Goal: Task Accomplishment & Management: Manage account settings

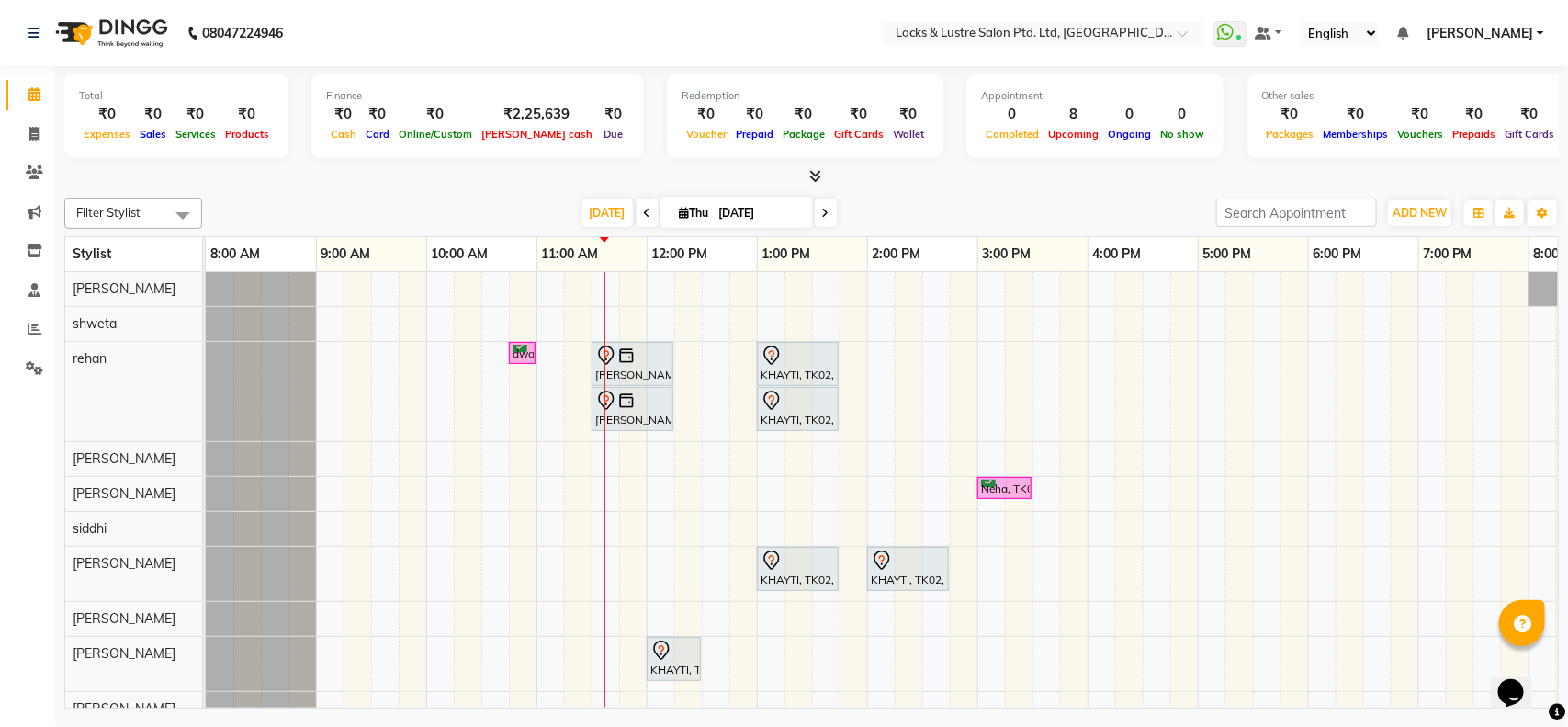
scroll to position [0, 222]
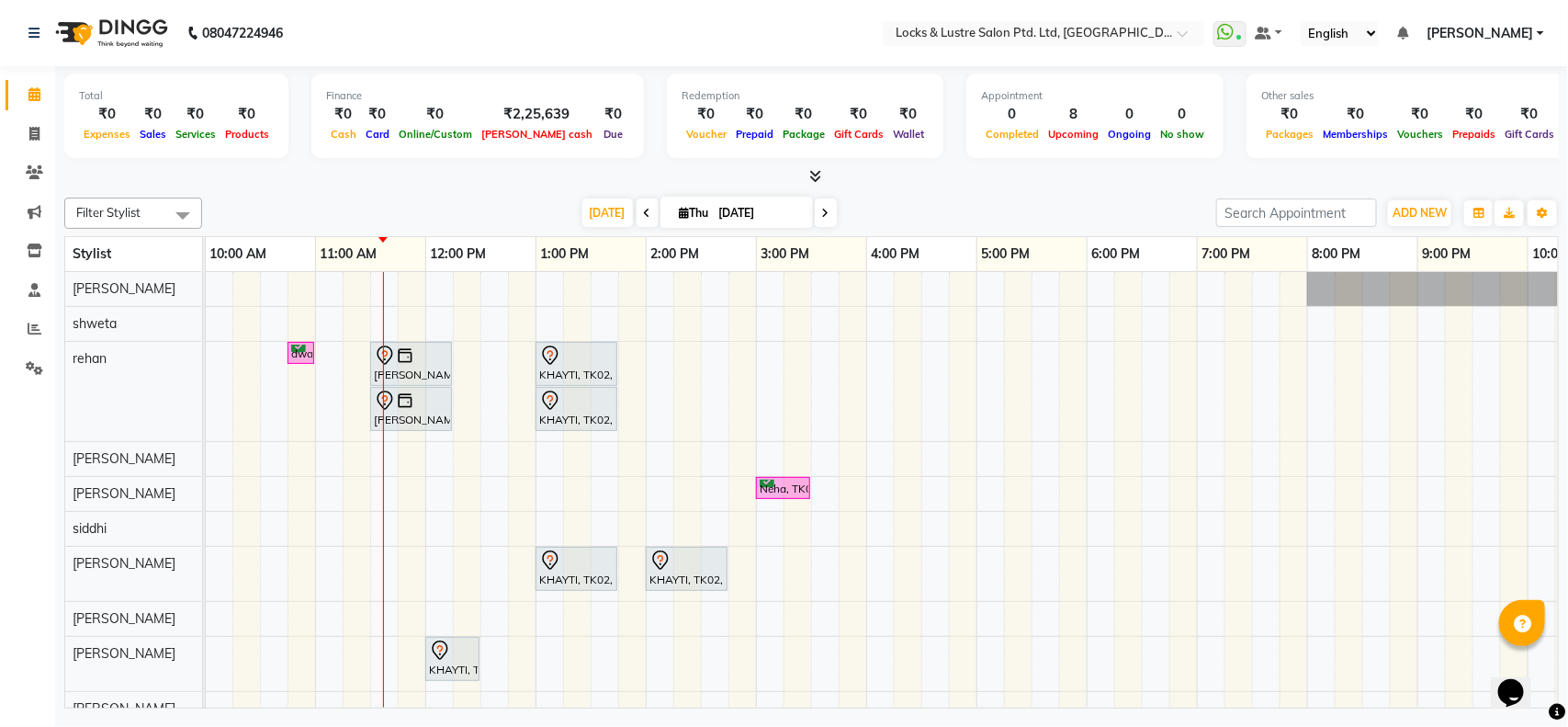
click at [484, 364] on div "dwalin, TK04, 10:45 AM-11:00 AM, 99 Mens haircut - ABSOLUTE vaishnavi, TK01, 11…" at bounding box center [865, 498] width 1763 height 454
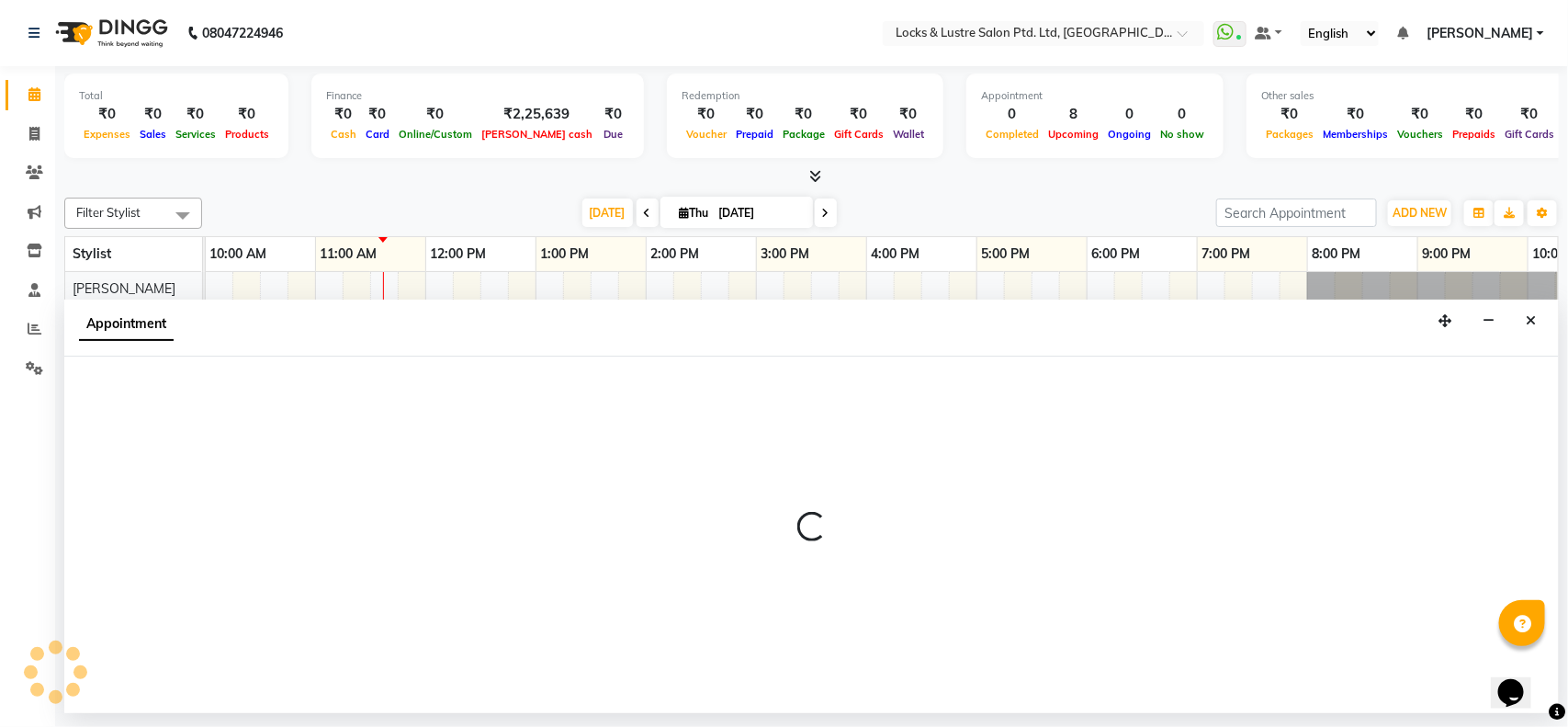
select select "62982"
select select "750"
select select "tentative"
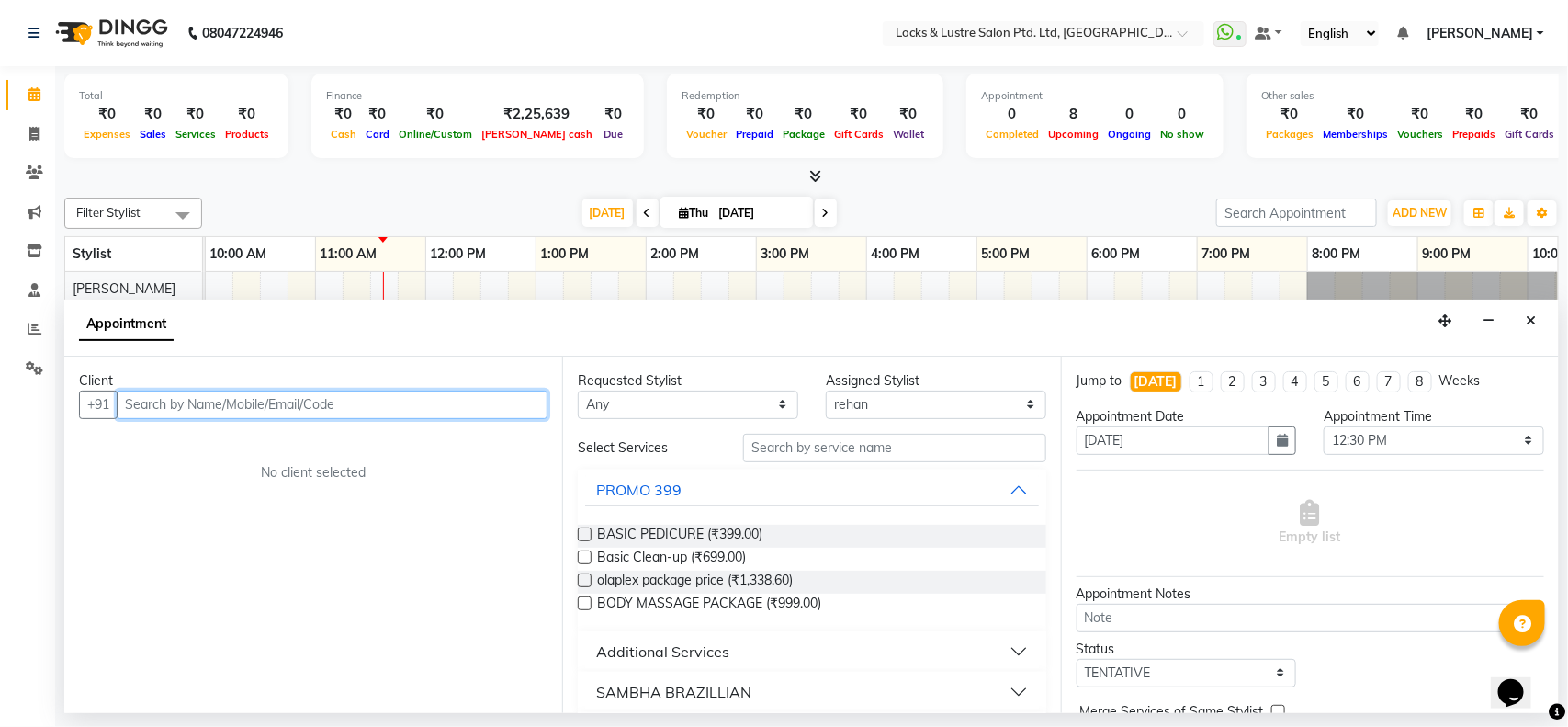
click at [152, 410] on input "text" at bounding box center [332, 405] width 430 height 29
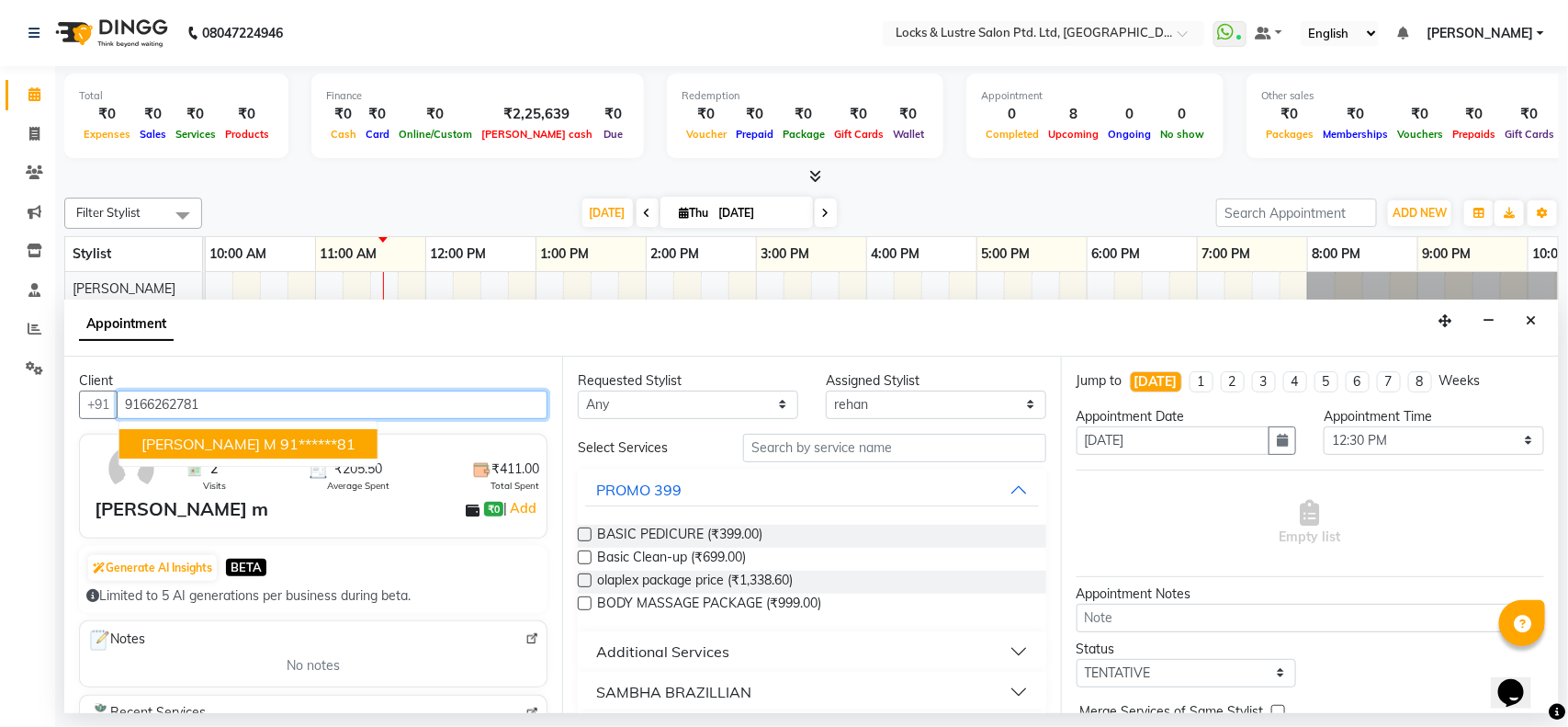
type input "9166262781"
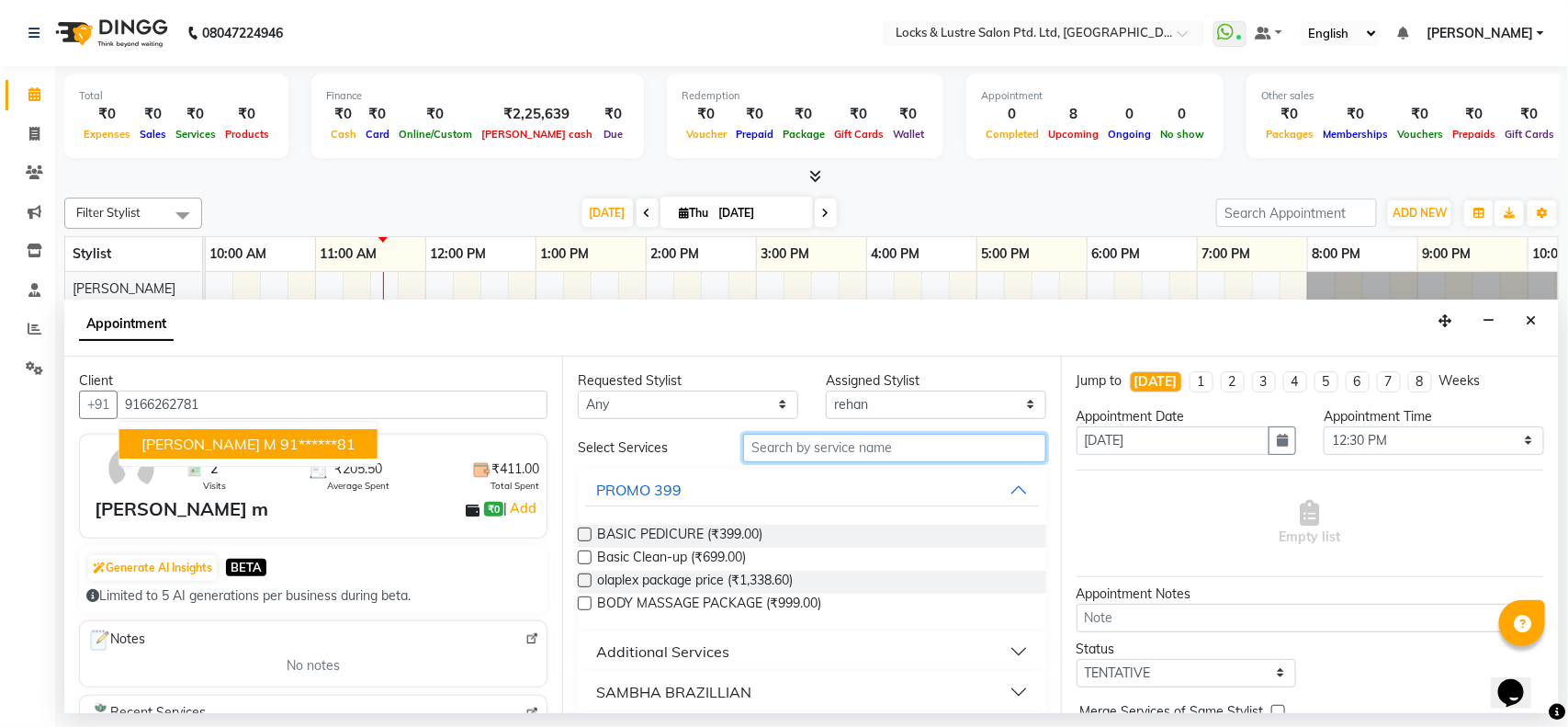
click at [829, 441] on input "text" at bounding box center [895, 447] width 303 height 29
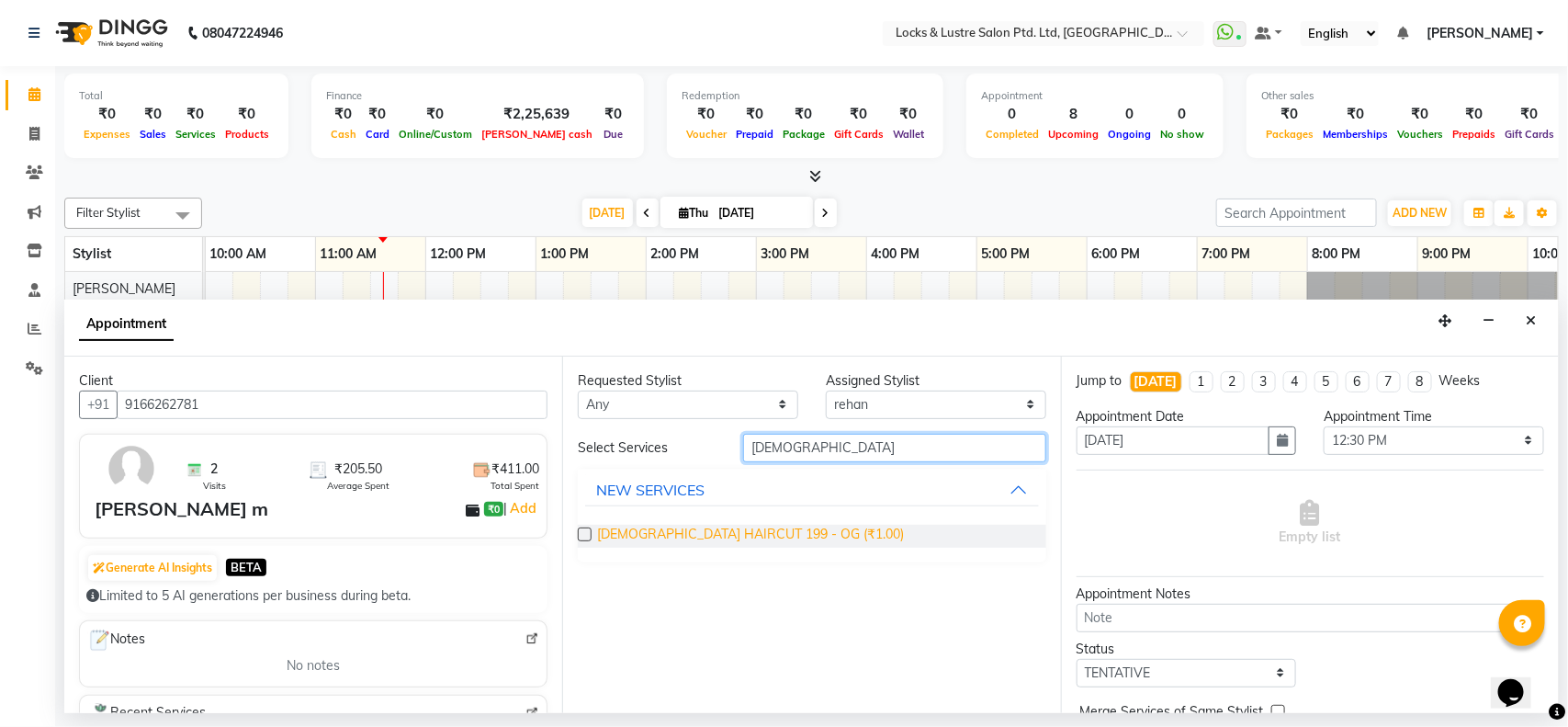
type input "[DEMOGRAPHIC_DATA]"
click at [727, 539] on span "[DEMOGRAPHIC_DATA] HAIRCUT 199 - OG (₹1.00)" at bounding box center [750, 536] width 307 height 23
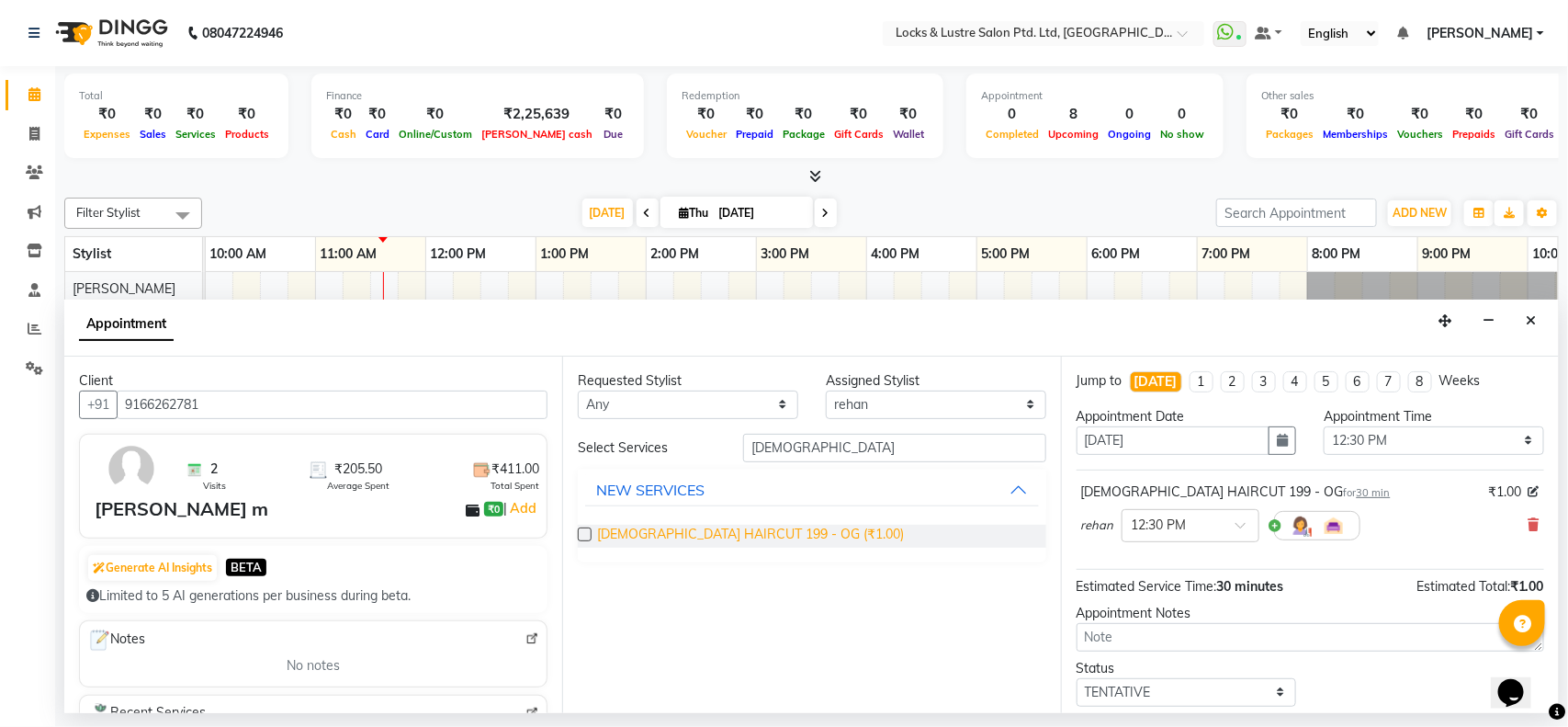
click at [727, 539] on span "[DEMOGRAPHIC_DATA] HAIRCUT 199 - OG (₹1.00)" at bounding box center [750, 536] width 307 height 23
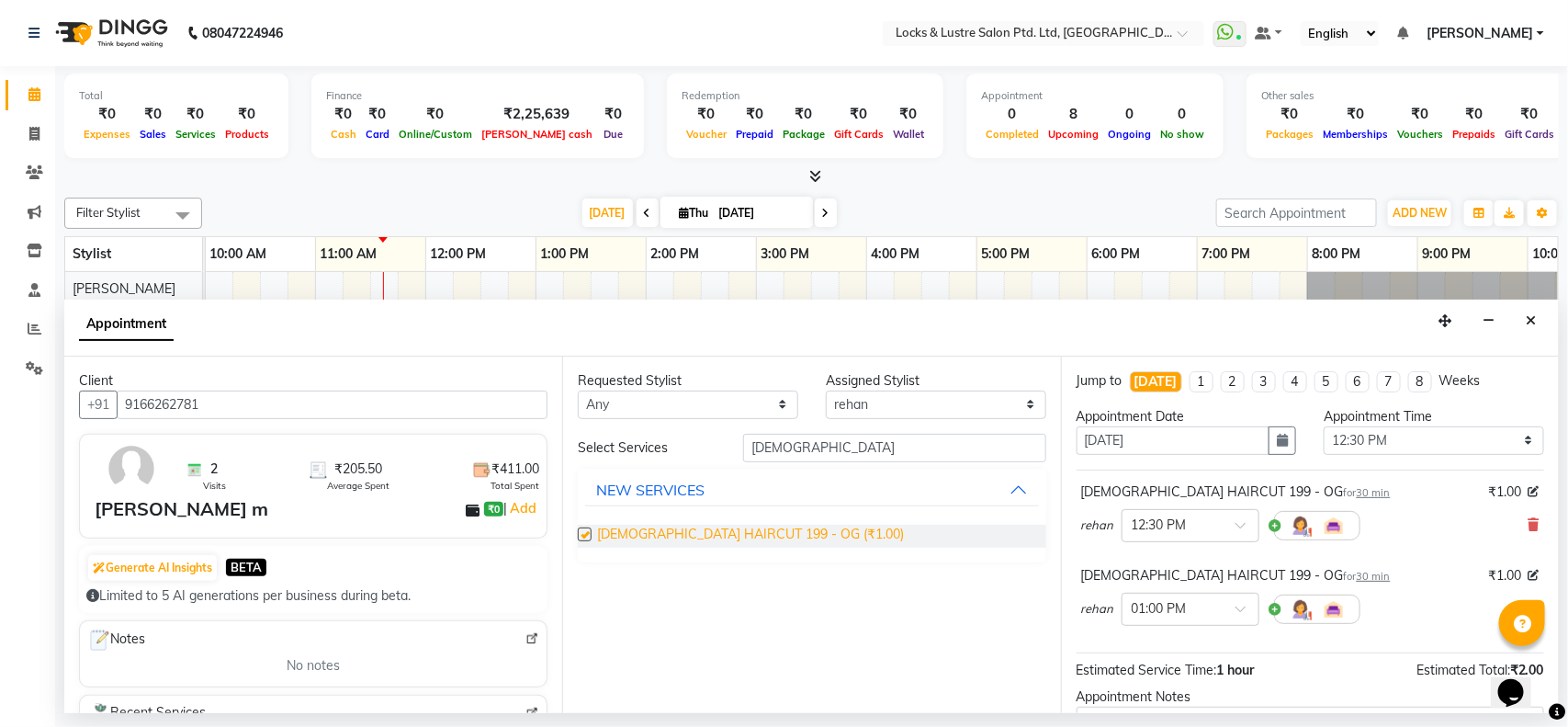
checkbox input "false"
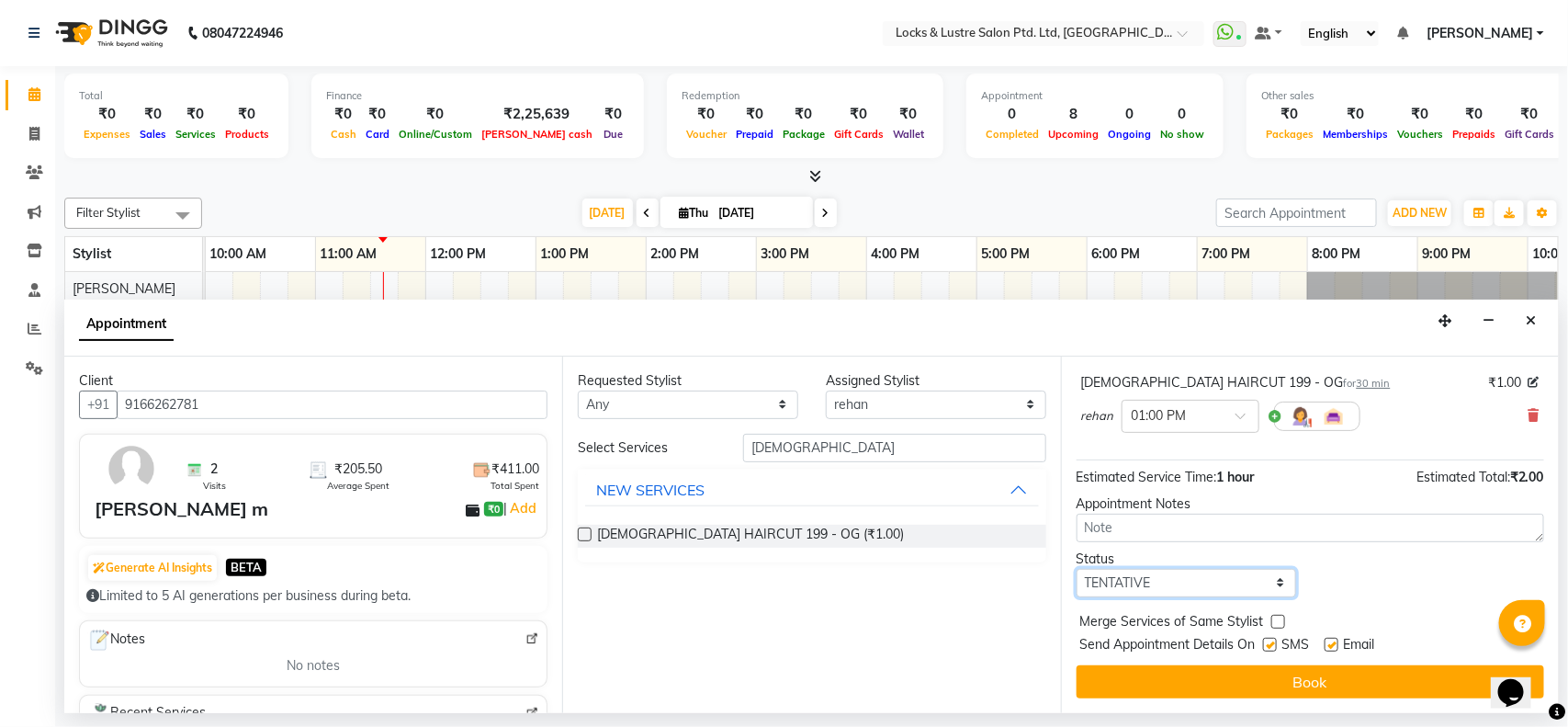
click at [1220, 571] on select "Select TENTATIVE CONFIRM CHECK-IN UPCOMING" at bounding box center [1187, 583] width 221 height 29
select select "confirm booking"
click at [1077, 569] on select "Select TENTATIVE CONFIRM CHECK-IN UPCOMING" at bounding box center [1187, 583] width 221 height 29
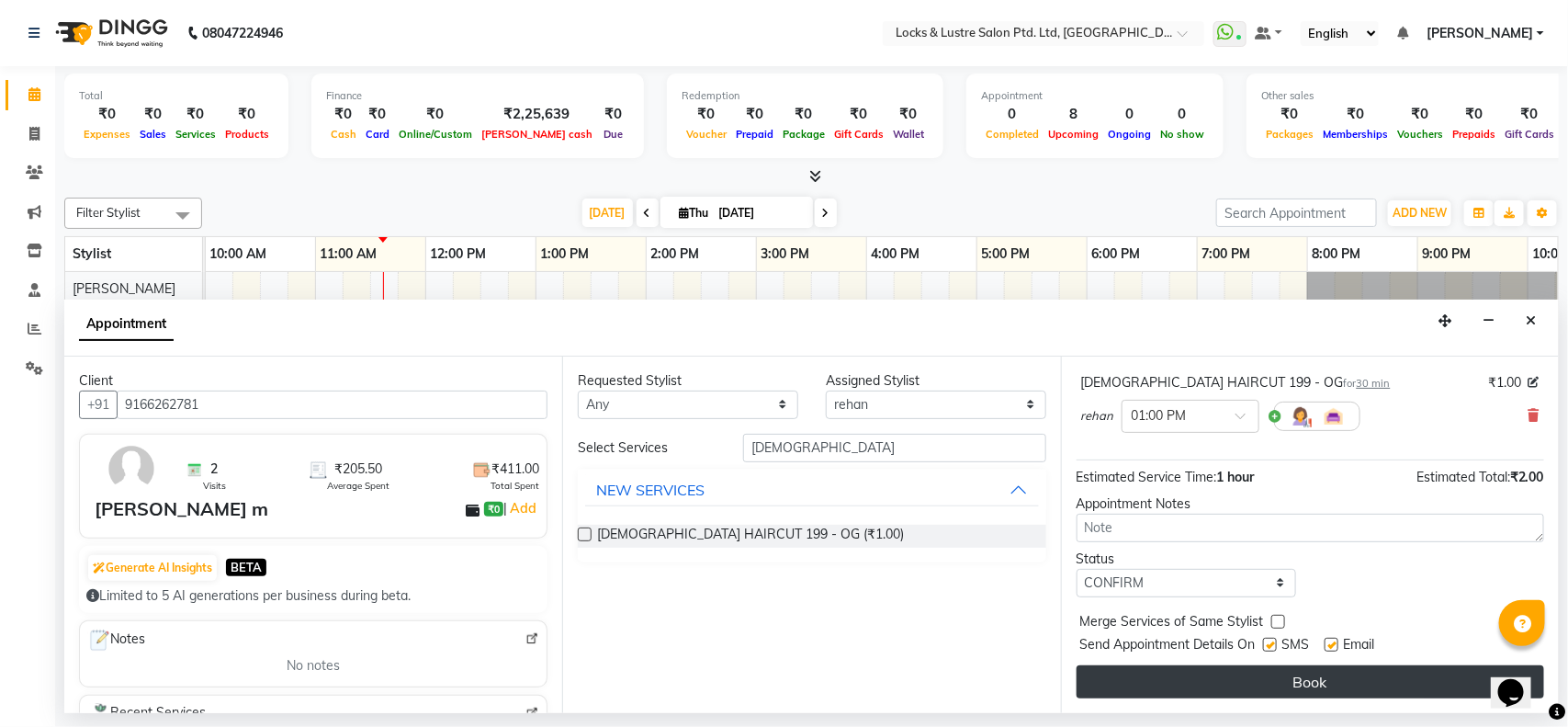
click at [1236, 676] on button "Book" at bounding box center [1310, 682] width 467 height 33
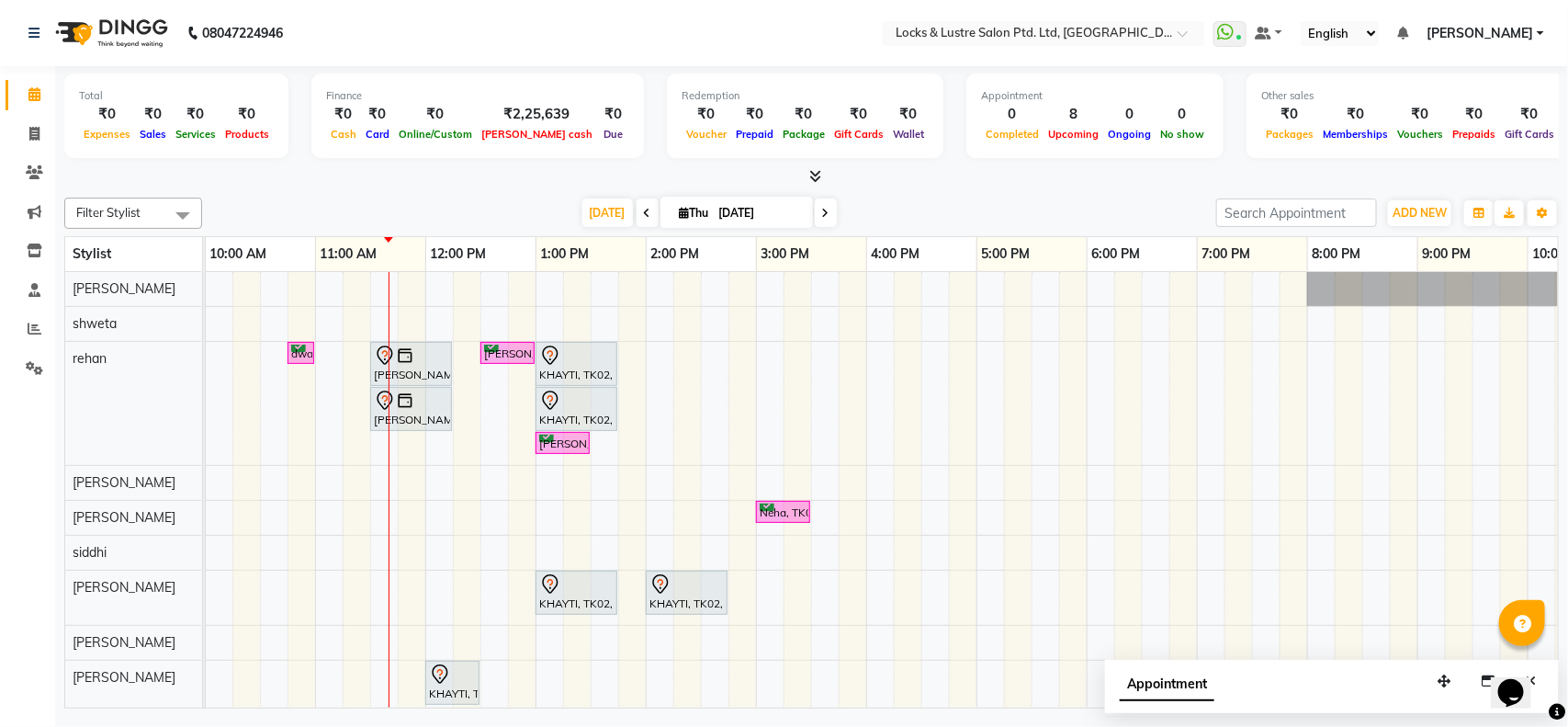
click at [423, 443] on div "dwalin, TK04, 10:45 AM-11:00 AM, 99 Mens haircut - ABSOLUTE vaishnavi, TK01, 11…" at bounding box center [865, 510] width 1763 height 478
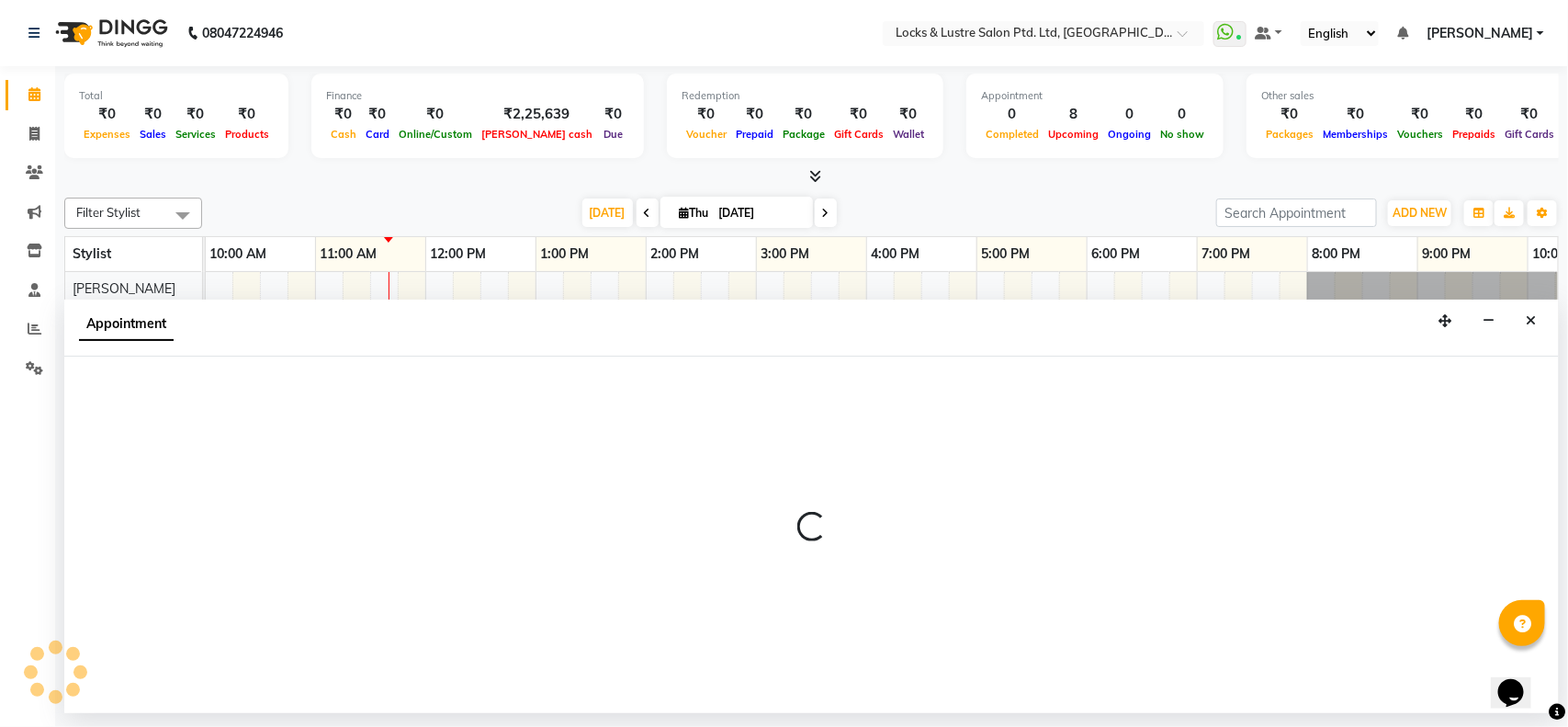
select select "62982"
select select "tentative"
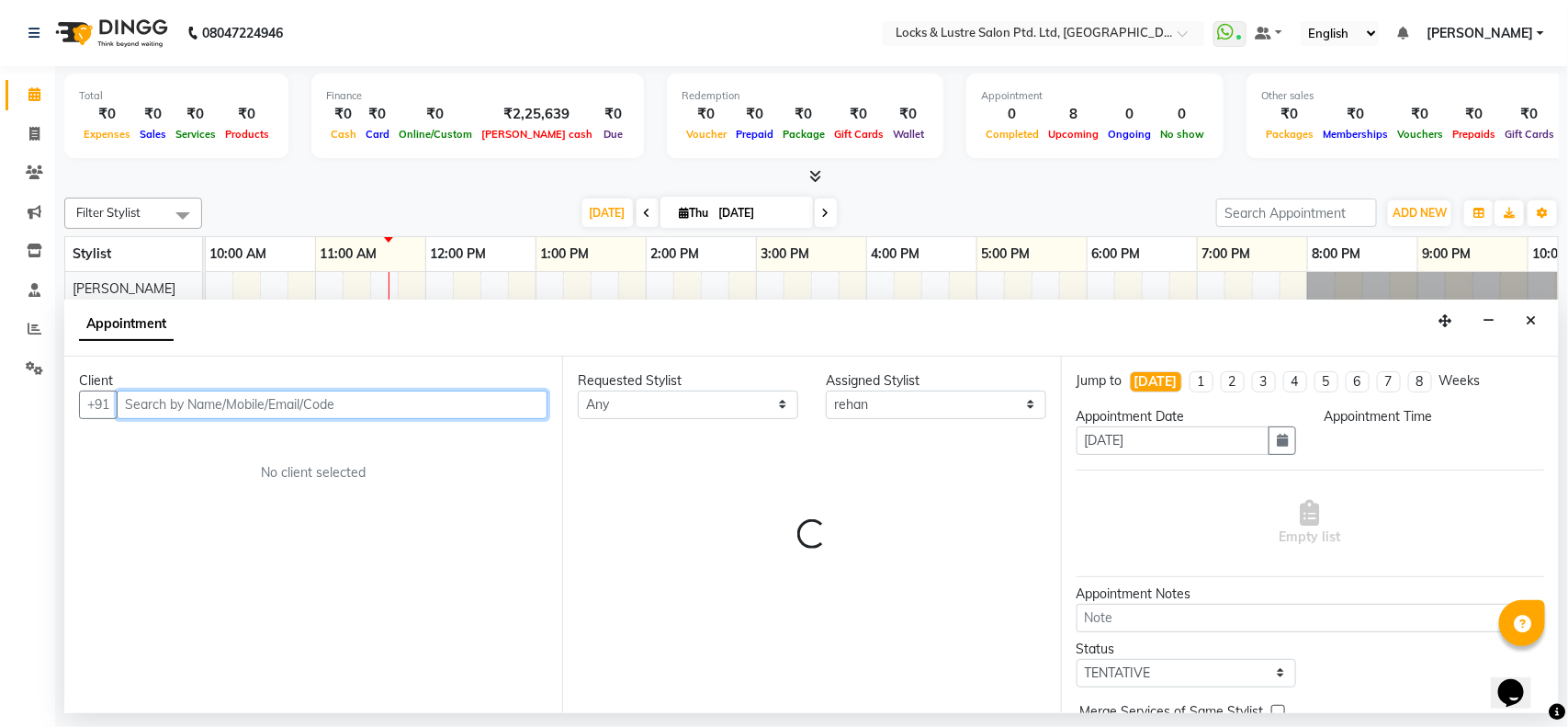
select select "705"
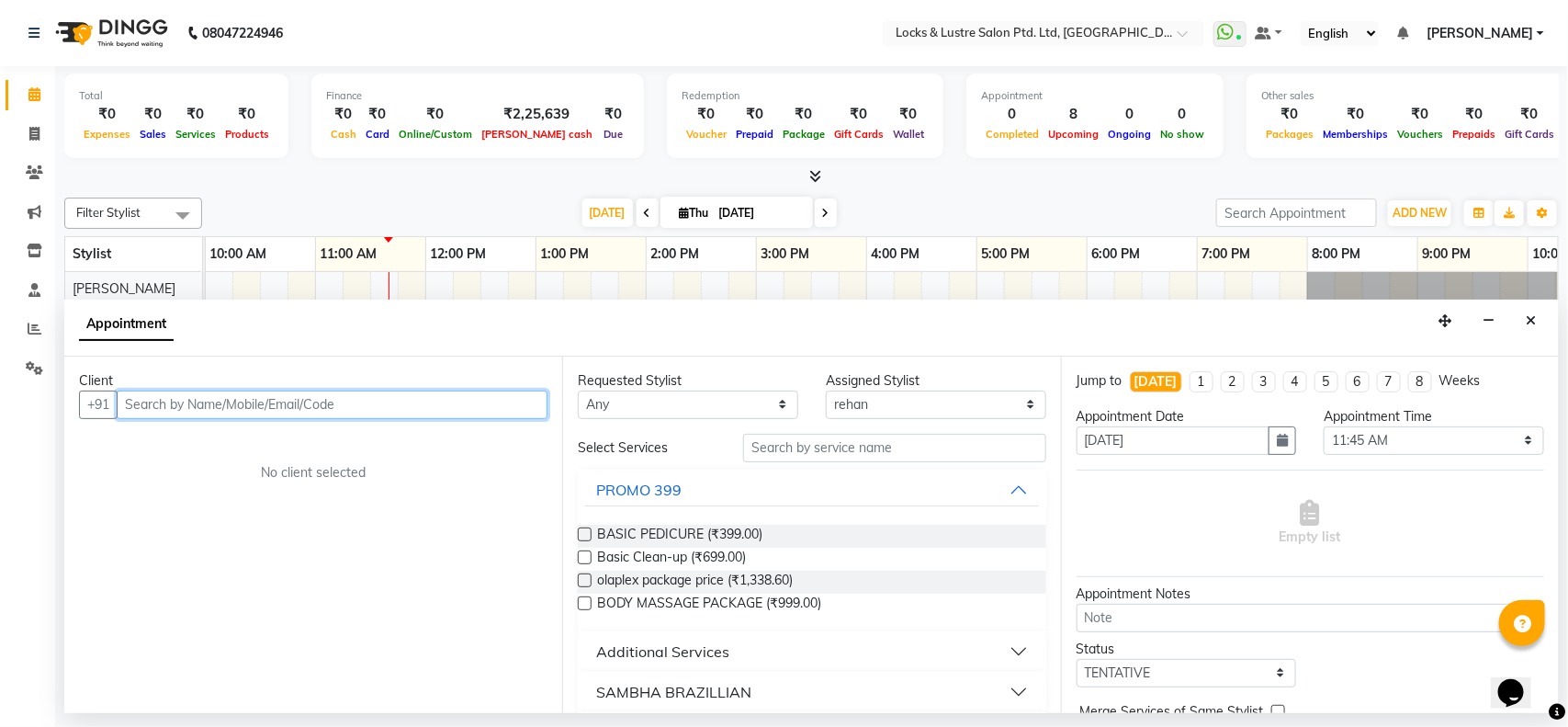
click at [173, 401] on input "text" at bounding box center [332, 405] width 430 height 29
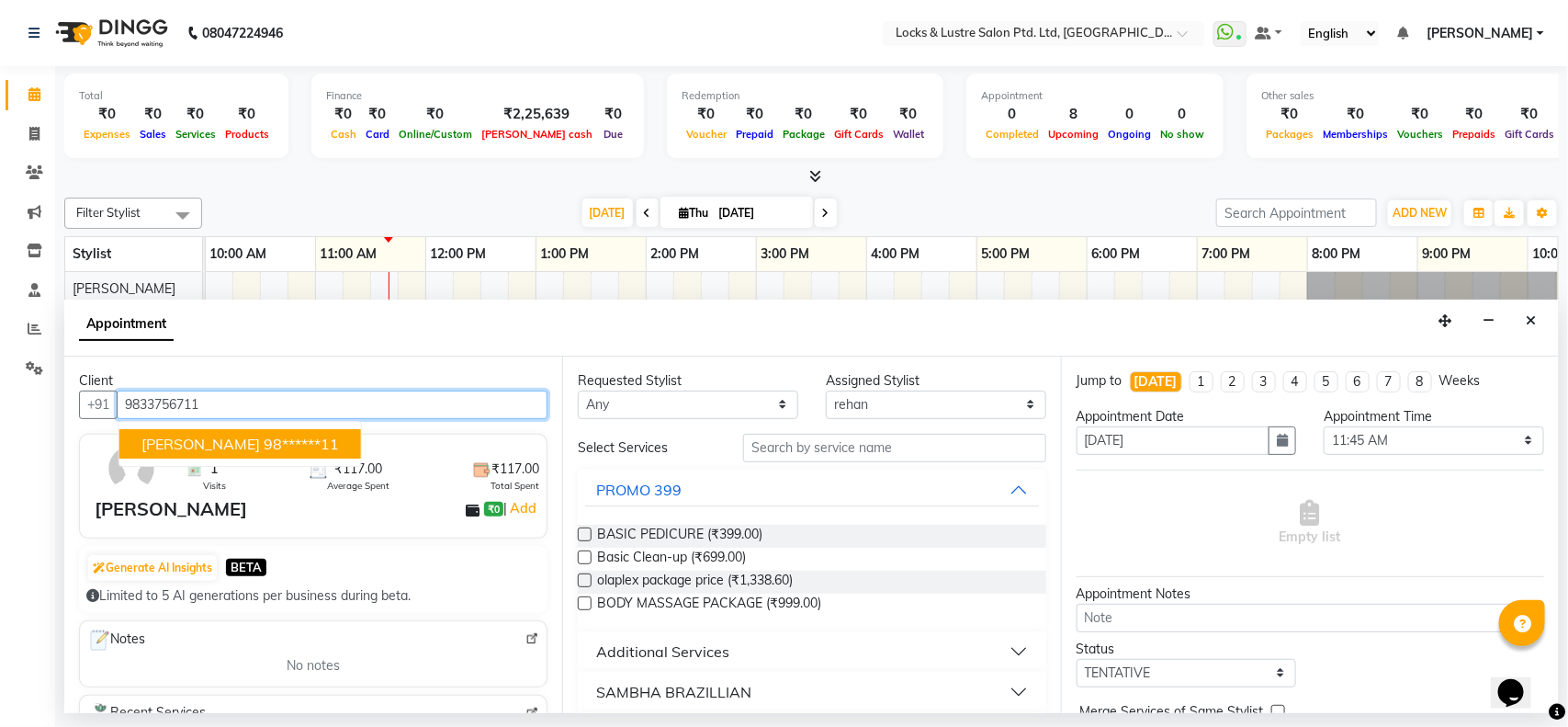
type input "9833756711"
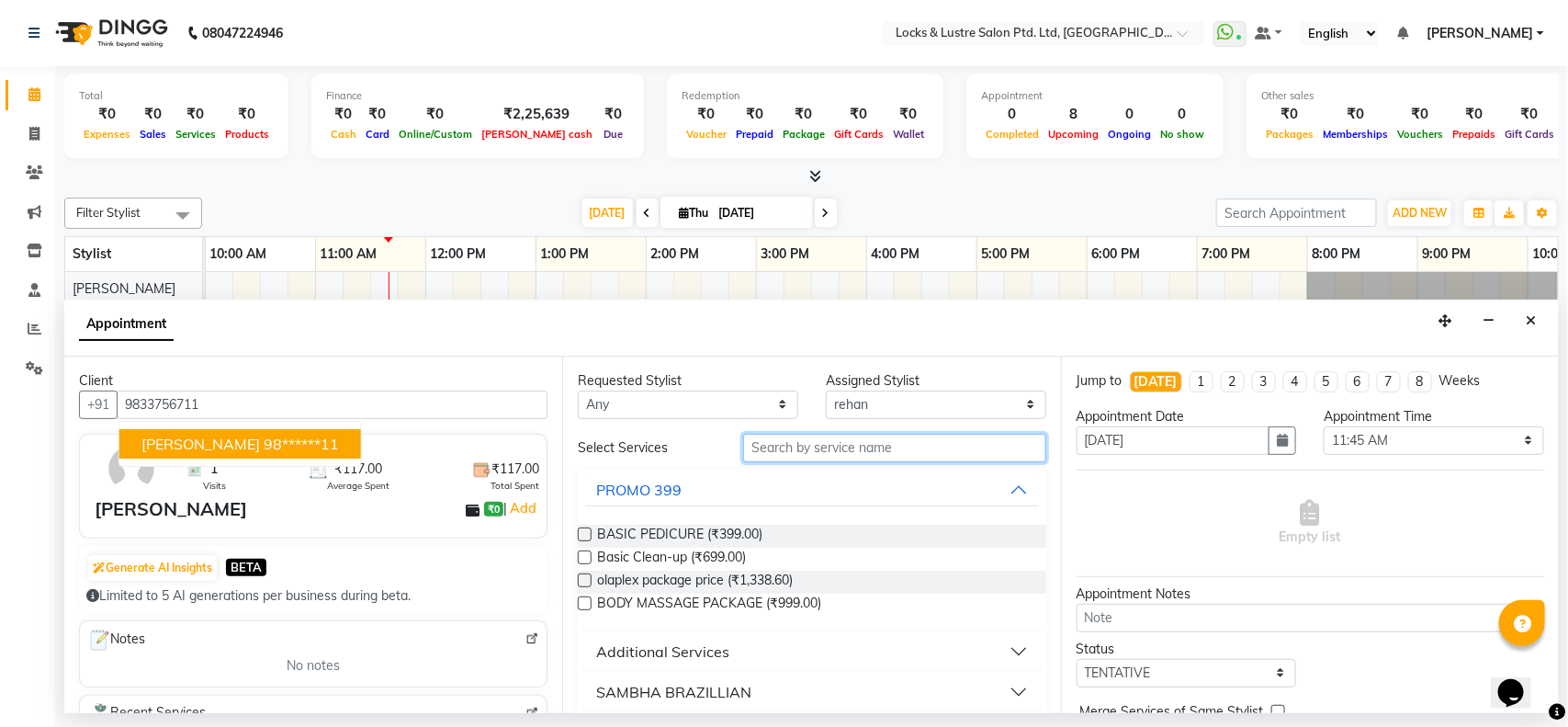
click at [777, 452] on input "text" at bounding box center [895, 447] width 303 height 29
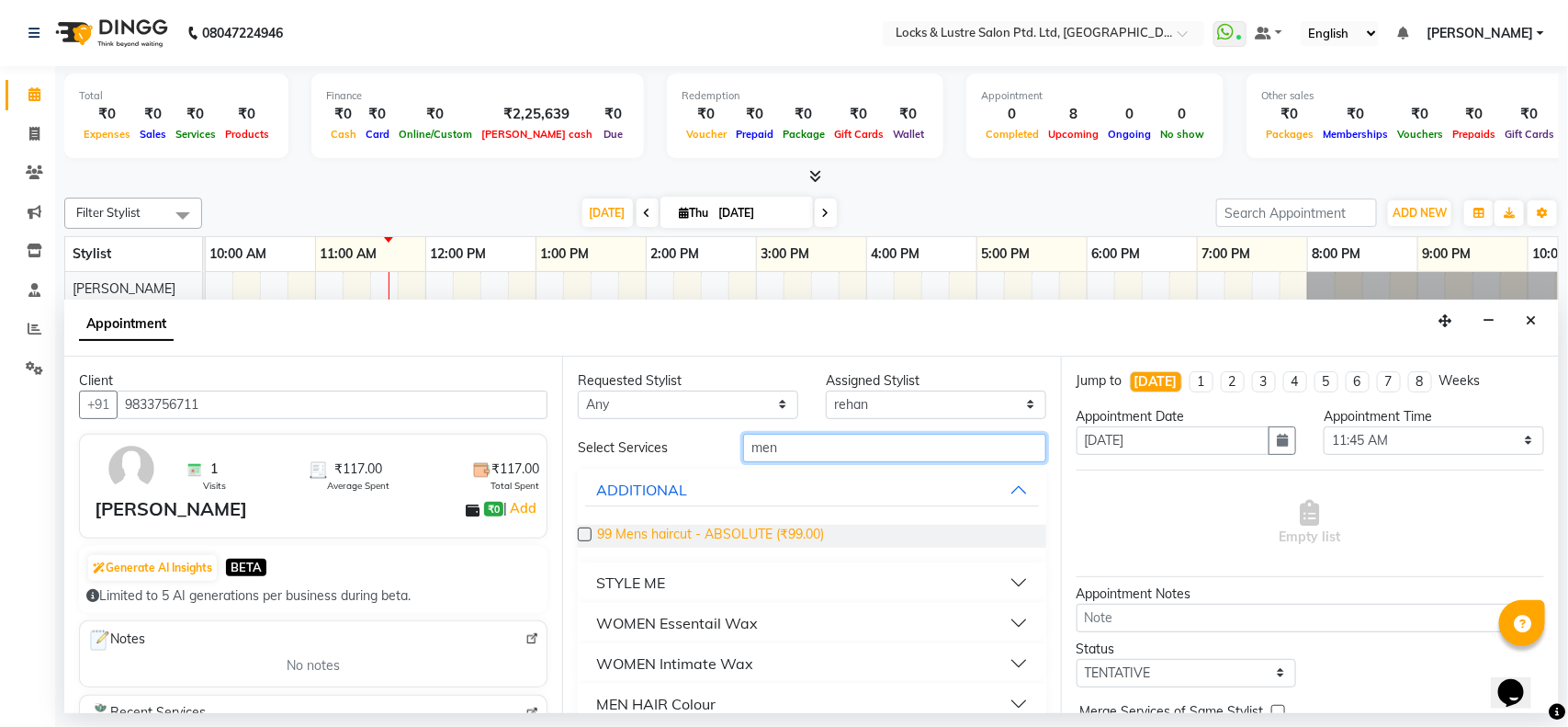
type input "men"
click at [710, 534] on span "99 Mens haircut - ABSOLUTE (₹99.00)" at bounding box center [710, 536] width 227 height 23
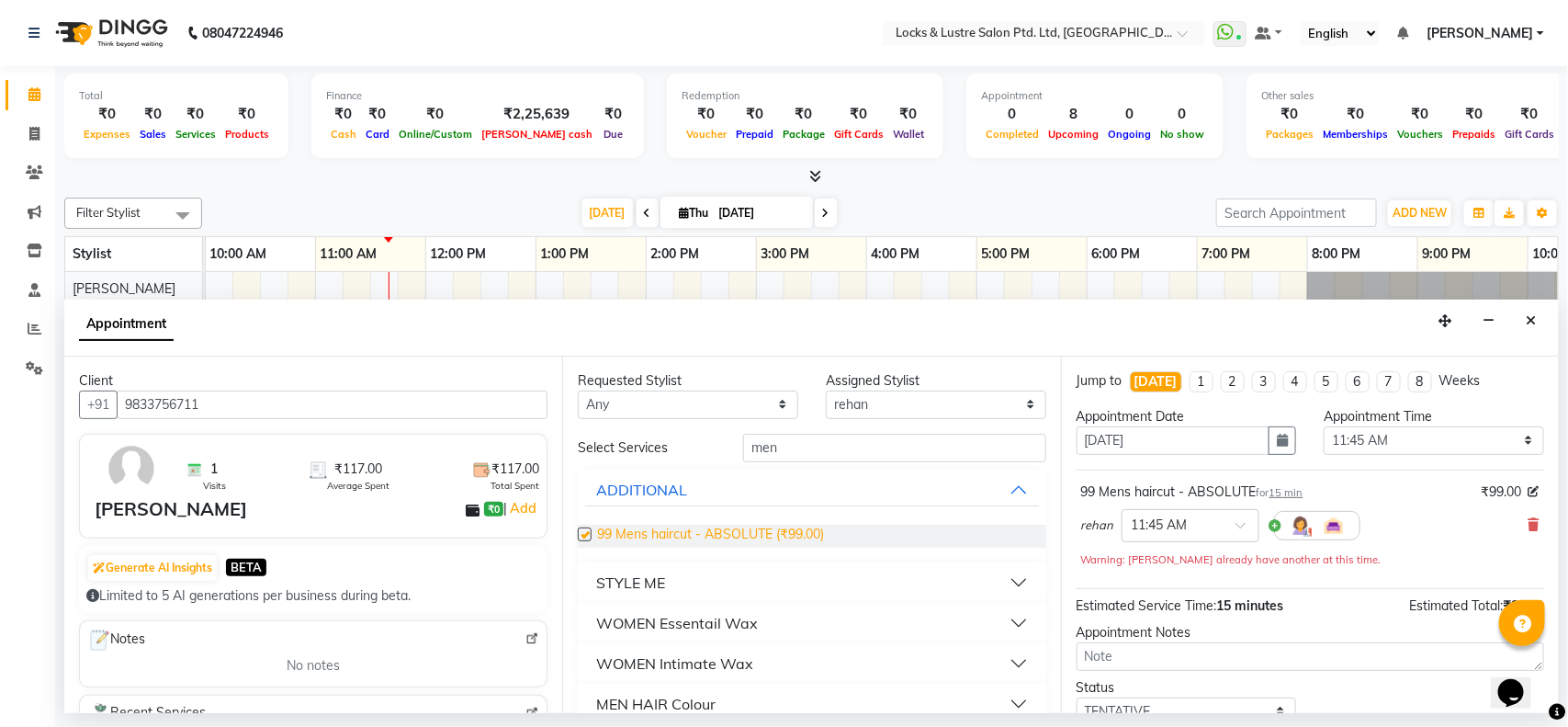
checkbox input "false"
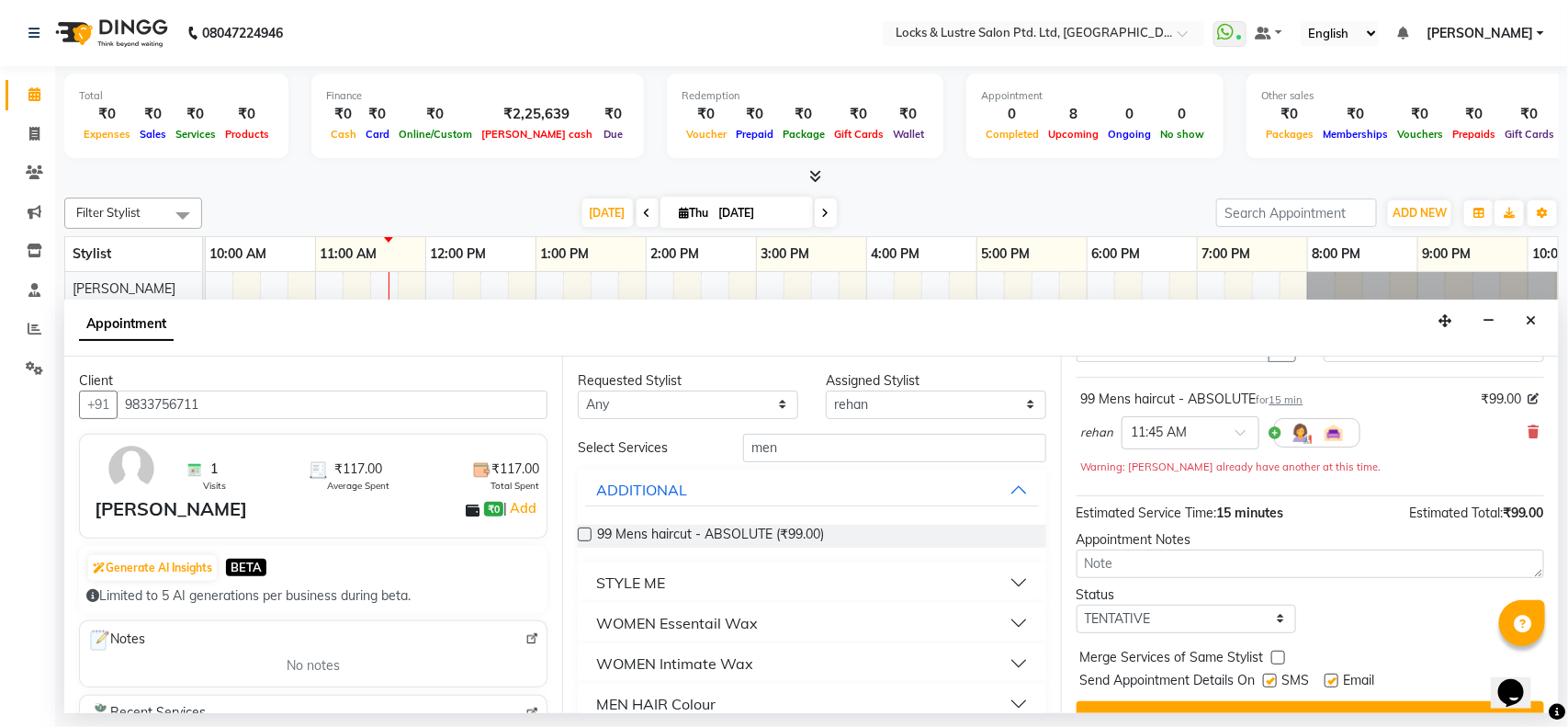
scroll to position [93, 0]
click at [1236, 622] on select "Select TENTATIVE CONFIRM CHECK-IN UPCOMING" at bounding box center [1187, 617] width 221 height 29
select select "confirm booking"
click at [1077, 604] on select "Select TENTATIVE CONFIRM CHECK-IN UPCOMING" at bounding box center [1187, 617] width 221 height 29
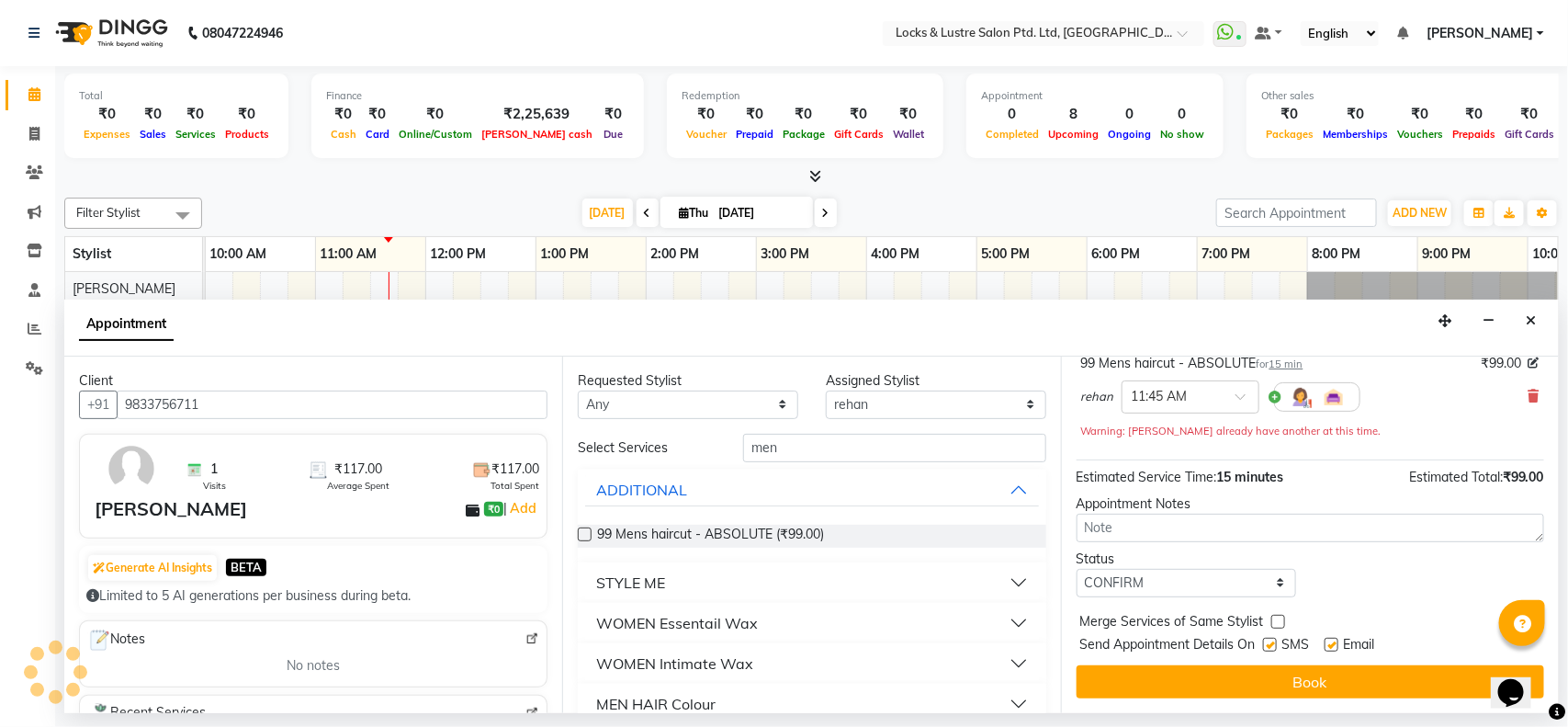
click at [1178, 696] on button "Book" at bounding box center [1310, 682] width 467 height 33
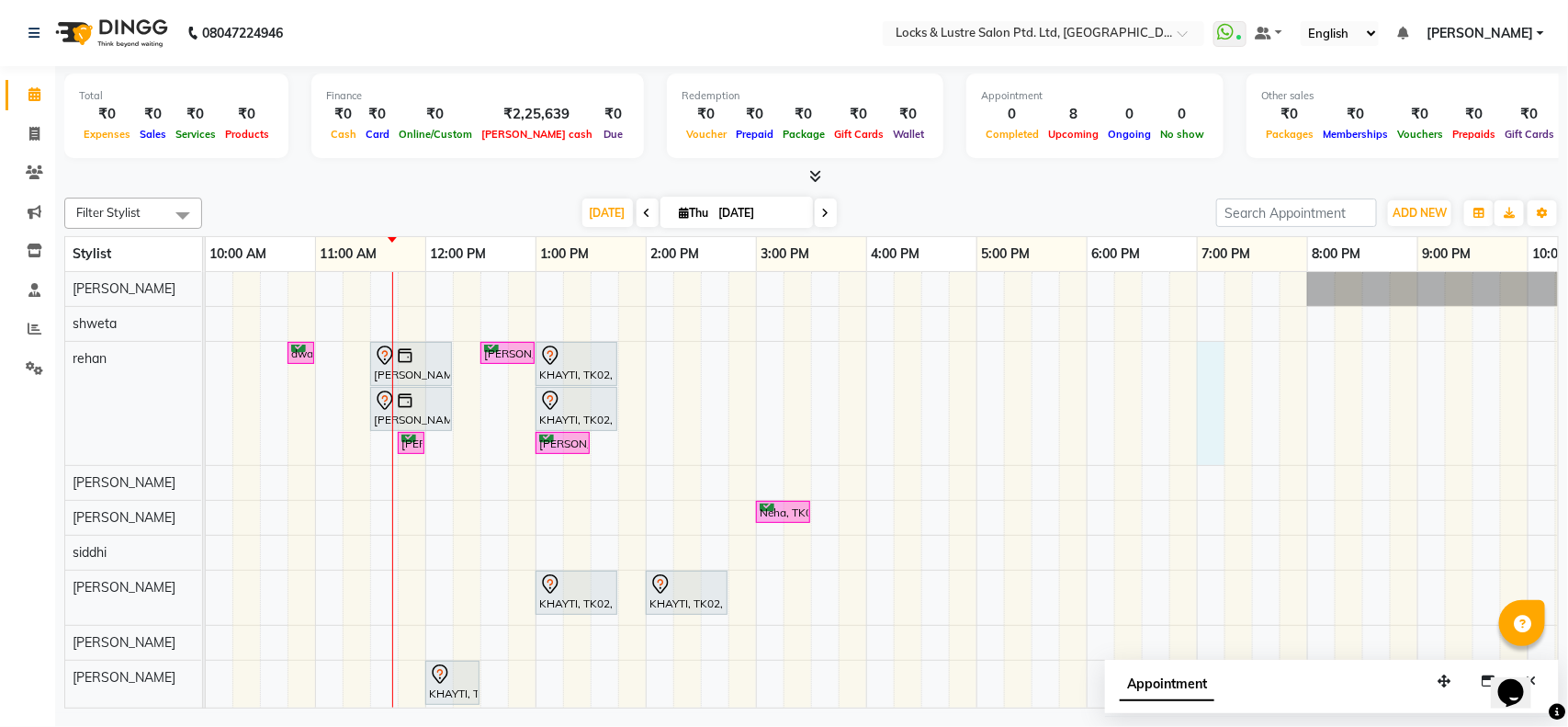
click at [1210, 360] on div "dwalin, TK04, 10:45 AM-11:00 AM, 99 Mens haircut - ABSOLUTE vaishnavi, TK01, 11…" at bounding box center [865, 510] width 1763 height 478
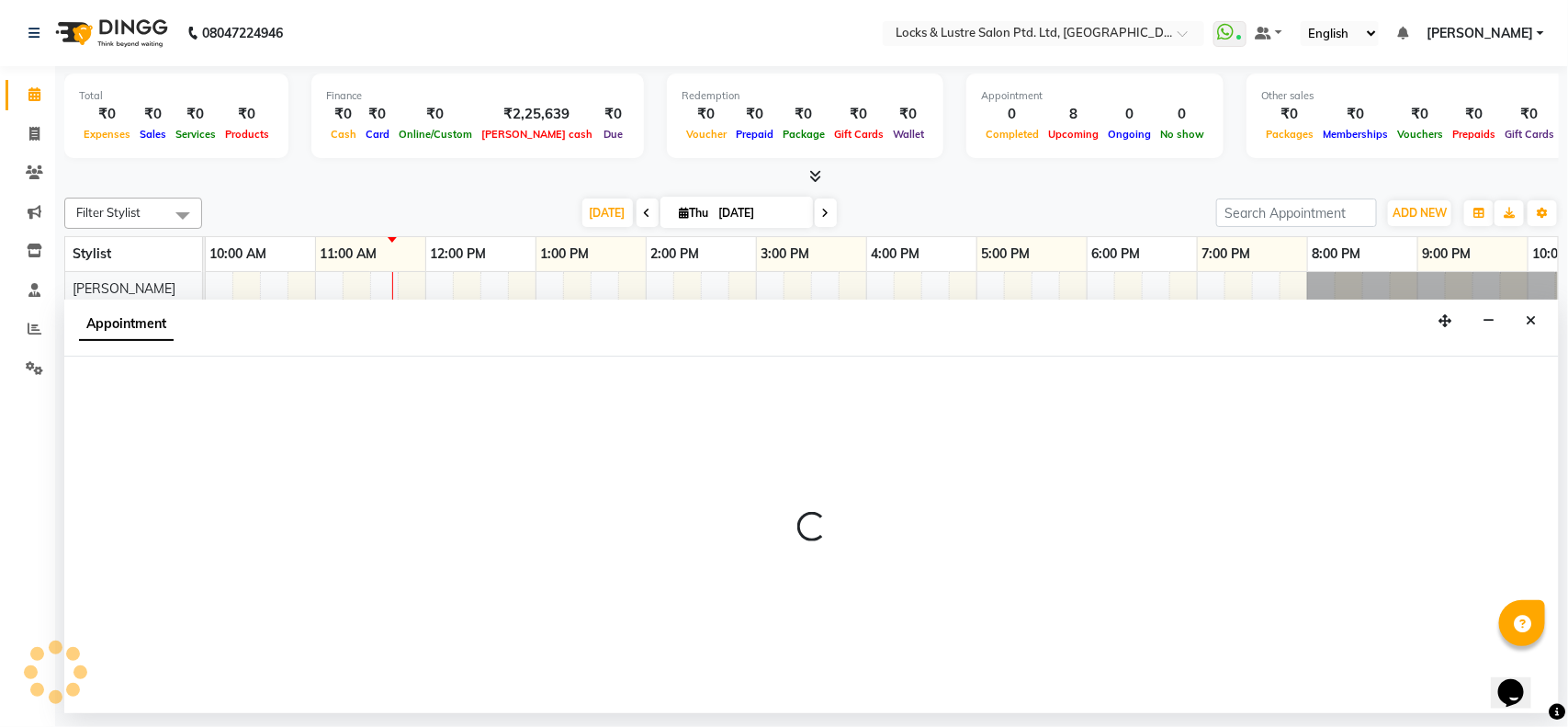
select select "62982"
select select "1140"
select select "tentative"
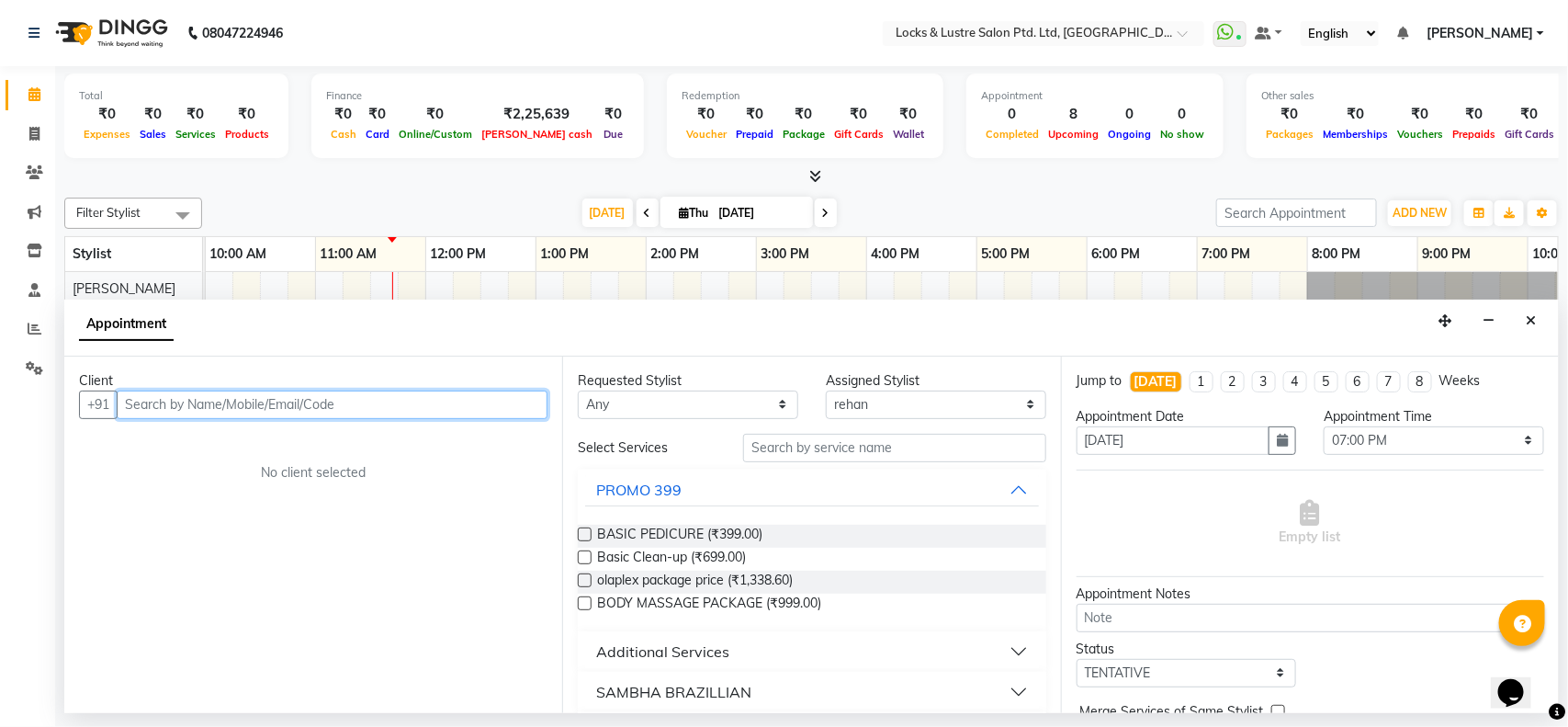
click at [358, 406] on input "text" at bounding box center [332, 405] width 430 height 29
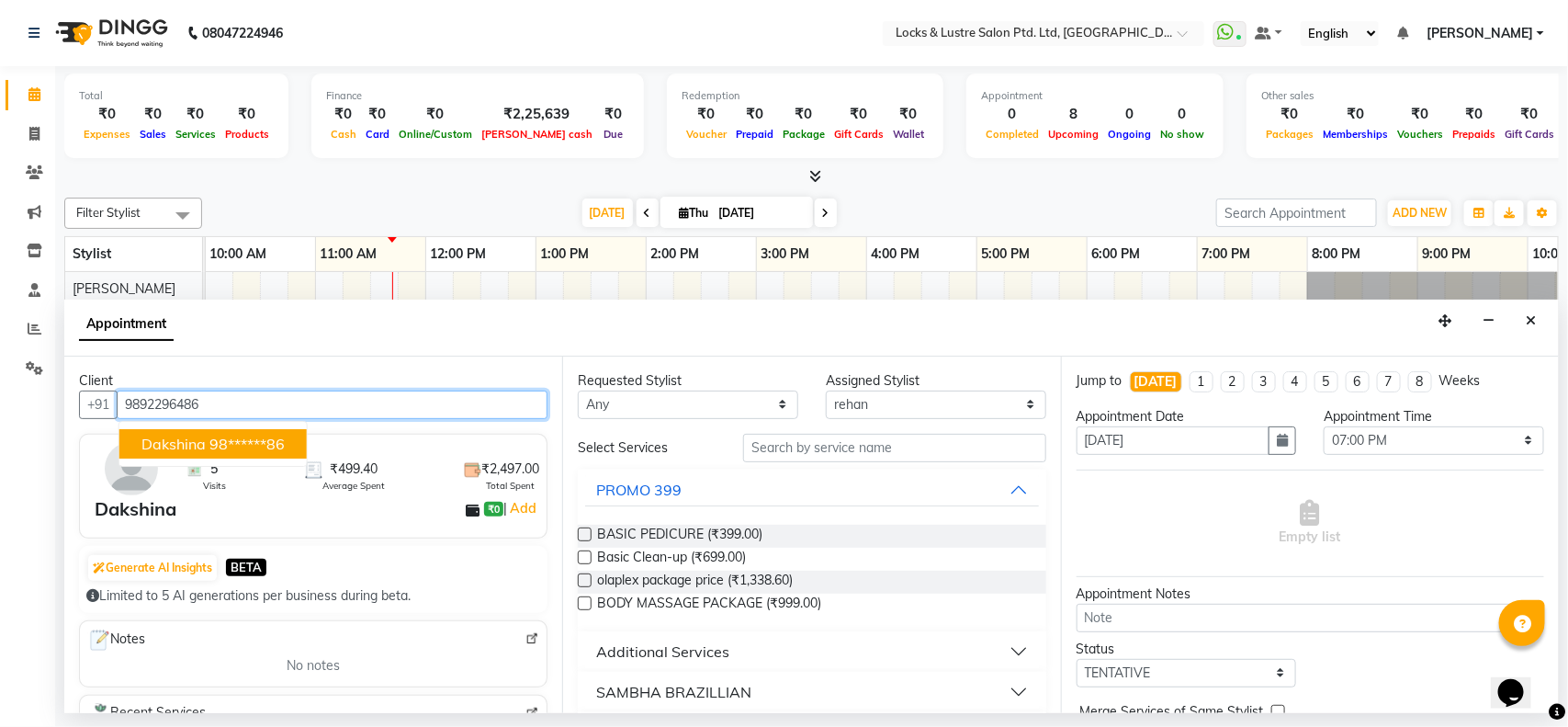
type input "9892296486"
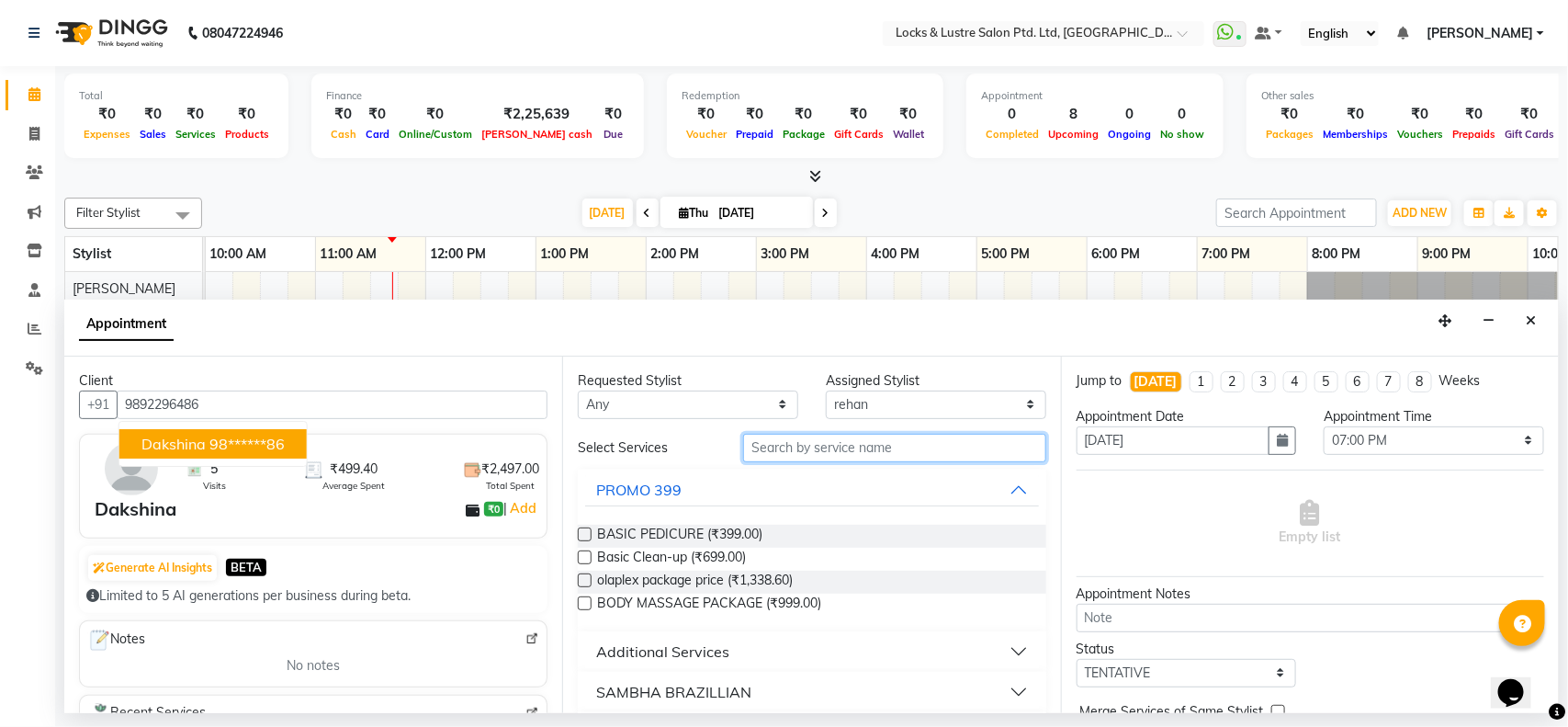
click at [809, 448] on input "text" at bounding box center [895, 447] width 303 height 29
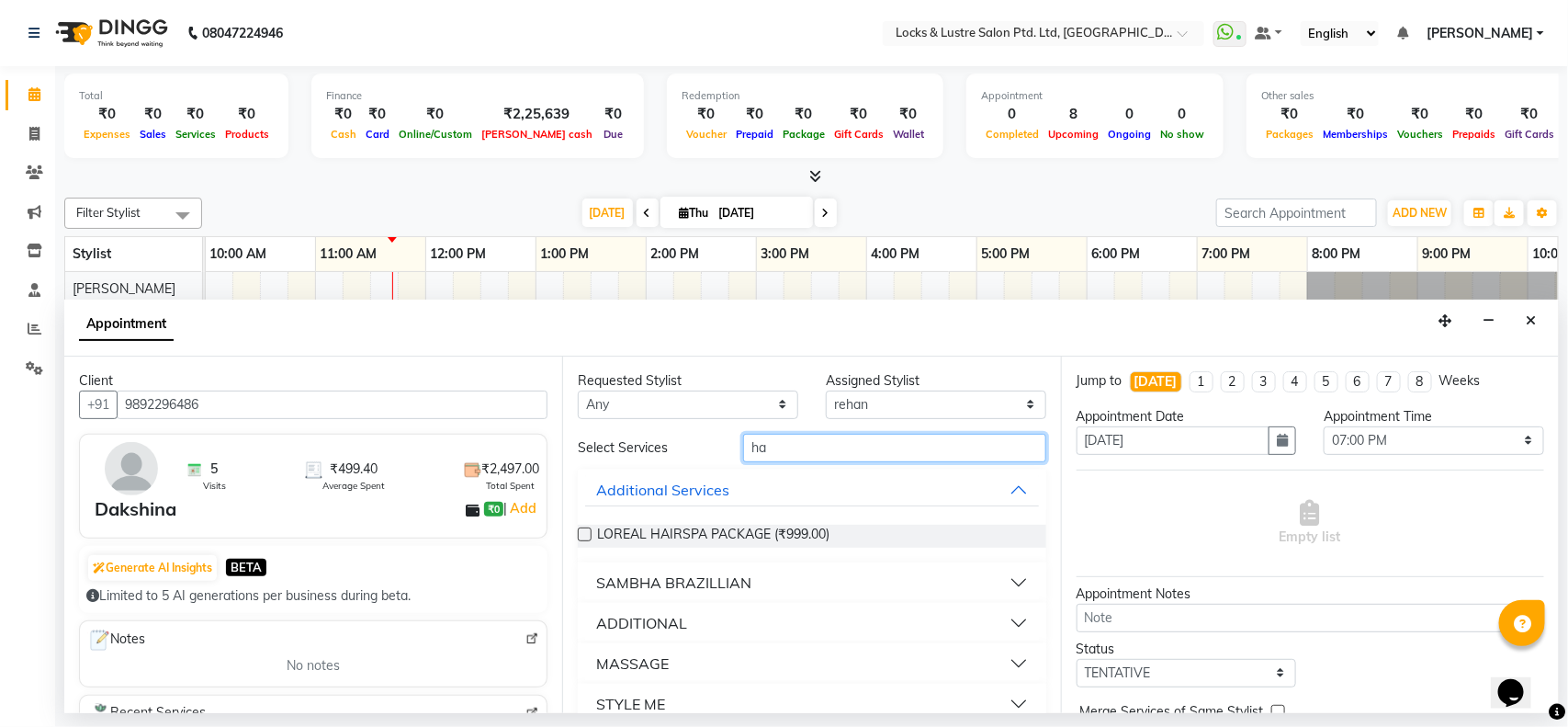
type input "h"
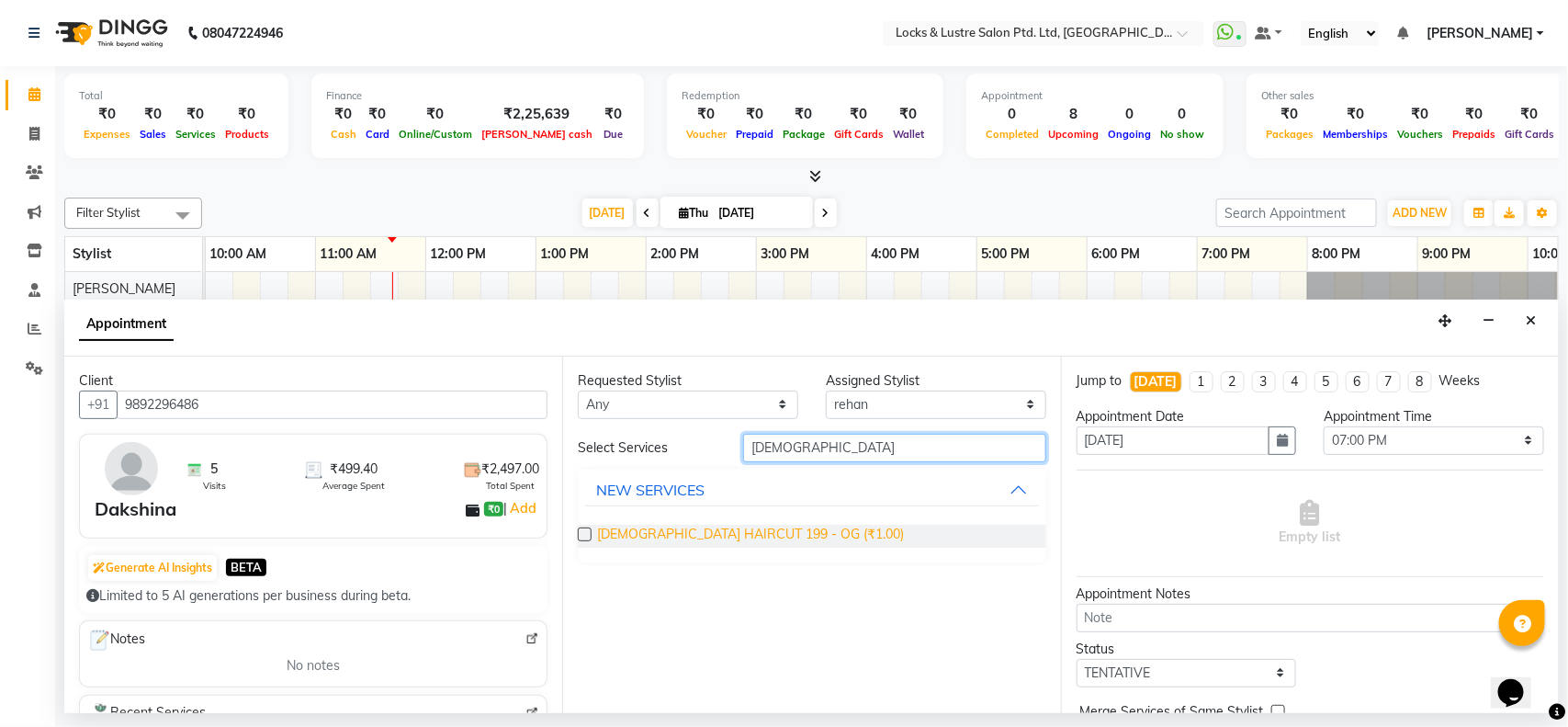
type input "[DEMOGRAPHIC_DATA]"
click at [736, 538] on span "[DEMOGRAPHIC_DATA] HAIRCUT 199 - OG (₹1.00)" at bounding box center [750, 536] width 307 height 23
checkbox input "false"
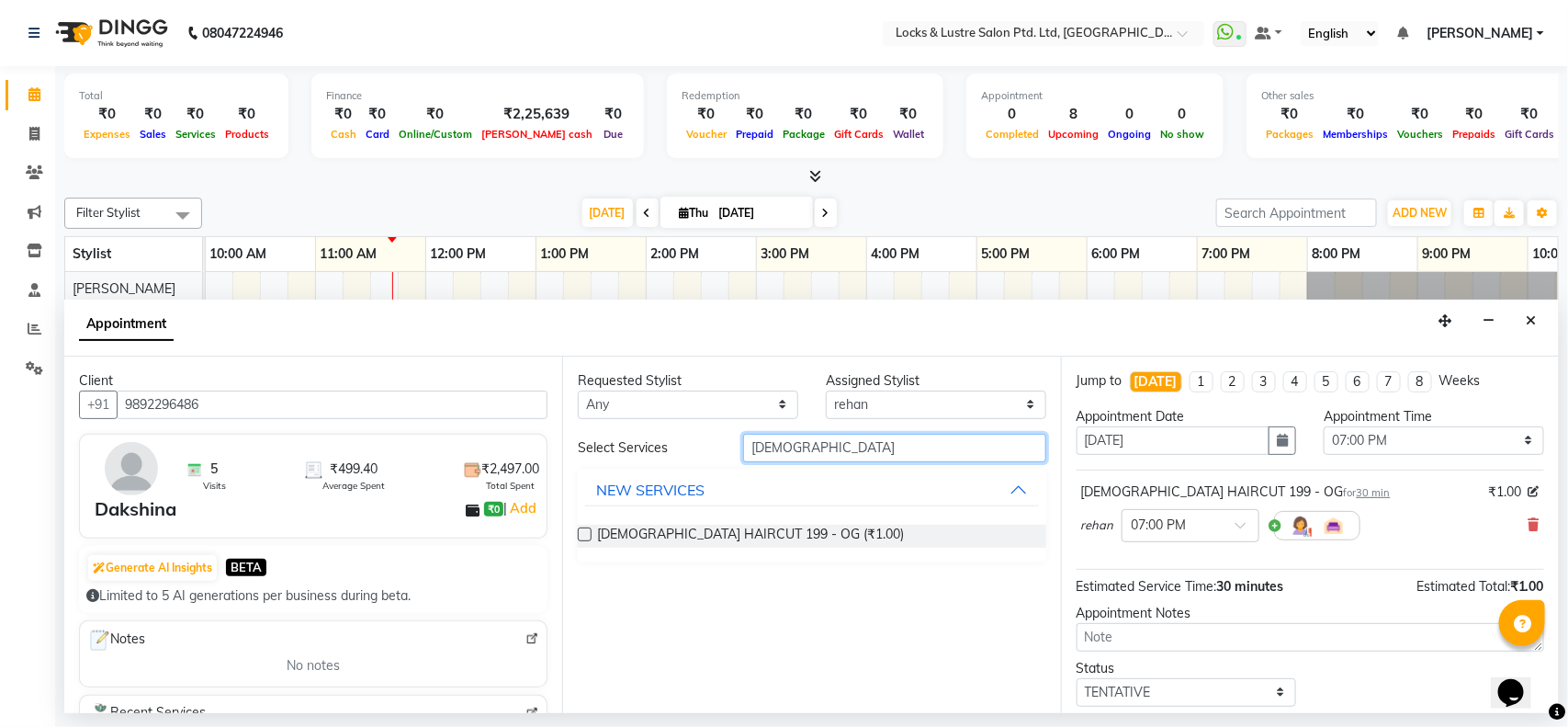
click at [878, 454] on input "[DEMOGRAPHIC_DATA]" at bounding box center [895, 447] width 303 height 29
type input "f"
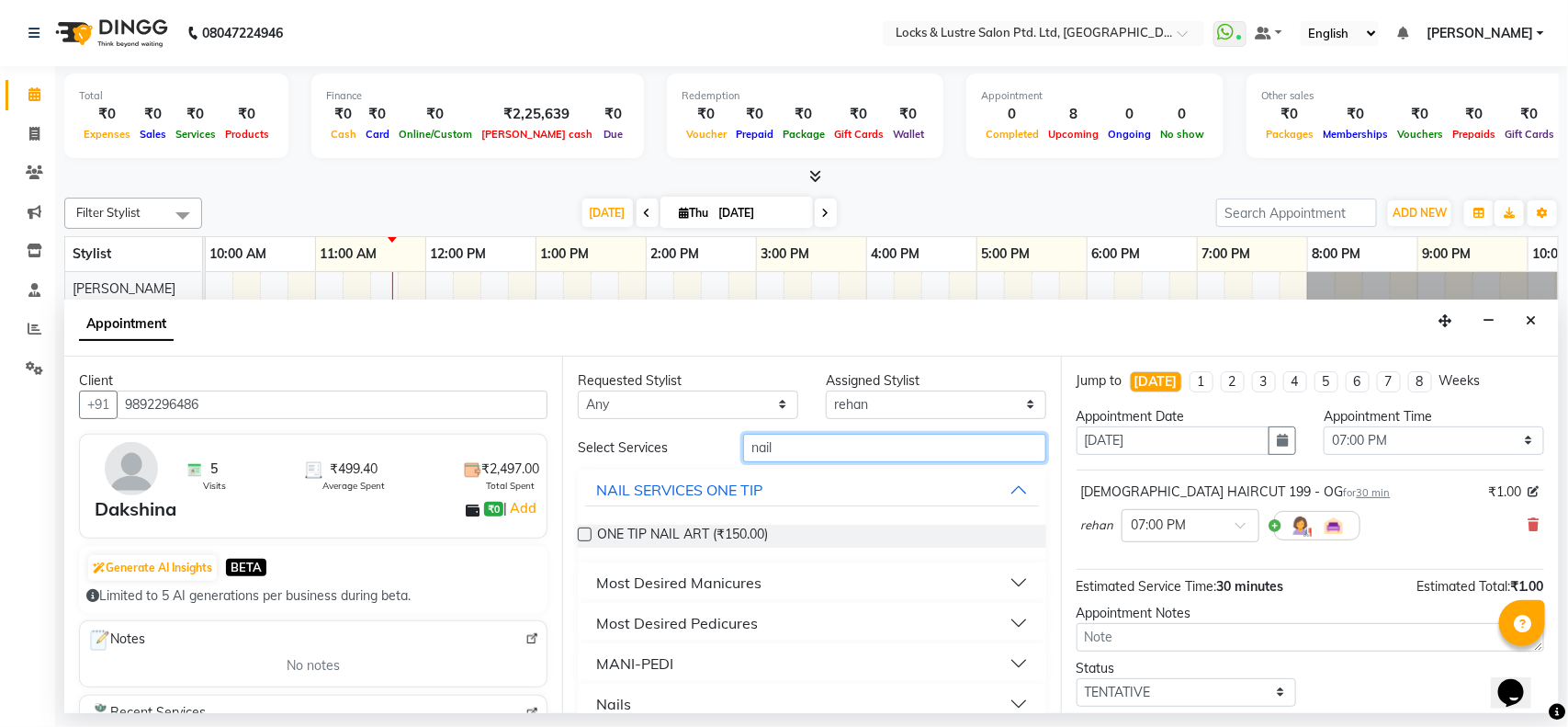
click at [873, 450] on input "nail" at bounding box center [895, 447] width 303 height 29
type input "n"
type input "gel"
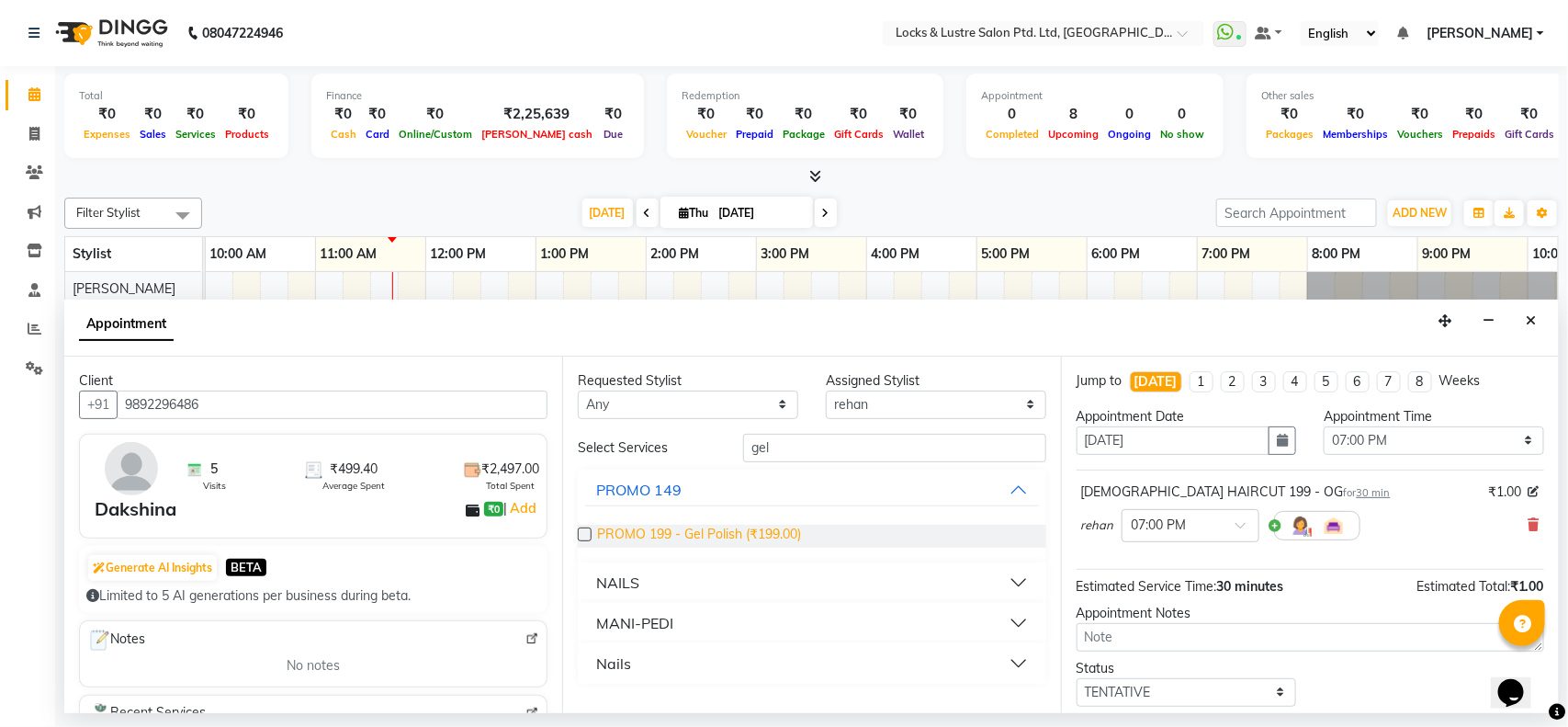
click at [698, 526] on span "PROMO 199 - Gel Polish (₹199.00)" at bounding box center [698, 536] width 204 height 23
checkbox input "false"
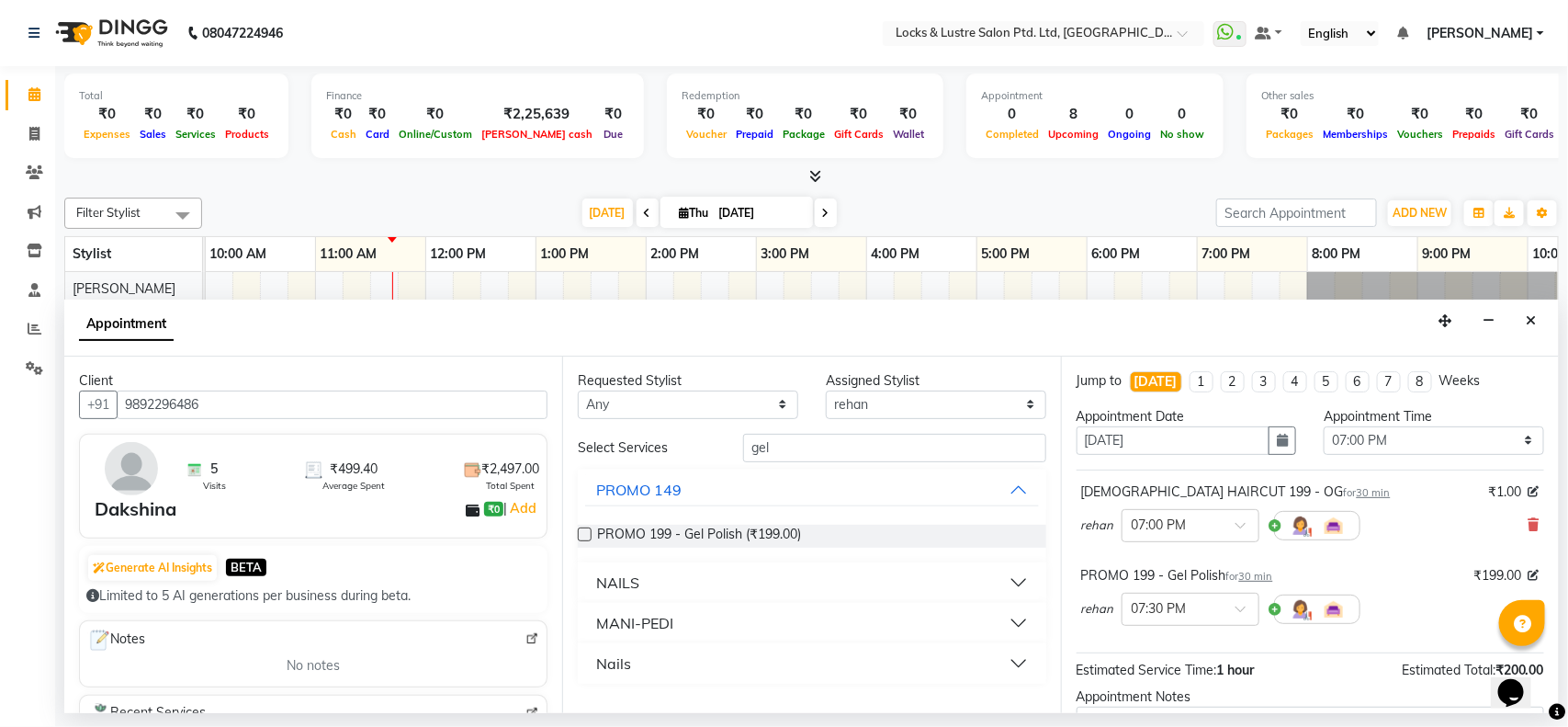
scroll to position [149, 0]
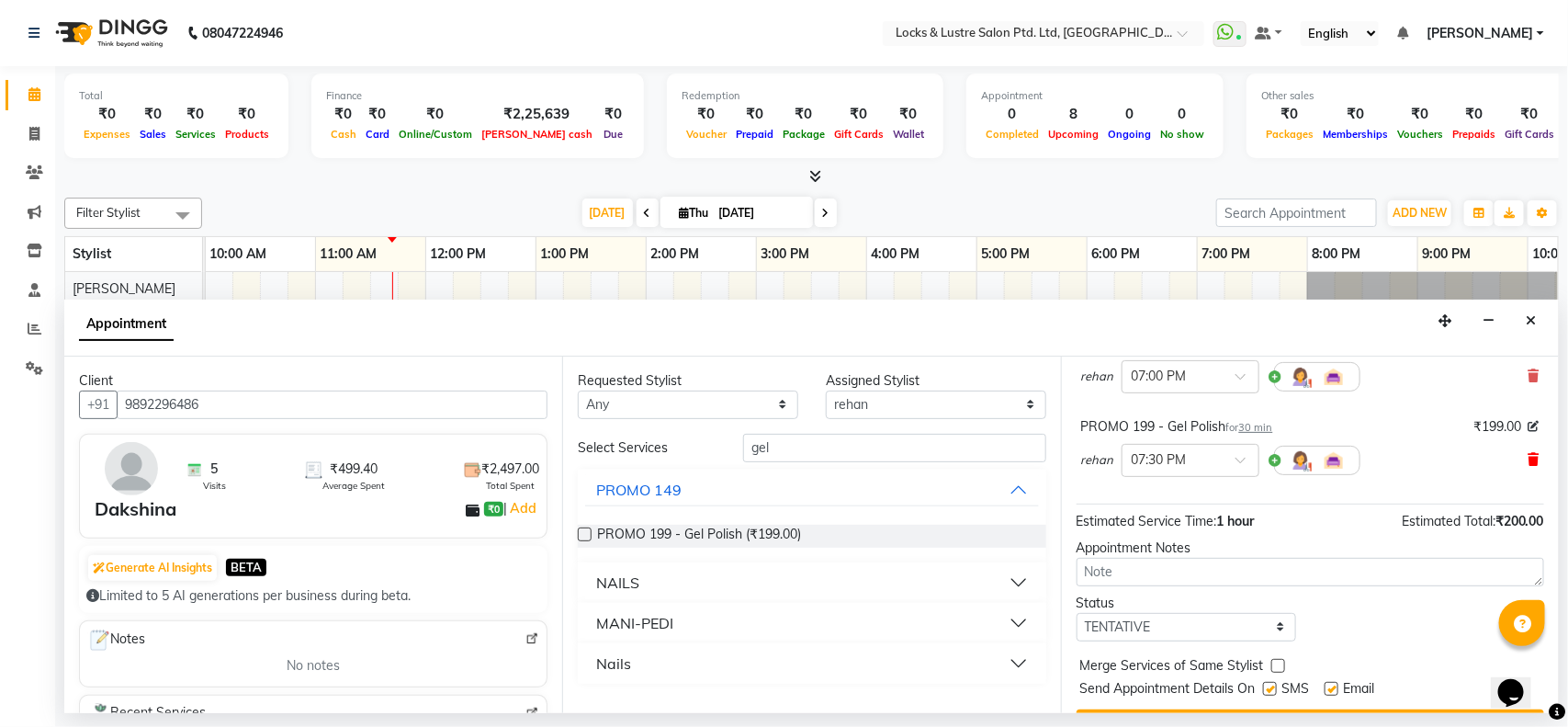
click at [1528, 462] on icon at bounding box center [1534, 459] width 11 height 13
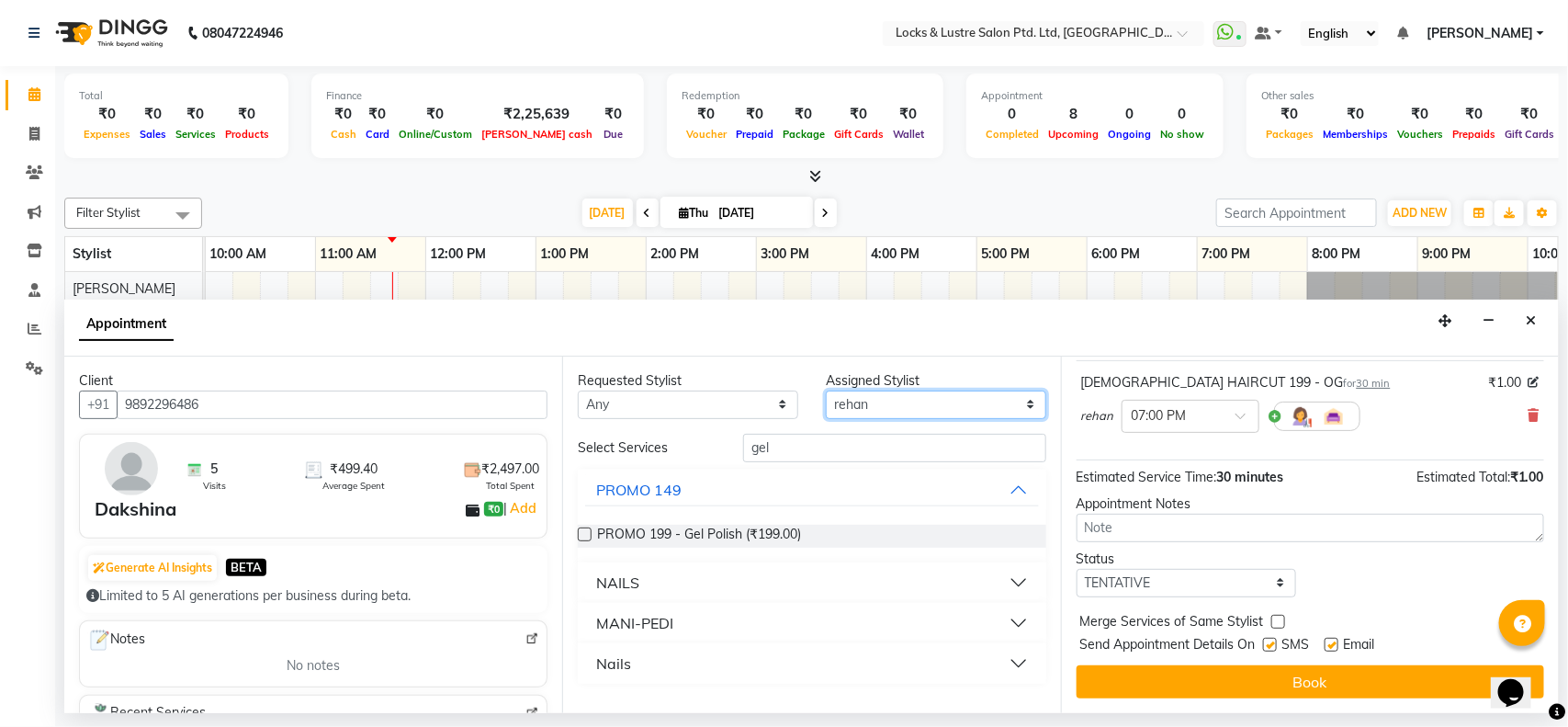
click at [1025, 403] on select "Select [PERSON_NAME] [PERSON_NAME] [PERSON_NAME] [PERSON_NAME] [PERSON_NAME] [P…" at bounding box center [935, 405] width 221 height 29
select select "62976"
click at [826, 391] on select "Select [PERSON_NAME] [PERSON_NAME] [PERSON_NAME] [PERSON_NAME] [PERSON_NAME] [P…" at bounding box center [935, 405] width 221 height 29
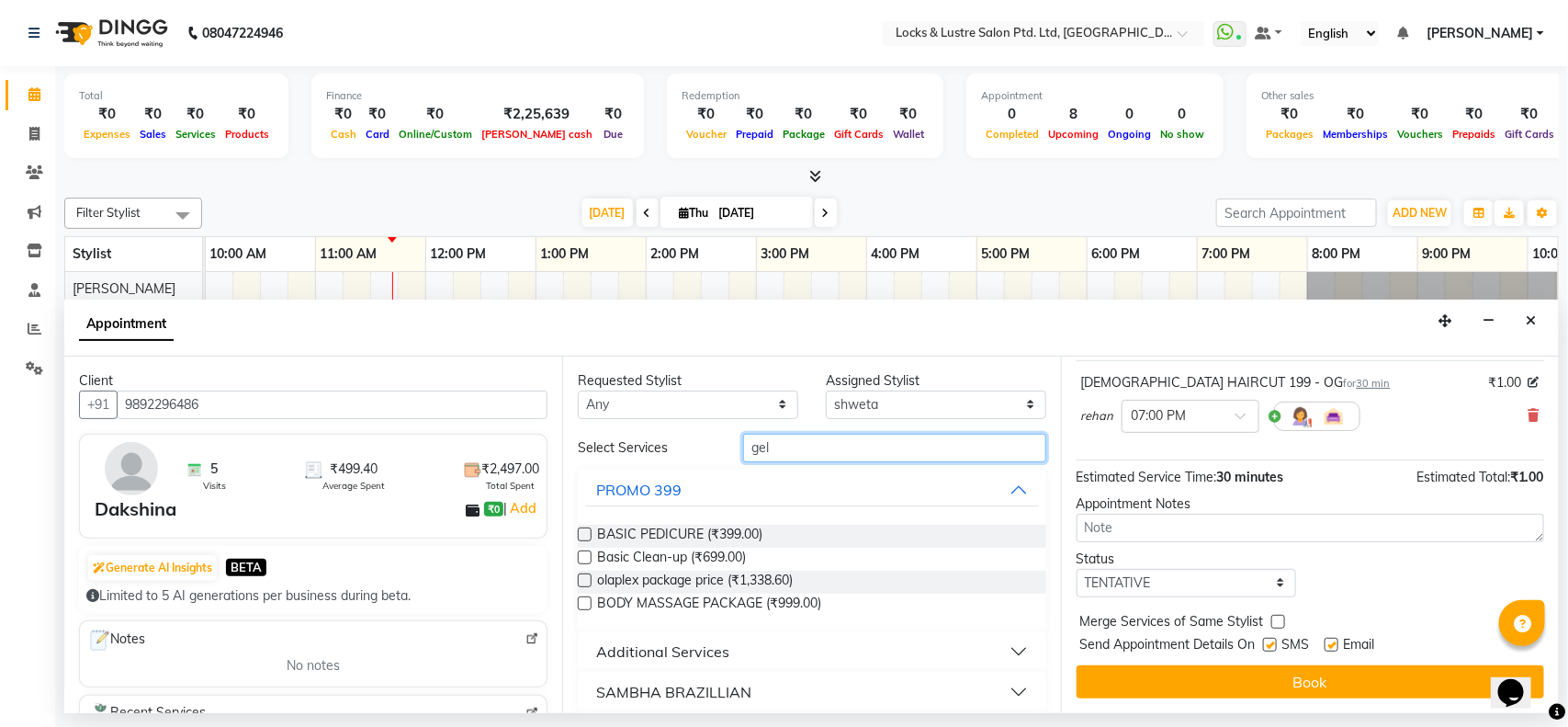
click at [905, 441] on input "gel" at bounding box center [895, 447] width 303 height 29
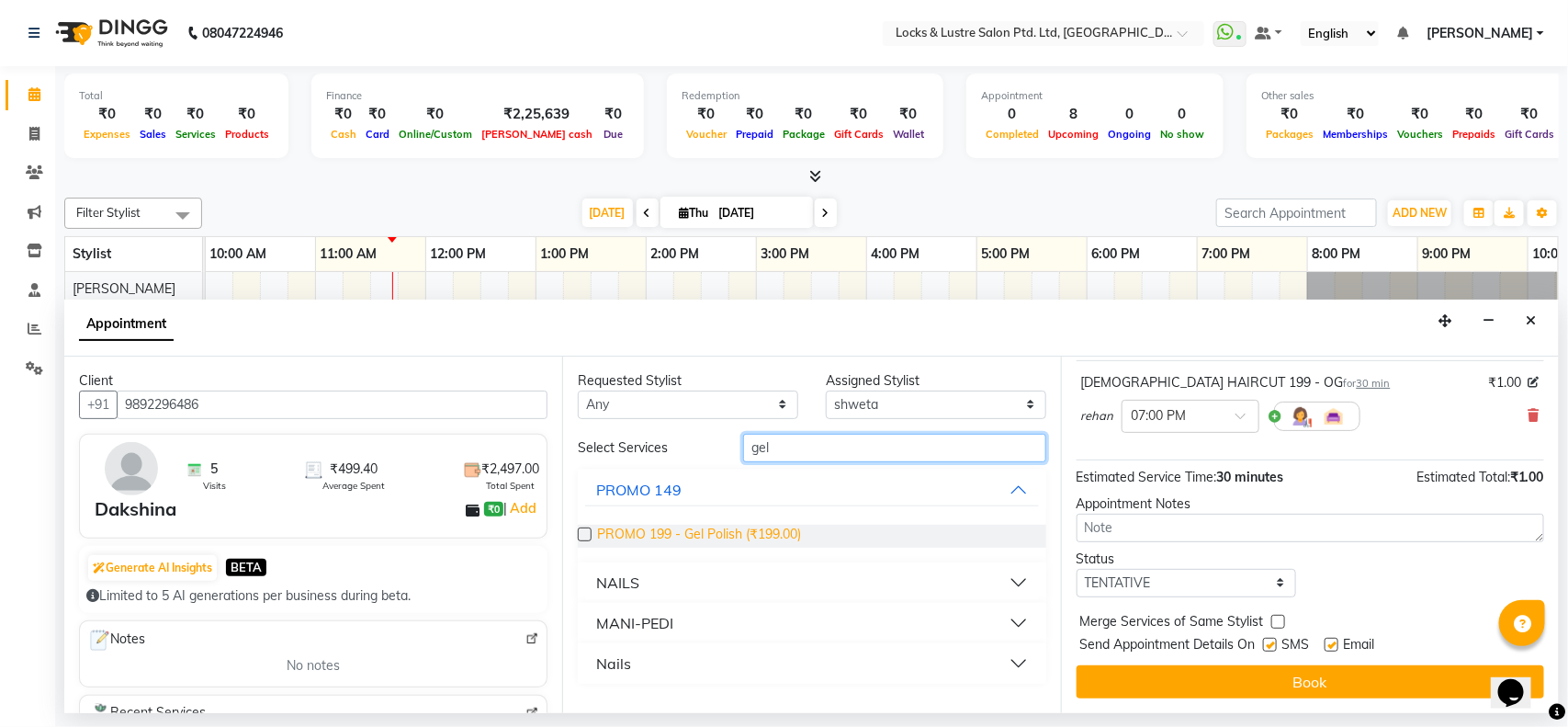
type input "gel"
click at [708, 534] on span "PROMO 199 - Gel Polish (₹199.00)" at bounding box center [698, 536] width 204 height 23
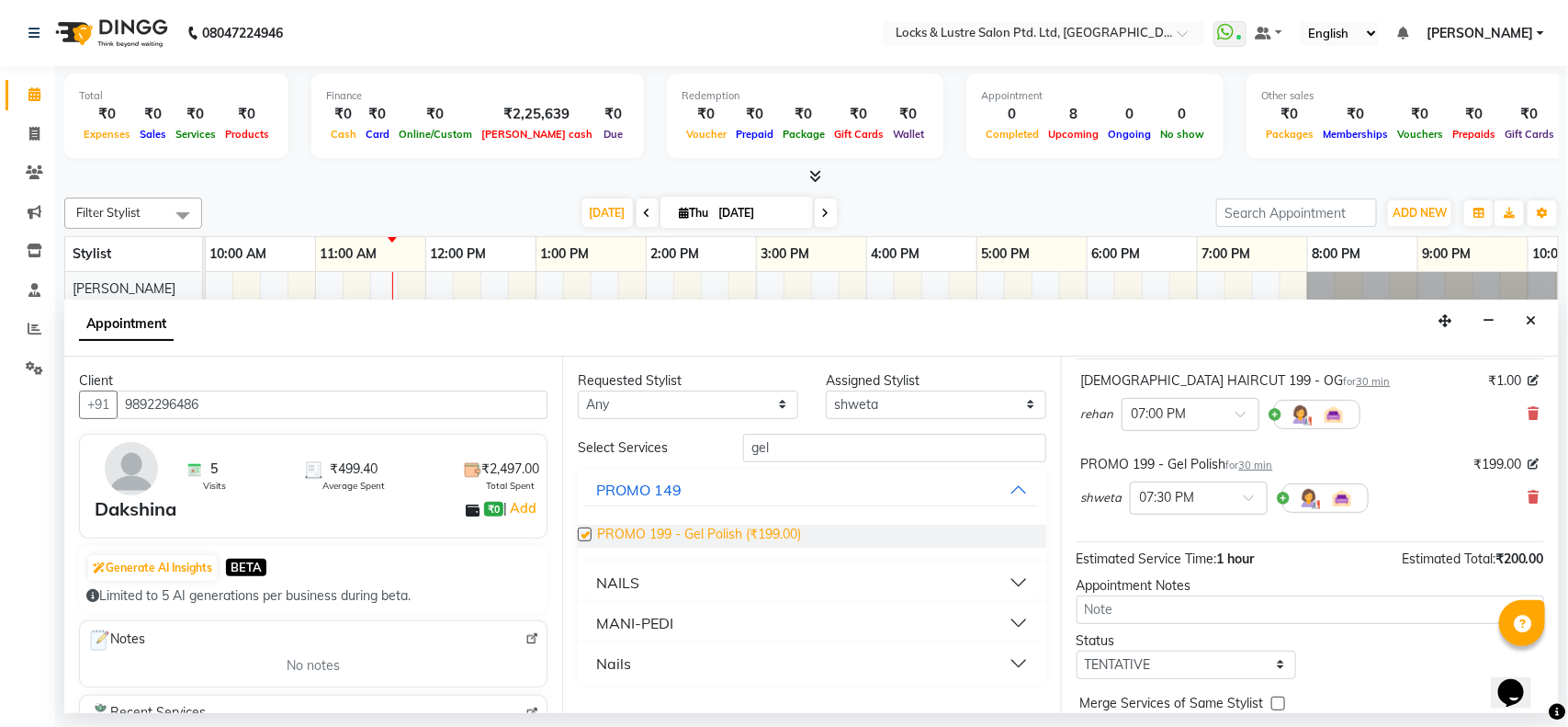
scroll to position [149, 0]
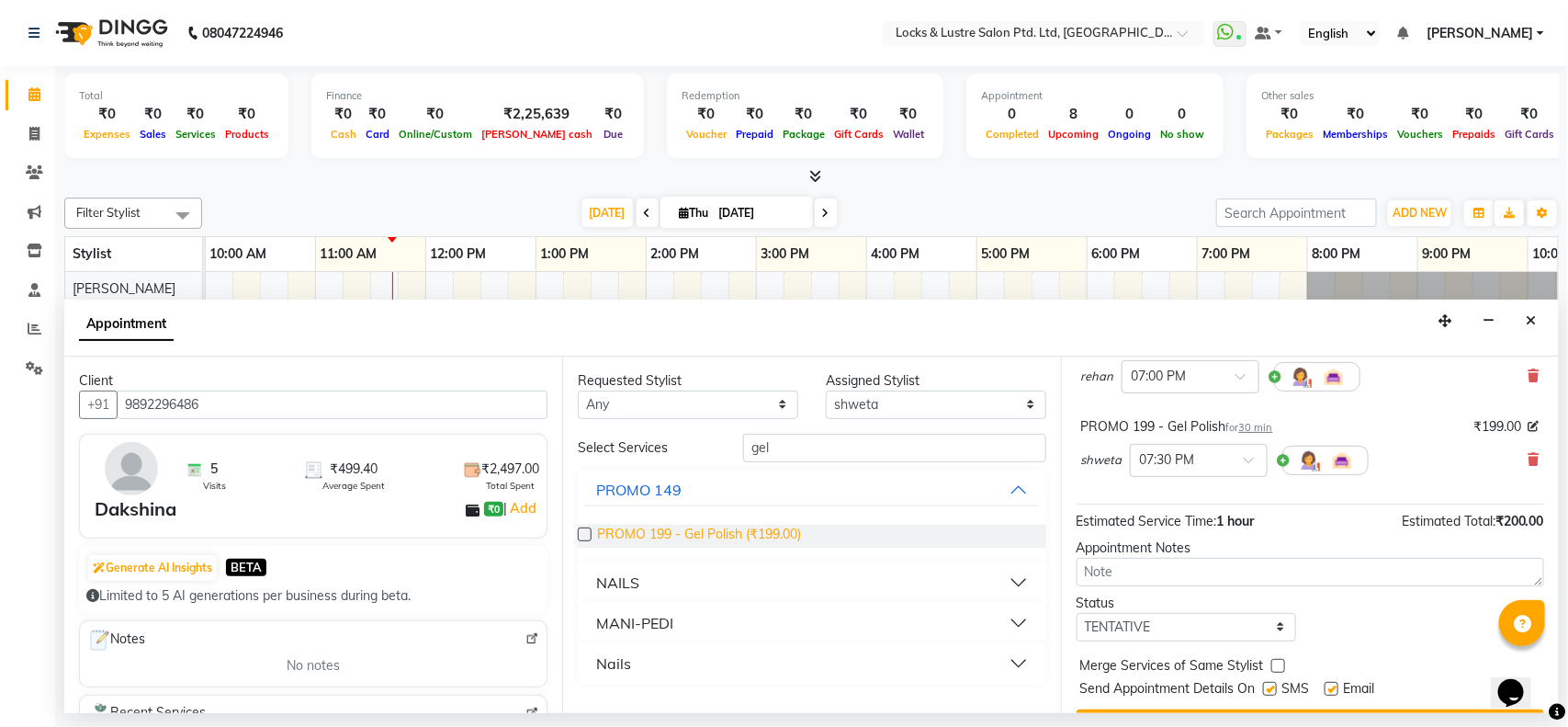
checkbox input "false"
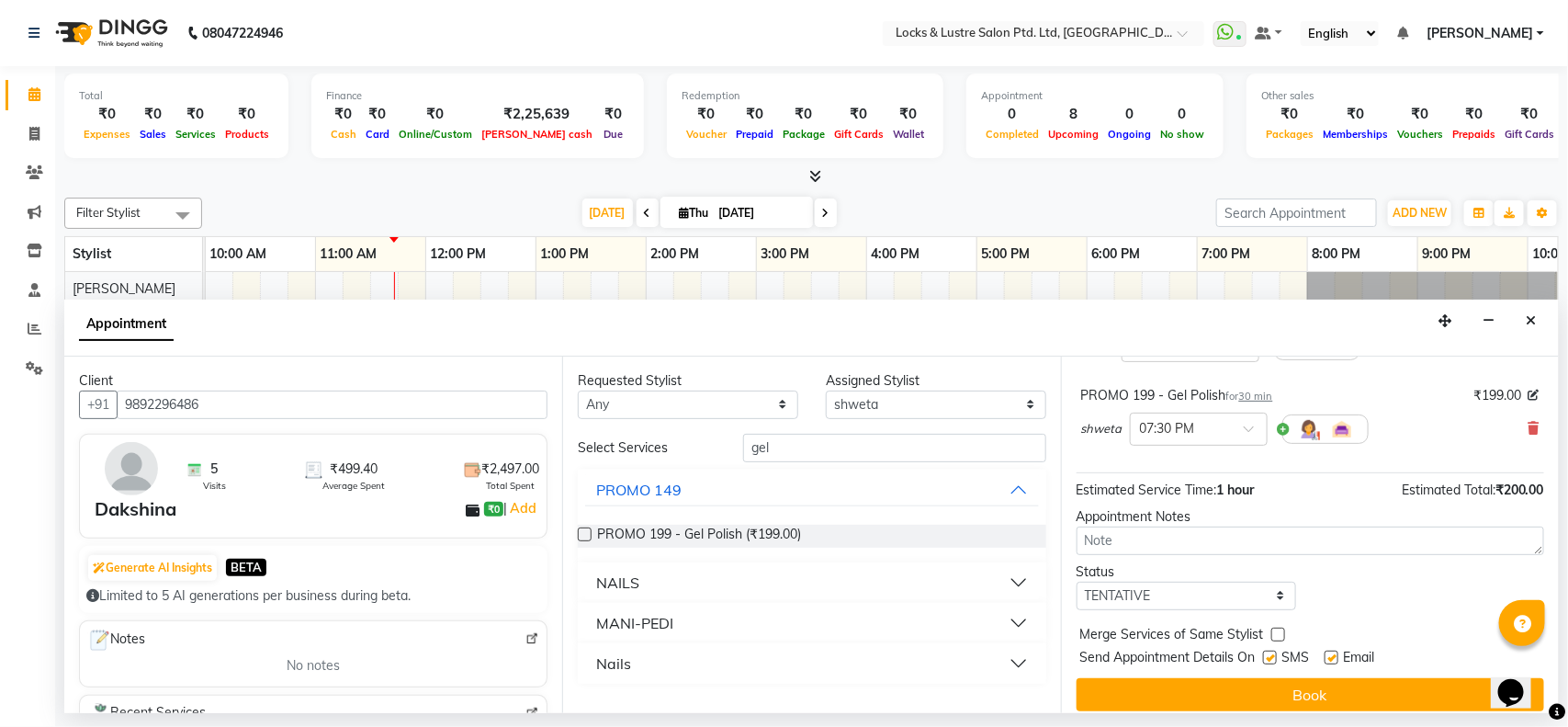
scroll to position [181, 0]
click at [1192, 589] on select "Select TENTATIVE CONFIRM CHECK-IN UPCOMING" at bounding box center [1187, 595] width 221 height 29
select select "confirm booking"
click at [1077, 582] on select "Select TENTATIVE CONFIRM CHECK-IN UPCOMING" at bounding box center [1187, 595] width 221 height 29
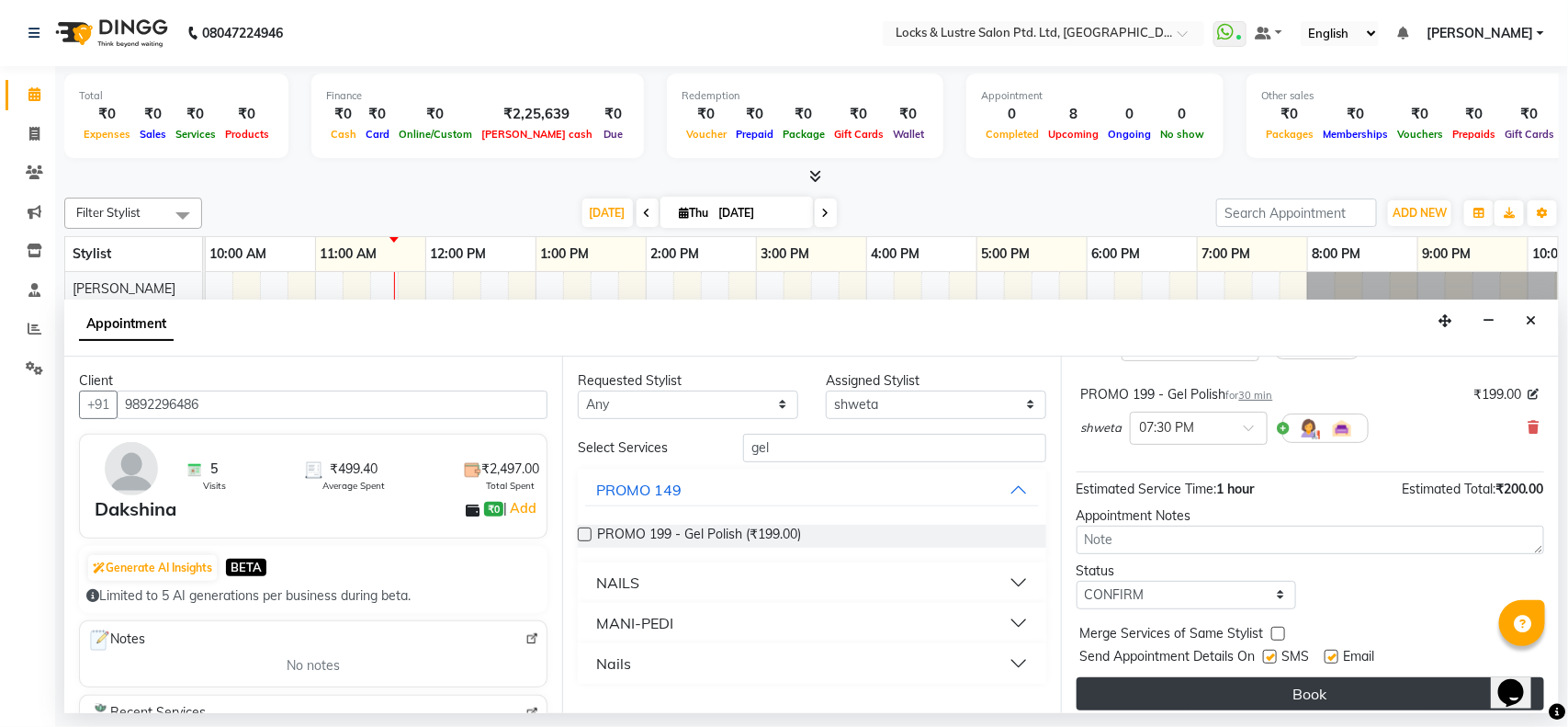
click at [1208, 689] on button "Book" at bounding box center [1310, 694] width 467 height 33
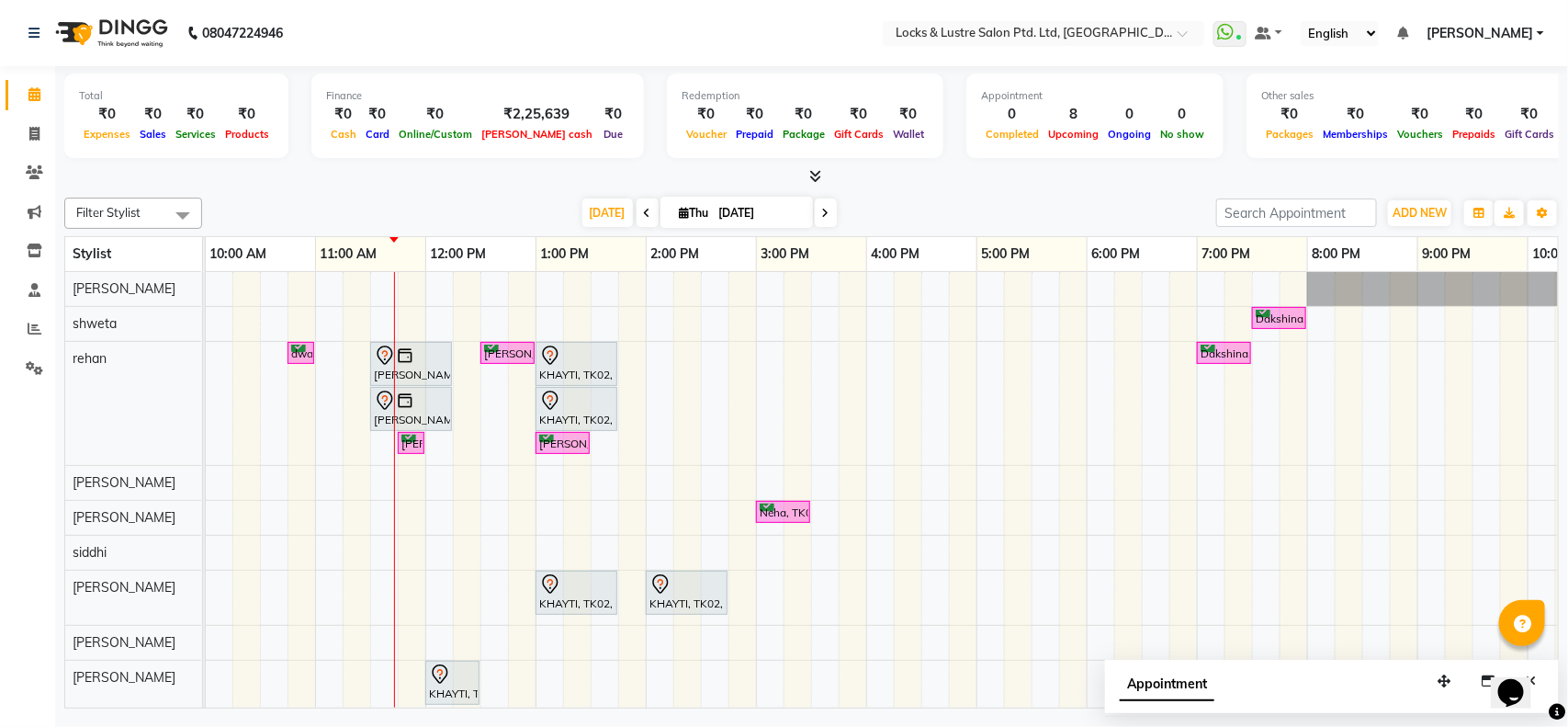
click at [696, 350] on div "Dakshina, TK07, 07:30 PM-08:00 PM, PROMO 199 - Gel Polish dwalin, TK04, 10:45 A…" at bounding box center [865, 510] width 1763 height 478
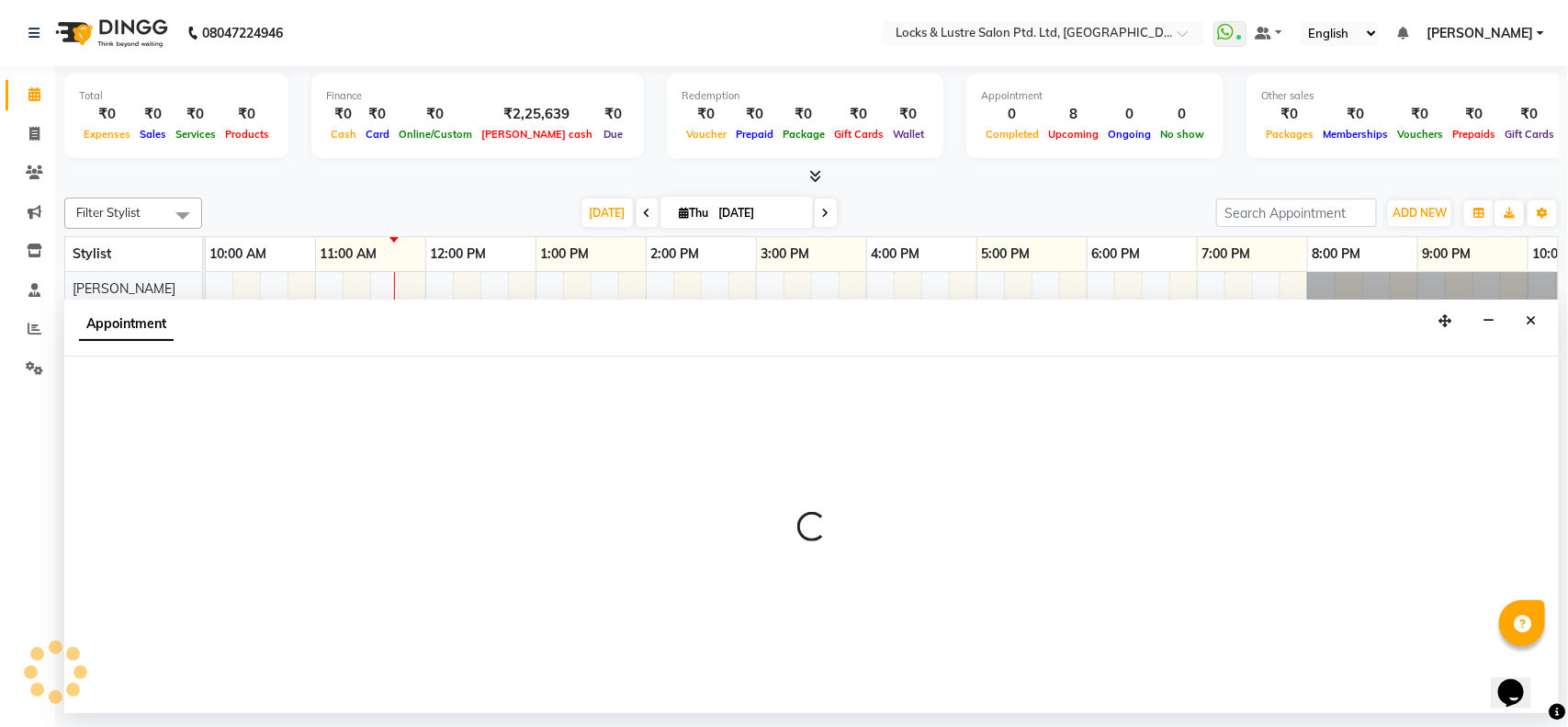
select select "62982"
select select "tentative"
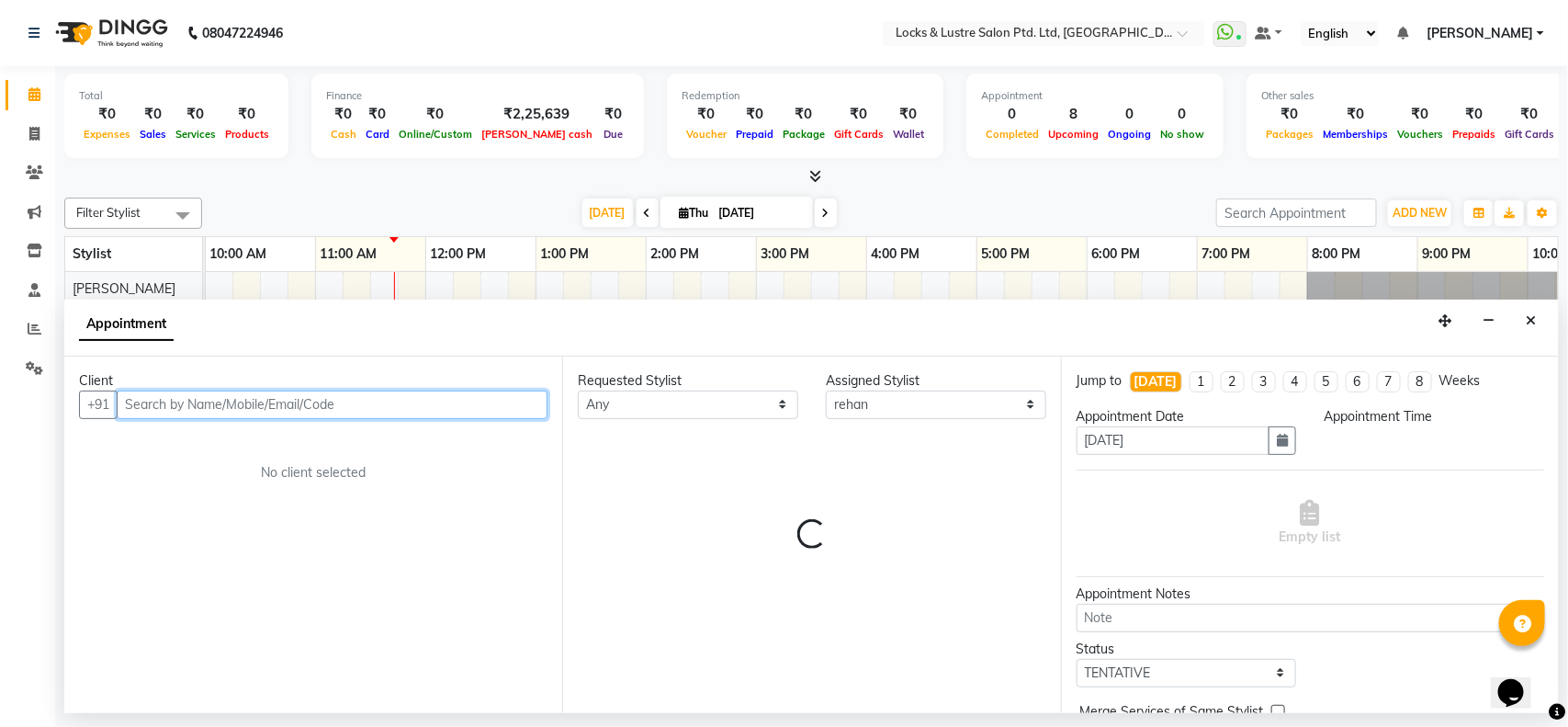
select select "855"
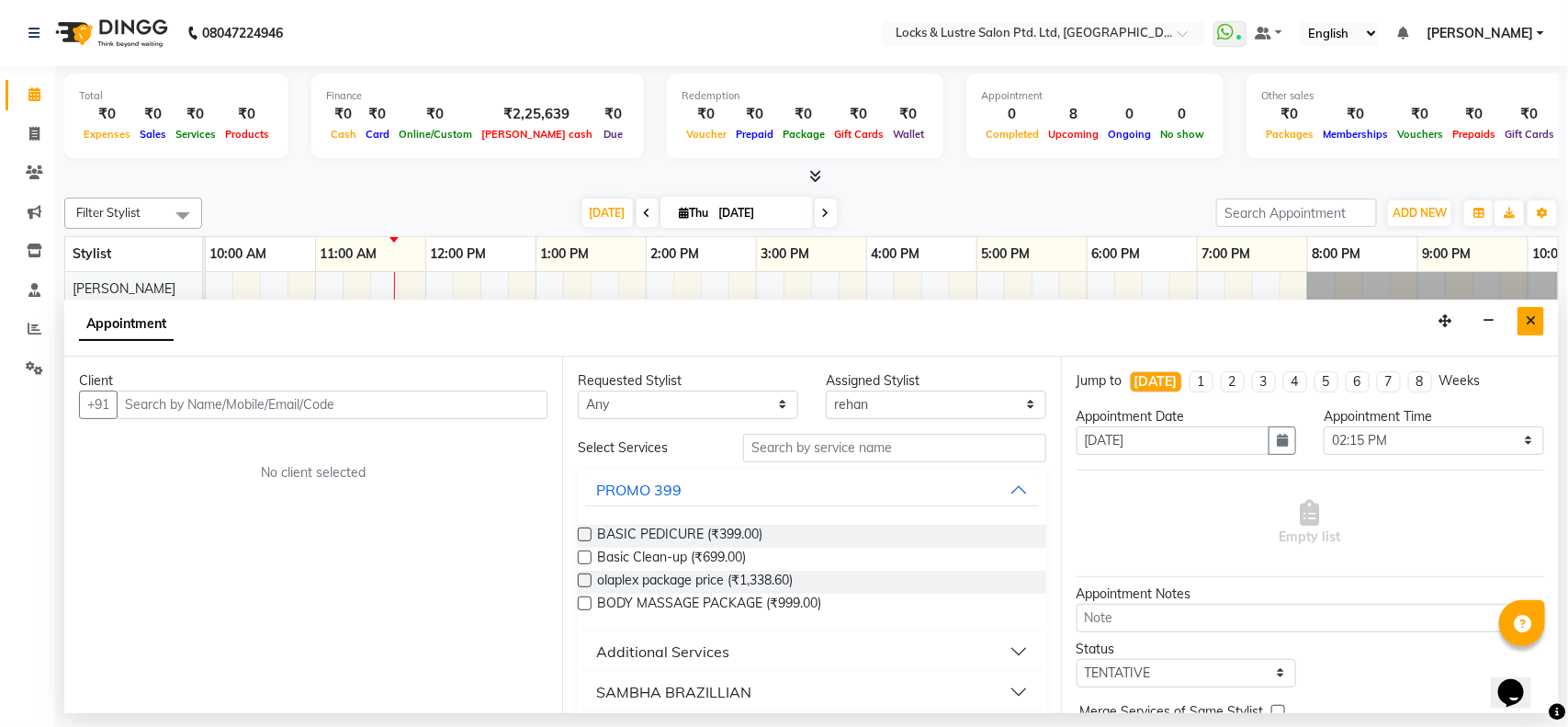
click at [1536, 324] on button "Close" at bounding box center [1530, 321] width 27 height 29
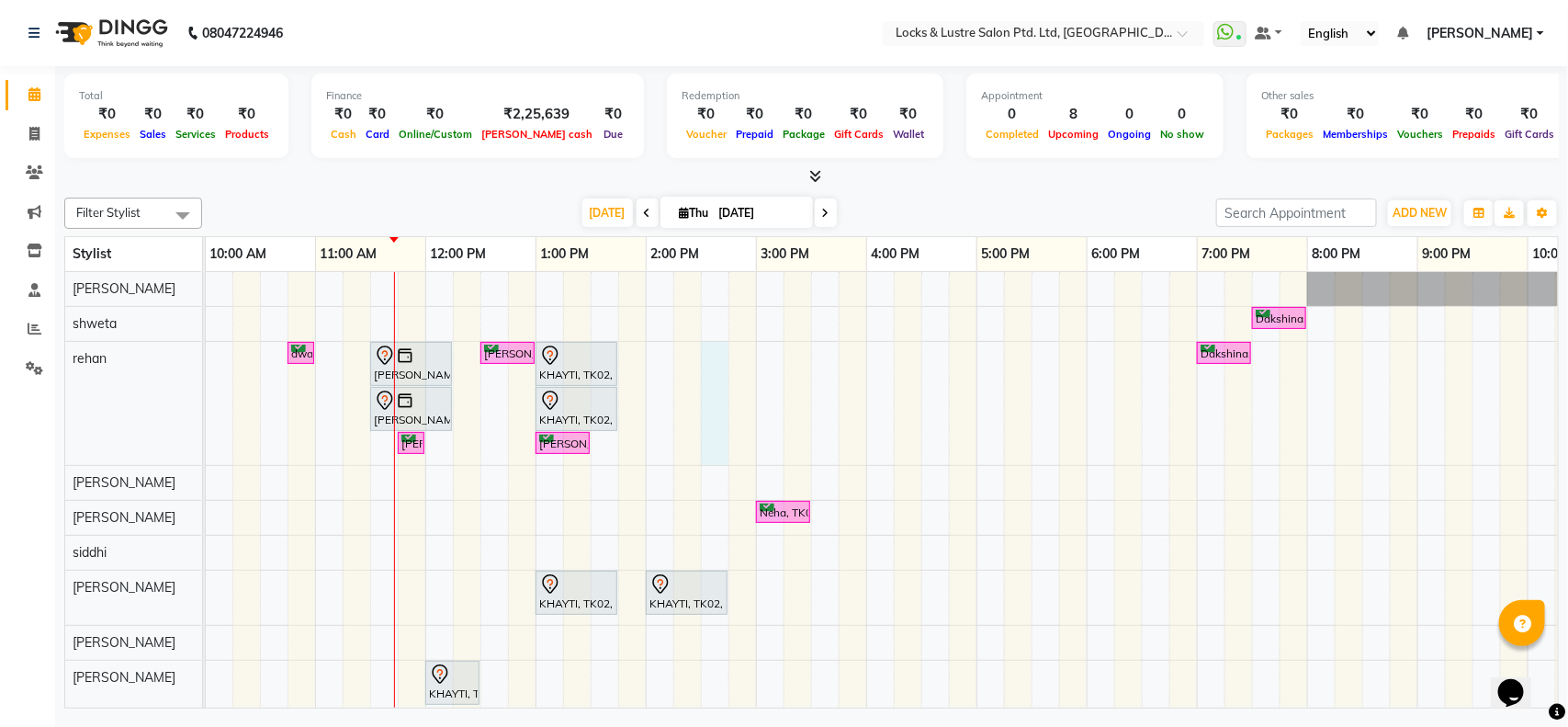
click at [701, 364] on div "Dakshina, TK07, 07:30 PM-08:00 PM, PROMO 199 - Gel Polish dwalin, TK04, 10:45 A…" at bounding box center [865, 510] width 1763 height 478
select select "62982"
select select "870"
select select "tentative"
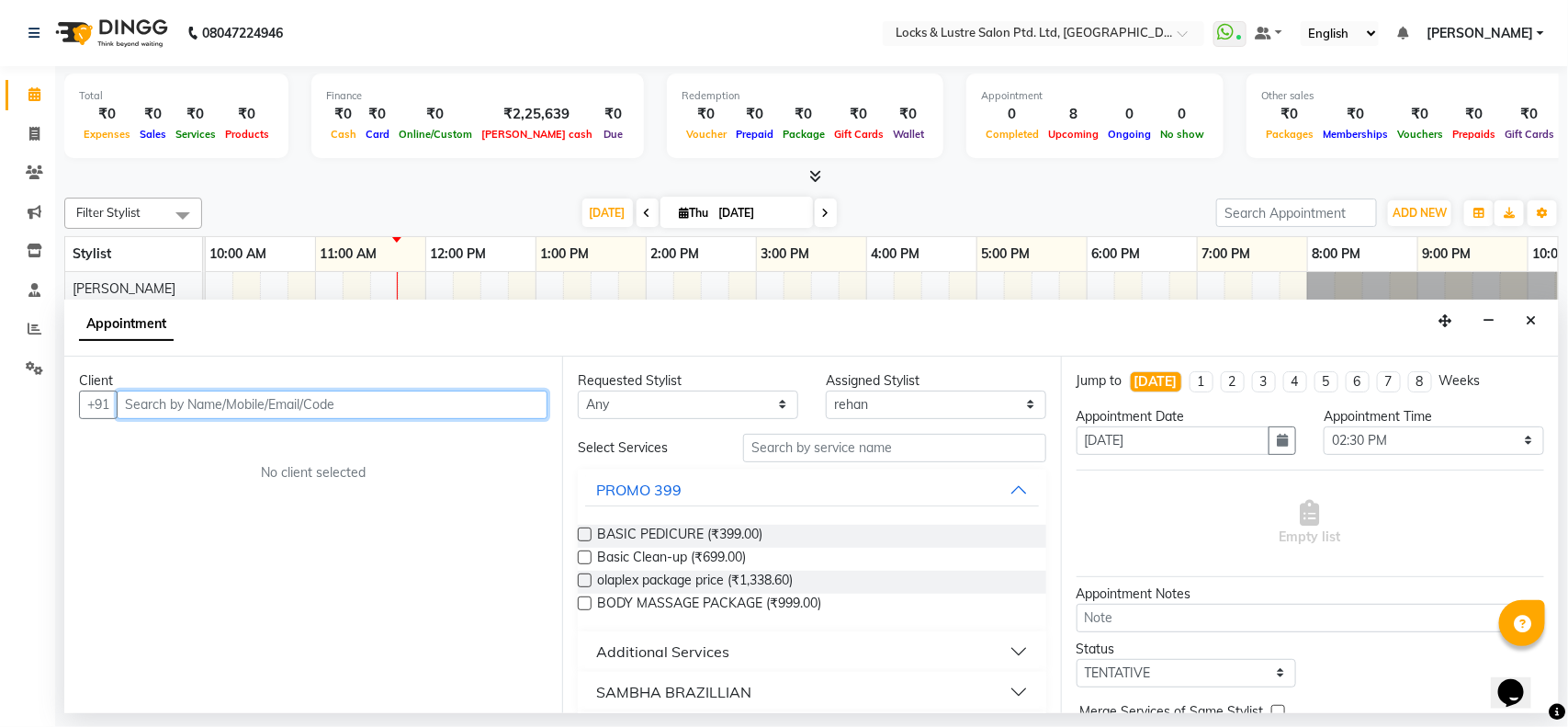
click at [210, 406] on input "text" at bounding box center [332, 405] width 430 height 29
type input "8149991777"
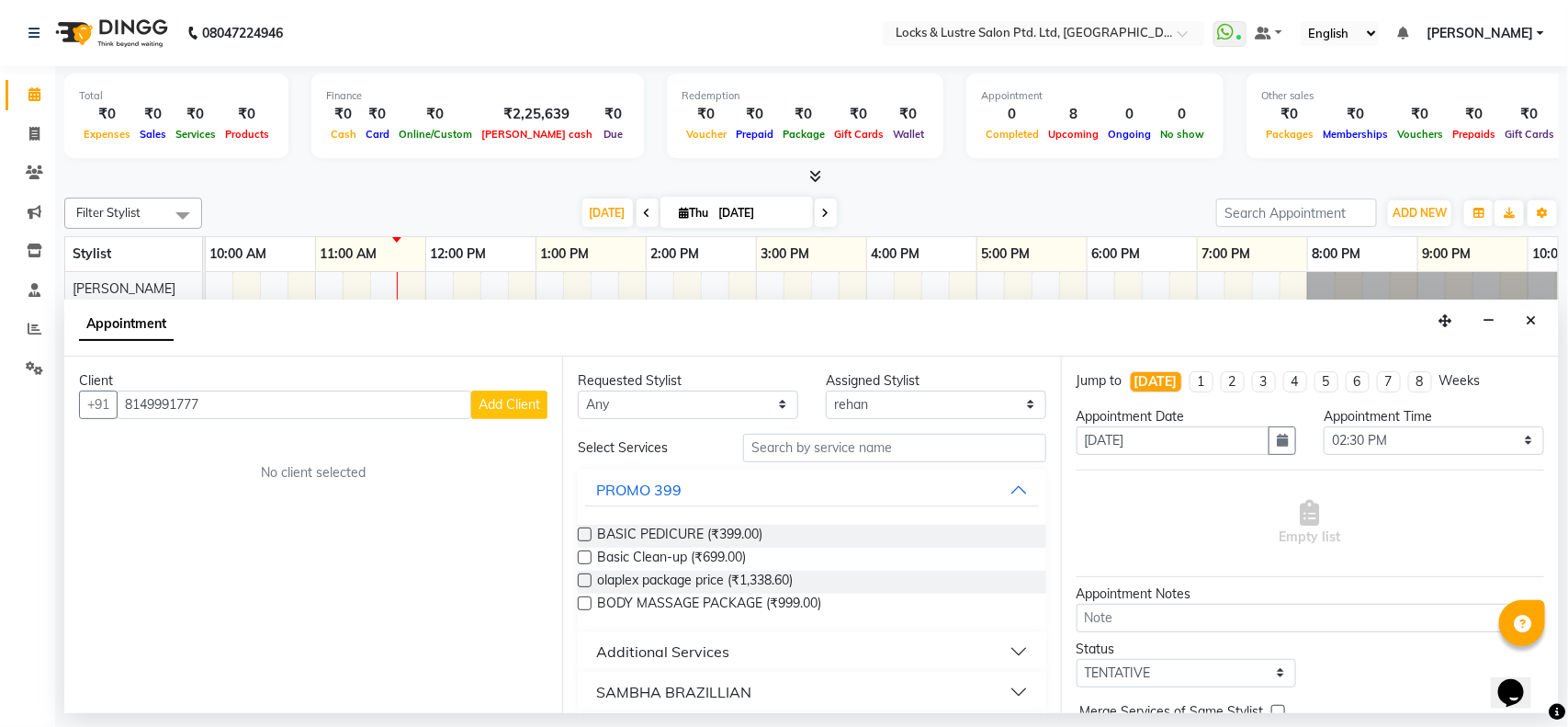
click at [492, 412] on span "Add Client" at bounding box center [509, 405] width 62 height 17
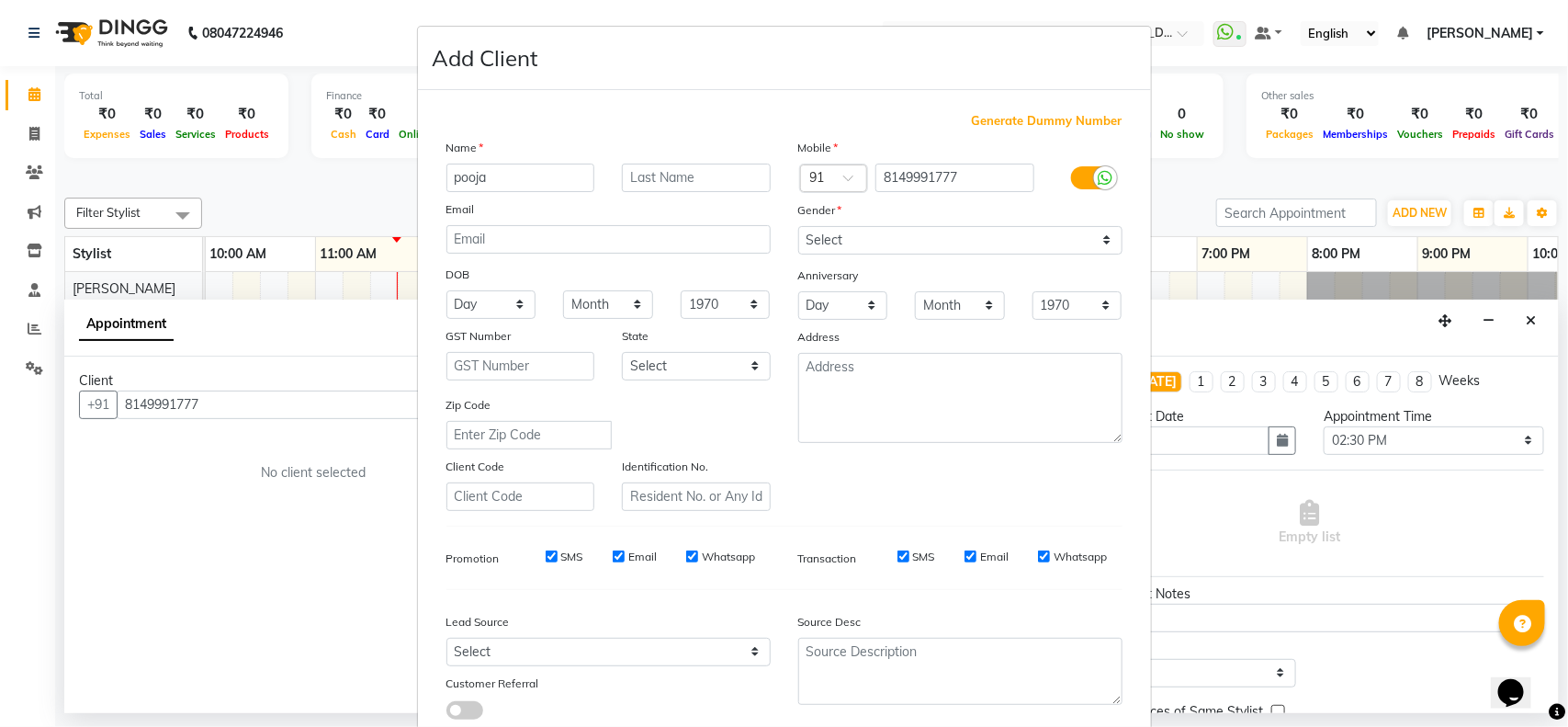
type input "pooja"
click at [933, 239] on select "Select [DEMOGRAPHIC_DATA] [DEMOGRAPHIC_DATA] Other Prefer Not To Say" at bounding box center [959, 240] width 324 height 29
select select "[DEMOGRAPHIC_DATA]"
click at [798, 226] on select "Select [DEMOGRAPHIC_DATA] [DEMOGRAPHIC_DATA] Other Prefer Not To Say" at bounding box center [959, 240] width 324 height 29
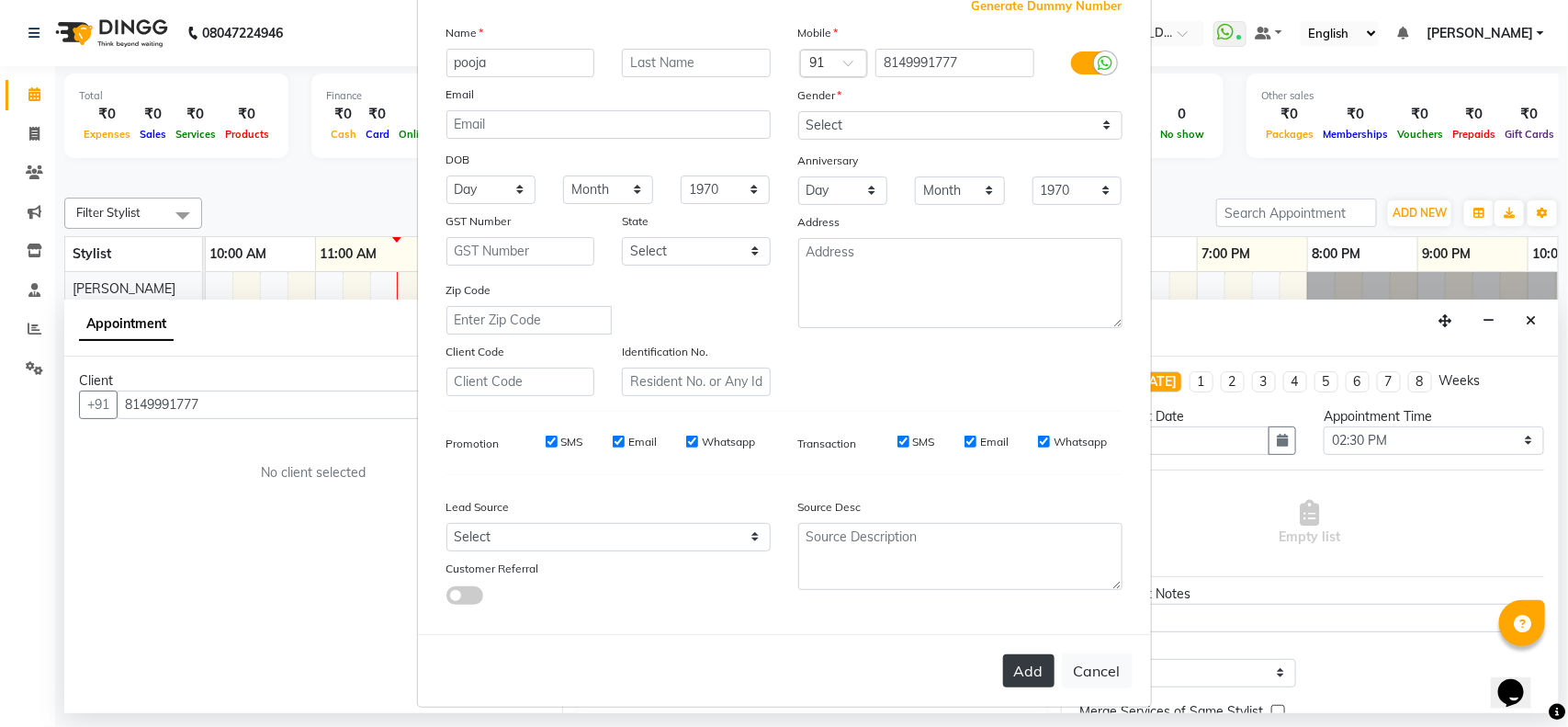
click at [1029, 672] on button "Add" at bounding box center [1029, 671] width 52 height 33
type input "81******77"
select select
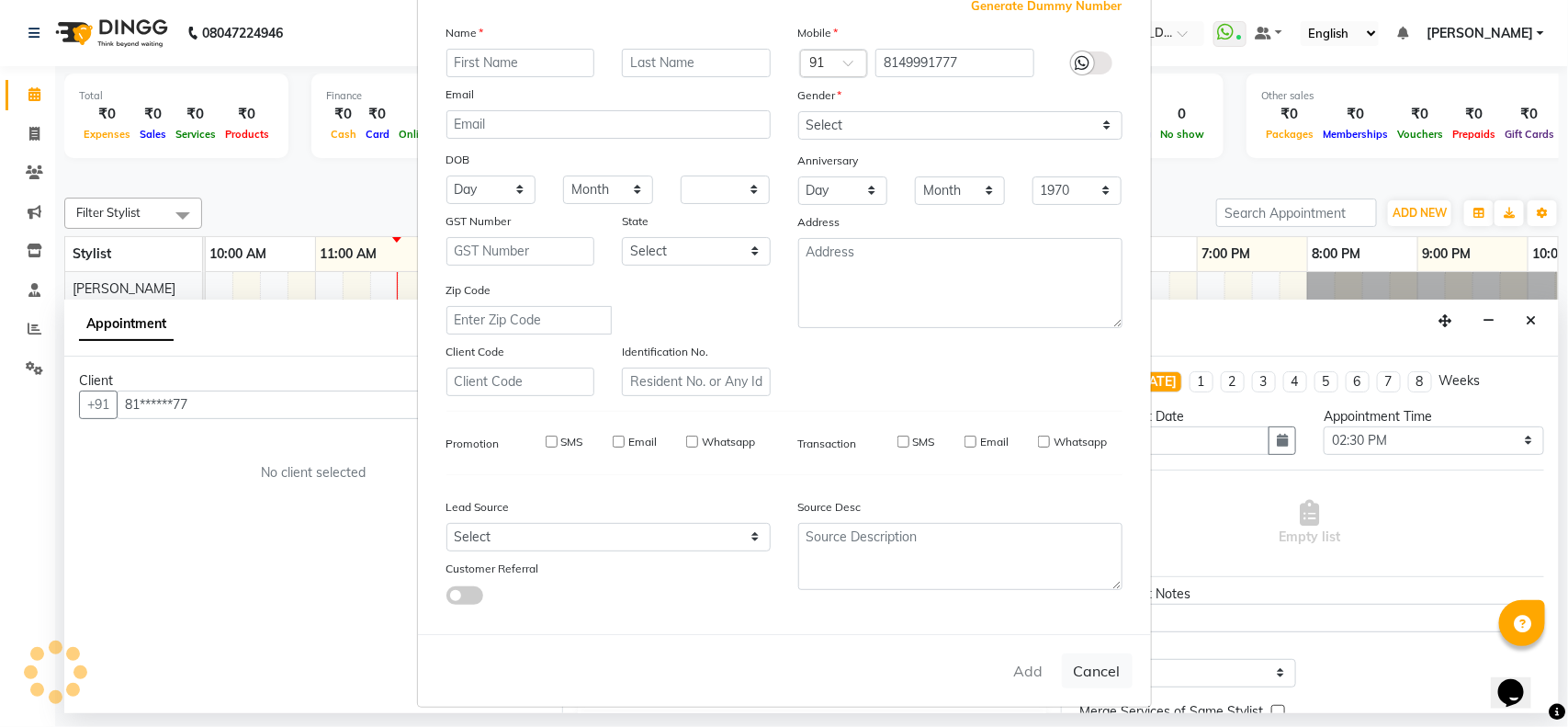
select select
checkbox input "false"
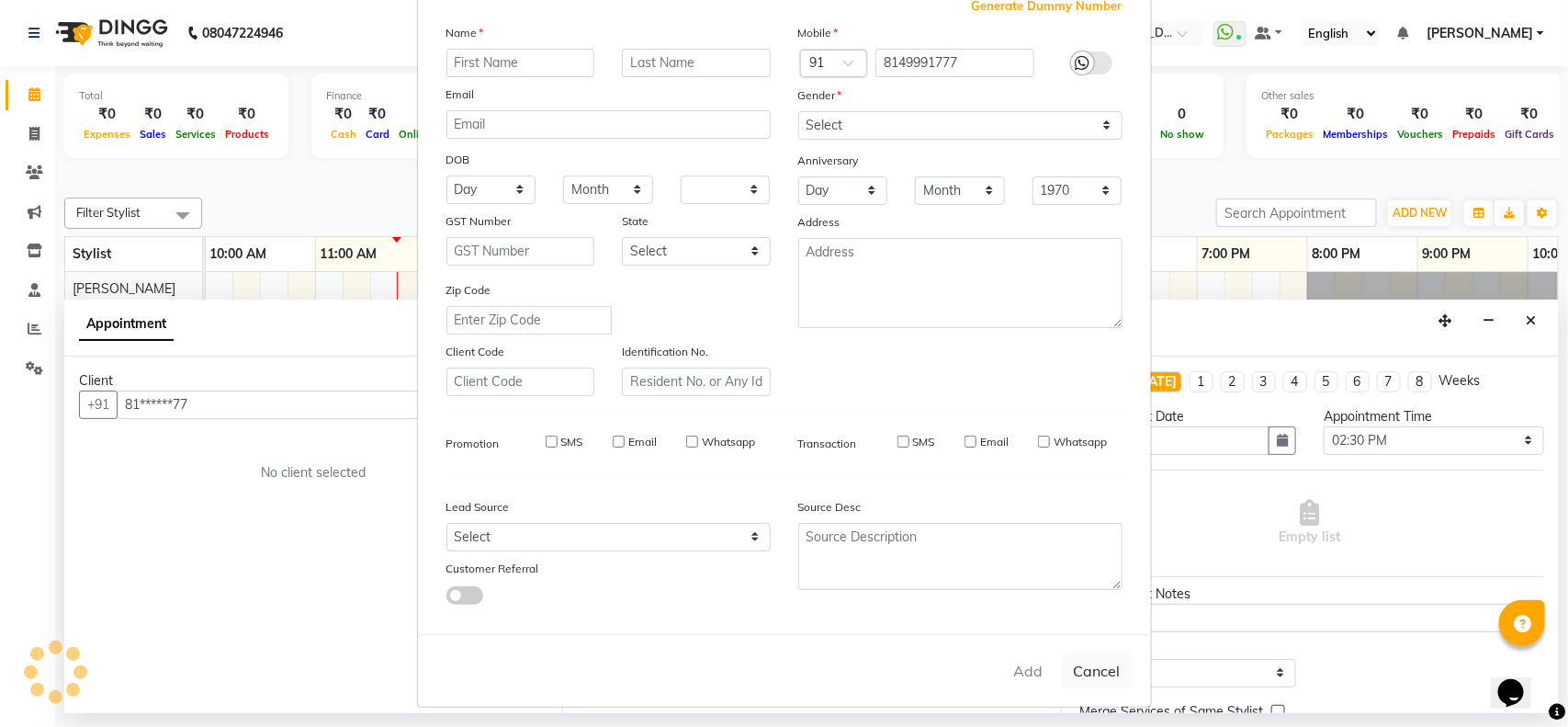
checkbox input "false"
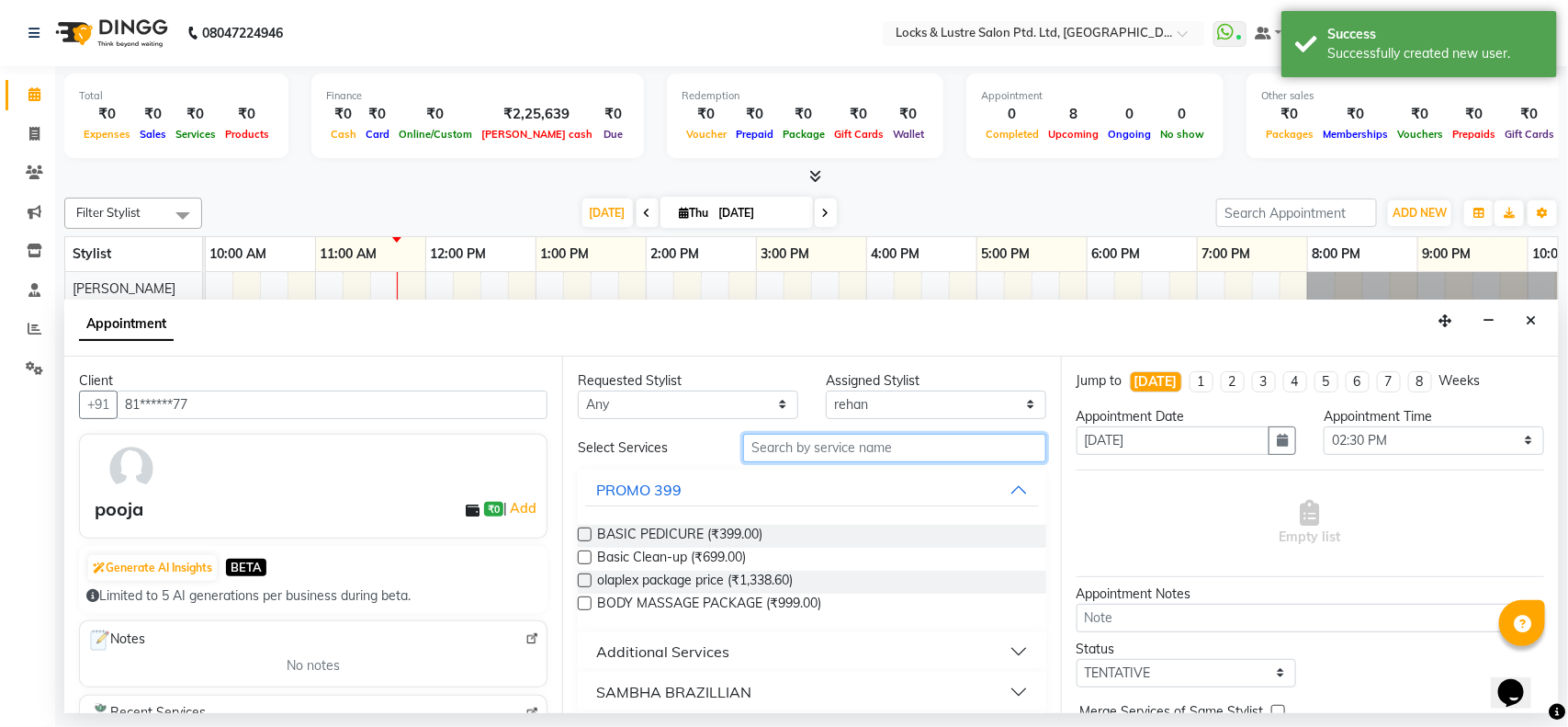
click at [903, 437] on input "text" at bounding box center [895, 447] width 303 height 29
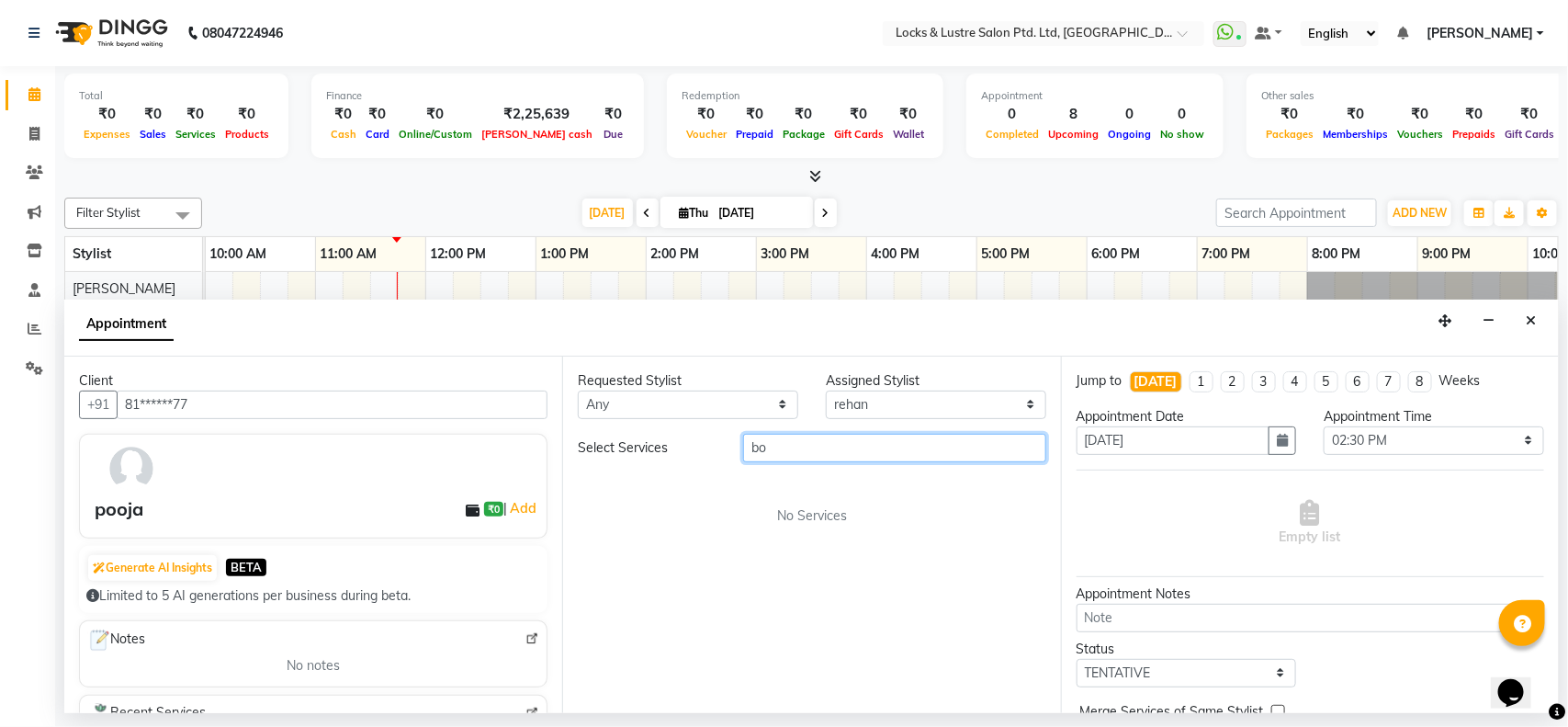
type input "b"
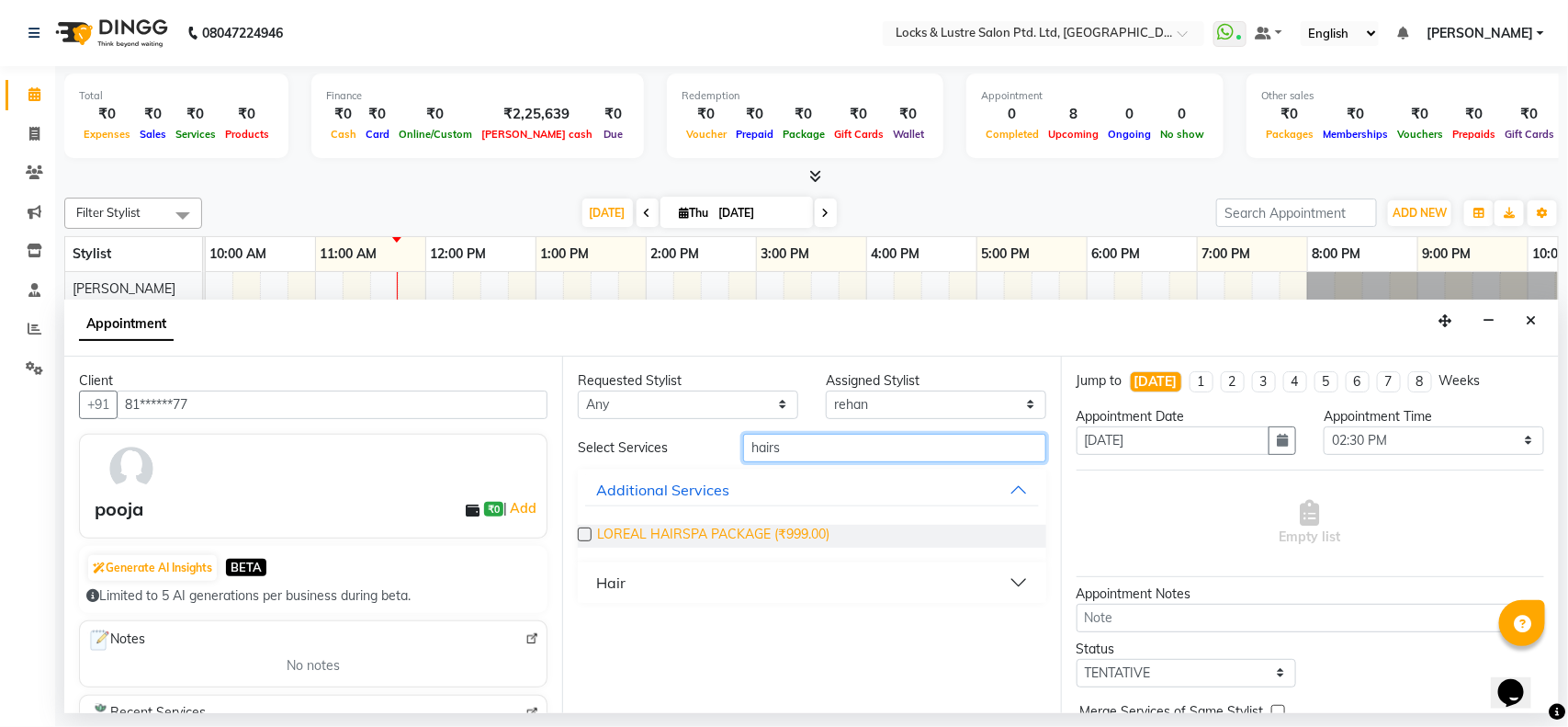
type input "hairs"
click at [630, 530] on span "LOREAL HAIRSPA PACKAGE (₹999.00)" at bounding box center [713, 536] width 233 height 23
checkbox input "false"
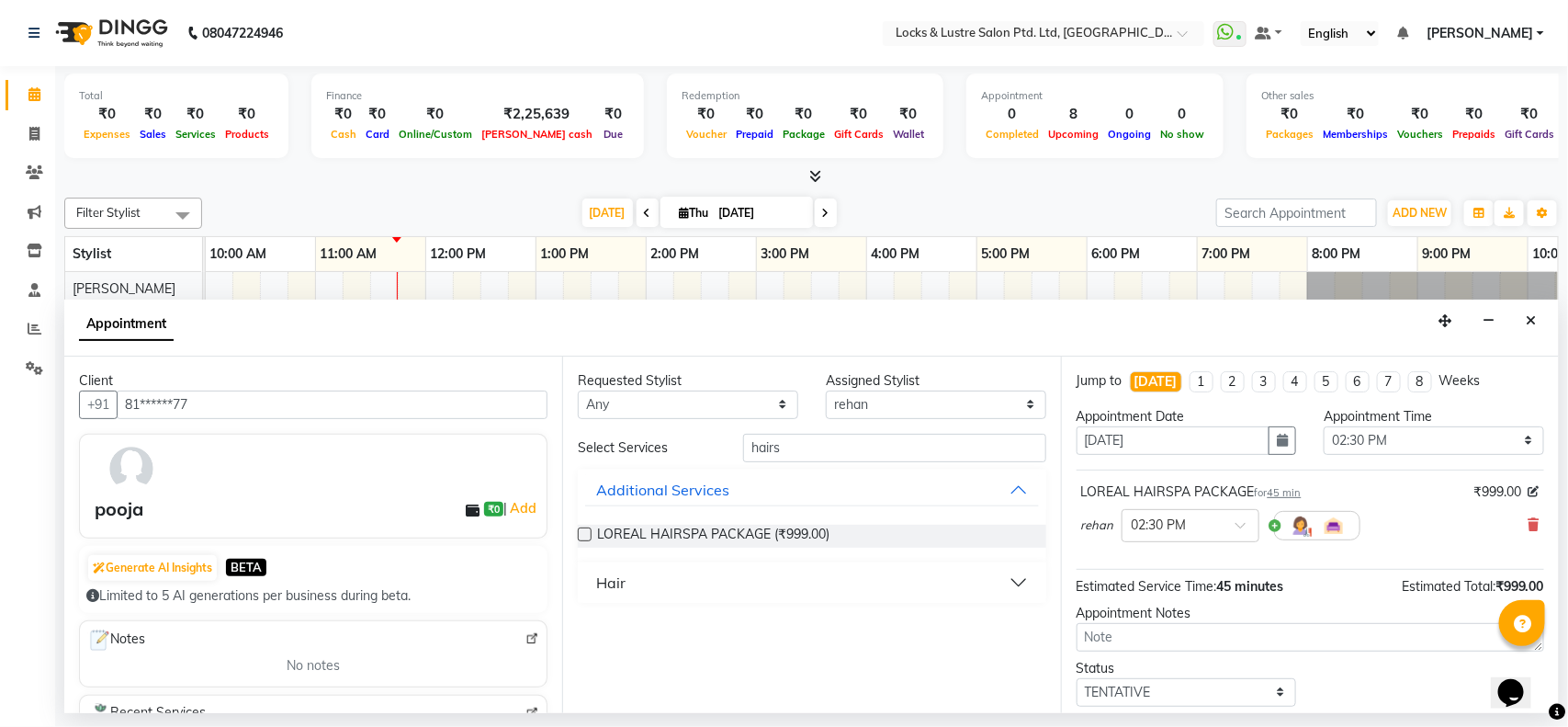
click at [941, 423] on div "Requested Stylist Any anushree Hashim Salmani muskan shaikh Rachna Salvi Rajnan…" at bounding box center [811, 535] width 498 height 357
click at [934, 445] on input "hairs" at bounding box center [895, 447] width 303 height 29
type input "h"
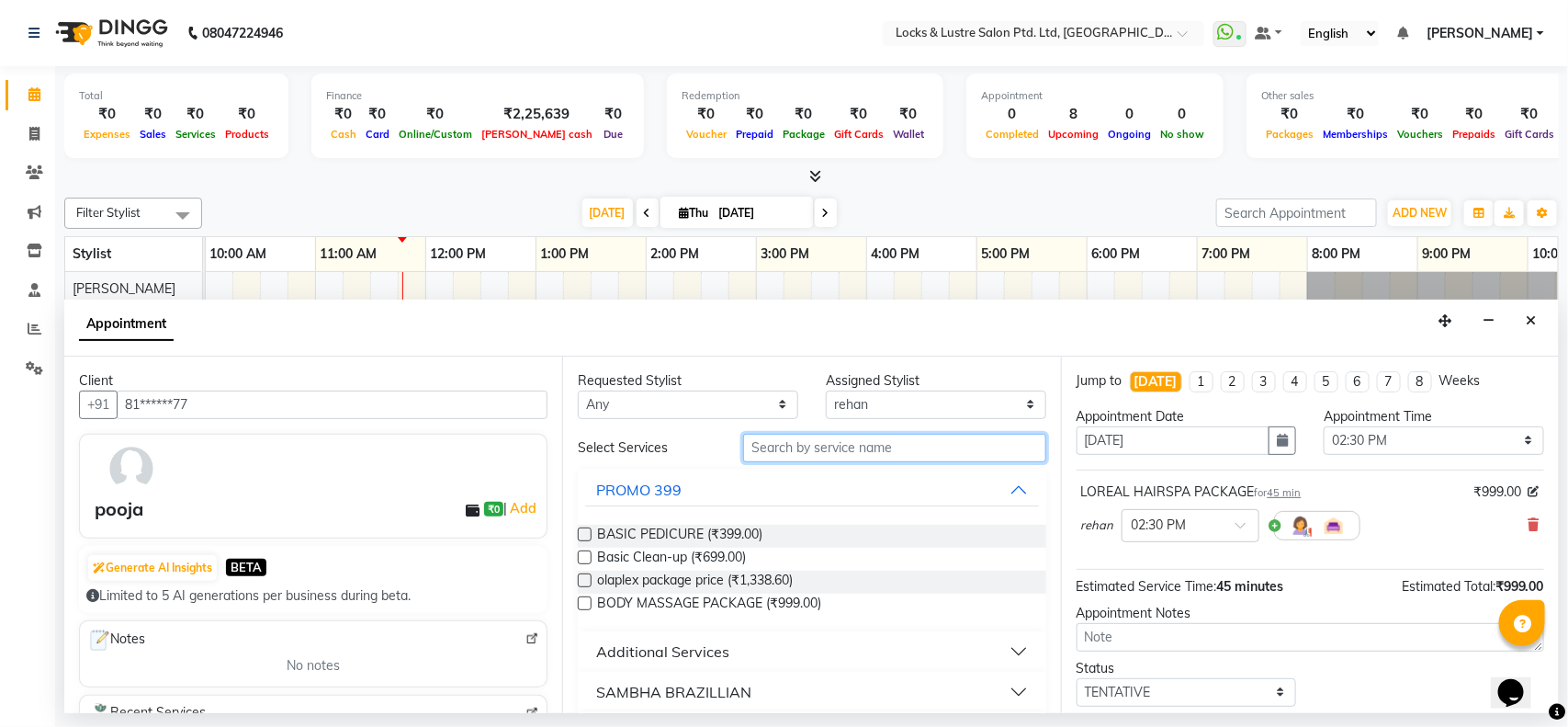
click at [862, 452] on input "text" at bounding box center [895, 447] width 303 height 29
type input "n"
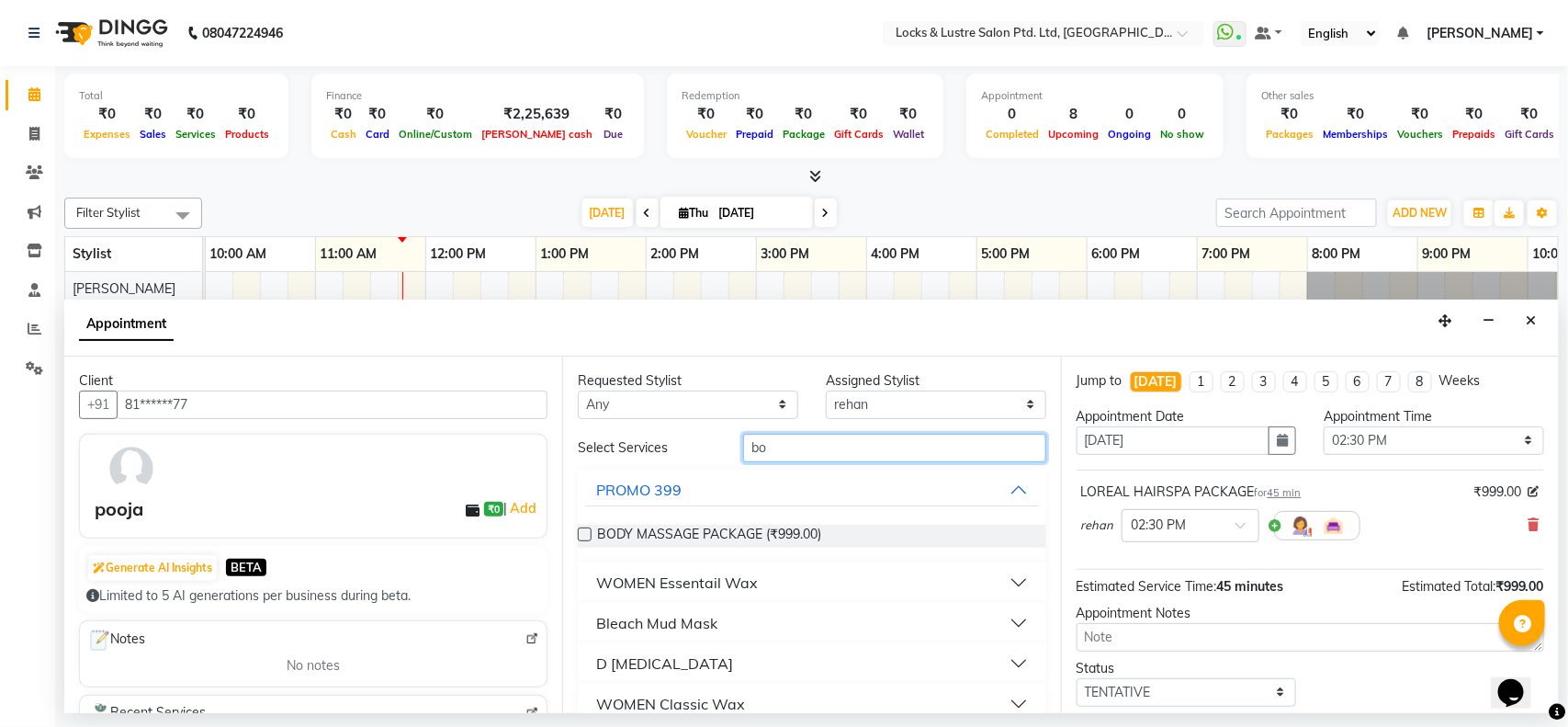
type input "b"
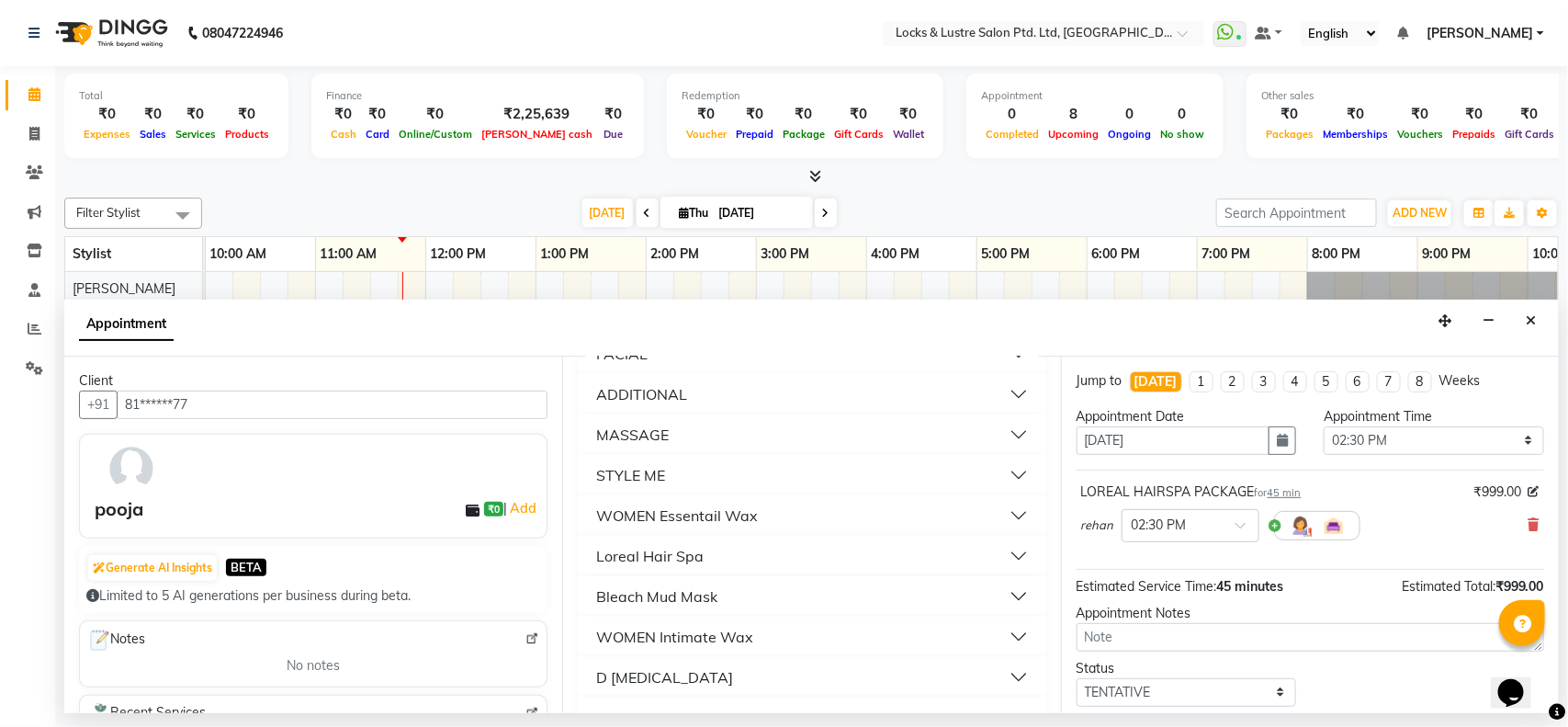
scroll to position [361, 0]
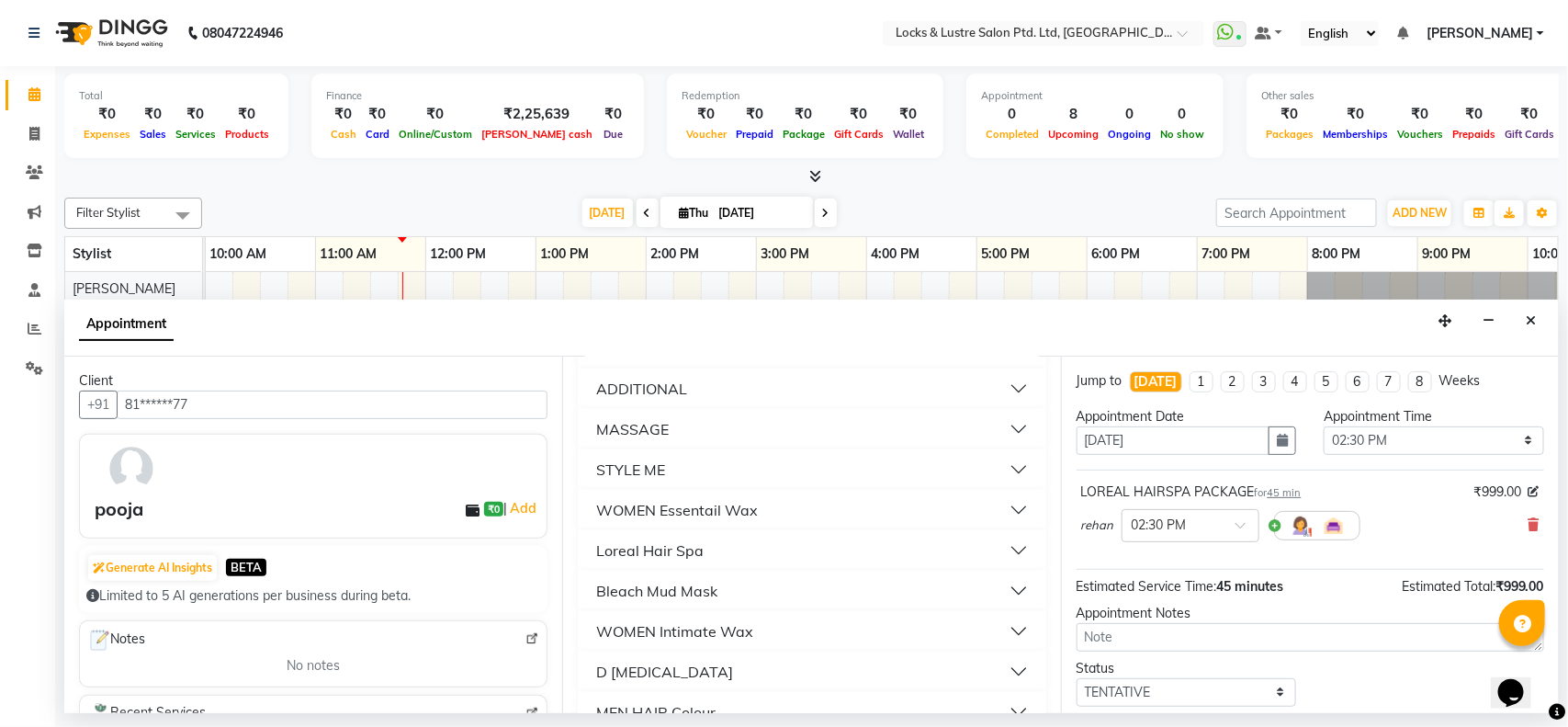
type input "b"
click at [831, 630] on button "WOMEN Intimate Wax" at bounding box center [811, 631] width 452 height 33
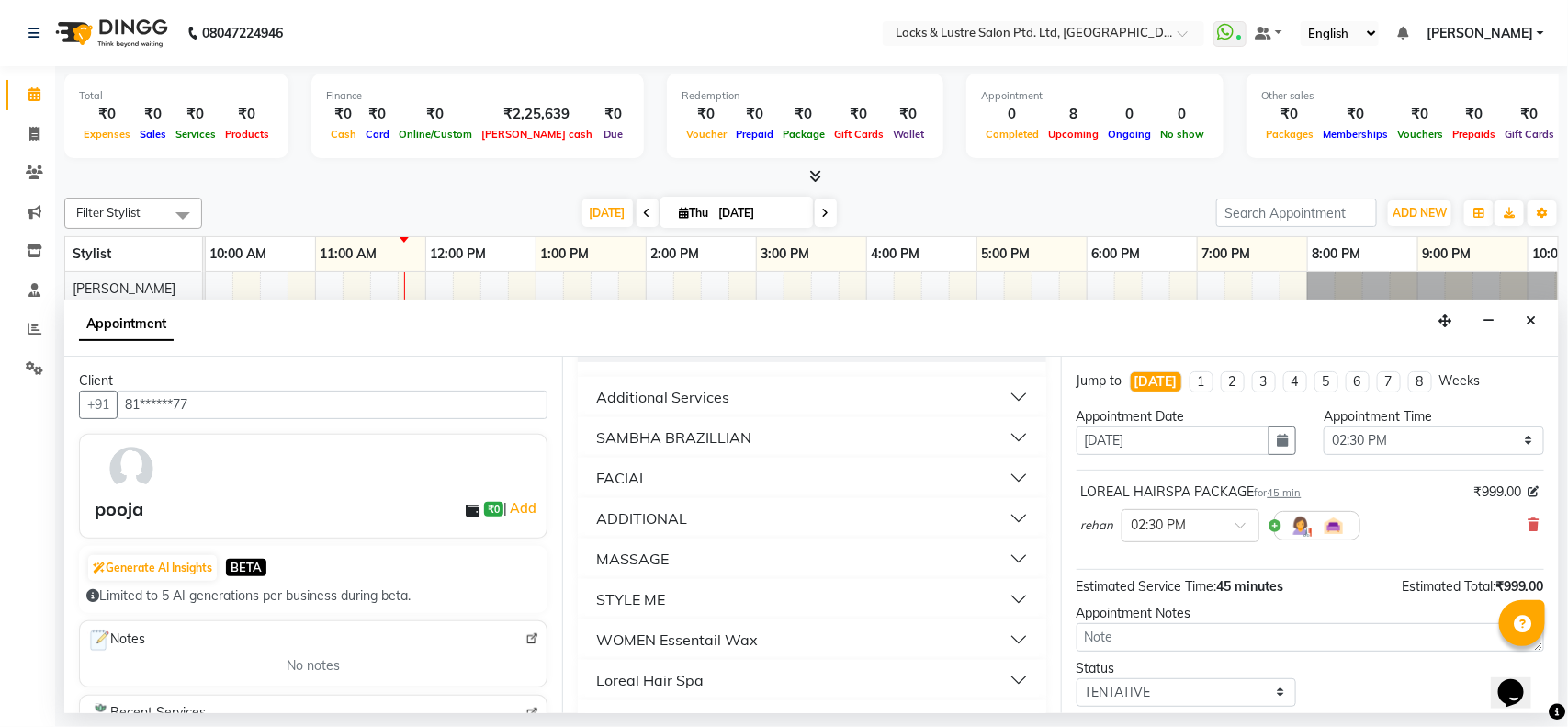
scroll to position [0, 0]
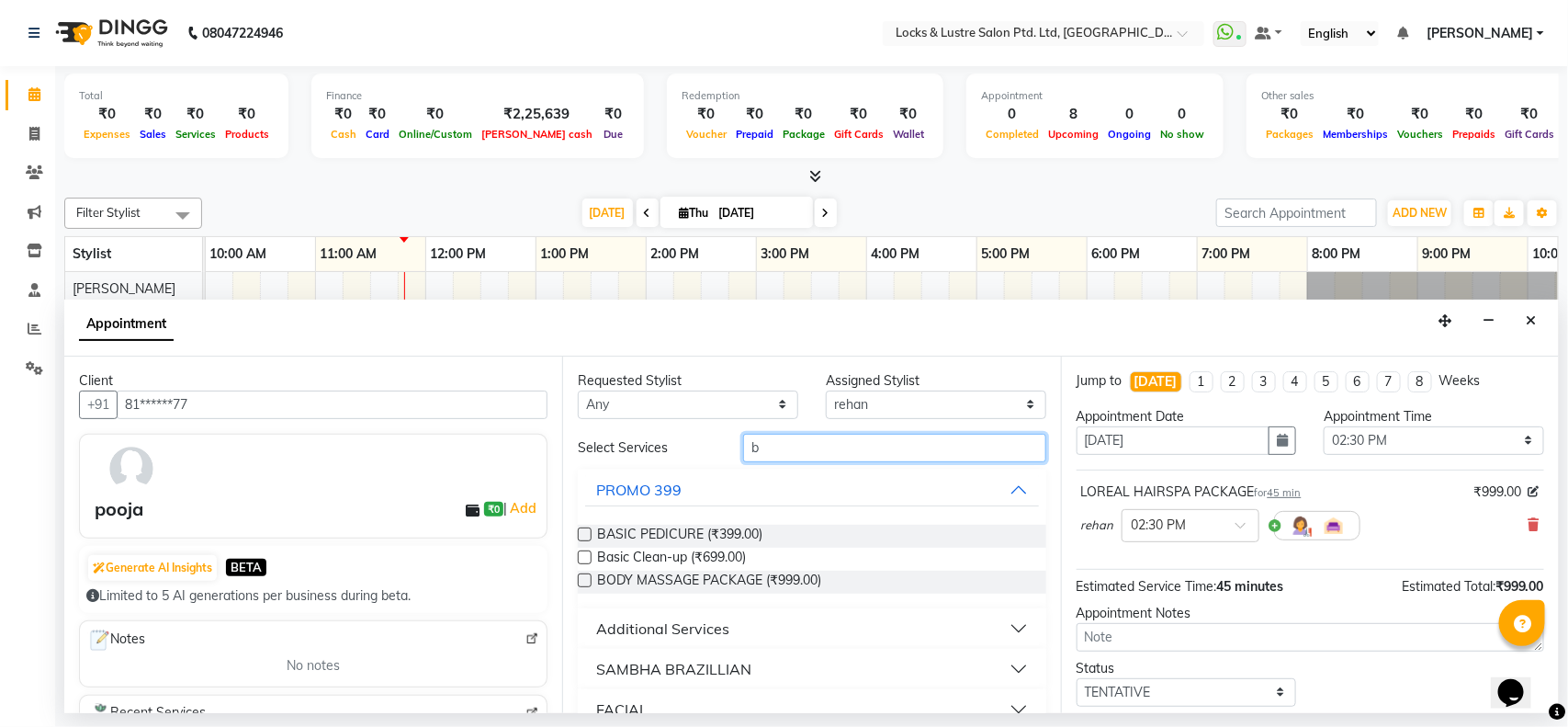
drag, startPoint x: 850, startPoint y: 445, endPoint x: 846, endPoint y: 432, distance: 13.6
click at [846, 433] on input "b" at bounding box center [895, 447] width 303 height 29
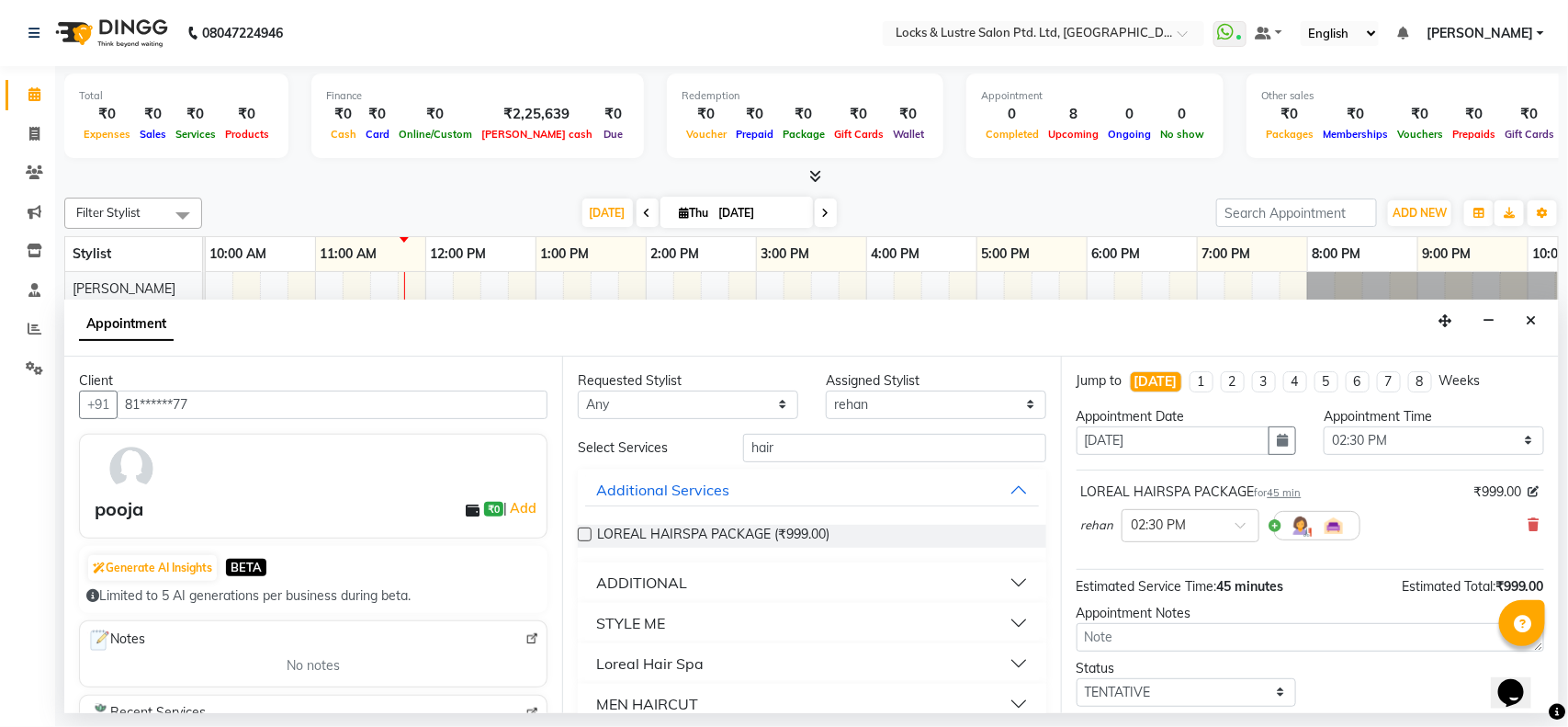
click at [717, 615] on button "STYLE ME" at bounding box center [811, 623] width 452 height 33
click at [760, 580] on button "ADDITIONAL" at bounding box center [811, 583] width 452 height 33
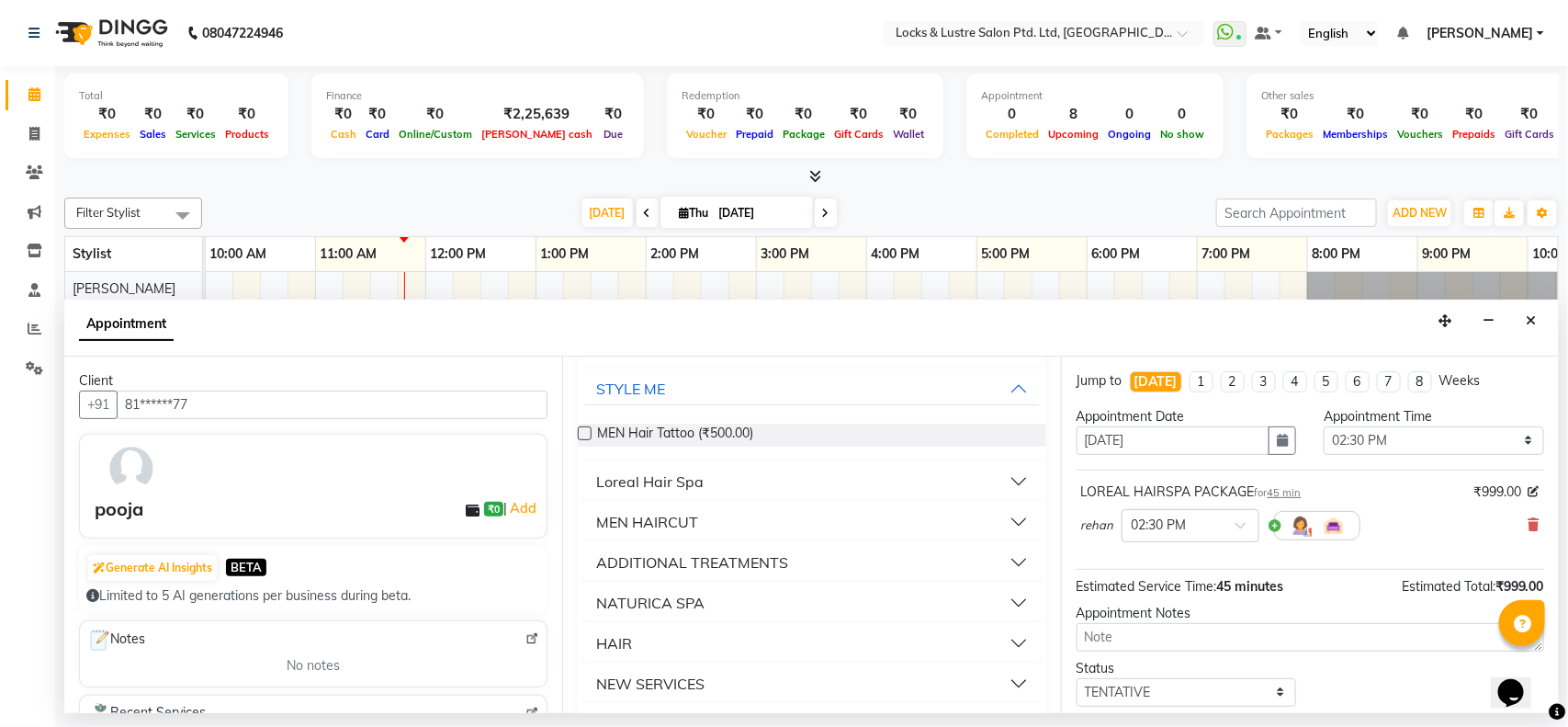
scroll to position [332, 0]
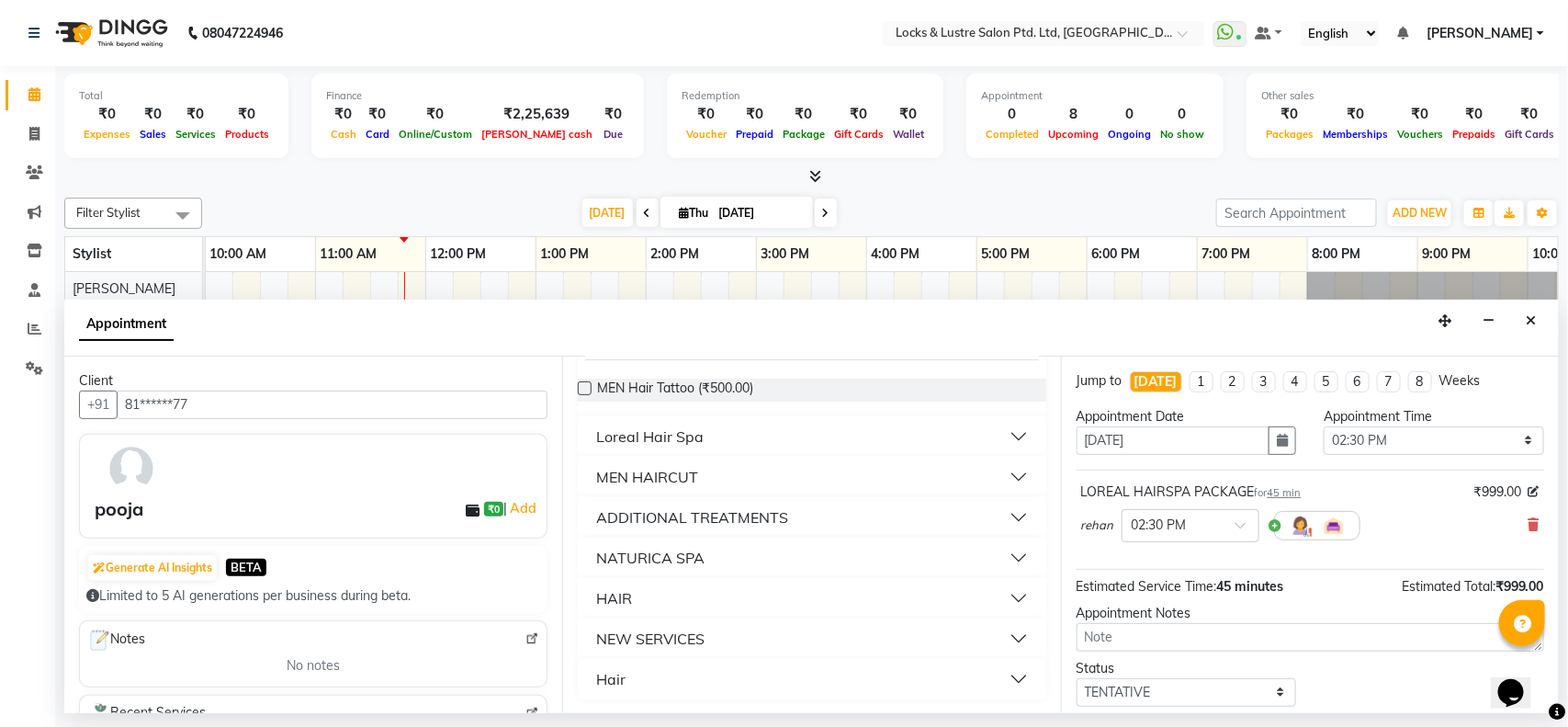
click at [778, 578] on div "HAIR" at bounding box center [812, 599] width 467 height 41
click at [778, 590] on button "HAIR" at bounding box center [811, 599] width 452 height 33
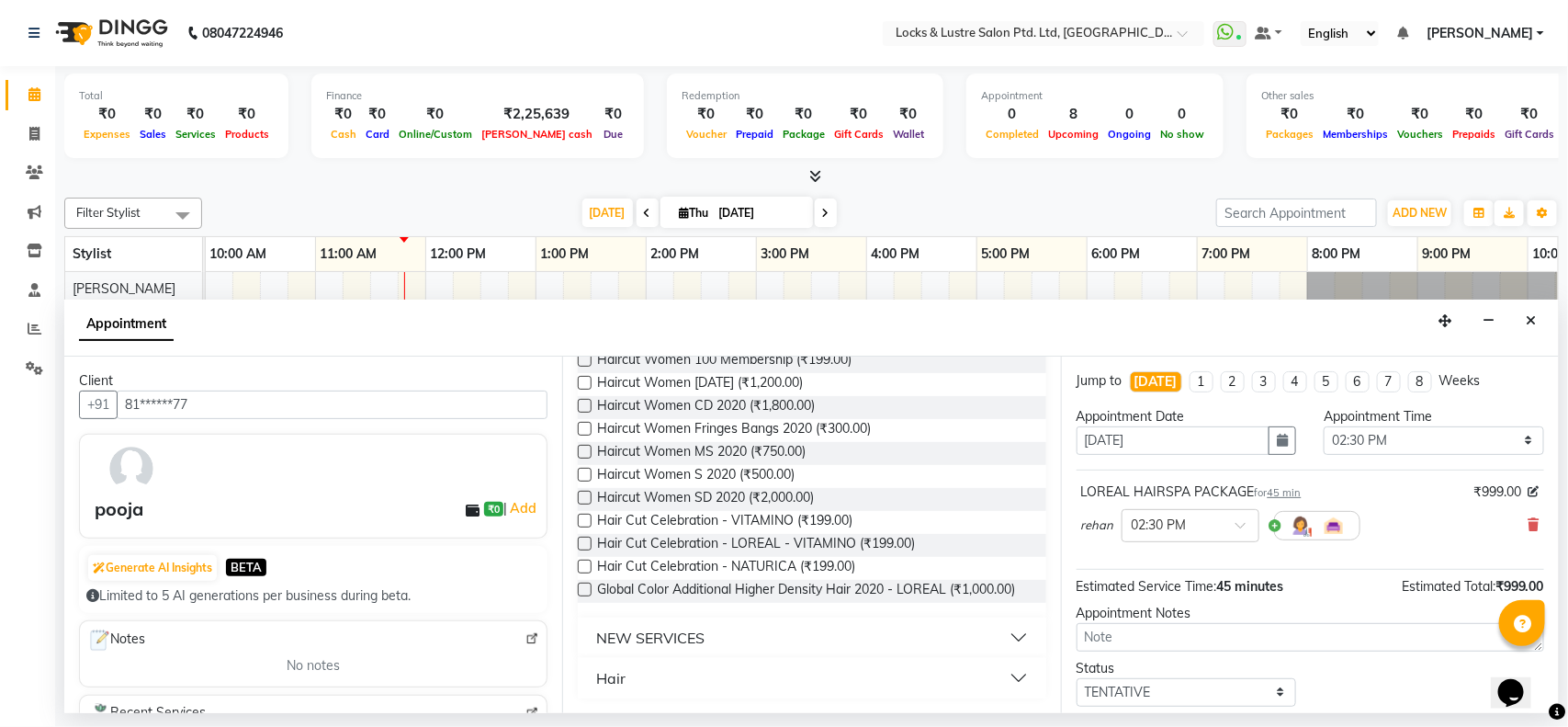
scroll to position [767, 0]
click at [774, 629] on button "NEW SERVICES" at bounding box center [811, 637] width 452 height 33
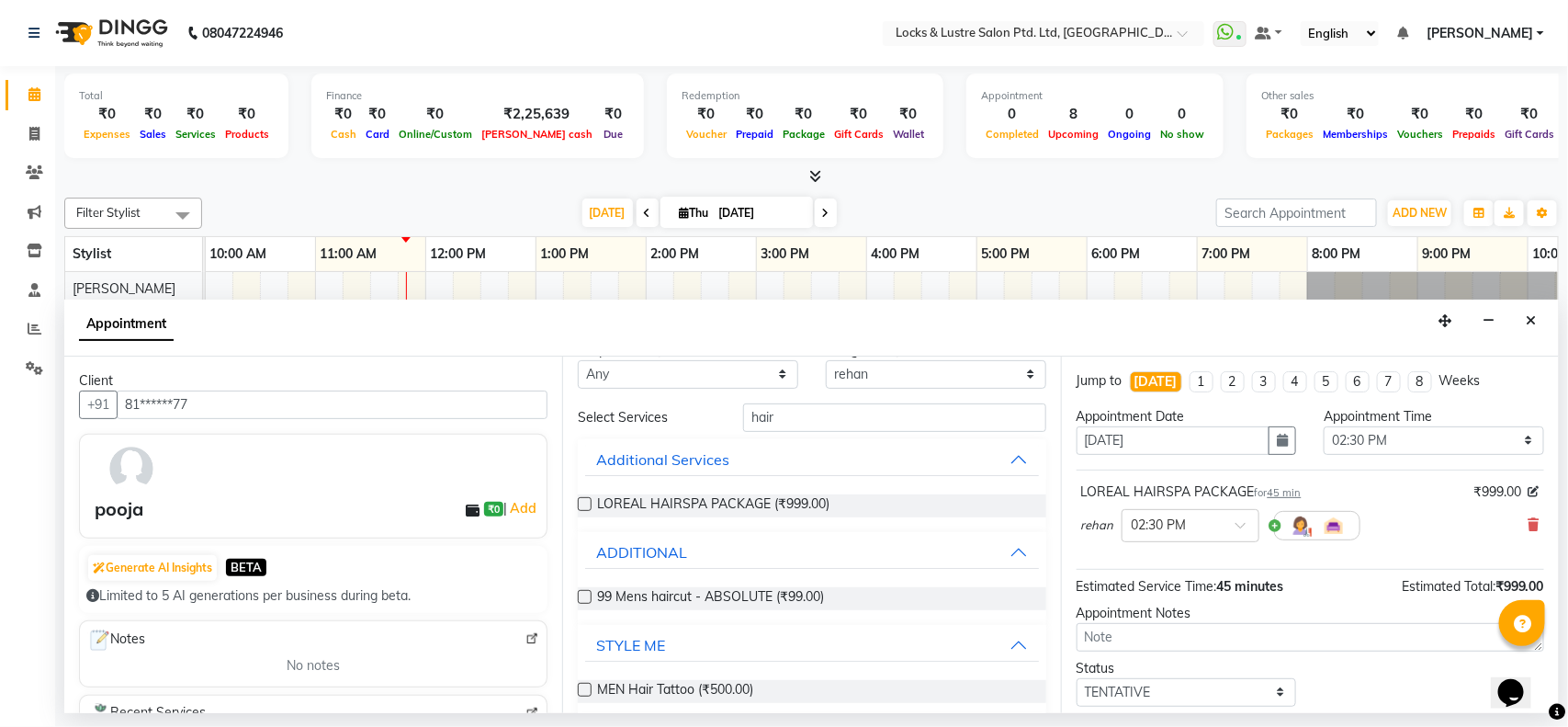
scroll to position [0, 0]
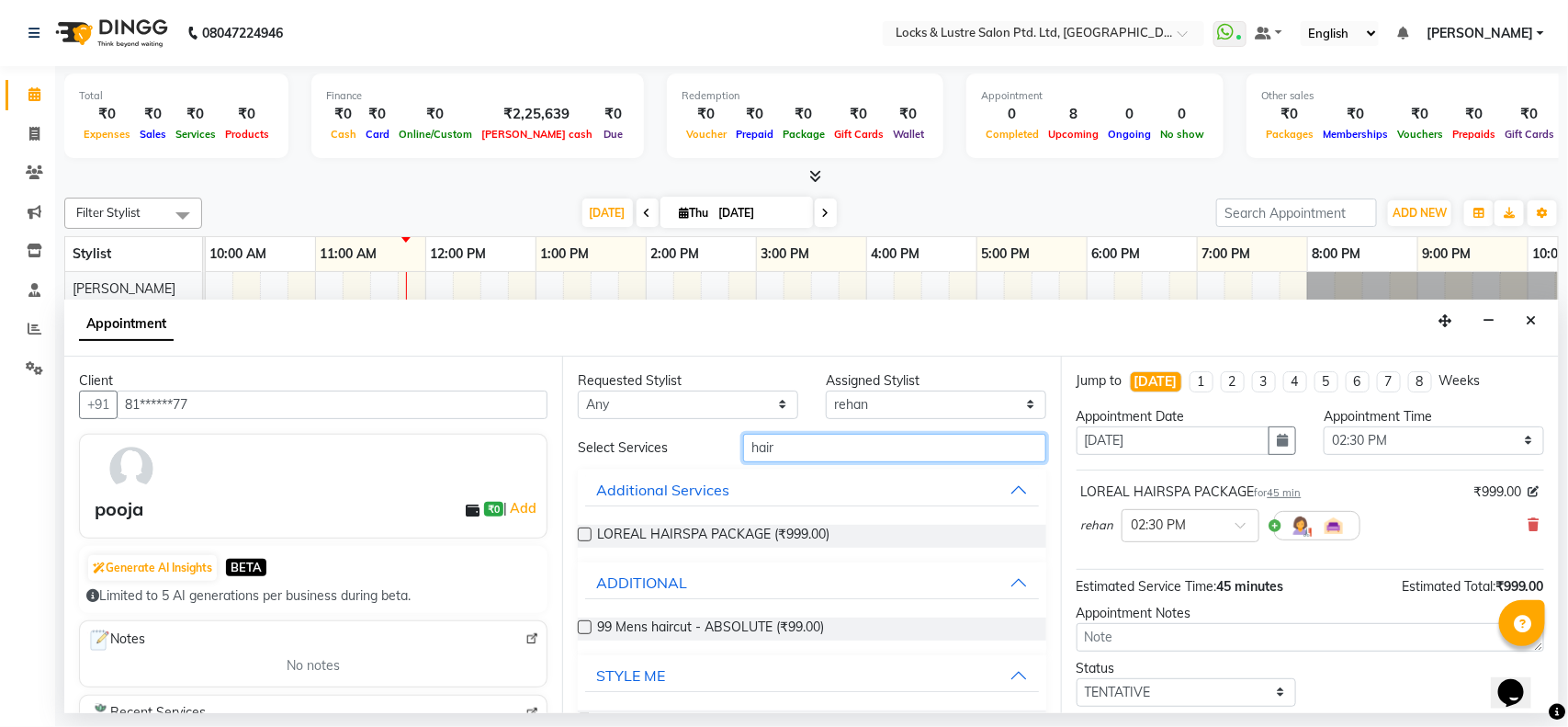
click at [834, 443] on input "hair" at bounding box center [895, 447] width 303 height 29
type input "h"
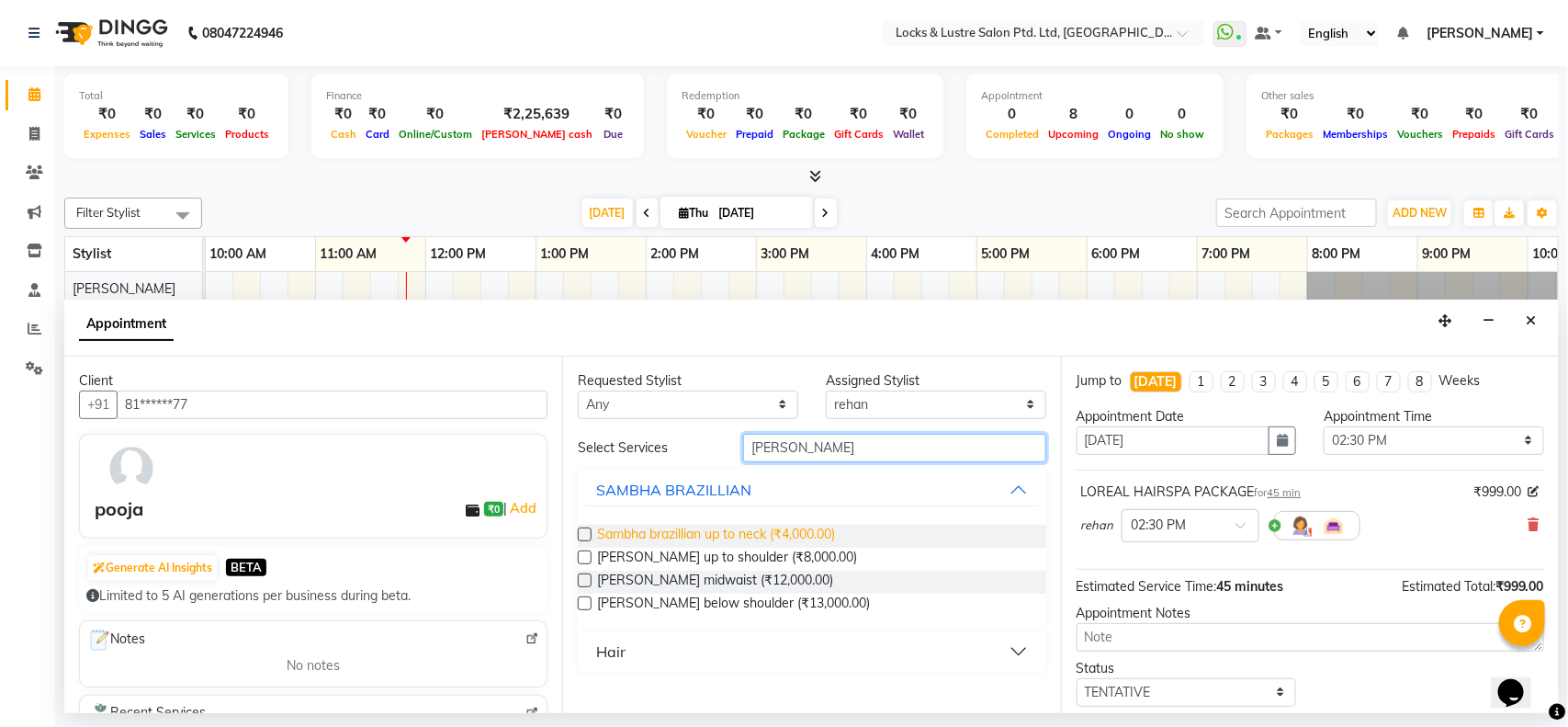
type input "sAM"
click at [698, 531] on span "Sambha brazillian up to neck (₹4,000.00)" at bounding box center [716, 536] width 238 height 23
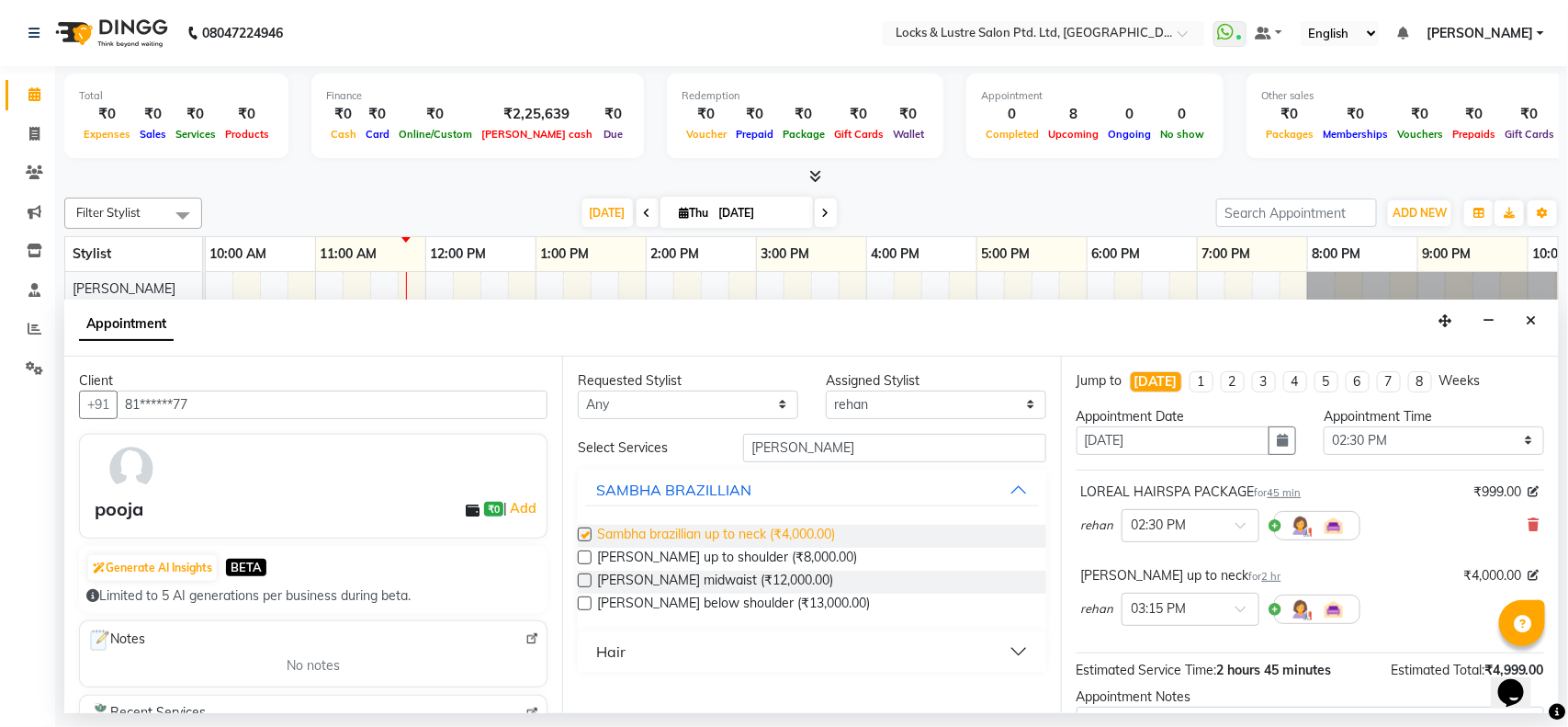
checkbox input "false"
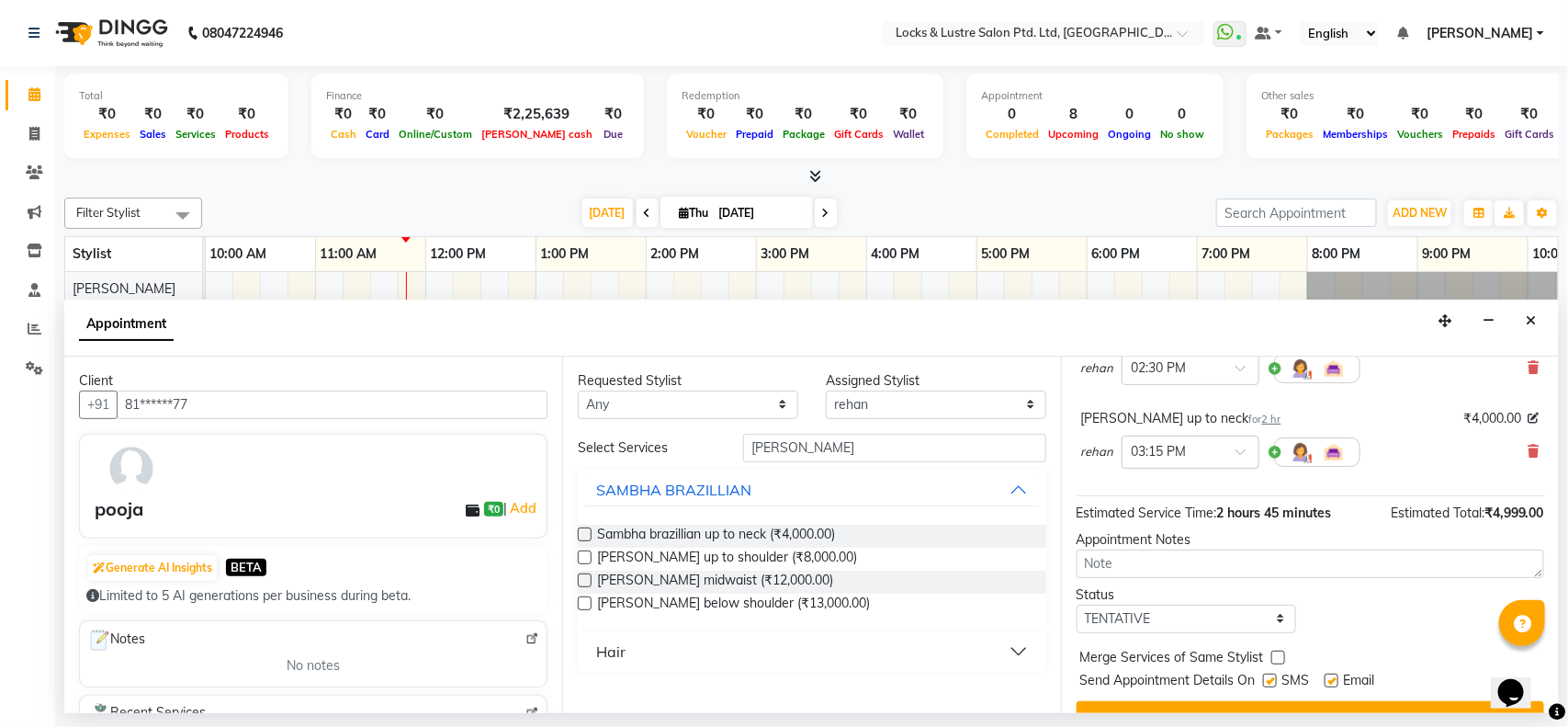
scroll to position [158, 0]
click at [1017, 648] on button "Hair" at bounding box center [811, 651] width 452 height 33
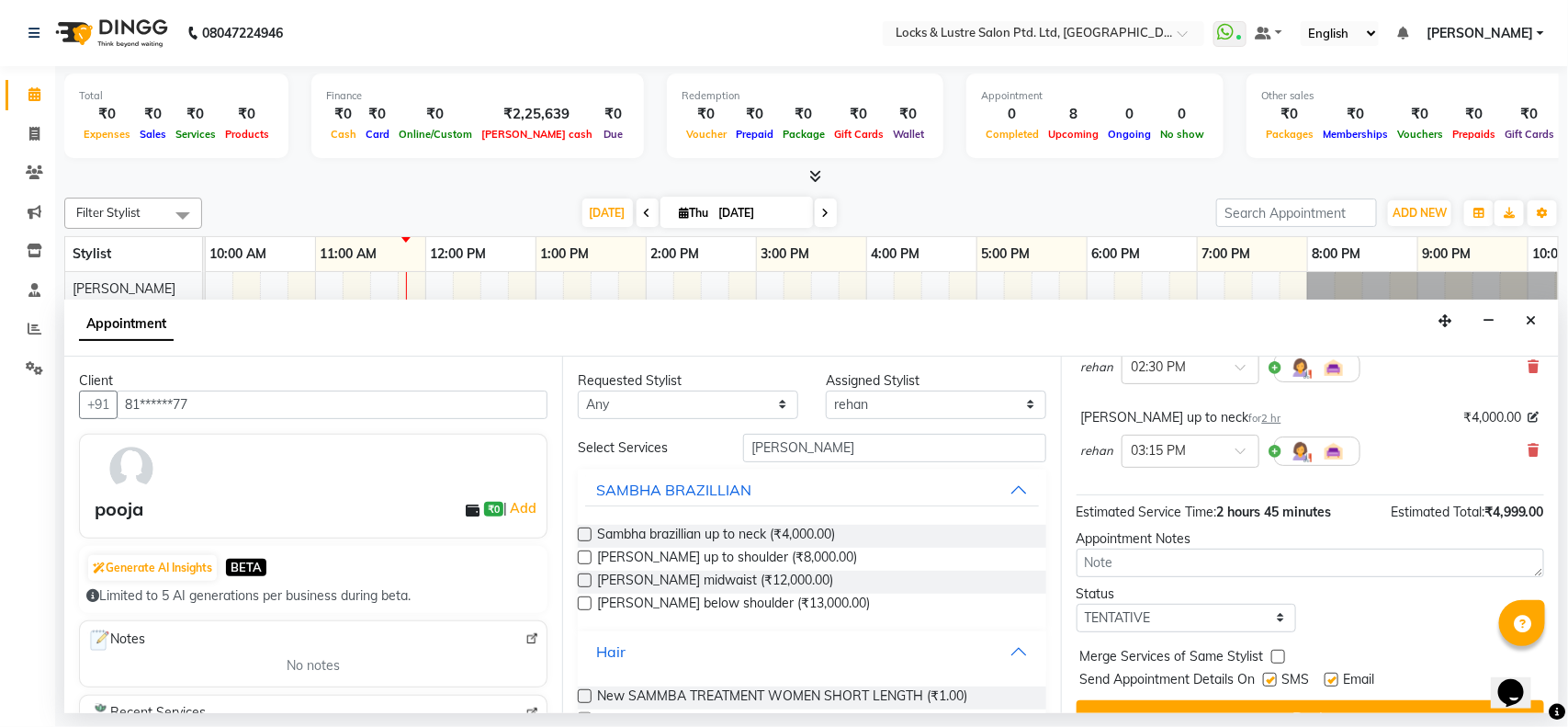
scroll to position [71, 0]
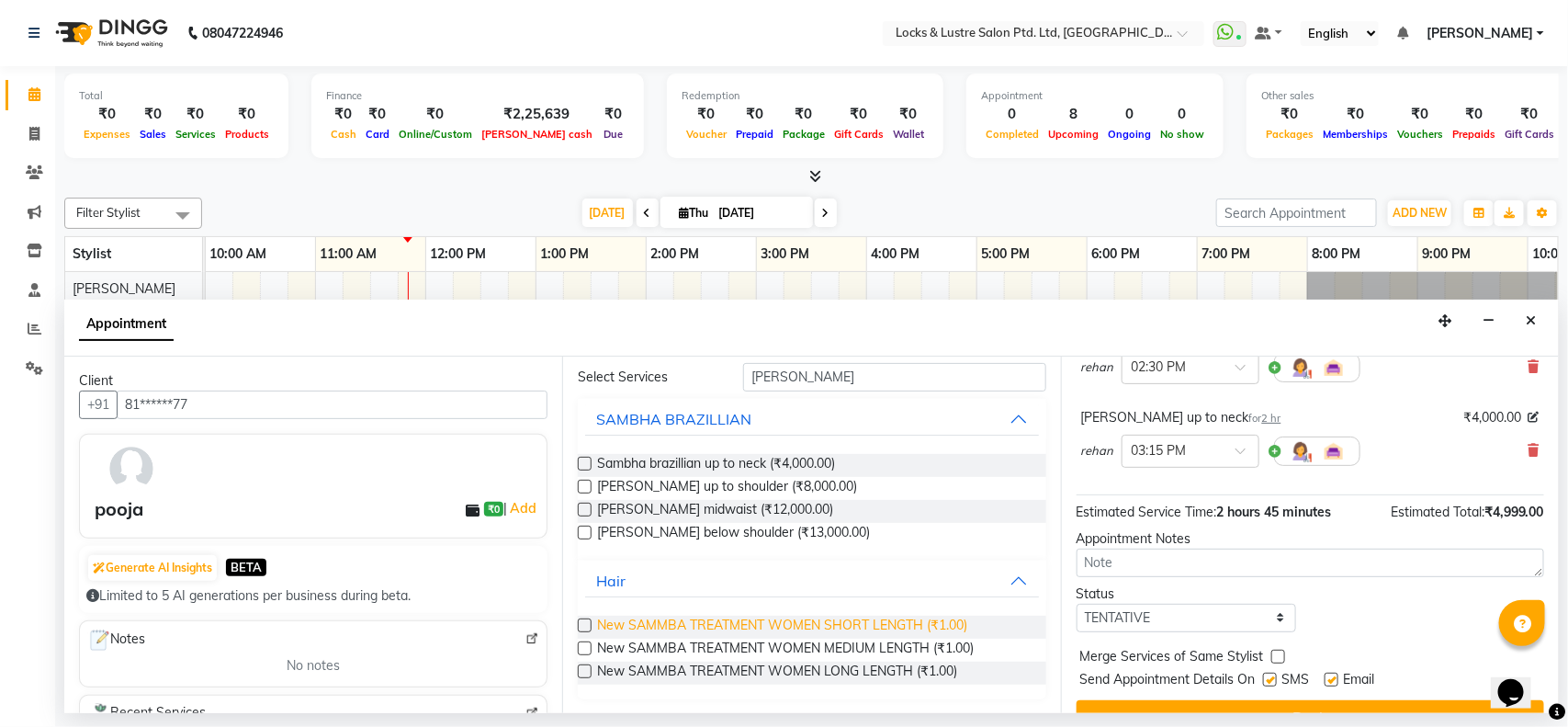
click at [873, 617] on span "New SAMMBA TREATMENT WOMEN SHORT LENGTH (₹1.00)" at bounding box center [781, 626] width 370 height 23
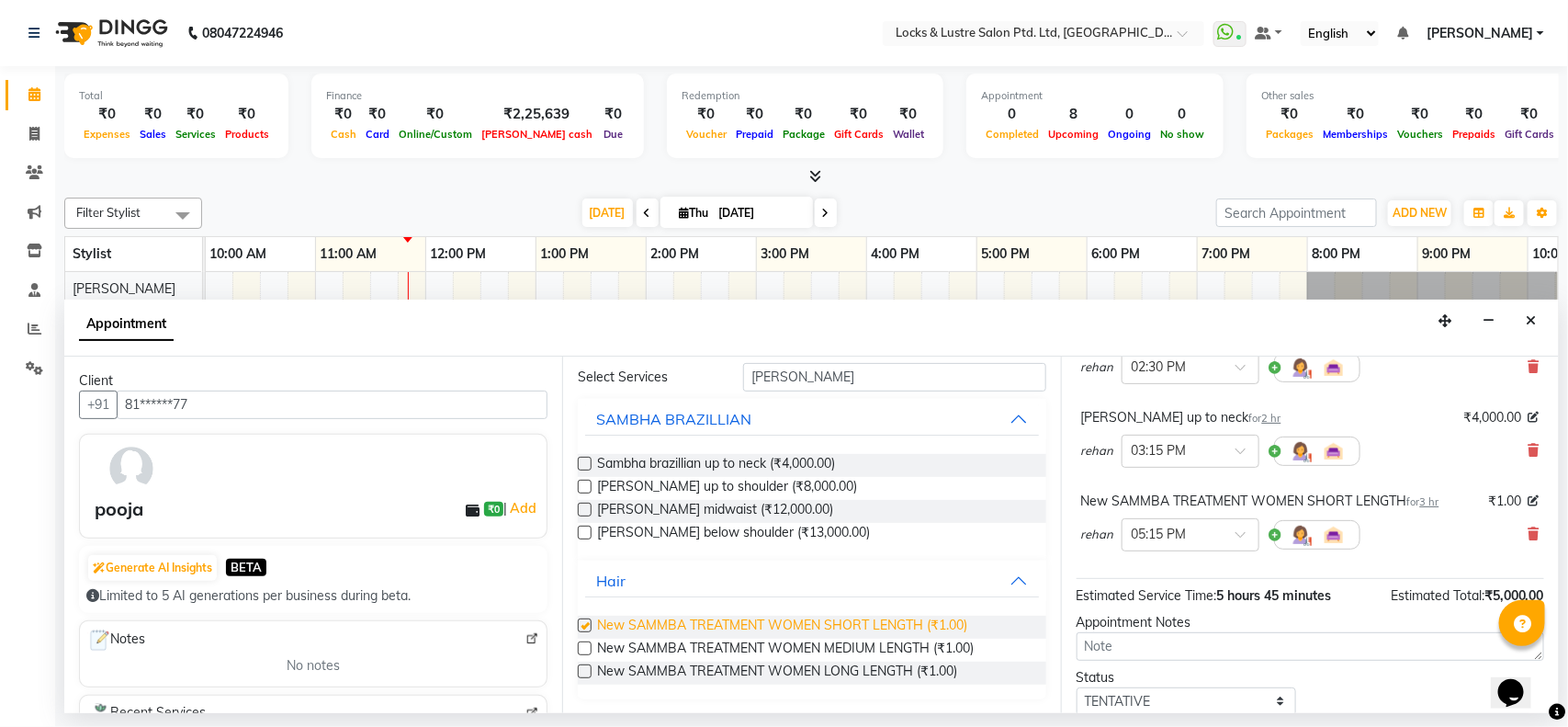
checkbox input "false"
click at [1528, 454] on icon at bounding box center [1534, 450] width 11 height 13
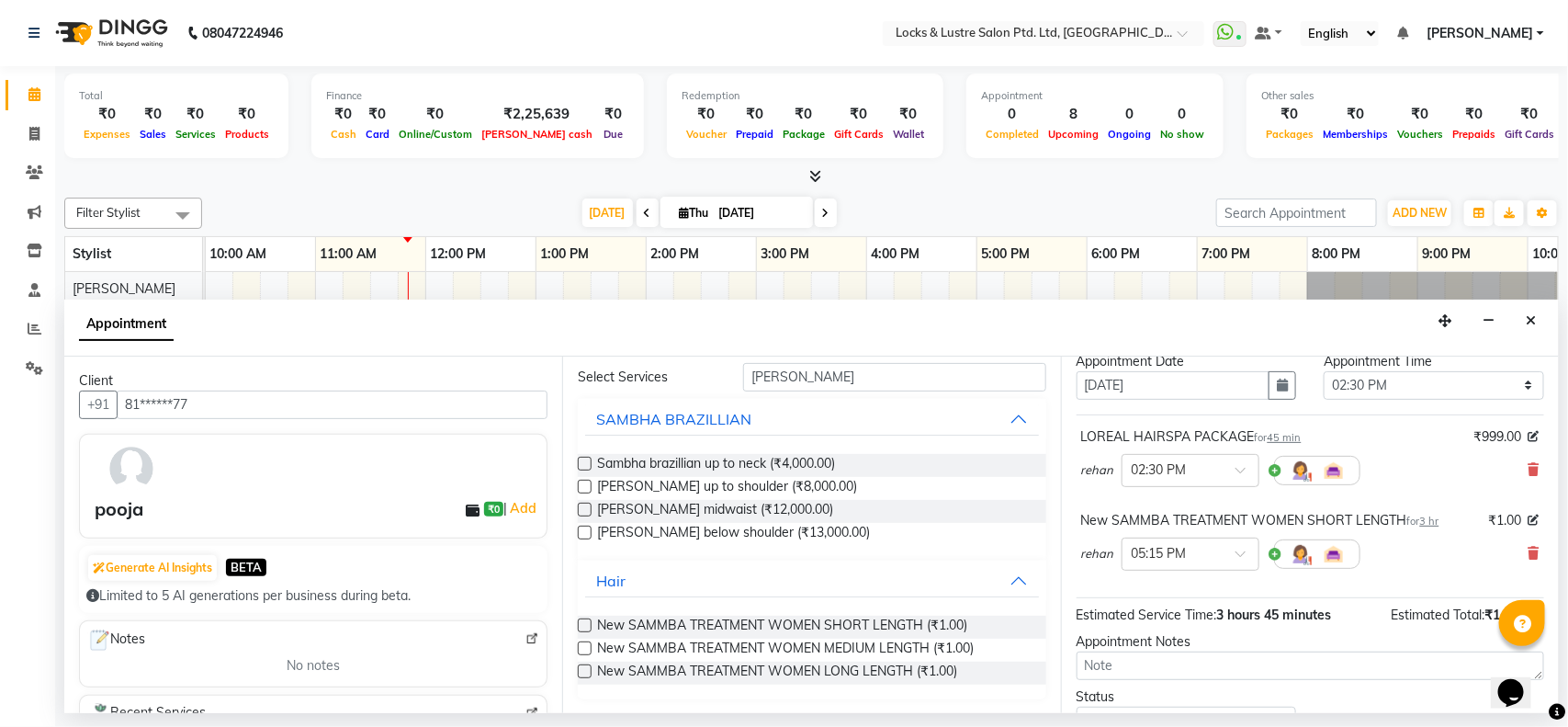
scroll to position [154, 0]
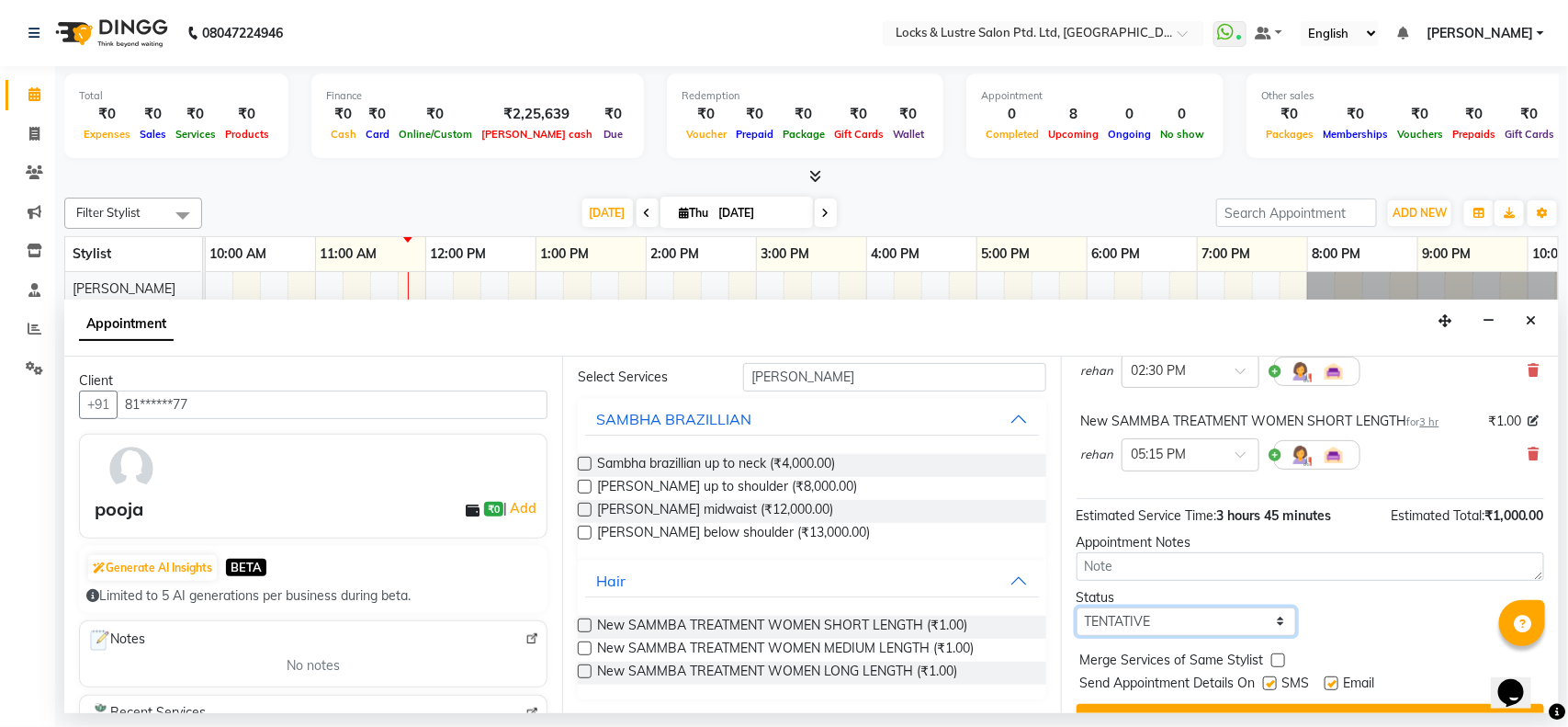
click at [1186, 624] on select "Select TENTATIVE CONFIRM CHECK-IN UPCOMING" at bounding box center [1187, 621] width 221 height 29
select select "confirm booking"
click at [1077, 608] on select "Select TENTATIVE CONFIRM CHECK-IN UPCOMING" at bounding box center [1187, 621] width 221 height 29
click at [1200, 450] on input "text" at bounding box center [1172, 453] width 81 height 19
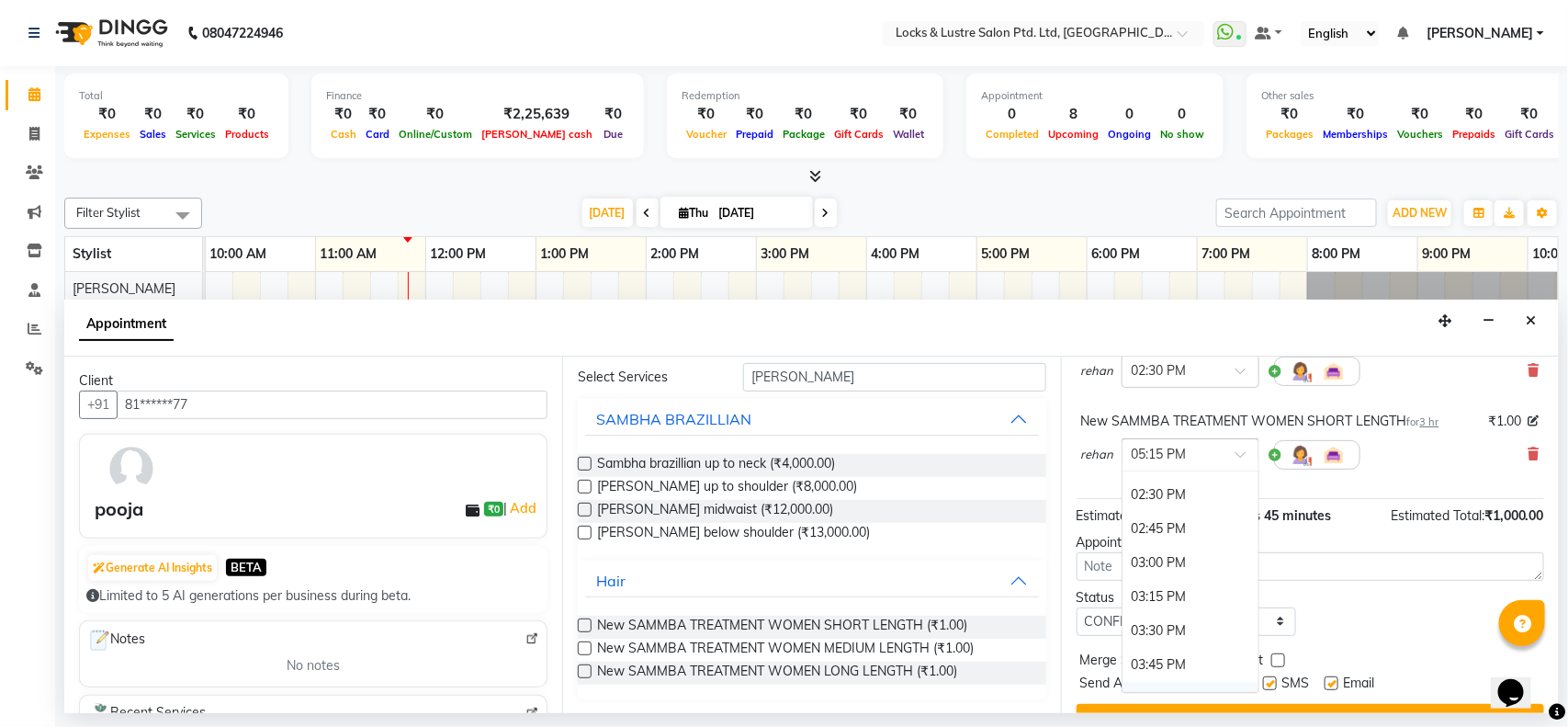
scroll to position [749, 0]
click at [1167, 579] on div "03:00 PM" at bounding box center [1189, 572] width 136 height 34
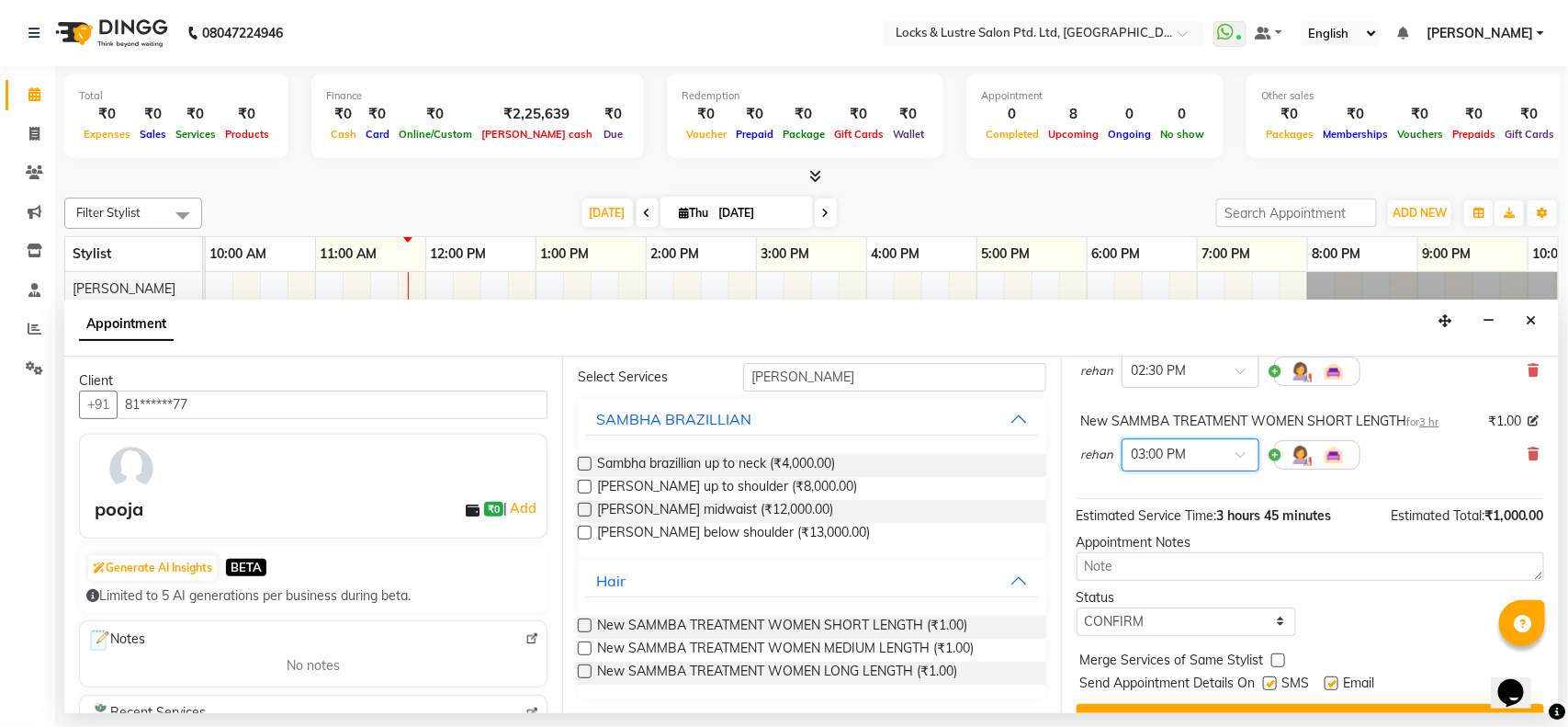
scroll to position [194, 0]
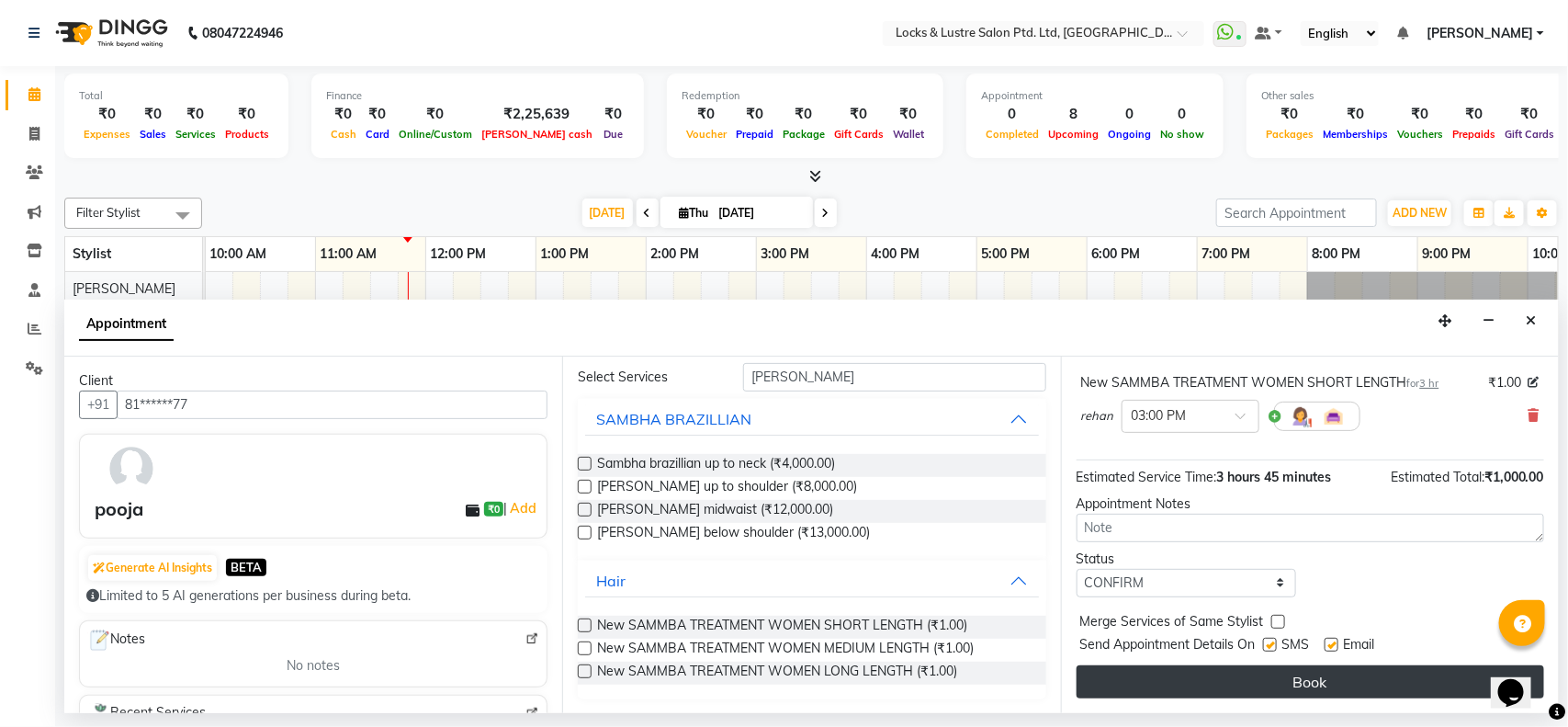
click at [1201, 689] on button "Book" at bounding box center [1310, 682] width 467 height 33
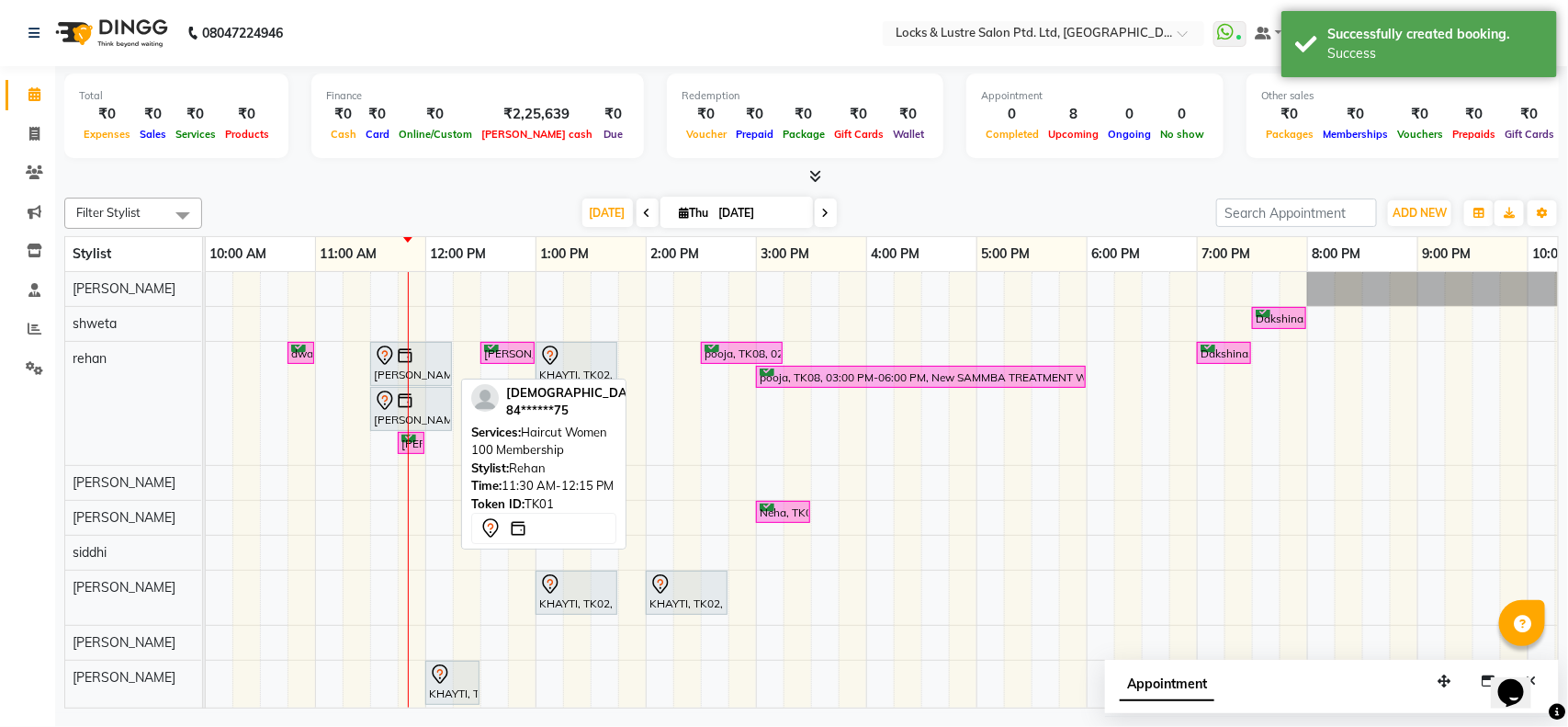
click at [393, 370] on div "[PERSON_NAME], TK01, 11:30 AM-12:15 PM, Haircut Women 100 Membership" at bounding box center [411, 364] width 78 height 39
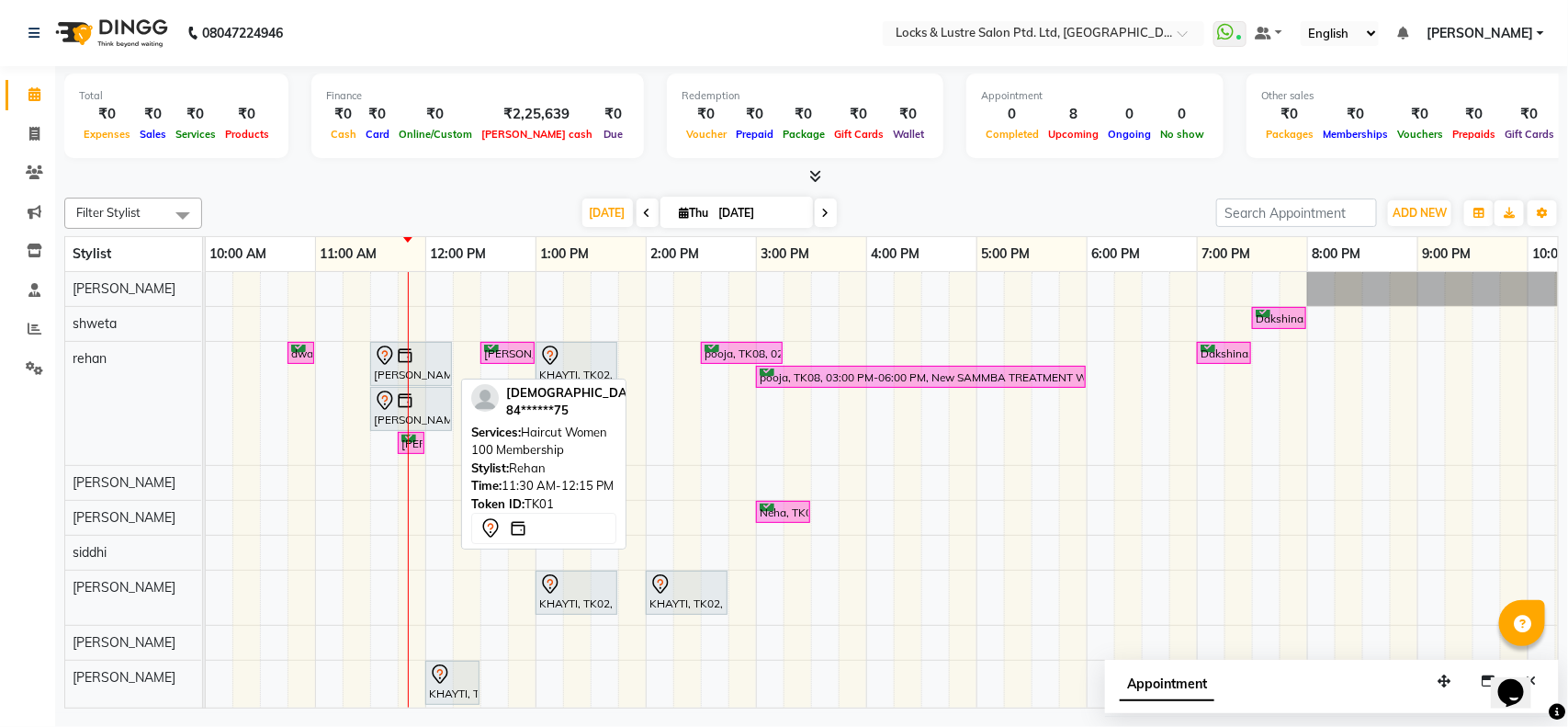
click at [411, 364] on img at bounding box center [405, 356] width 18 height 18
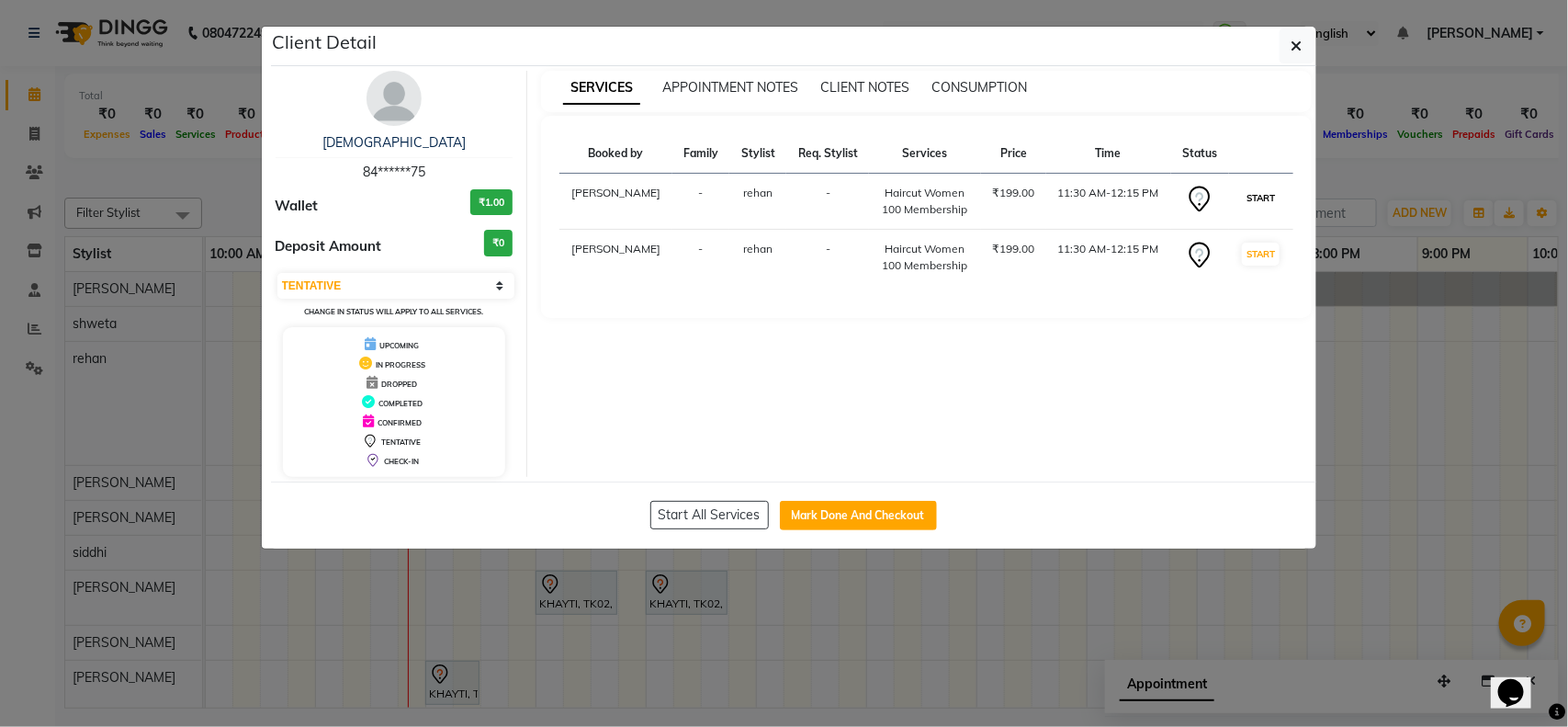
click at [1263, 210] on button "START" at bounding box center [1260, 198] width 38 height 23
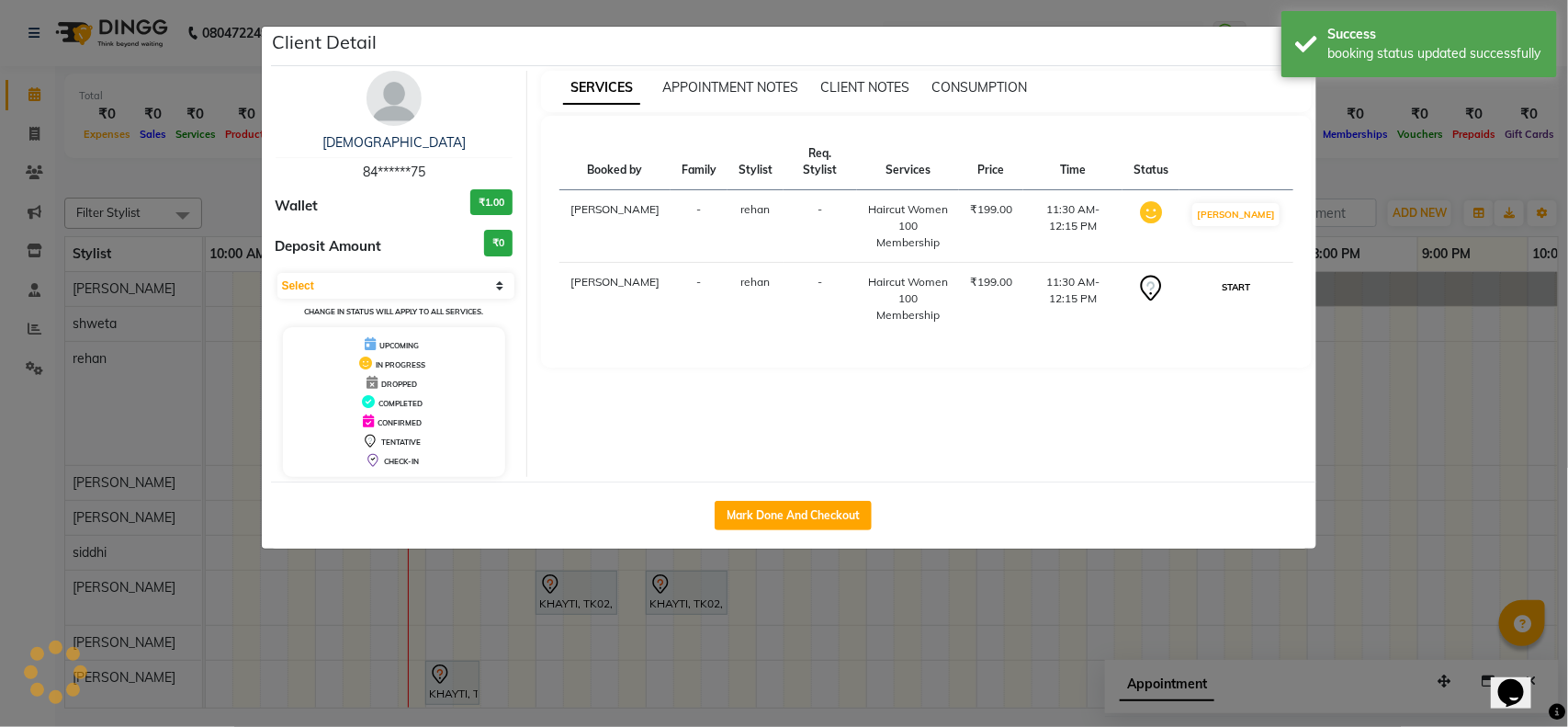
click at [1246, 286] on button "START" at bounding box center [1236, 286] width 38 height 23
select select "1"
click at [1408, 359] on ngb-modal-window "Client Detail vaishnavi 84******75 Wallet ₹1.00 Deposit Amount ₹0 Select IN SER…" at bounding box center [784, 363] width 1568 height 727
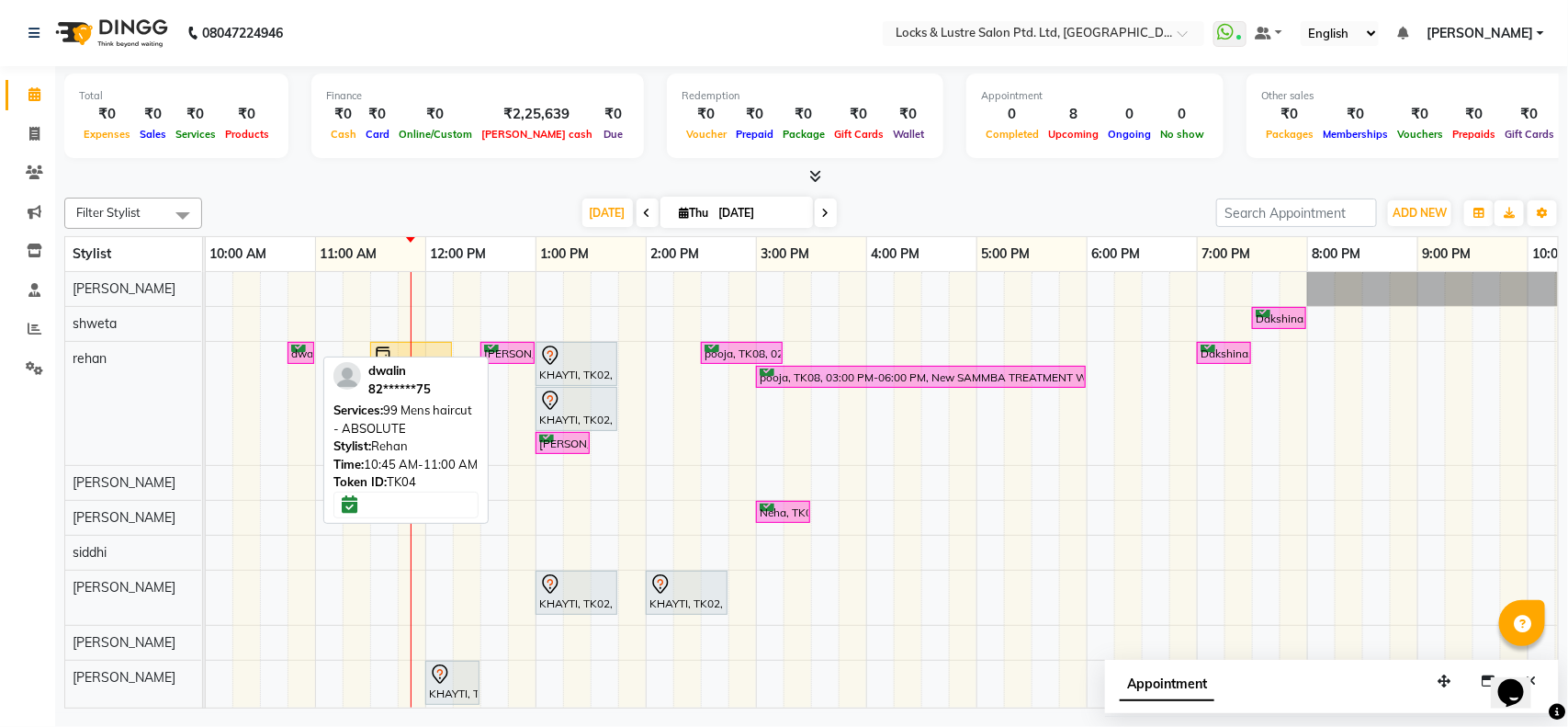
click at [301, 347] on div "dwalin, TK04, 10:45 AM-11:00 AM, 99 Mens haircut - ABSOLUTE" at bounding box center [300, 353] width 23 height 18
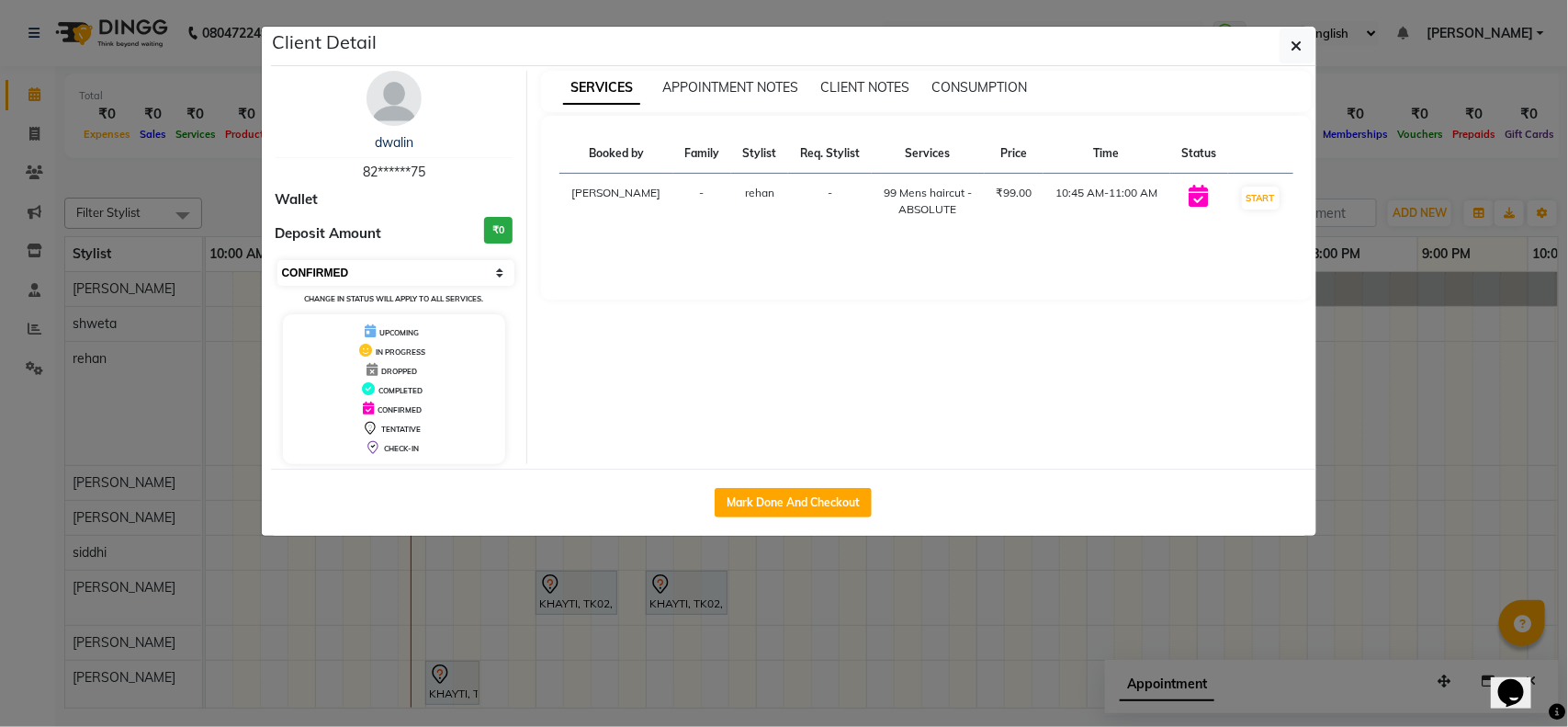
click at [354, 282] on select "Select IN SERVICE CONFIRMED TENTATIVE CHECK IN MARK DONE UPCOMING" at bounding box center [396, 273] width 238 height 26
select select "7"
click at [277, 260] on select "Select IN SERVICE CONFIRMED TENTATIVE CHECK IN MARK DONE UPCOMING" at bounding box center [396, 273] width 238 height 26
click at [209, 419] on ngb-modal-window "Client Detail dwalin 82******75 Wallet Deposit Amount ₹0 Select IN SERVICE CONF…" at bounding box center [784, 363] width 1568 height 727
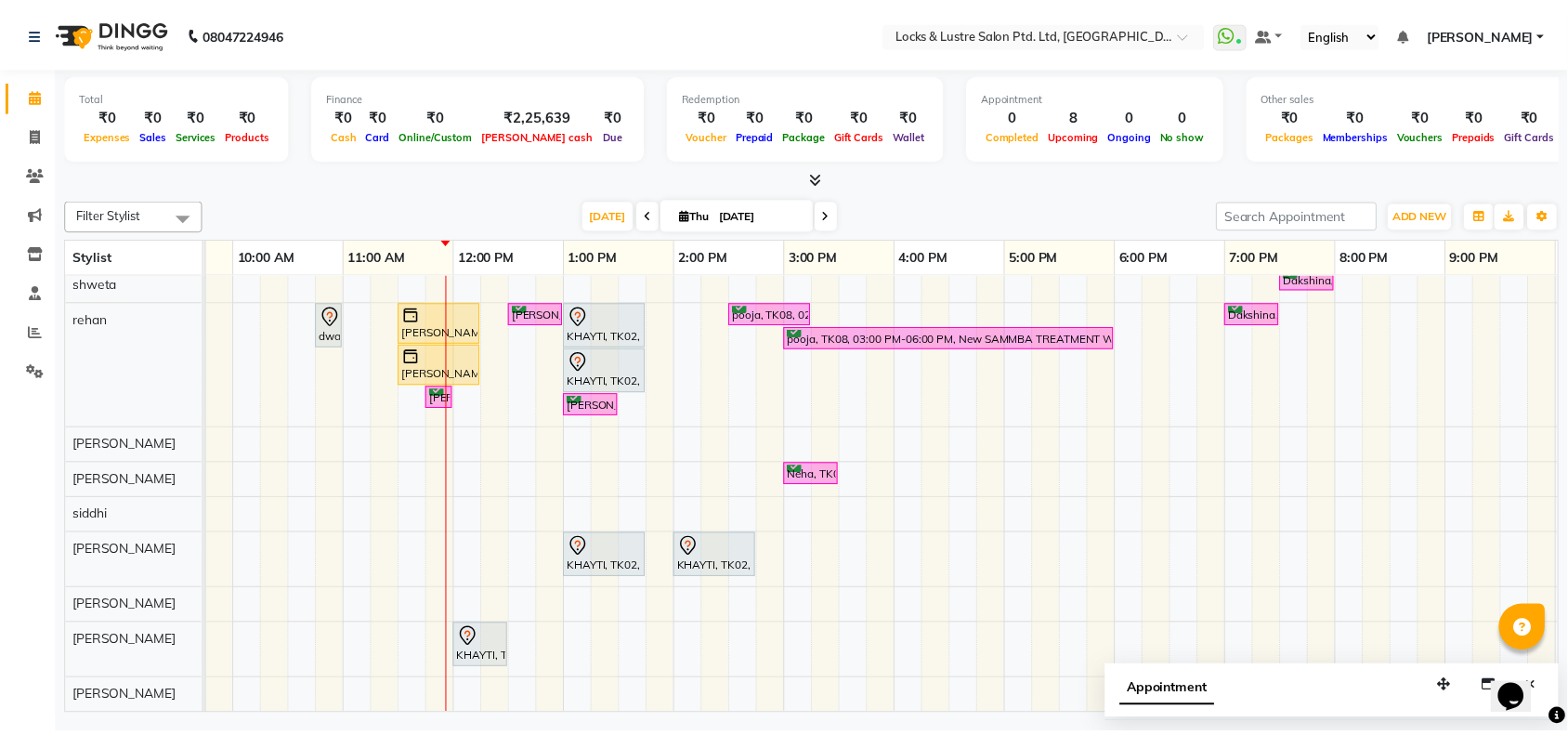
scroll to position [0, 0]
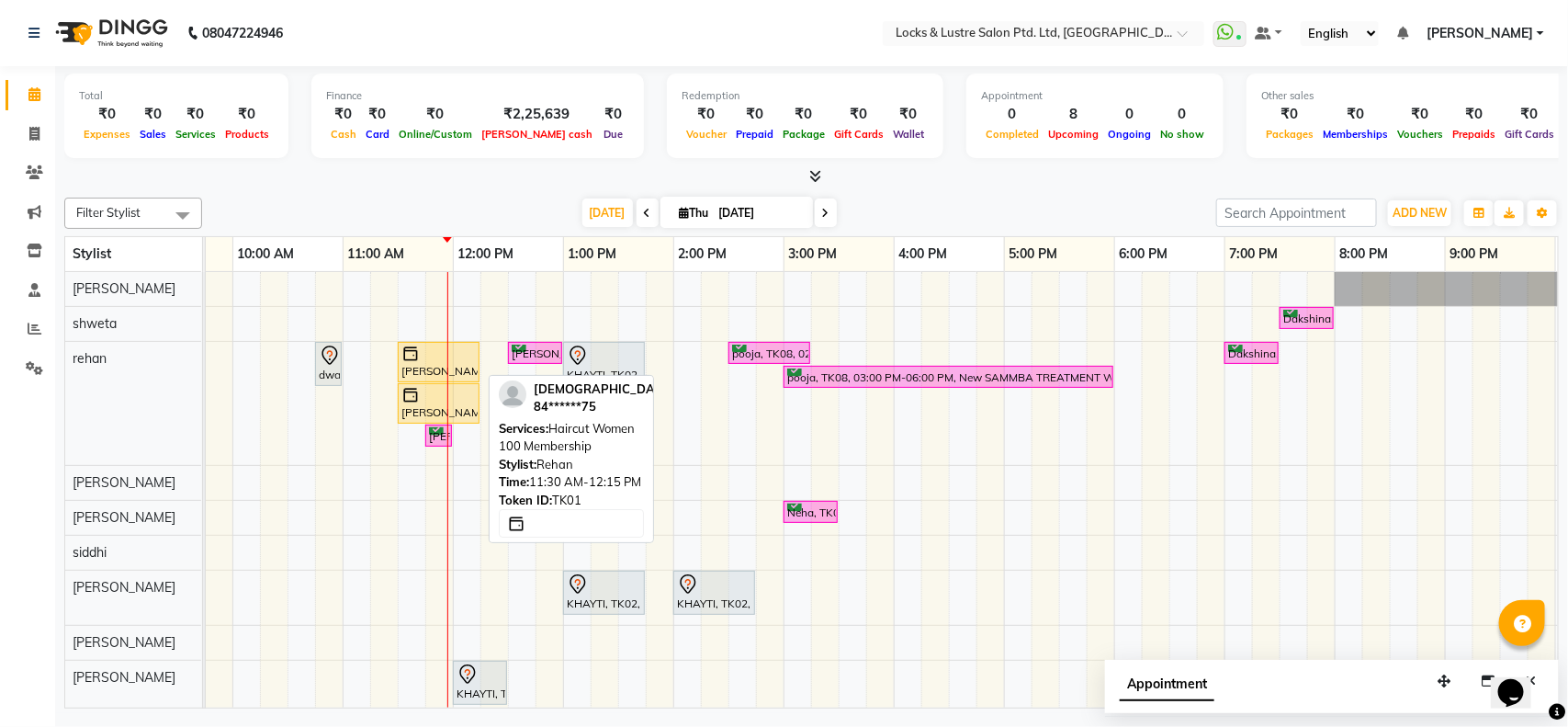
click at [439, 358] on div at bounding box center [439, 354] width 75 height 18
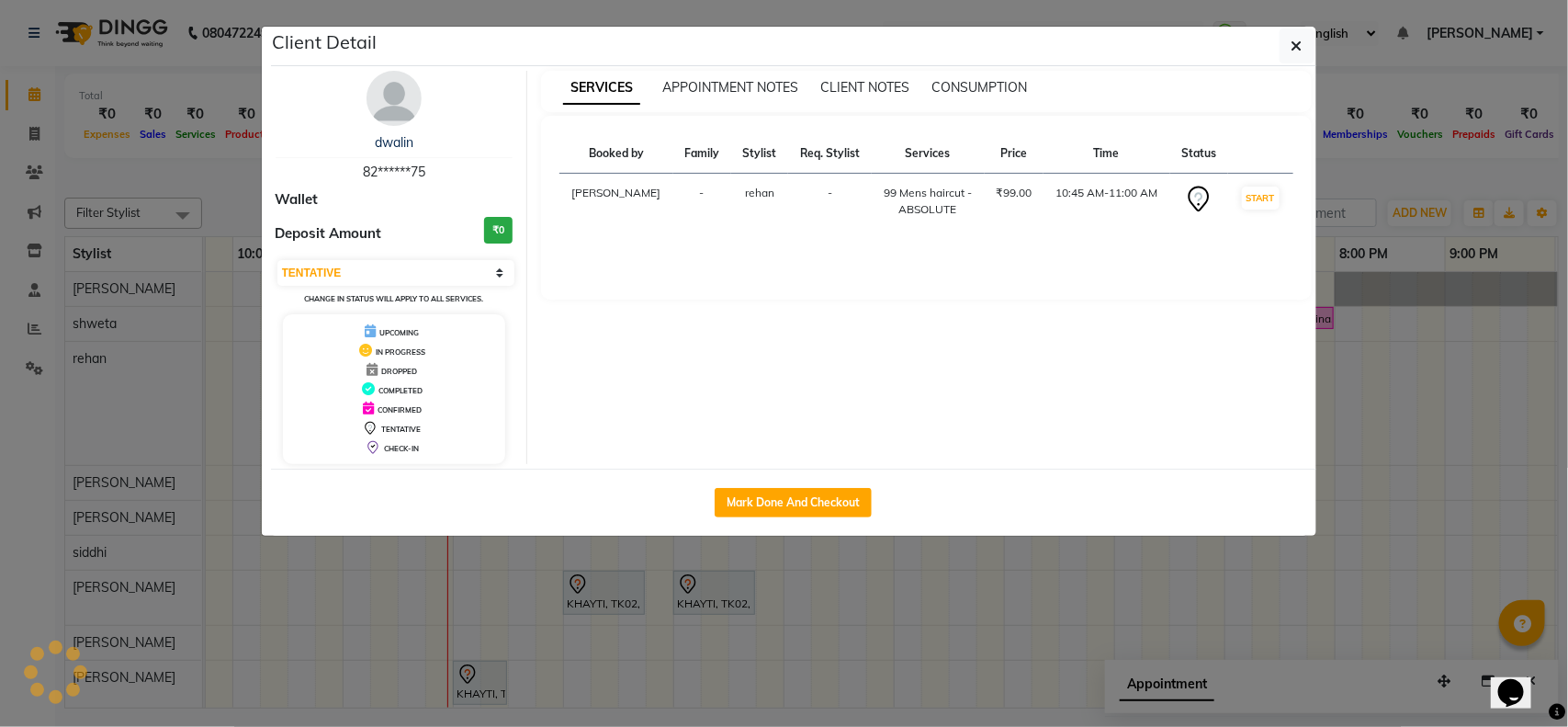
select select "1"
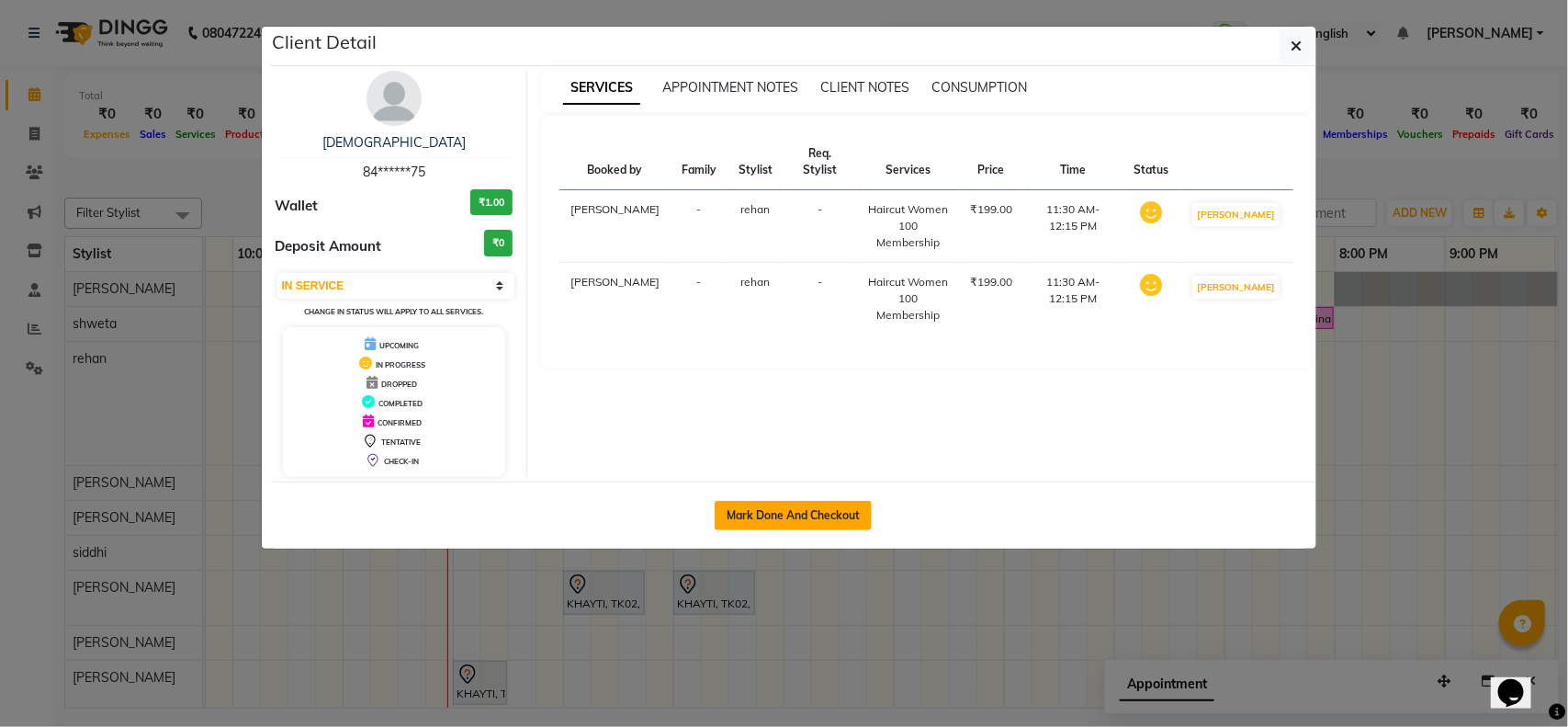
click at [751, 519] on button "Mark Done And Checkout" at bounding box center [793, 515] width 157 height 30
select select "service"
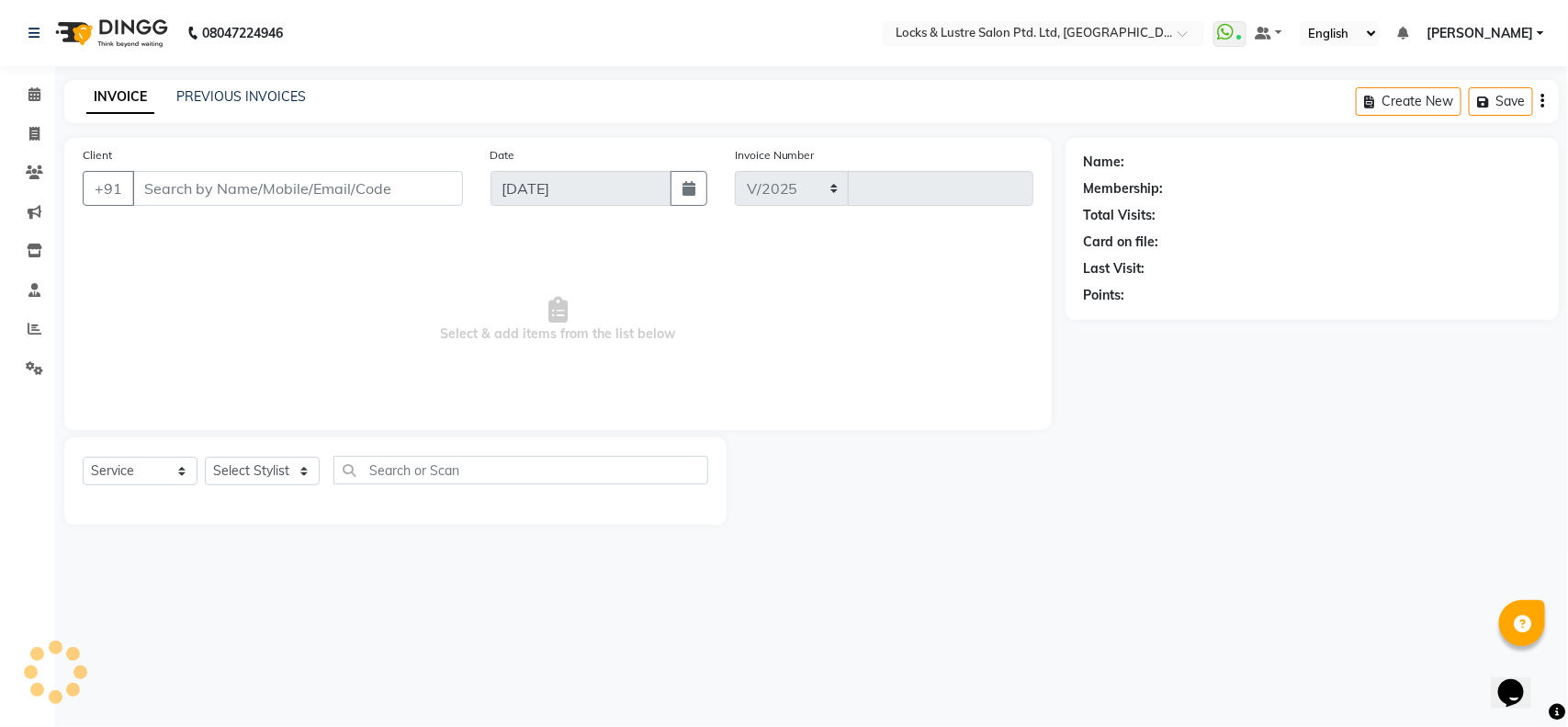
select select "5928"
type input "2167"
type input "84******75"
select select "62982"
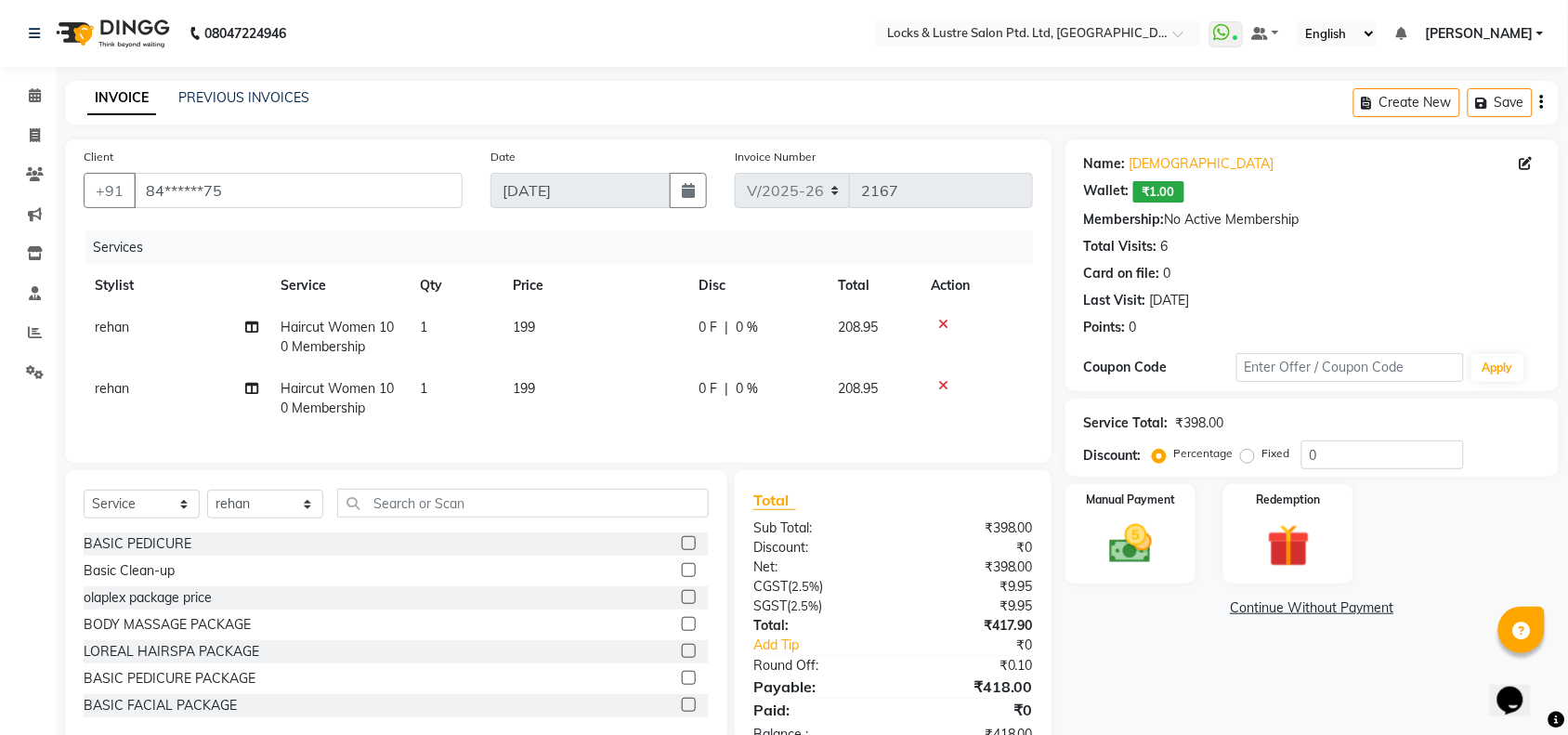
click at [568, 313] on td "199" at bounding box center [594, 337] width 186 height 62
select select "62982"
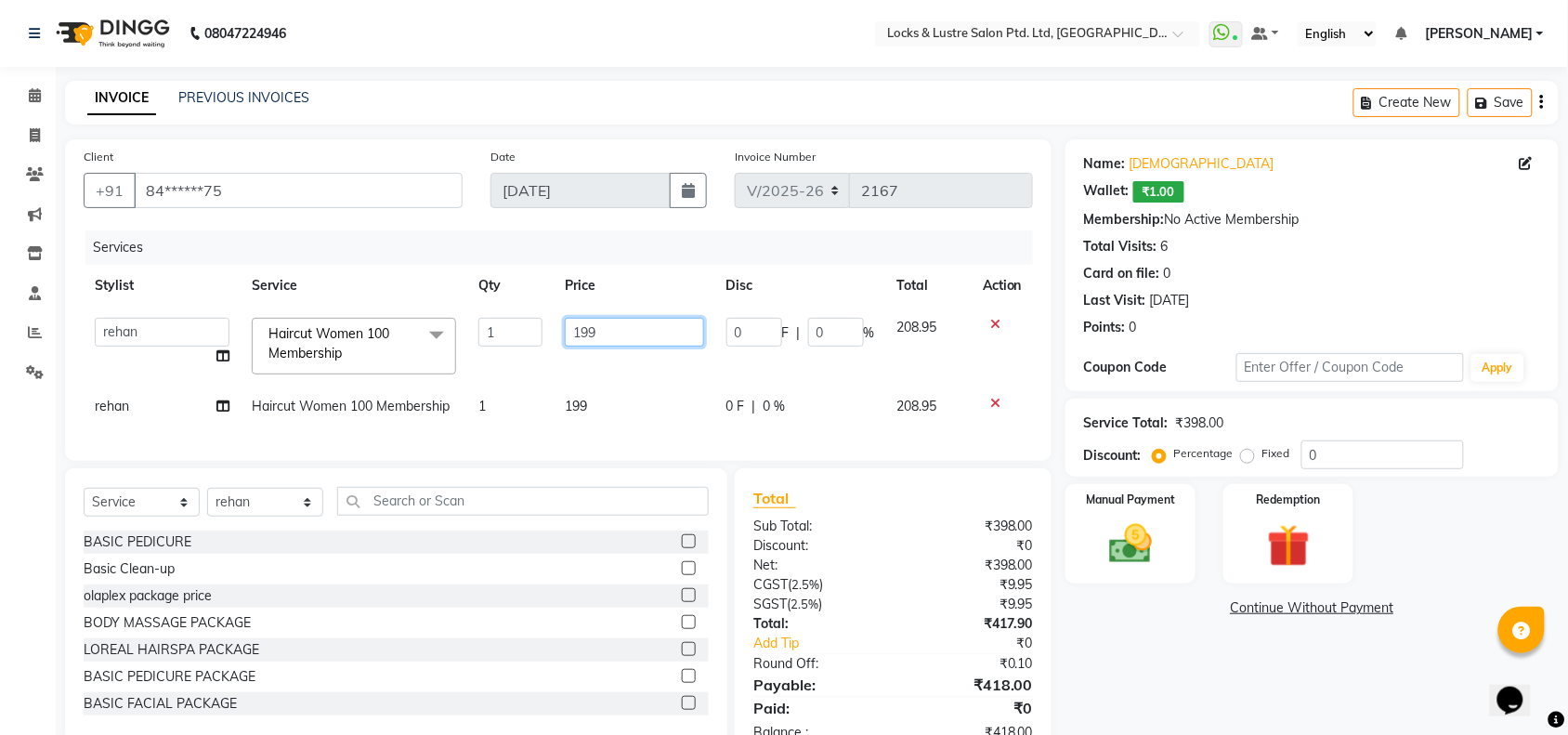
click at [615, 326] on input "199" at bounding box center [634, 332] width 138 height 29
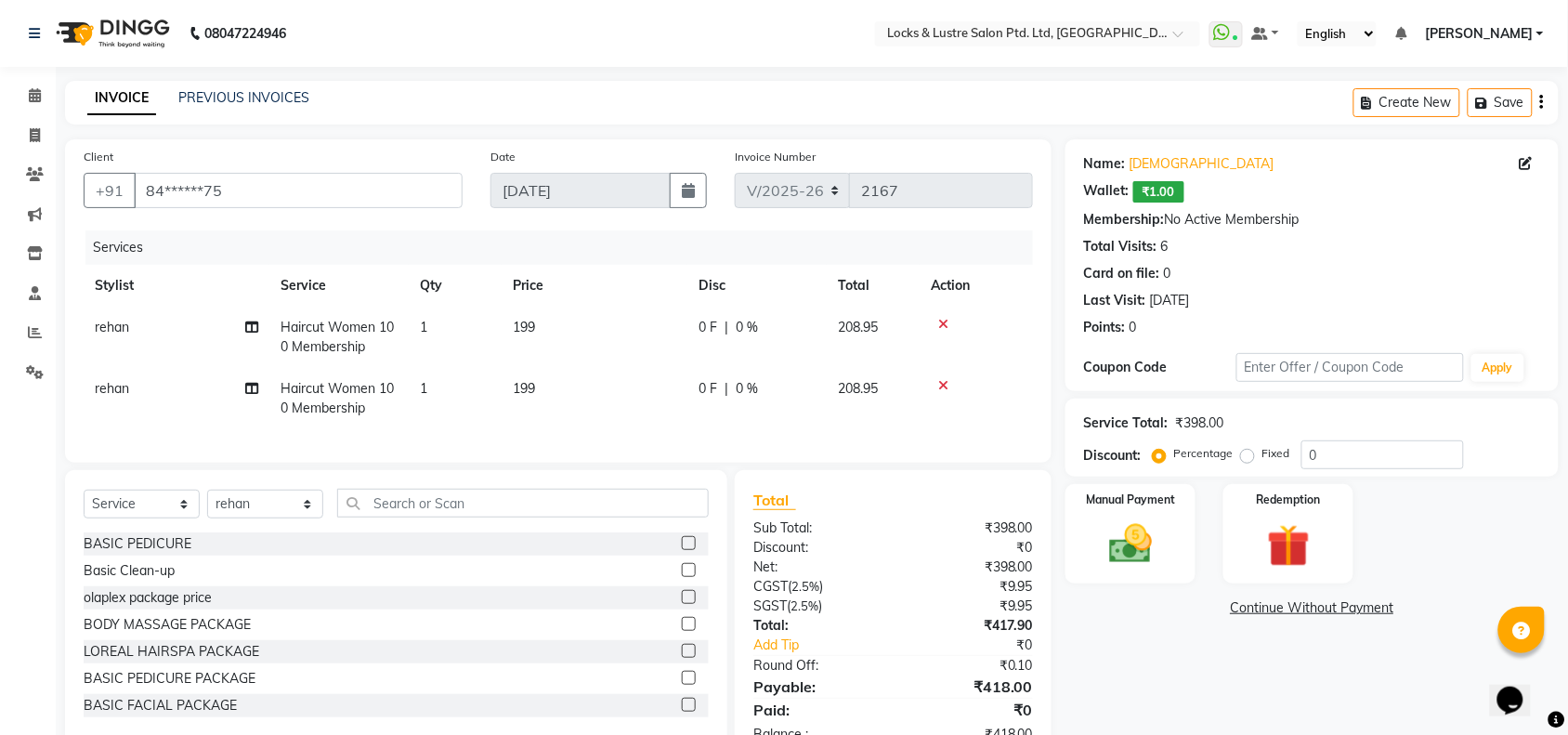
click at [655, 411] on td "199" at bounding box center [594, 399] width 186 height 62
select select "62982"
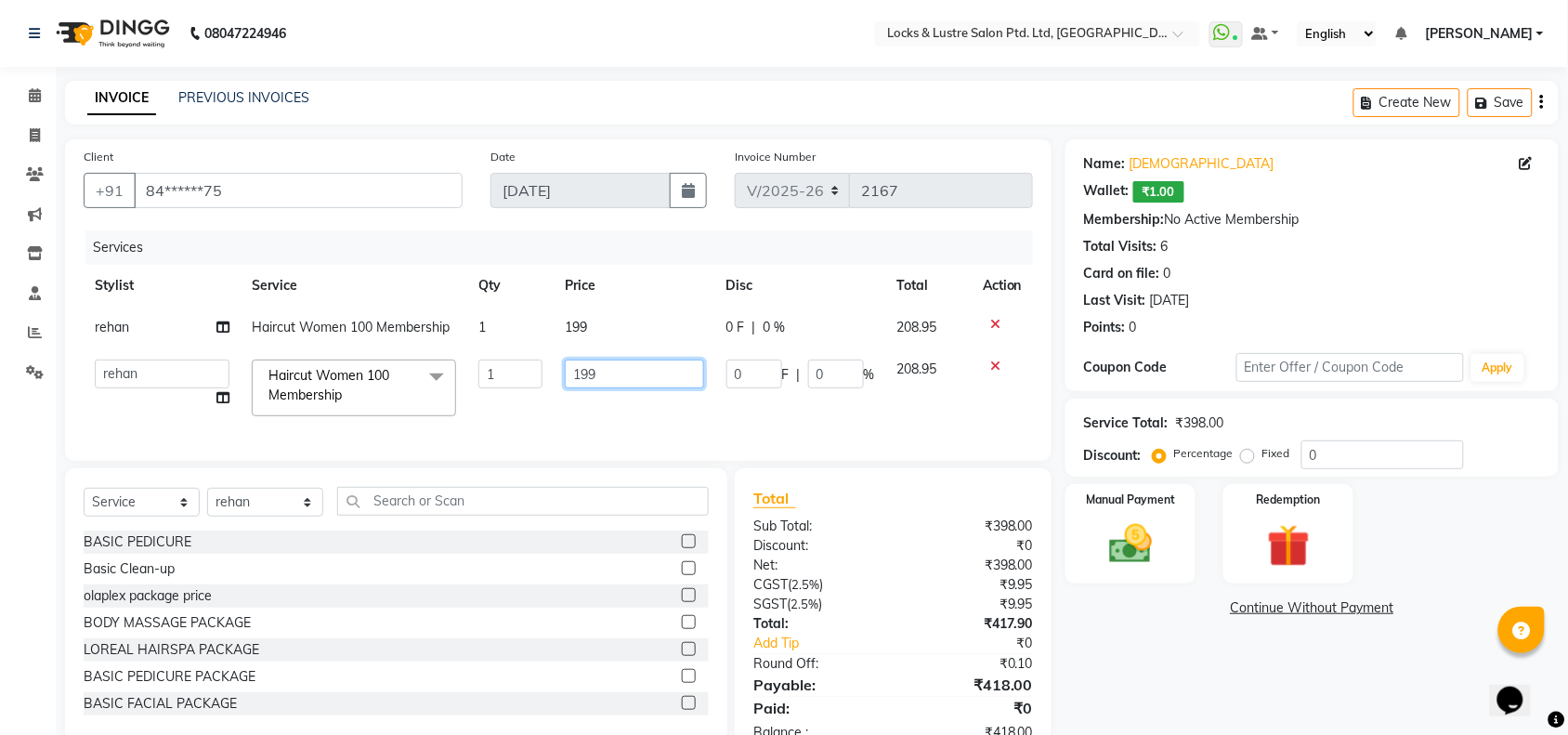
click at [653, 360] on input "199" at bounding box center [634, 374] width 138 height 29
type input "1"
type input "99"
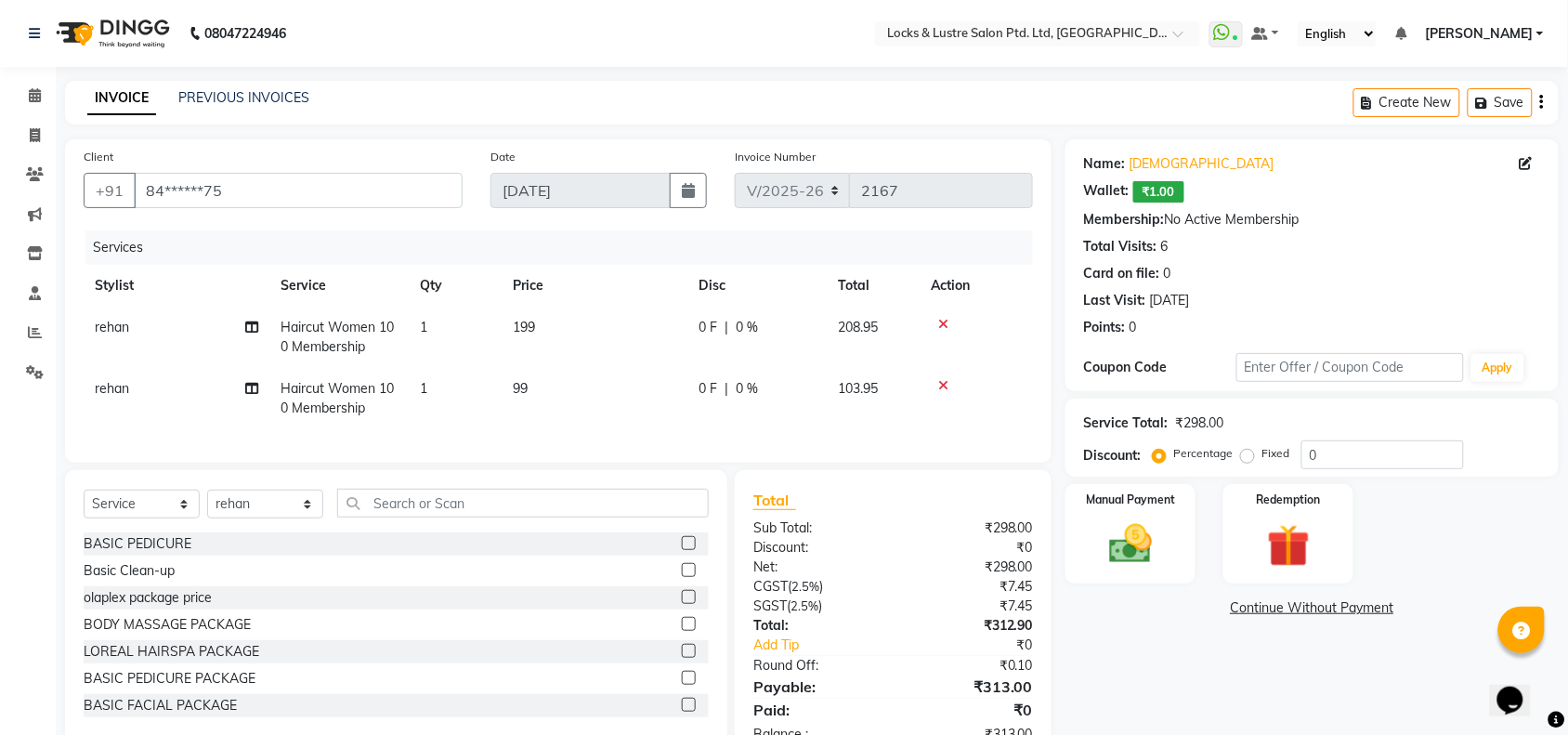
click at [655, 425] on td "99" at bounding box center [594, 399] width 186 height 62
select select "62982"
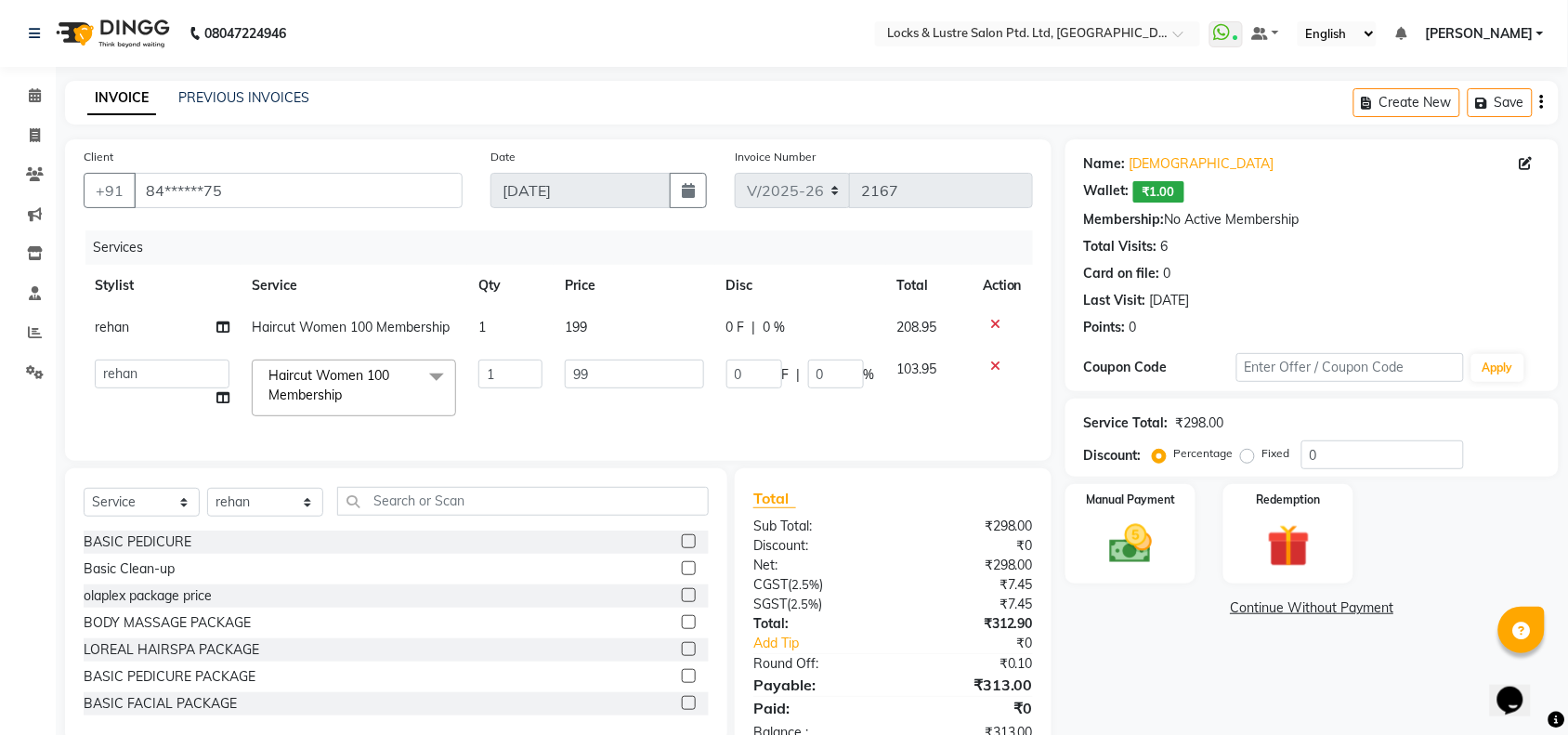
click at [604, 326] on td "199" at bounding box center [634, 327] width 161 height 42
select select "62982"
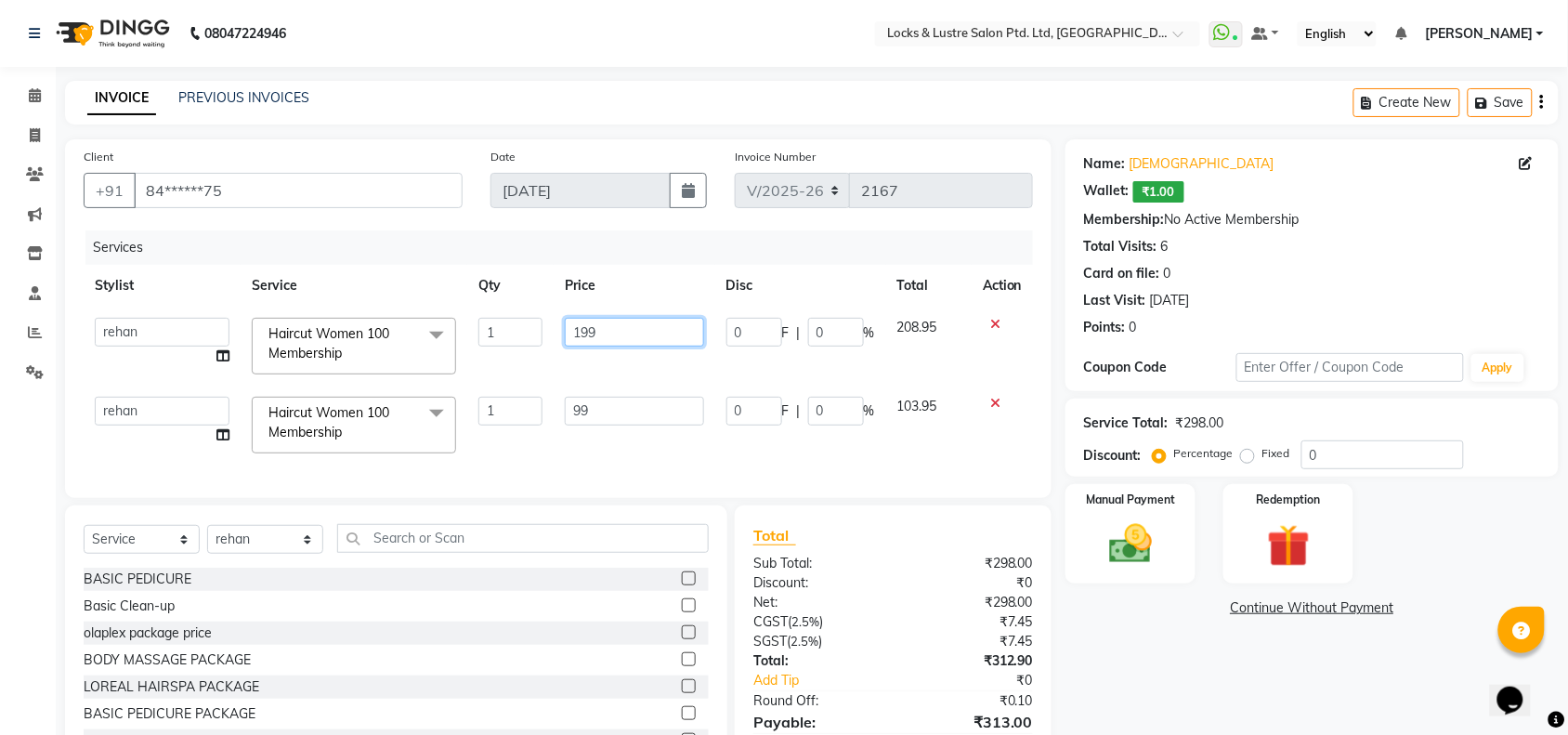
click at [604, 326] on input "199" at bounding box center [634, 332] width 138 height 29
type input "1"
type input "299"
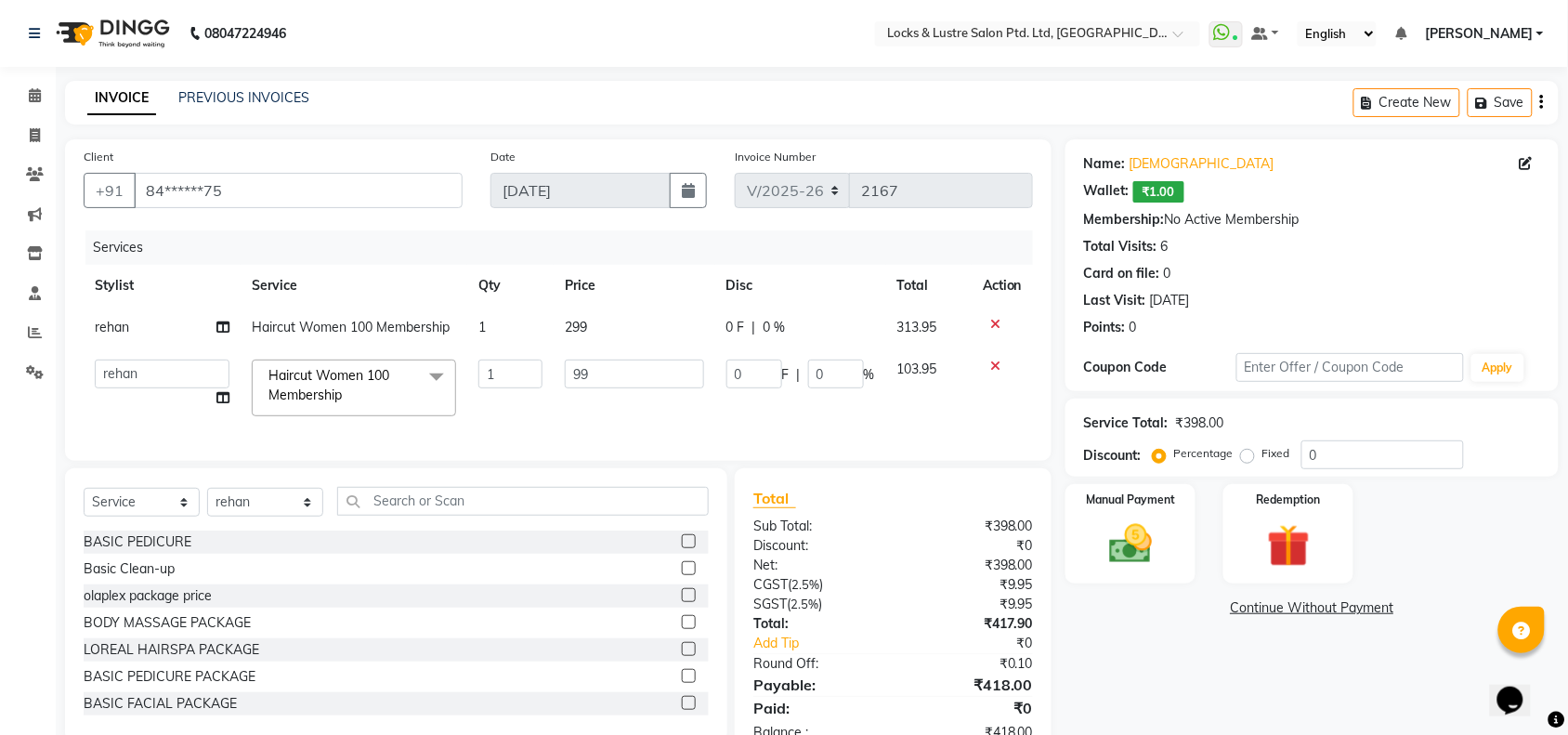
click at [604, 365] on tbody "rehan Haircut Women 100 Membership 1 299 0 F | 0 % 313.95 adil Admin AHSAN SHAI…" at bounding box center [558, 366] width 949 height 120
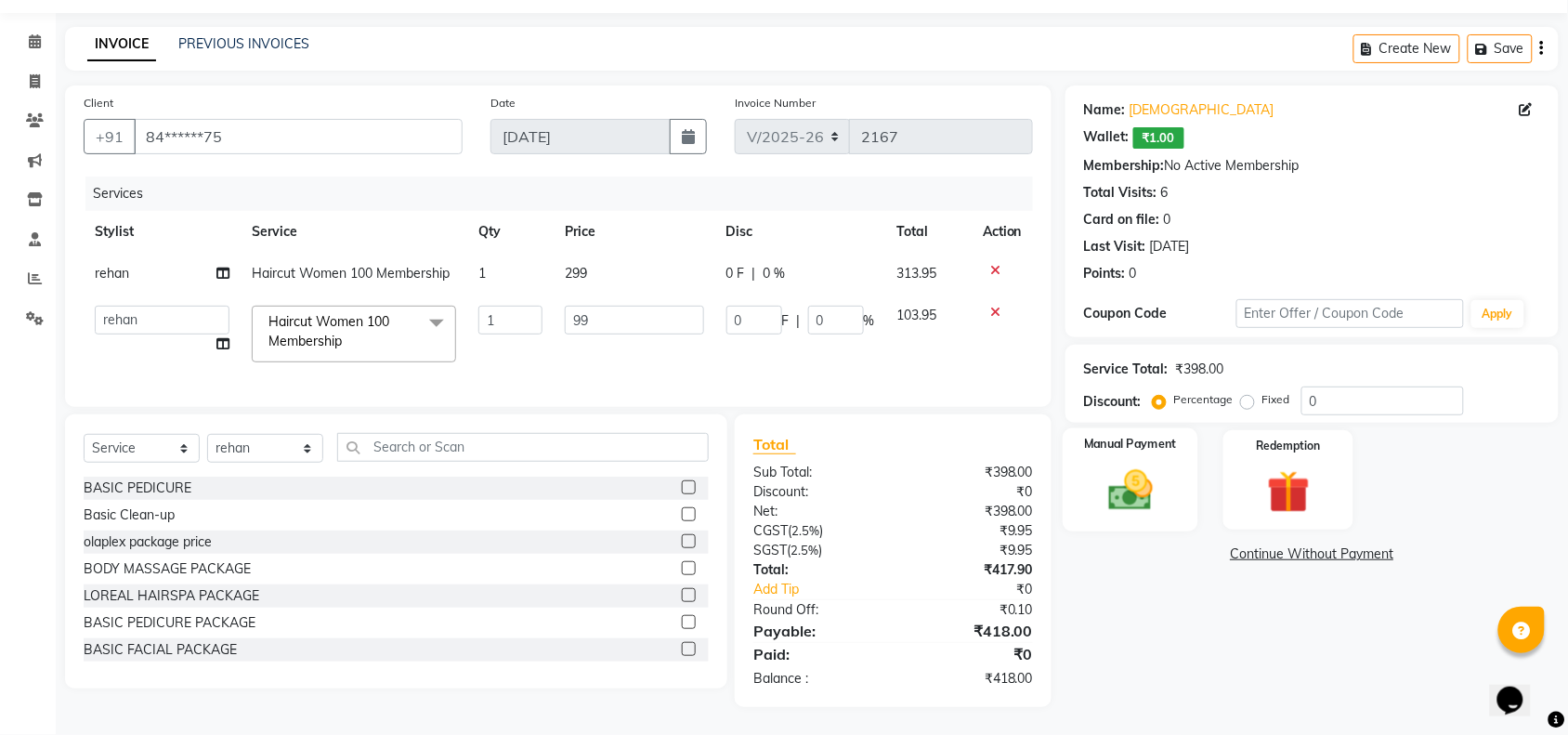
click at [1119, 480] on img at bounding box center [1131, 489] width 73 height 51
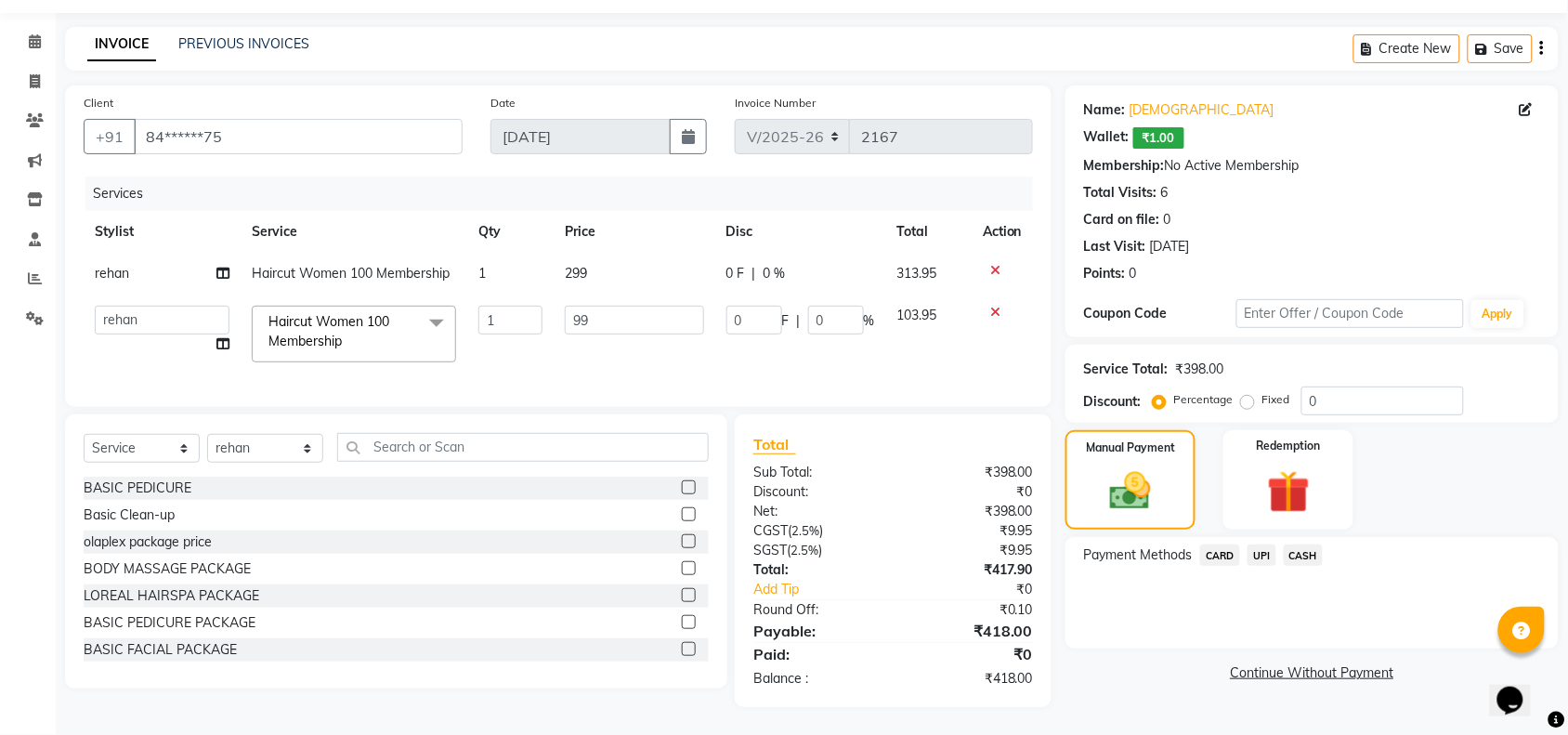
click at [1264, 544] on span "UPI" at bounding box center [1262, 555] width 29 height 21
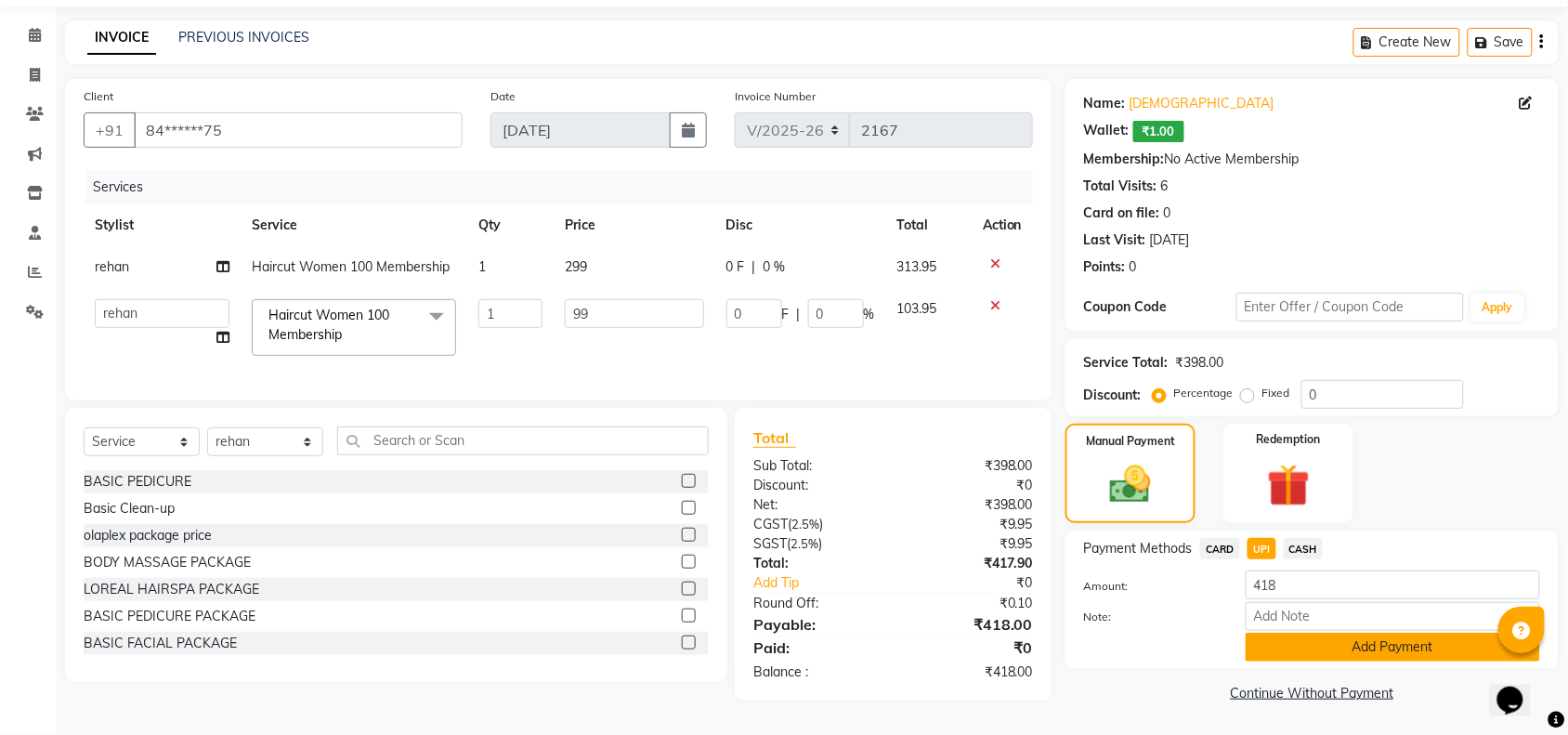
click at [1348, 641] on button "Add Payment" at bounding box center [1392, 646] width 294 height 29
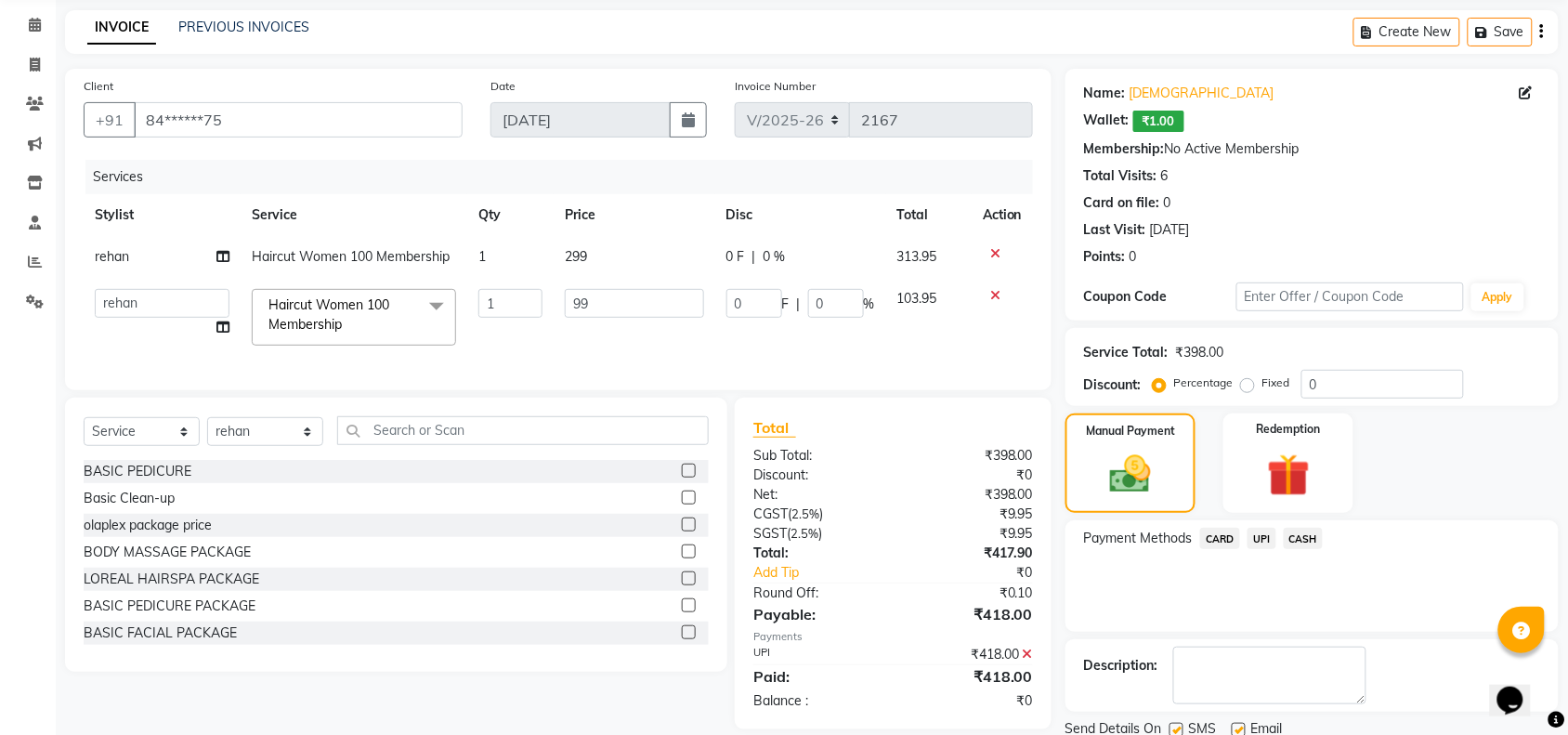
scroll to position [139, 0]
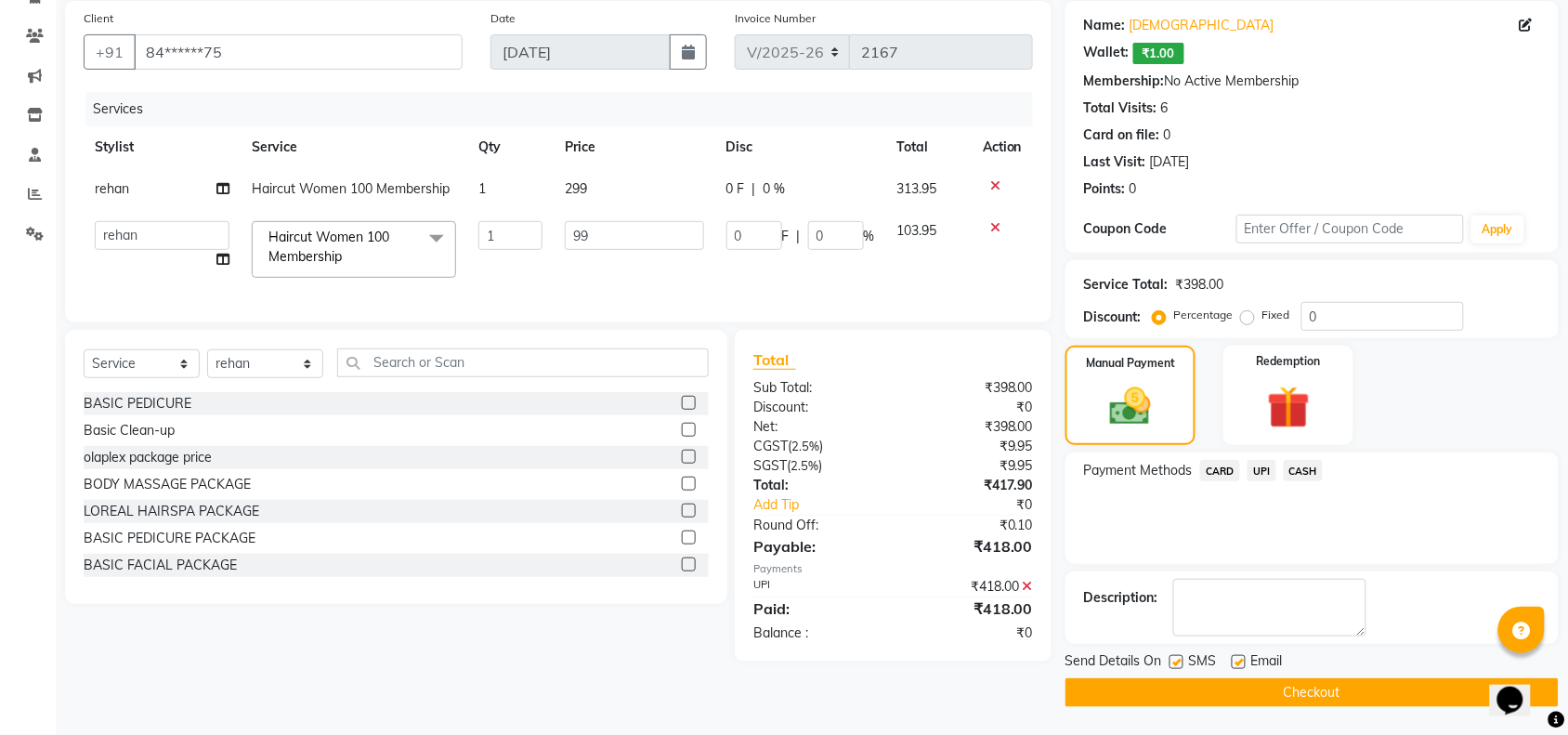
click at [432, 235] on span at bounding box center [437, 239] width 37 height 35
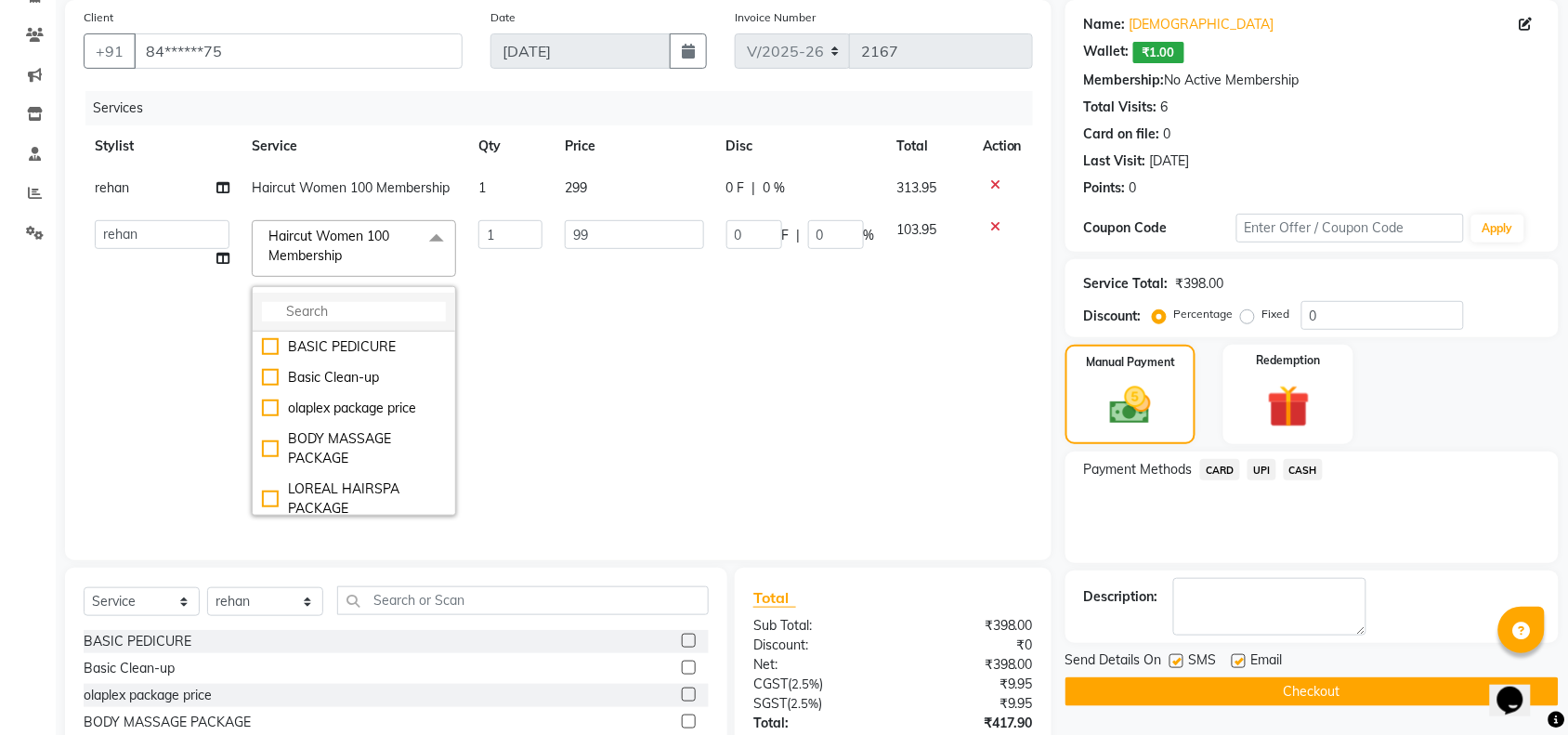
click at [384, 300] on li at bounding box center [353, 312] width 203 height 39
click at [383, 311] on input "multiselect-search" at bounding box center [353, 311] width 184 height 20
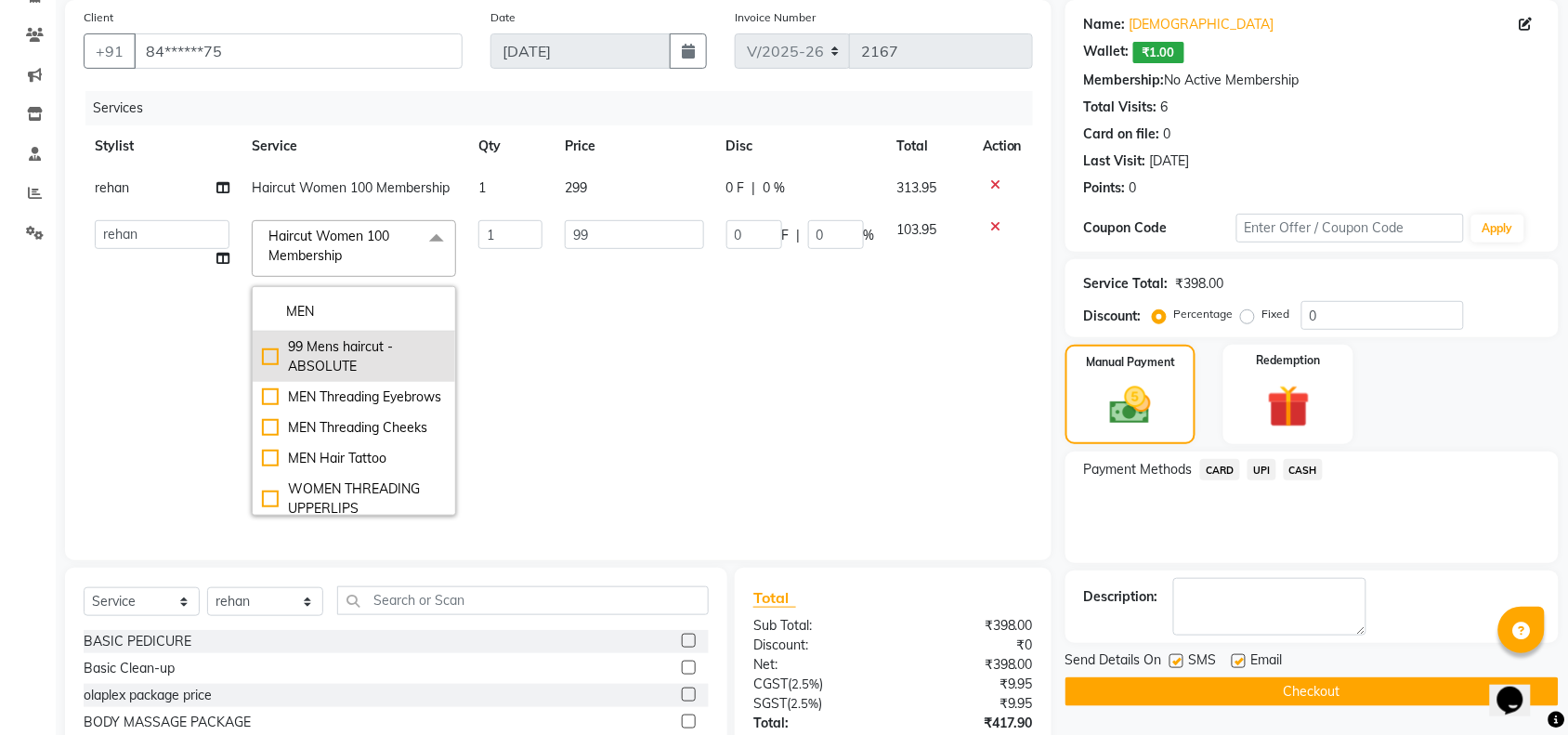
type input "MEN"
click at [279, 351] on div "99 Mens haircut - ABSOLUTE" at bounding box center [353, 357] width 184 height 39
checkbox input "true"
checkbox input "false"
click at [517, 337] on td "1" at bounding box center [510, 368] width 86 height 318
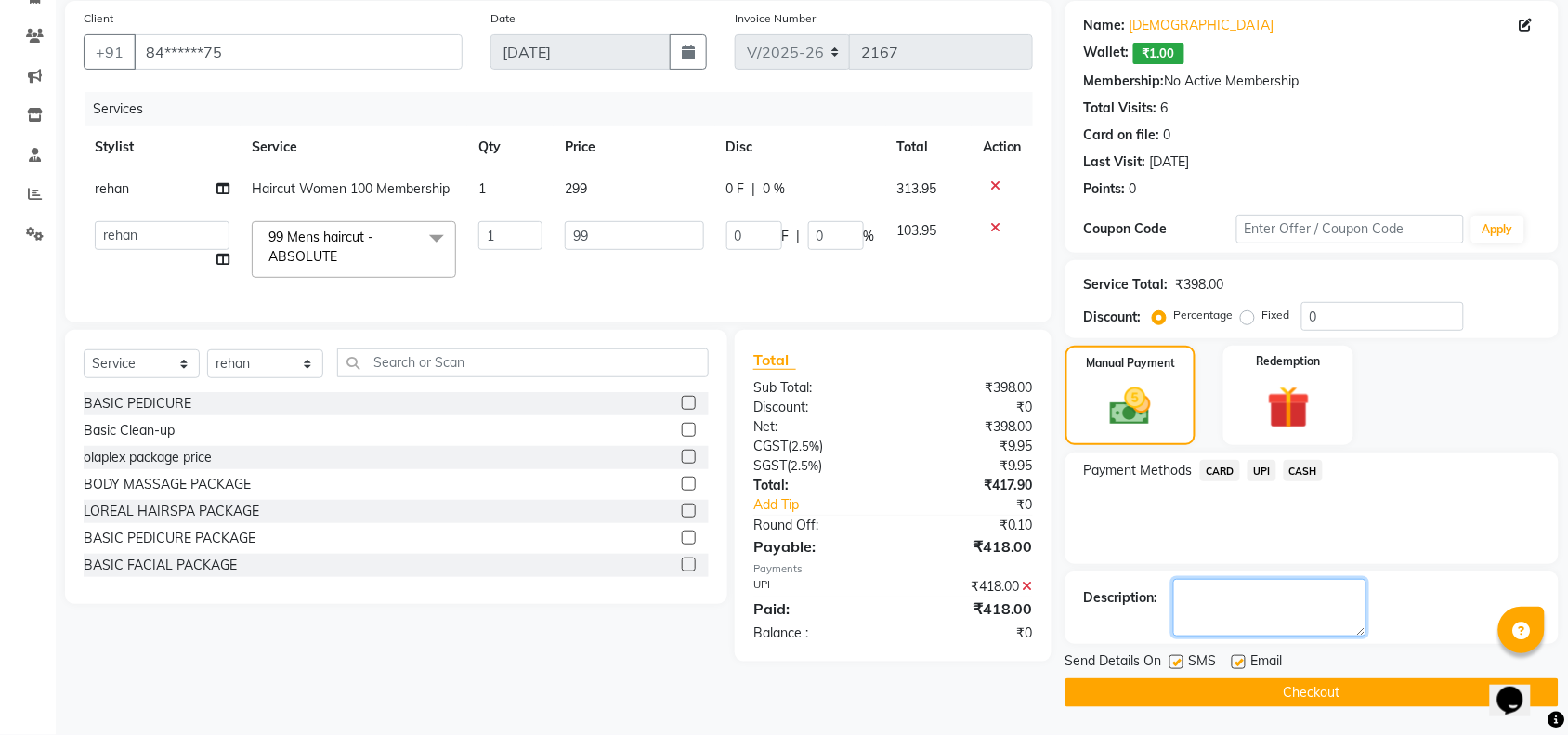
click at [1286, 608] on textarea at bounding box center [1269, 608] width 193 height 58
click at [1257, 472] on span "UPI" at bounding box center [1262, 470] width 29 height 21
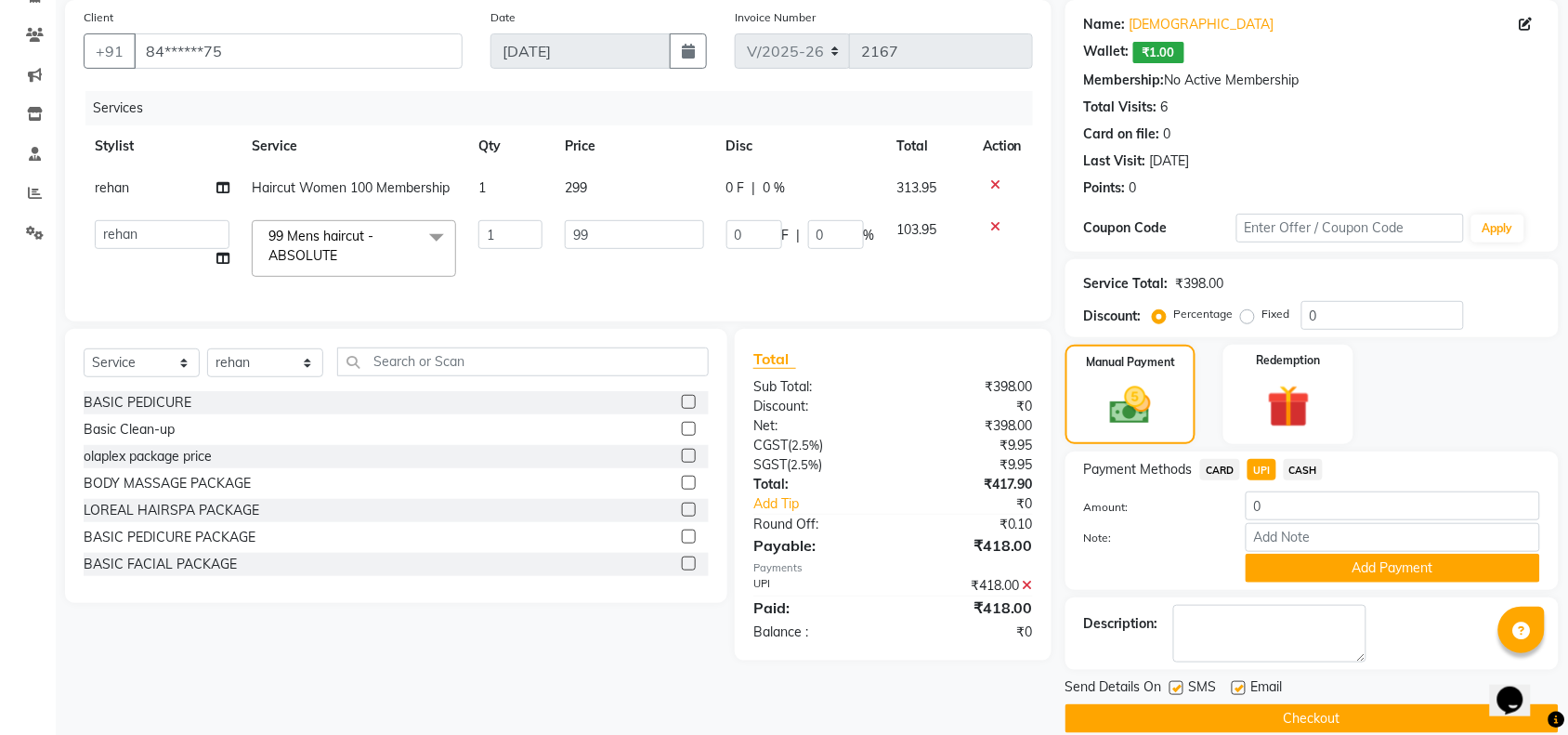
click at [1257, 472] on span "UPI" at bounding box center [1262, 469] width 29 height 21
click at [1288, 507] on input "0" at bounding box center [1392, 505] width 294 height 29
type input "62"
click at [1334, 569] on button "Add Payment" at bounding box center [1392, 568] width 294 height 29
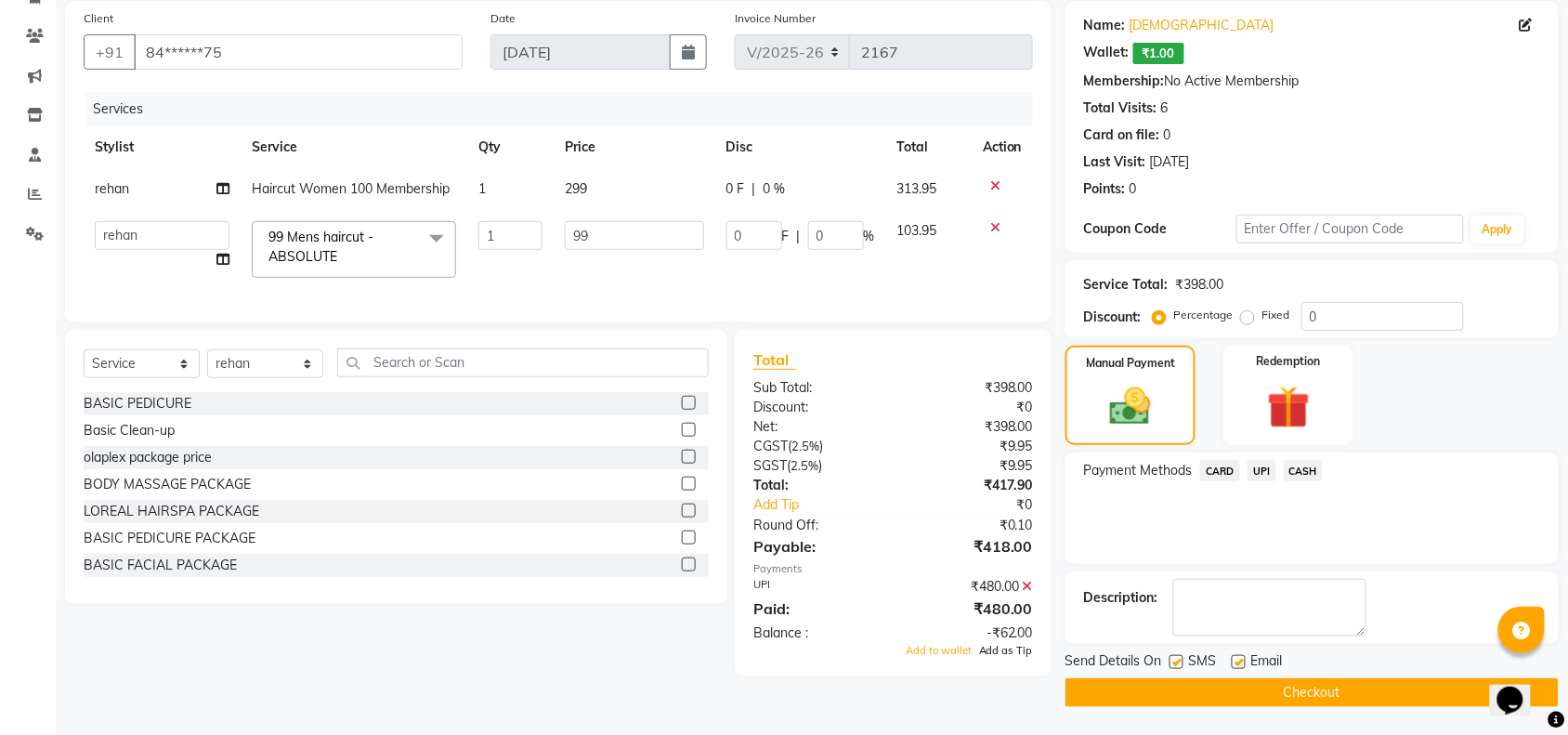
click at [1015, 657] on span "Add as Tip" at bounding box center [1006, 650] width 54 height 13
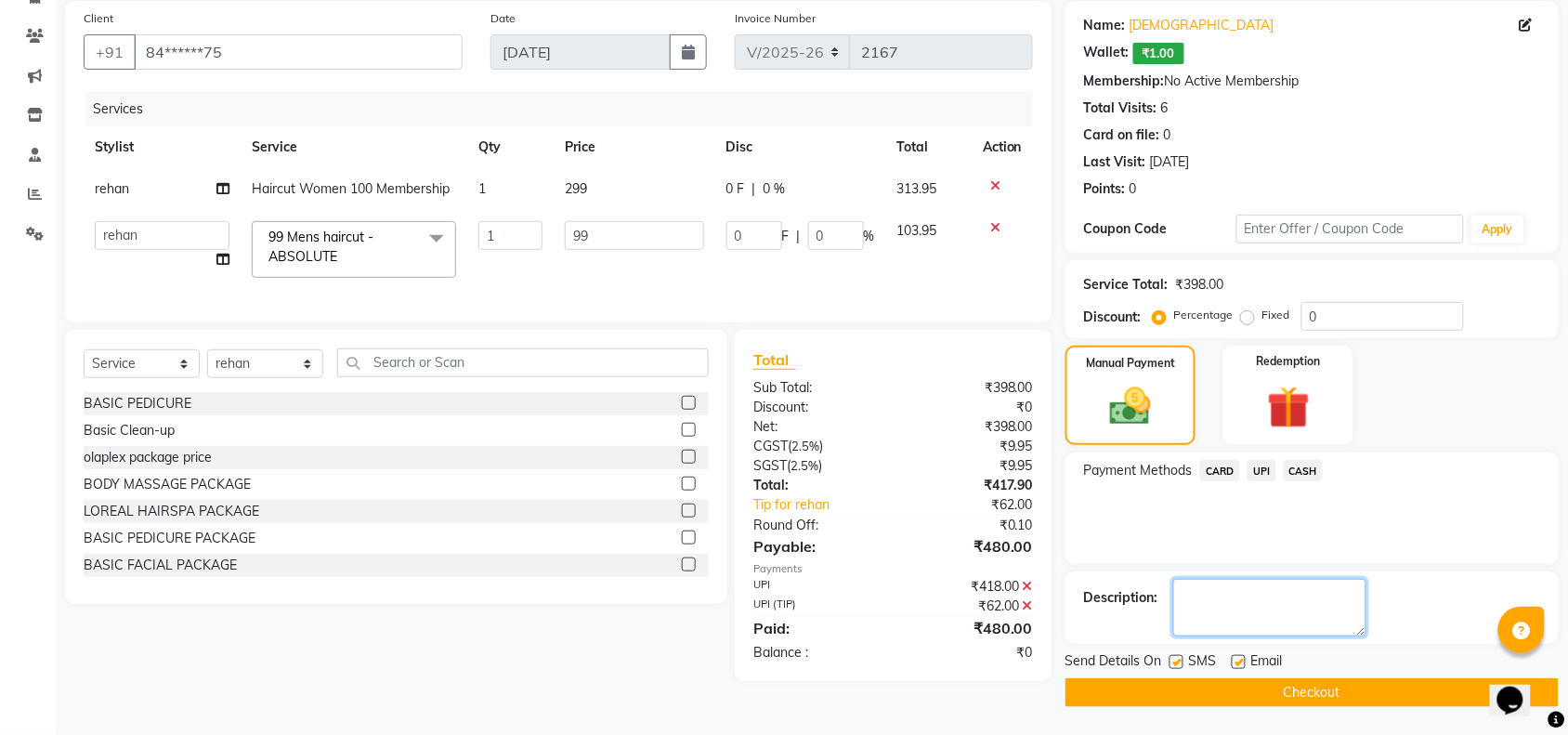
click at [1196, 609] on textarea at bounding box center [1269, 608] width 193 height 58
type textarea "527596327379"
click at [1210, 694] on button "Checkout" at bounding box center [1312, 692] width 493 height 29
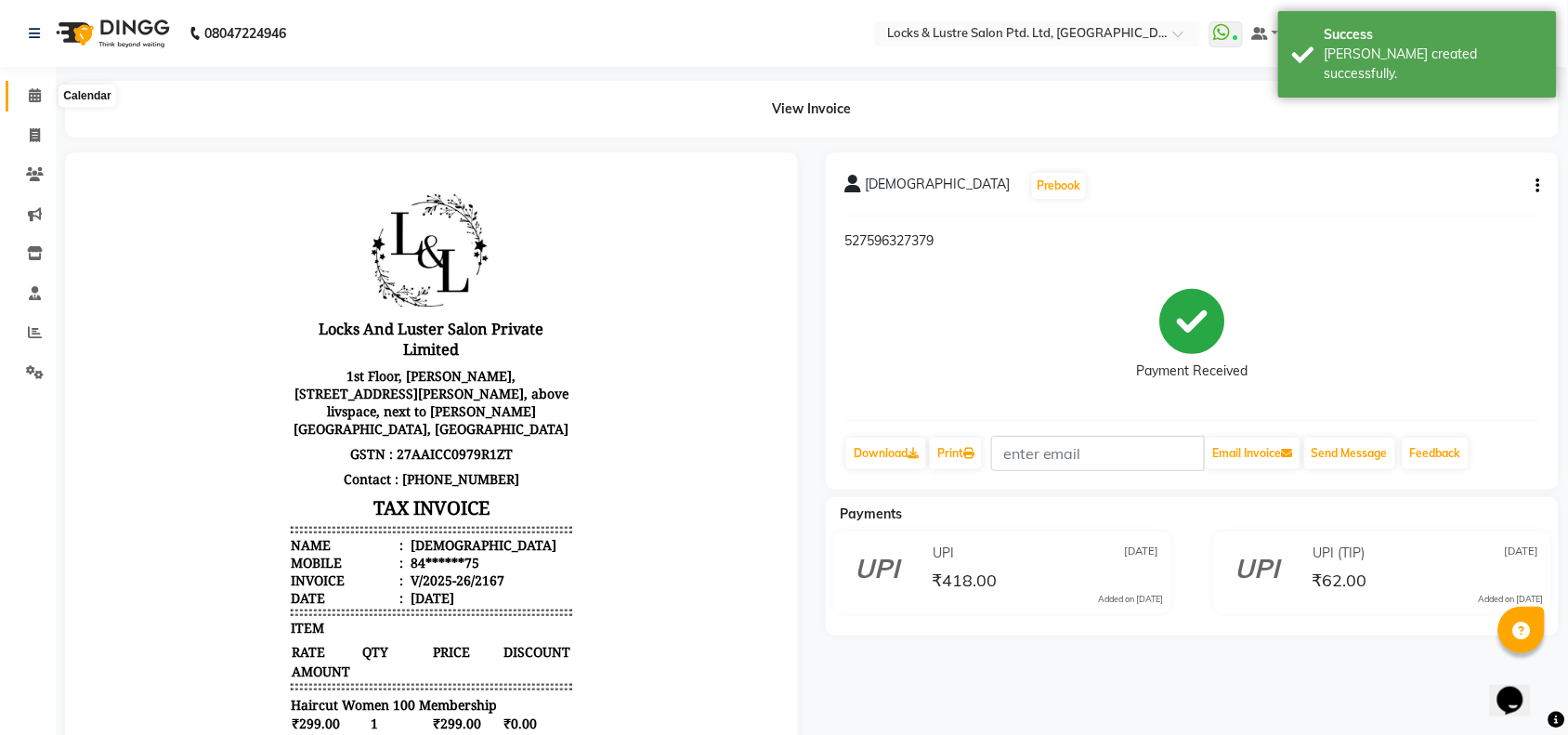
click at [25, 98] on span at bounding box center [35, 95] width 33 height 21
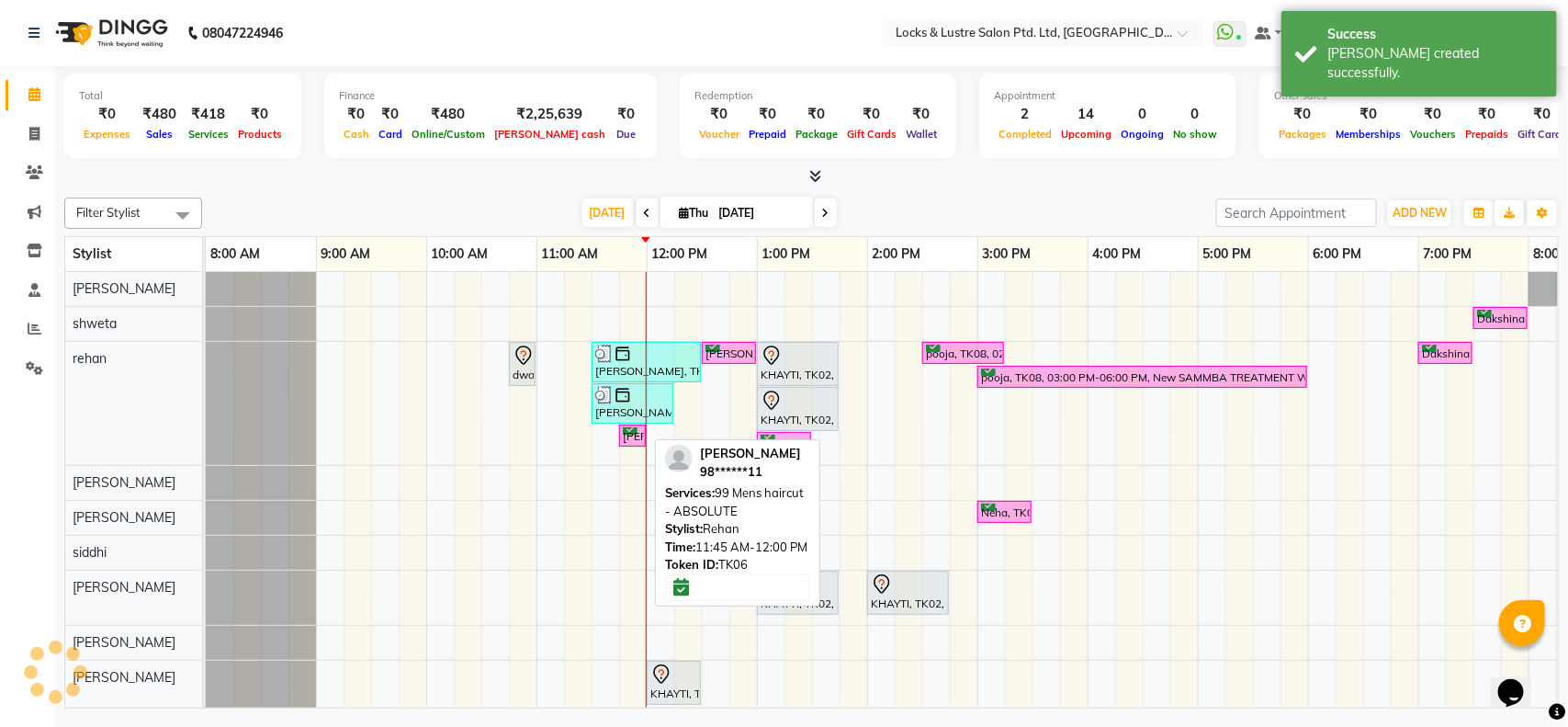
click at [629, 444] on div "[PERSON_NAME], TK06, 11:45 AM-12:00 PM, 99 Mens haircut - ABSOLUTE" at bounding box center [632, 435] width 23 height 18
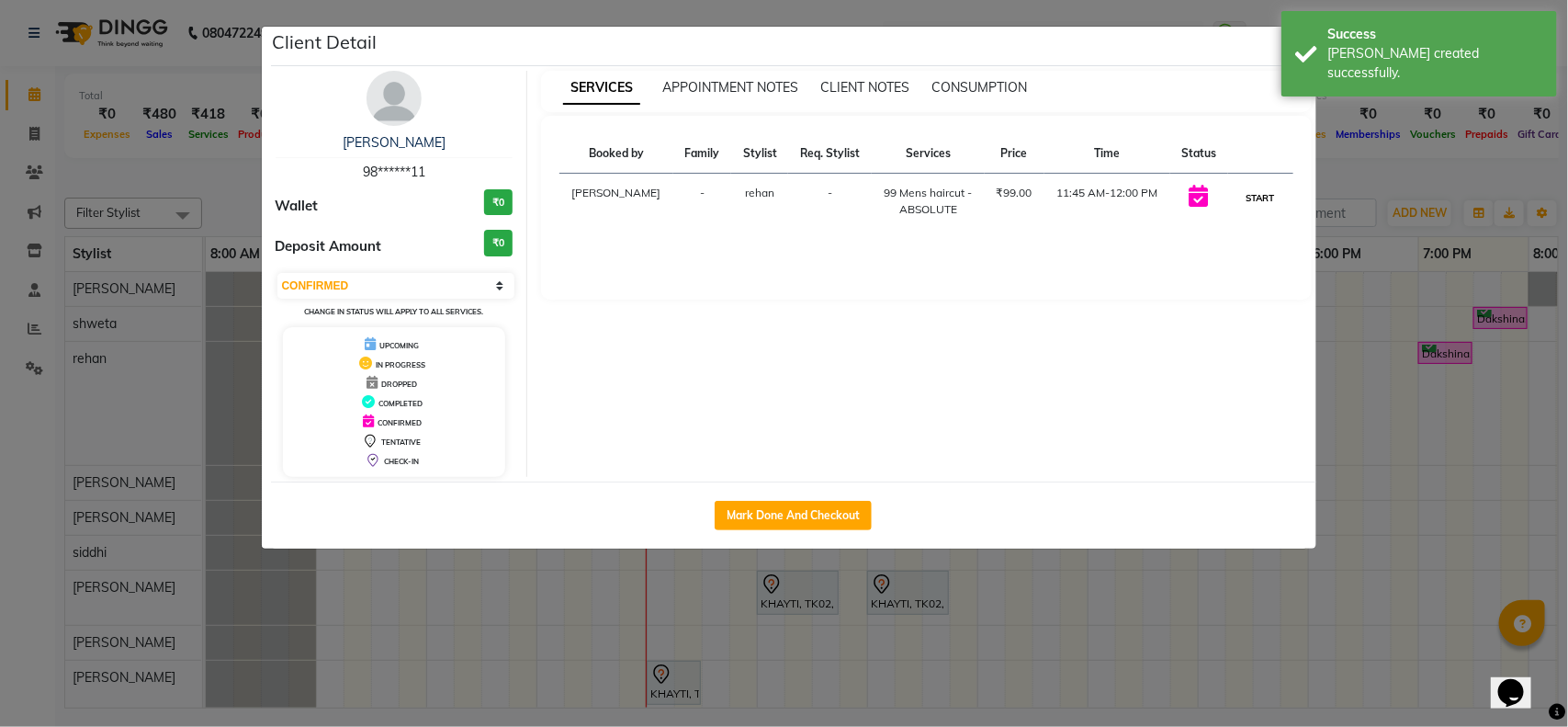
click at [1268, 210] on button "START" at bounding box center [1260, 198] width 38 height 23
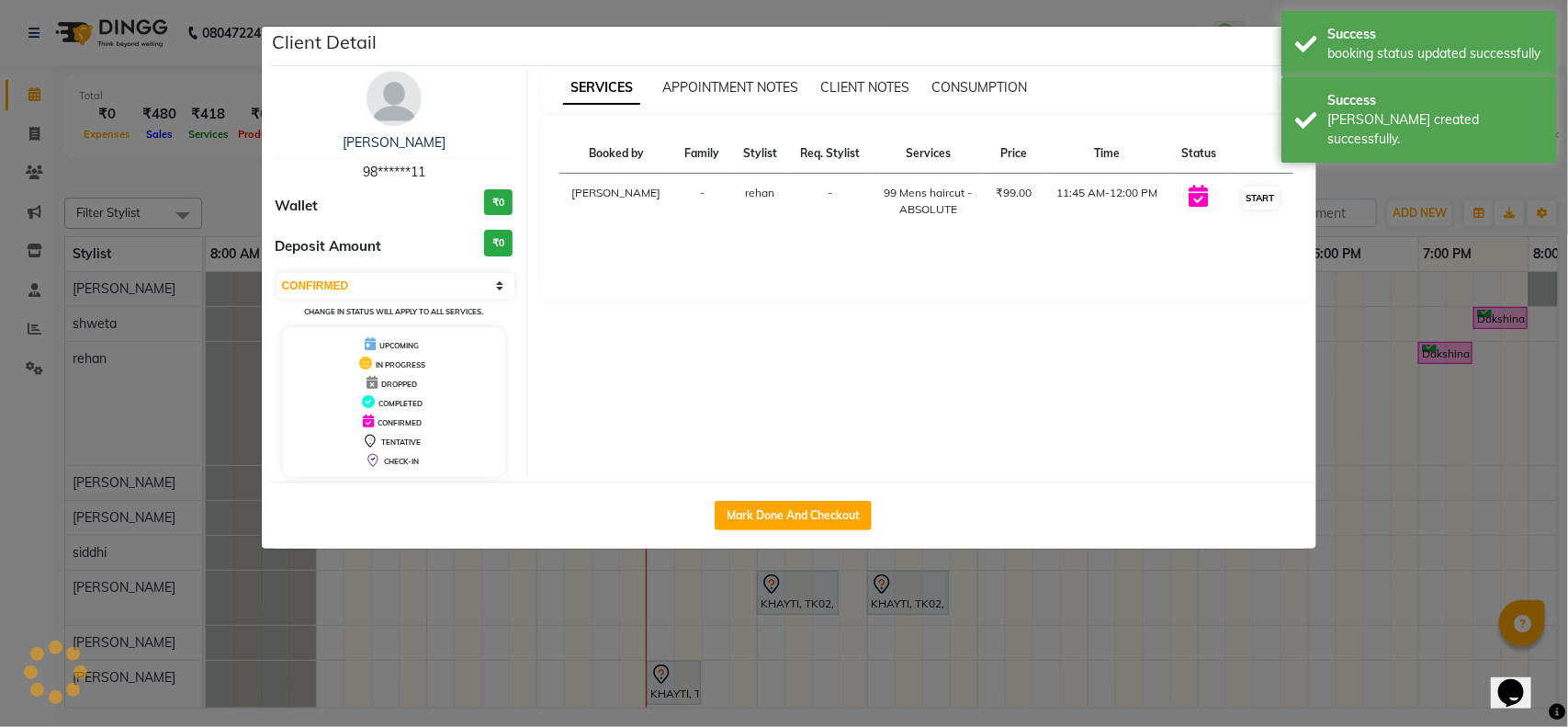
select select "1"
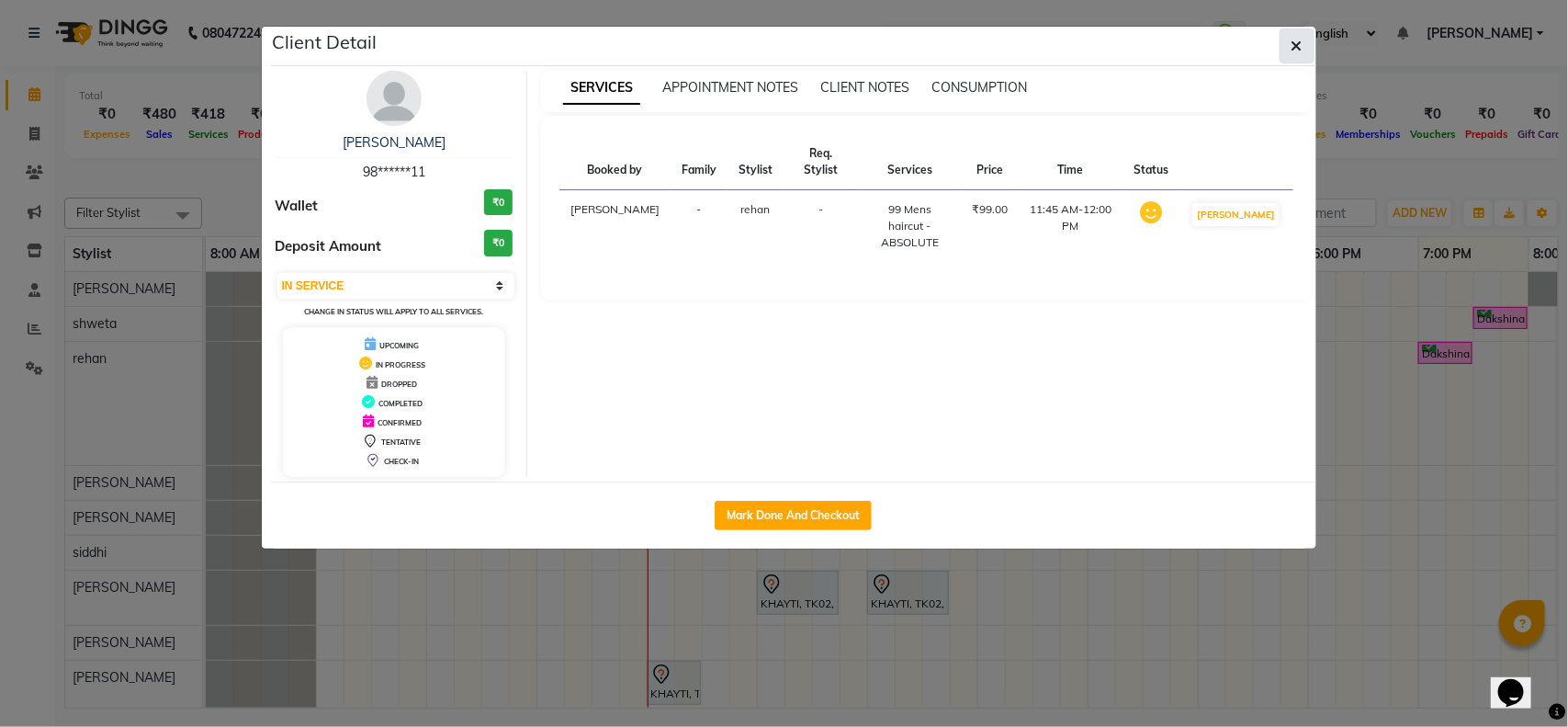
click at [1299, 46] on icon "button" at bounding box center [1297, 46] width 11 height 15
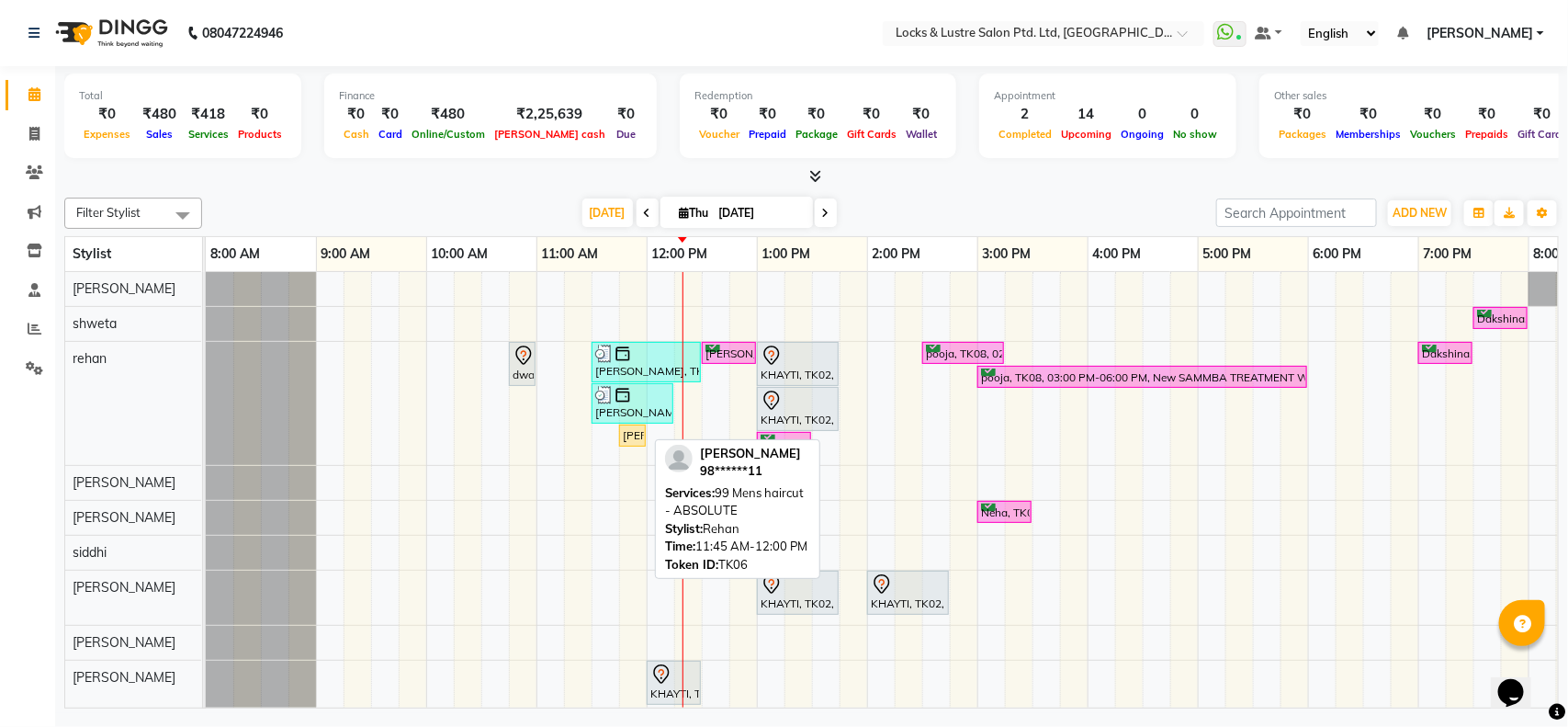
click at [635, 438] on div "[PERSON_NAME], TK06, 11:45 AM-12:00 PM, 99 Mens haircut - ABSOLUTE" at bounding box center [632, 435] width 23 height 17
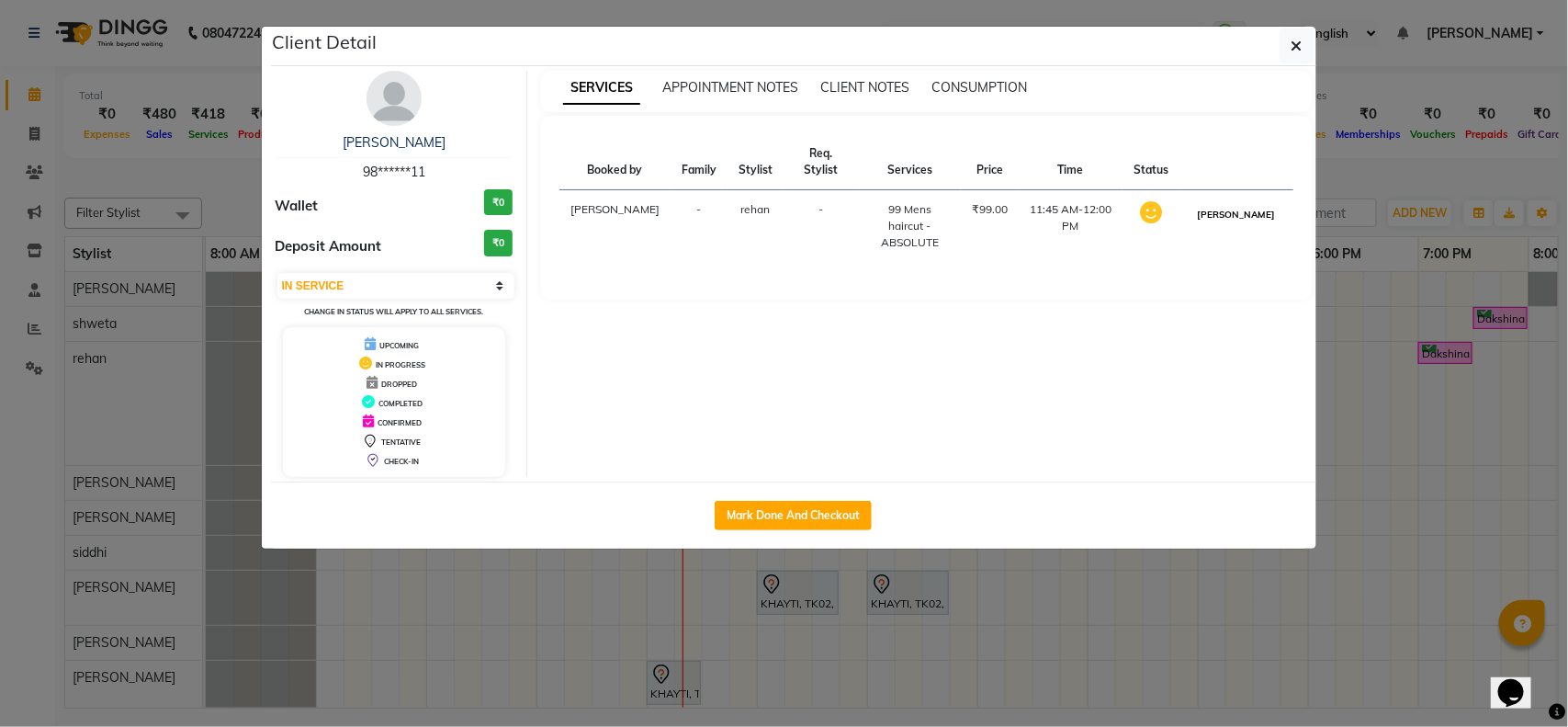
click at [1240, 223] on button "MARK DONE" at bounding box center [1236, 214] width 87 height 23
select select "3"
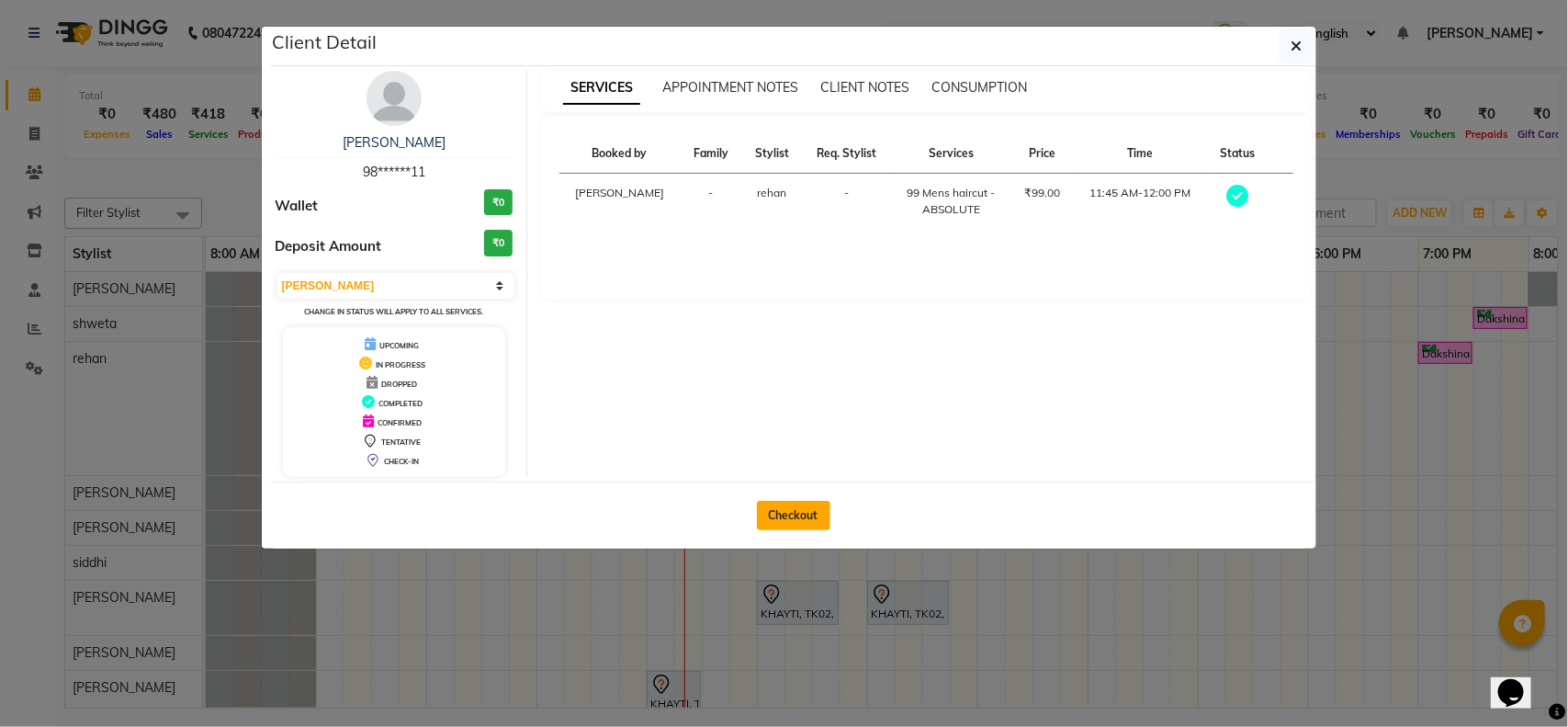
click at [796, 512] on button "Checkout" at bounding box center [793, 515] width 74 height 30
select select "service"
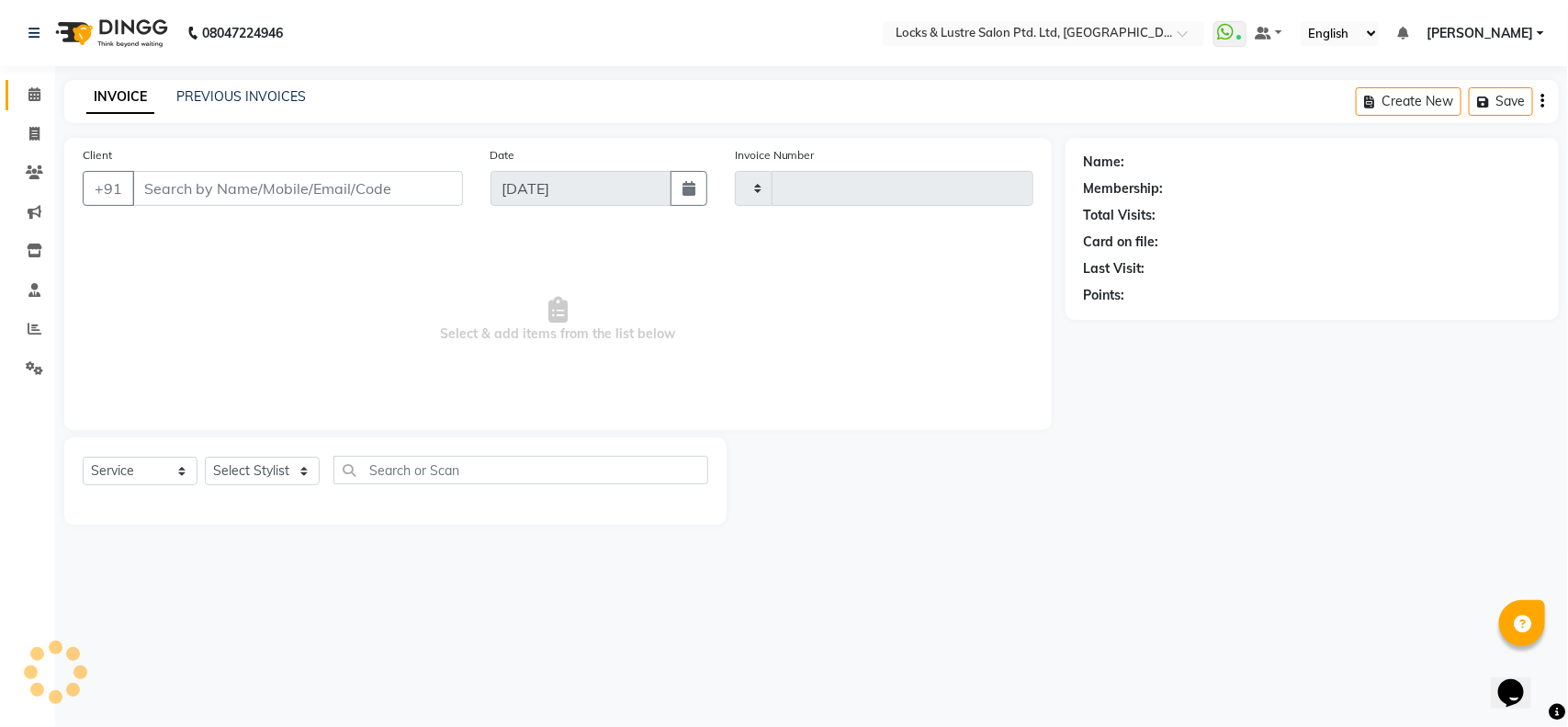
type input "2168"
select select "5928"
type input "98******11"
select select "62982"
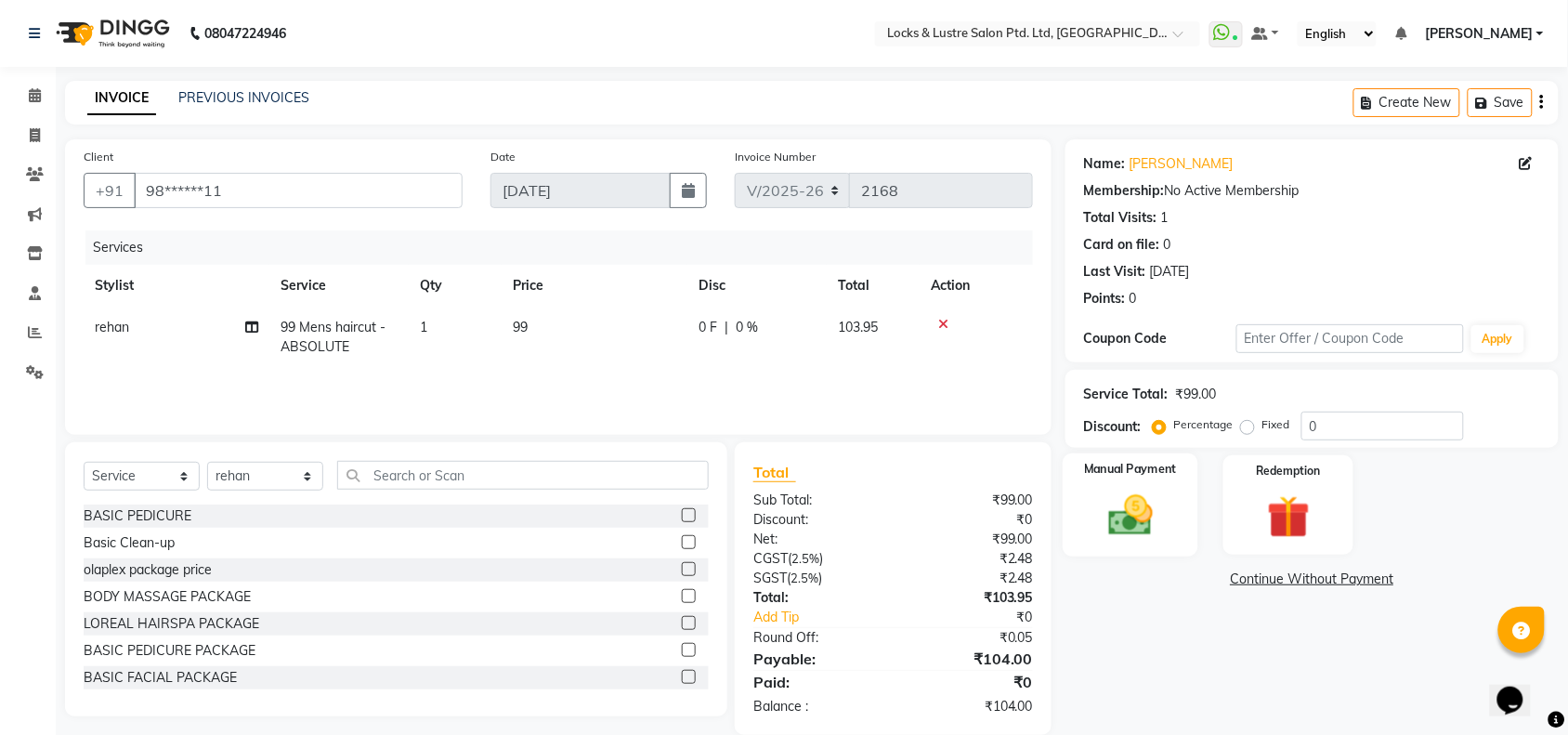
click at [1148, 523] on img at bounding box center [1131, 515] width 73 height 51
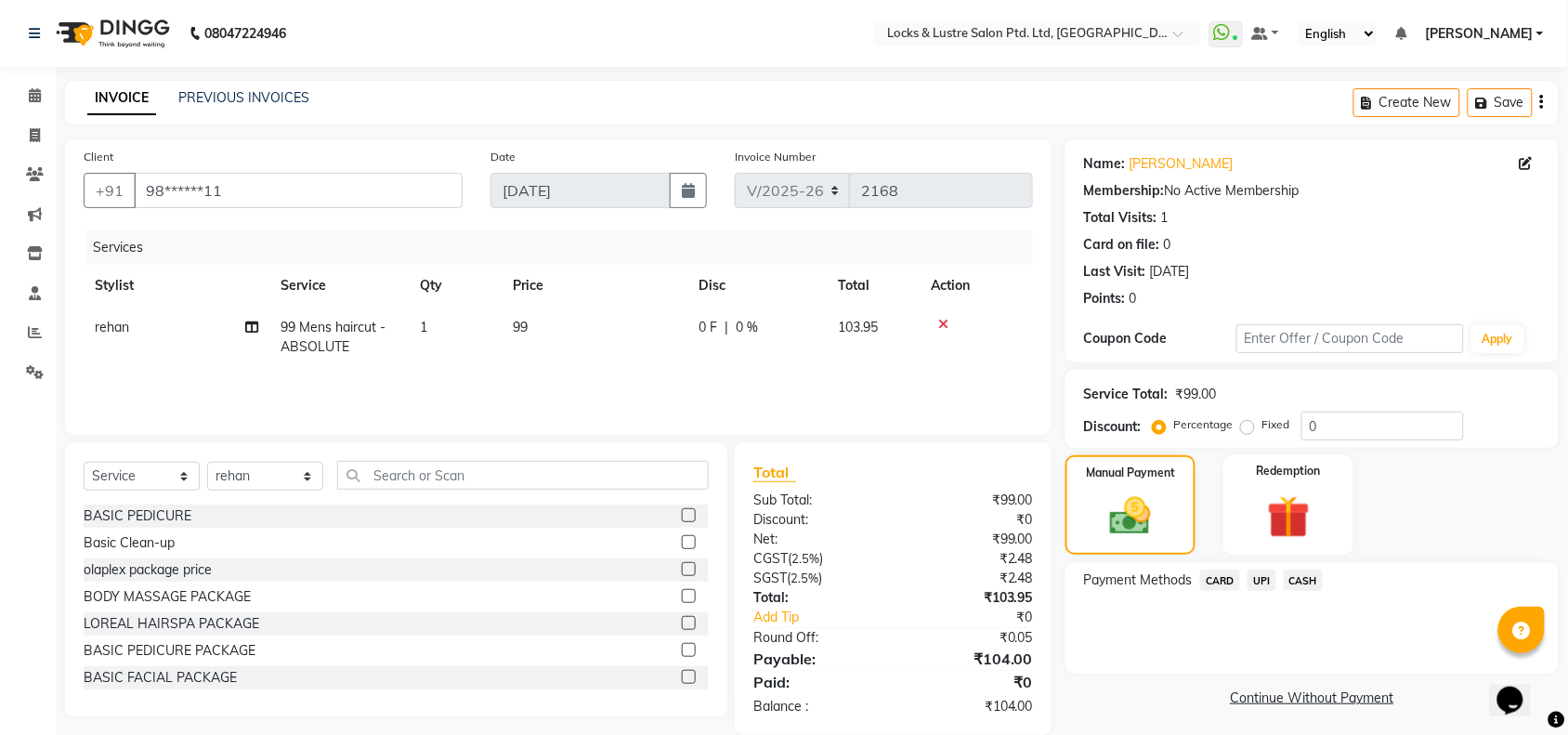
click at [1267, 588] on span "UPI" at bounding box center [1262, 580] width 29 height 21
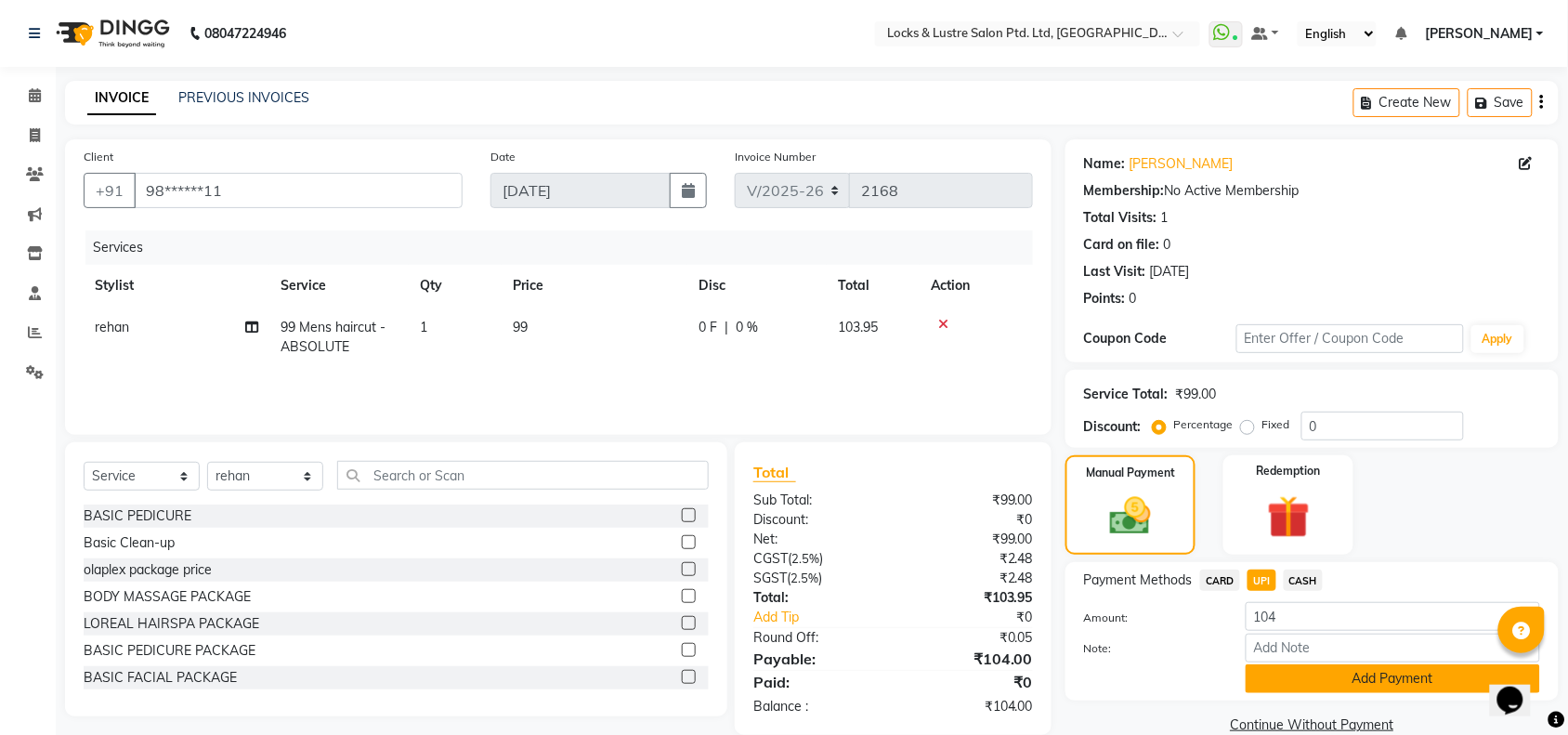
click at [1356, 678] on button "Add Payment" at bounding box center [1392, 678] width 294 height 29
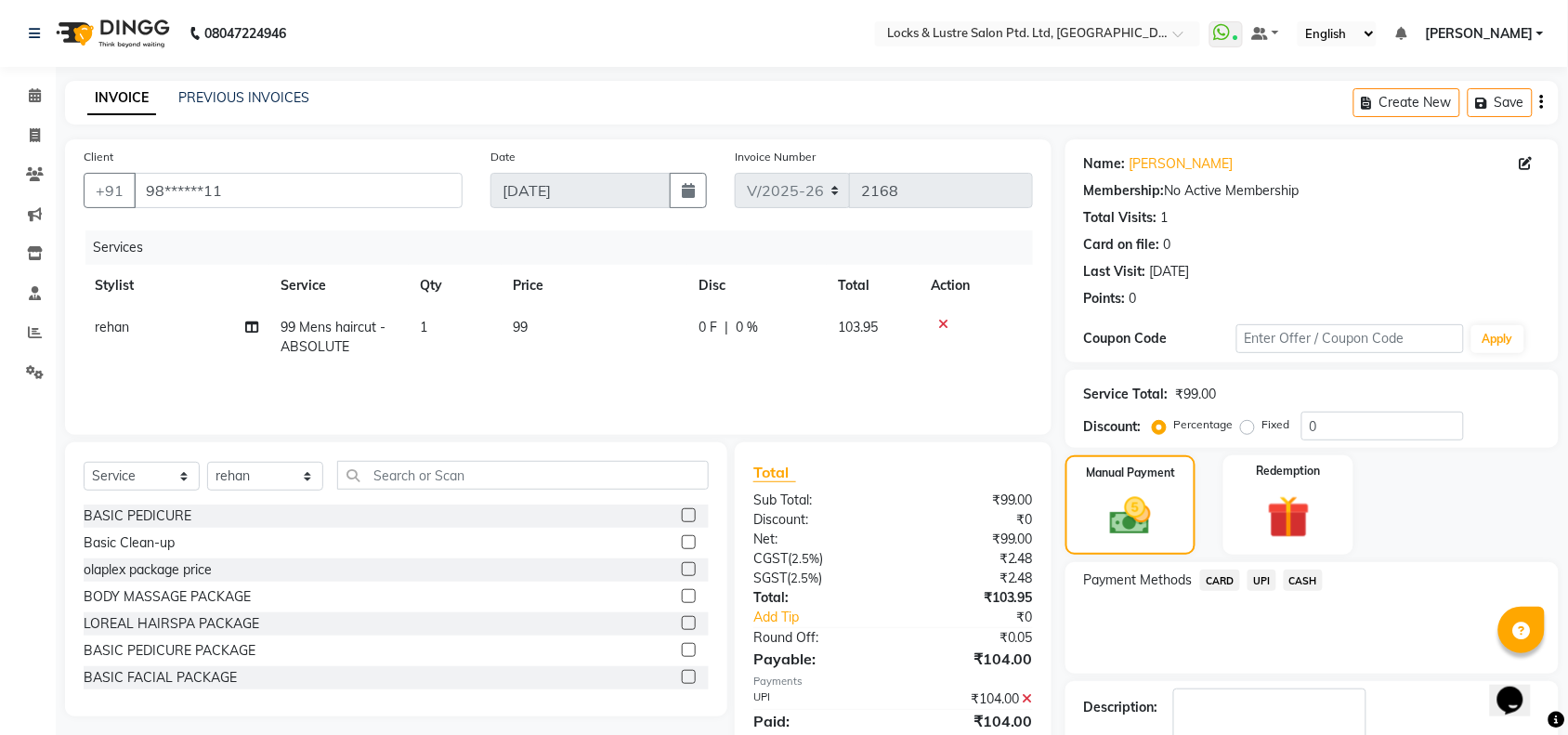
click at [1264, 574] on span "UPI" at bounding box center [1262, 580] width 29 height 21
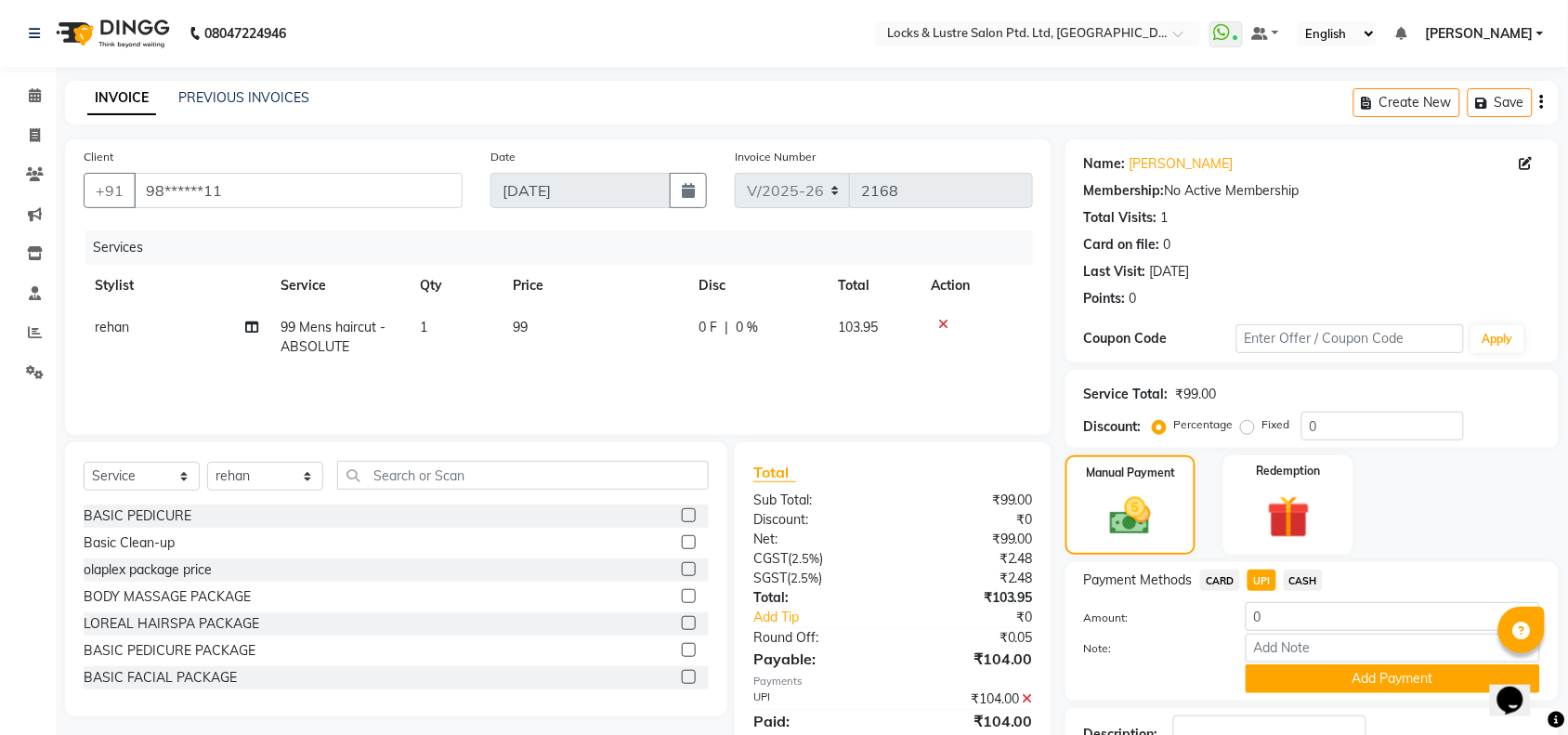
scroll to position [136, 0]
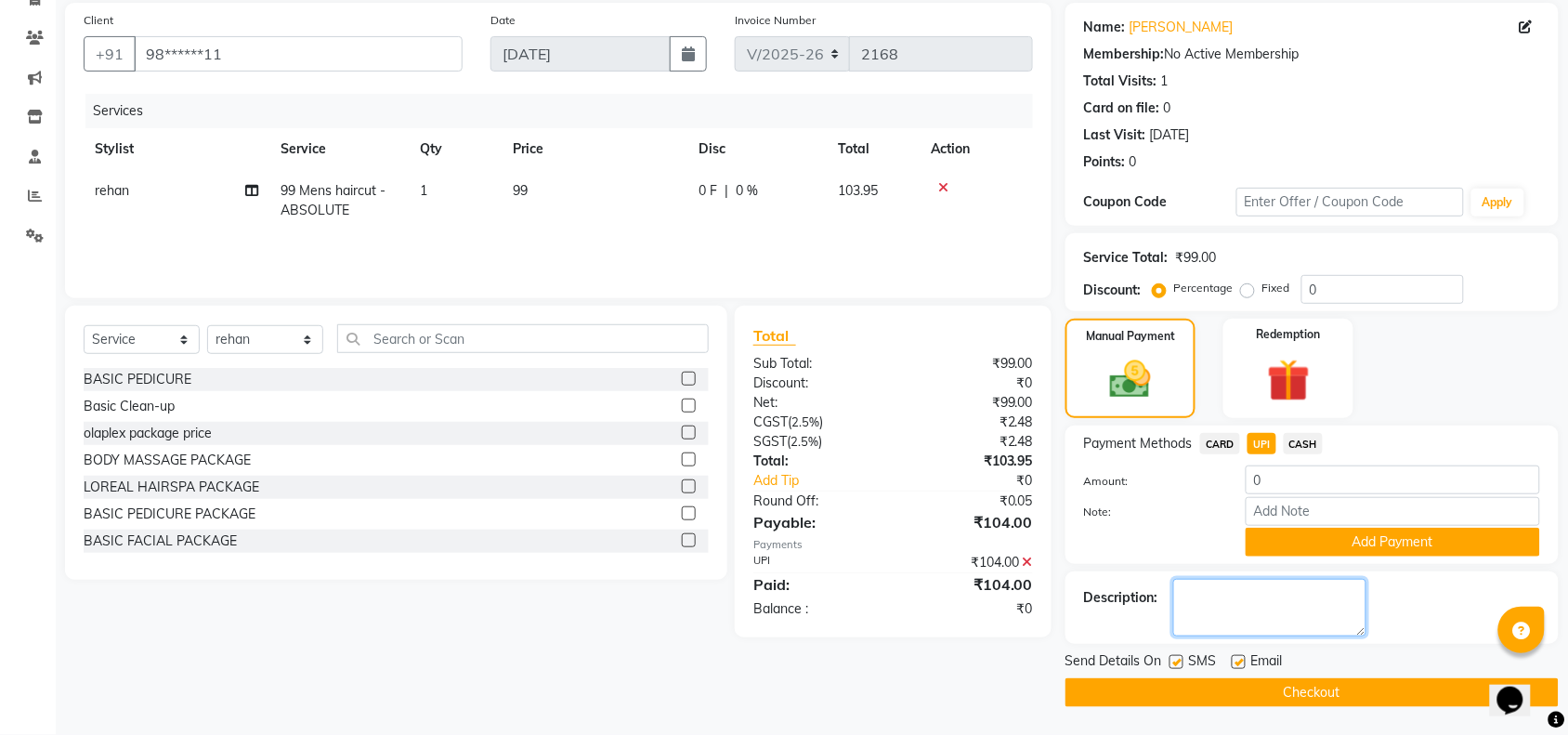
click at [1248, 587] on textarea at bounding box center [1269, 608] width 193 height 58
click at [1245, 595] on textarea at bounding box center [1269, 608] width 193 height 58
type textarea "............837777"
click at [1431, 685] on button "Checkout" at bounding box center [1312, 692] width 493 height 29
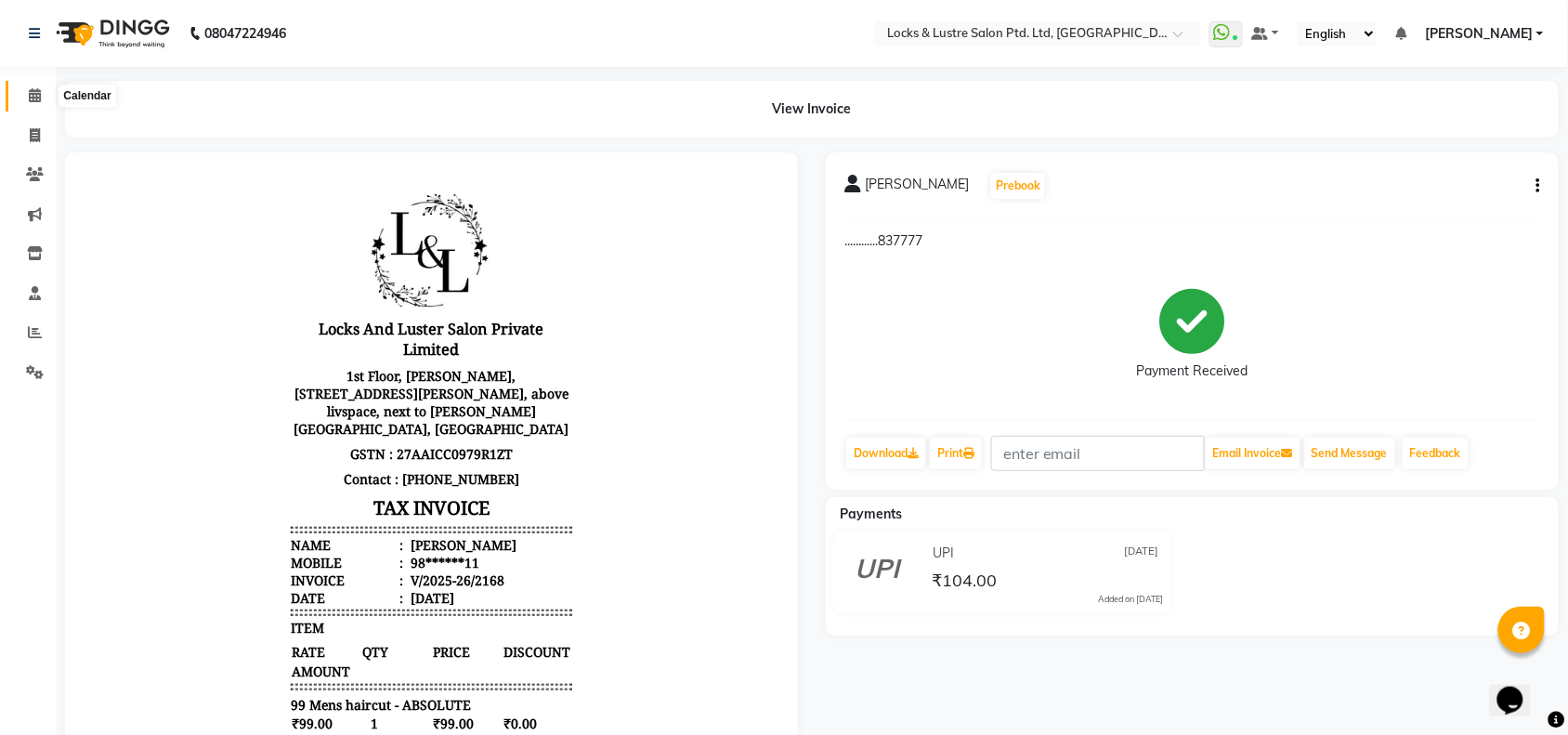
click at [29, 93] on icon at bounding box center [35, 94] width 12 height 14
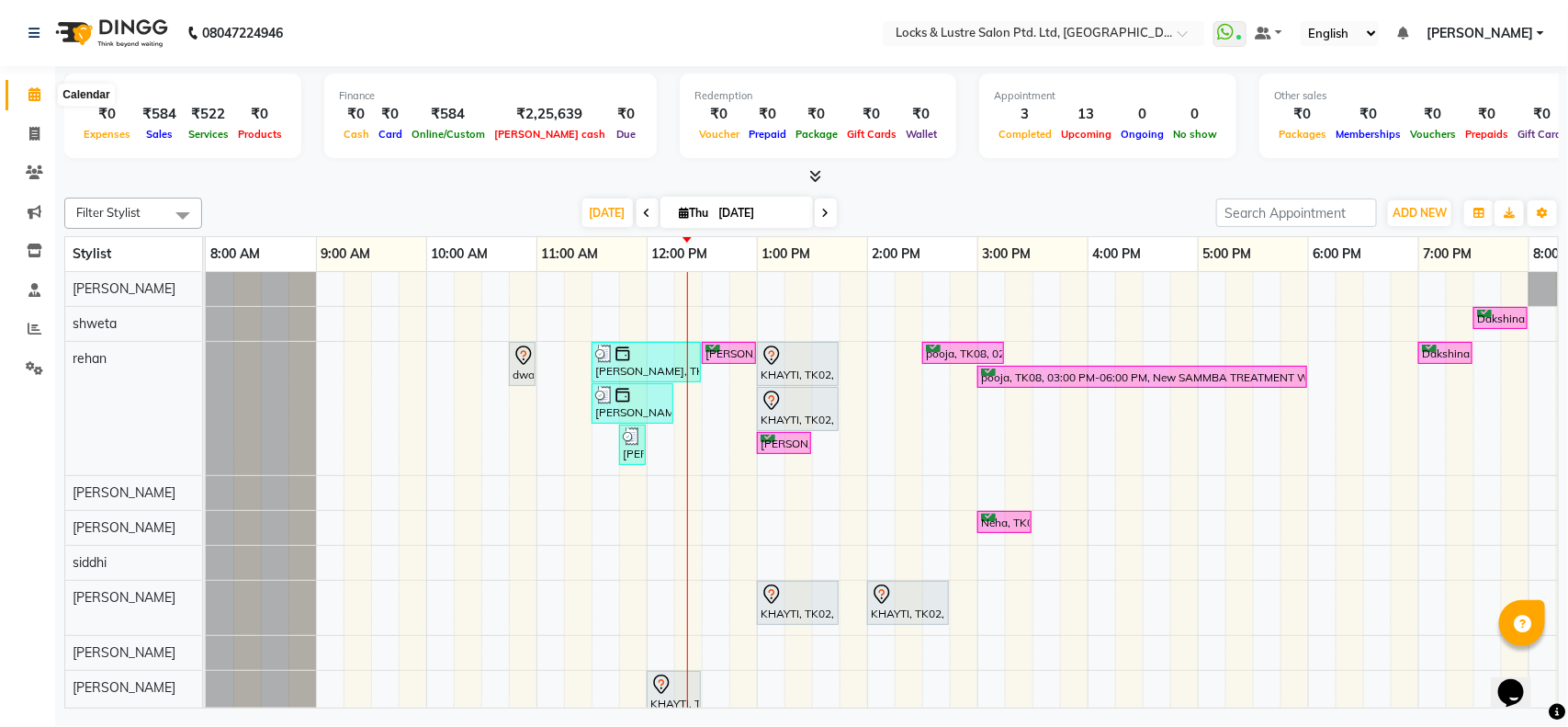
click at [24, 93] on span at bounding box center [34, 94] width 32 height 21
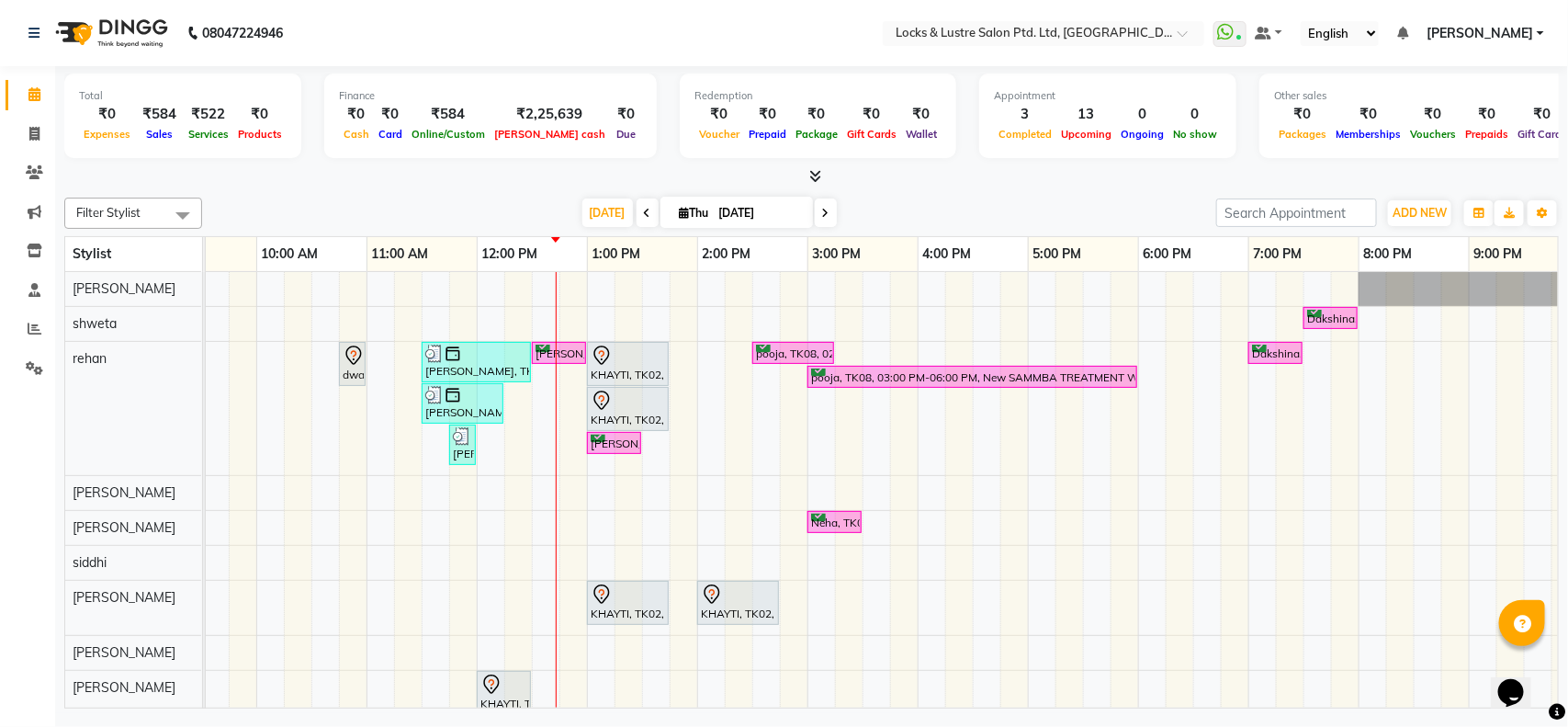
click at [561, 400] on div "Dakshina, TK07, 07:30 PM-08:00 PM, PROMO 199 - Gel Polish dwalin, TK04, 10:45 A…" at bounding box center [917, 515] width 1763 height 488
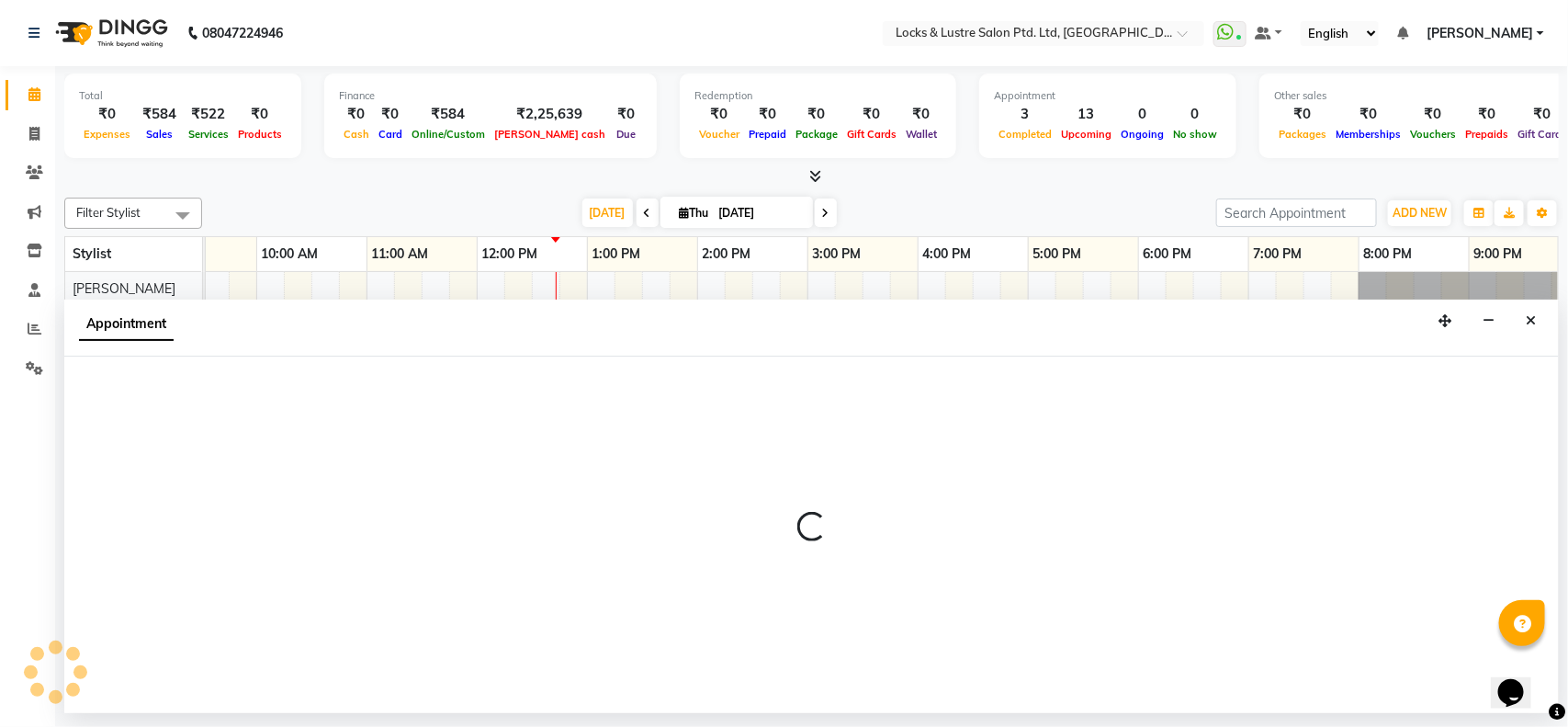
select select "62982"
select select "765"
select select "tentative"
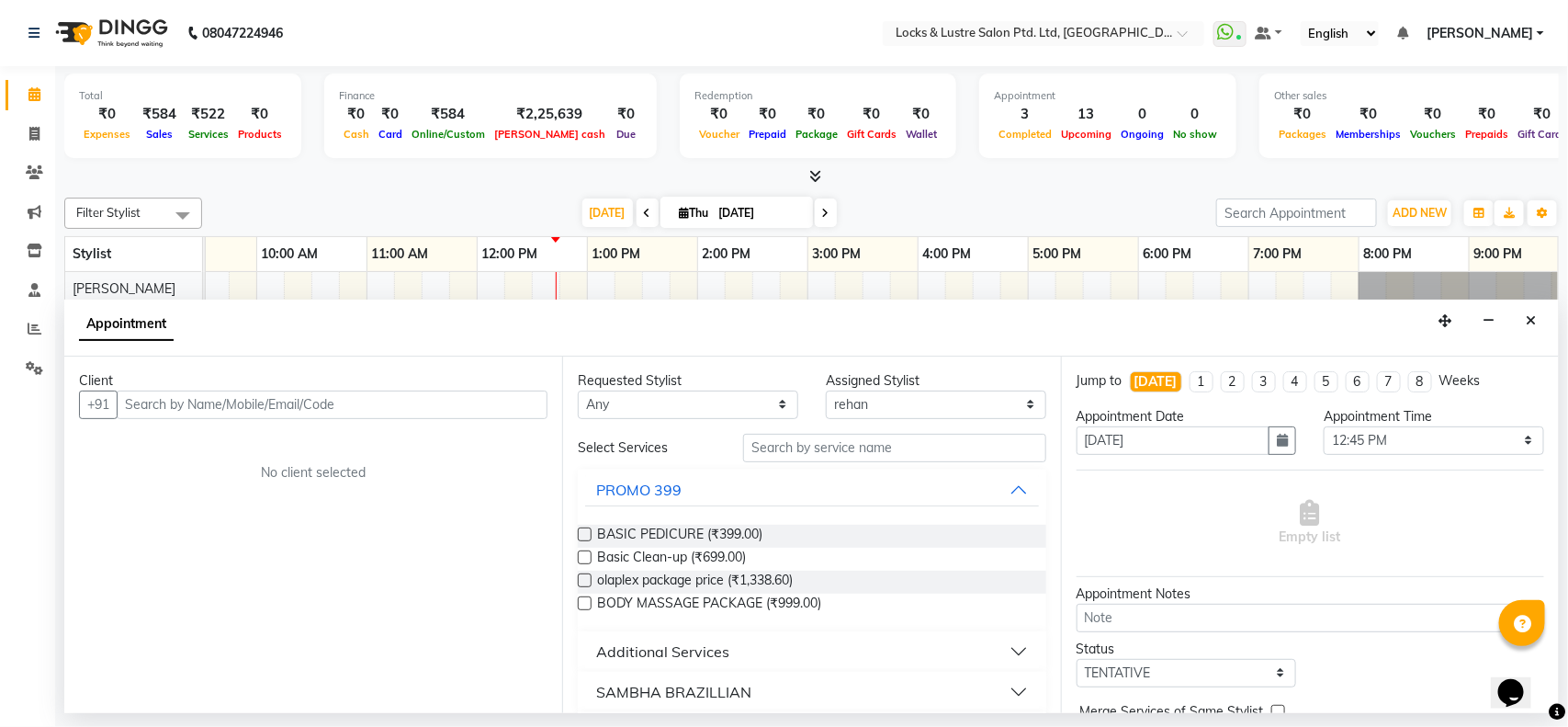
click at [182, 409] on input "text" at bounding box center [332, 405] width 430 height 29
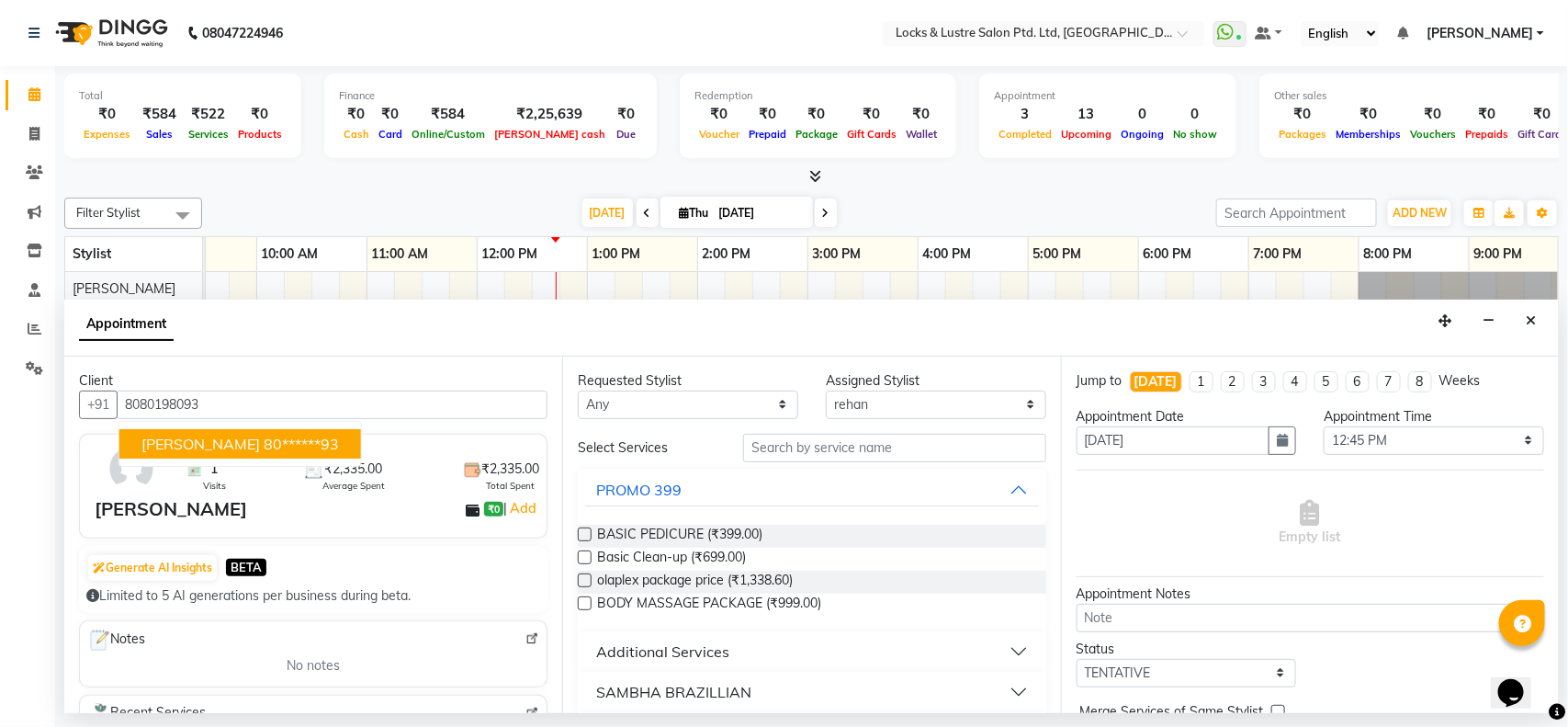
type input "8080198093"
click at [802, 452] on input "text" at bounding box center [895, 447] width 303 height 29
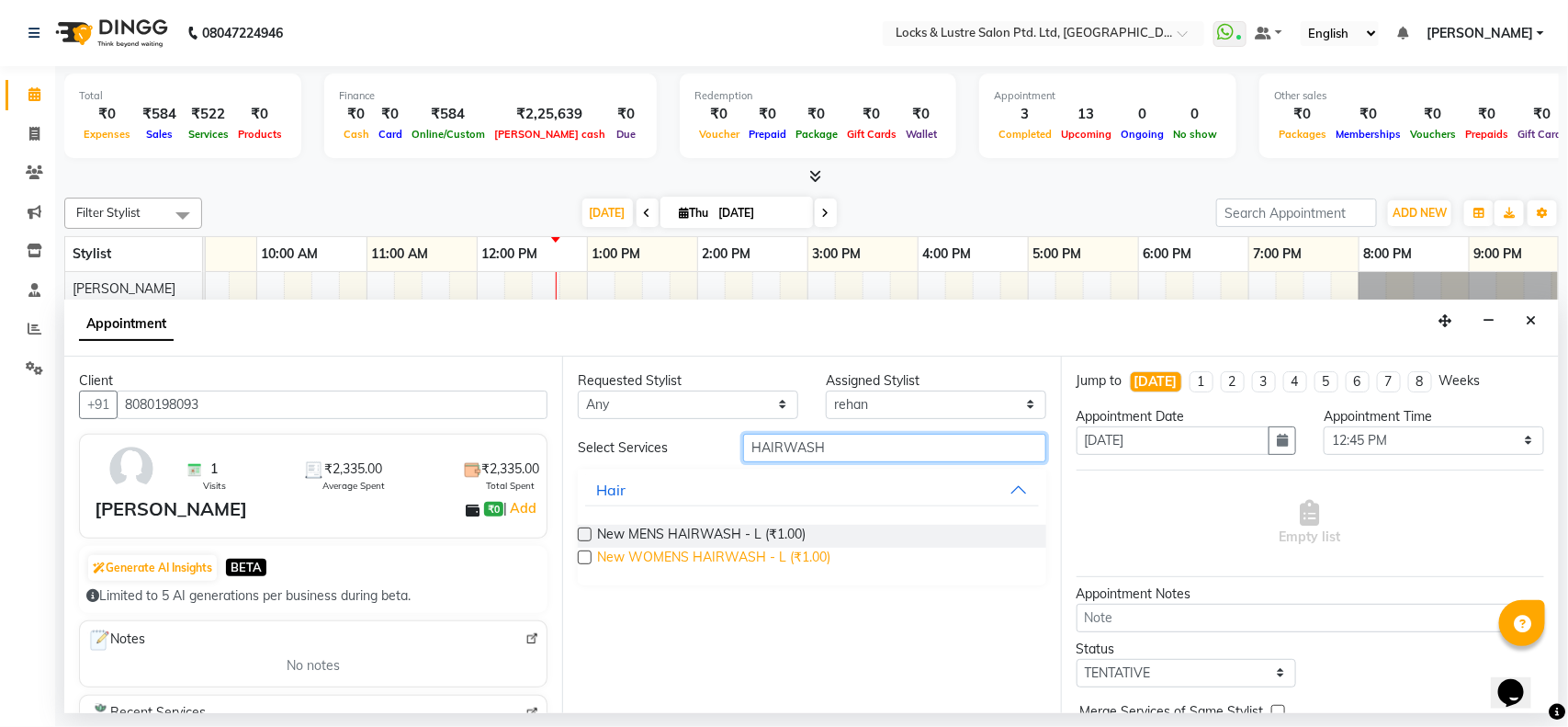
type input "HAIRWASH"
click at [686, 563] on span "New WOMENS HAIRWASH - L (₹1.00)" at bounding box center [713, 559] width 234 height 23
checkbox input "false"
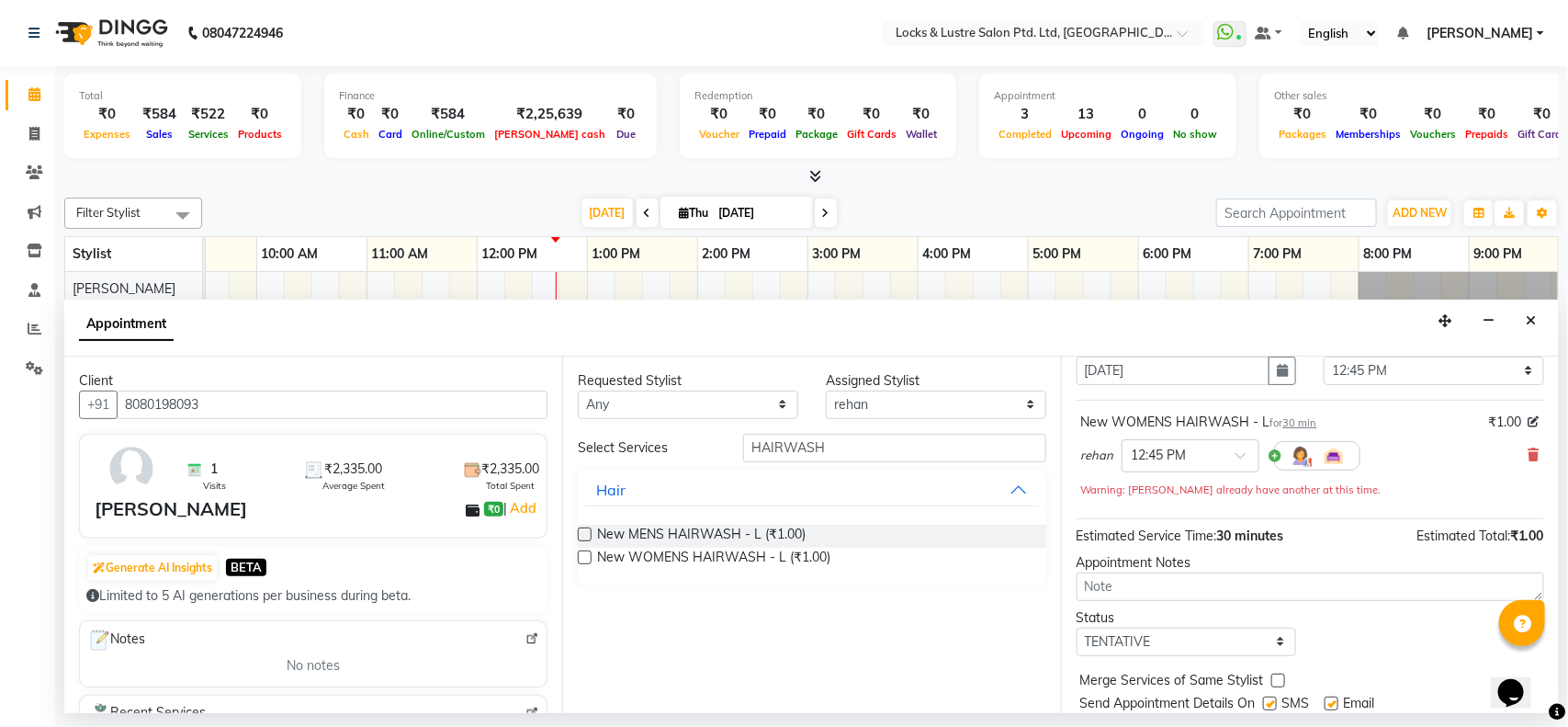
scroll to position [71, 0]
click at [1197, 650] on select "Select TENTATIVE CONFIRM CHECK-IN UPCOMING" at bounding box center [1187, 640] width 221 height 29
select select "confirm booking"
click at [1077, 627] on select "Select TENTATIVE CONFIRM CHECK-IN UPCOMING" at bounding box center [1187, 640] width 221 height 29
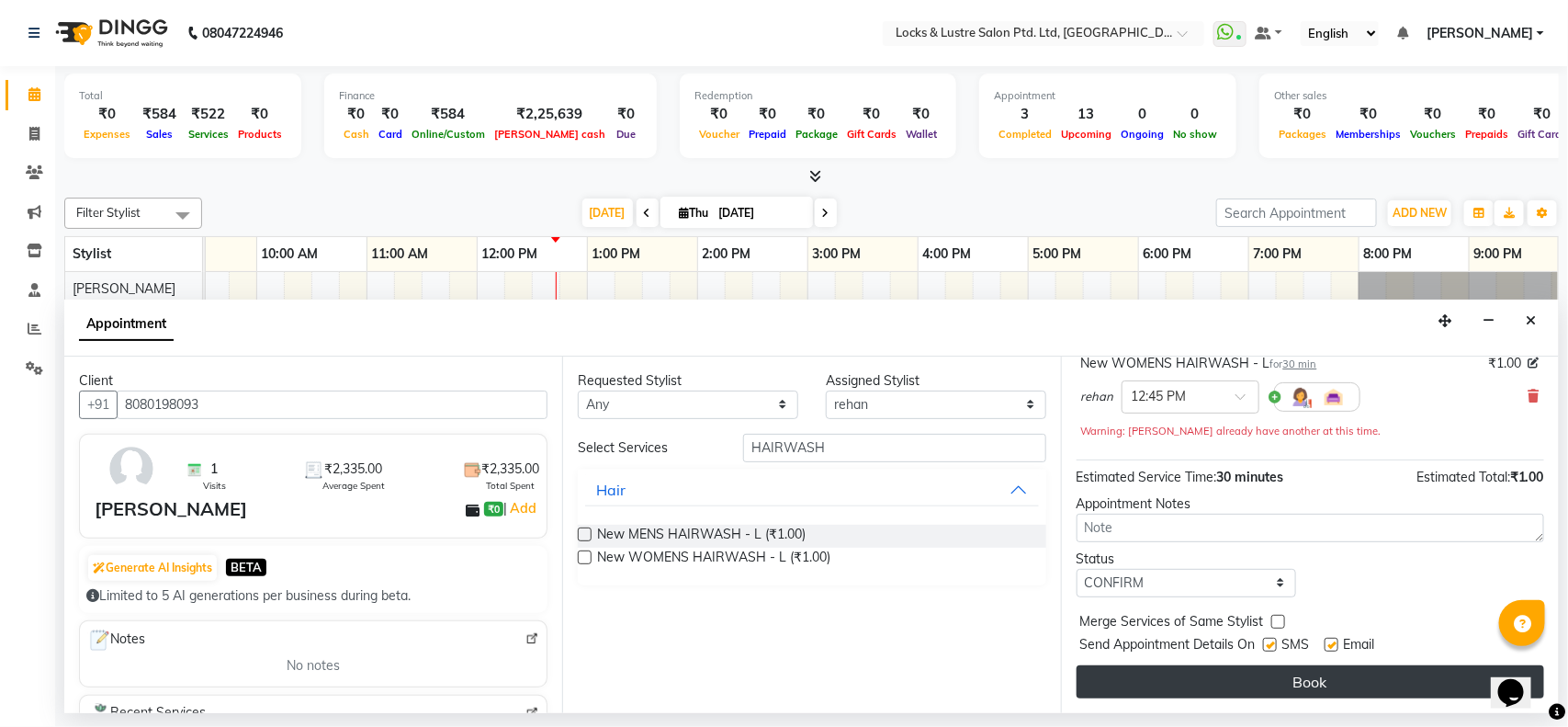
click at [1186, 695] on button "Book" at bounding box center [1310, 682] width 467 height 33
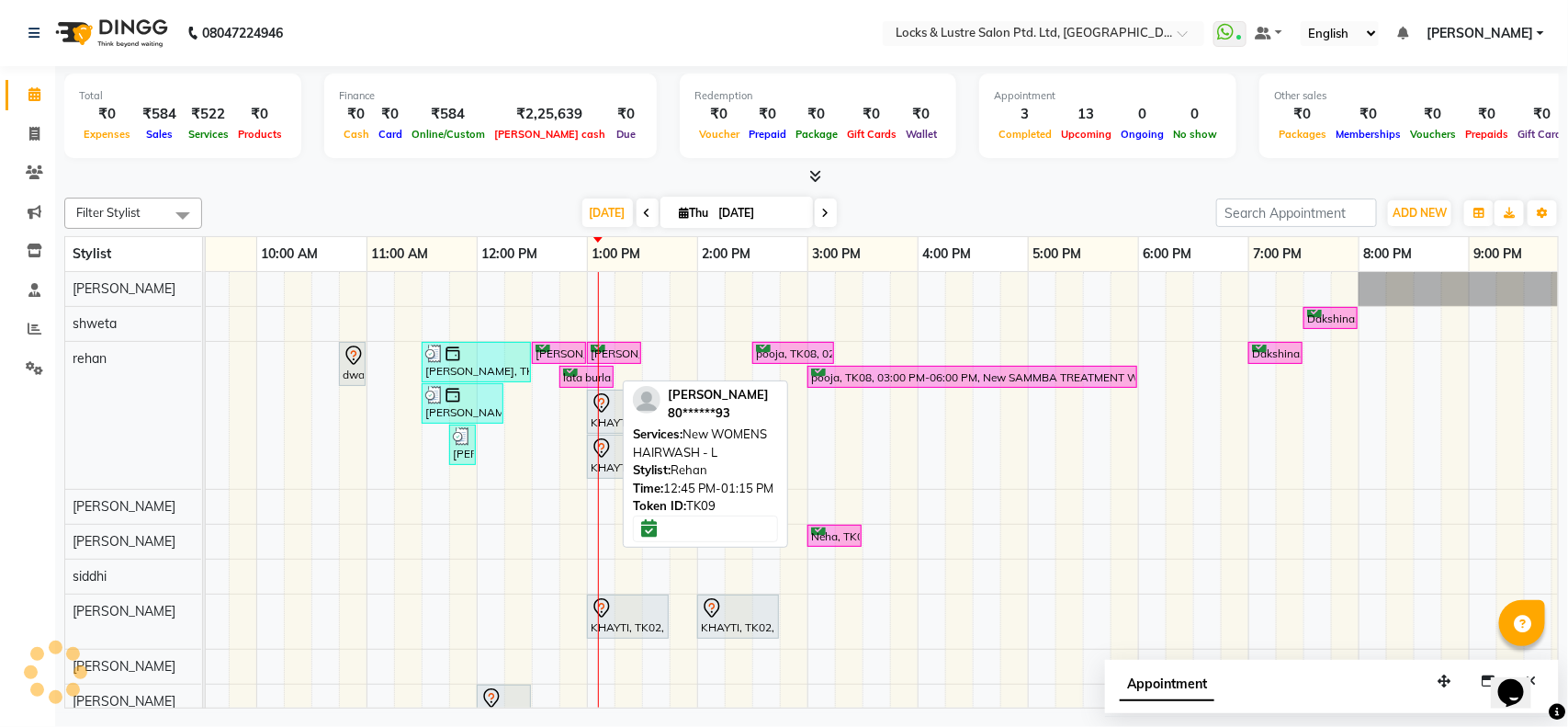
click at [577, 389] on link "lata burla, TK09, 12:45 PM-01:15 PM, New WOMENS HAIRWASH - L" at bounding box center [586, 377] width 54 height 23
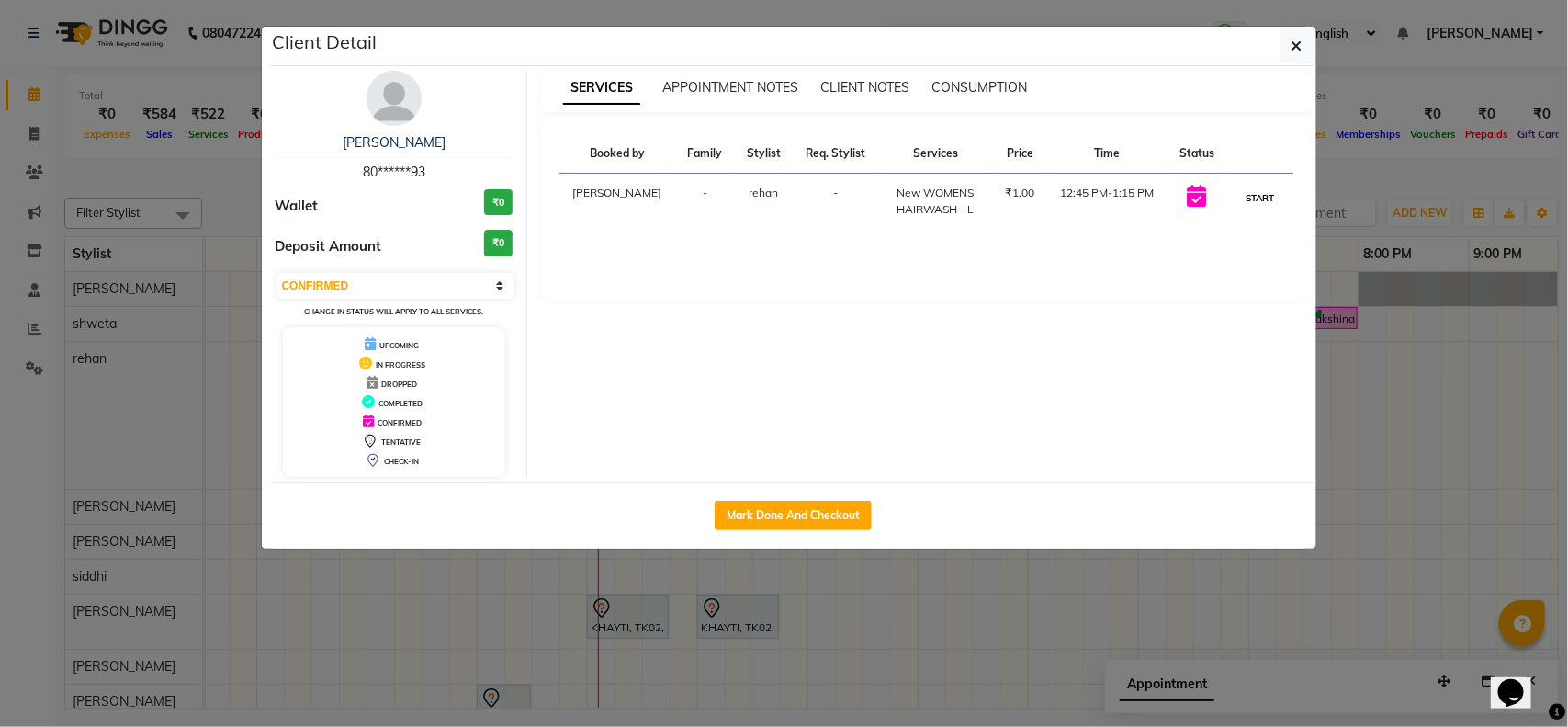
click at [1272, 205] on button "START" at bounding box center [1260, 198] width 38 height 23
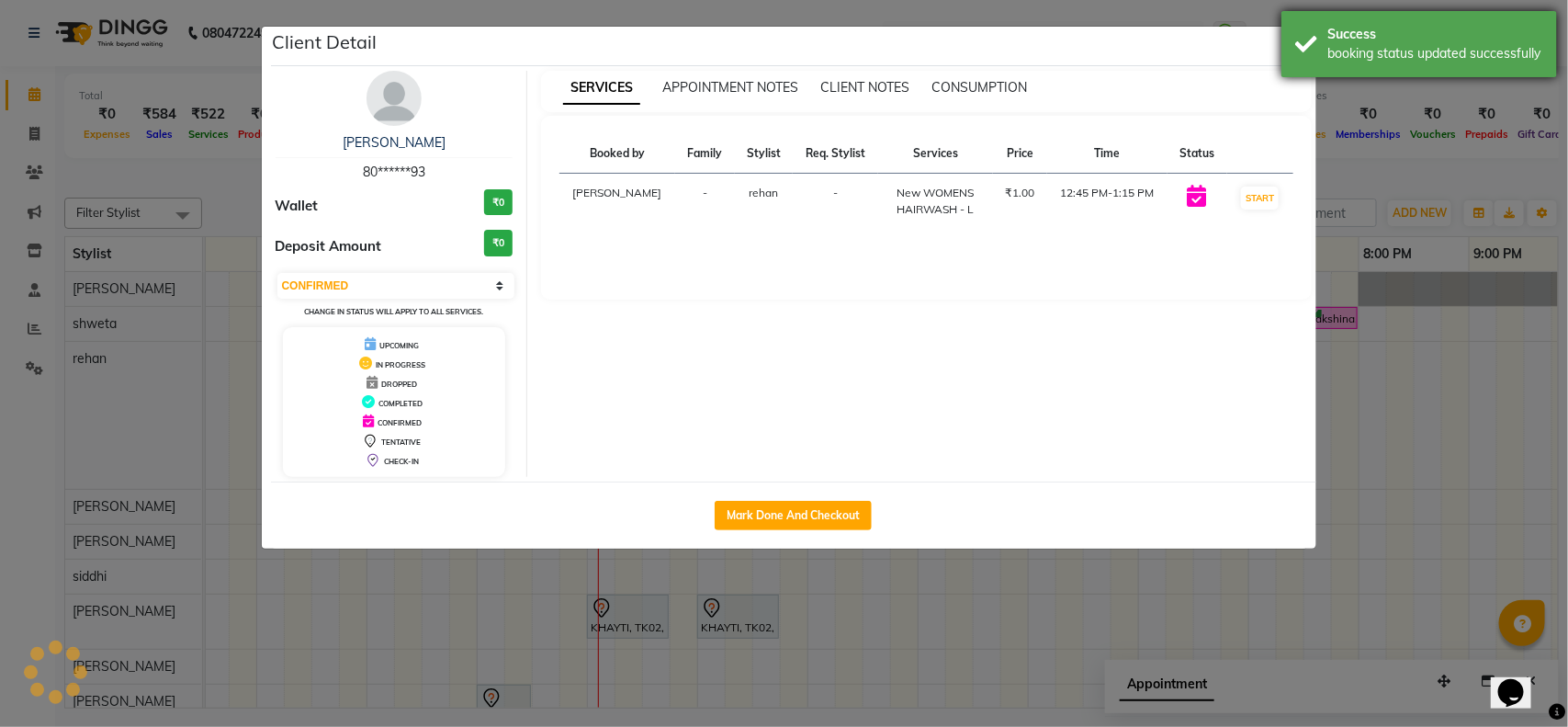
select select "1"
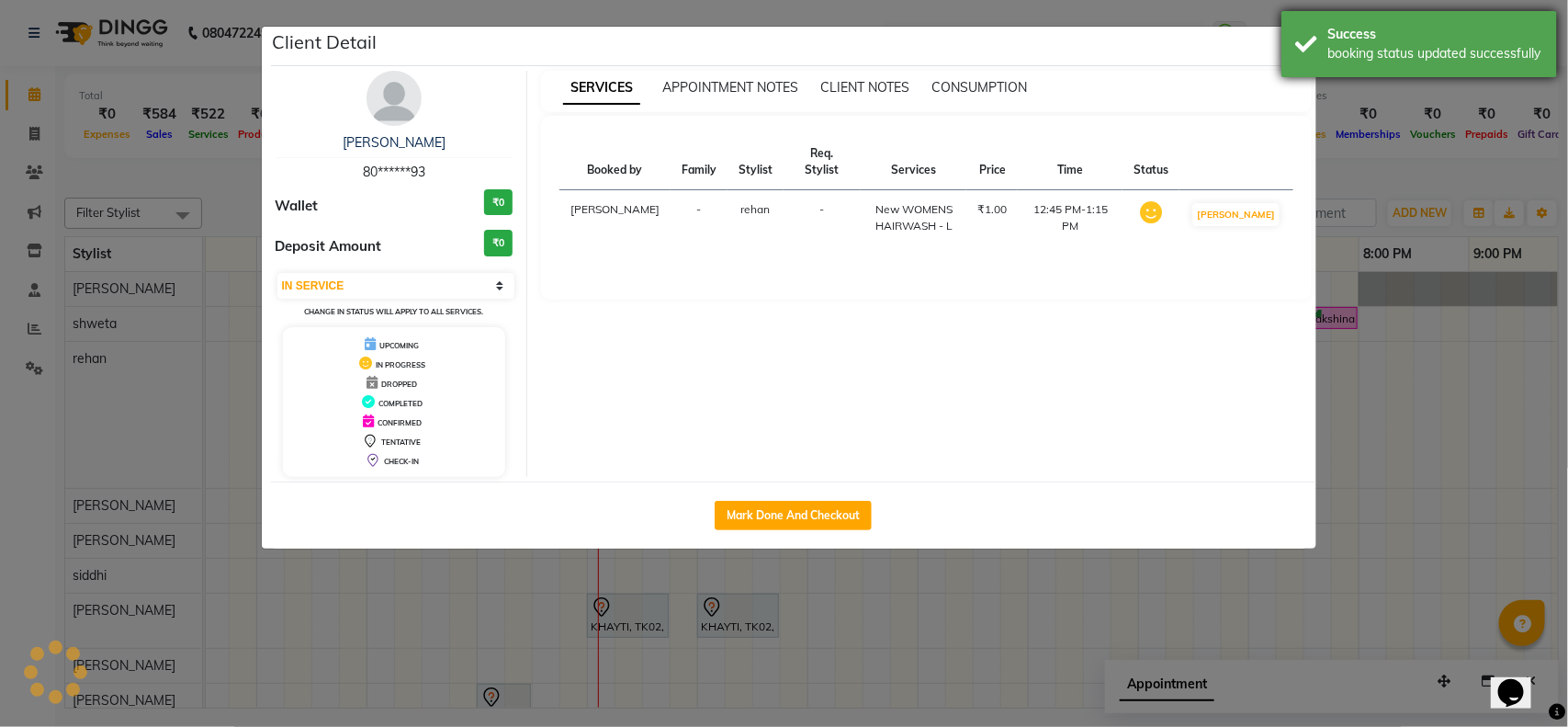
click at [1286, 53] on div "Success booking status updated successfully" at bounding box center [1418, 44] width 275 height 67
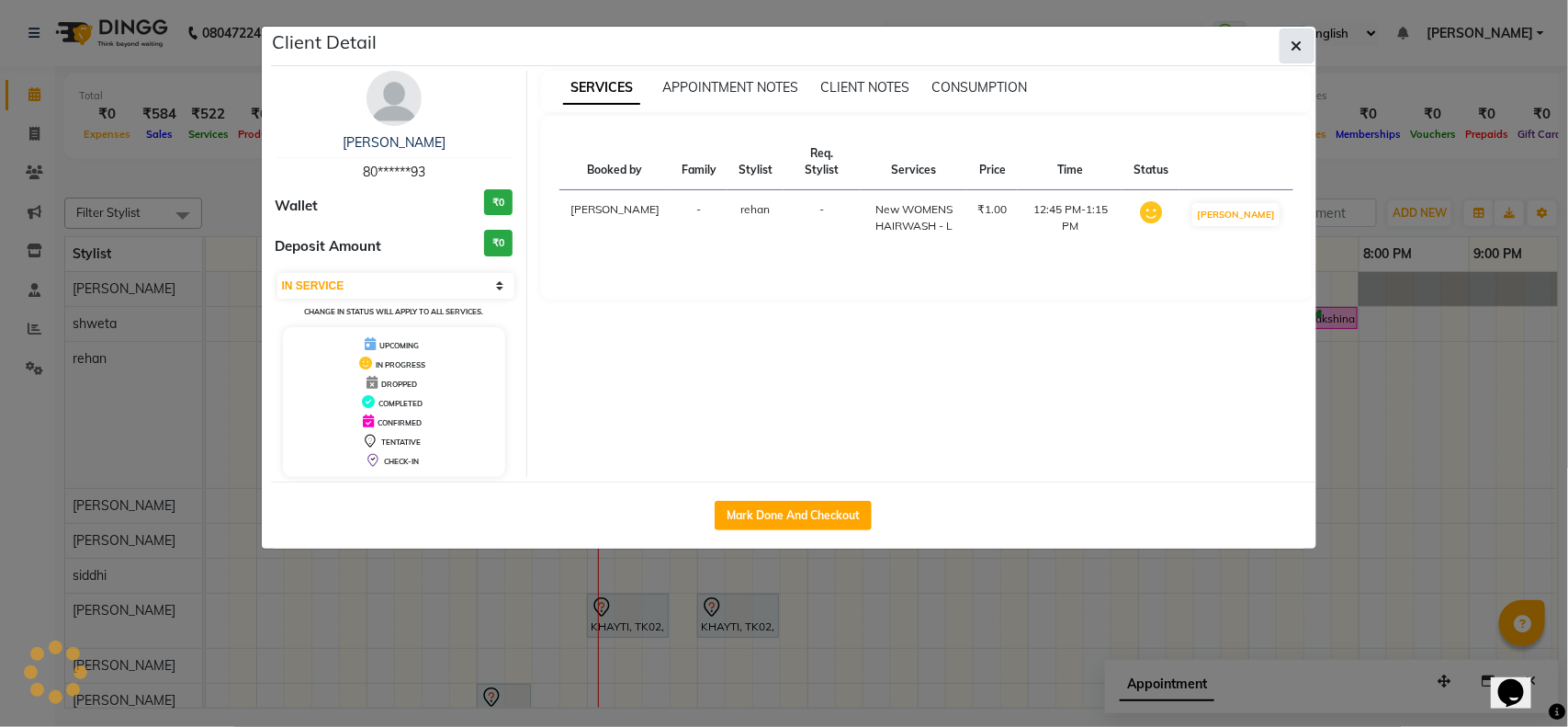
click at [1299, 30] on button "button" at bounding box center [1297, 46] width 35 height 35
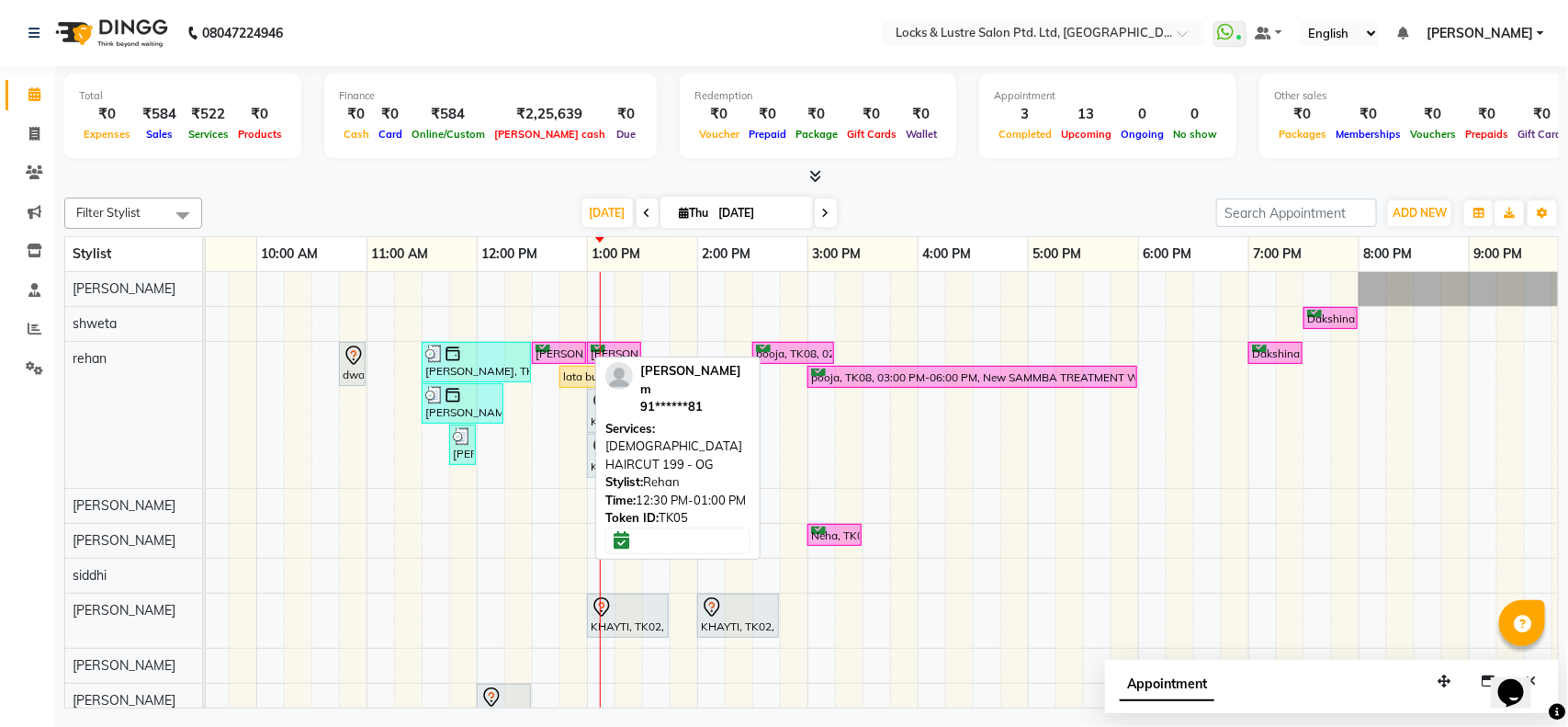
click at [544, 357] on div "[PERSON_NAME] m, TK05, 12:30 PM-01:00 PM, [DEMOGRAPHIC_DATA] HAIRCUT 199 - OG" at bounding box center [559, 353] width 51 height 18
select select "1"
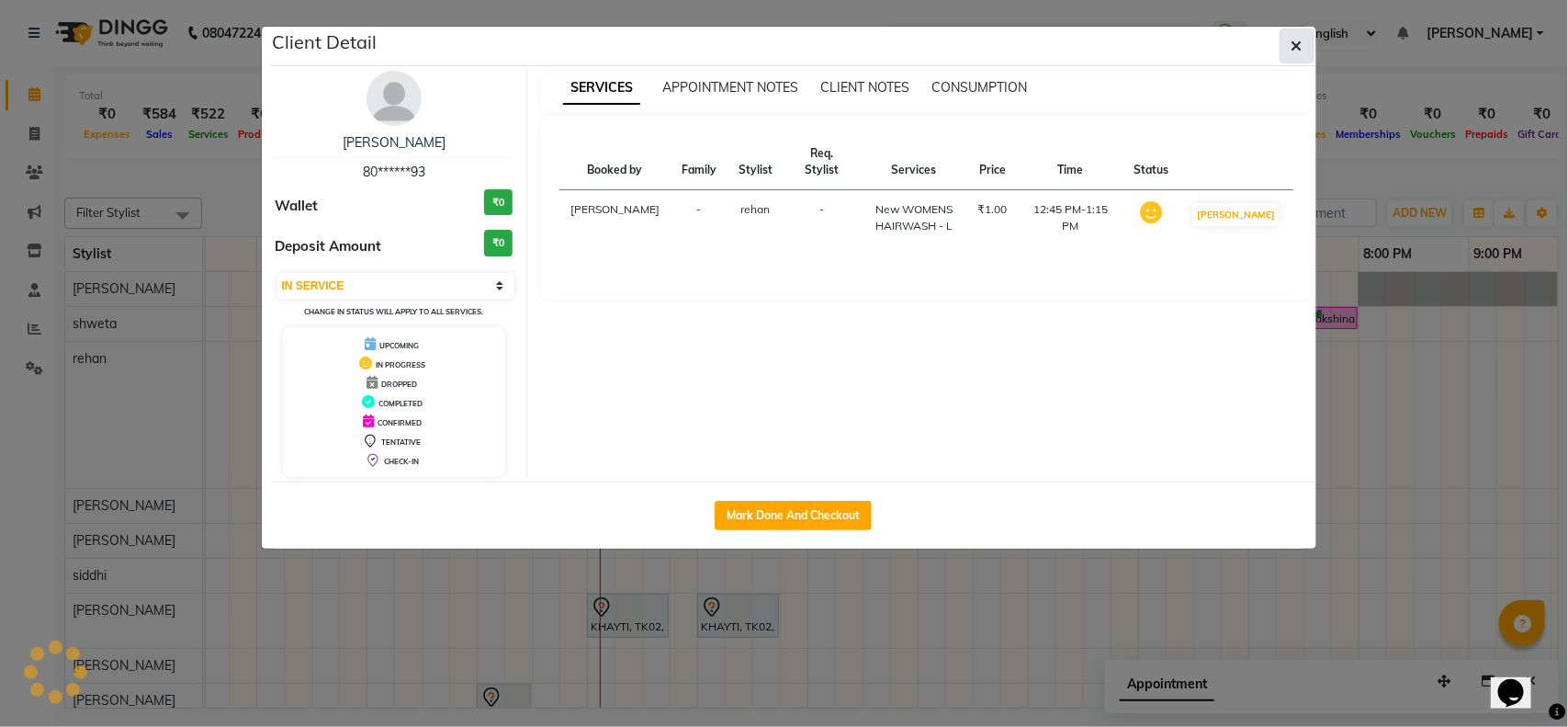
click at [1295, 56] on button "button" at bounding box center [1297, 46] width 35 height 35
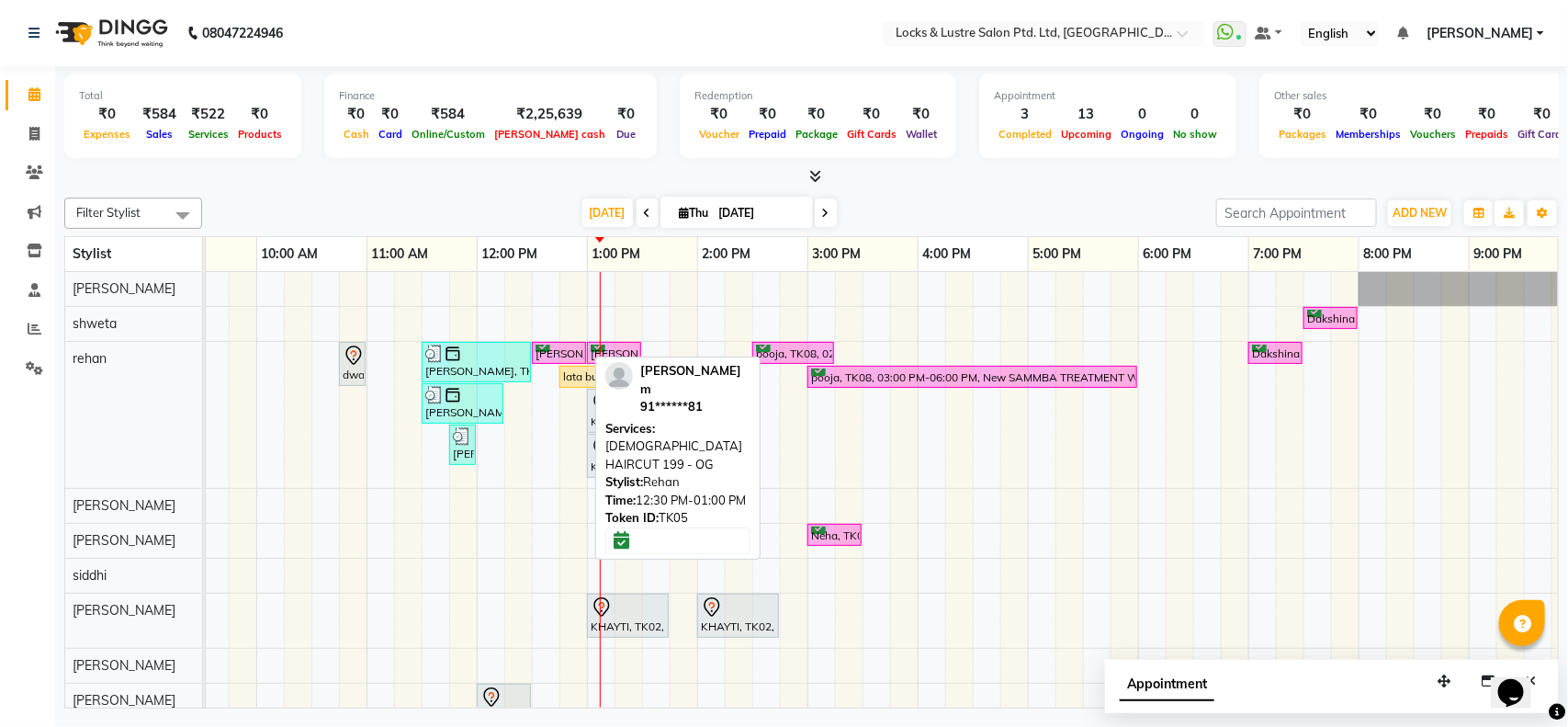
click at [562, 357] on div "[PERSON_NAME] m, TK05, 12:30 PM-01:00 PM, [DEMOGRAPHIC_DATA] HAIRCUT 199 - OG" at bounding box center [559, 353] width 51 height 18
select select "6"
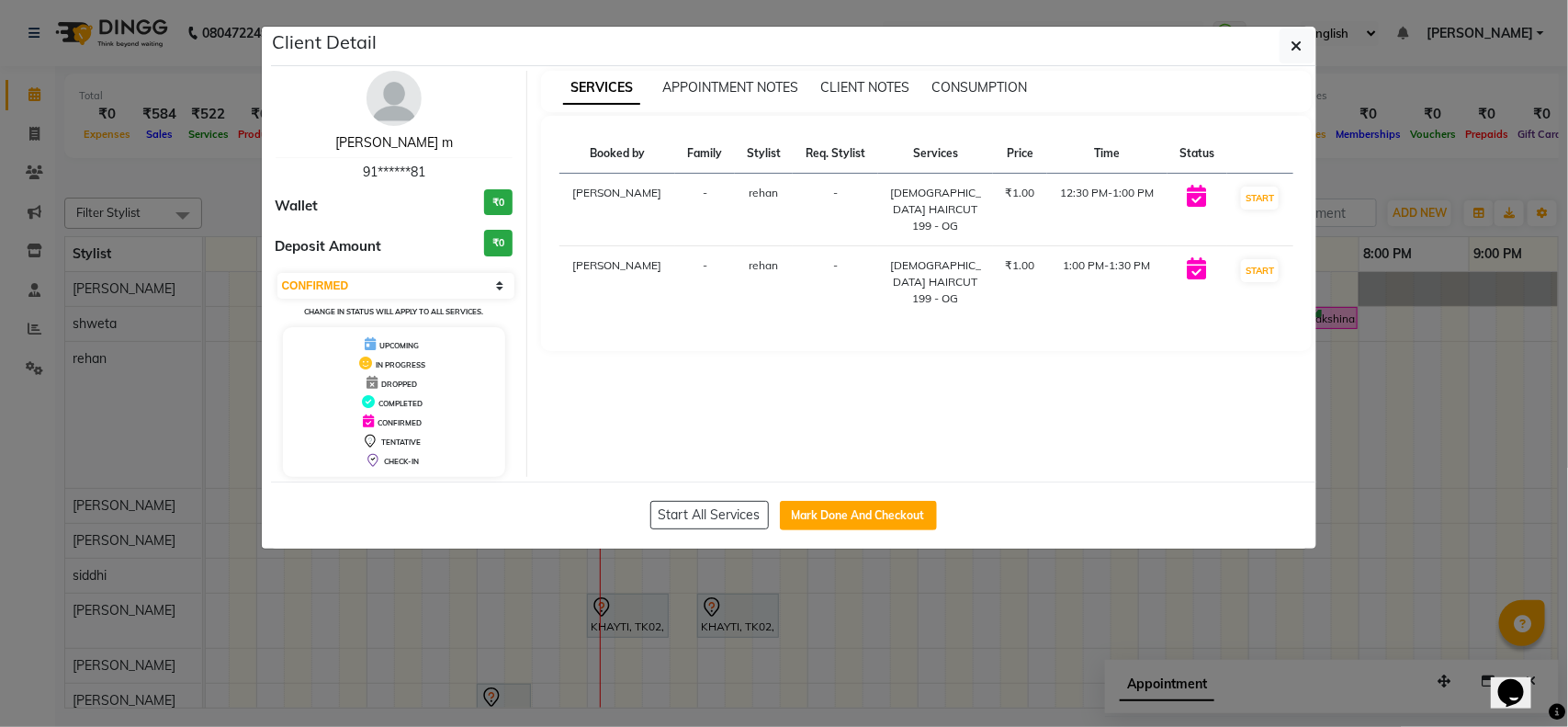
click at [388, 144] on link "gaurang m" at bounding box center [393, 142] width 117 height 17
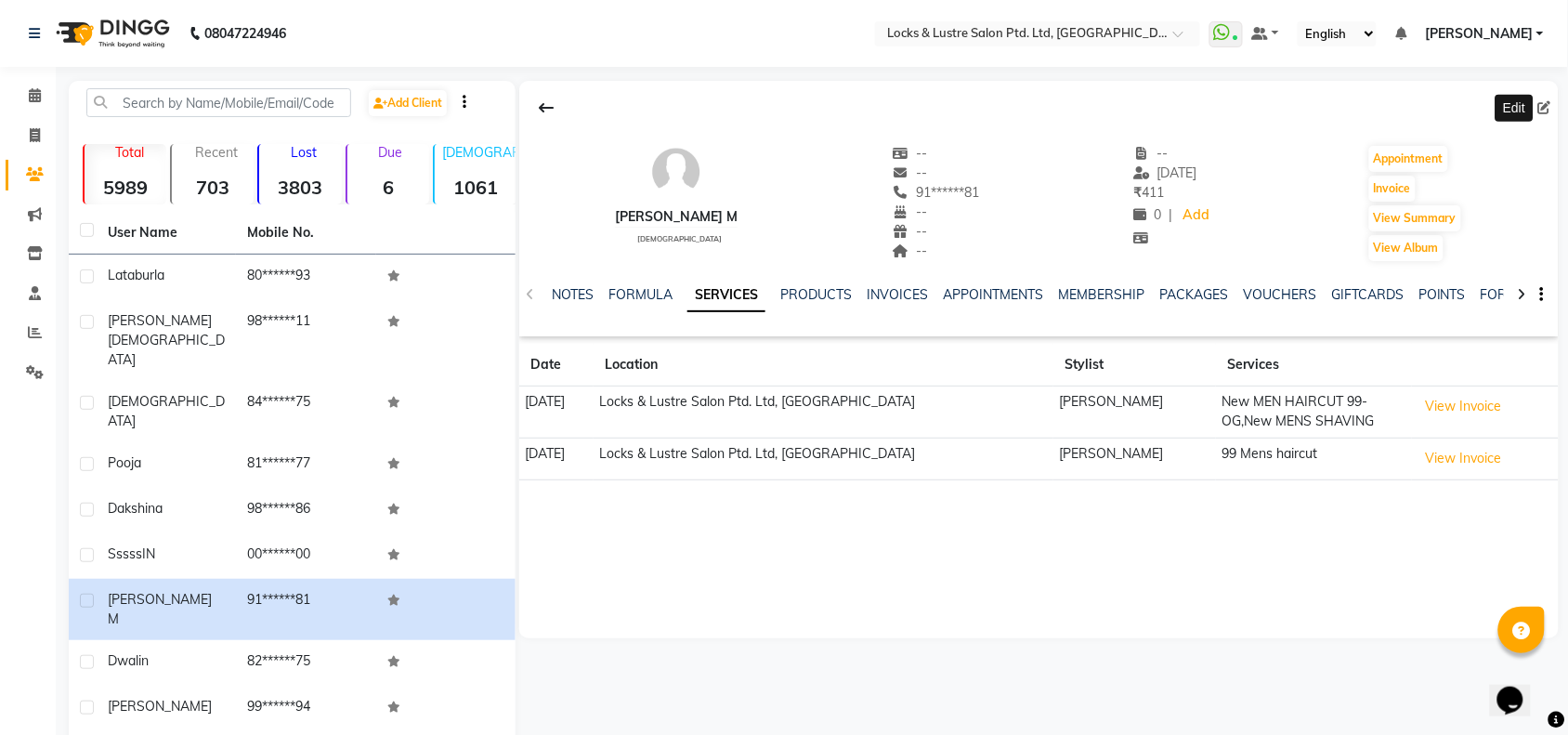
click at [1547, 111] on icon at bounding box center [1545, 107] width 13 height 13
select select "male"
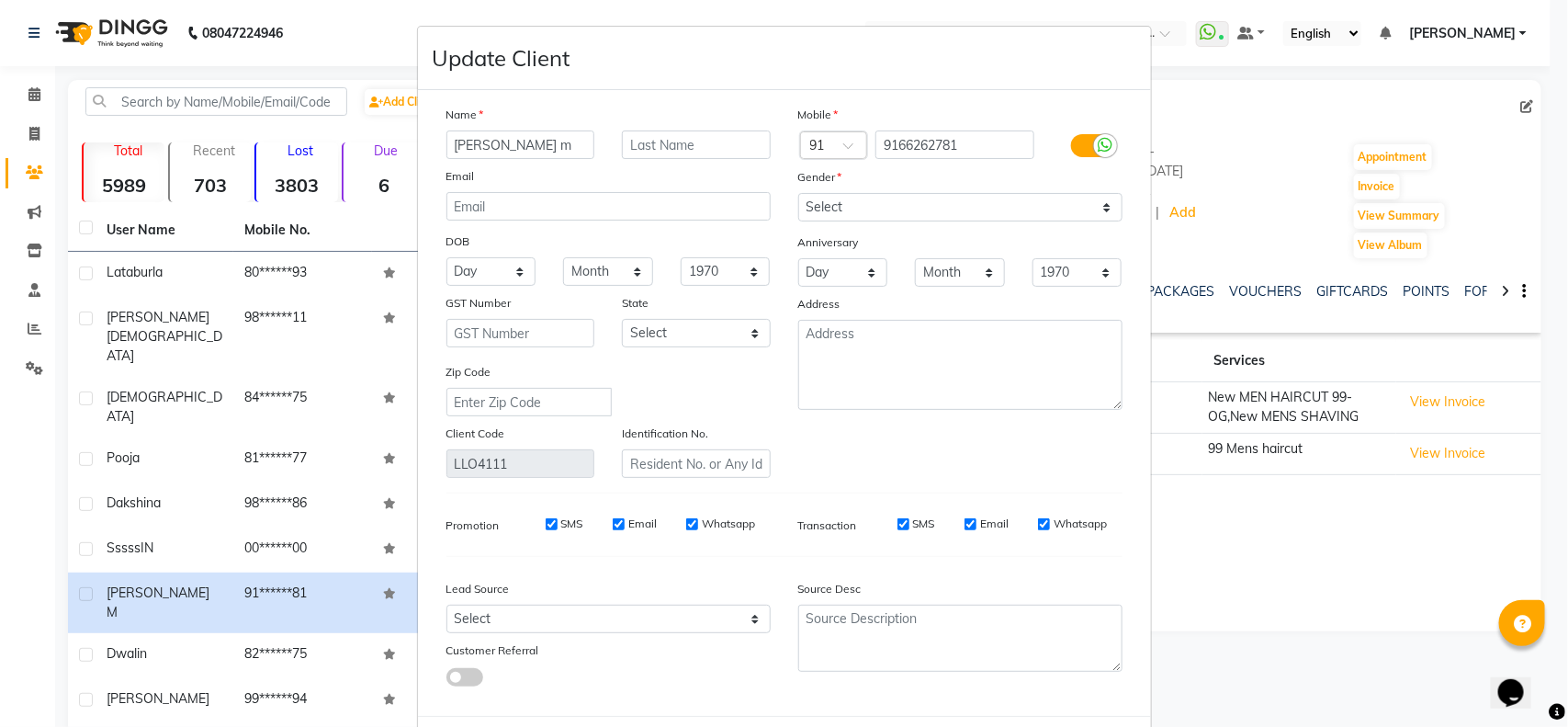
scroll to position [83, 0]
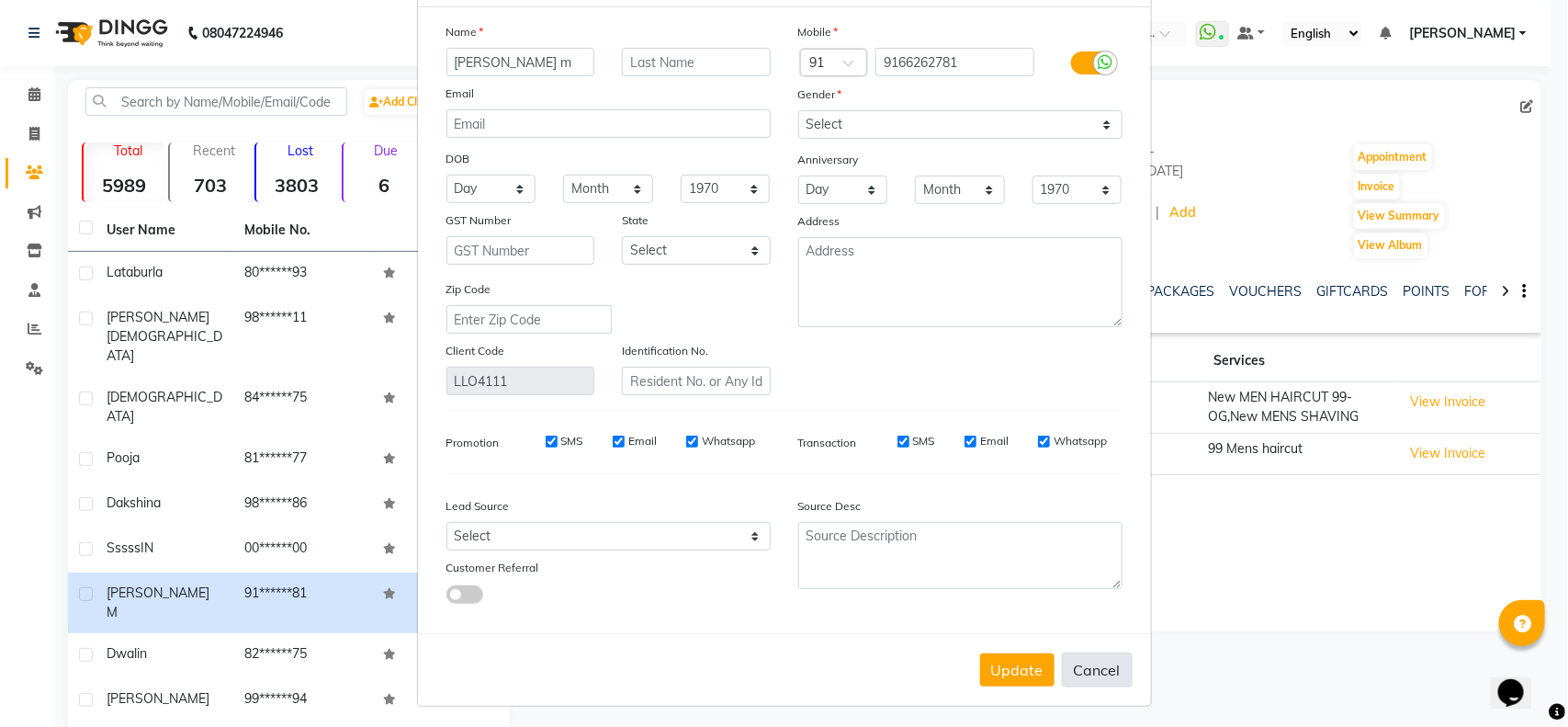
click at [1095, 664] on button "Cancel" at bounding box center [1097, 670] width 71 height 35
select select
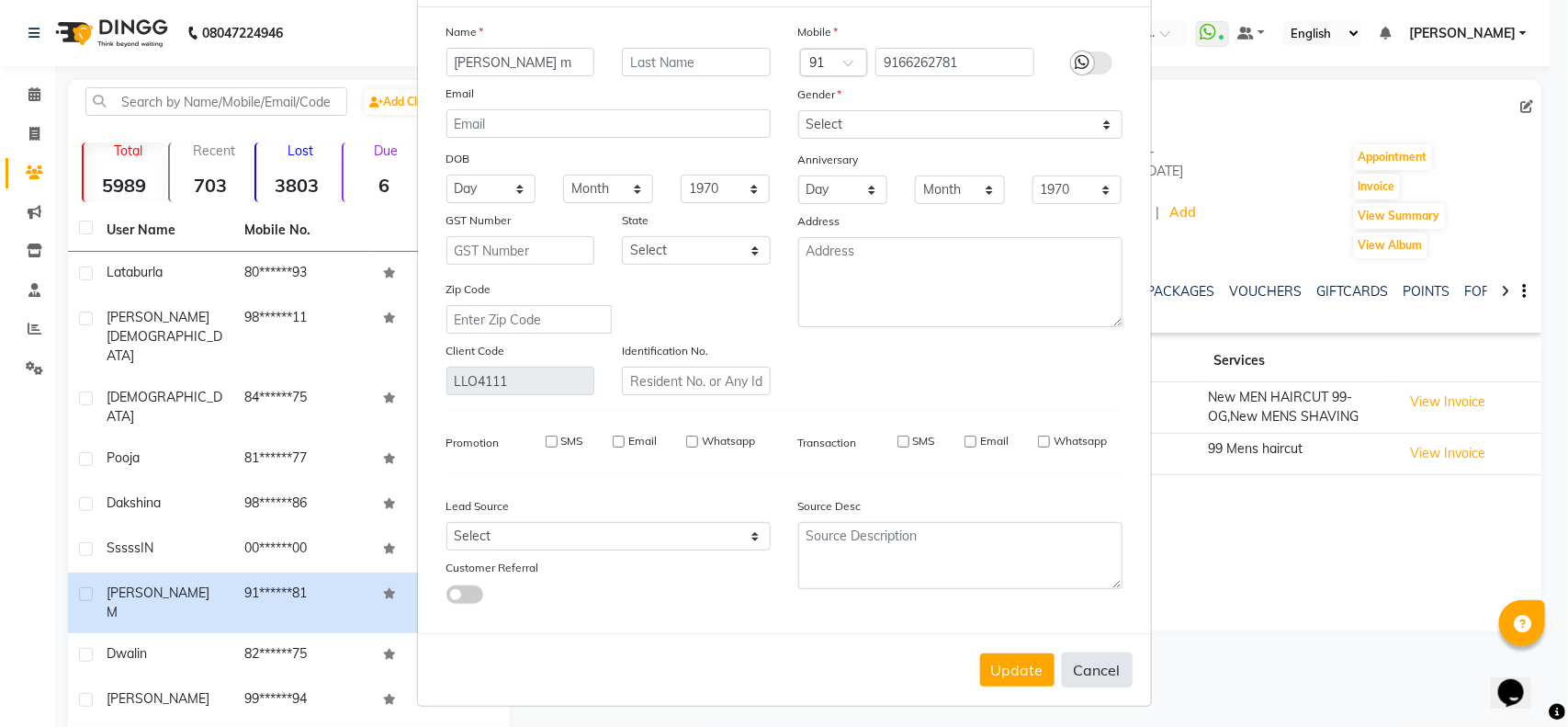
select select
checkbox input "false"
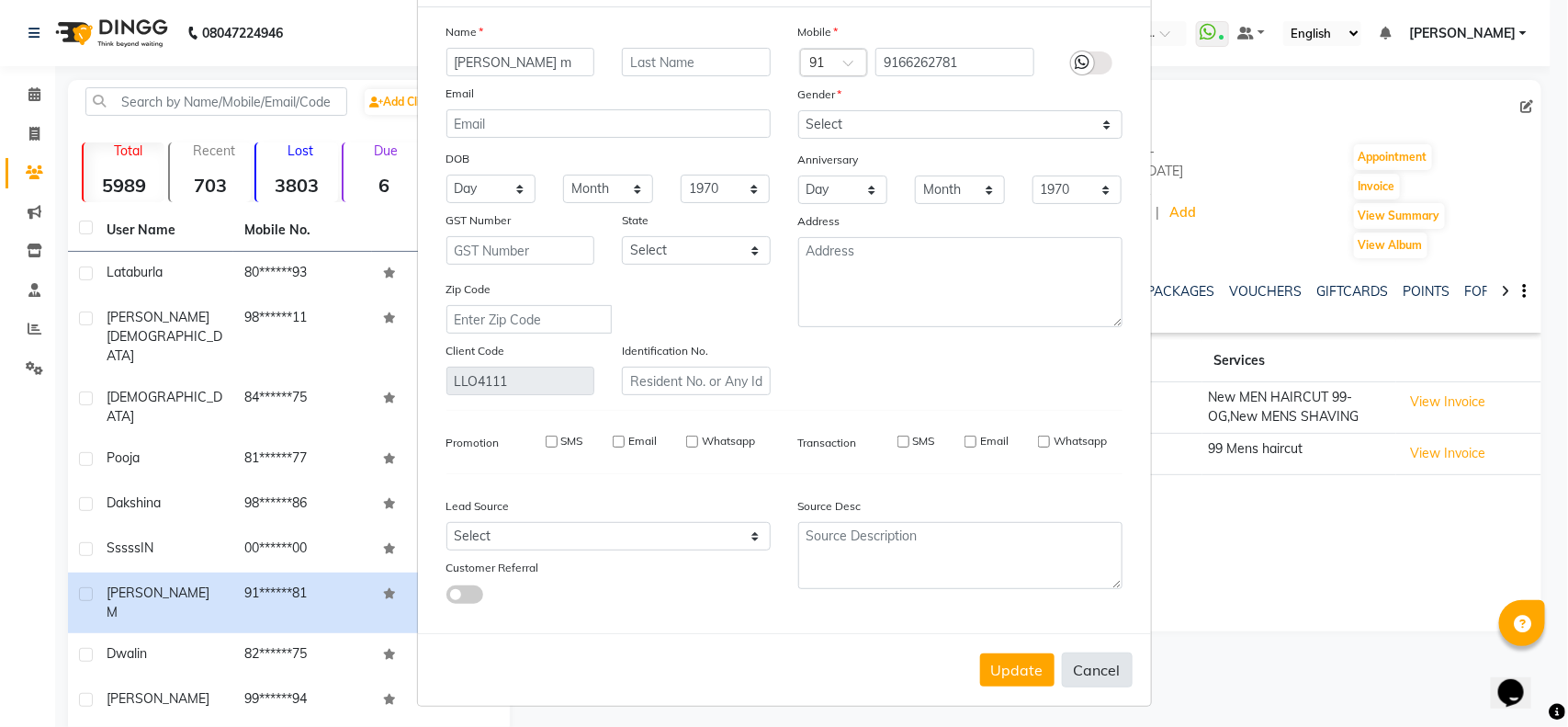
checkbox input "false"
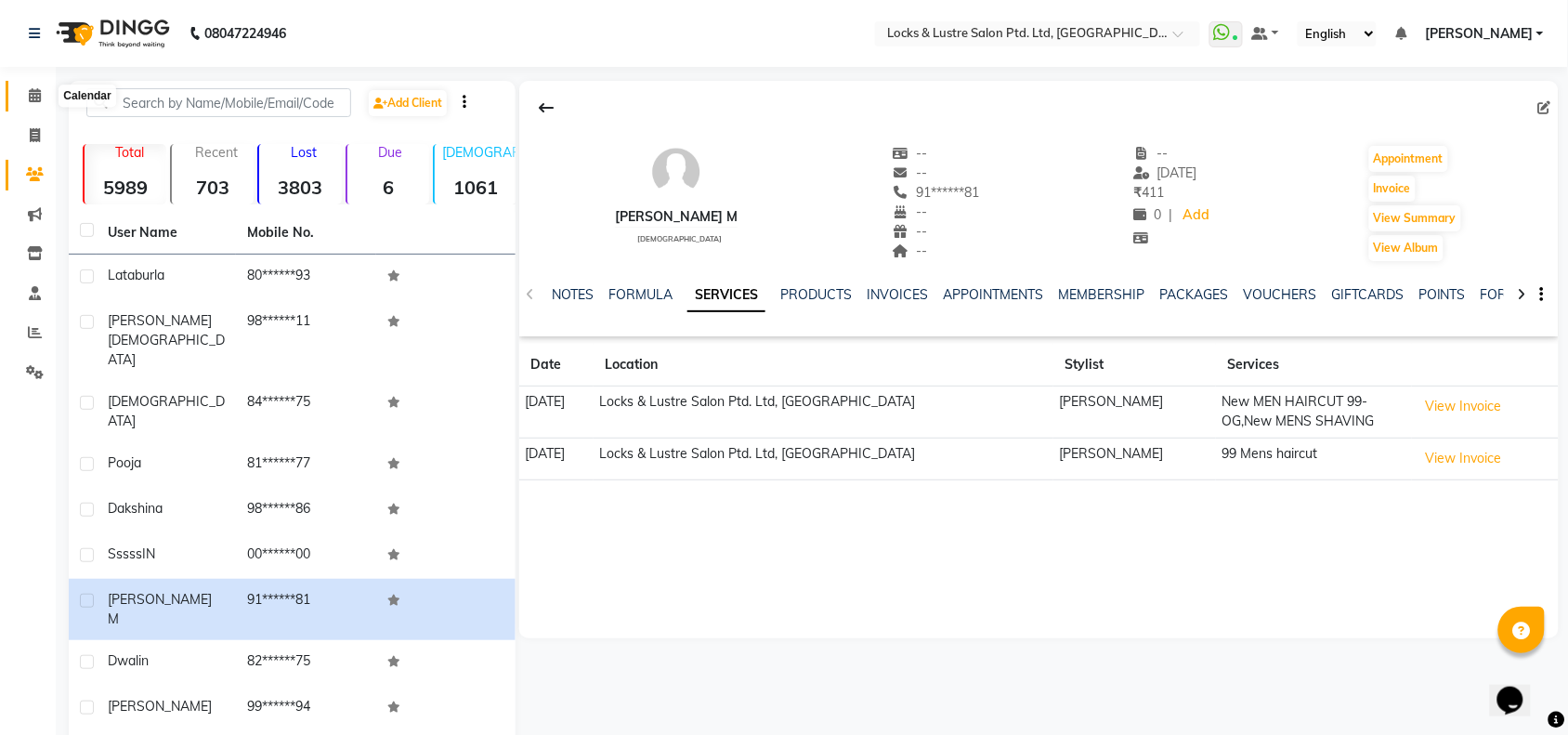
click at [31, 103] on span at bounding box center [35, 95] width 33 height 21
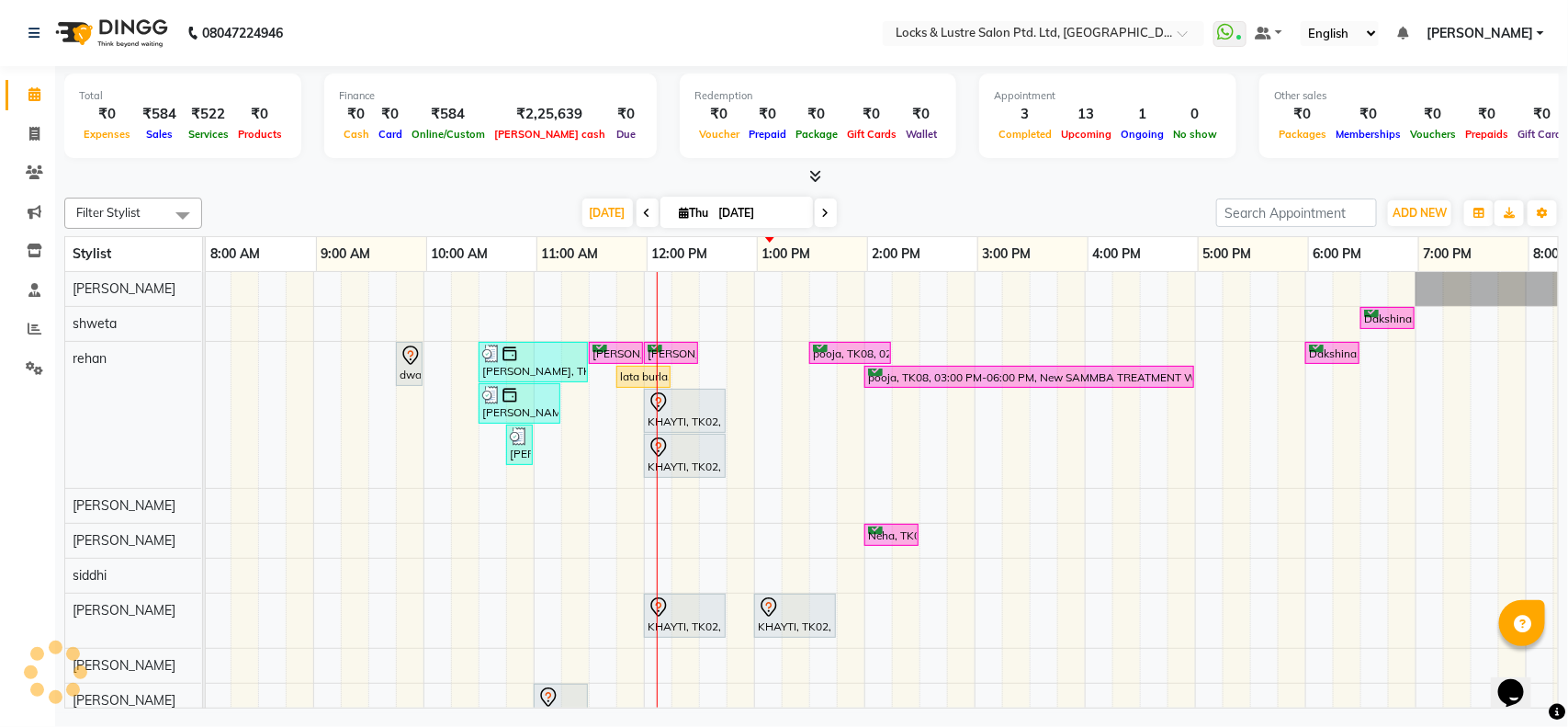
scroll to position [0, 113]
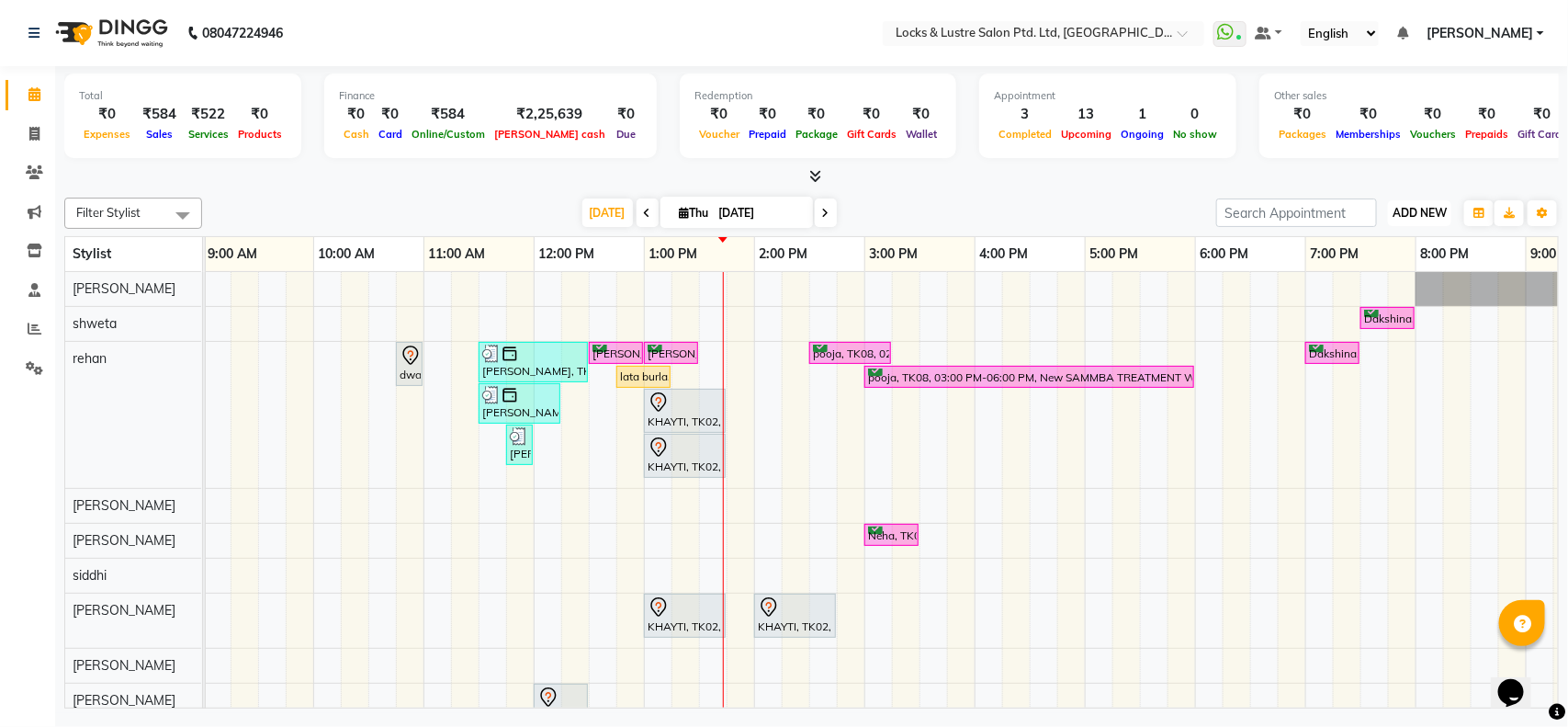
click at [1446, 217] on span "ADD NEW" at bounding box center [1419, 212] width 54 height 14
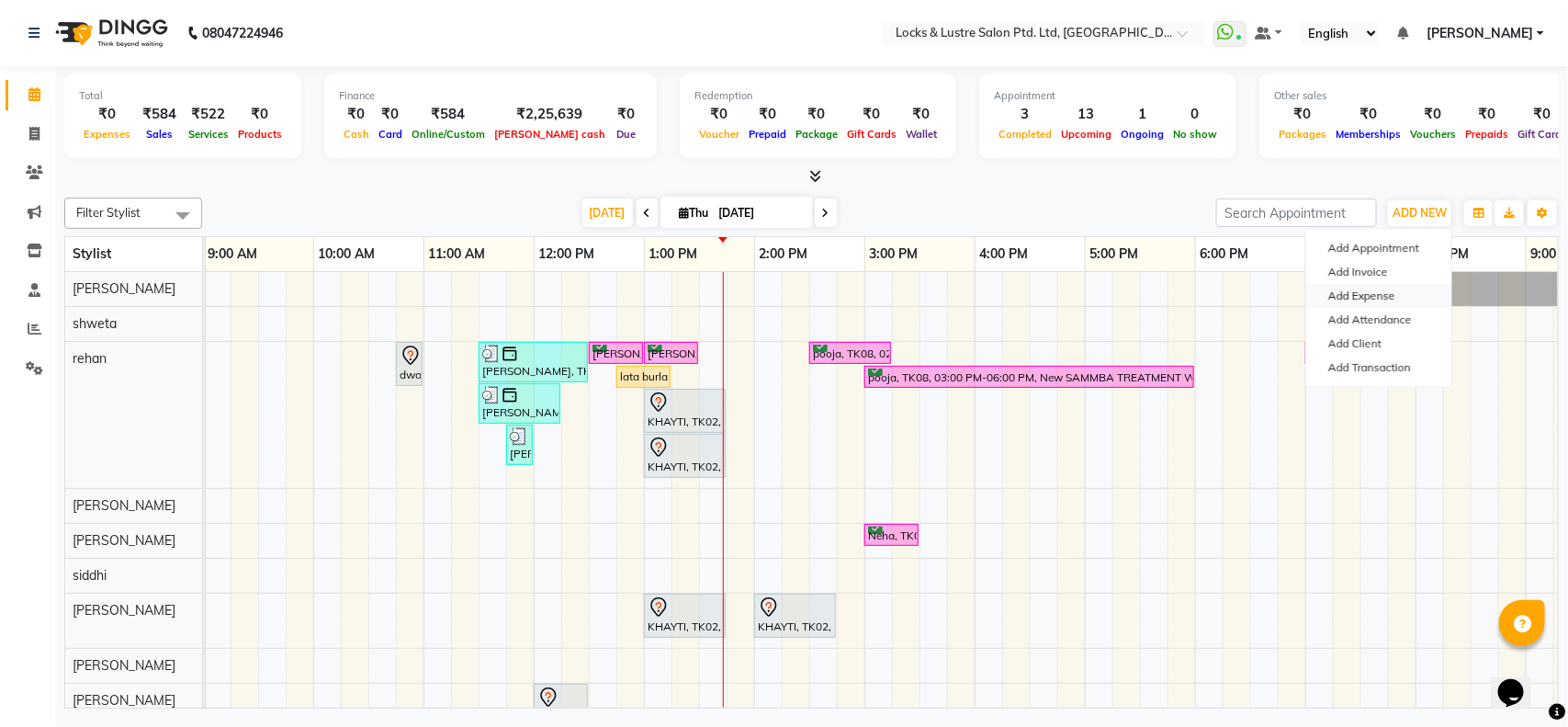
click at [1402, 291] on link "Add Expense" at bounding box center [1378, 296] width 145 height 24
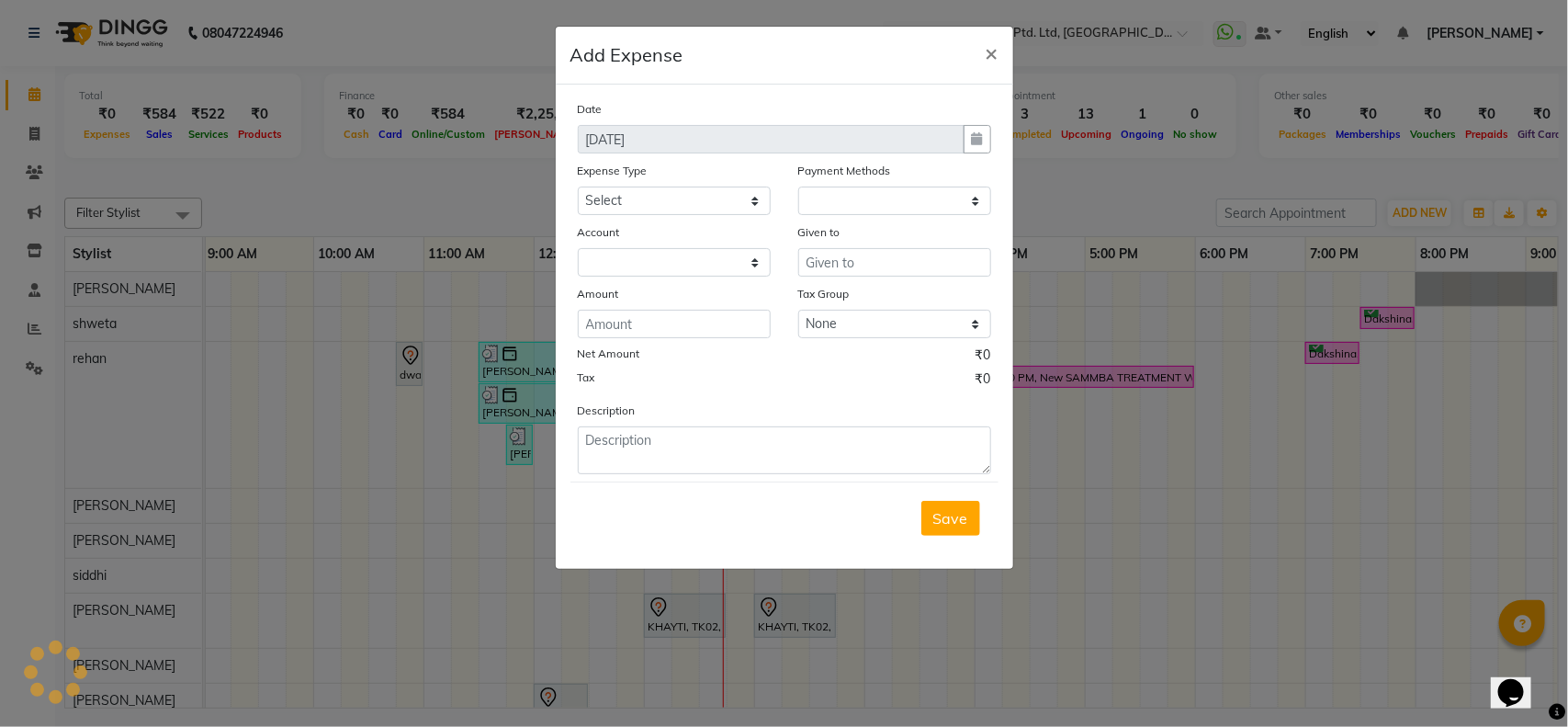
select select "1"
select select "4902"
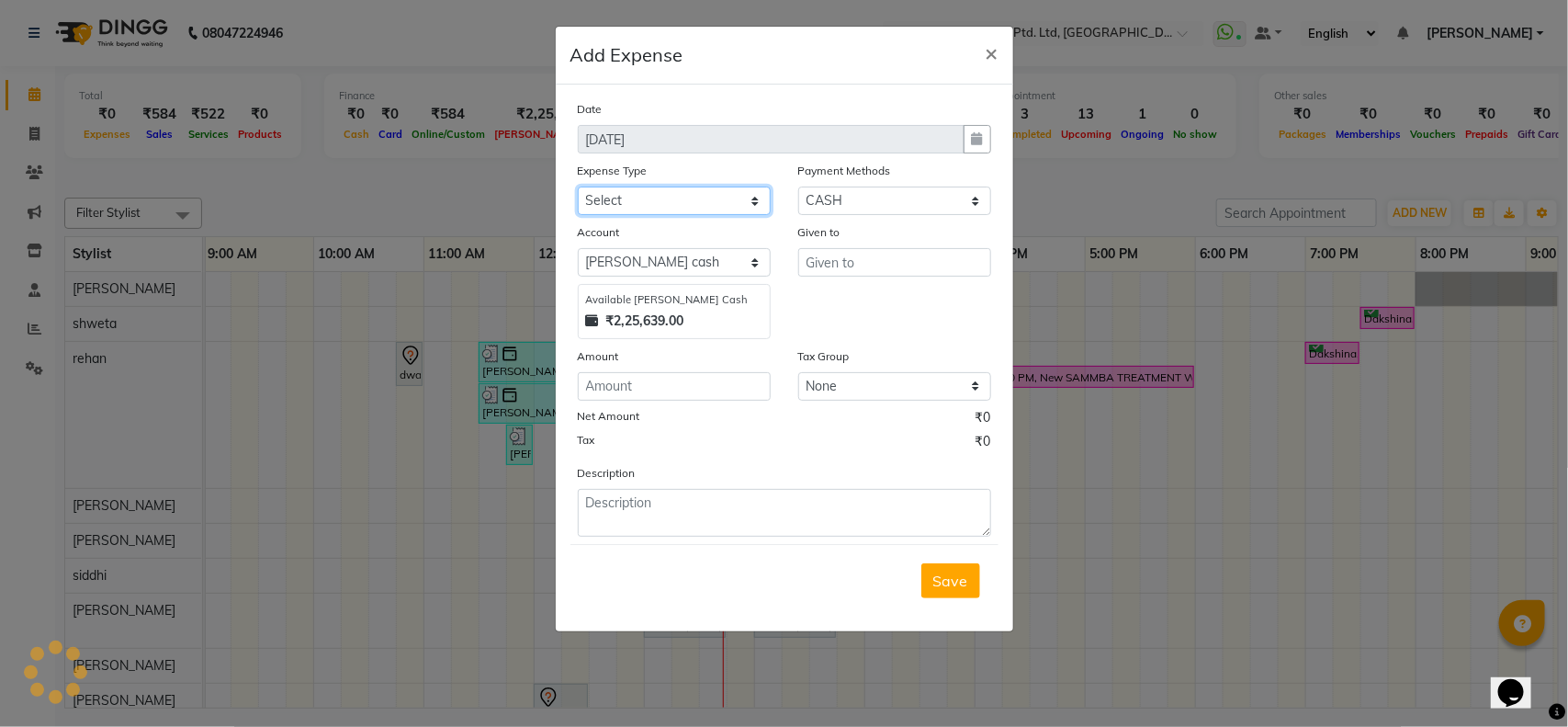
click at [635, 187] on select "Select Advance Salary Bank charges Cash transfer to bank Cash transfer to hub C…" at bounding box center [674, 200] width 193 height 29
select select "13756"
click at [578, 187] on select "Select Advance Salary Bank charges Cash transfer to bank Cash transfer to hub C…" at bounding box center [674, 200] width 193 height 29
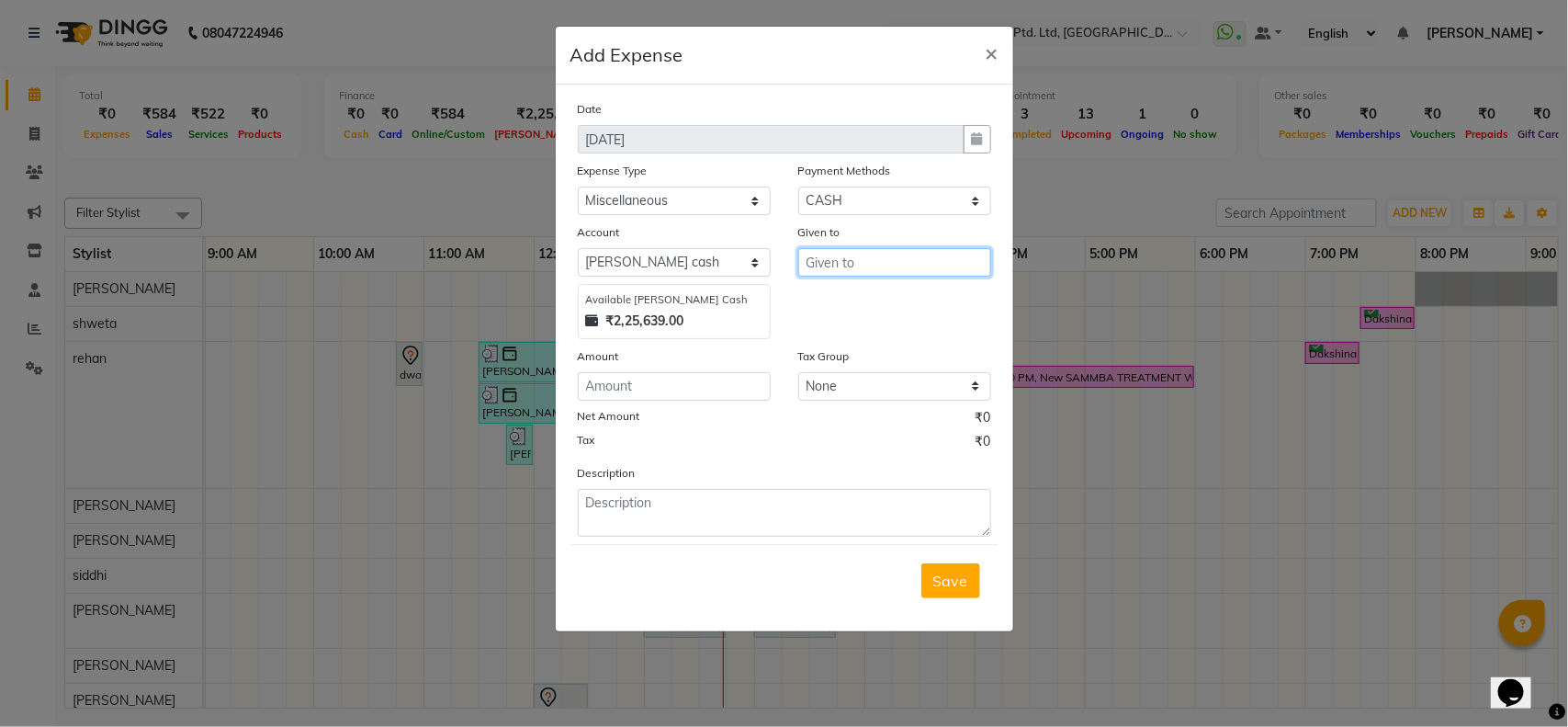
click at [866, 263] on input "text" at bounding box center [894, 262] width 193 height 29
type input "VAIBHAVI"
click at [705, 378] on input "number" at bounding box center [674, 386] width 193 height 29
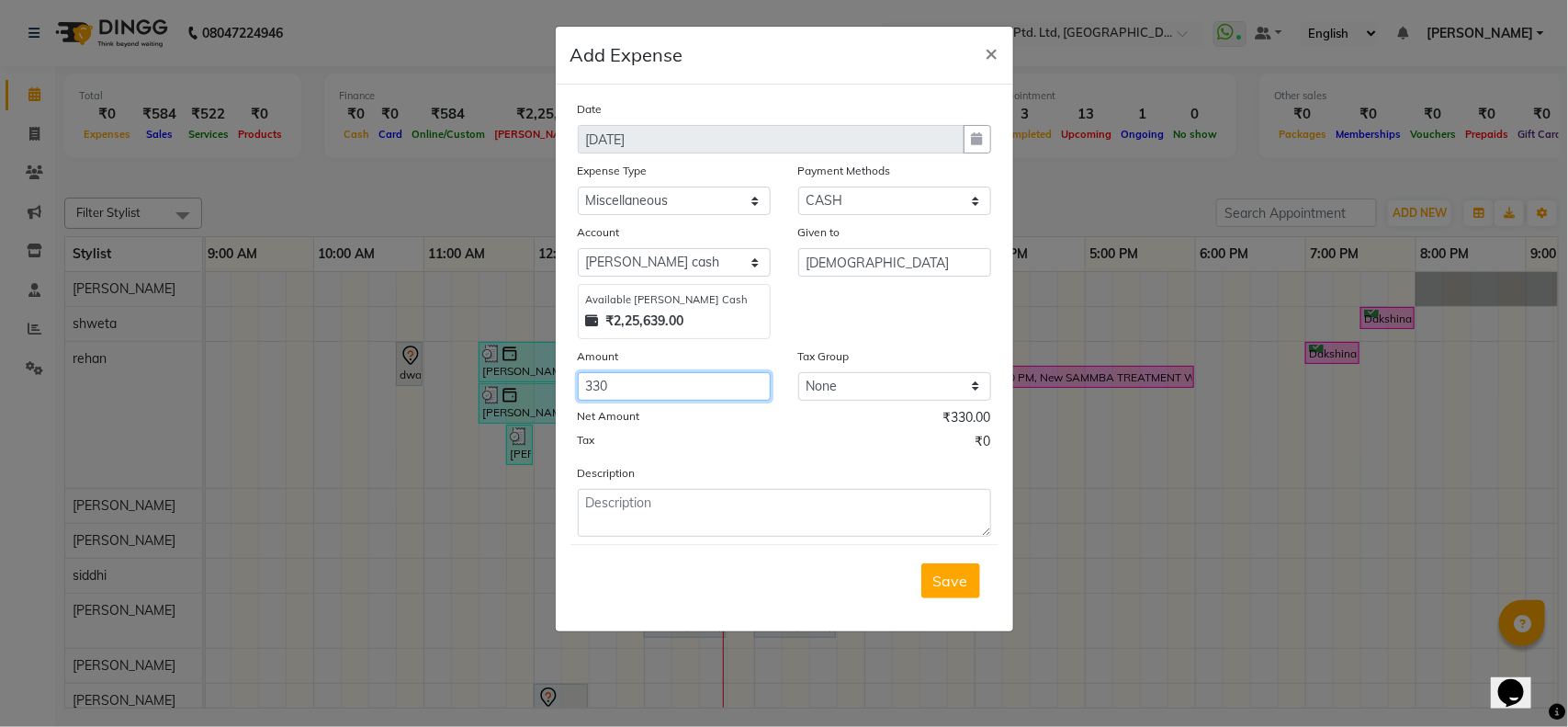
type input "330"
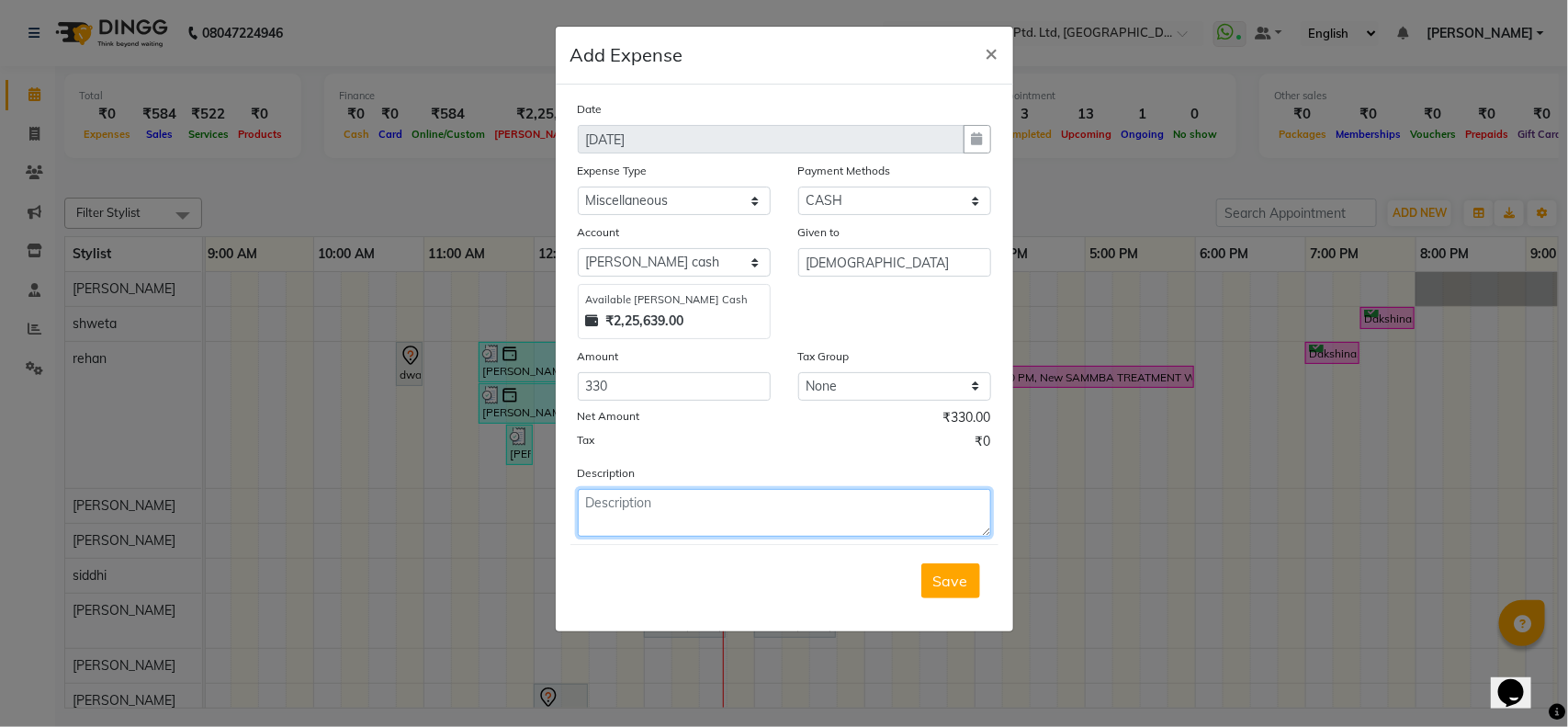
click at [754, 517] on textarea at bounding box center [785, 513] width 414 height 48
type textarea "F"
type textarea "USED TO BUY JALIBI FAFDA"
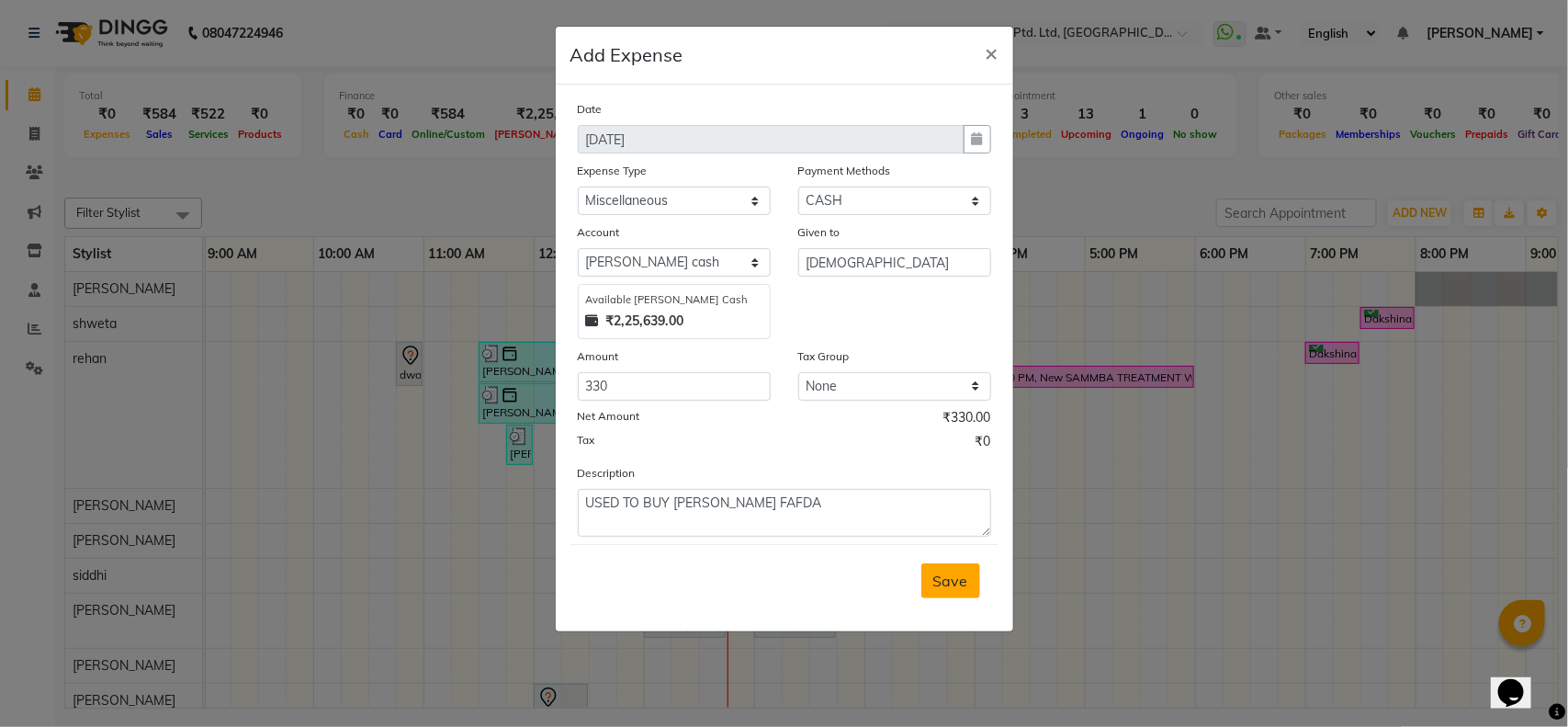
click at [932, 573] on button "Save" at bounding box center [950, 581] width 59 height 35
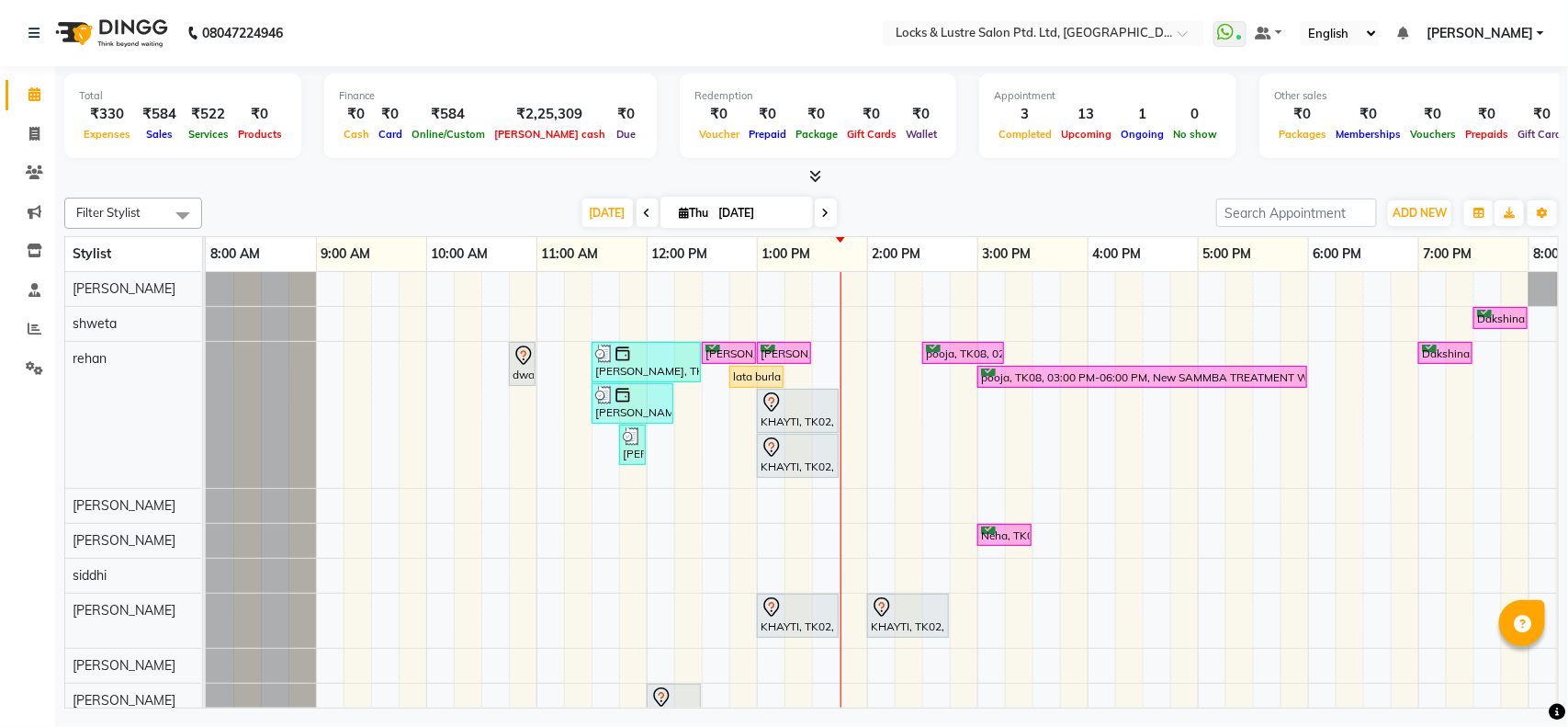
click at [1403, 218] on span "ADD NEW" at bounding box center [1419, 212] width 54 height 14
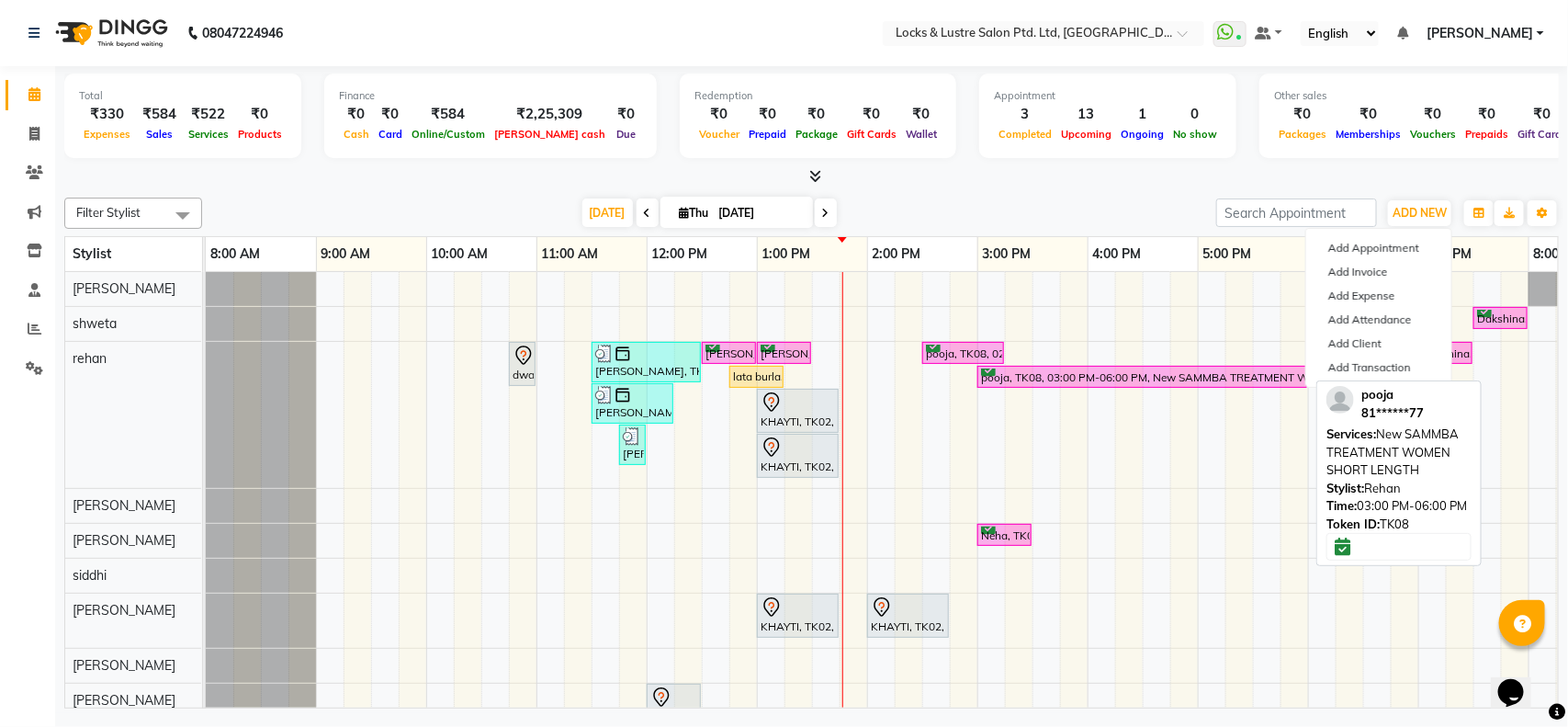
scroll to position [0, 12]
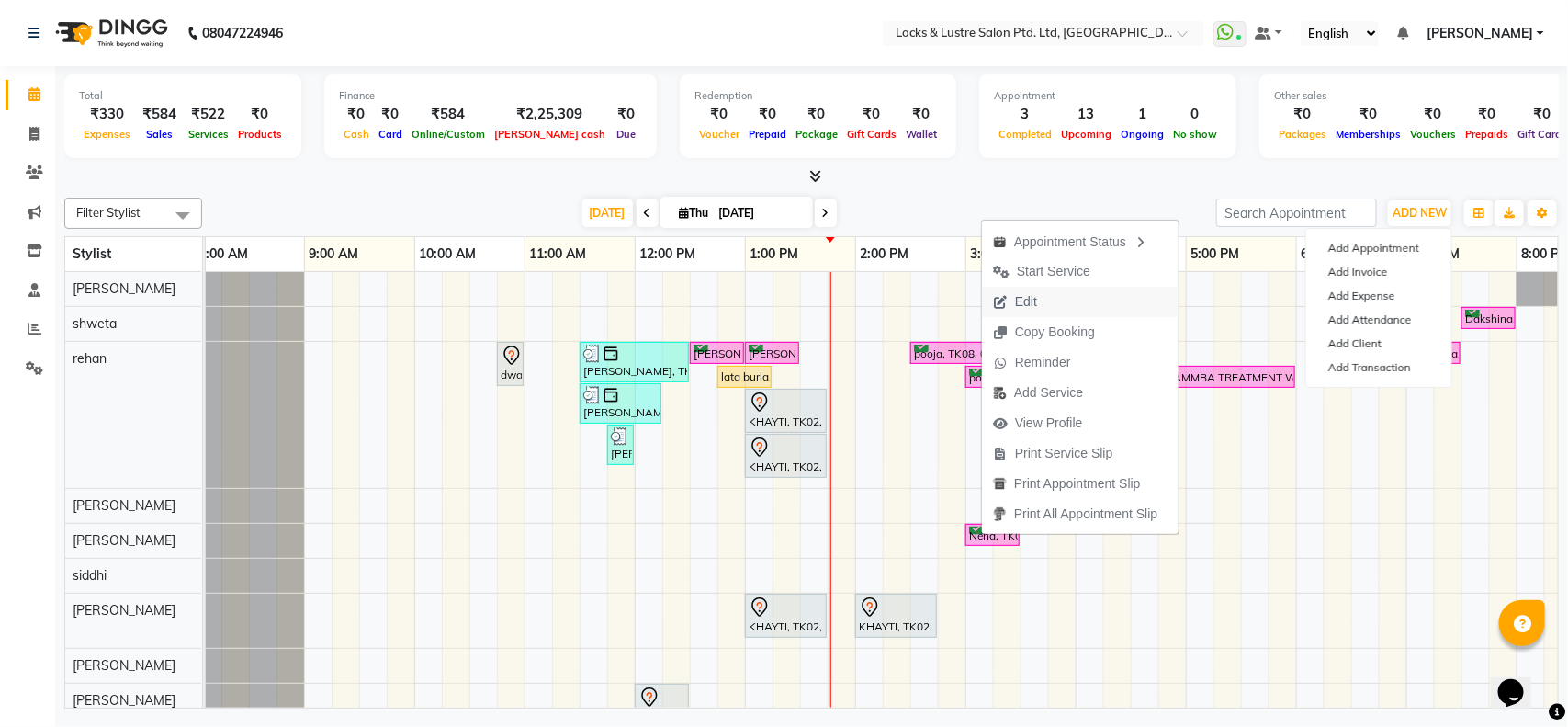
click at [1055, 298] on button "Edit" at bounding box center [1080, 301] width 197 height 30
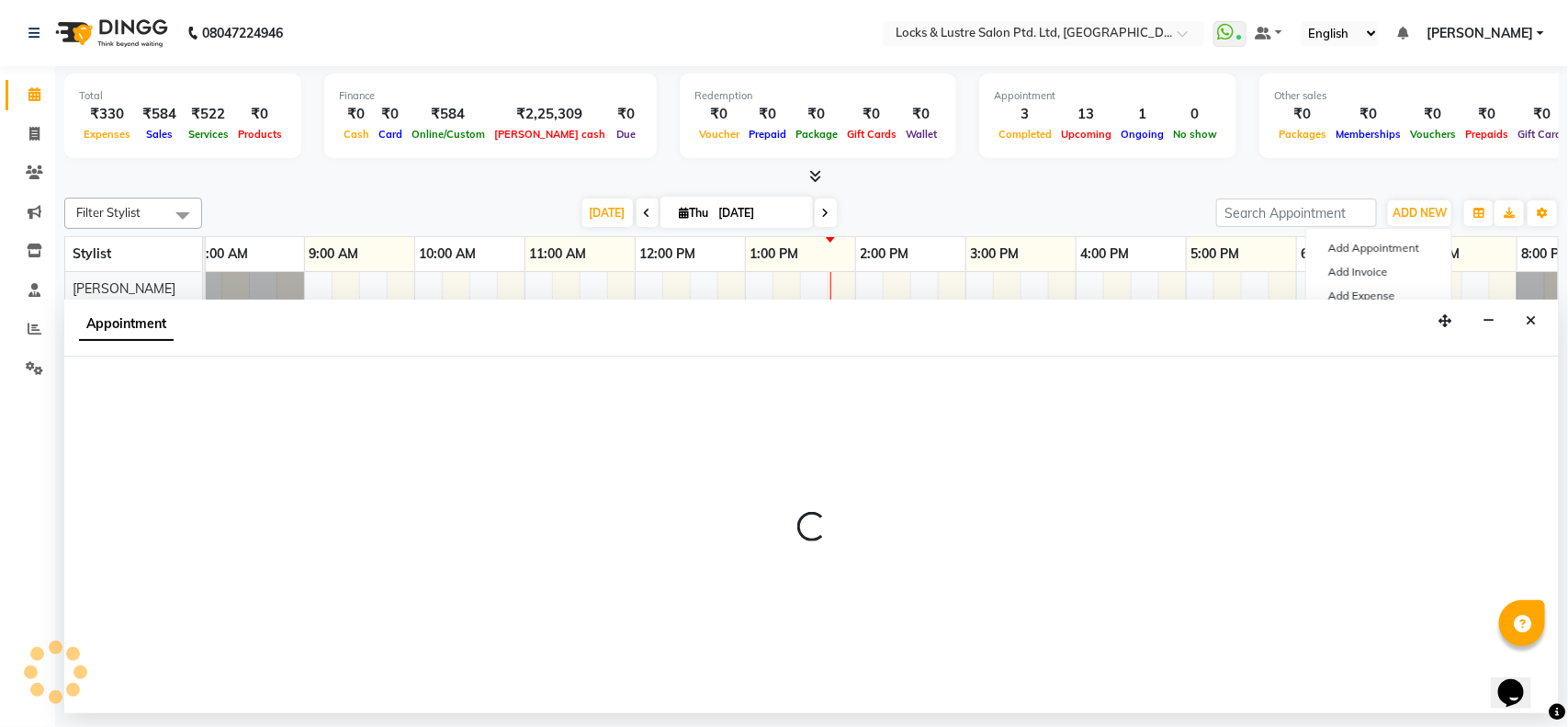
select select "tentative"
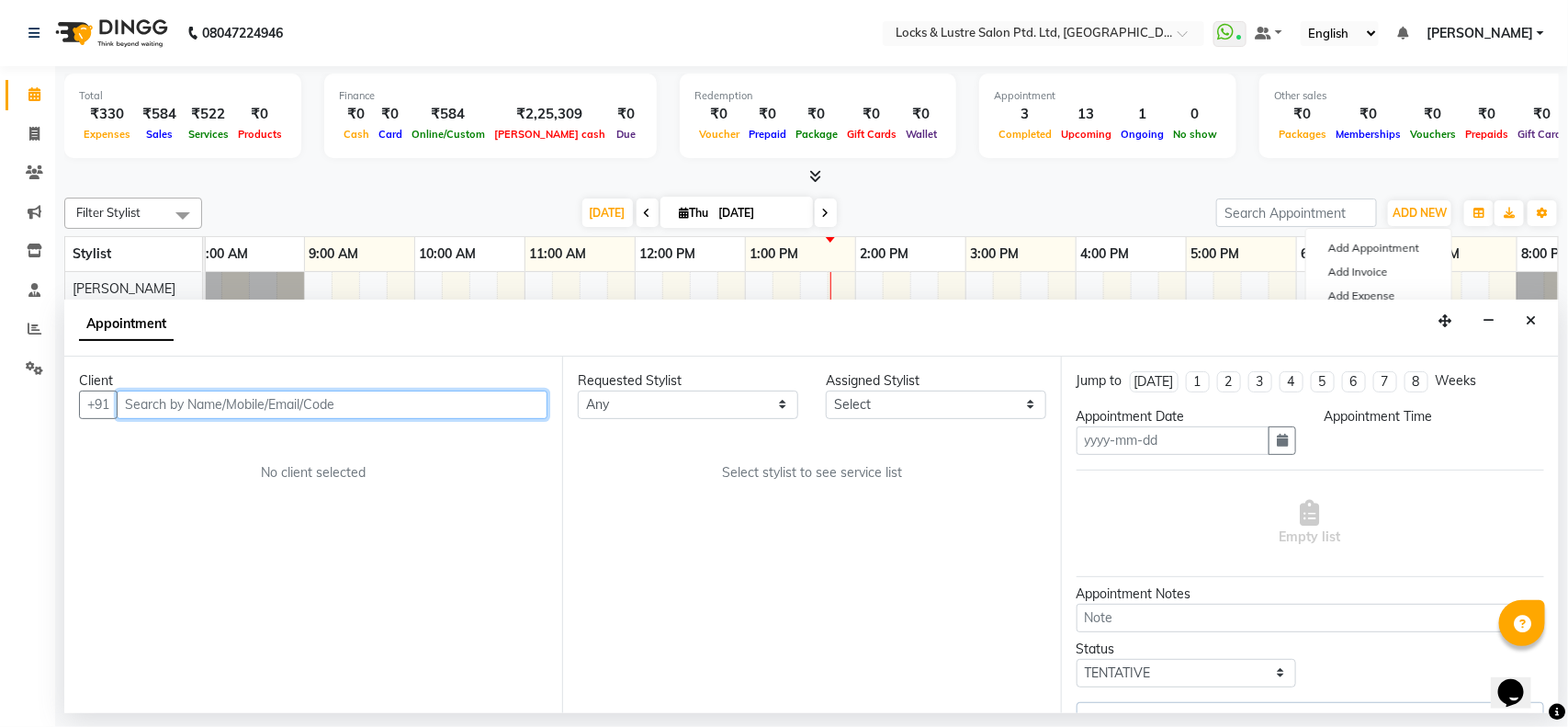
type input "[DATE]"
select select "confirm booking"
select select "900"
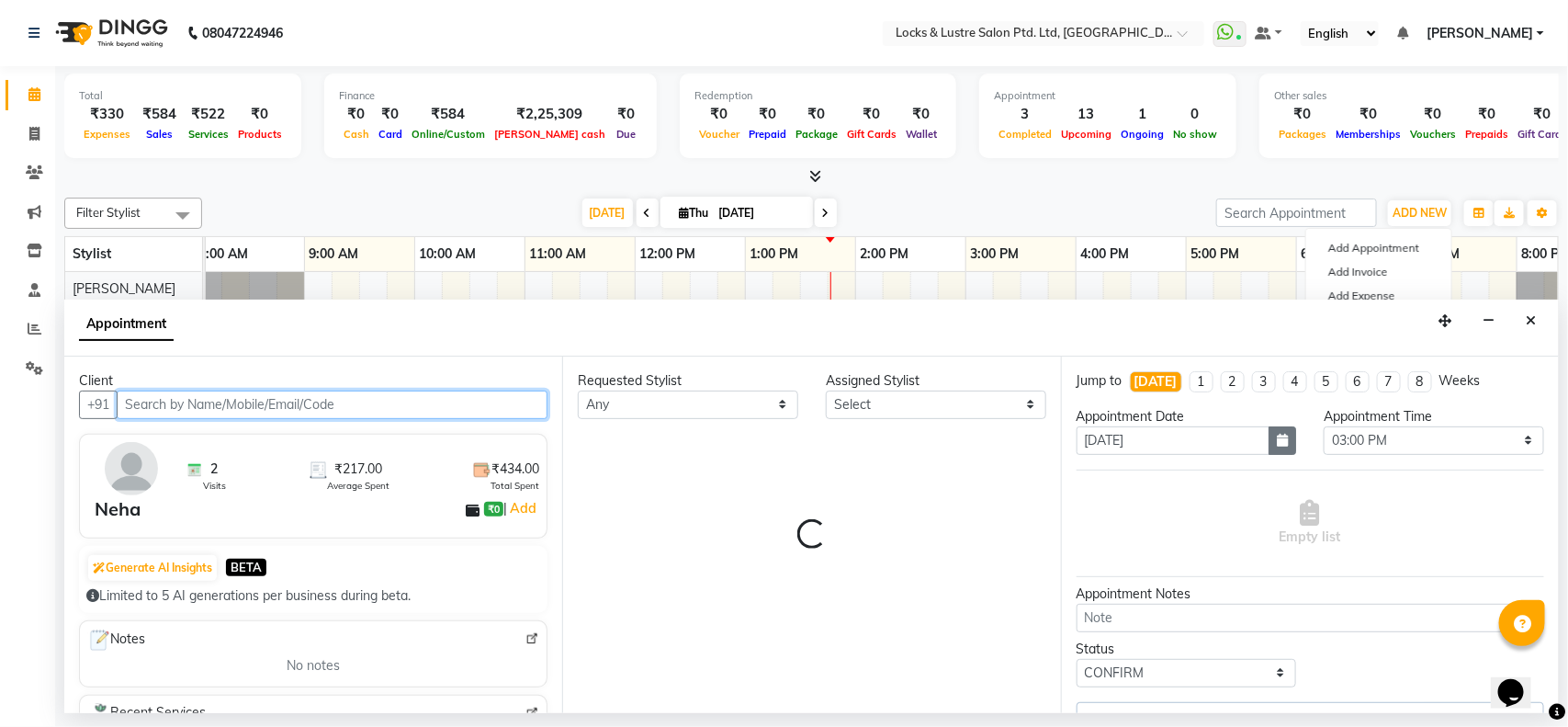
scroll to position [0, 411]
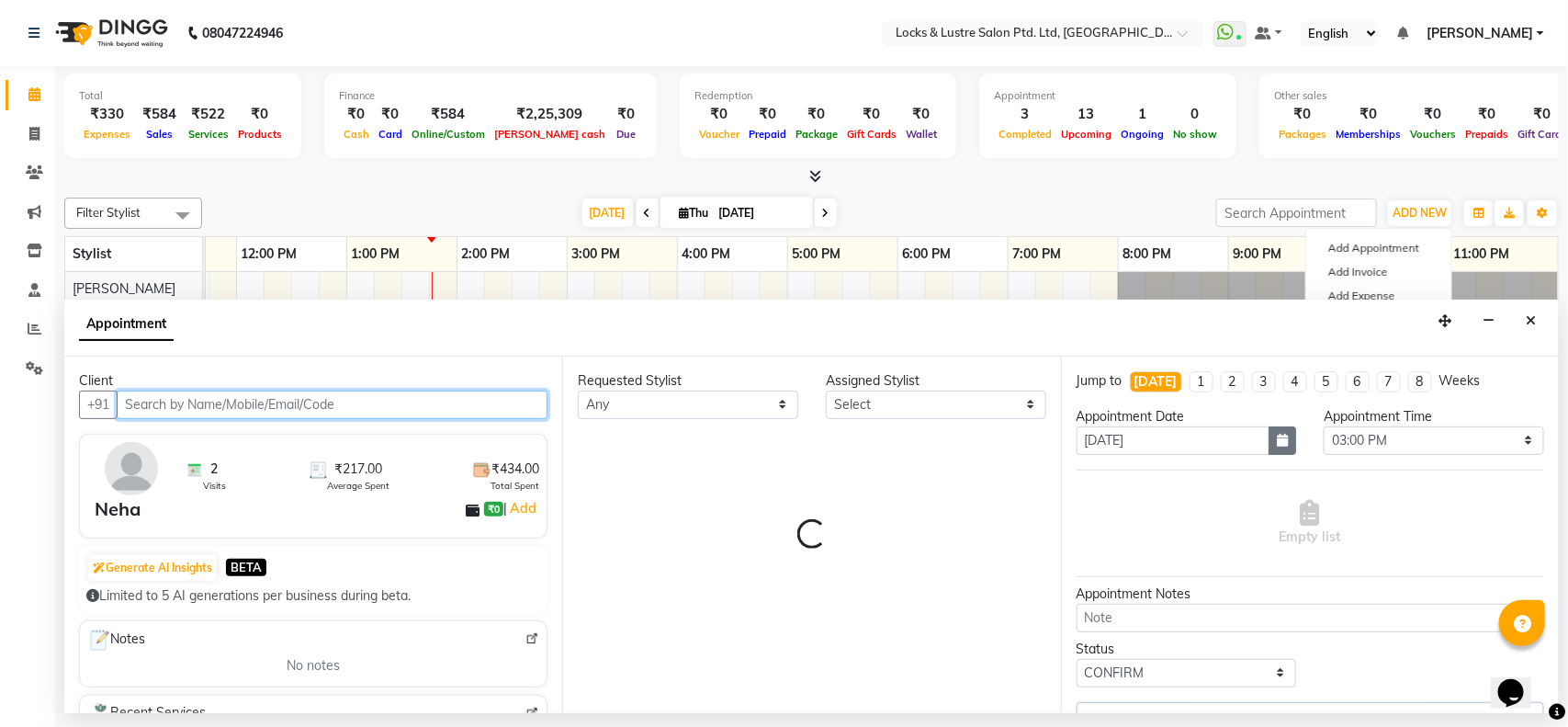
select select "89162"
select select "2875"
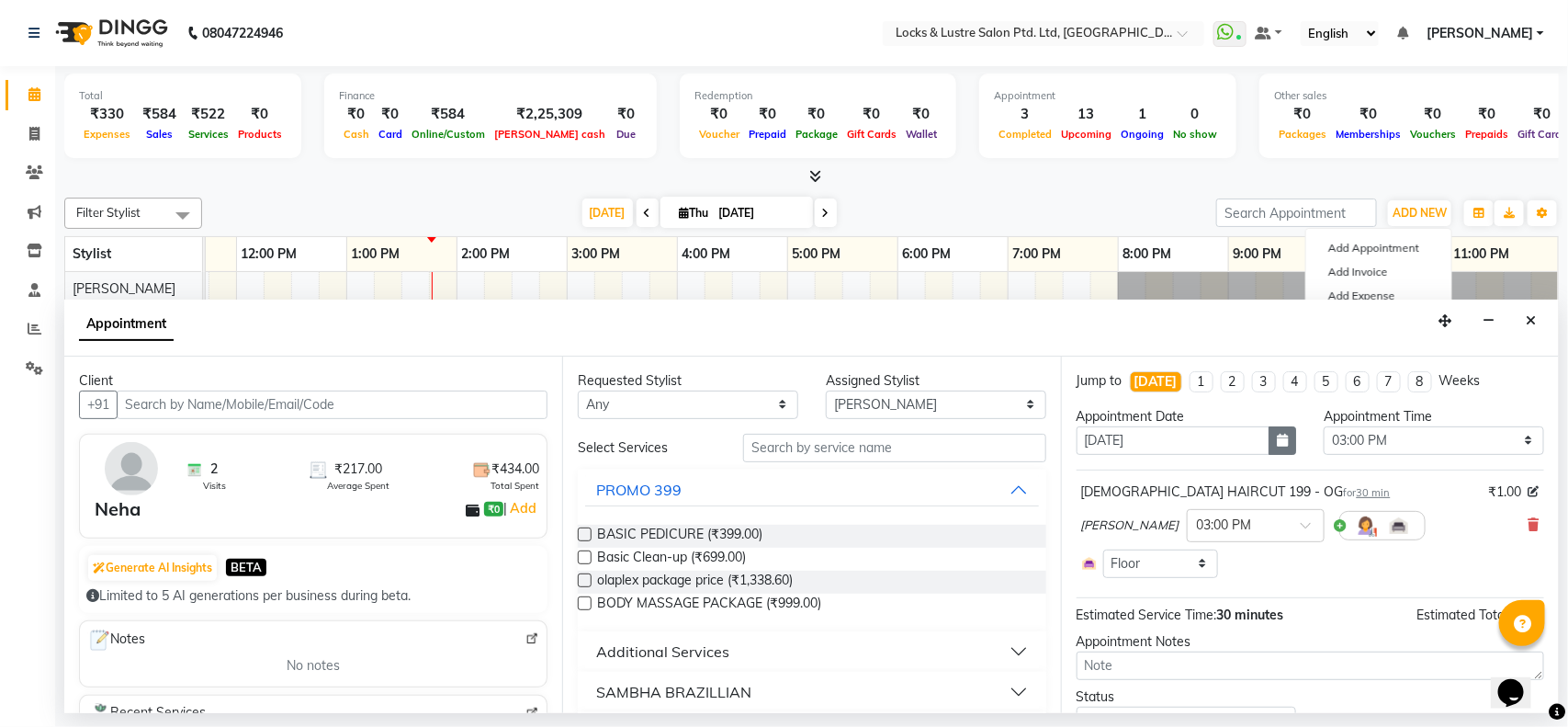
click at [1276, 445] on icon "button" at bounding box center [1282, 440] width 11 height 13
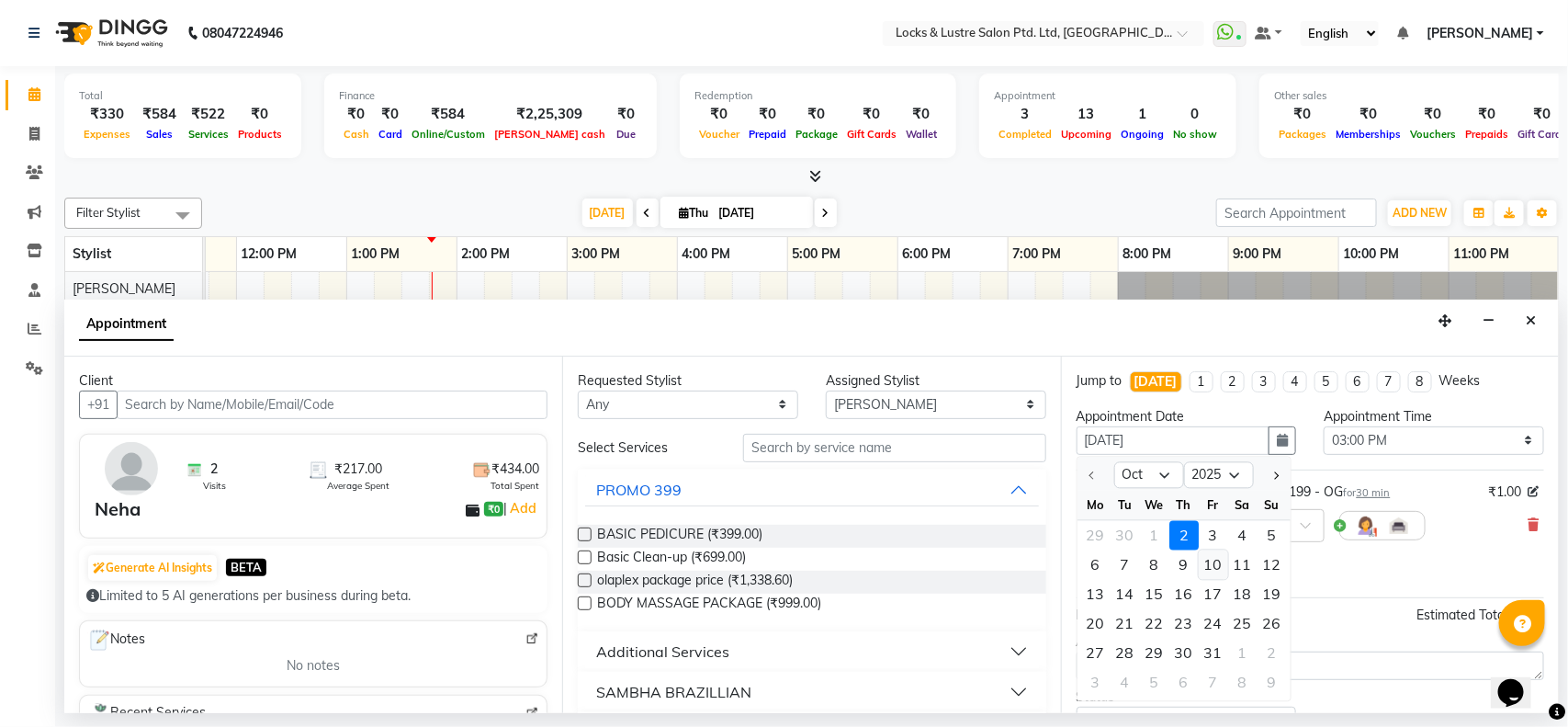
click at [1210, 566] on div "10" at bounding box center [1213, 564] width 30 height 30
type input "10-10-2025"
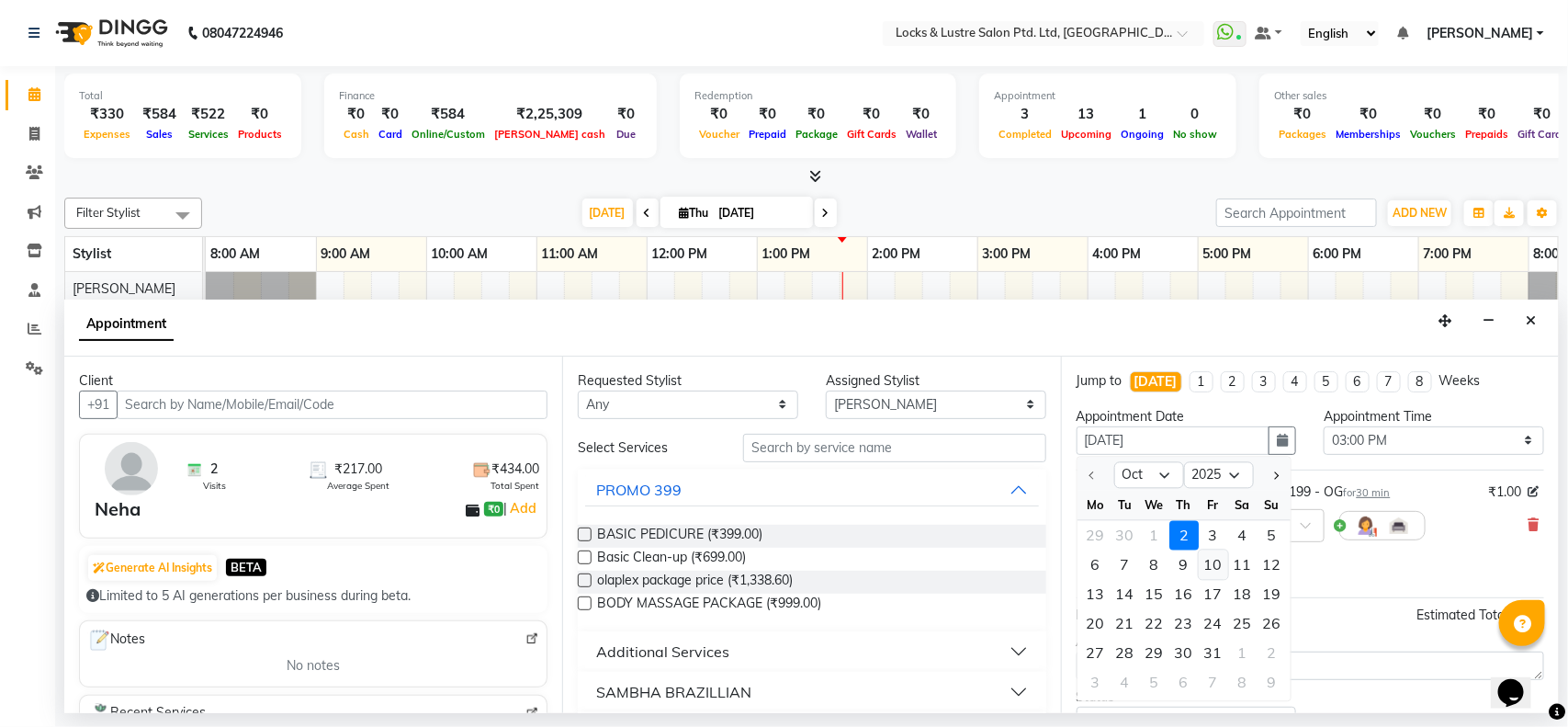
select select "900"
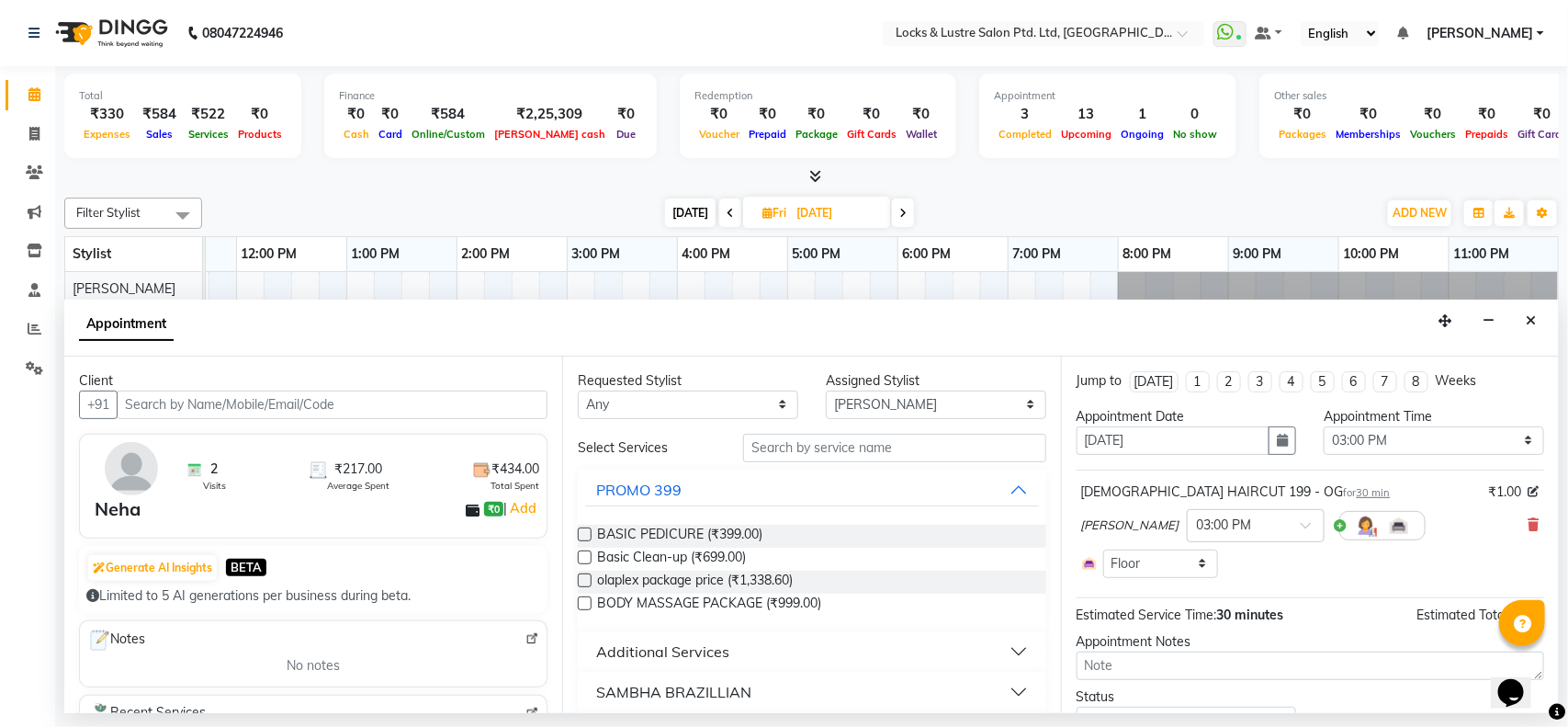
scroll to position [85, 0]
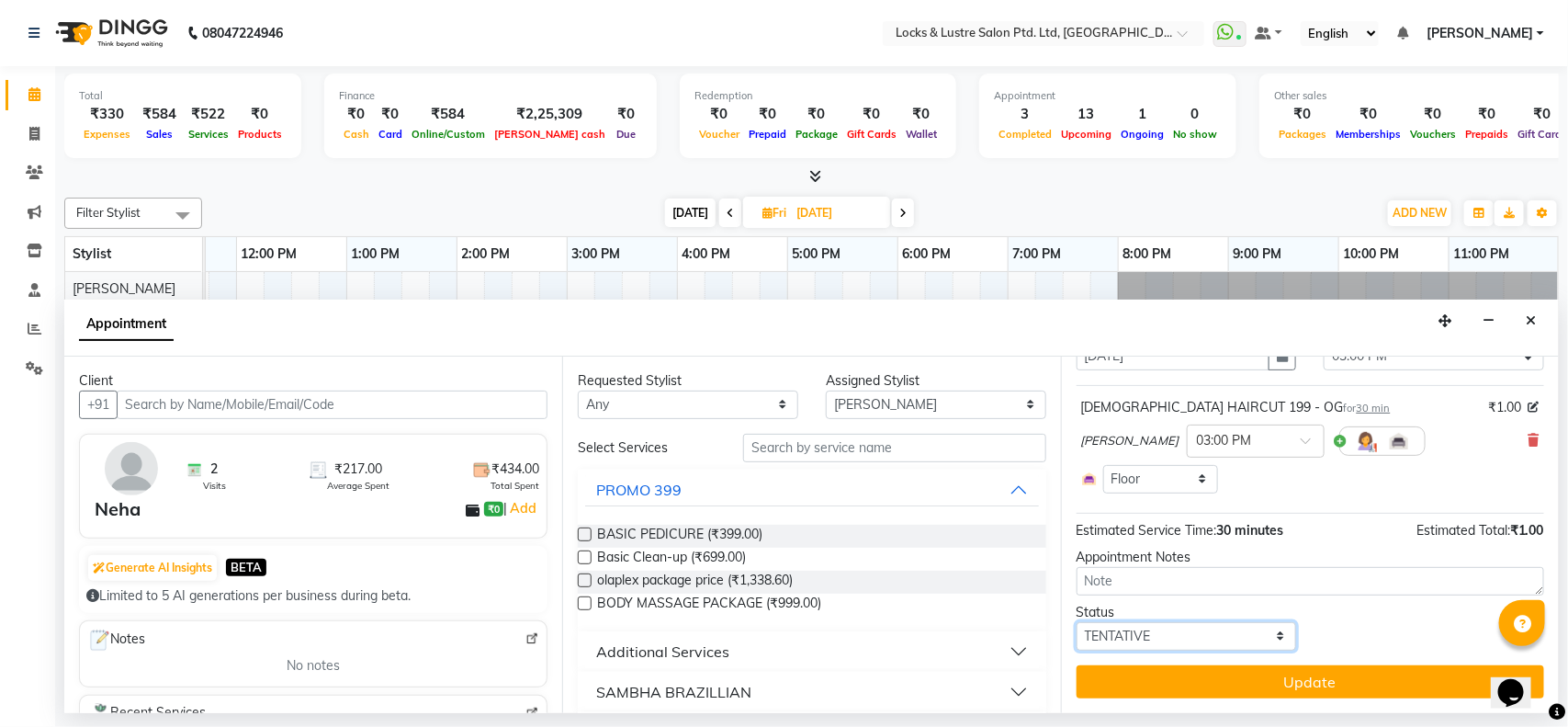
click at [1241, 640] on select "Select TENTATIVE CONFIRM UPCOMING" at bounding box center [1187, 636] width 221 height 29
select select "confirm booking"
click at [1077, 622] on select "Select TENTATIVE CONFIRM UPCOMING" at bounding box center [1187, 636] width 221 height 29
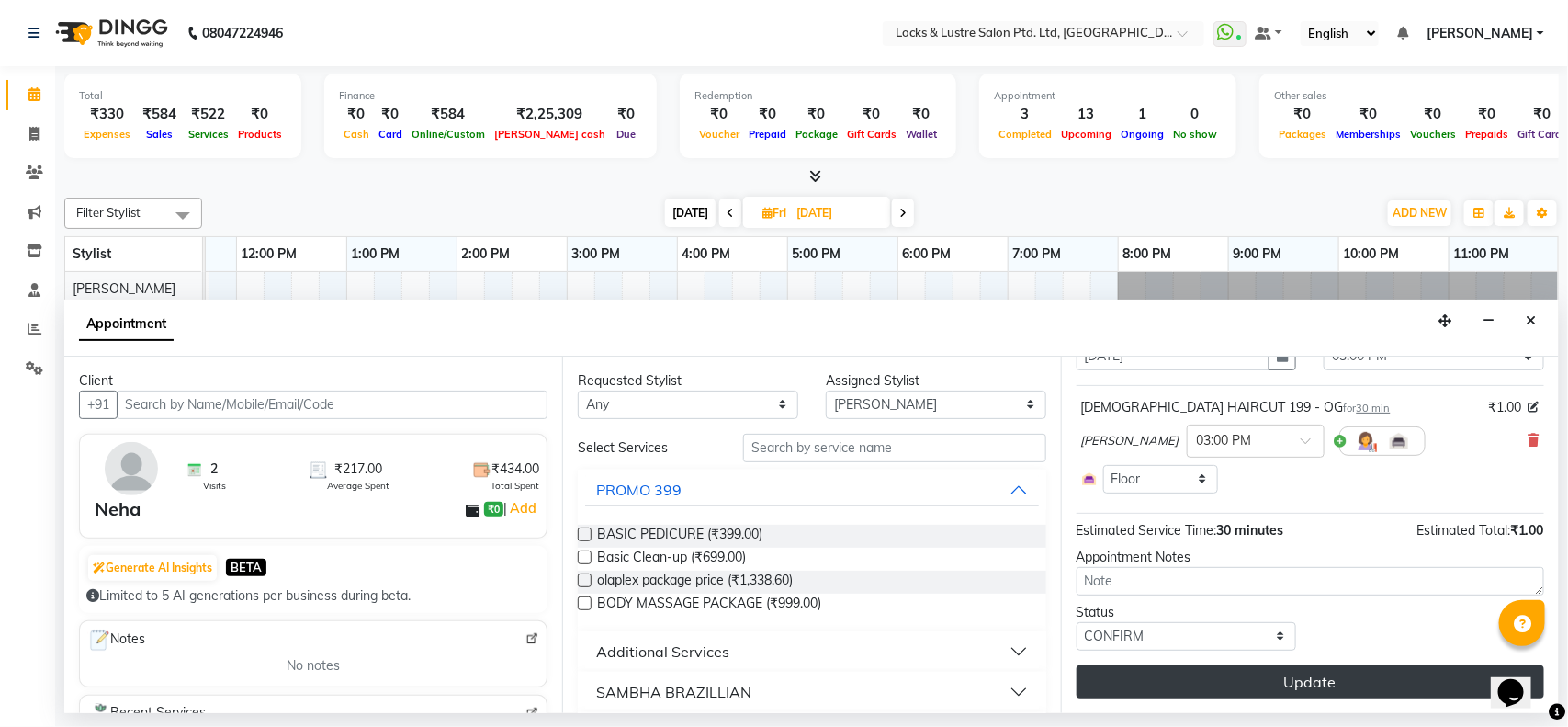
click at [1237, 691] on button "Update" at bounding box center [1310, 682] width 467 height 33
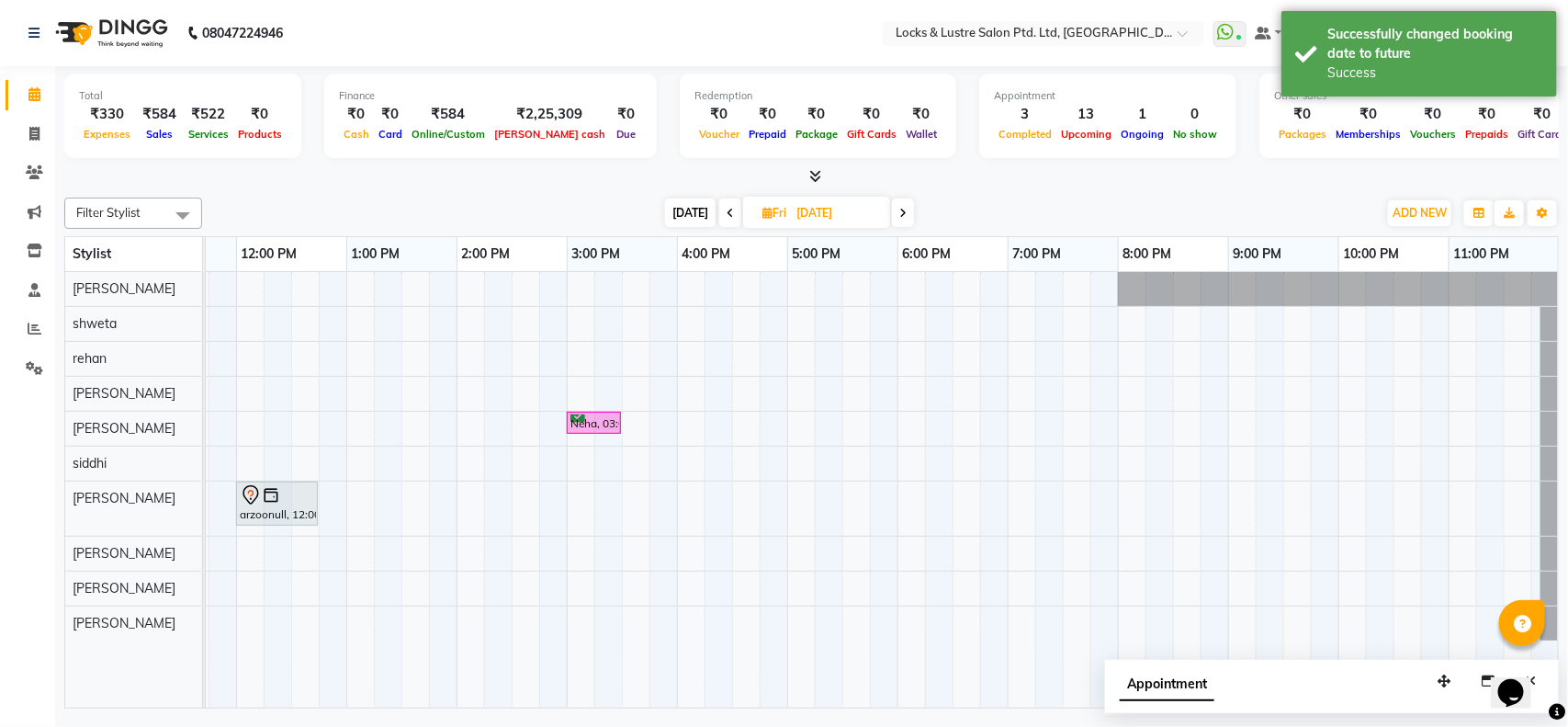
click at [699, 219] on span "[DATE]" at bounding box center [690, 212] width 51 height 29
type input "[DATE]"
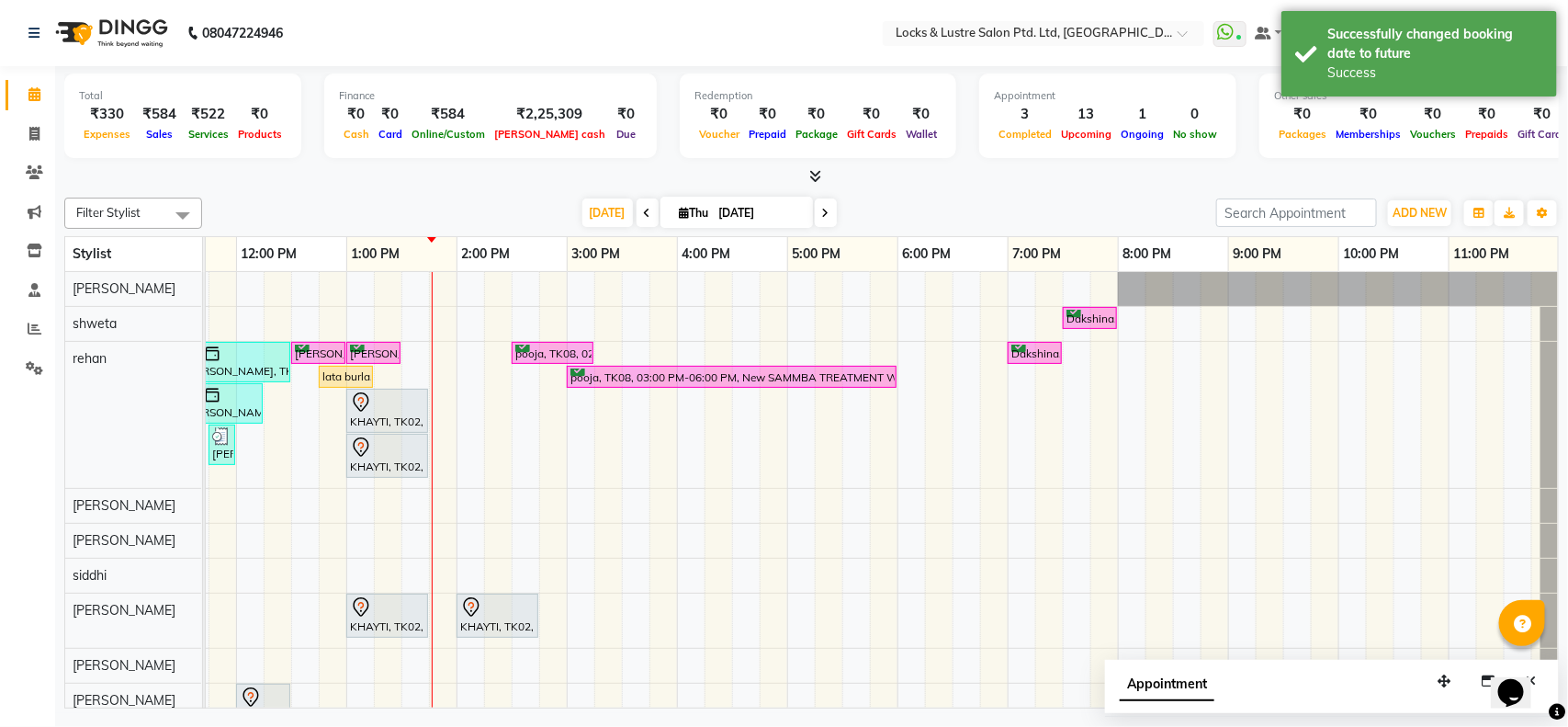
scroll to position [0, 0]
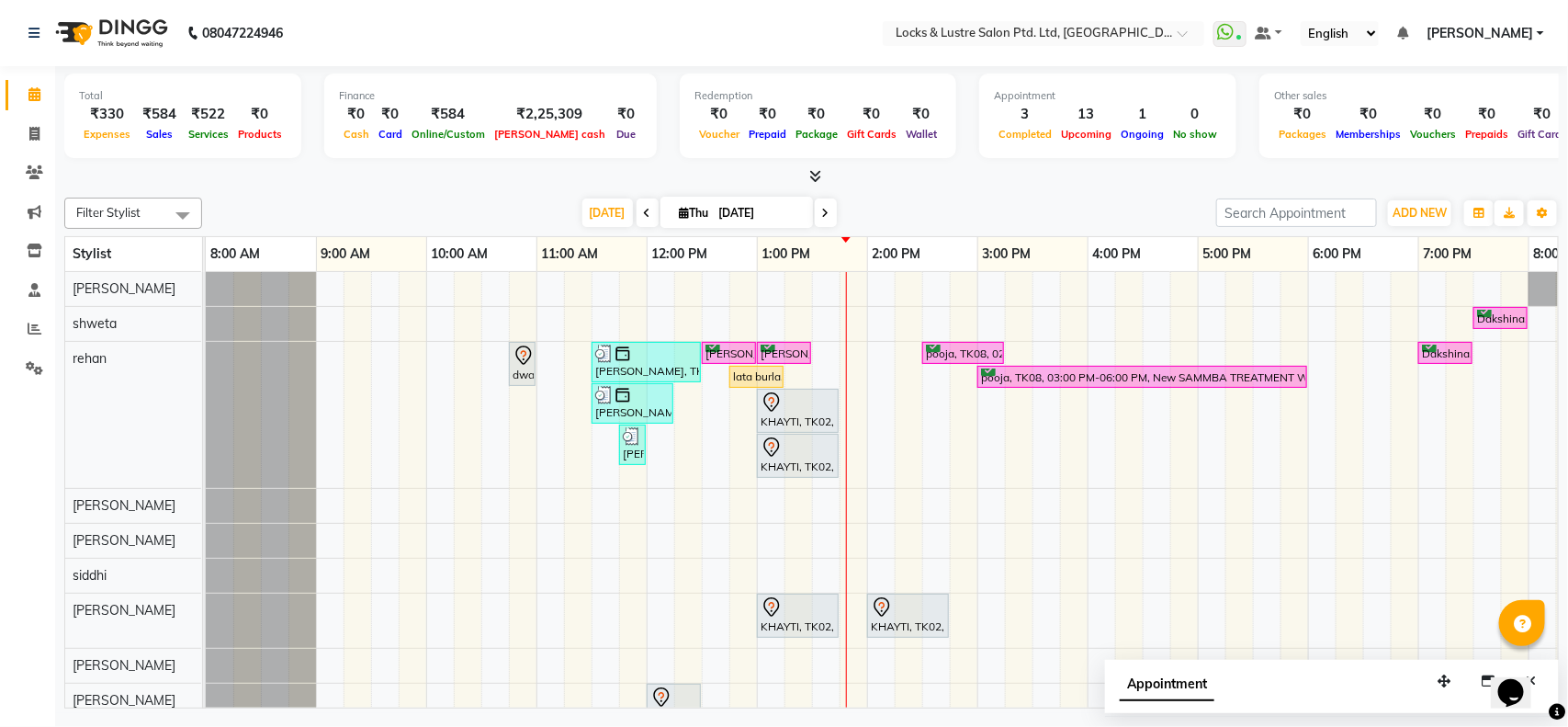
click at [788, 216] on input "[DATE]" at bounding box center [759, 213] width 91 height 28
select select "10"
select select "2025"
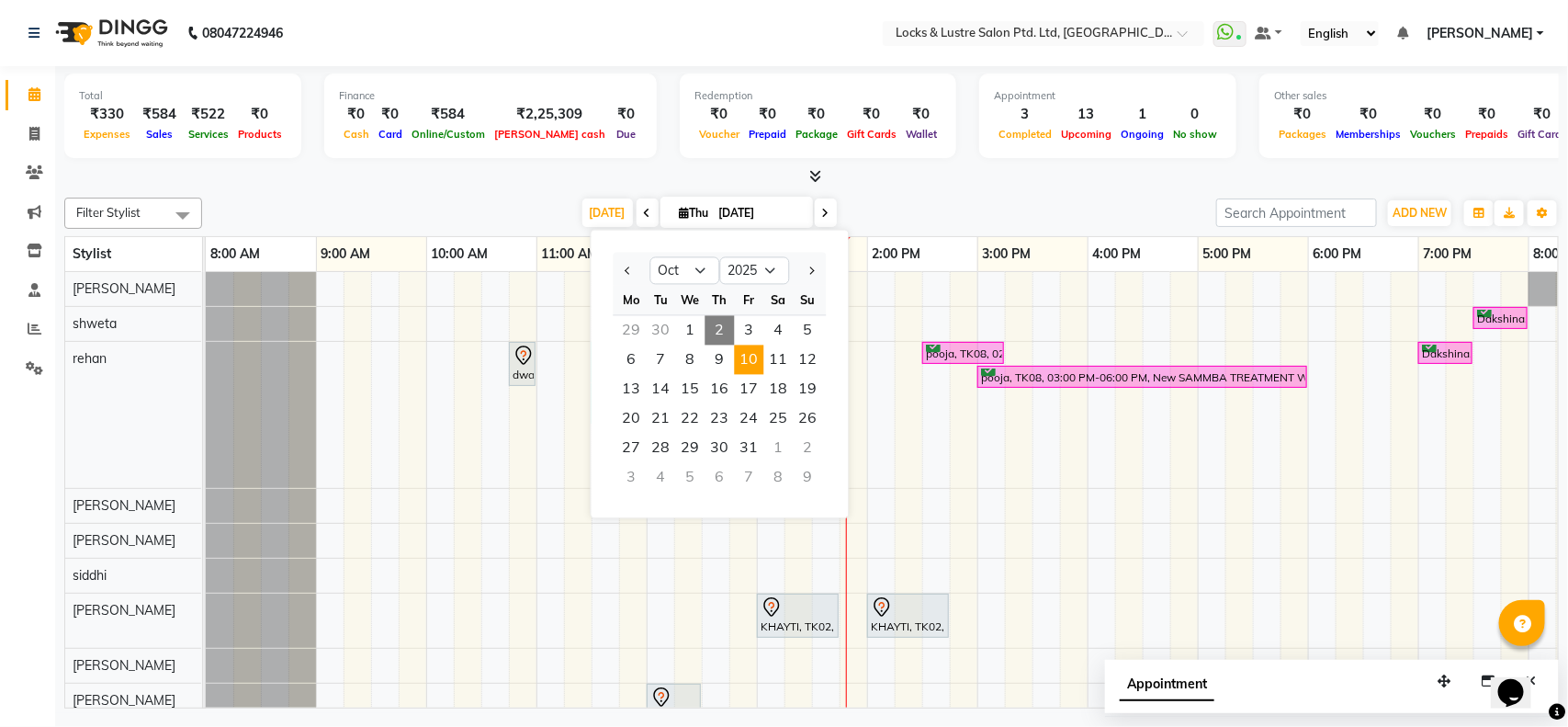
click at [744, 363] on span "10" at bounding box center [750, 360] width 30 height 30
type input "10-10-2025"
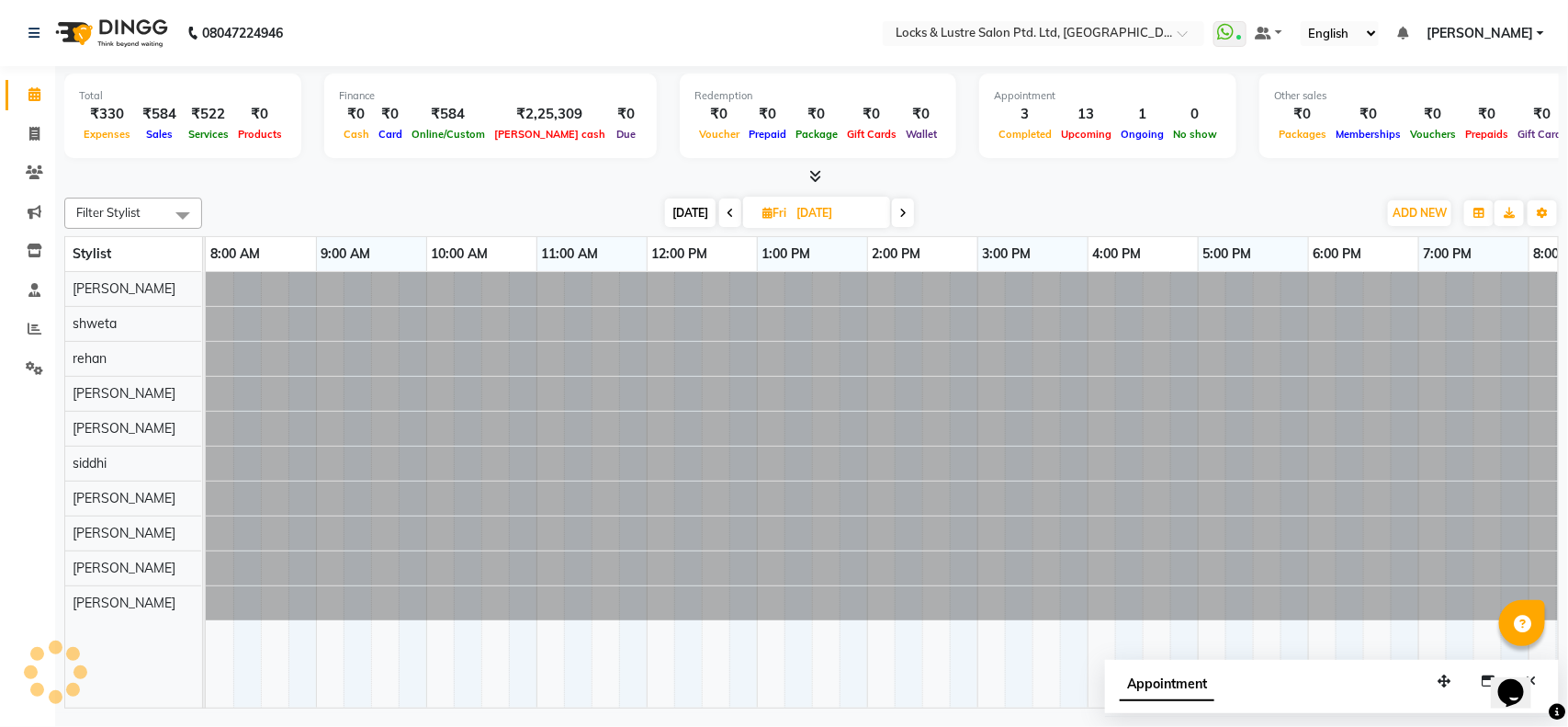
scroll to position [0, 411]
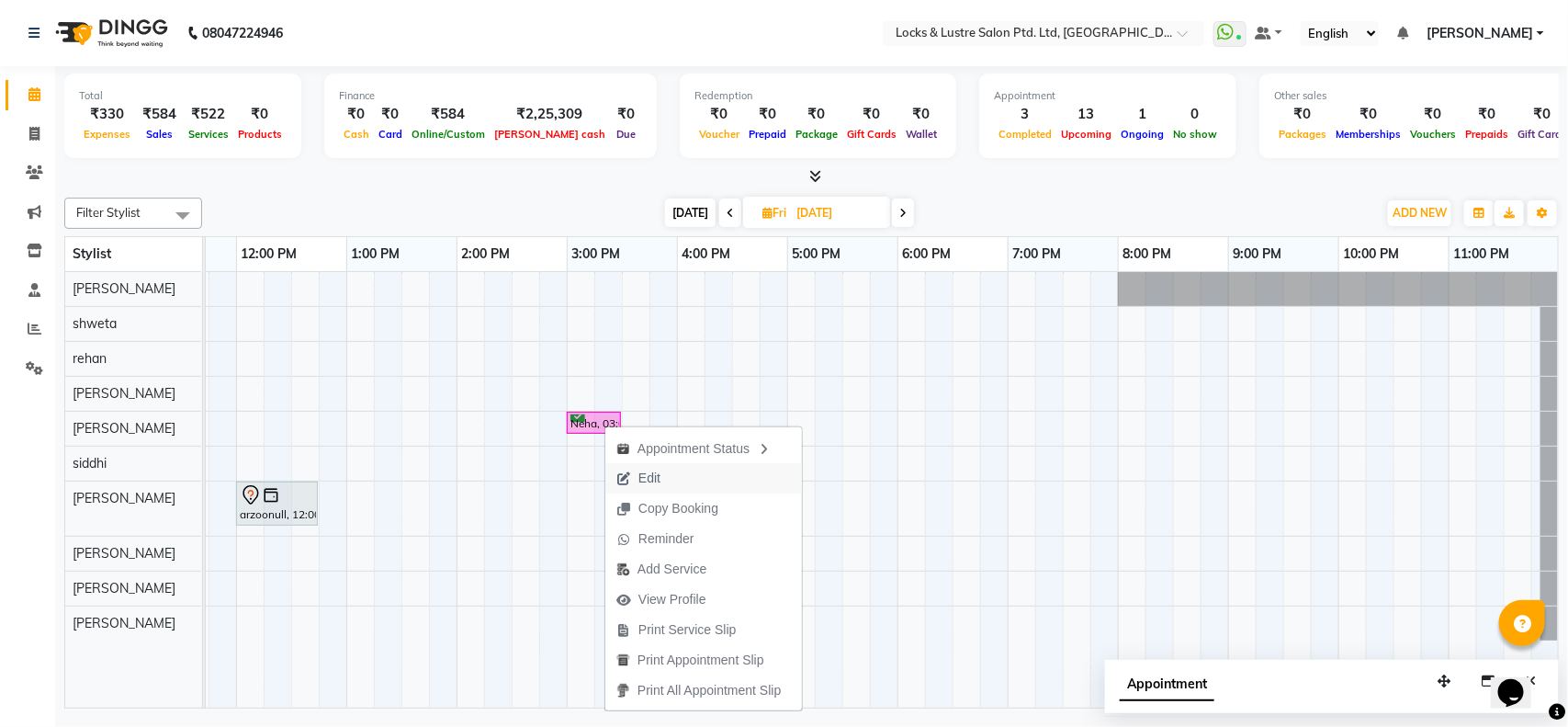
click at [629, 478] on icon "button" at bounding box center [623, 479] width 15 height 13
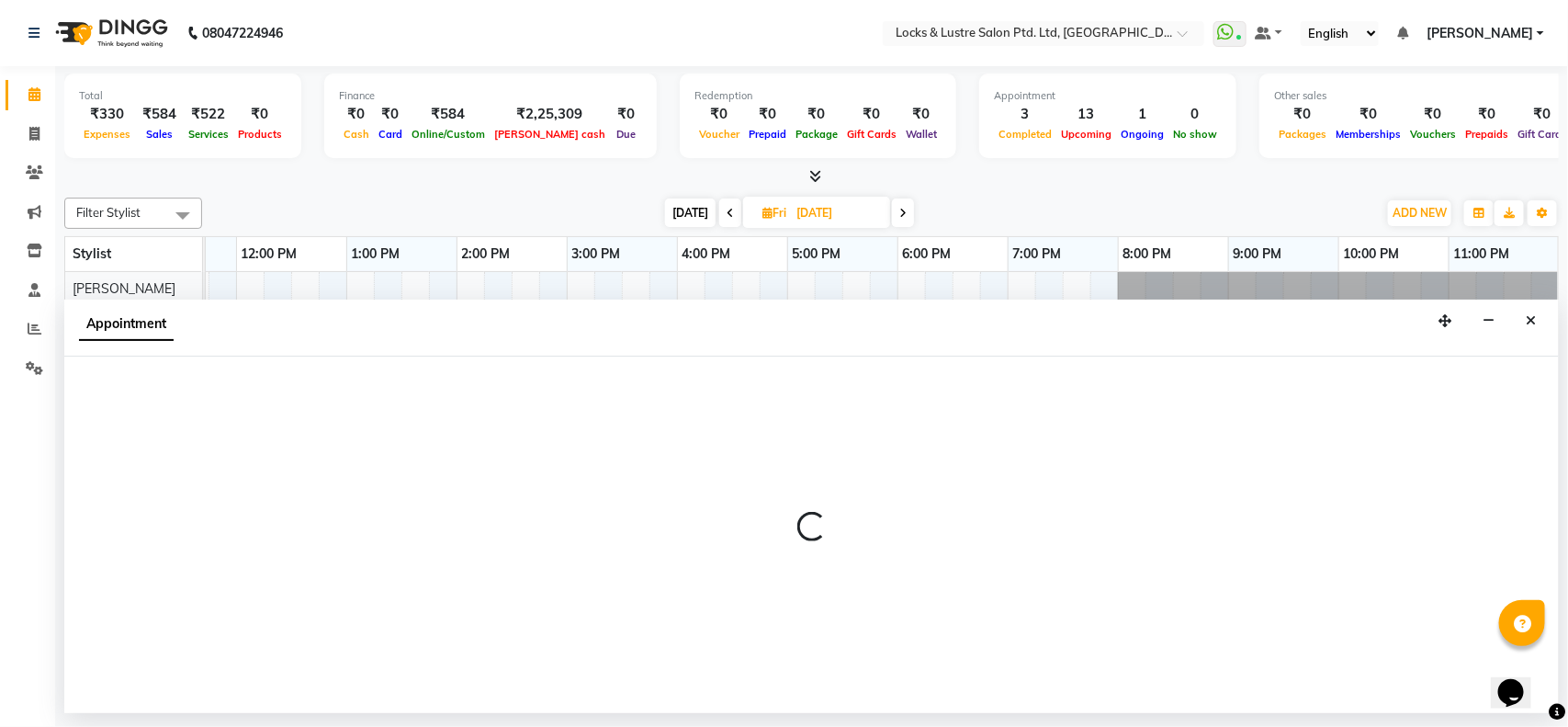
select select "tentative"
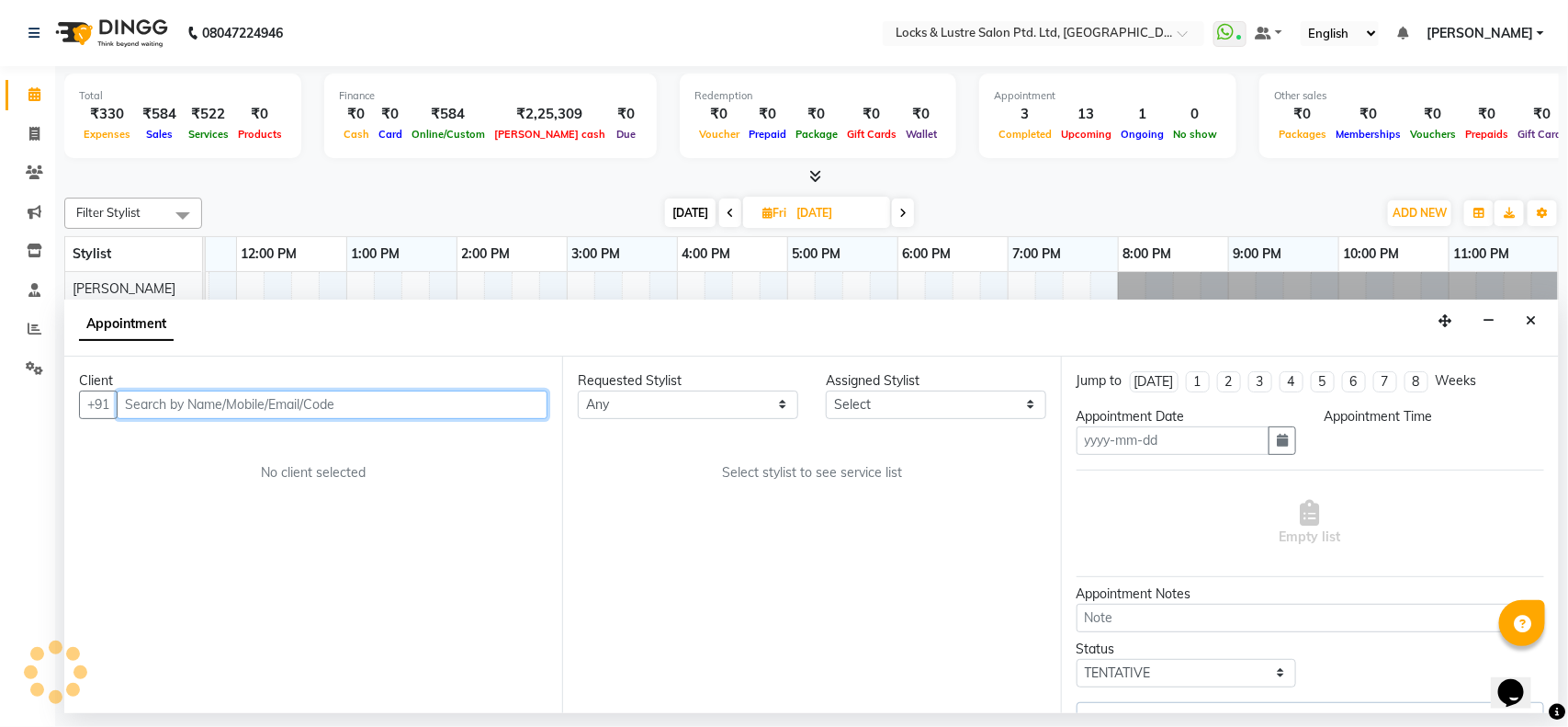
type input "10-10-2025"
select select "confirm booking"
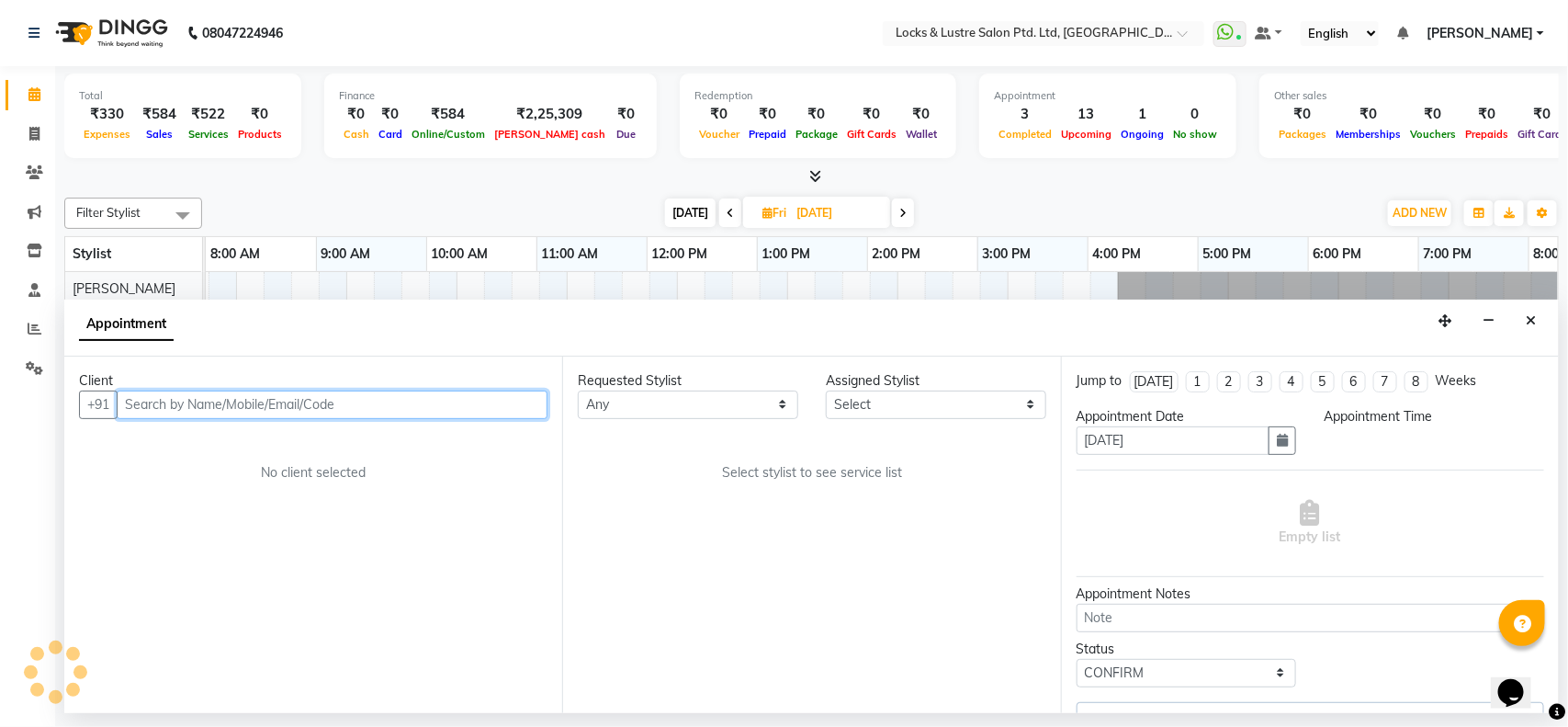
scroll to position [0, 0]
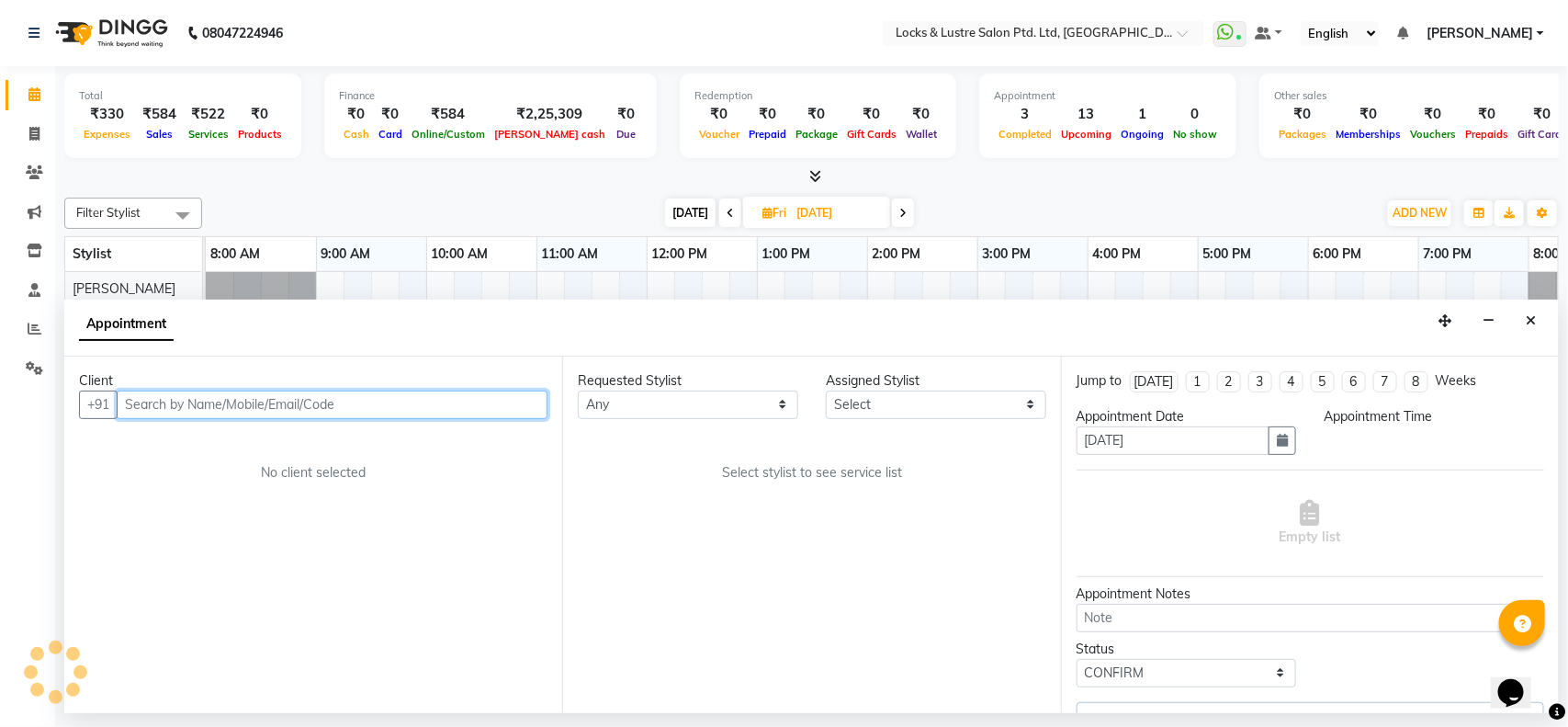
select select "900"
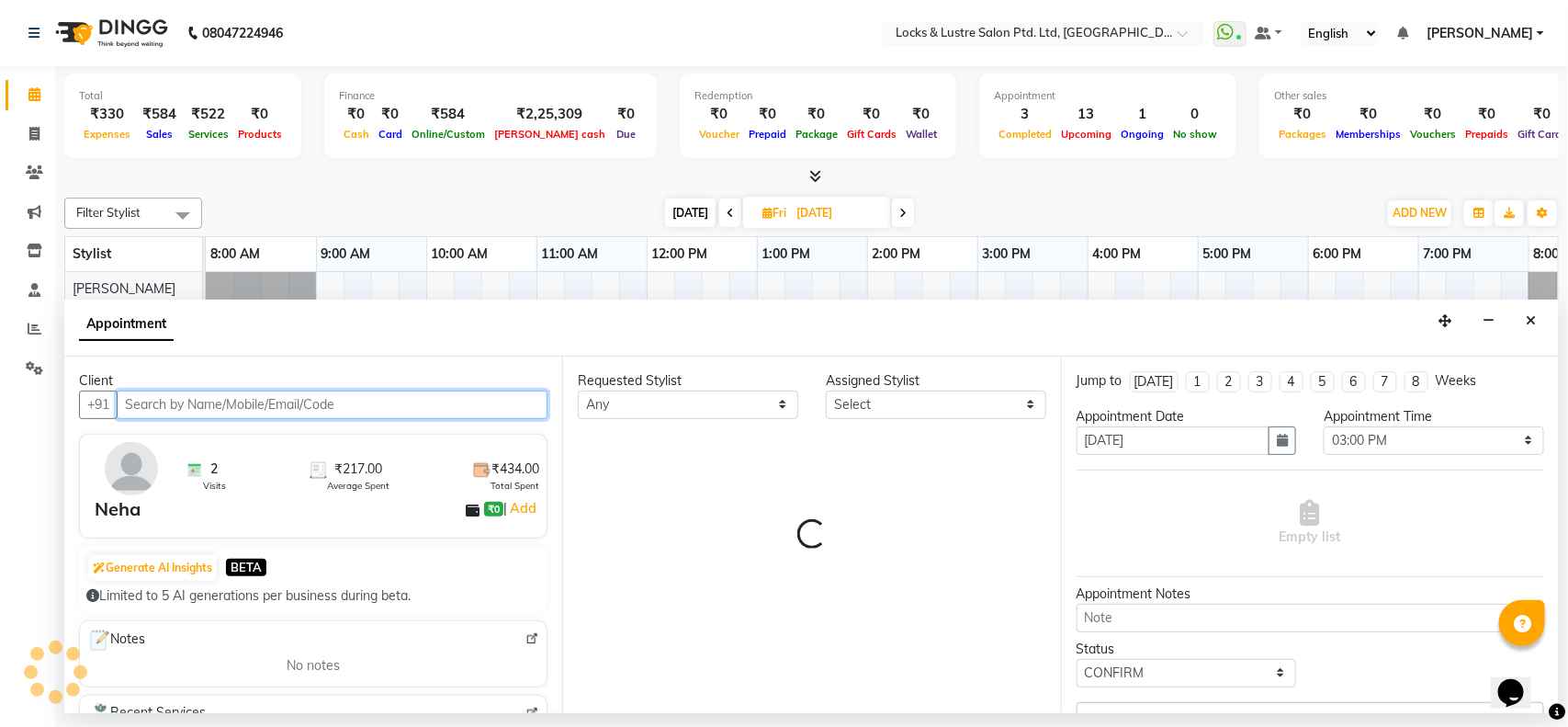
select select "89162"
select select "2875"
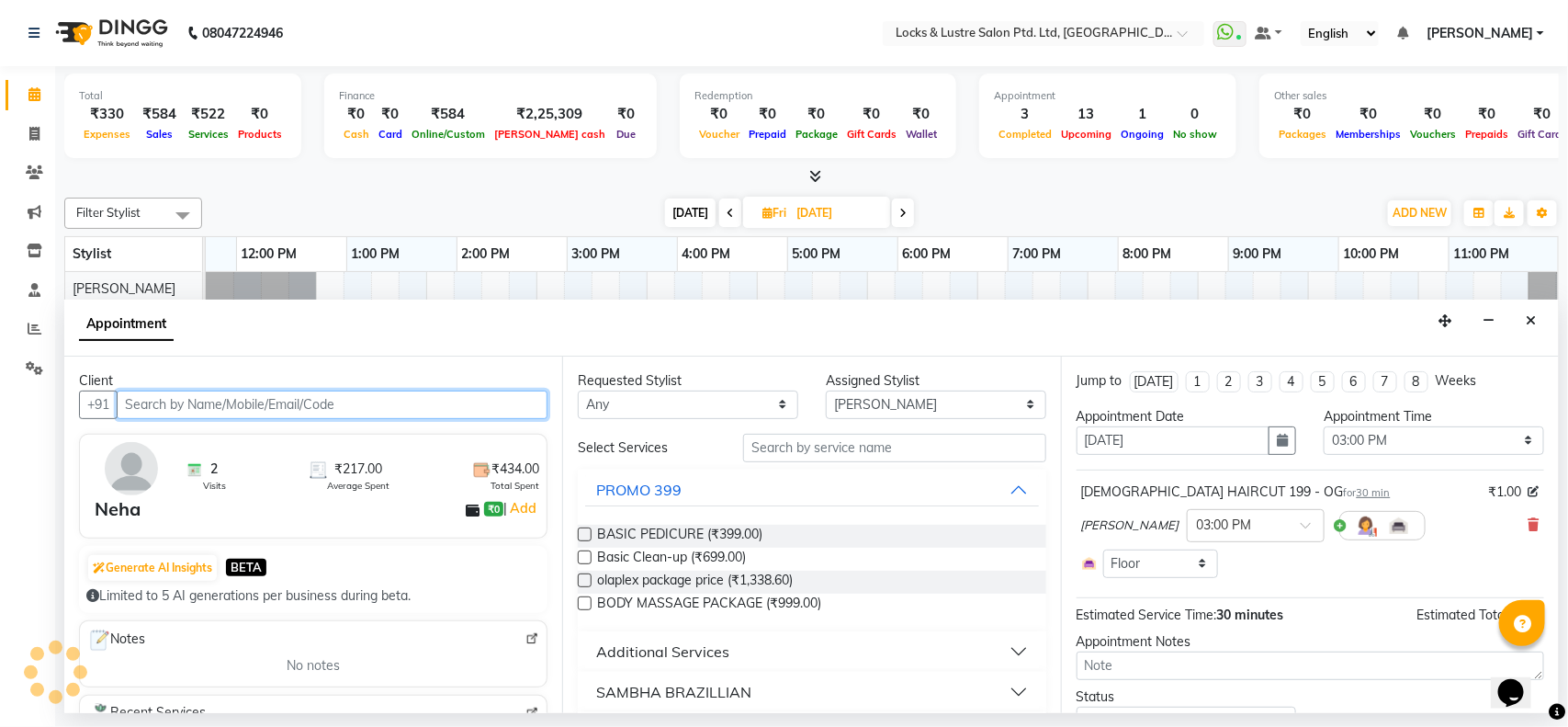
scroll to position [0, 411]
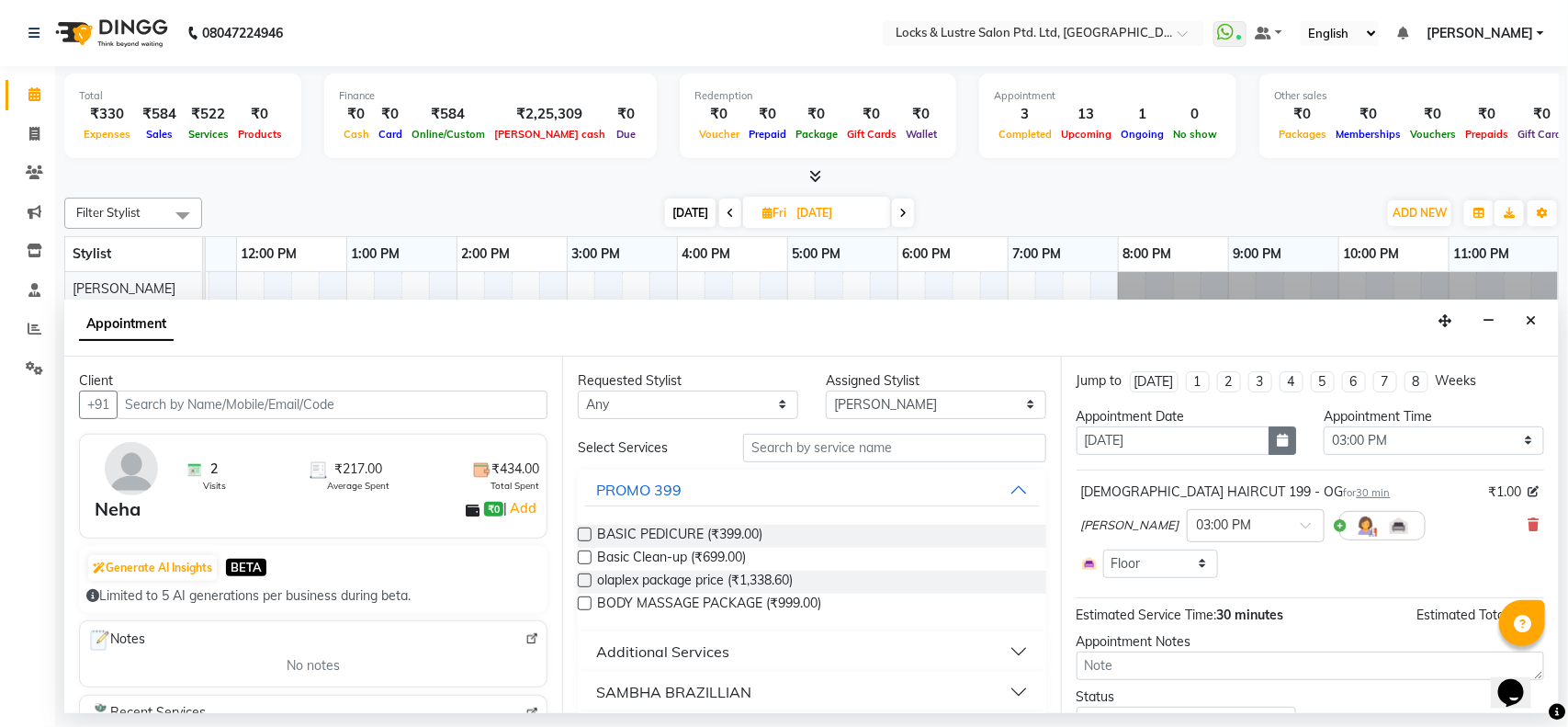
click at [1279, 445] on button "button" at bounding box center [1282, 440] width 28 height 29
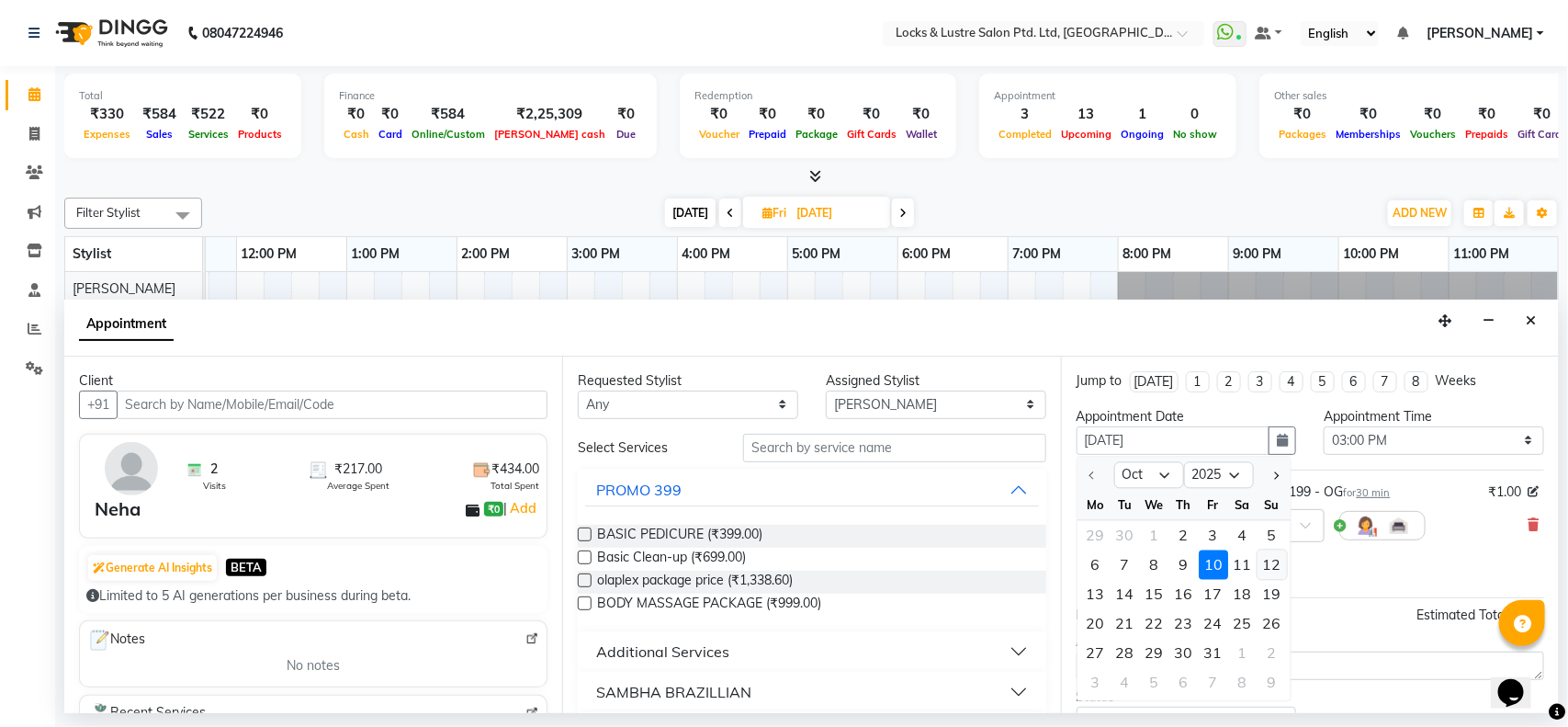
click at [1276, 561] on div "12" at bounding box center [1272, 564] width 30 height 30
type input "12-10-2025"
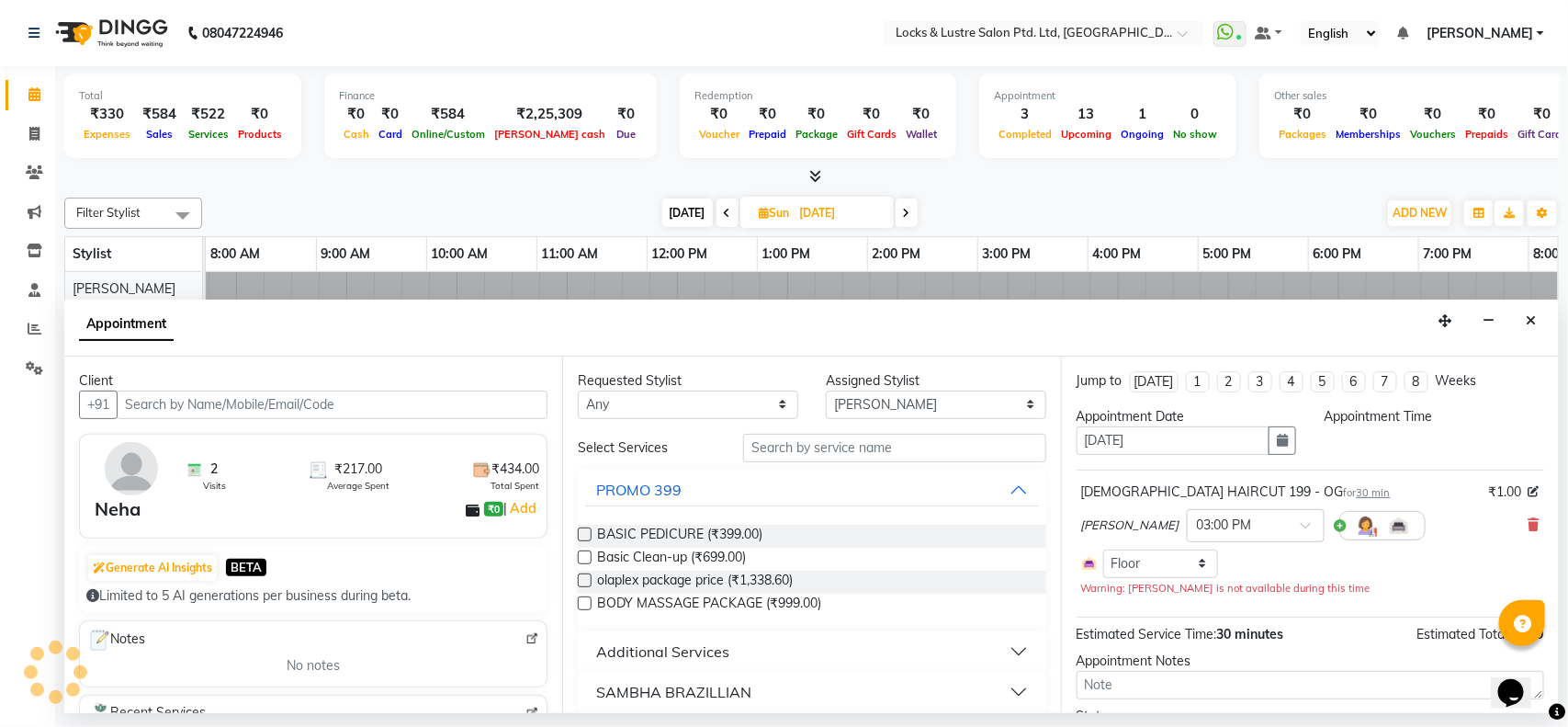
scroll to position [0, 0]
select select "900"
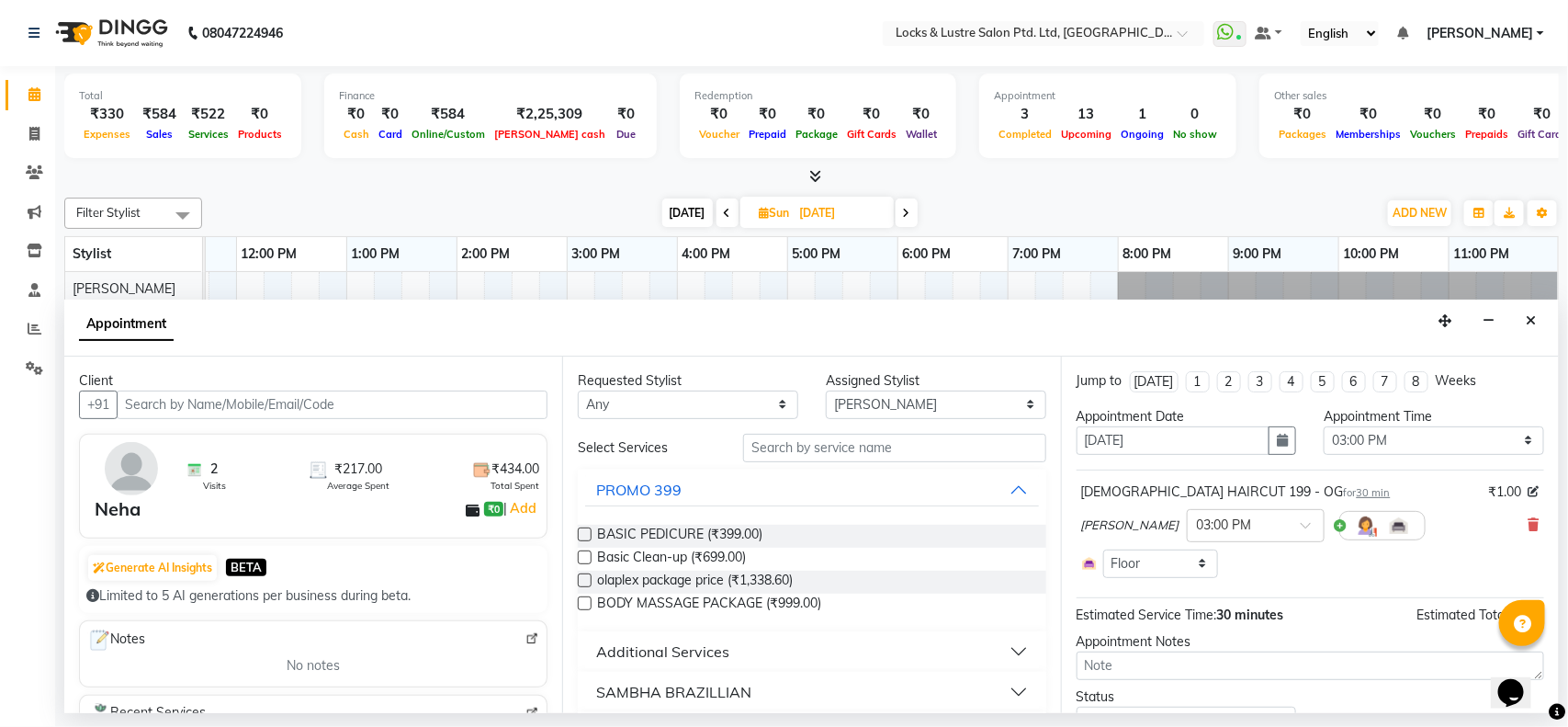
scroll to position [85, 0]
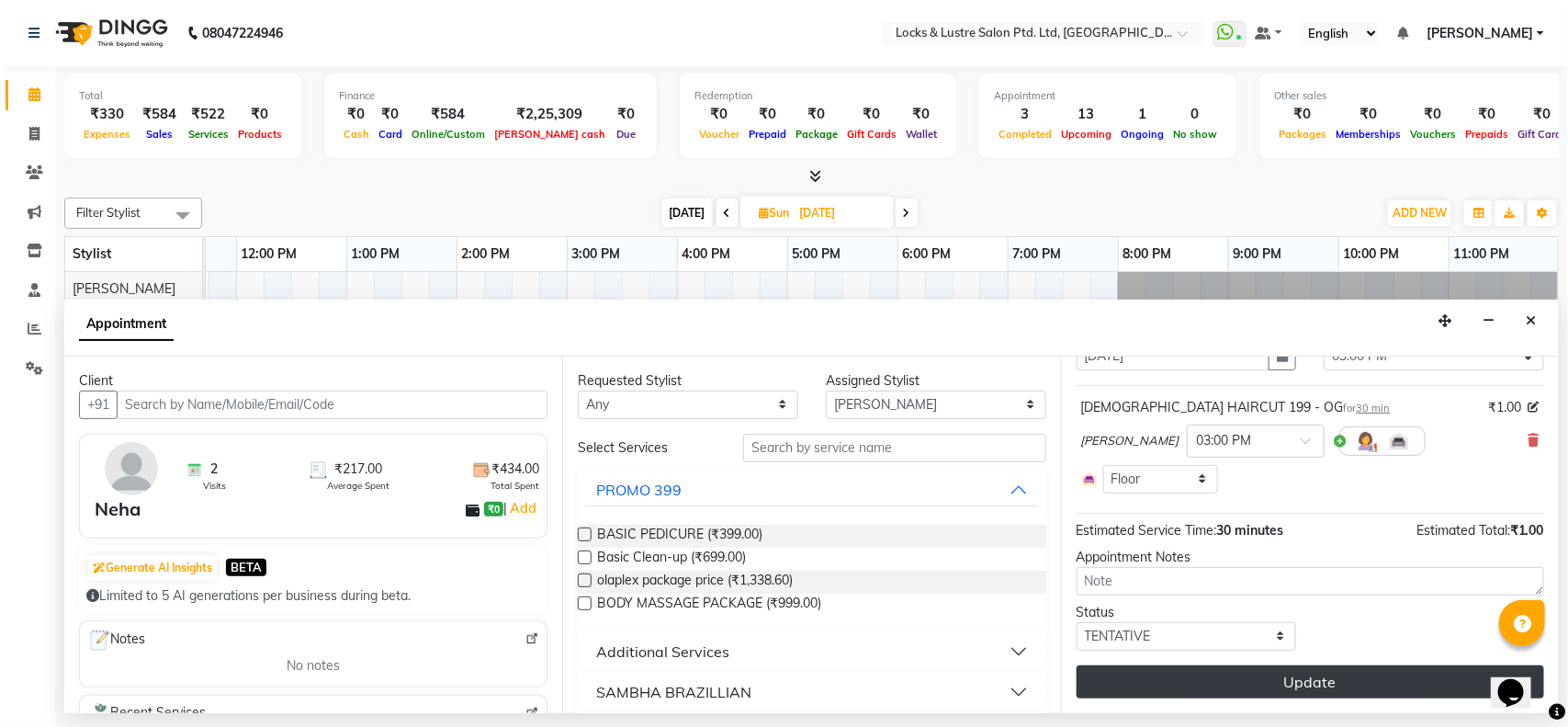
click at [1223, 681] on button "Update" at bounding box center [1310, 682] width 467 height 33
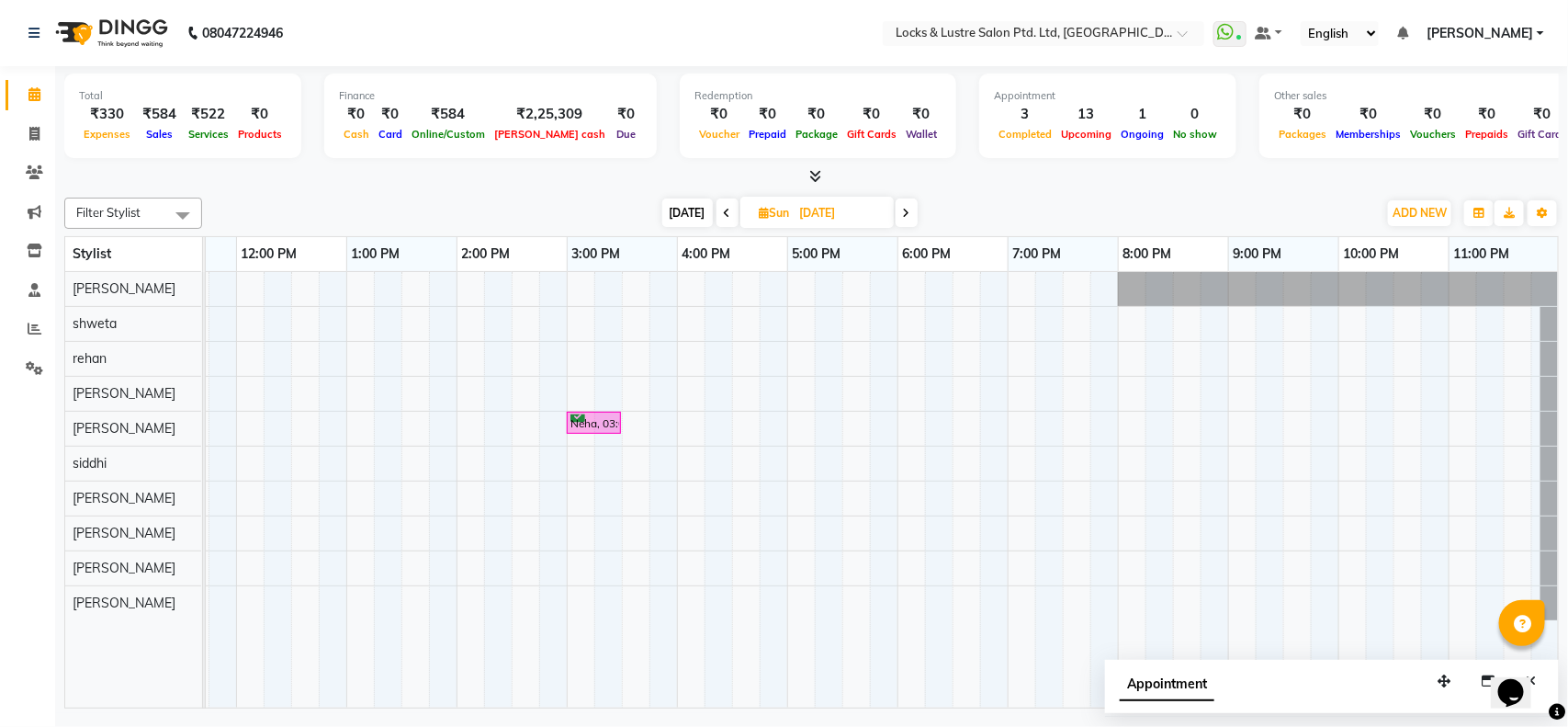
click at [691, 214] on span "[DATE]" at bounding box center [687, 212] width 51 height 29
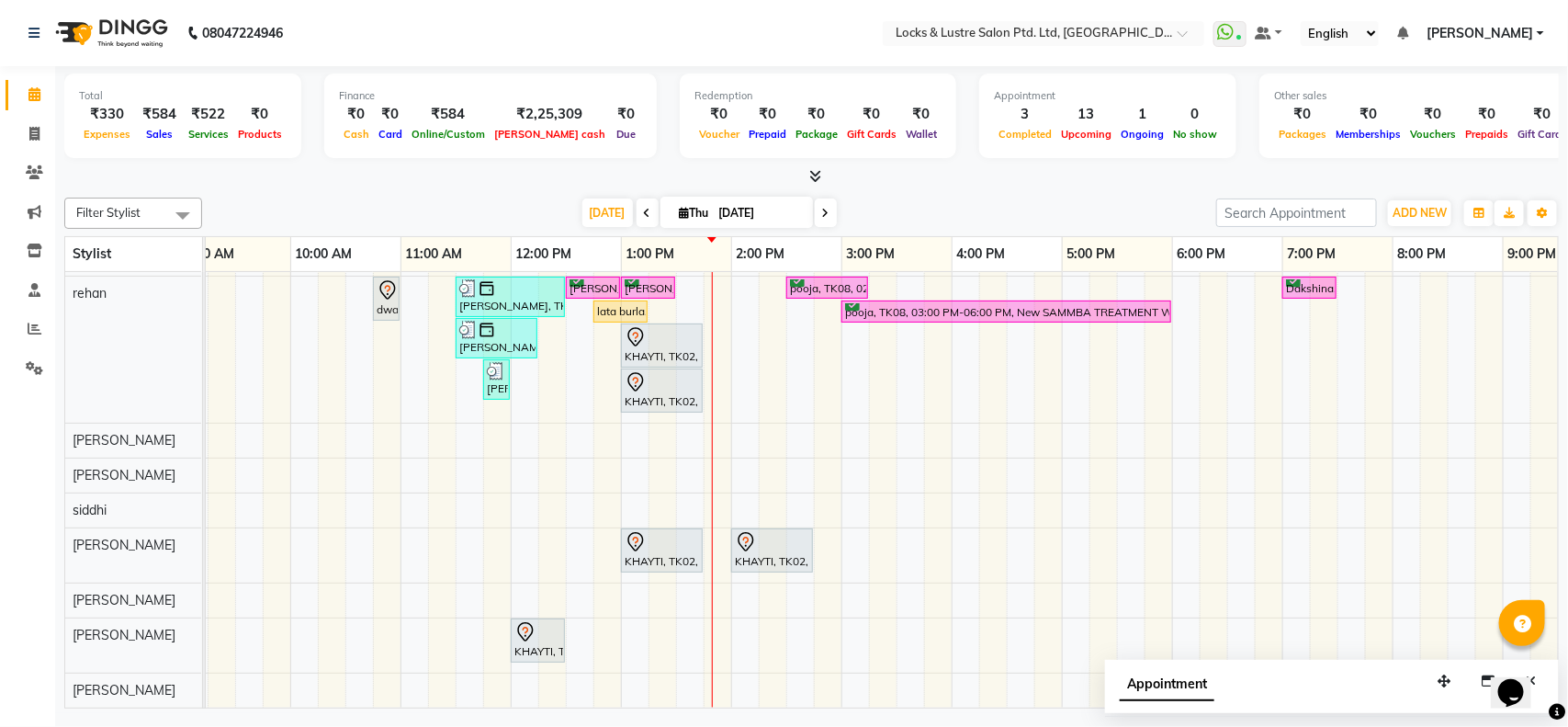
scroll to position [0, 0]
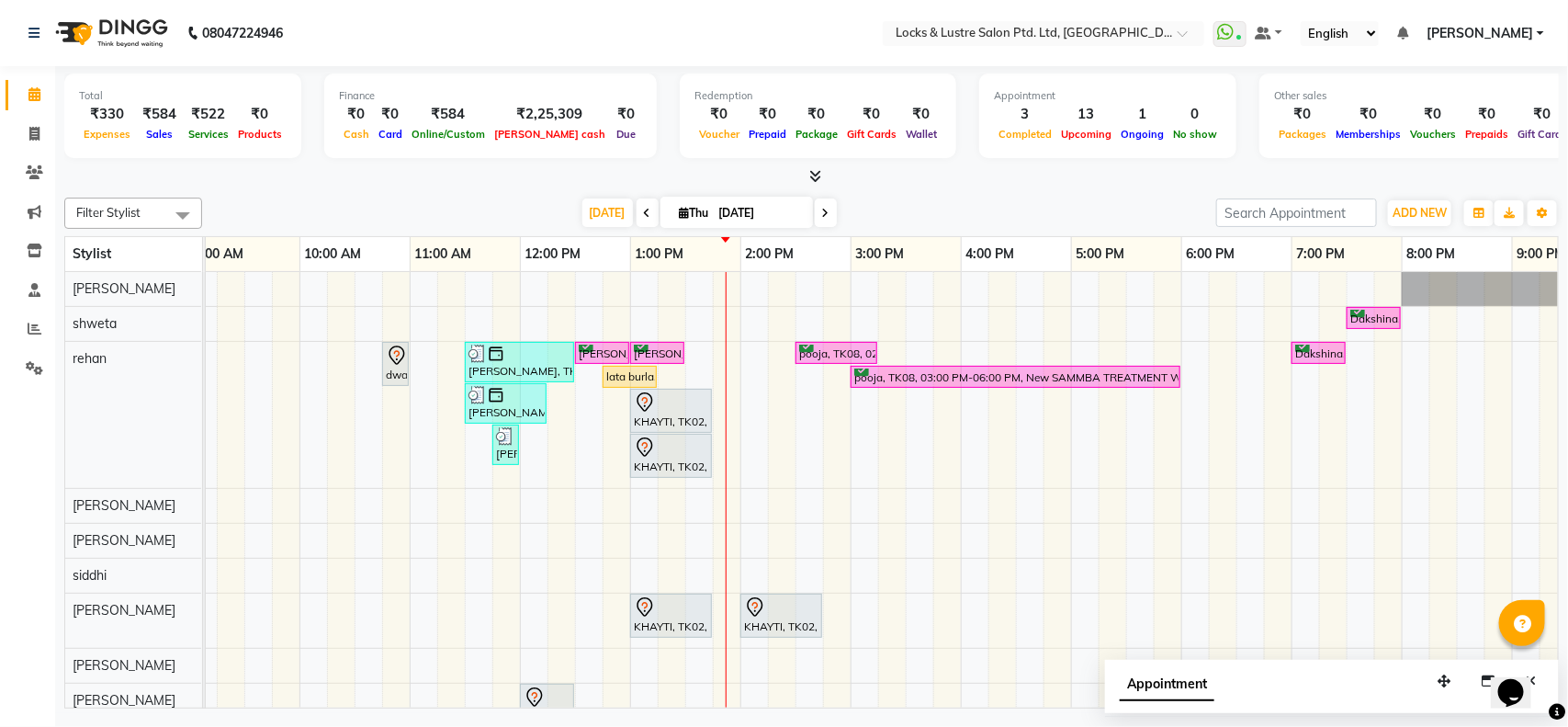
click at [822, 213] on icon at bounding box center [826, 213] width 7 height 11
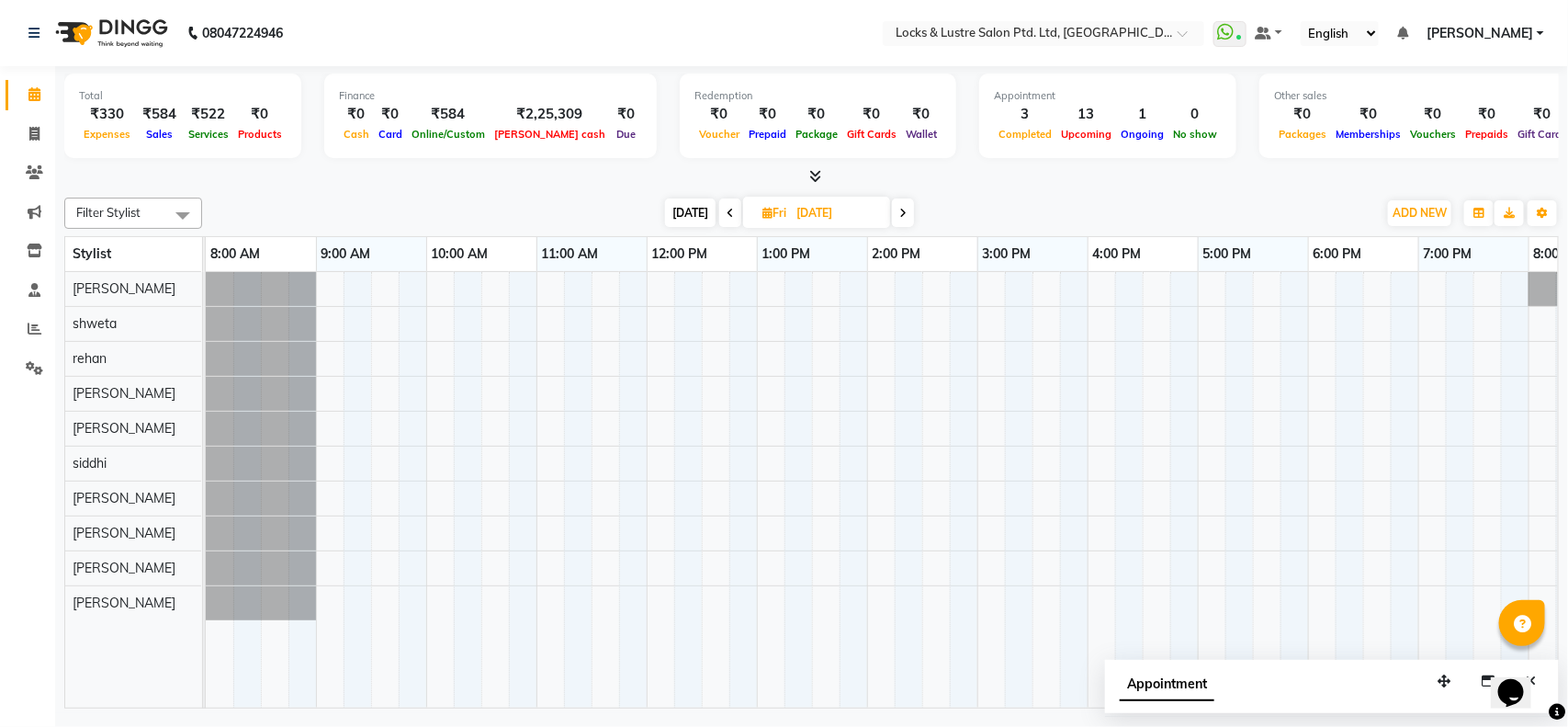
click at [727, 212] on icon at bounding box center [730, 213] width 7 height 11
type input "[DATE]"
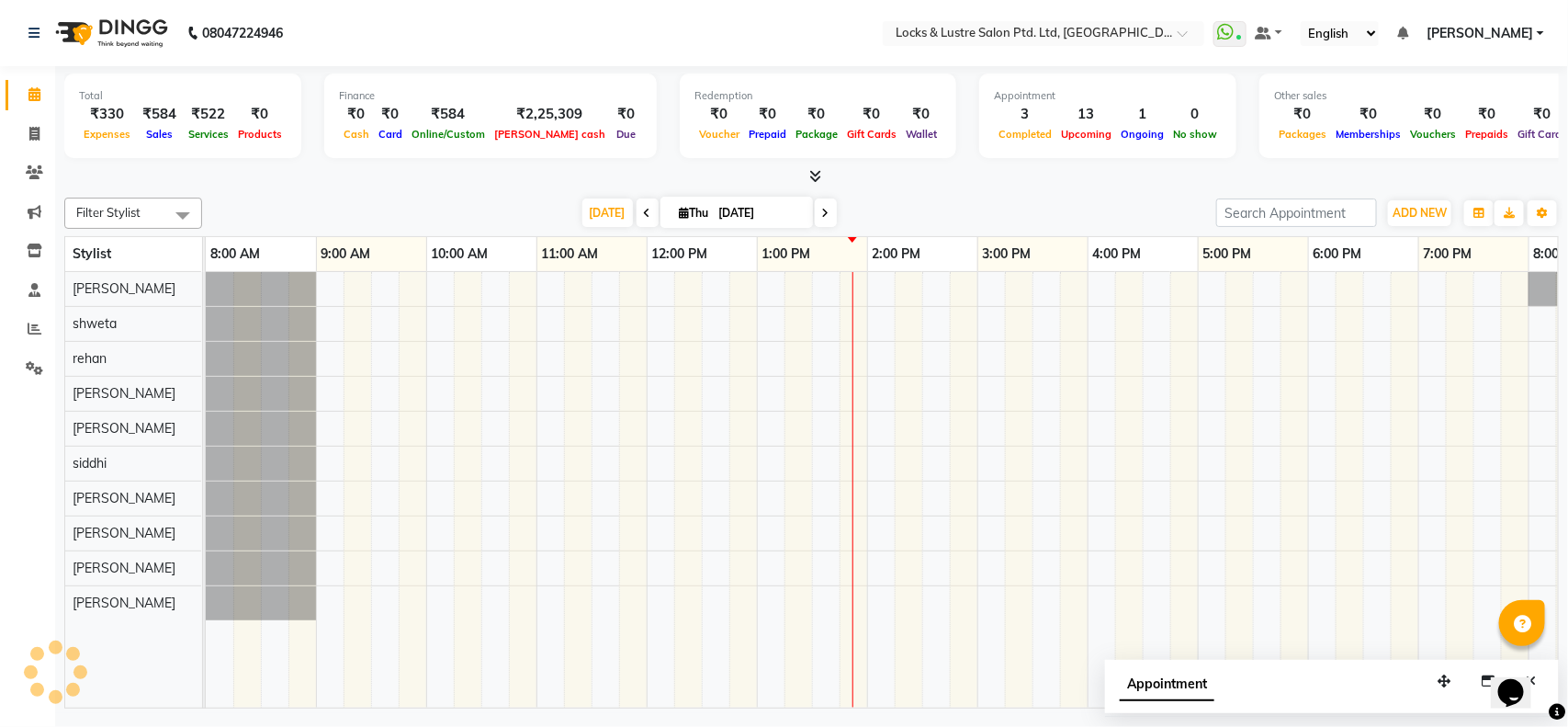
scroll to position [0, 411]
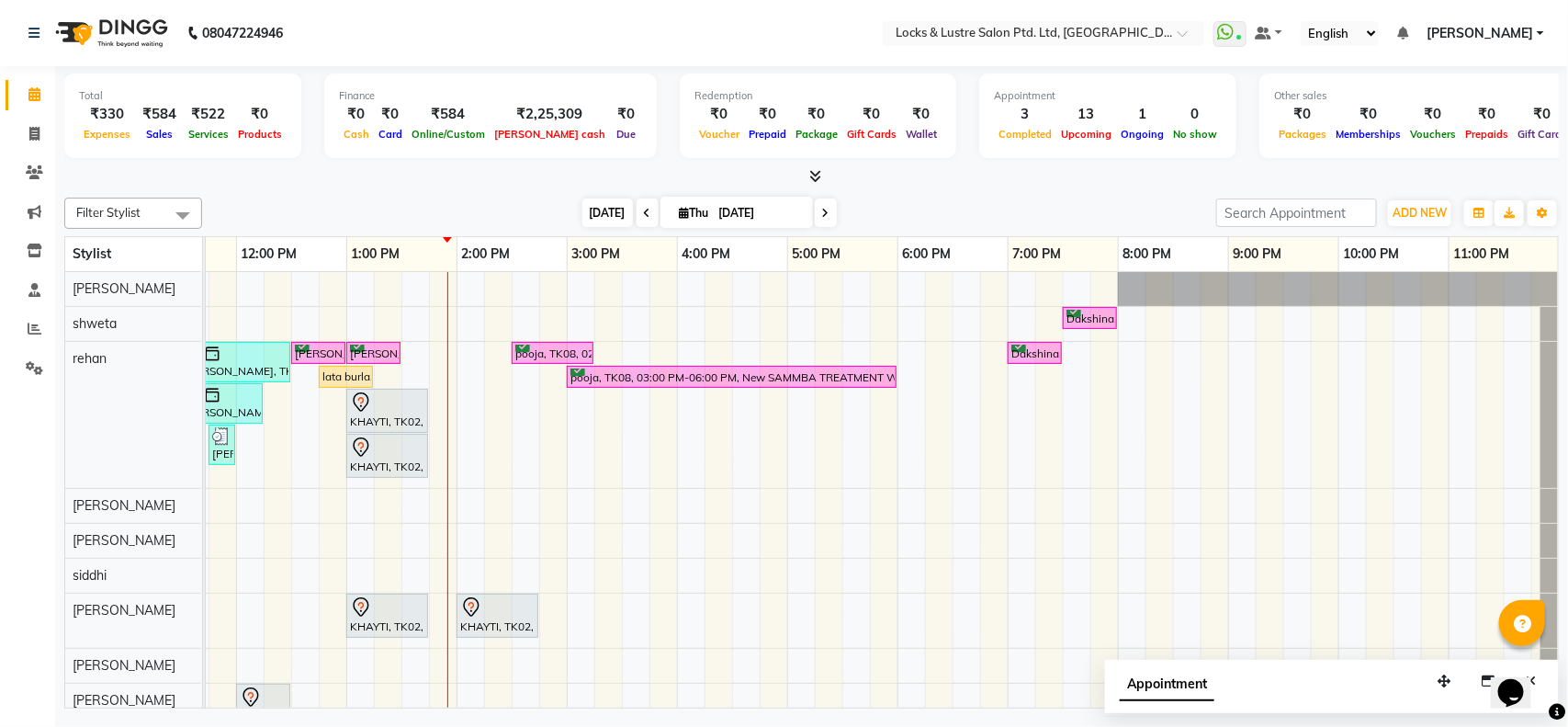
click at [604, 204] on span "[DATE]" at bounding box center [608, 212] width 51 height 29
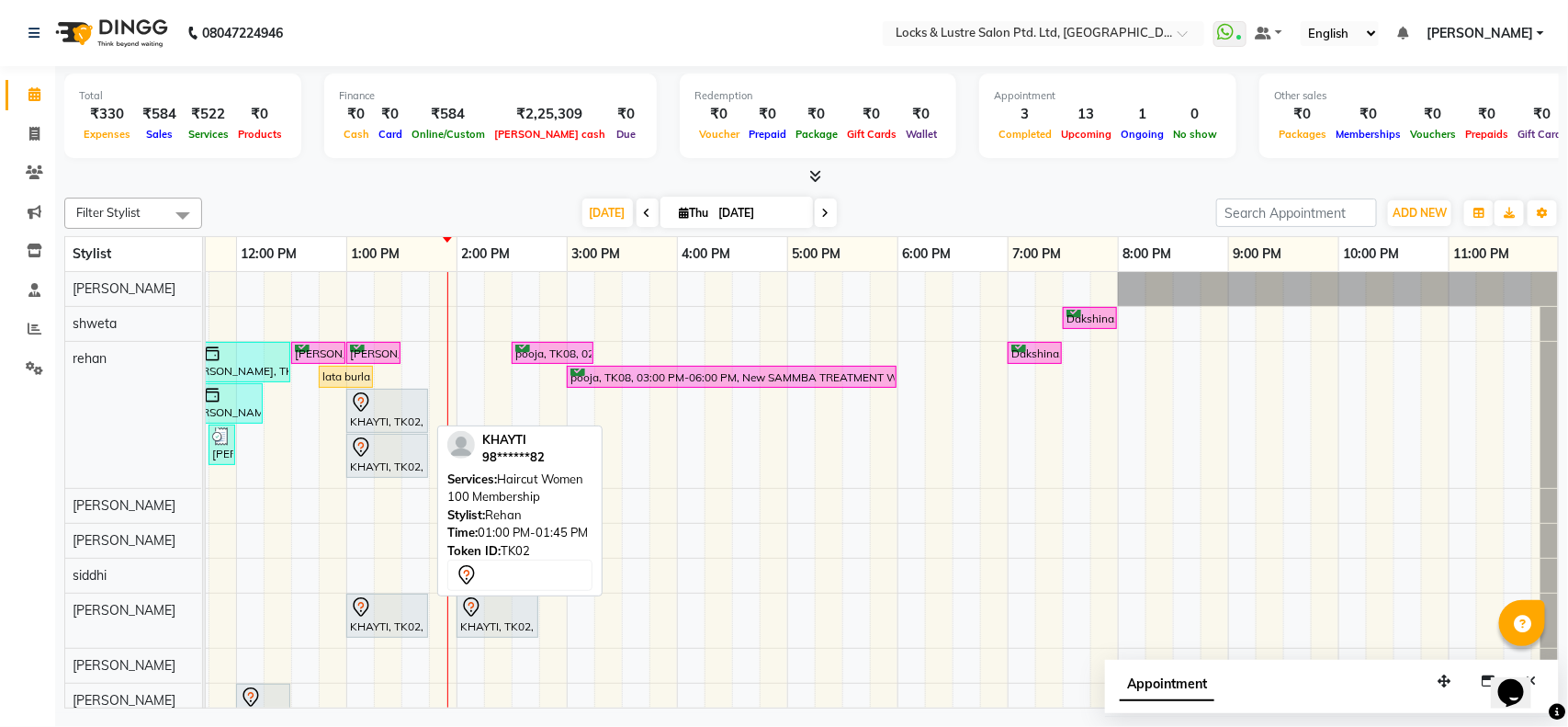
click at [384, 420] on div "KHAYTI, TK02, 01:00 PM-01:45 PM, Haircut Women 100 Membership" at bounding box center [387, 411] width 78 height 39
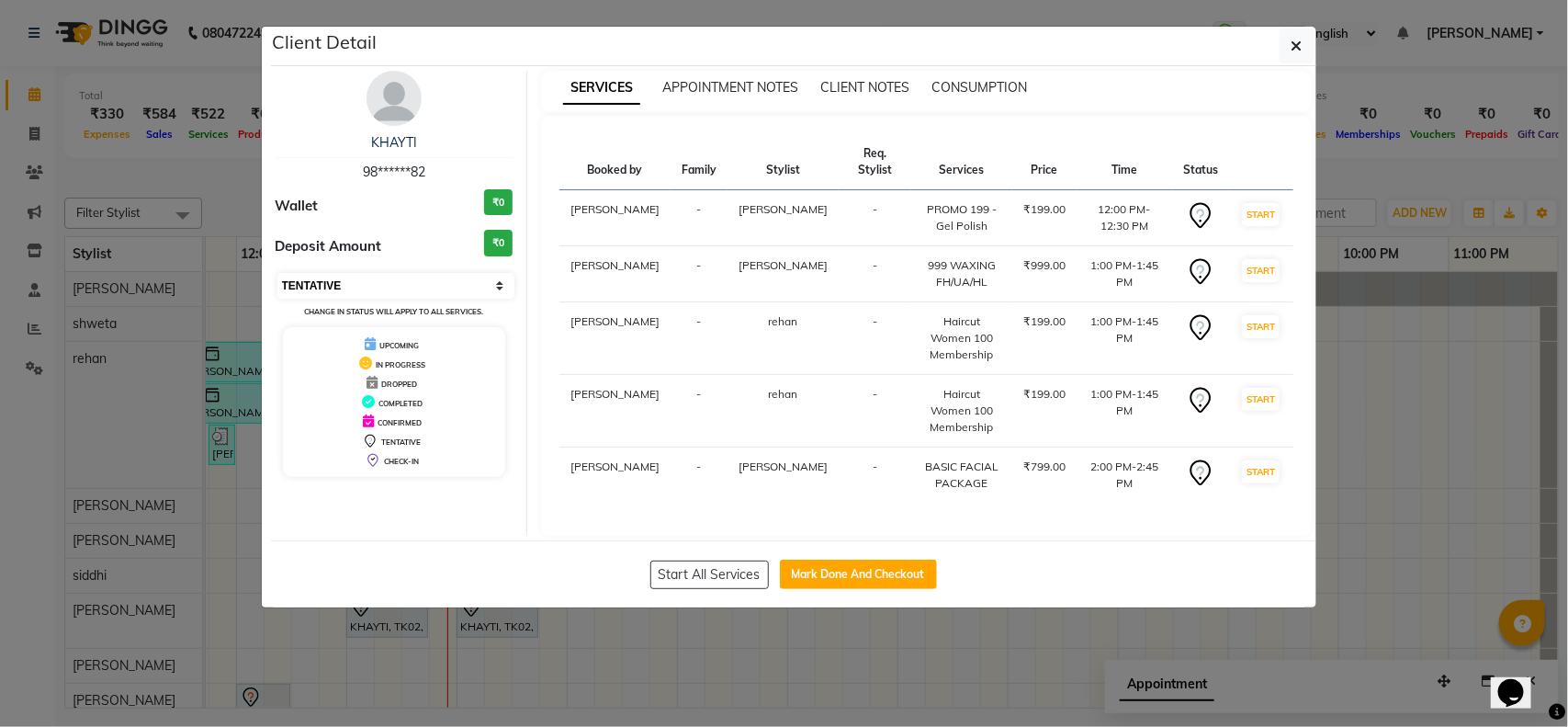
click at [498, 278] on select "Select IN SERVICE CONFIRMED TENTATIVE CHECK IN MARK DONE UPCOMING" at bounding box center [396, 285] width 238 height 26
select select "6"
click at [277, 273] on select "Select IN SERVICE CONFIRMED TENTATIVE CHECK IN MARK DONE UPCOMING" at bounding box center [396, 285] width 238 height 26
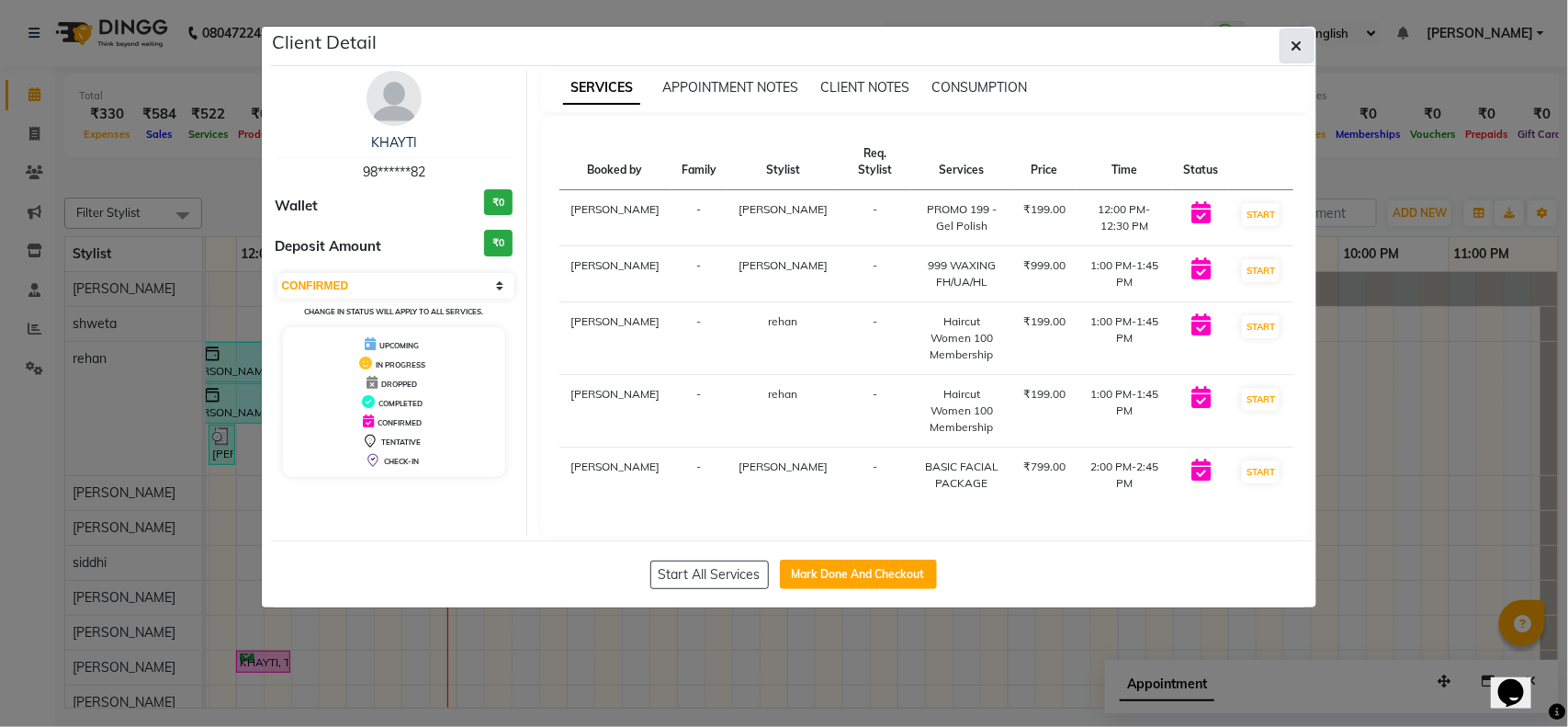
click at [1301, 40] on button "button" at bounding box center [1297, 46] width 35 height 35
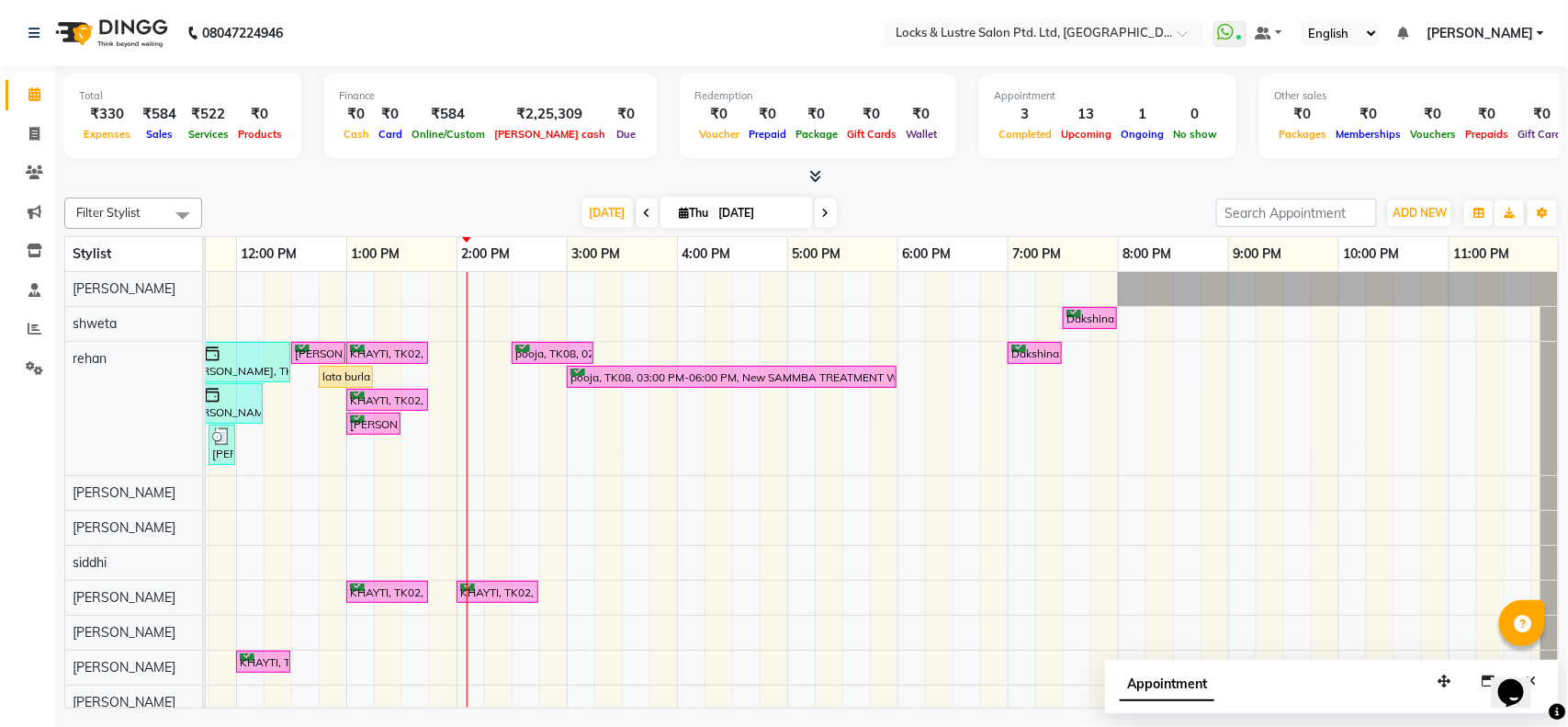
click at [644, 210] on icon at bounding box center [647, 213] width 7 height 11
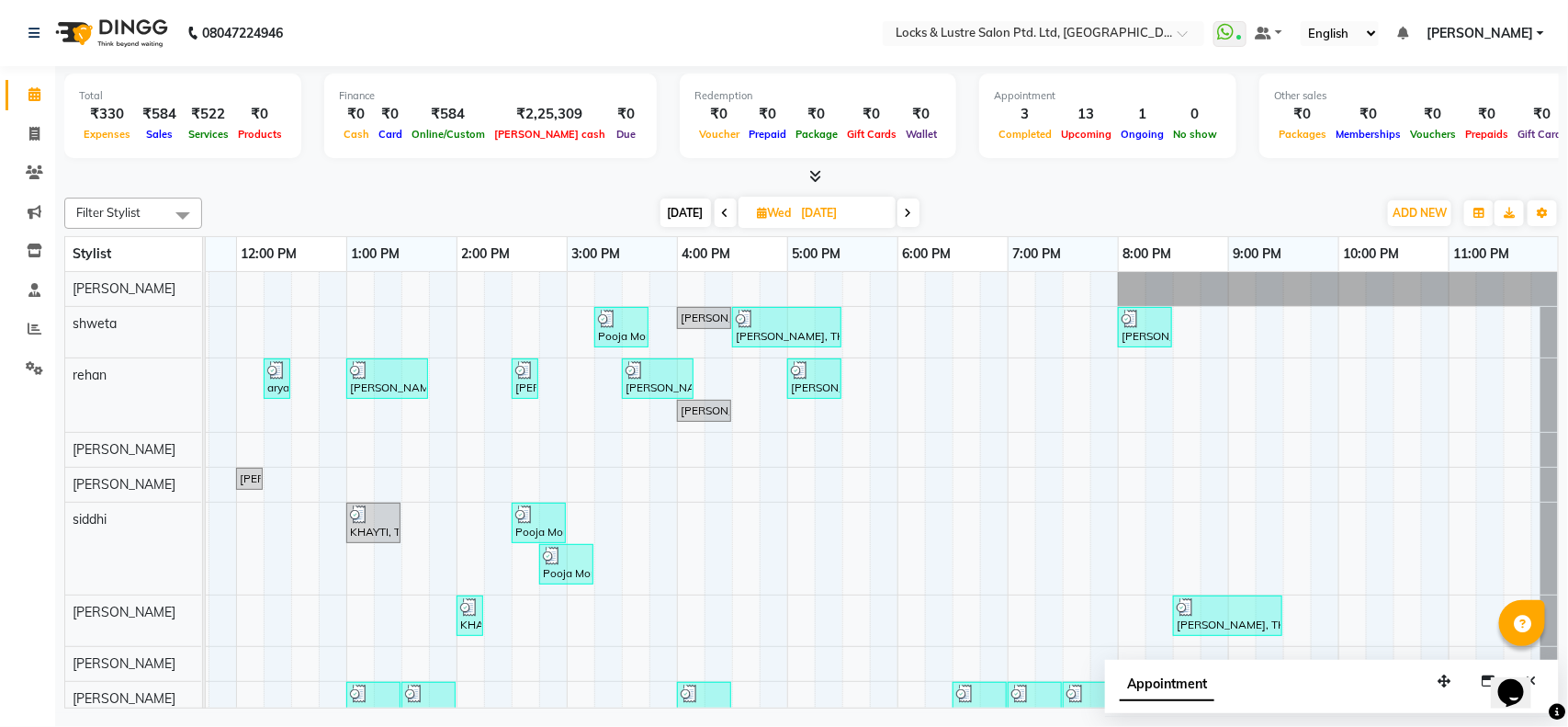
click at [912, 209] on span at bounding box center [909, 212] width 22 height 29
type input "[DATE]"
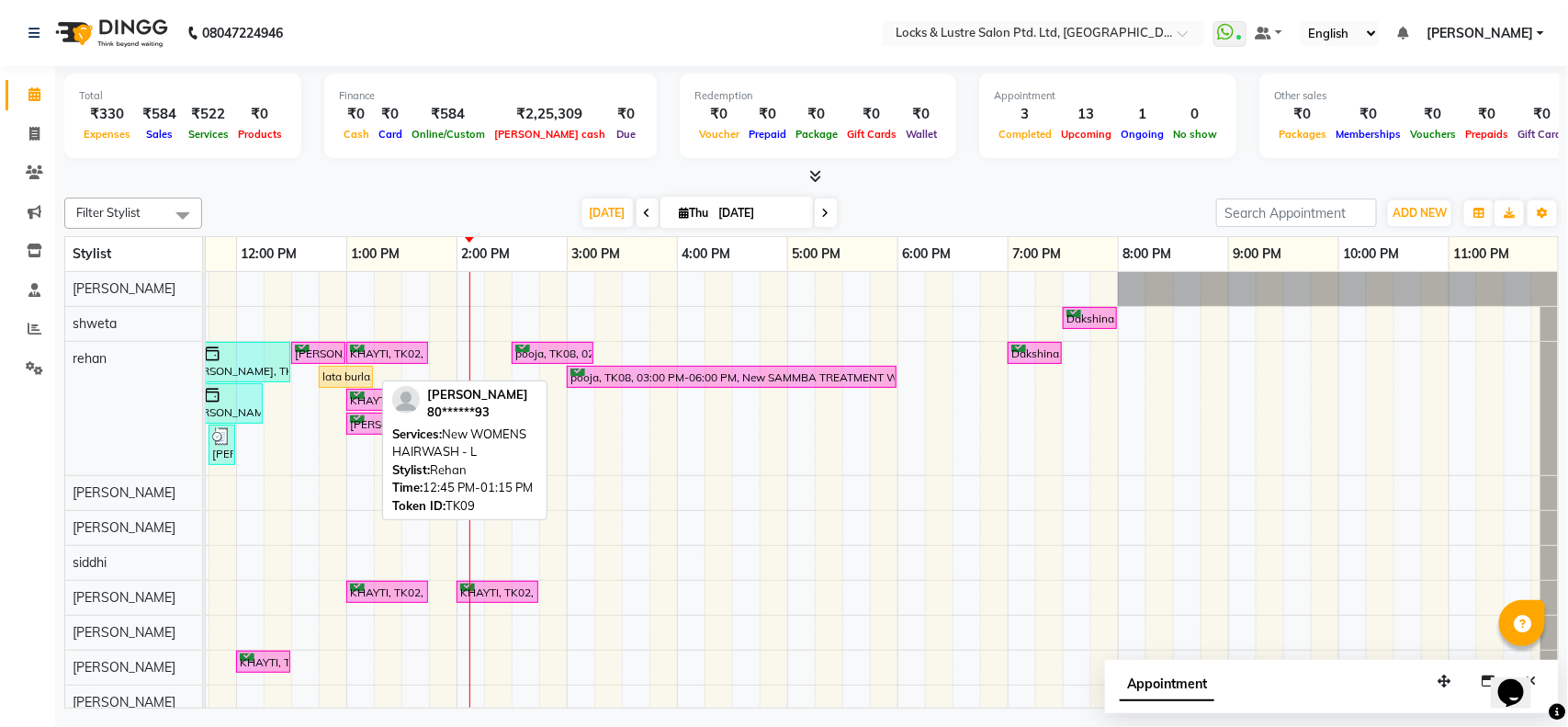
click at [327, 372] on div "lata burla, TK09, 12:45 PM-01:15 PM, New WOMENS HAIRWASH - L" at bounding box center [345, 377] width 51 height 17
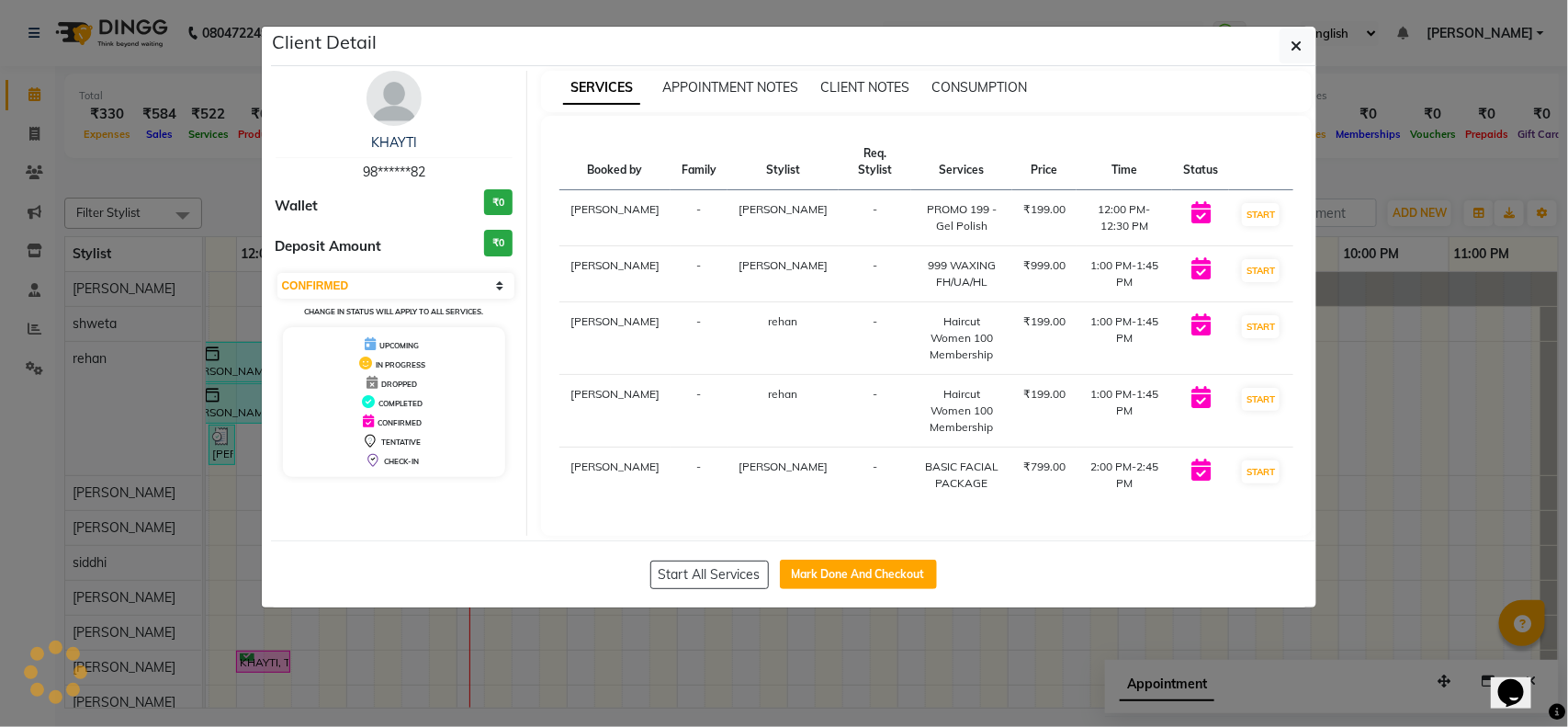
select select "1"
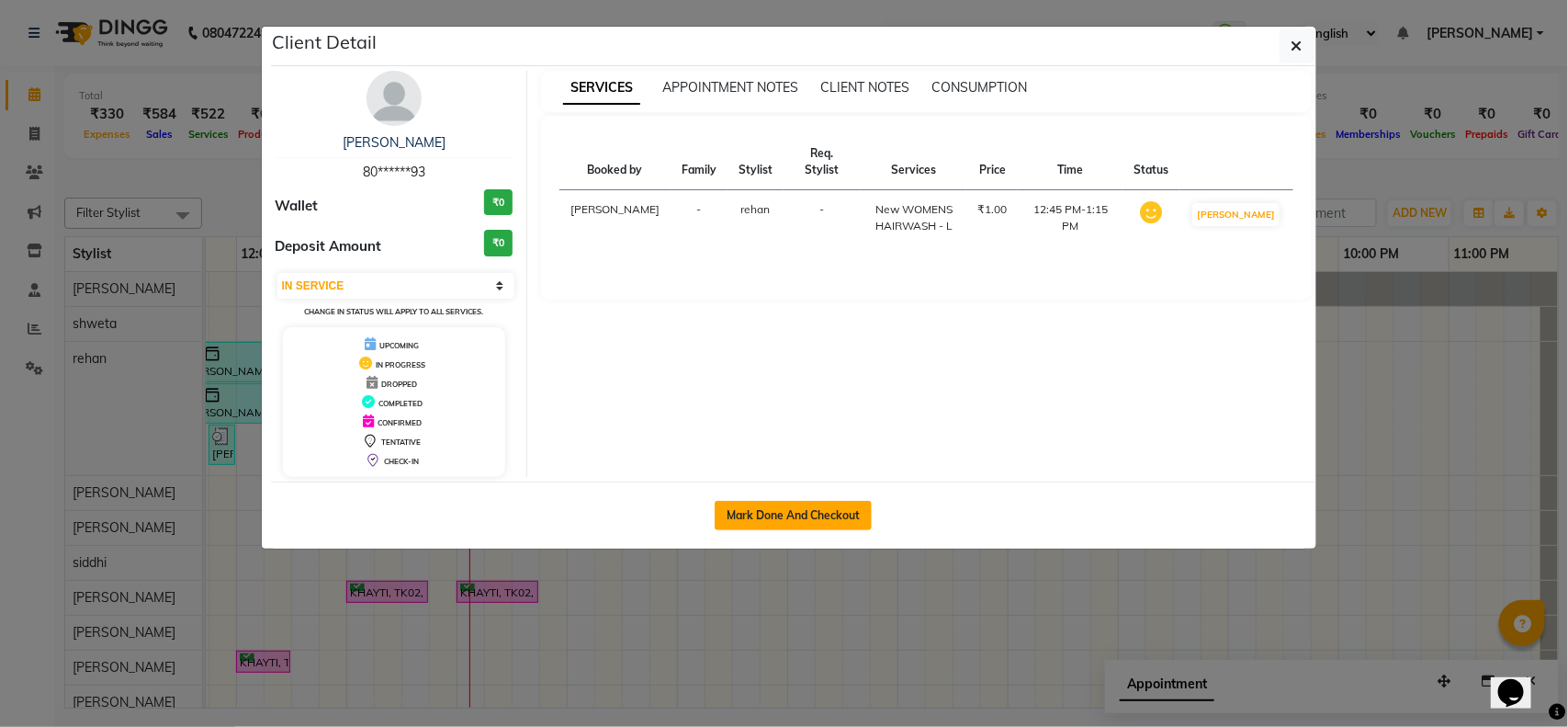
click at [848, 512] on button "Mark Done And Checkout" at bounding box center [793, 515] width 157 height 30
select select "service"
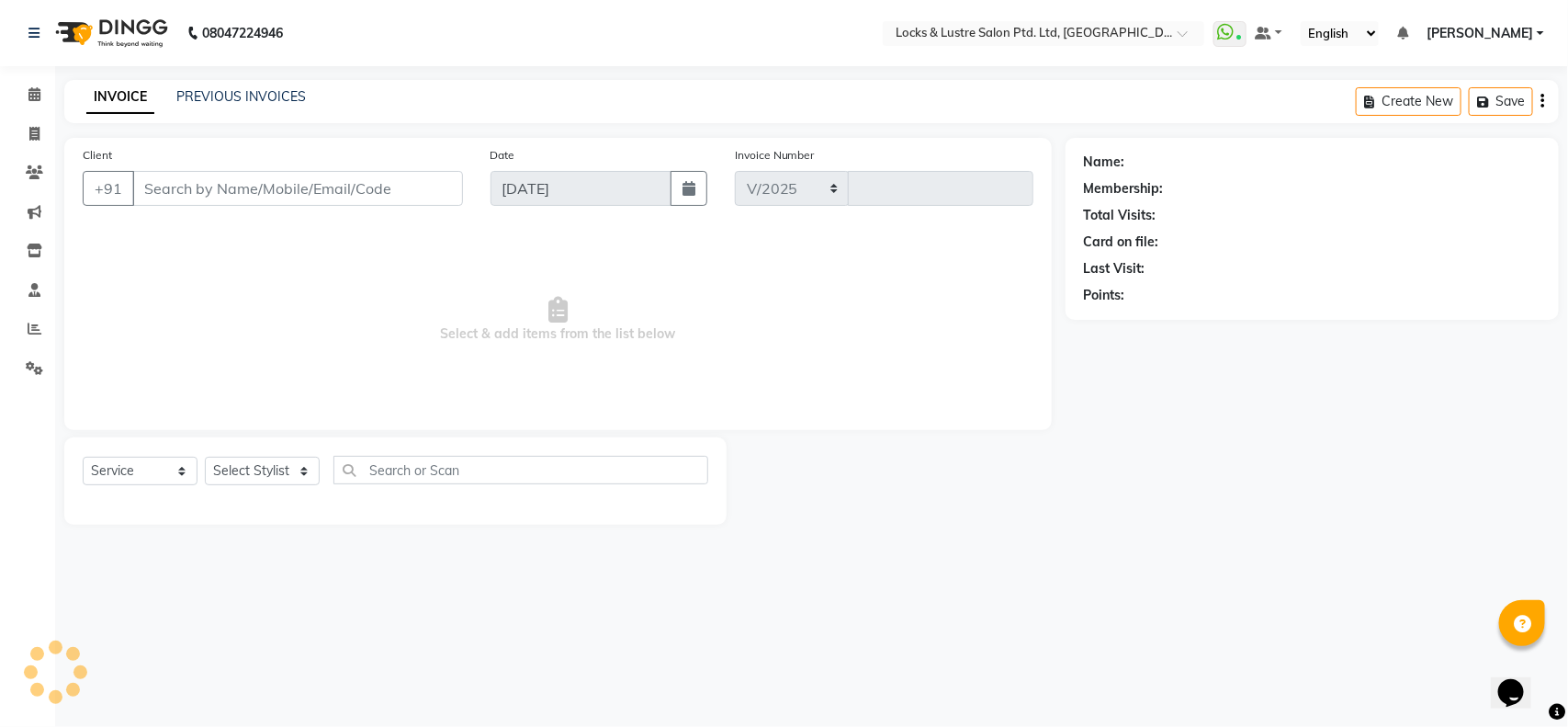
select select "5928"
type input "2169"
type input "80******93"
select select "62982"
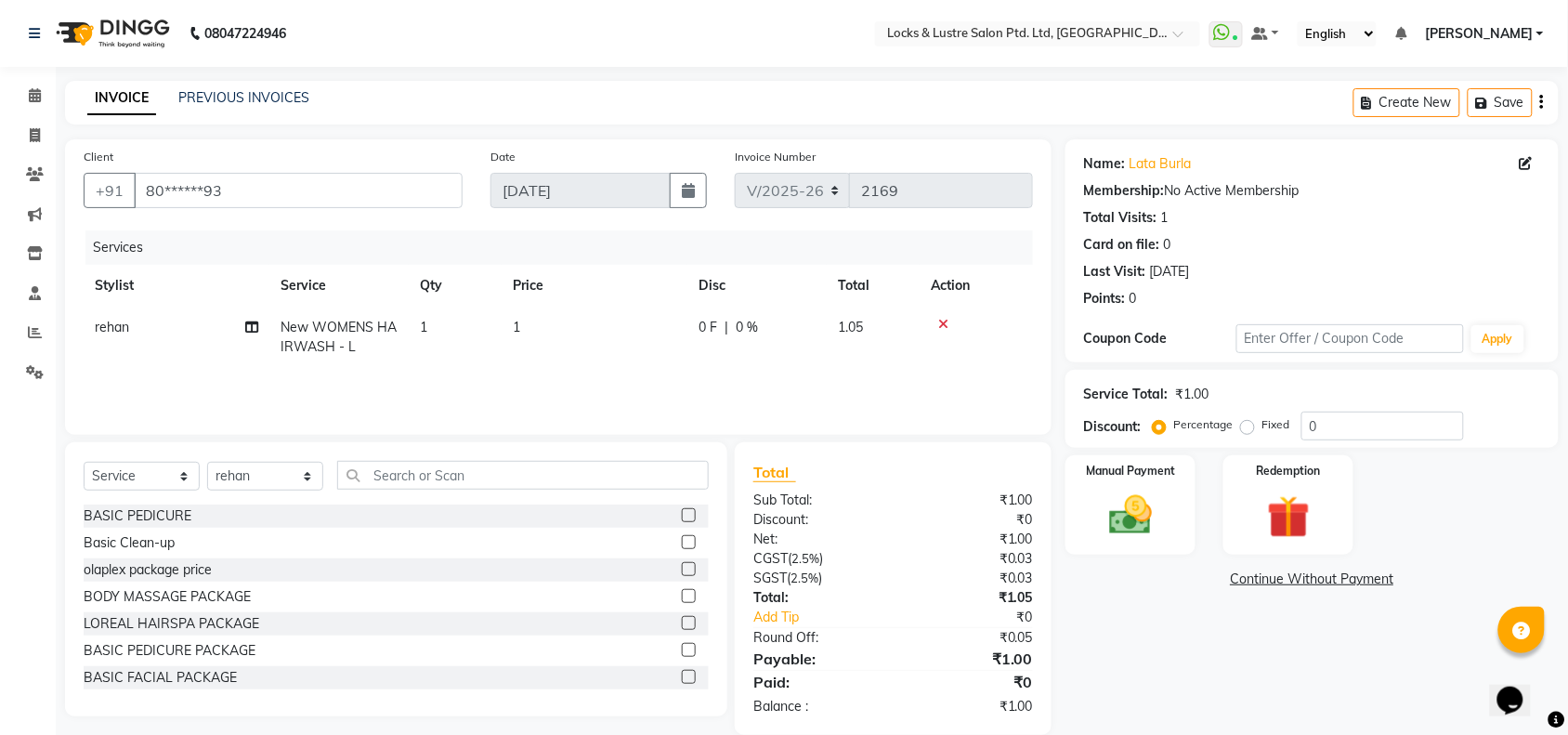
click at [344, 332] on span "New WOMENS HAIRWASH - L" at bounding box center [338, 336] width 116 height 36
select select "62982"
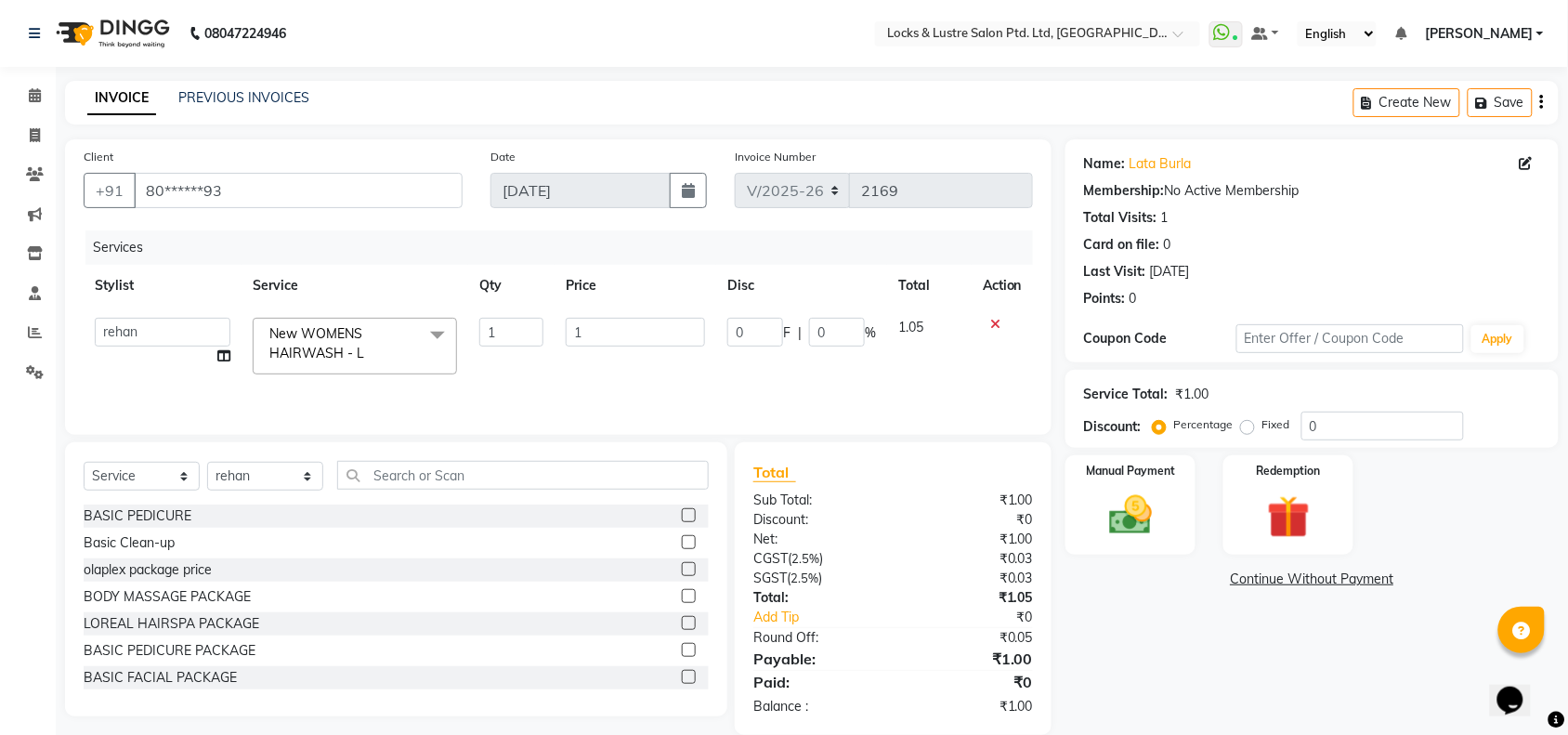
click at [344, 332] on span "New WOMENS HAIRWASH - L" at bounding box center [316, 343] width 94 height 36
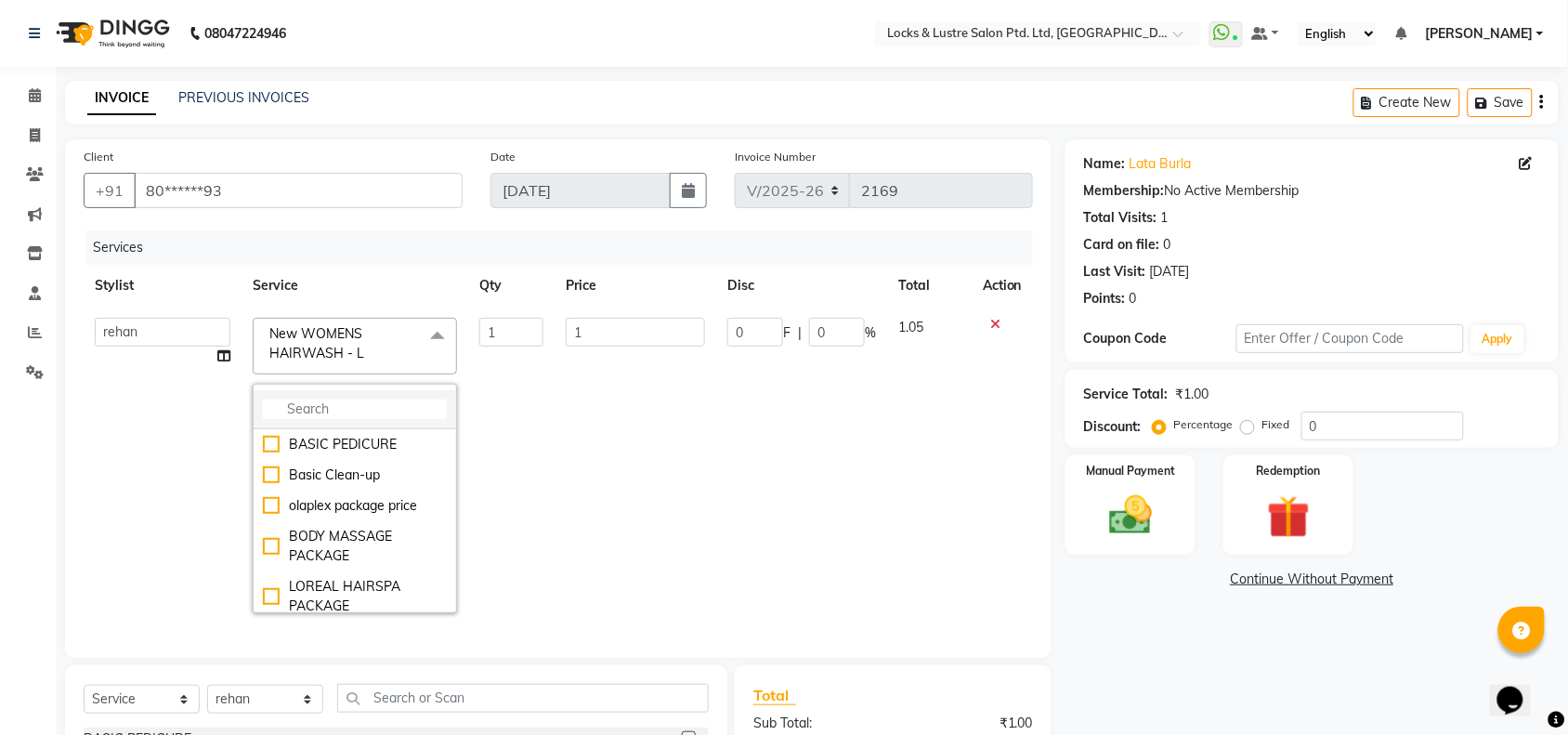
click at [328, 404] on input "multiselect-search" at bounding box center [354, 409] width 184 height 20
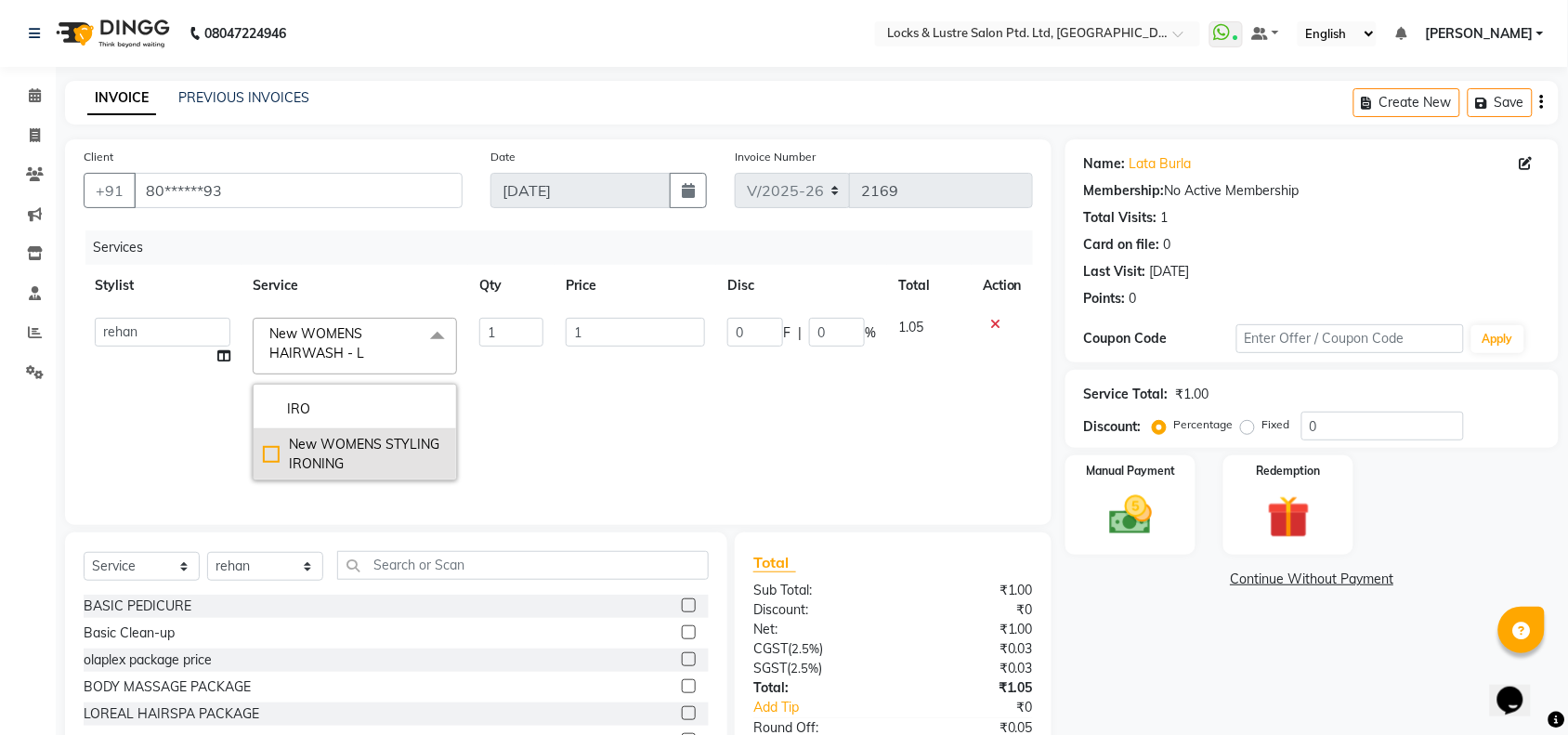
type input "IRO"
click at [326, 475] on li "New WOMENS STYLING IRONING" at bounding box center [354, 454] width 203 height 50
checkbox input "true"
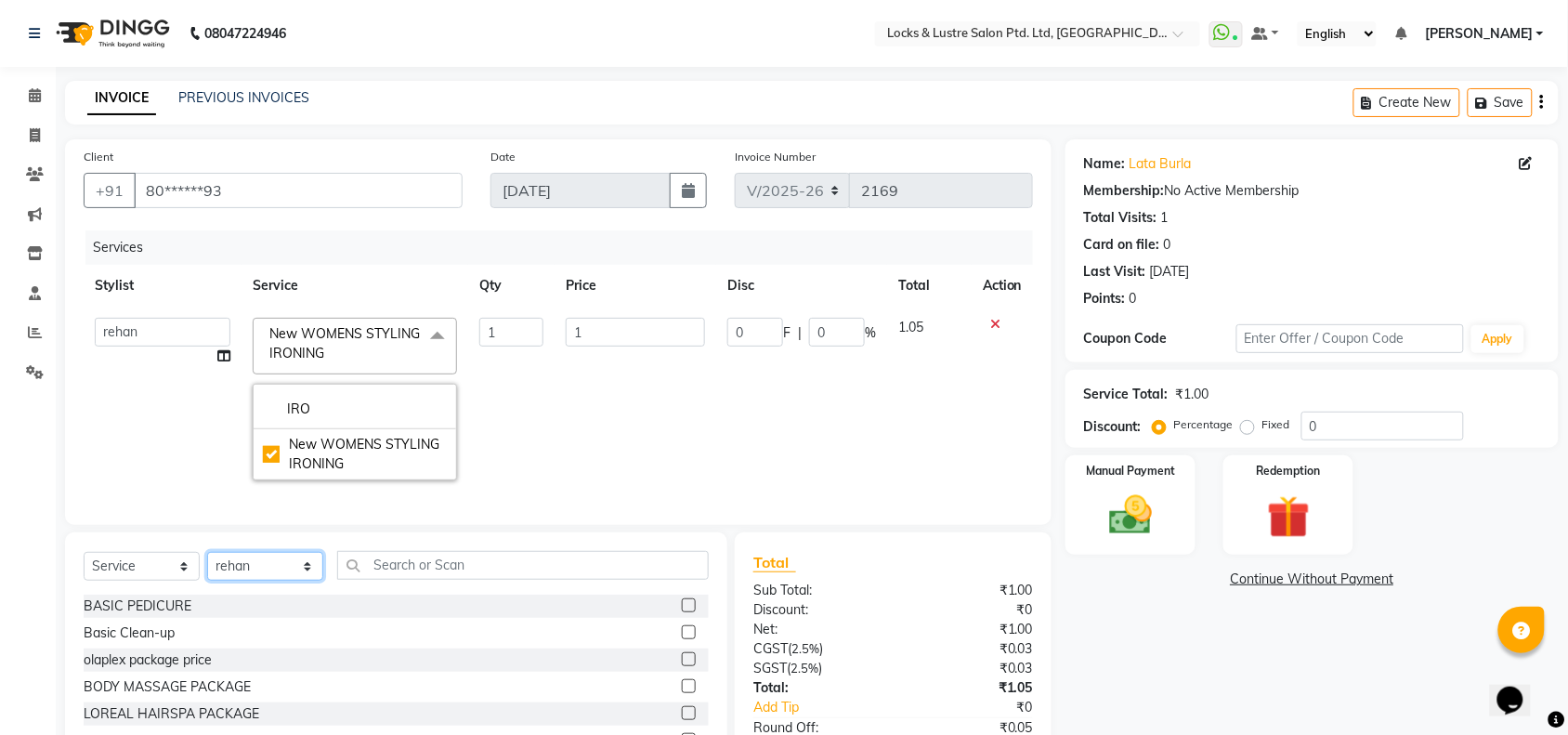
click at [262, 581] on select "Select Stylist adil Admin AHSAN SHAIKH aman Ana's Anuja anushree Ashish chandan…" at bounding box center [265, 566] width 116 height 29
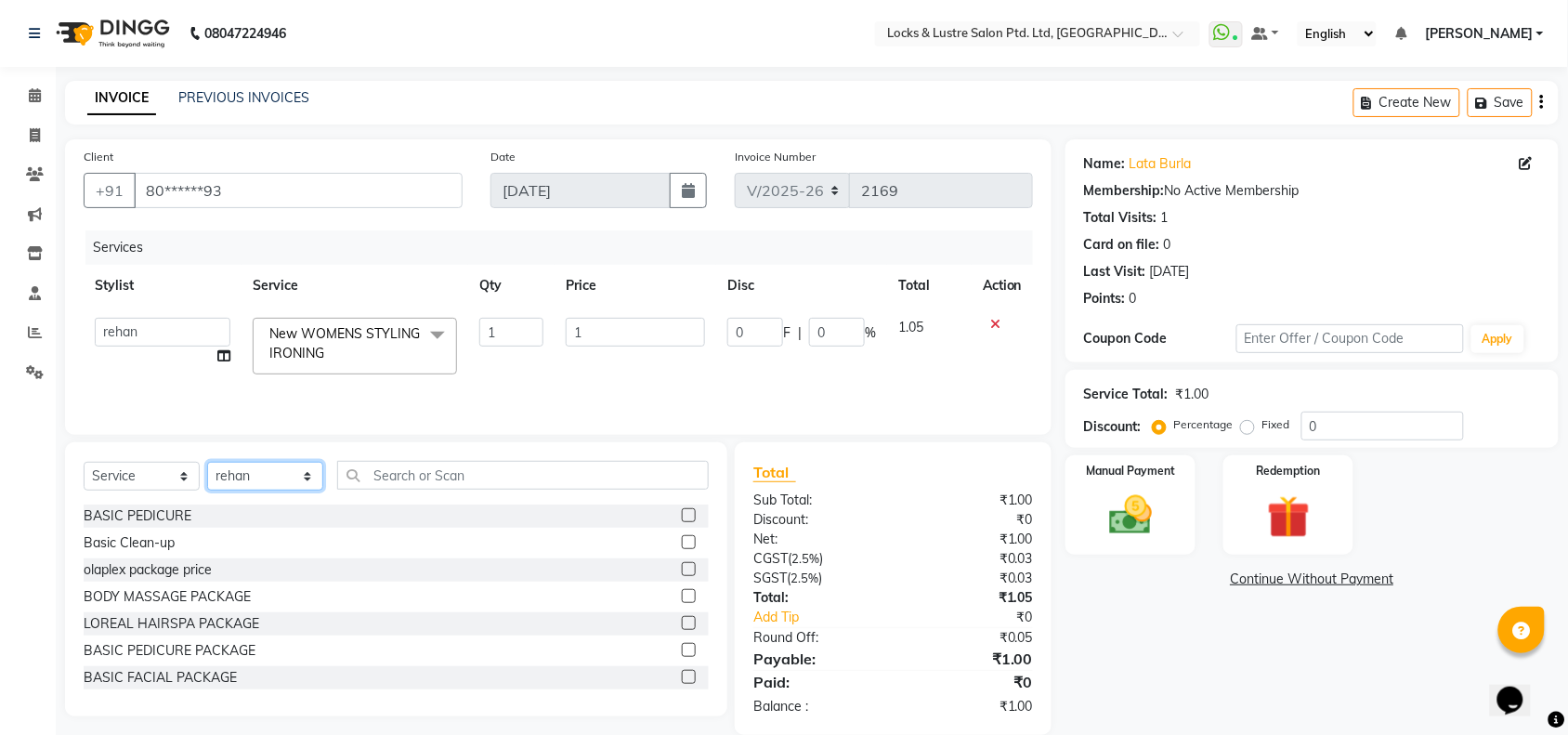
select select "90379"
click at [207, 462] on select "Select Stylist adil Admin AHSAN SHAIKH aman Ana's Anuja anushree Ashish chandan…" at bounding box center [265, 475] width 116 height 29
drag, startPoint x: 474, startPoint y: 456, endPoint x: 472, endPoint y: 476, distance: 20.1
click at [472, 476] on div "Select Service Product Membership Package Voucher Prepaid Gift Card Select Styl…" at bounding box center [396, 578] width 662 height 274
click at [472, 476] on input "text" at bounding box center [523, 474] width 372 height 29
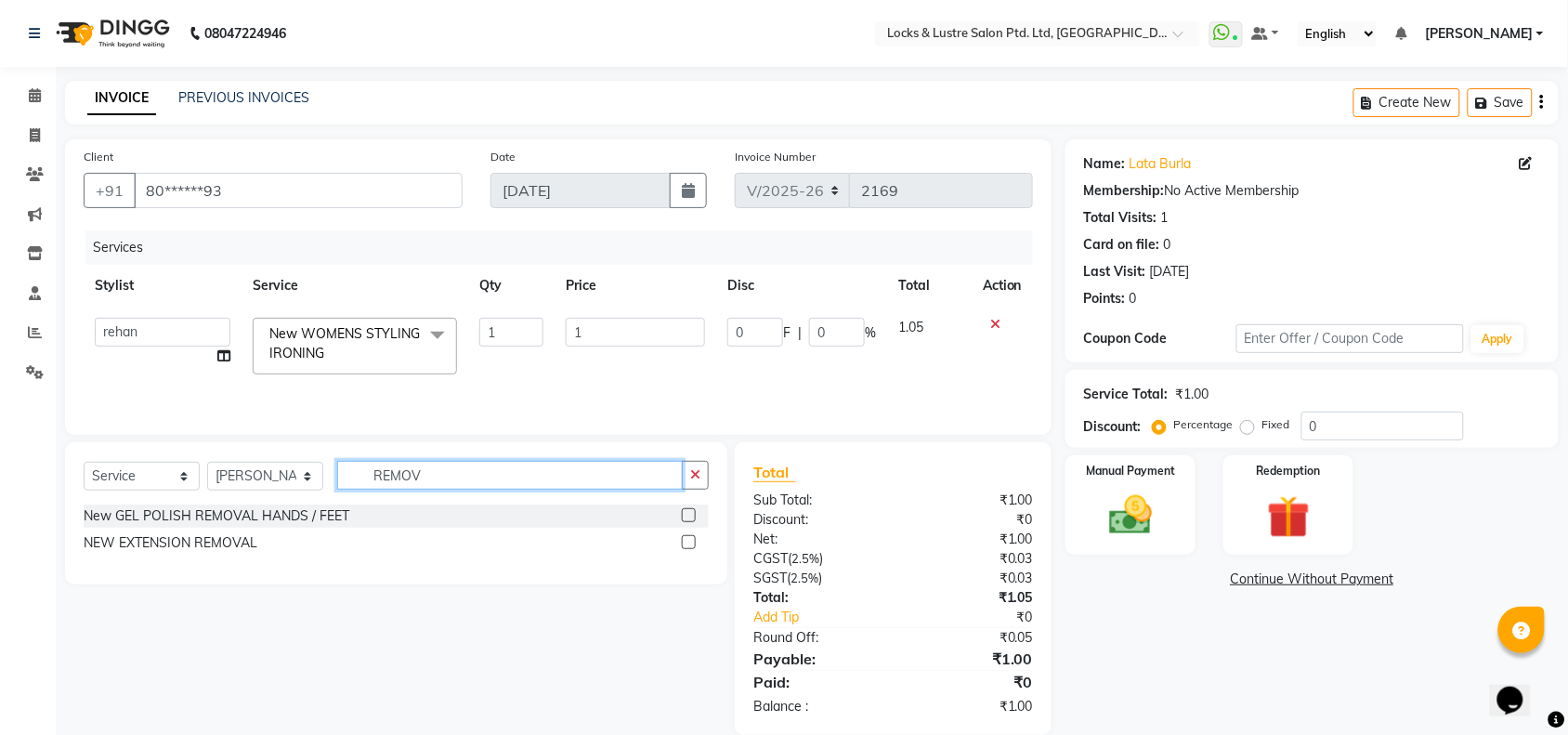
type input "REMOV"
click at [693, 516] on label at bounding box center [688, 515] width 14 height 14
click at [693, 516] on input "checkbox" at bounding box center [687, 516] width 12 height 12
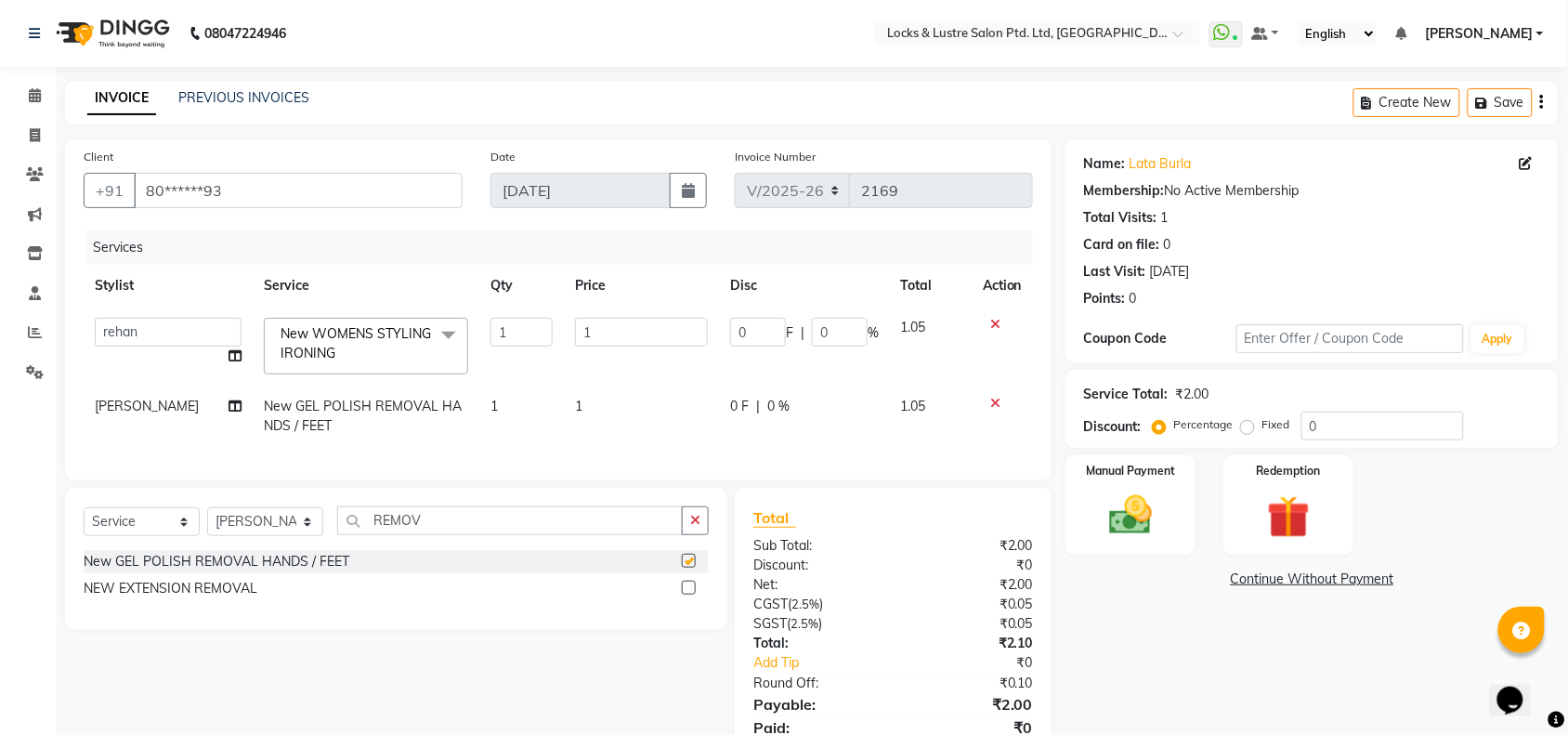
checkbox input "false"
click at [573, 523] on input "REMOV" at bounding box center [510, 520] width 346 height 29
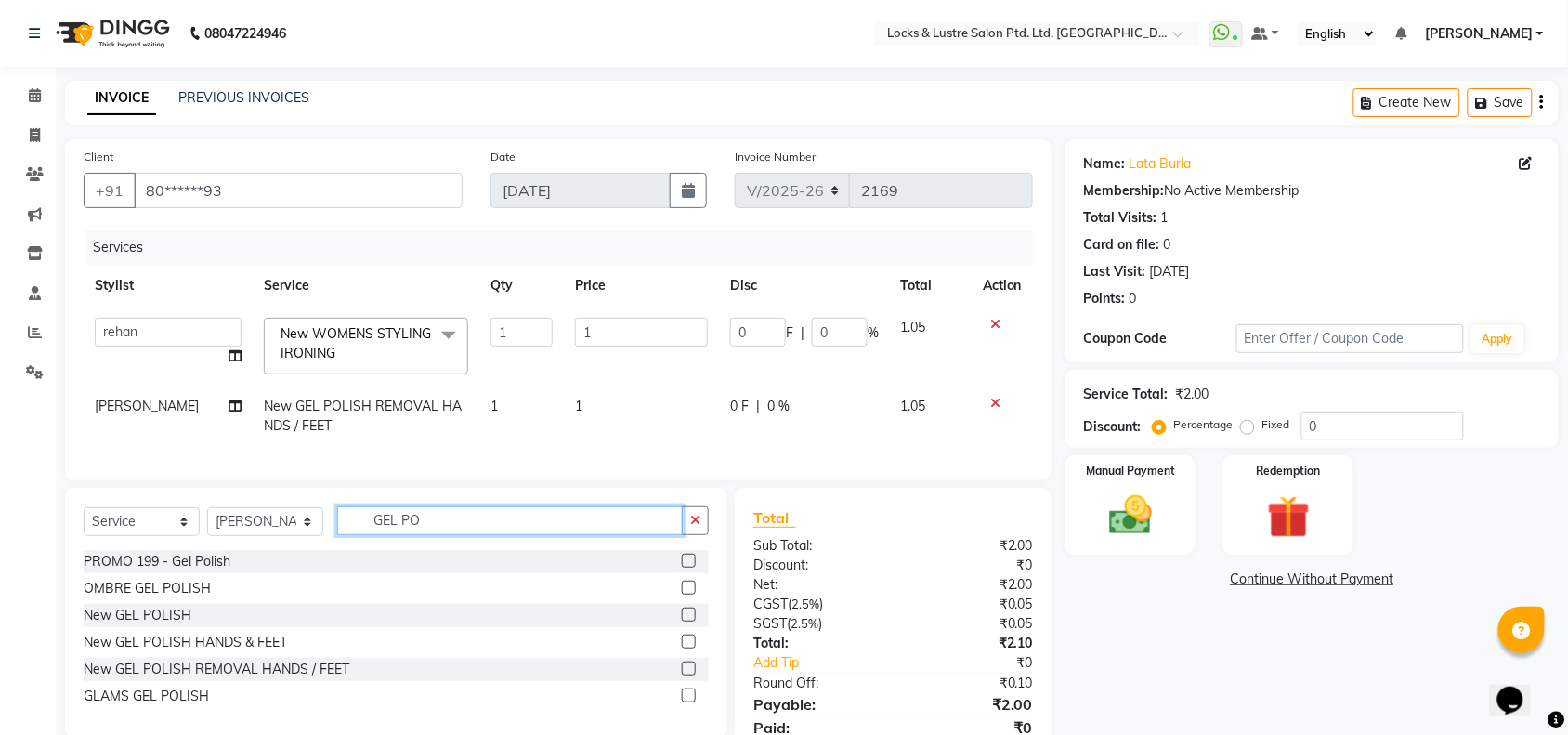
type input "GEL PO"
click at [680, 573] on div "PROMO 199 - Gel Polish" at bounding box center [396, 561] width 625 height 23
click at [695, 568] on label at bounding box center [688, 560] width 14 height 14
click at [694, 568] on input "checkbox" at bounding box center [687, 561] width 12 height 12
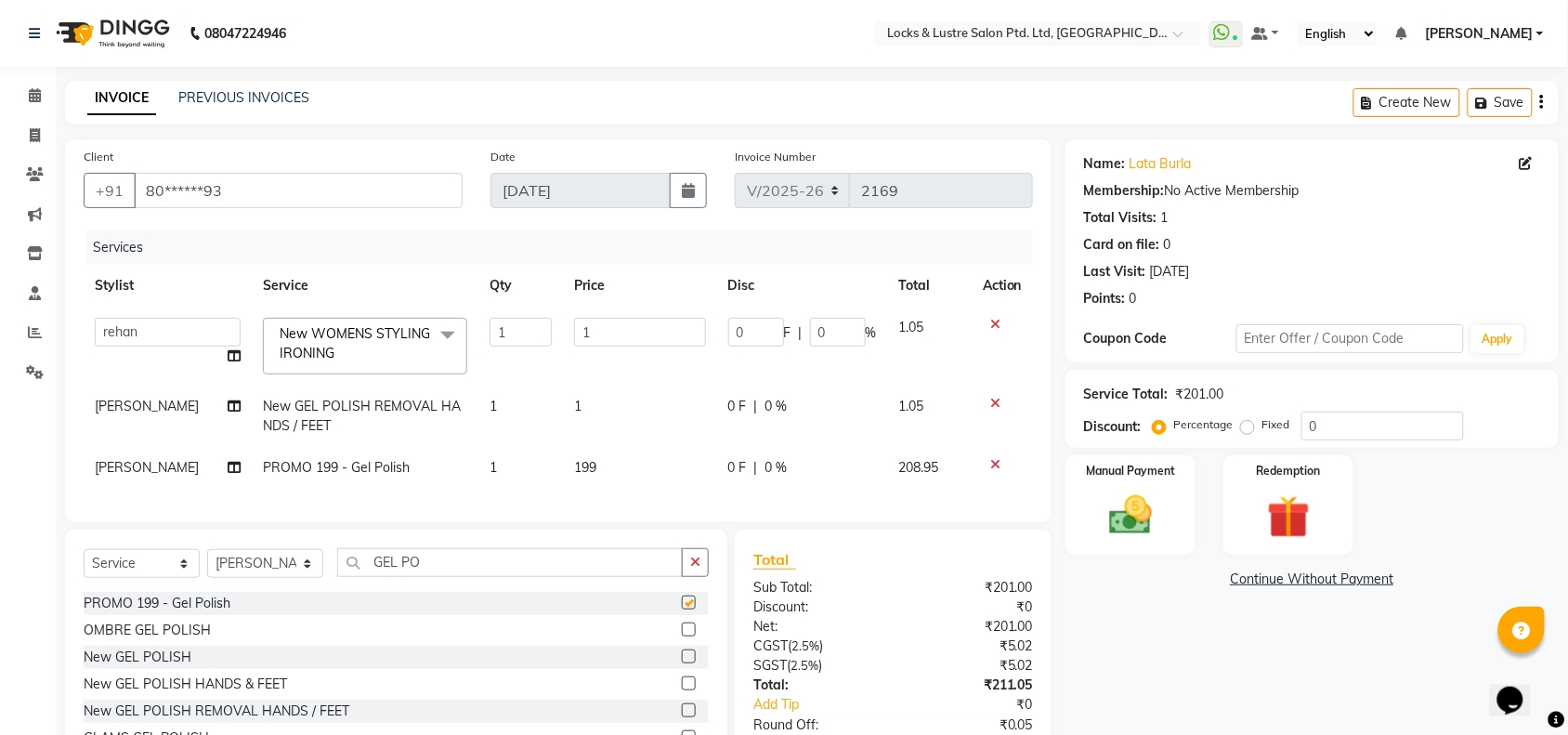
checkbox input "false"
click at [629, 330] on input "1" at bounding box center [640, 332] width 132 height 29
type input "999"
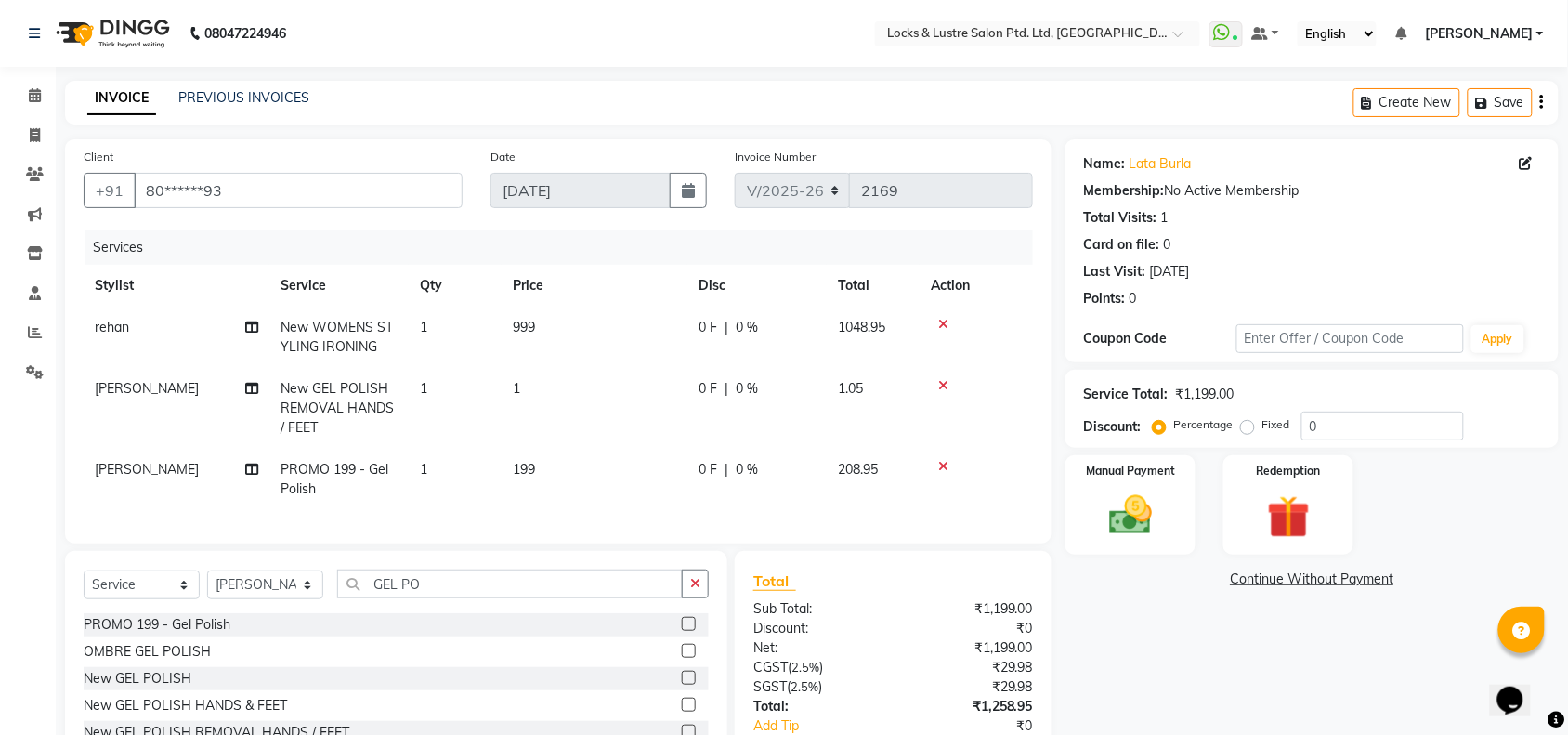
click at [586, 406] on td "1" at bounding box center [594, 408] width 186 height 81
select select "90379"
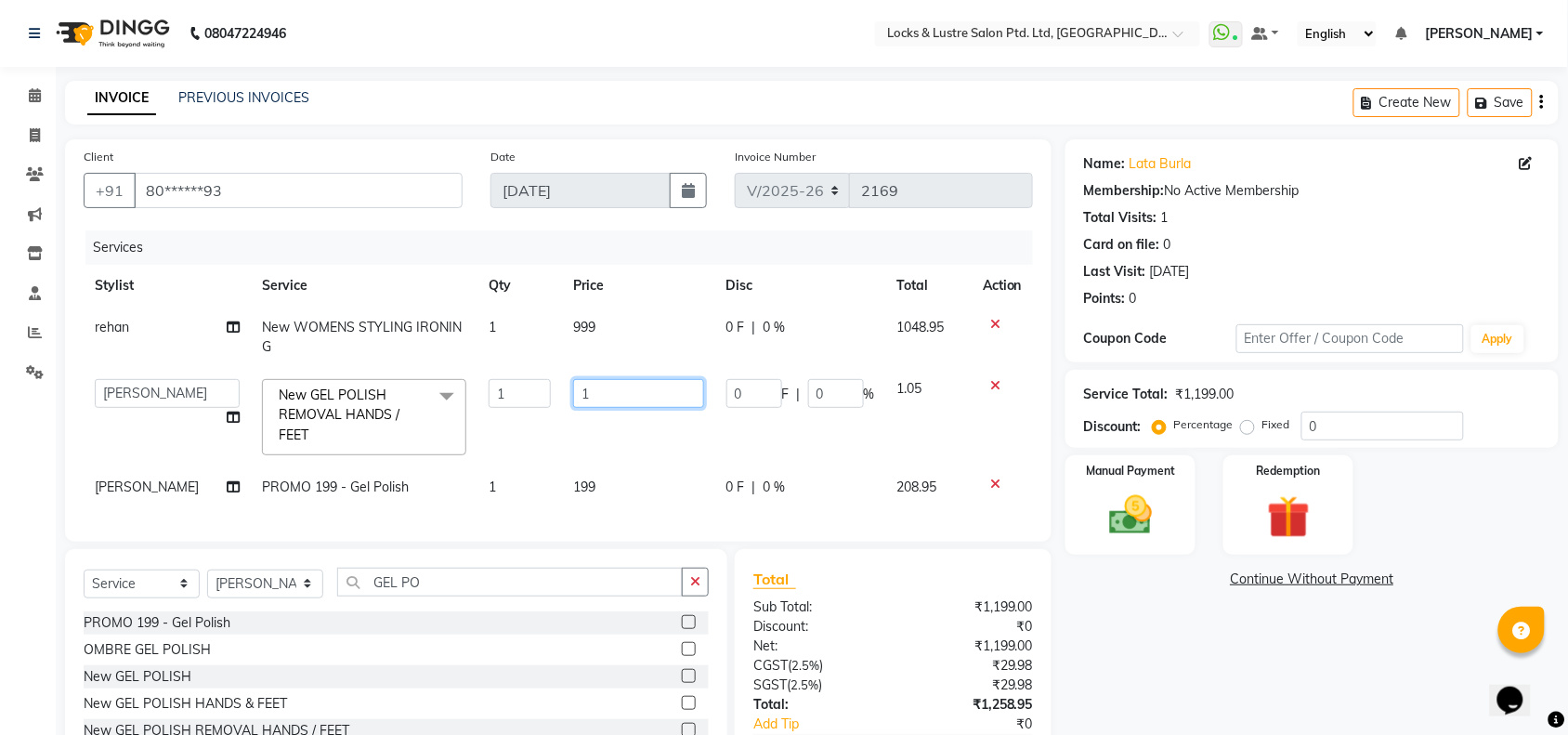
click at [601, 400] on input "1" at bounding box center [639, 393] width 131 height 29
type input "99"
click at [627, 256] on div "Services" at bounding box center [565, 247] width 961 height 35
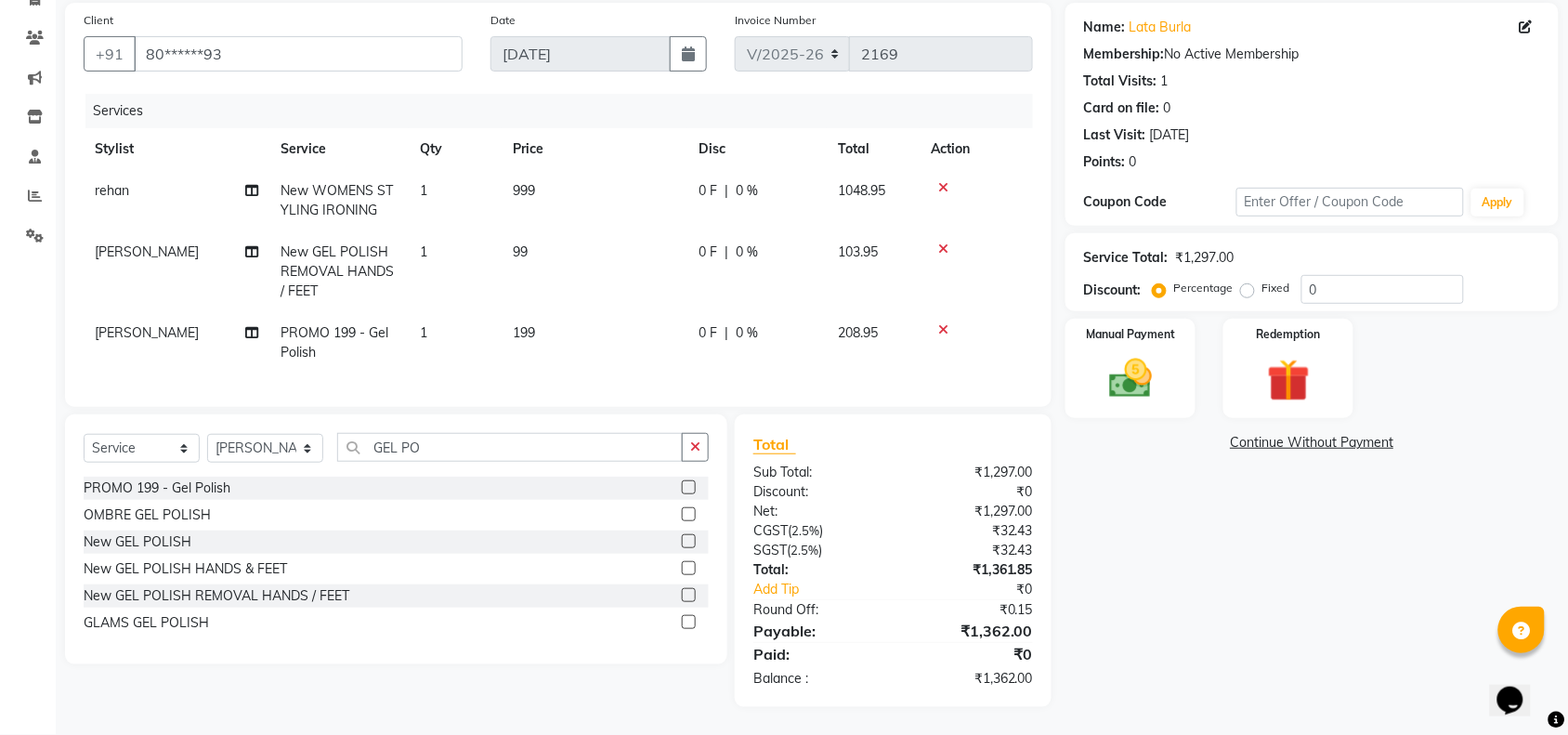
scroll to position [150, 0]
click at [555, 320] on td "199" at bounding box center [594, 343] width 186 height 62
select select "90379"
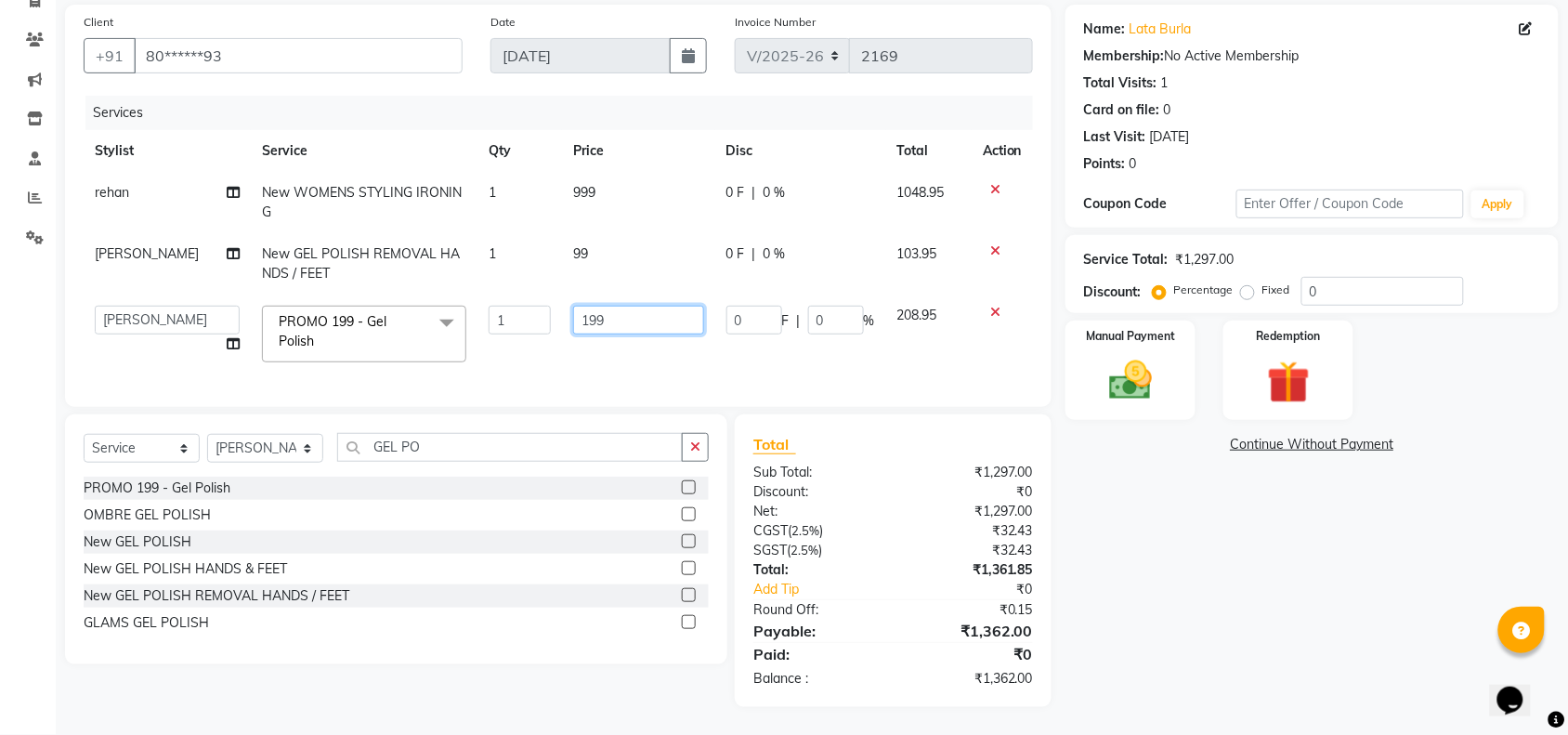
click at [604, 312] on input "199" at bounding box center [639, 319] width 131 height 29
type input "149"
click at [627, 102] on div "Services" at bounding box center [565, 112] width 961 height 35
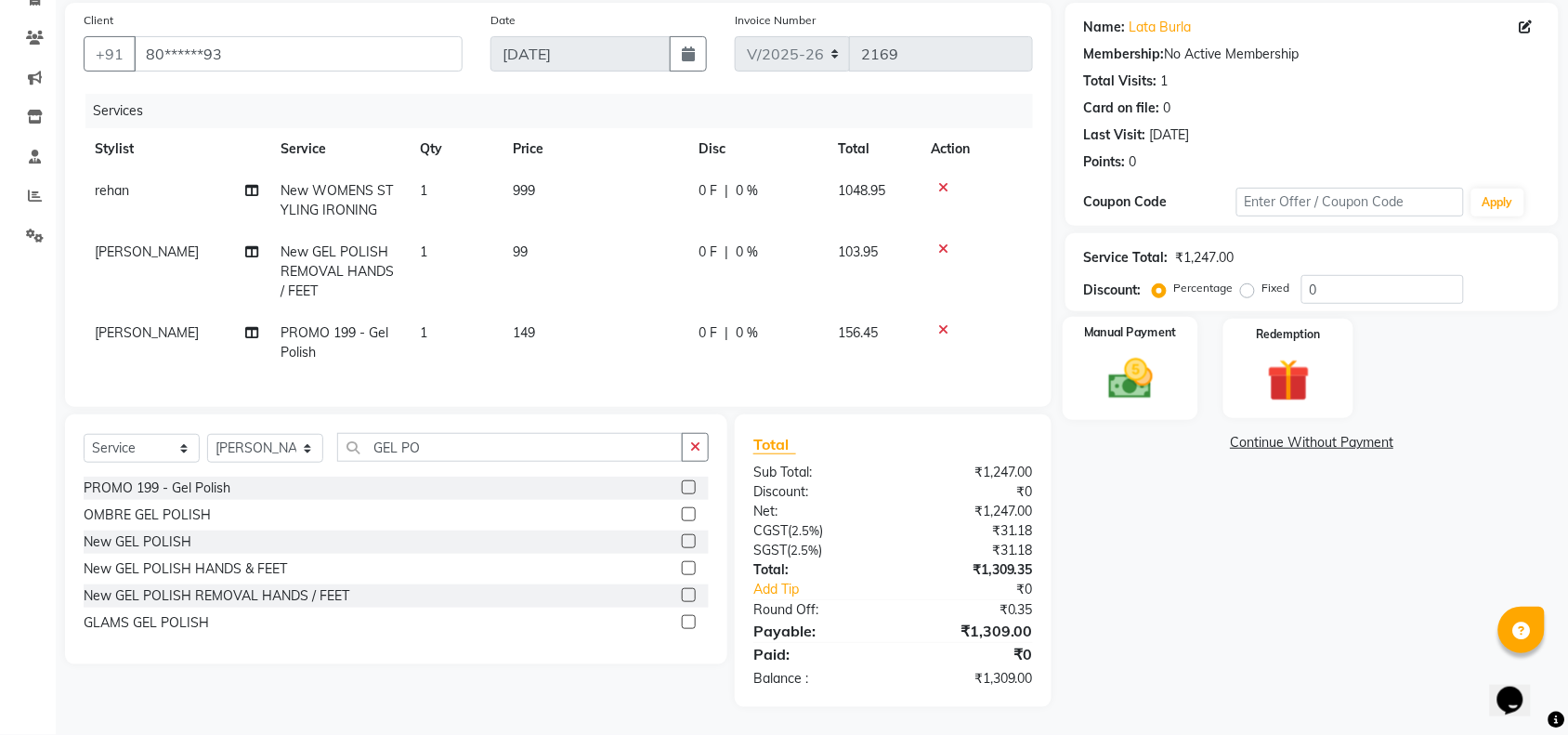
click at [1112, 376] on img at bounding box center [1131, 378] width 73 height 51
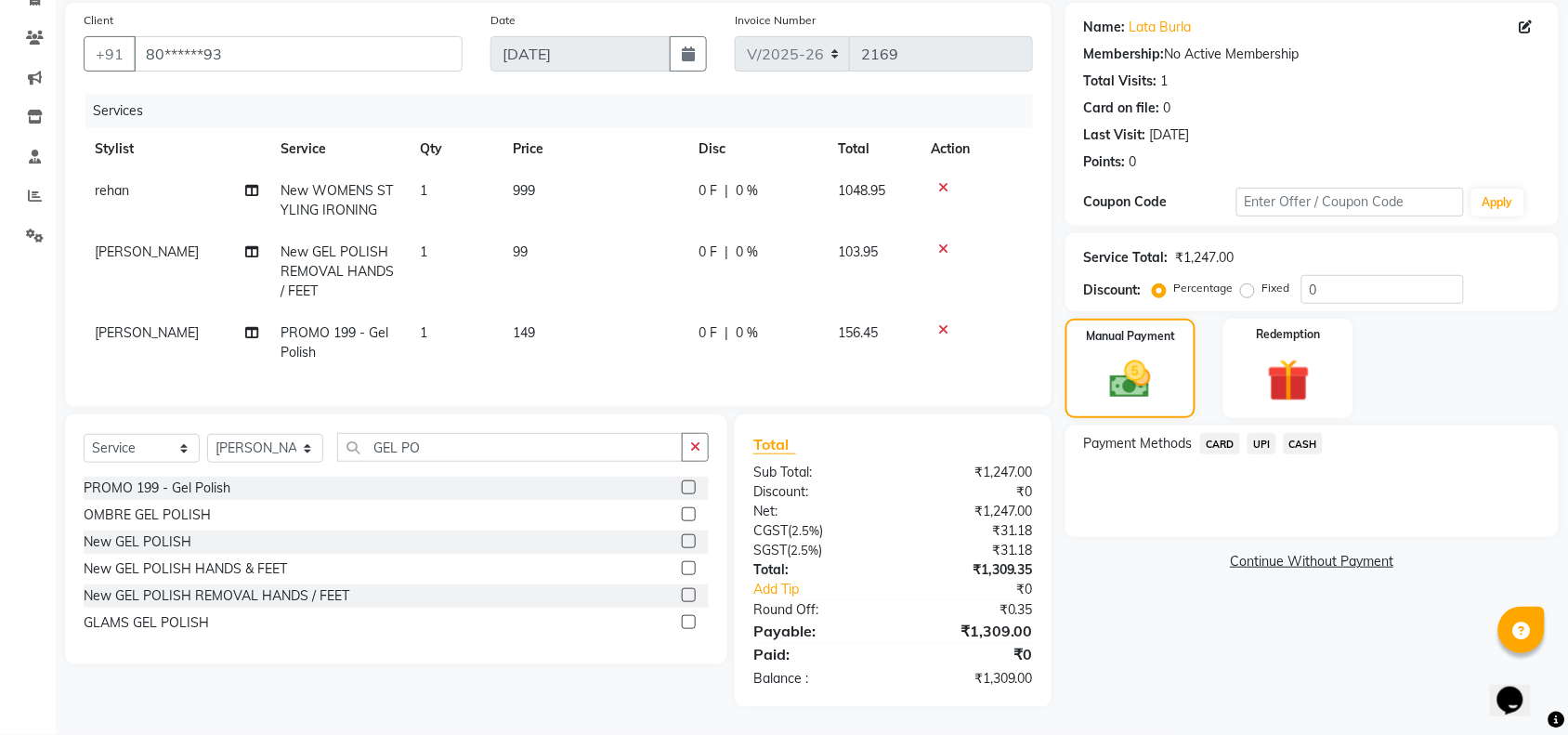
click at [1261, 439] on span "UPI" at bounding box center [1262, 443] width 29 height 21
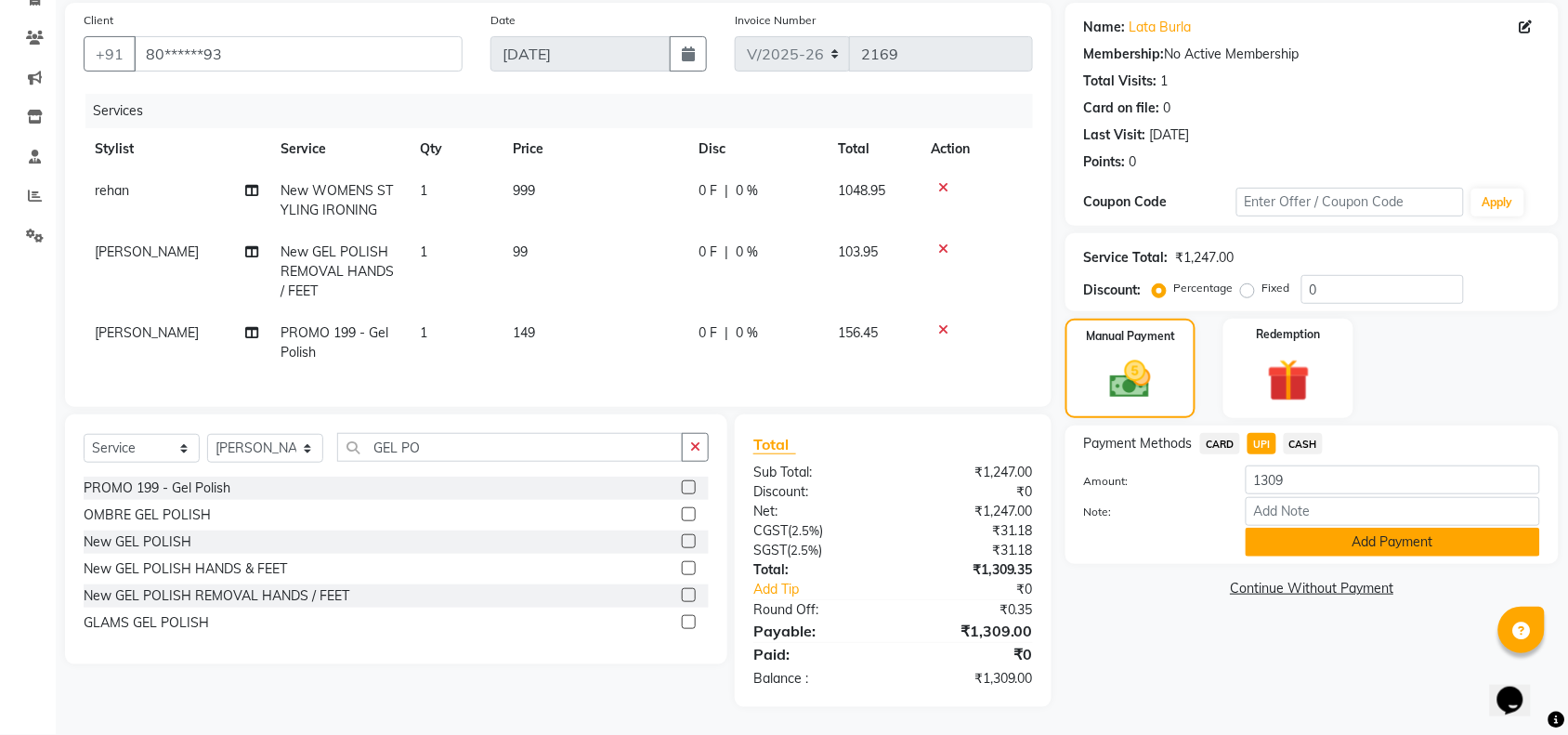
click at [1333, 528] on button "Add Payment" at bounding box center [1392, 542] width 294 height 29
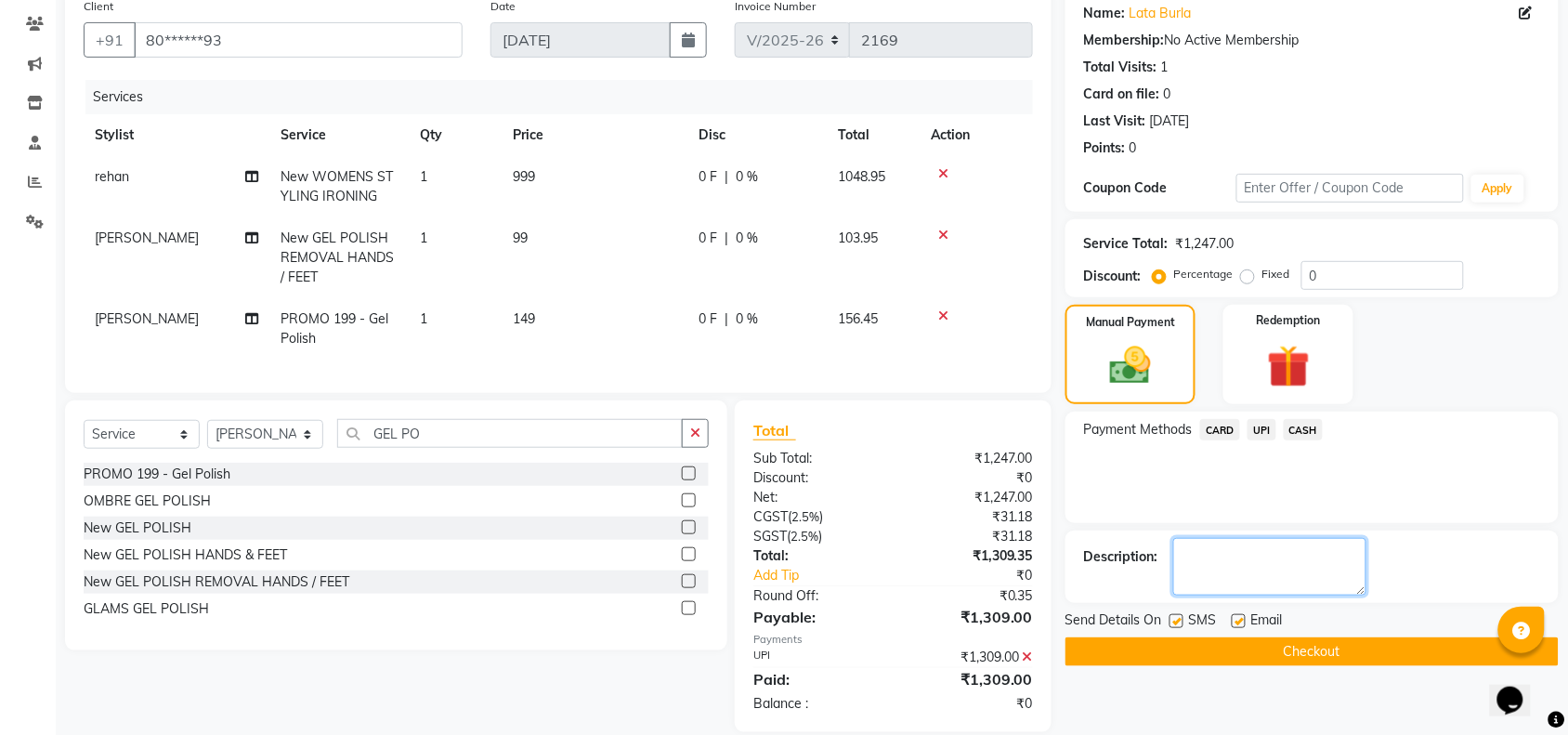
click at [1263, 579] on textarea at bounding box center [1269, 567] width 193 height 58
type textarea "527594929958"
click at [1307, 648] on button "Checkout" at bounding box center [1312, 651] width 493 height 29
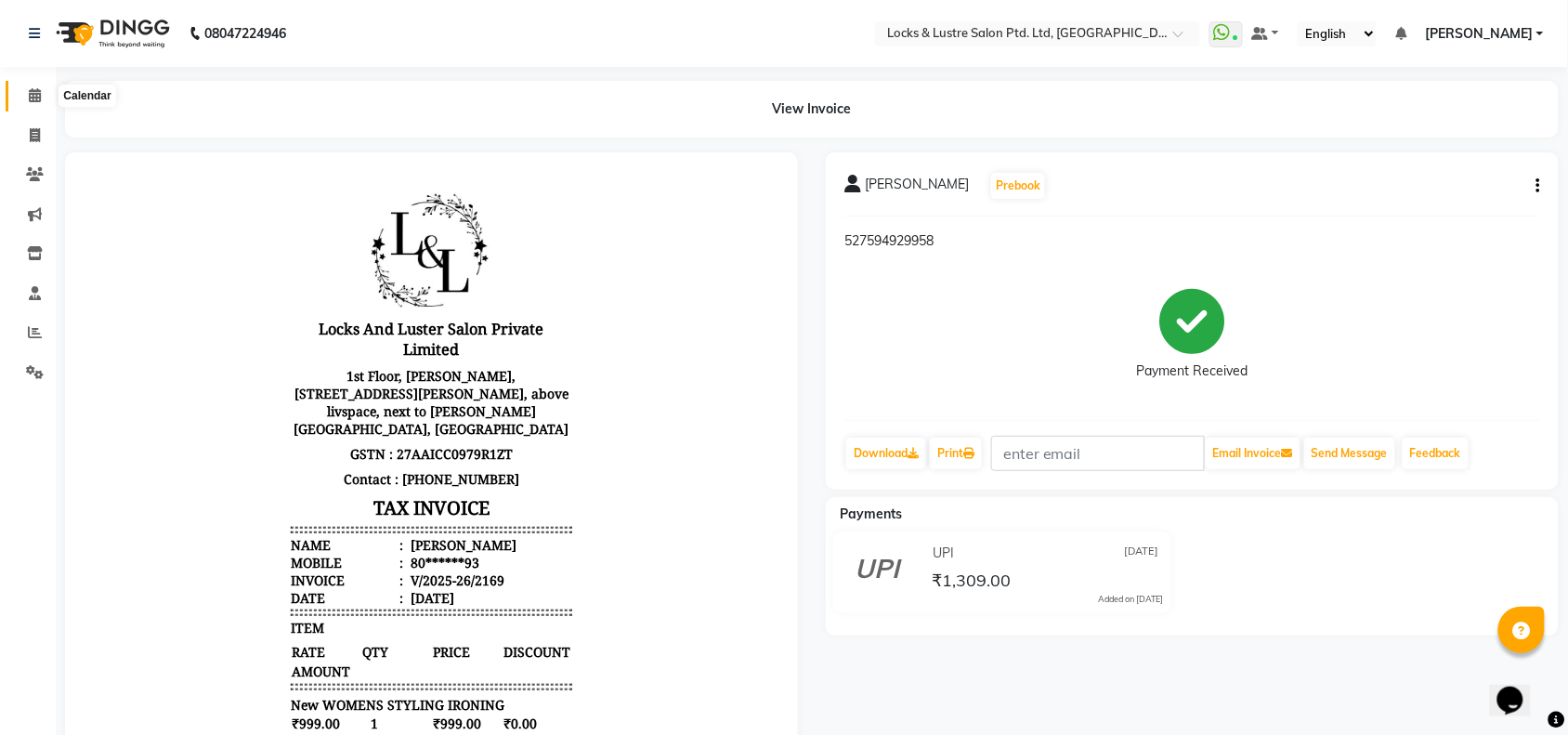
click at [33, 94] on icon at bounding box center [35, 94] width 12 height 14
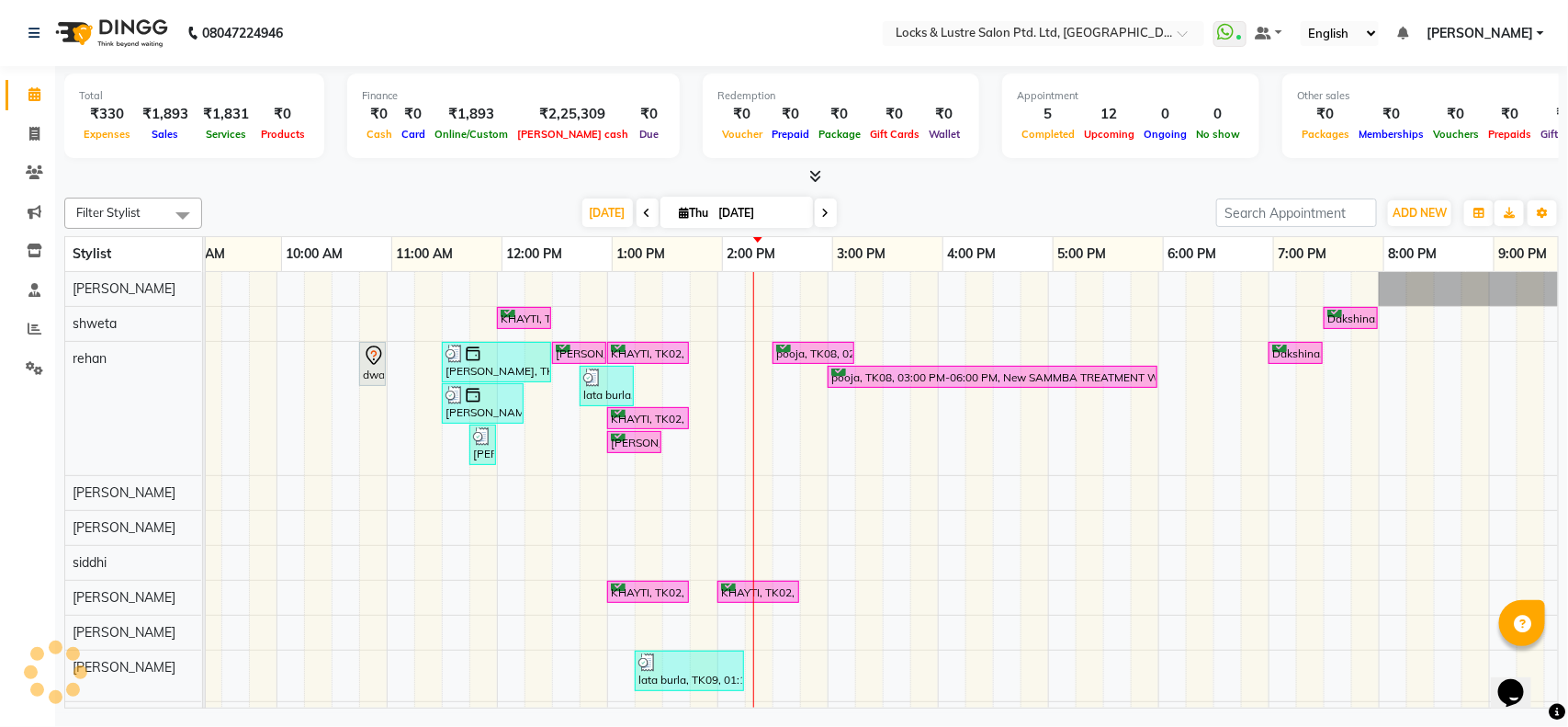
scroll to position [0, 150]
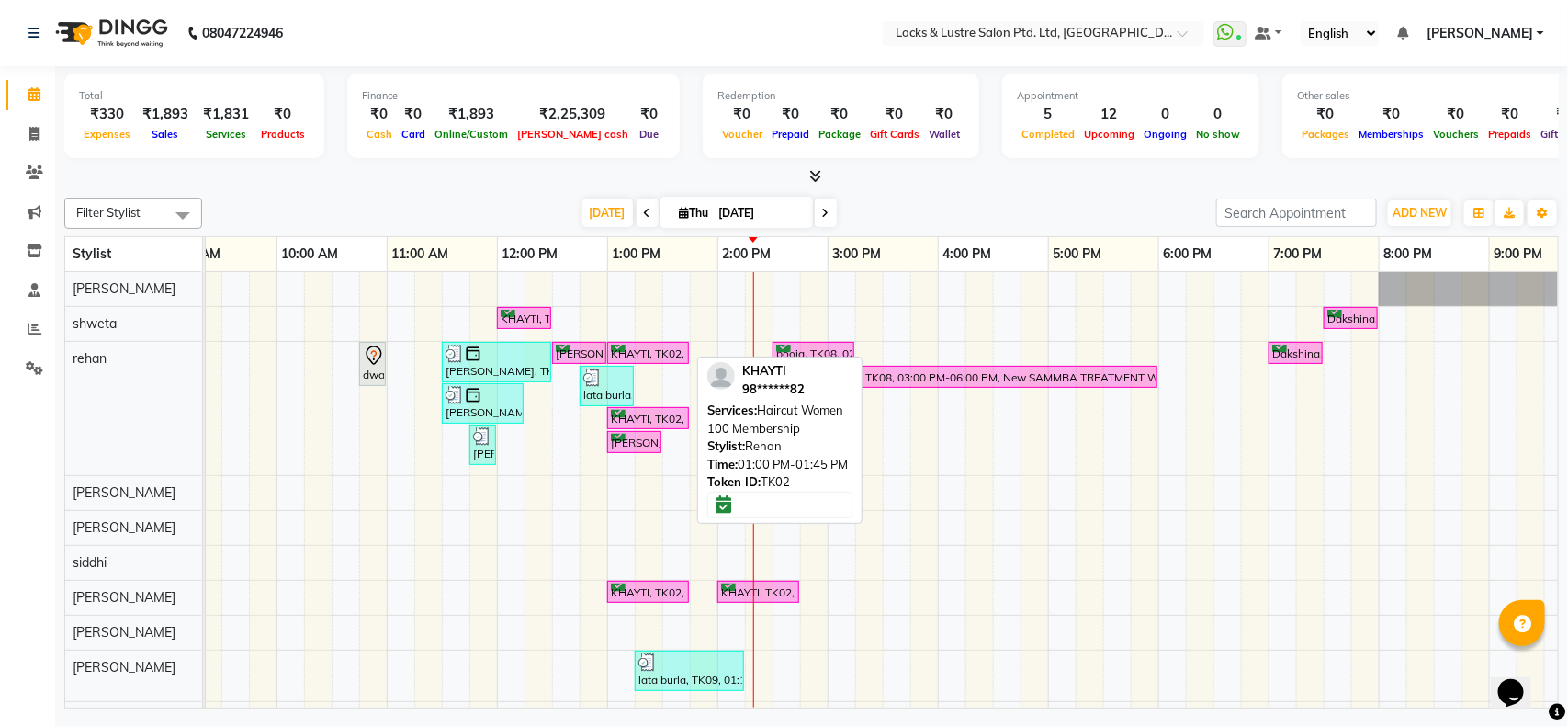
click at [661, 356] on div "KHAYTI, TK02, 01:00 PM-01:45 PM, Haircut Women 100 Membership" at bounding box center [647, 353] width 78 height 18
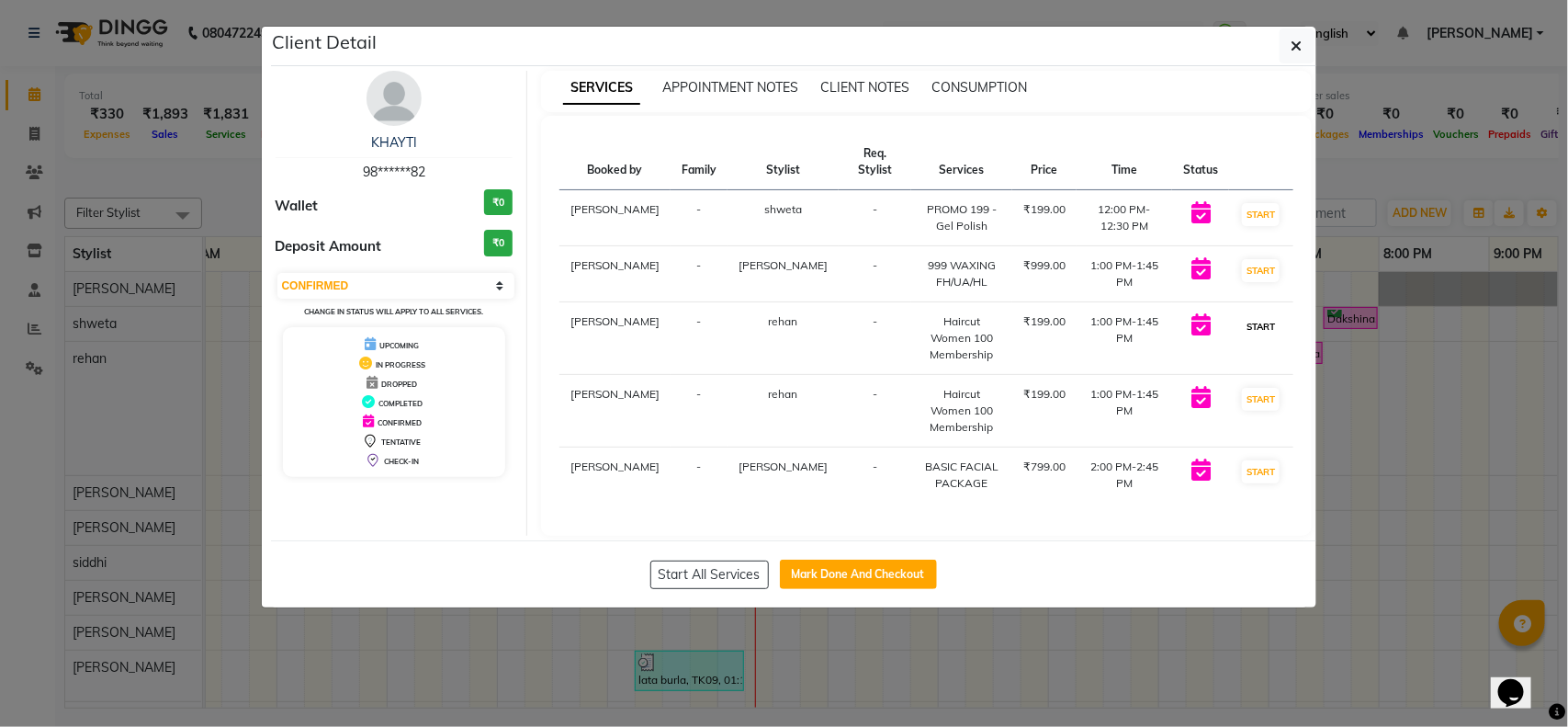
click at [1243, 321] on button "START" at bounding box center [1260, 326] width 38 height 23
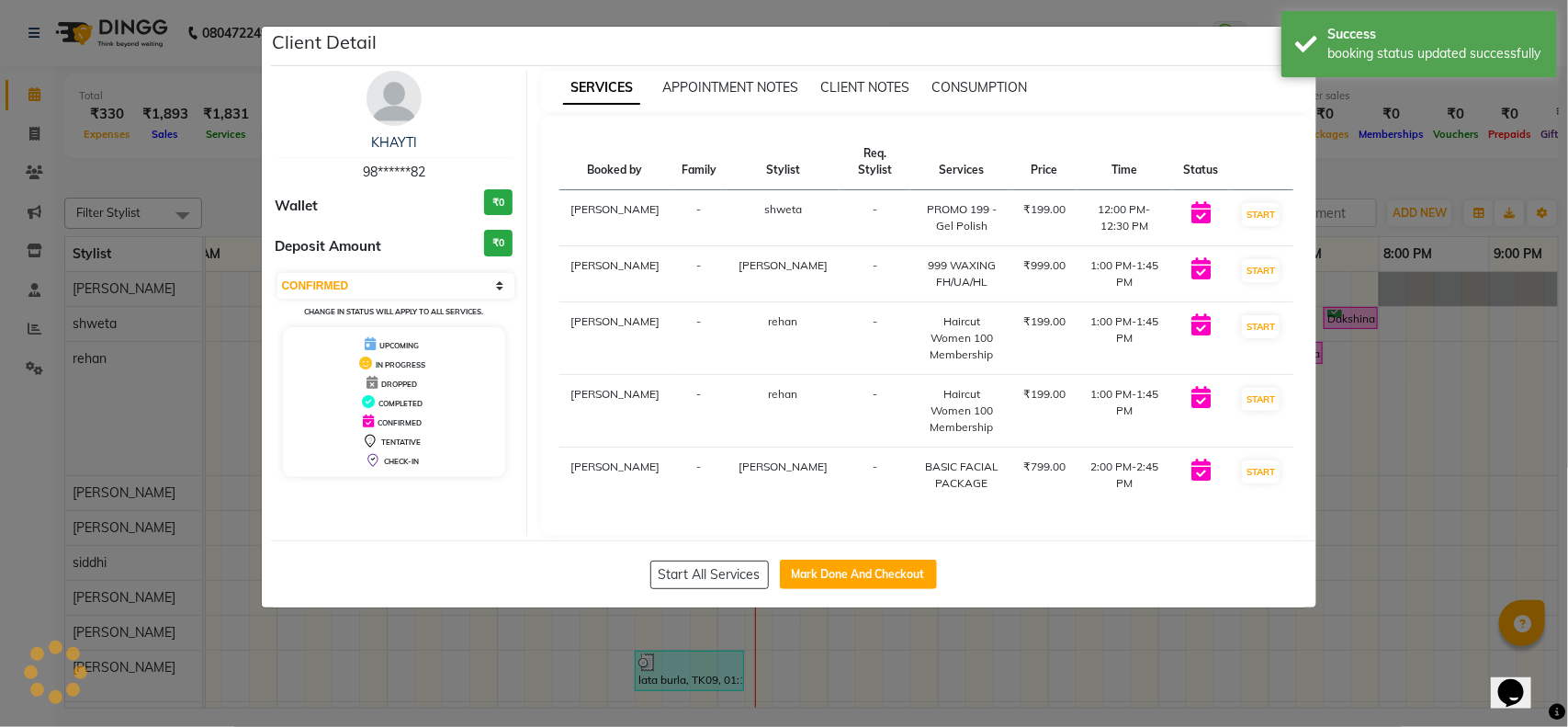
select select "select"
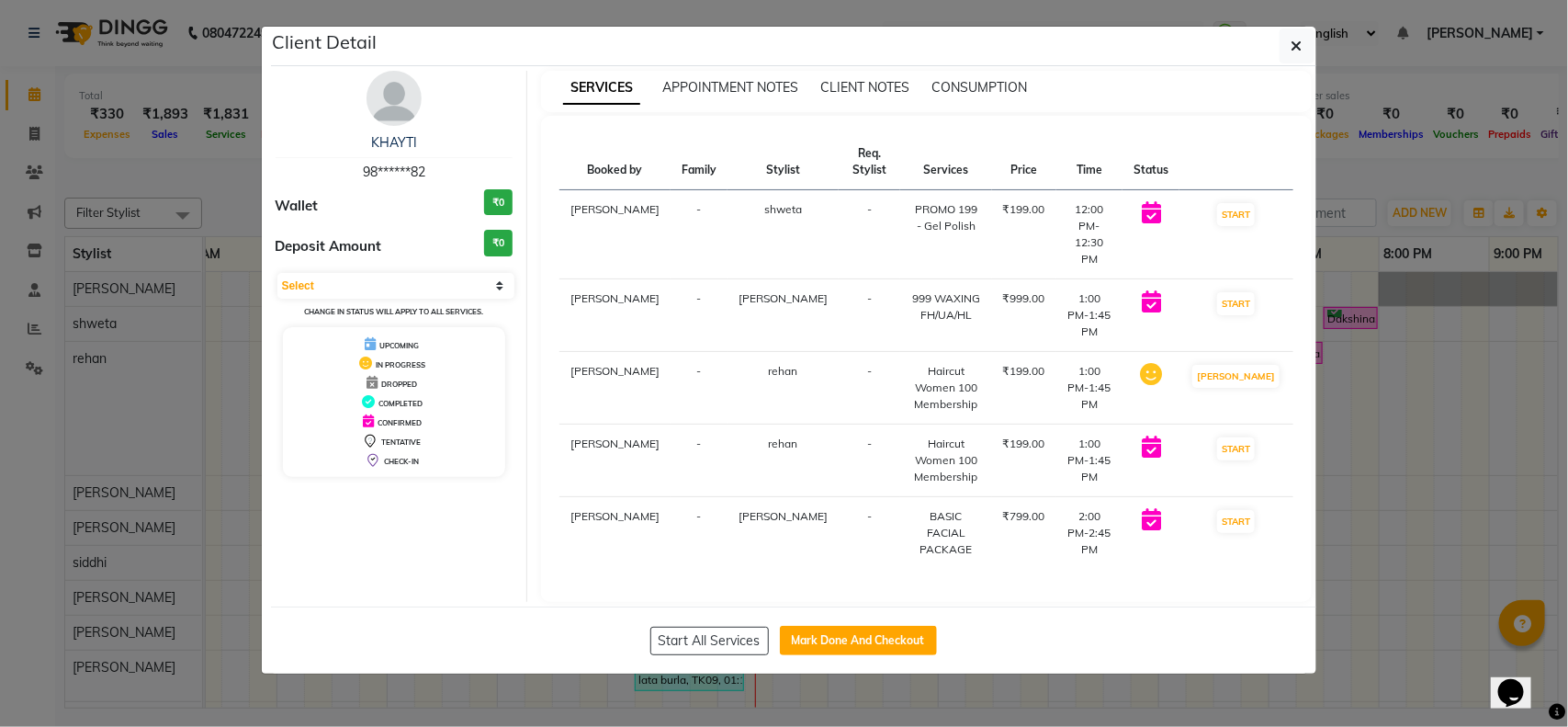
click at [1276, 58] on div "Client Detail" at bounding box center [793, 46] width 1045 height 40
click at [1286, 54] on button "button" at bounding box center [1297, 46] width 35 height 35
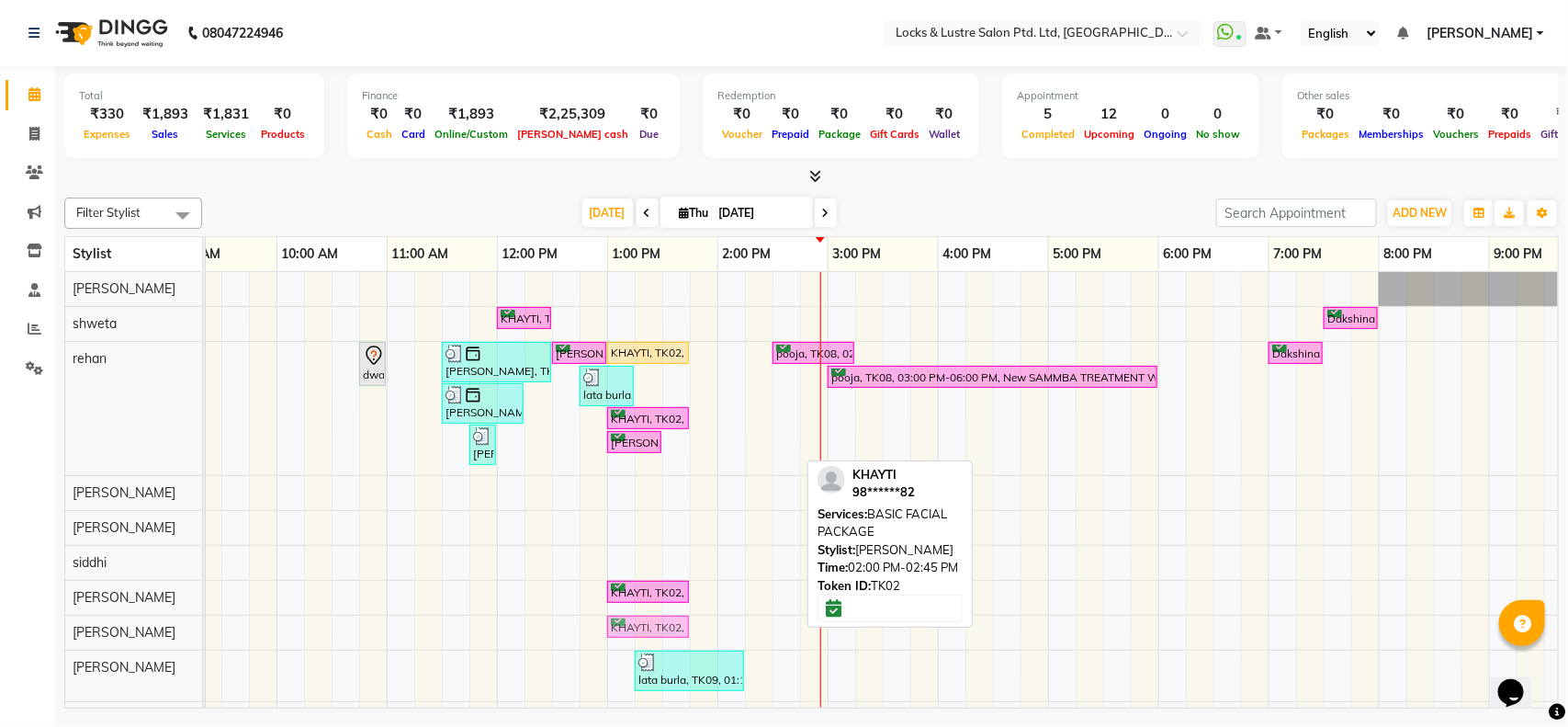
drag, startPoint x: 728, startPoint y: 592, endPoint x: 620, endPoint y: 630, distance: 114.5
click at [620, 630] on tbody "KHAYTI, TK02, 12:00 PM-12:30 PM, PROMO 199 - Gel Polish Dakshina, TK07, 07:30 P…" at bounding box center [937, 503] width 1763 height 464
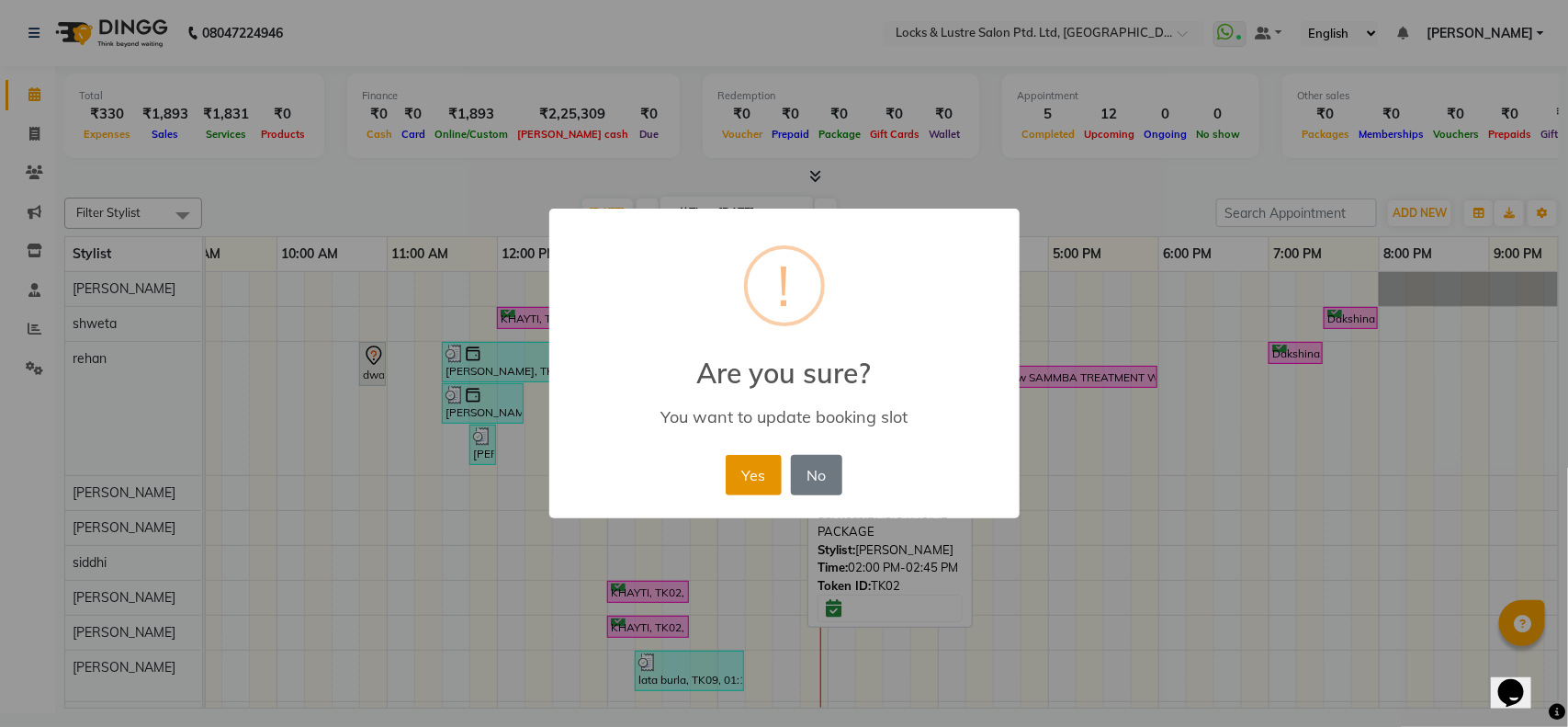
click at [758, 476] on button "Yes" at bounding box center [754, 475] width 56 height 41
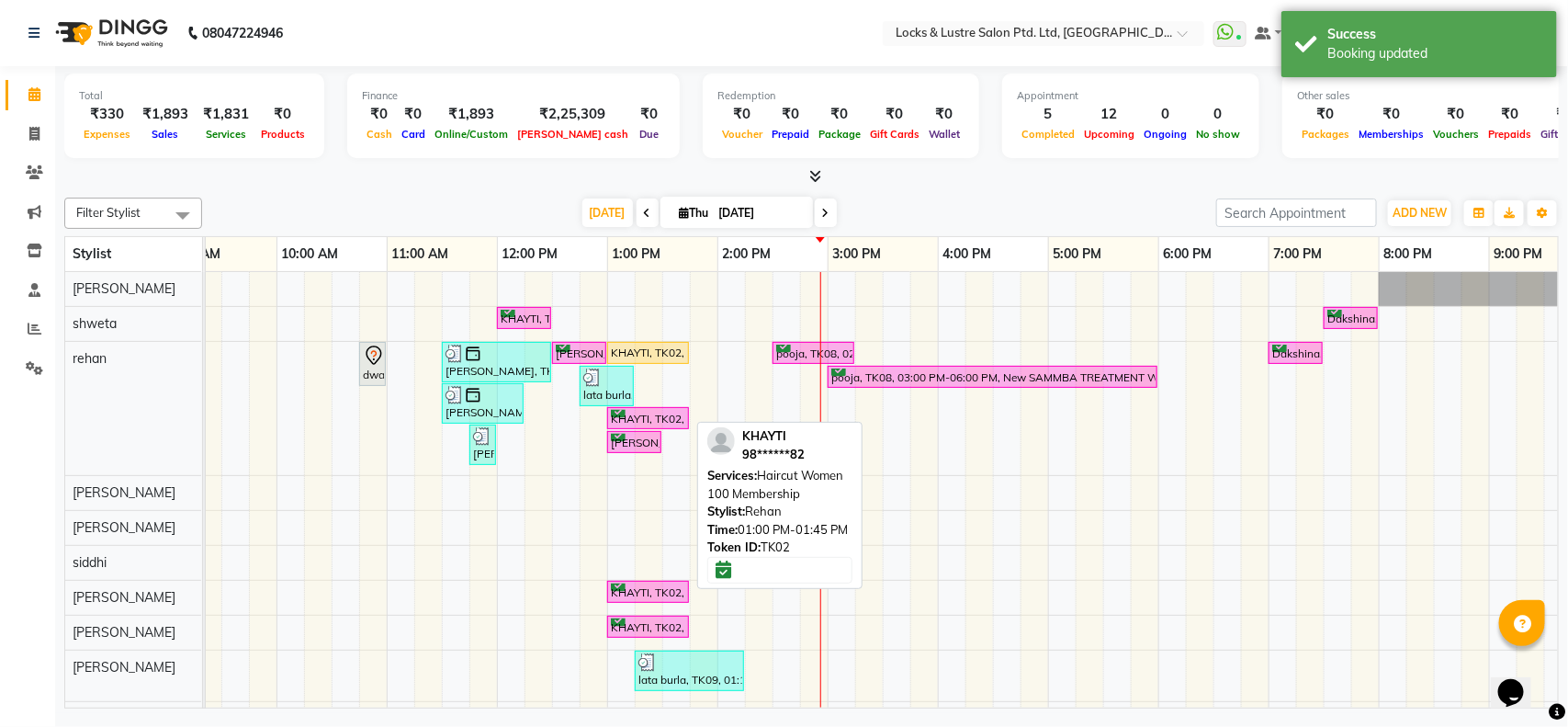
click at [633, 419] on div "KHAYTI, TK02, 01:00 PM-01:45 PM, Haircut Women 100 Membership" at bounding box center [647, 418] width 78 height 18
click at [658, 417] on div "KHAYTI, TK02, 01:00 PM-01:45 PM, Haircut Women 100 Membership" at bounding box center [647, 418] width 78 height 18
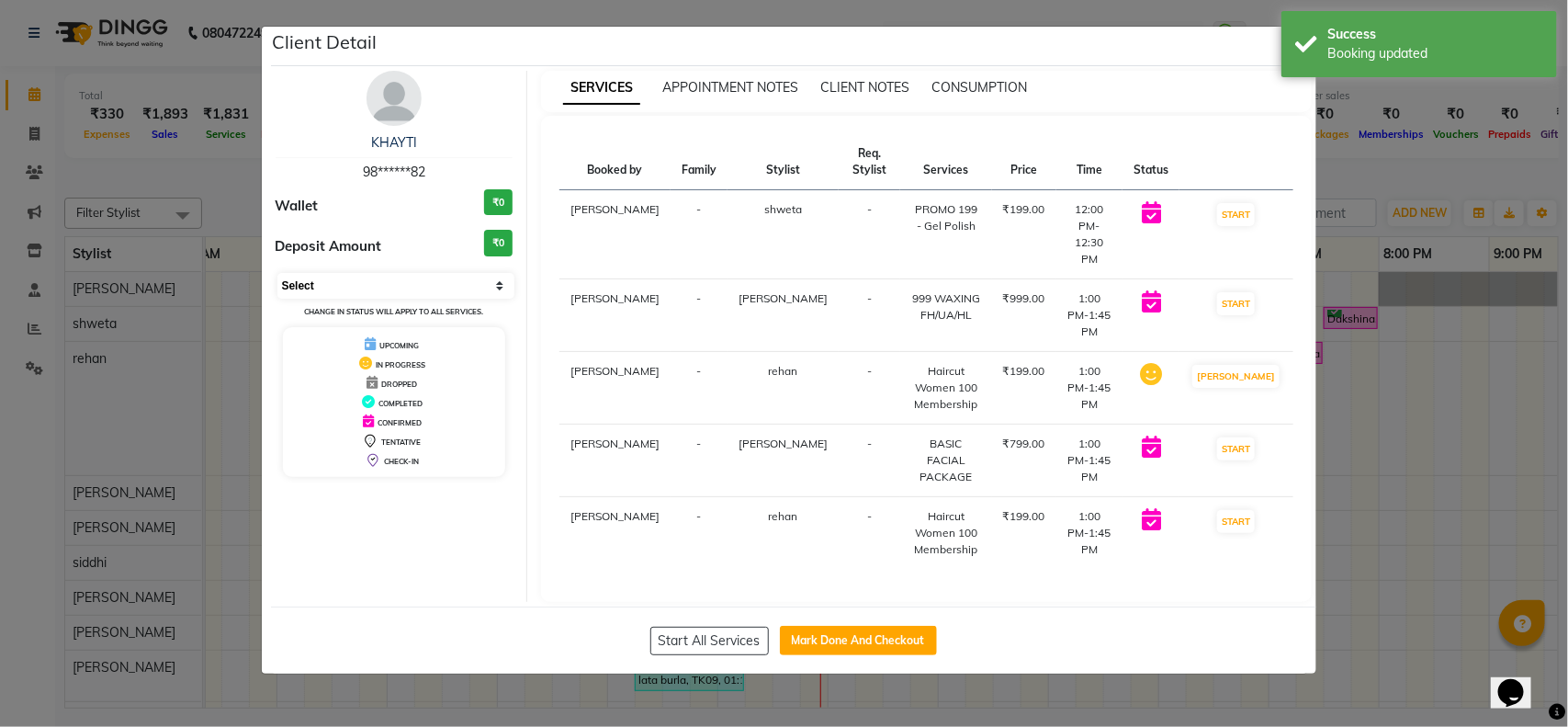
click at [501, 287] on select "Select IN SERVICE CONFIRMED TENTATIVE CHECK IN MARK DONE UPCOMING" at bounding box center [396, 285] width 238 height 26
click at [277, 273] on select "Select IN SERVICE CONFIRMED TENTATIVE CHECK IN MARK DONE UPCOMING" at bounding box center [396, 285] width 238 height 26
select select "select"
click at [517, 540] on div "KHAYTI 98******82 Wallet ₹0 Deposit Amount ₹0 Select IN SERVICE CONFIRMED TENTA…" at bounding box center [394, 336] width 266 height 531
click at [558, 644] on ngb-modal-window "Client Detail KHAYTI 98******82 Wallet ₹0 Deposit Amount ₹0 Select IN SERVICE C…" at bounding box center [784, 363] width 1568 height 727
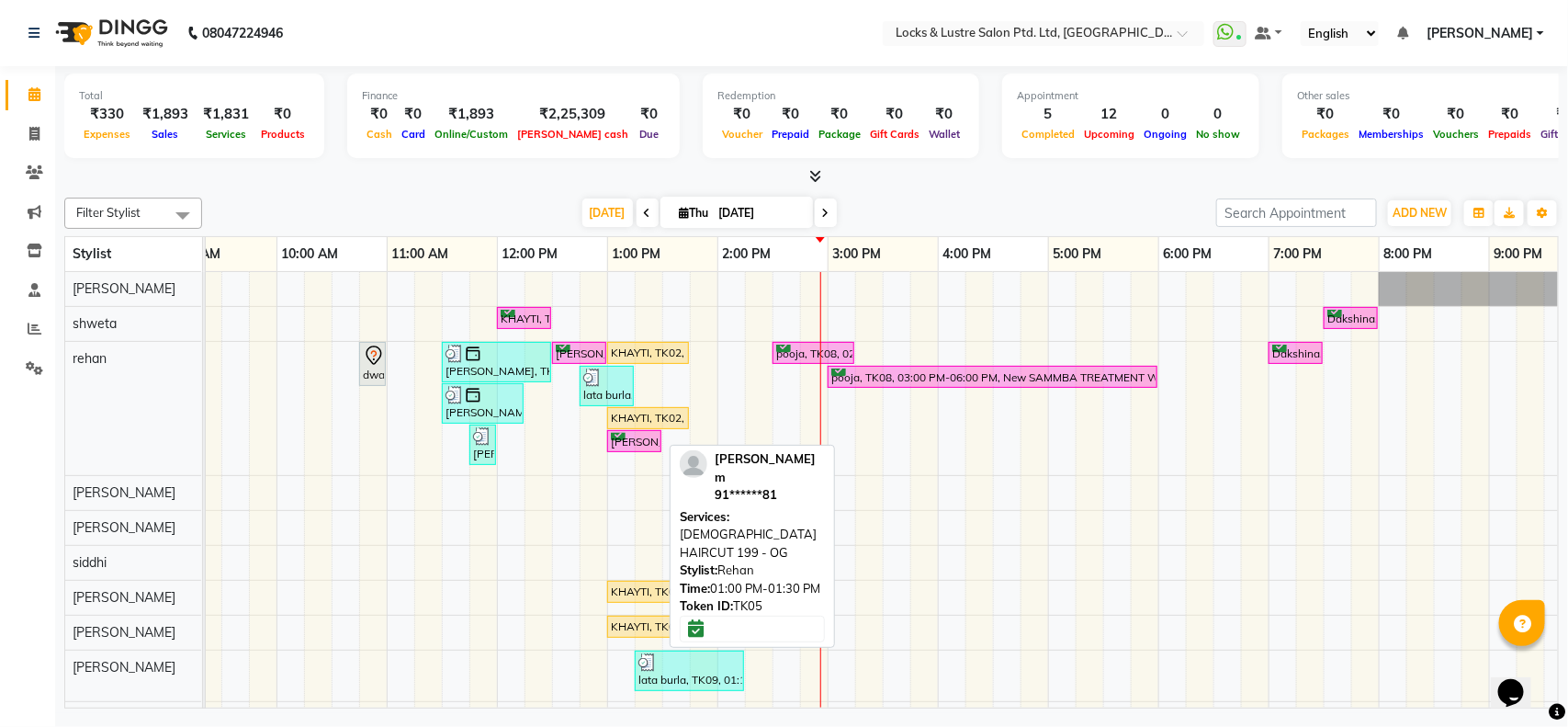
click at [616, 450] on div "[PERSON_NAME] m, TK05, 01:00 PM-01:30 PM, [DEMOGRAPHIC_DATA] HAIRCUT 199 - OG" at bounding box center [633, 441] width 51 height 18
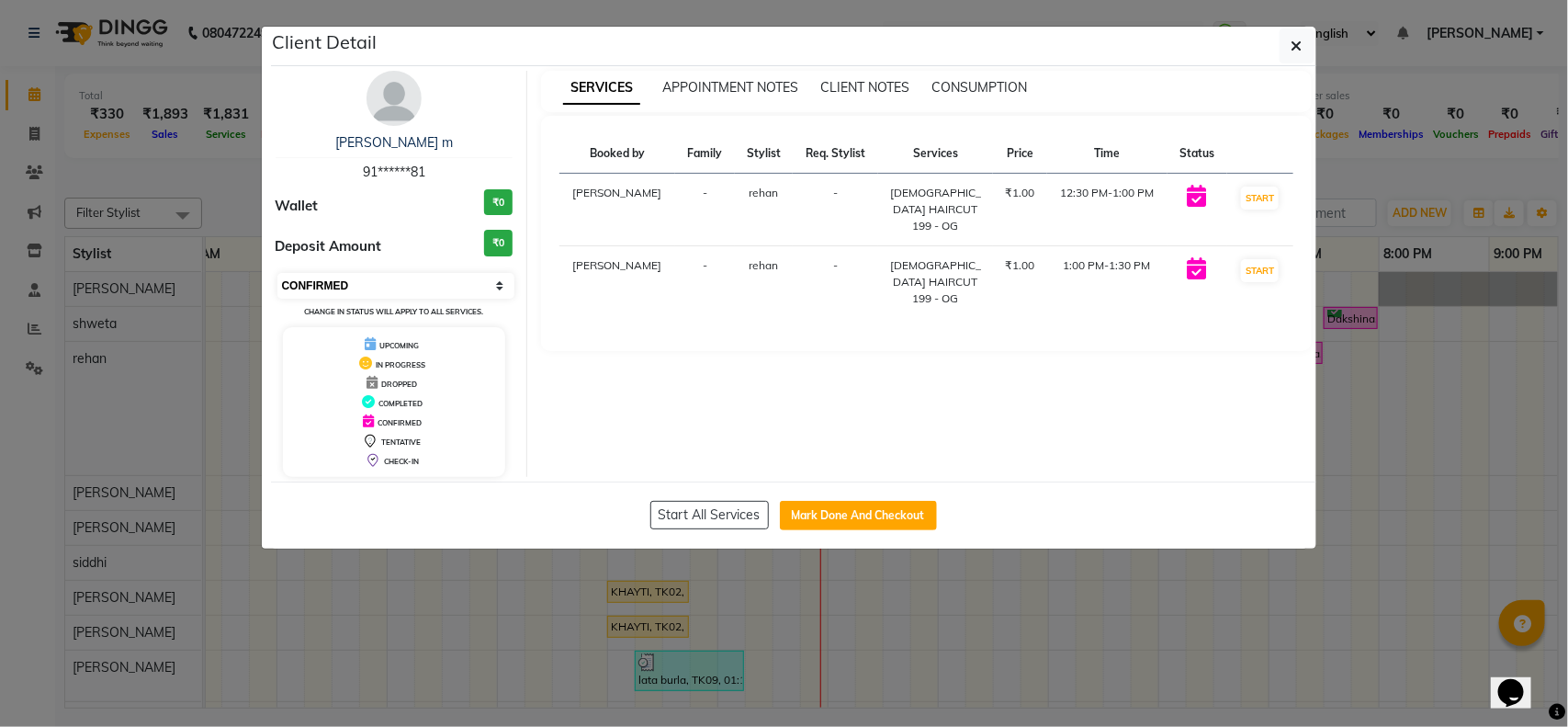
click at [392, 295] on select "Select IN SERVICE CONFIRMED TENTATIVE CHECK IN MARK DONE UPCOMING" at bounding box center [396, 285] width 238 height 26
select select "1"
click at [277, 273] on select "Select IN SERVICE CONFIRMED TENTATIVE CHECK IN MARK DONE UPCOMING" at bounding box center [396, 285] width 238 height 26
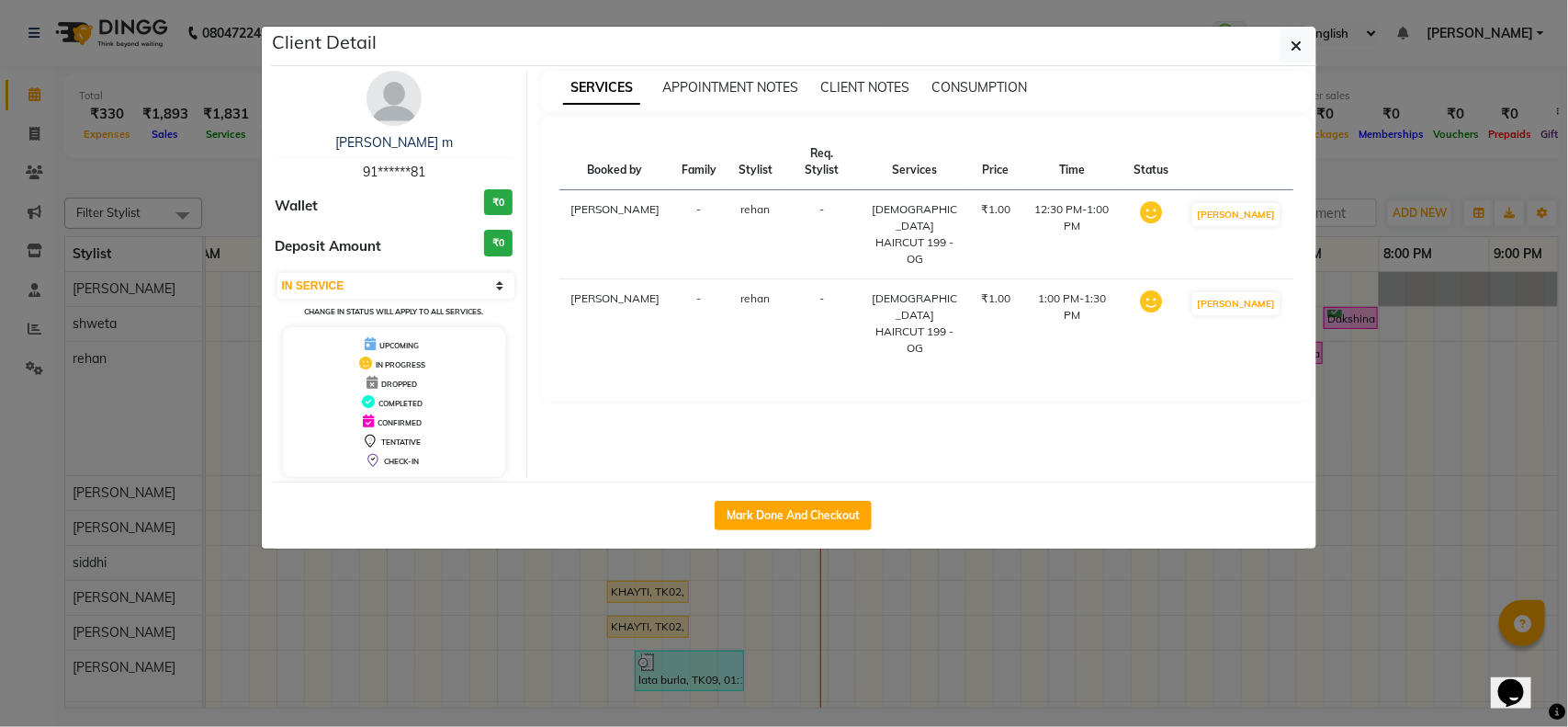
click at [437, 570] on ngb-modal-window "Client Detail gaurang m 91******81 Wallet ₹0 Deposit Amount ₹0 Select IN SERVIC…" at bounding box center [784, 363] width 1568 height 727
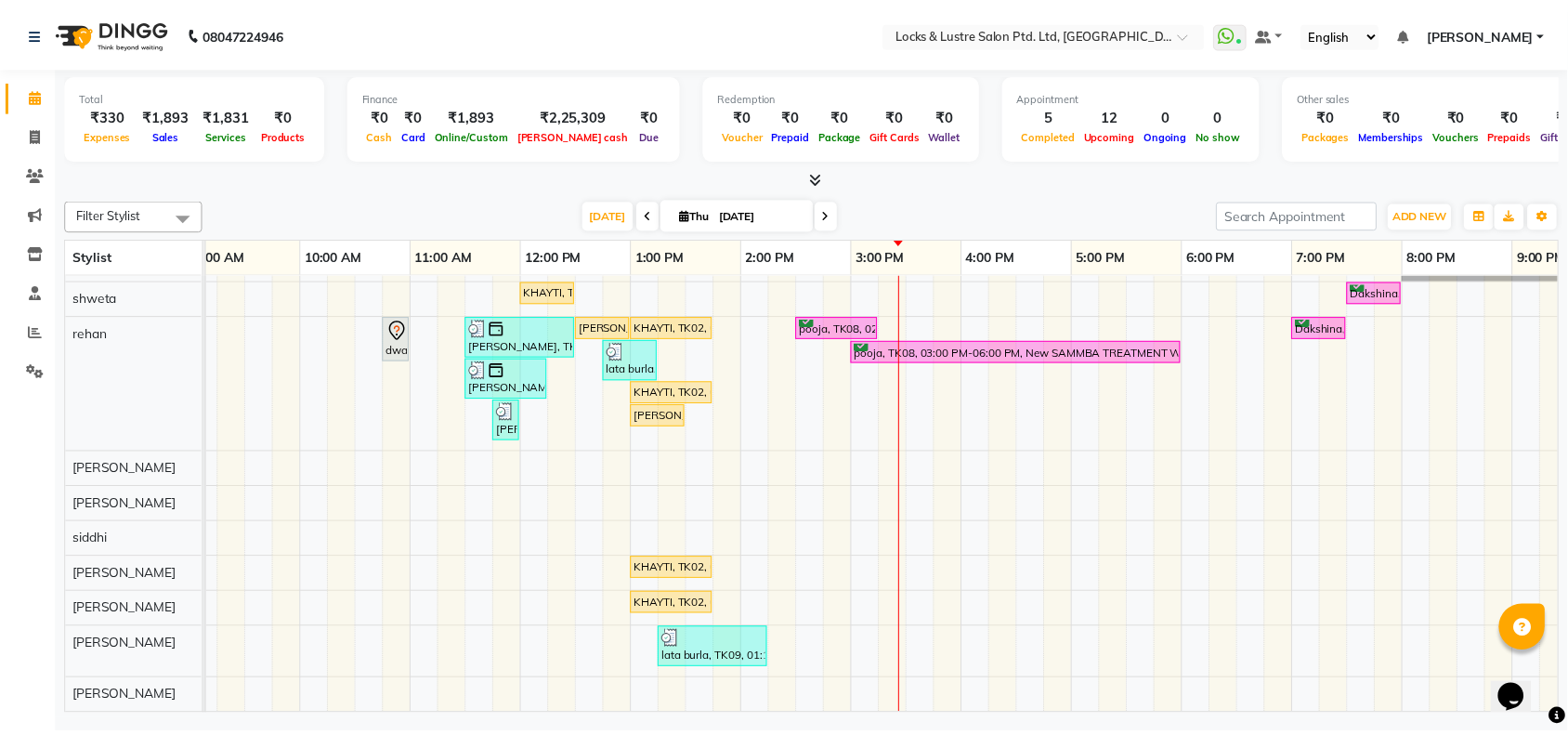
scroll to position [0, 0]
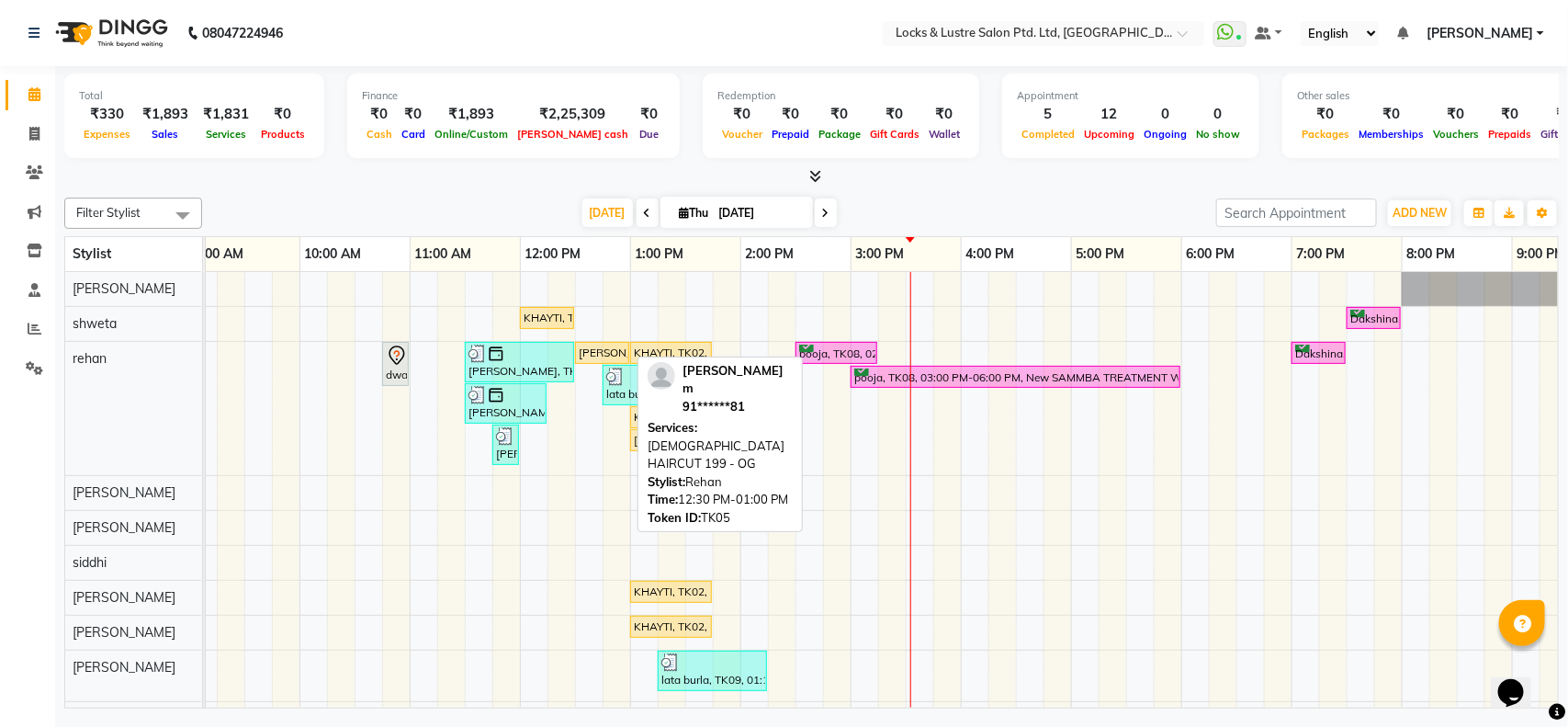
click at [606, 357] on div "[PERSON_NAME] m, TK05, 12:30 PM-01:00 PM, [DEMOGRAPHIC_DATA] HAIRCUT 199 - OG" at bounding box center [602, 353] width 51 height 17
select select "1"
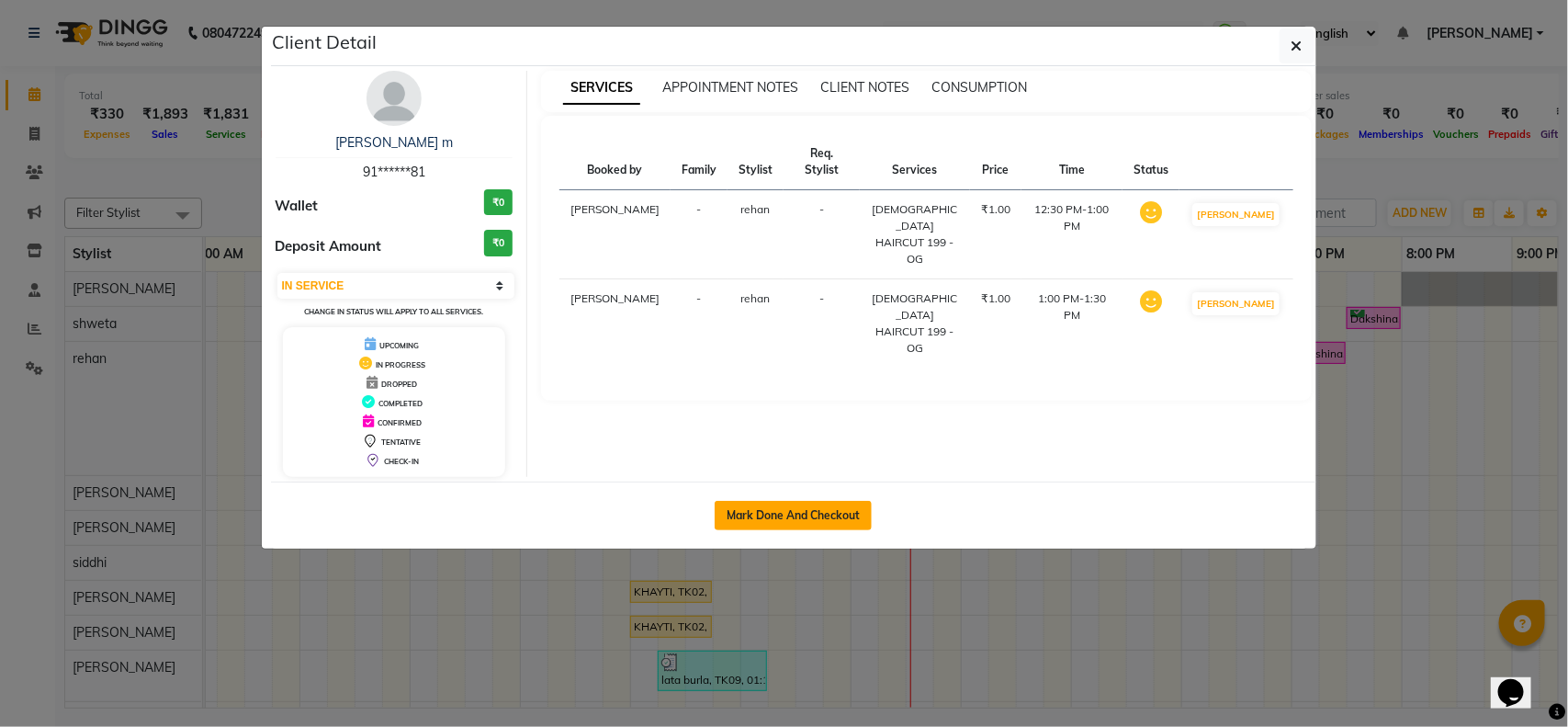
click at [787, 525] on button "Mark Done And Checkout" at bounding box center [793, 515] width 157 height 30
select select "service"
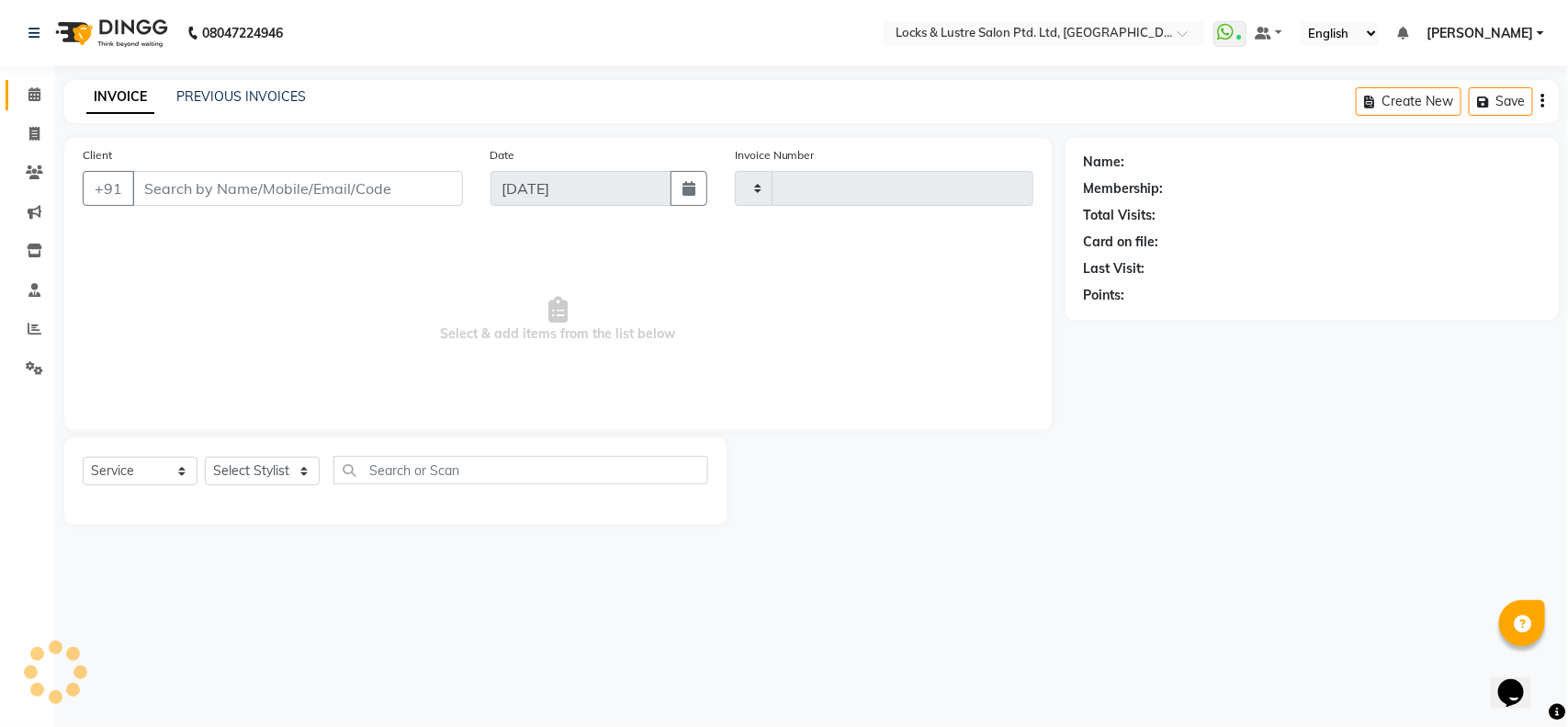
type input "2170"
select select "5928"
type input "91******81"
select select "62982"
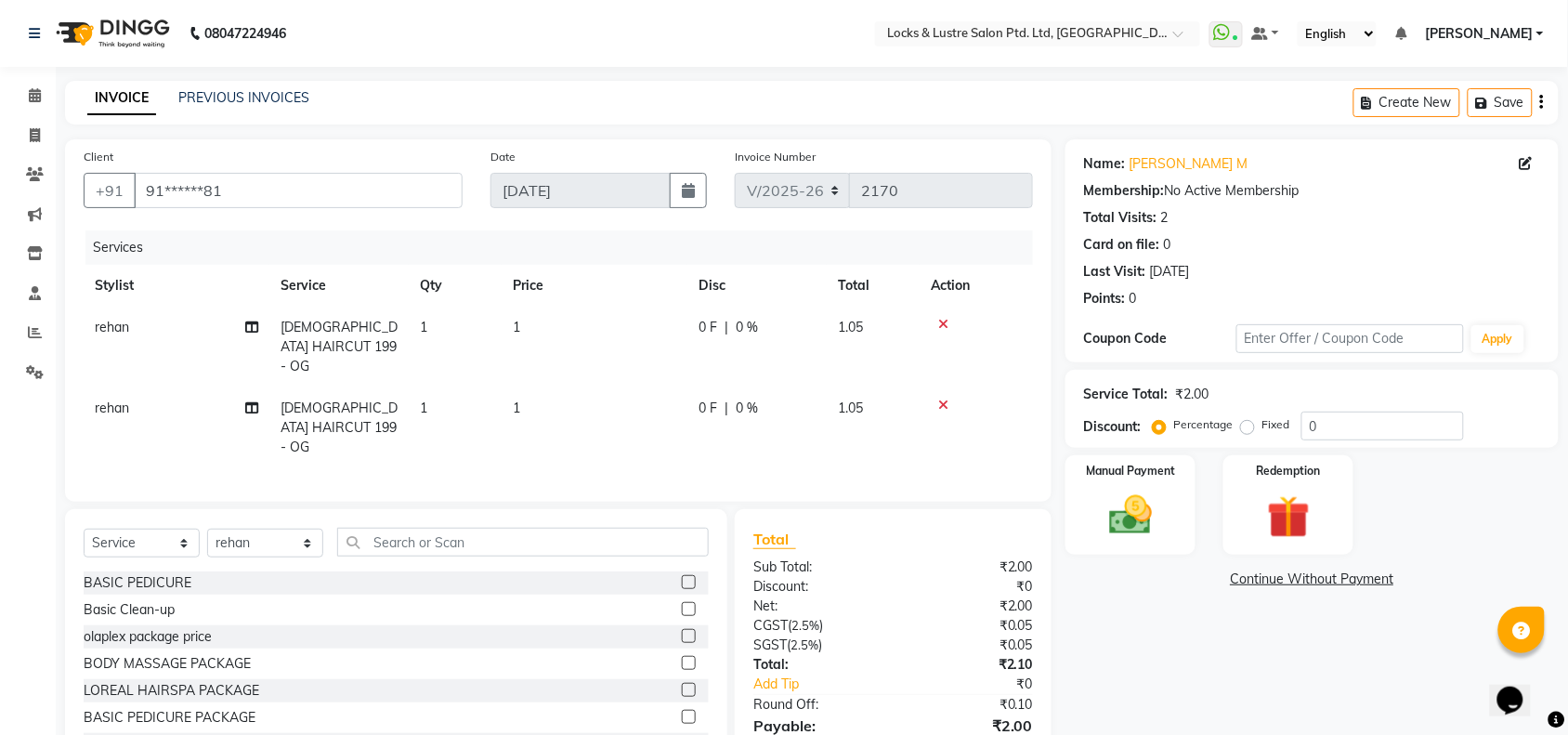
click at [562, 318] on td "1" at bounding box center [594, 346] width 186 height 81
select select "62982"
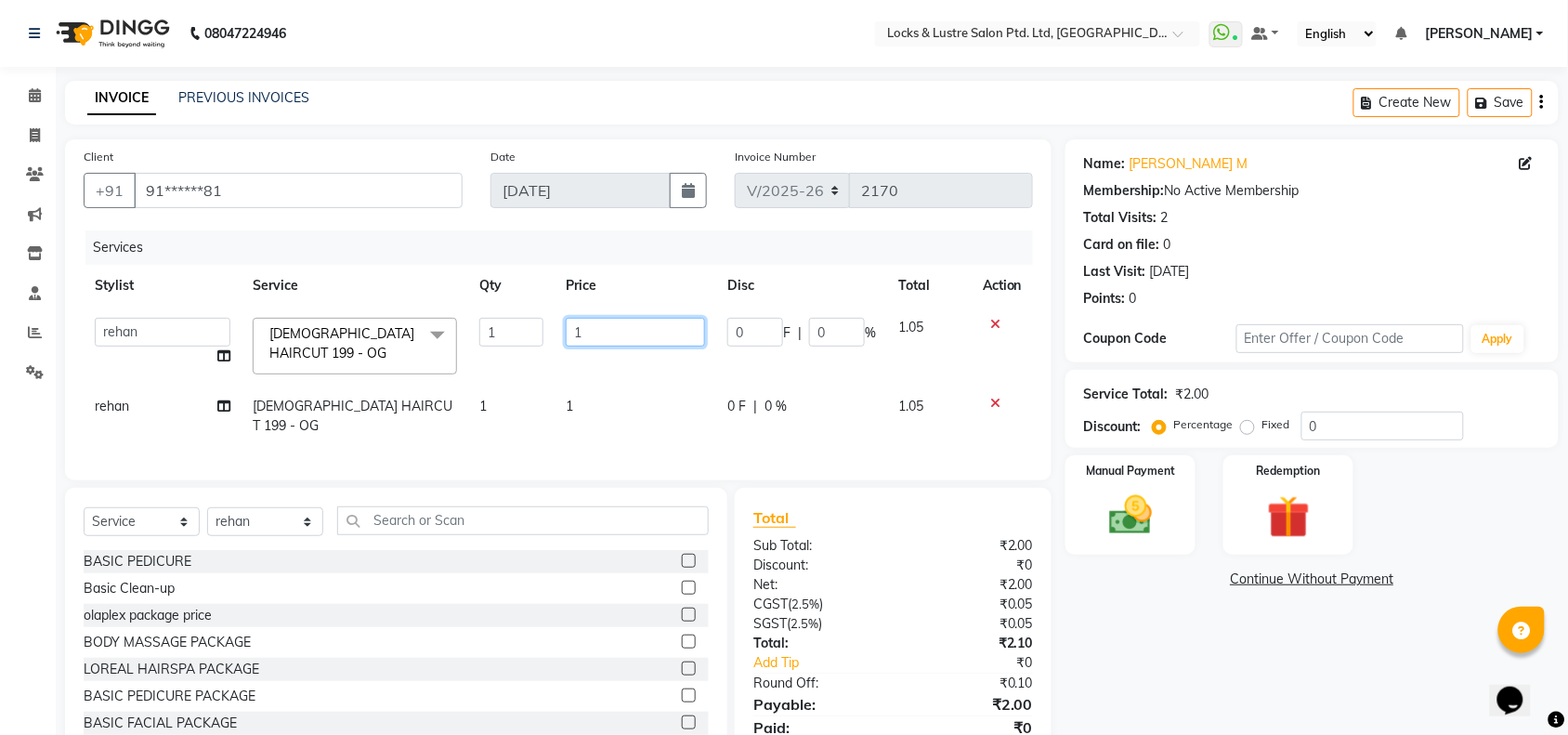
click at [605, 334] on input "1" at bounding box center [635, 332] width 139 height 29
type input "299"
click at [618, 403] on td "1" at bounding box center [635, 417] width 162 height 62
select select "62982"
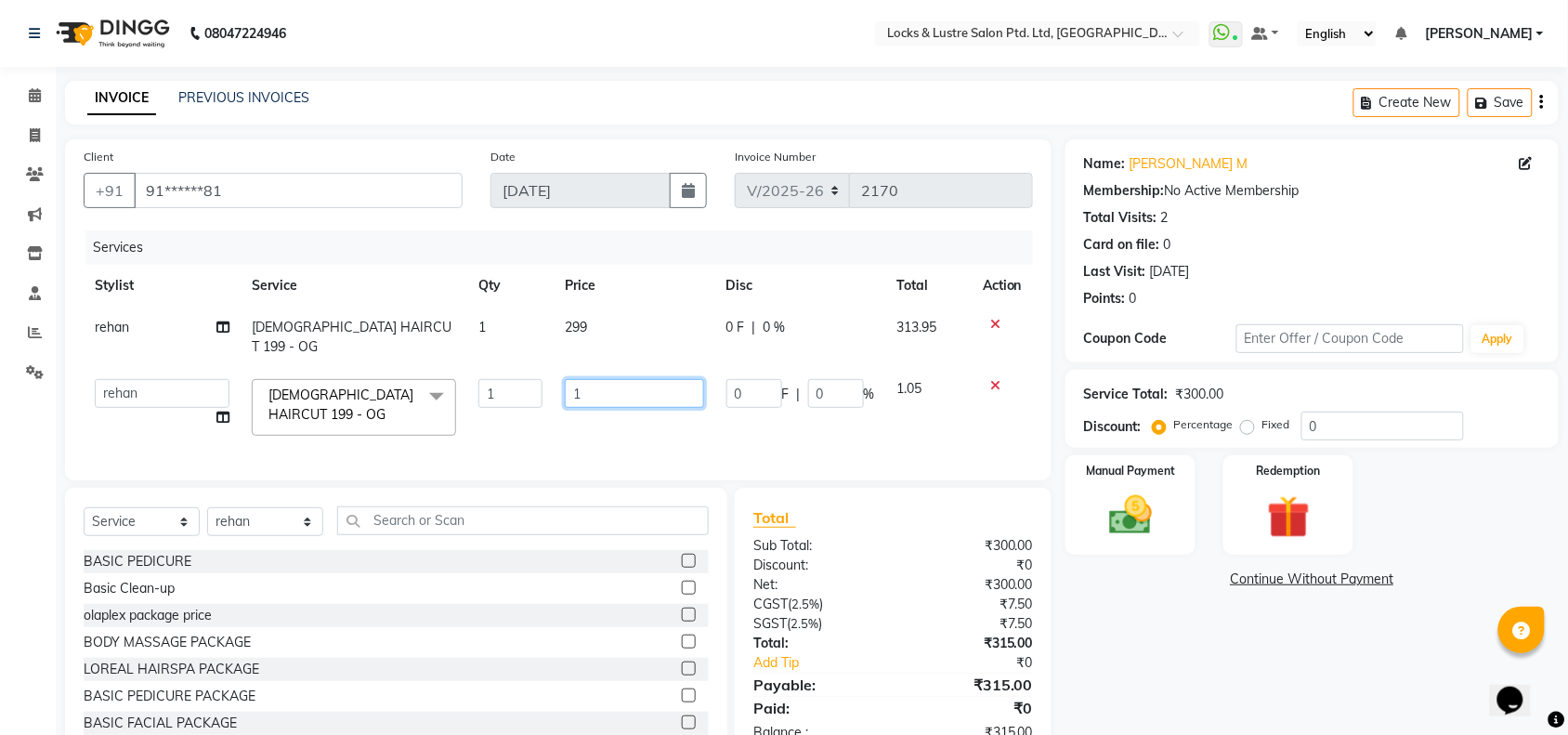
click at [646, 379] on input "1" at bounding box center [634, 393] width 138 height 29
type input "299"
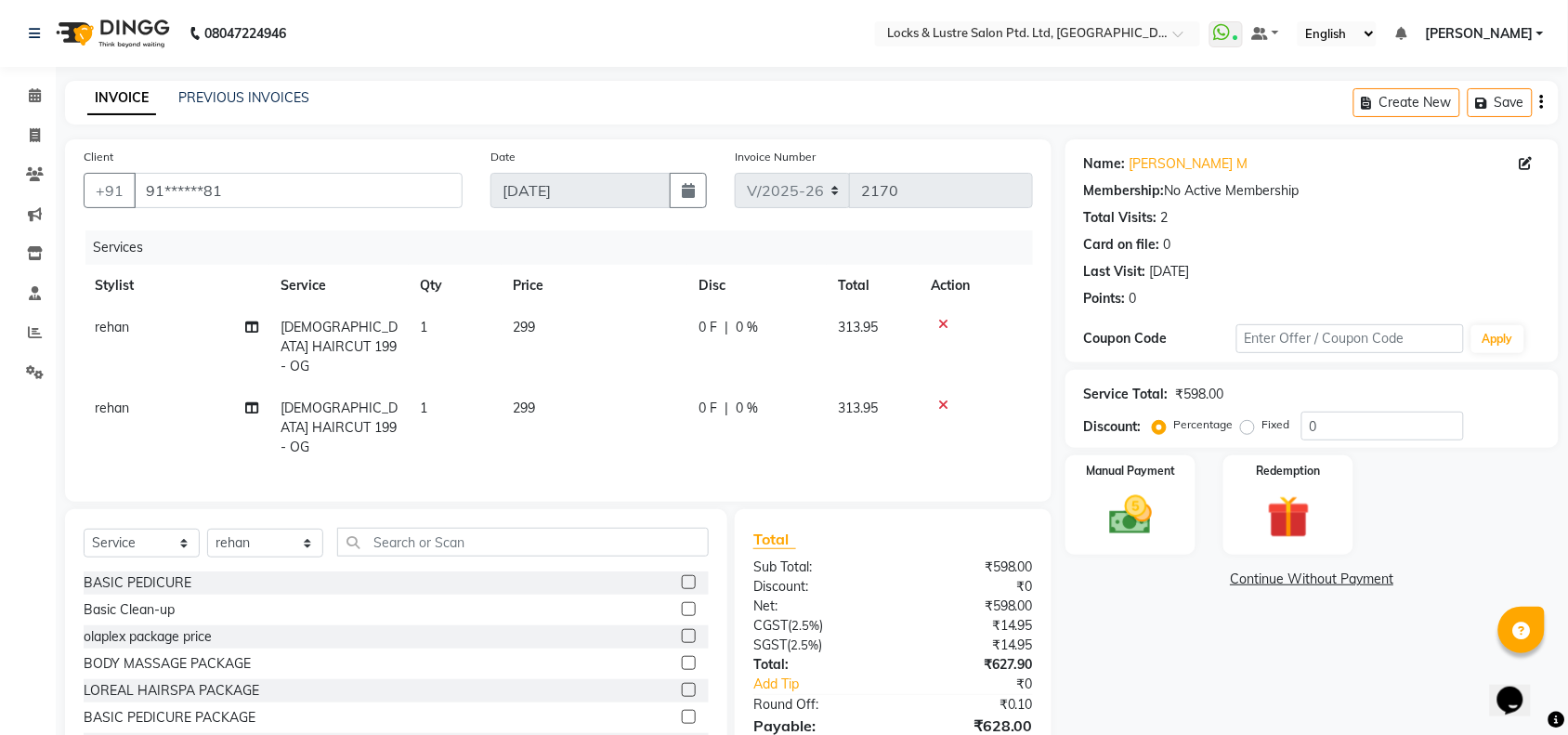
click at [646, 412] on td "299" at bounding box center [594, 428] width 186 height 81
select select "62982"
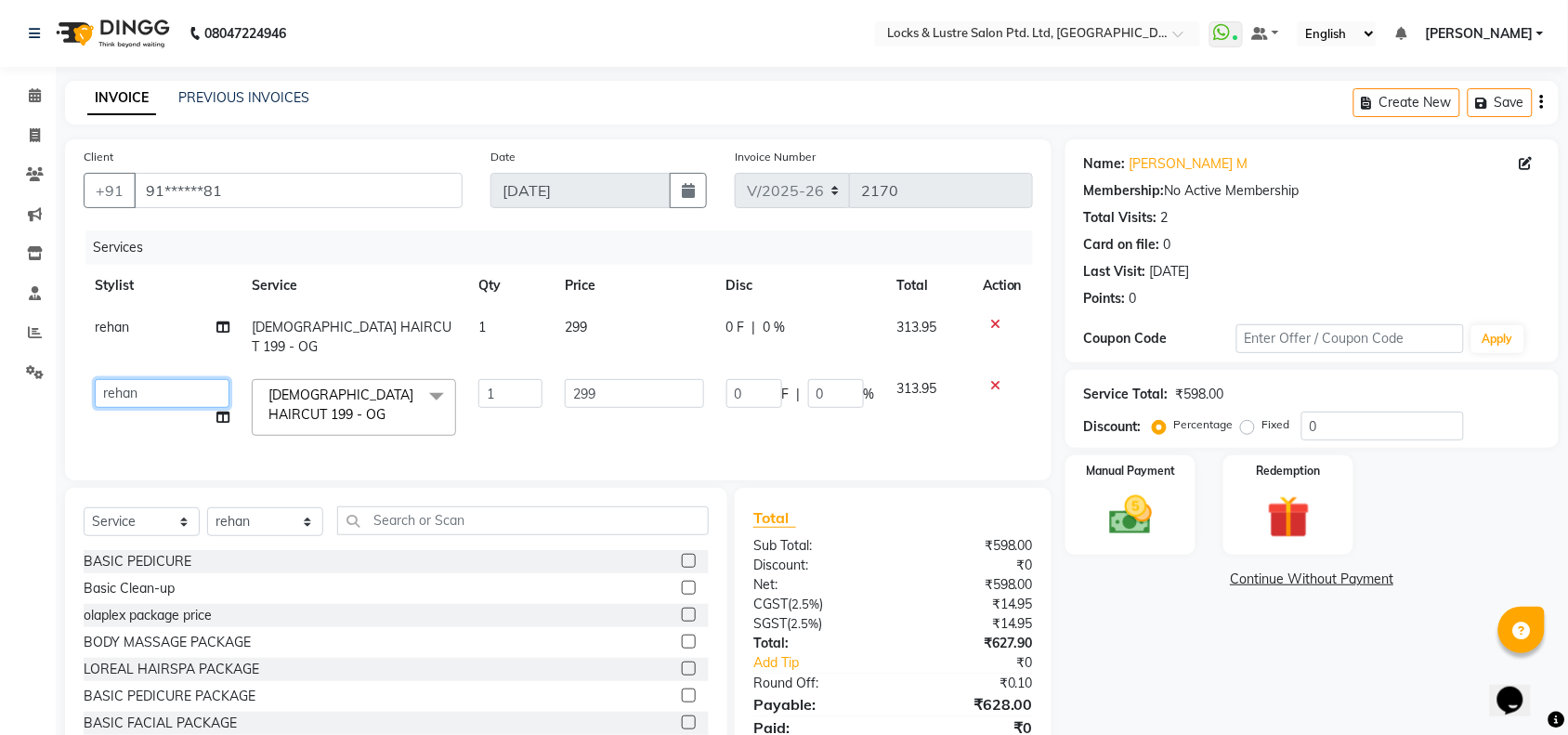
click at [132, 379] on select "adil Admin AHSAN SHAIKH aman Ana's Anuja anushree Ashish chandan DATTARAM Deepi…" at bounding box center [162, 393] width 134 height 29
select select "89163"
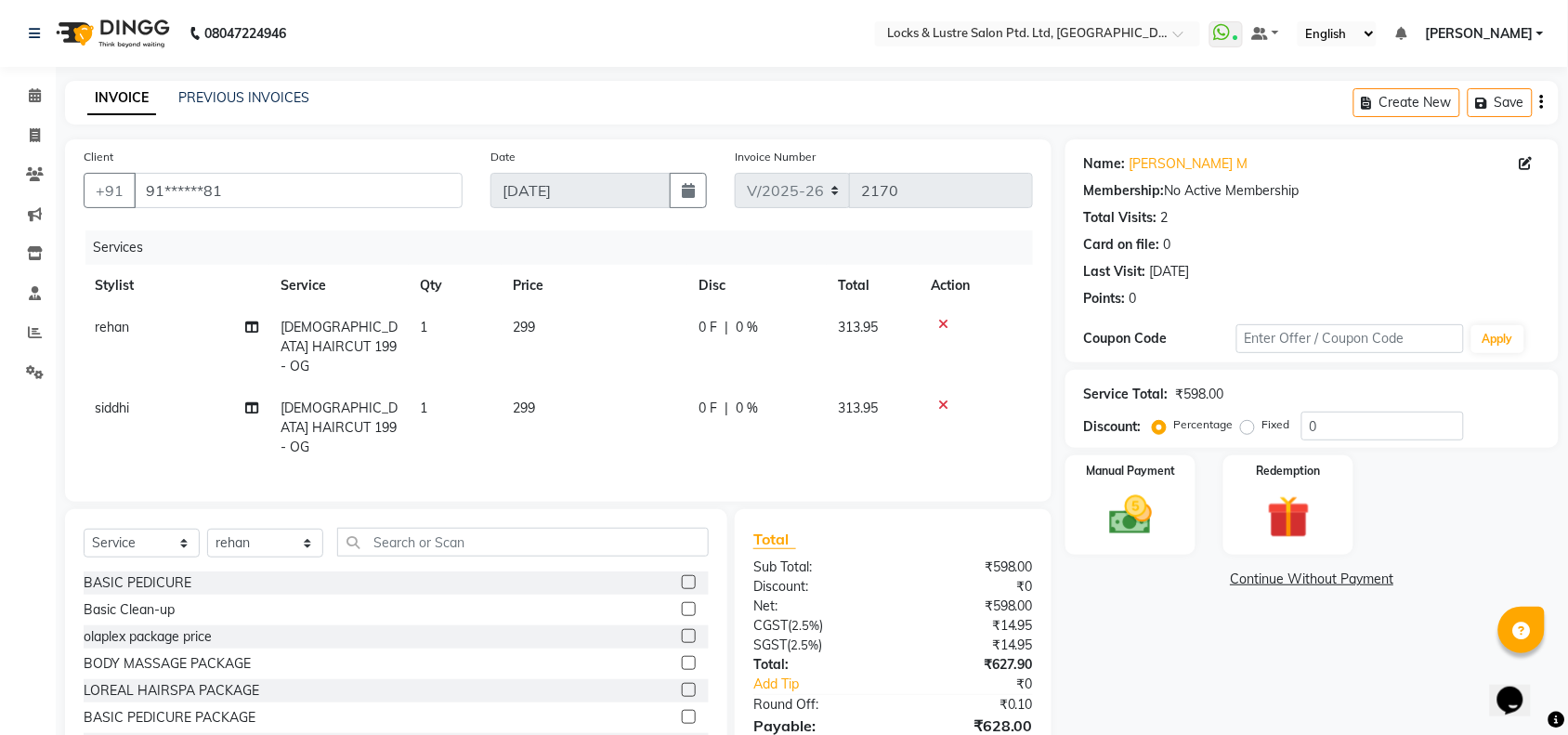
click at [764, 421] on td "0 F | 0 %" at bounding box center [756, 428] width 139 height 81
select select "89163"
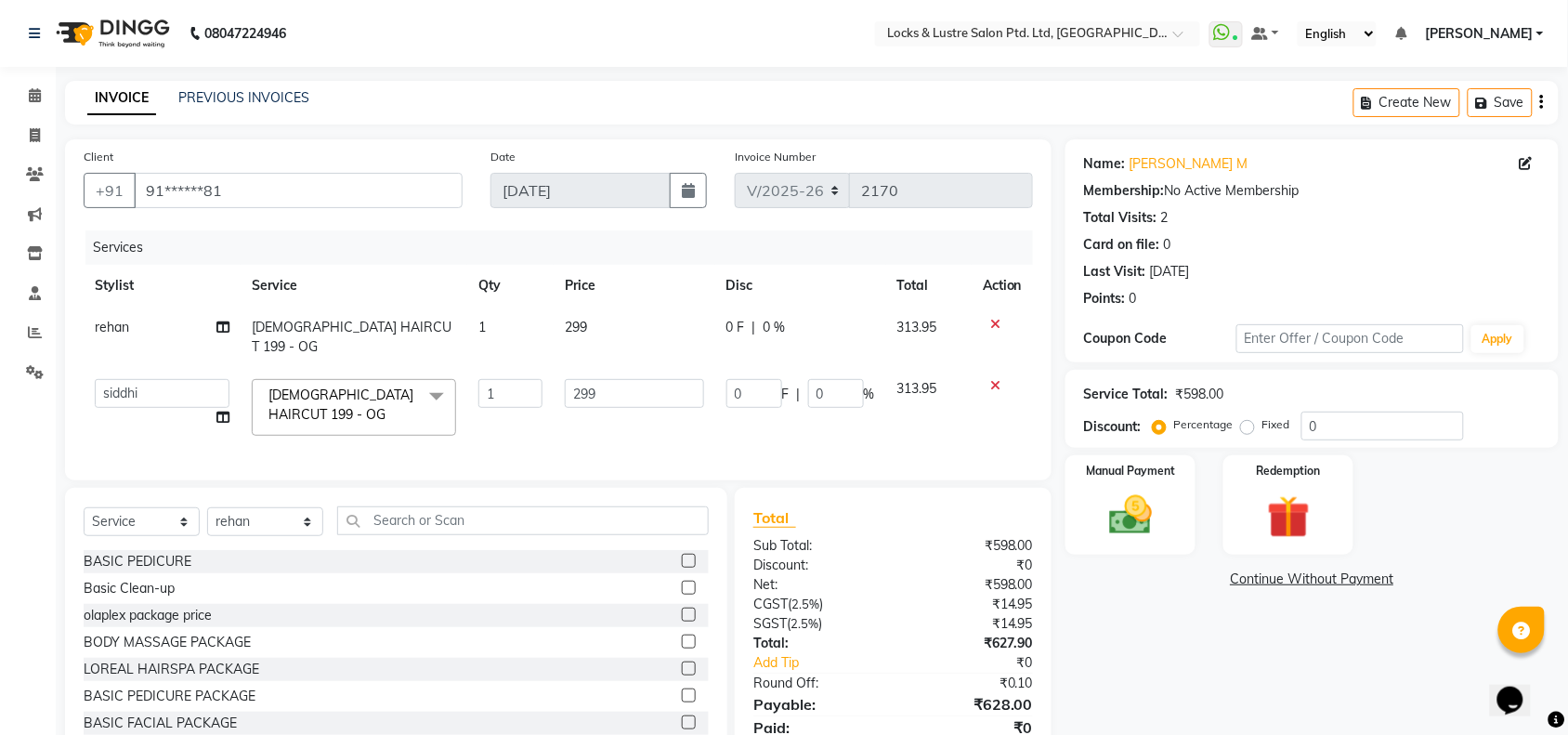
scroll to position [71, 0]
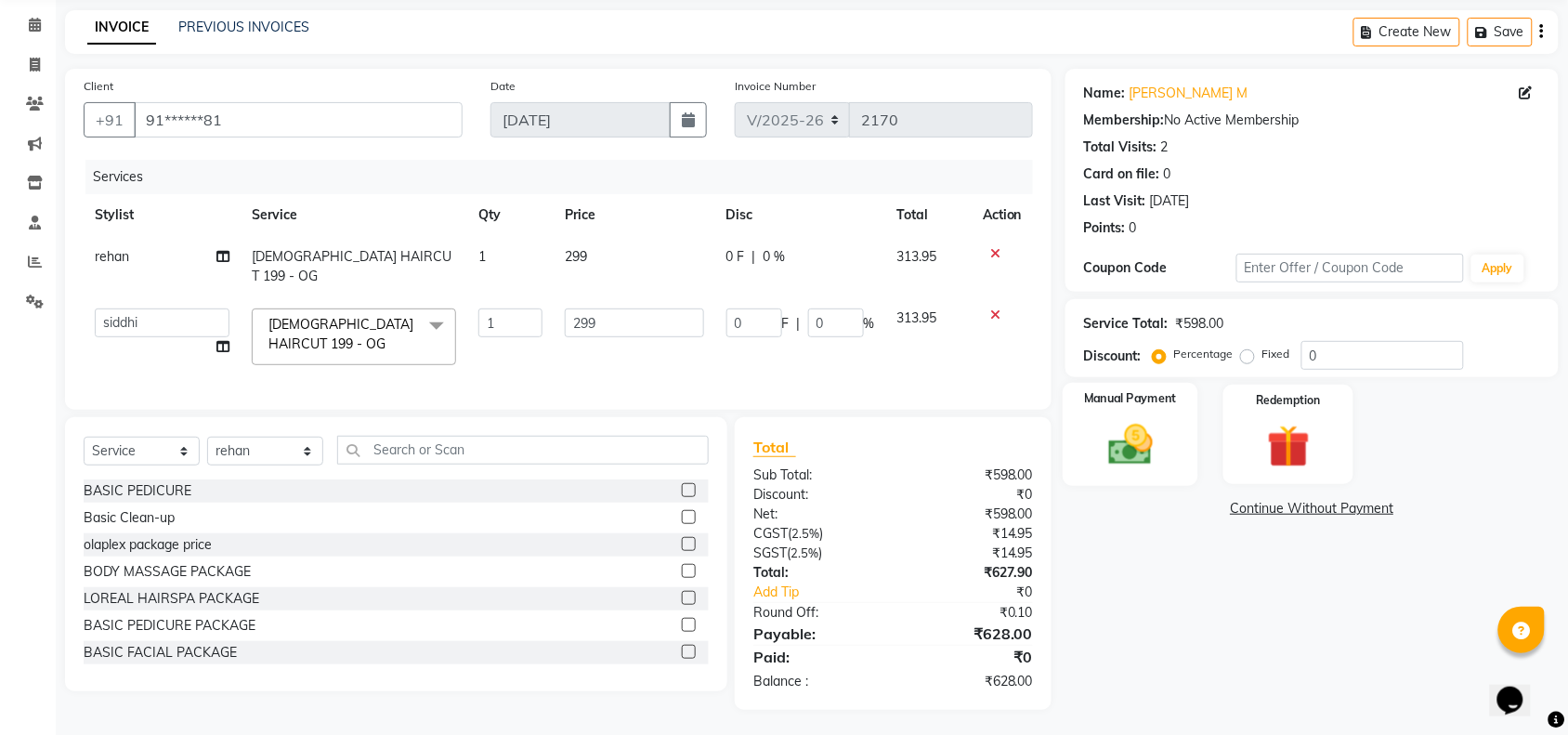
click at [1131, 415] on div "Manual Payment" at bounding box center [1130, 434] width 135 height 104
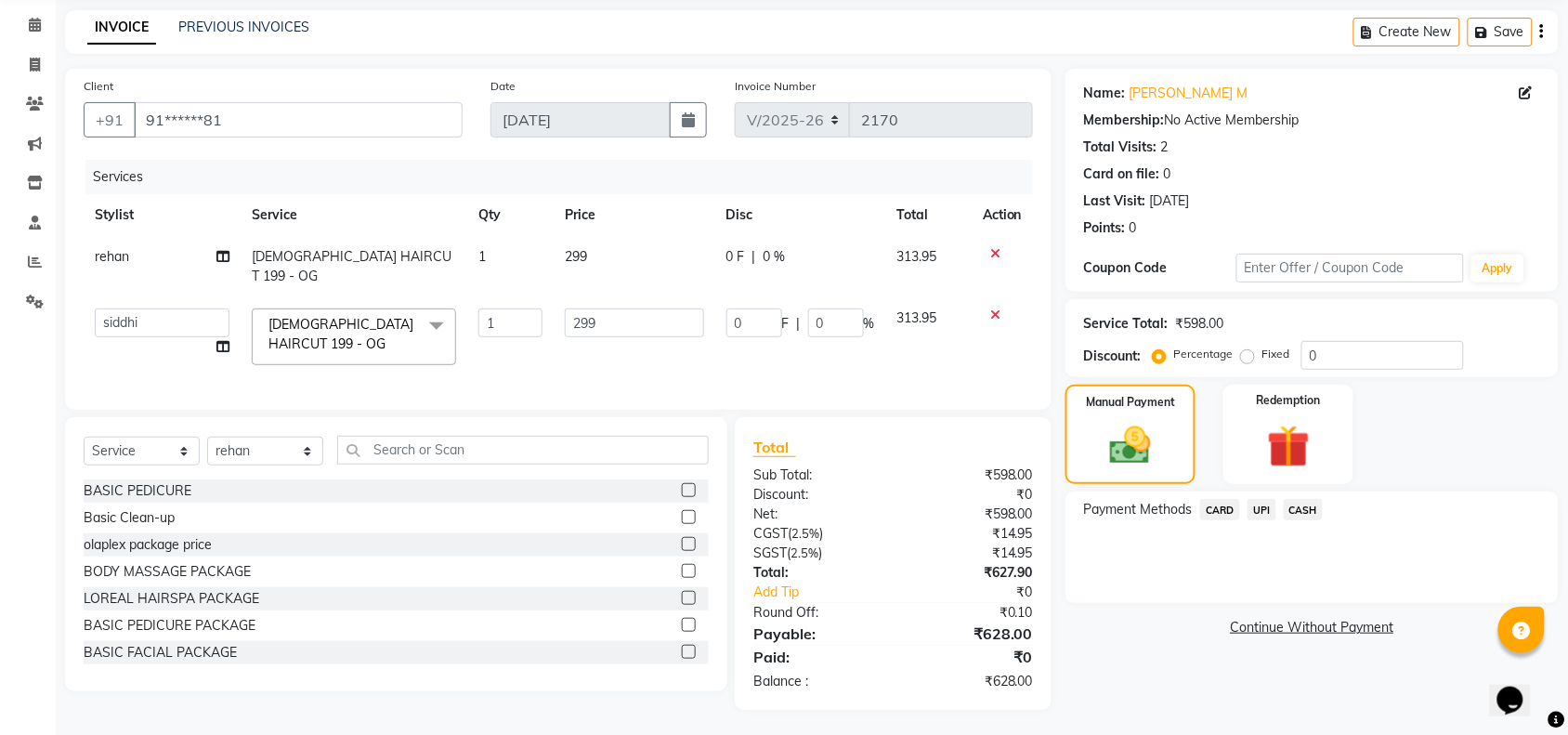
click at [1264, 506] on span "UPI" at bounding box center [1262, 509] width 29 height 21
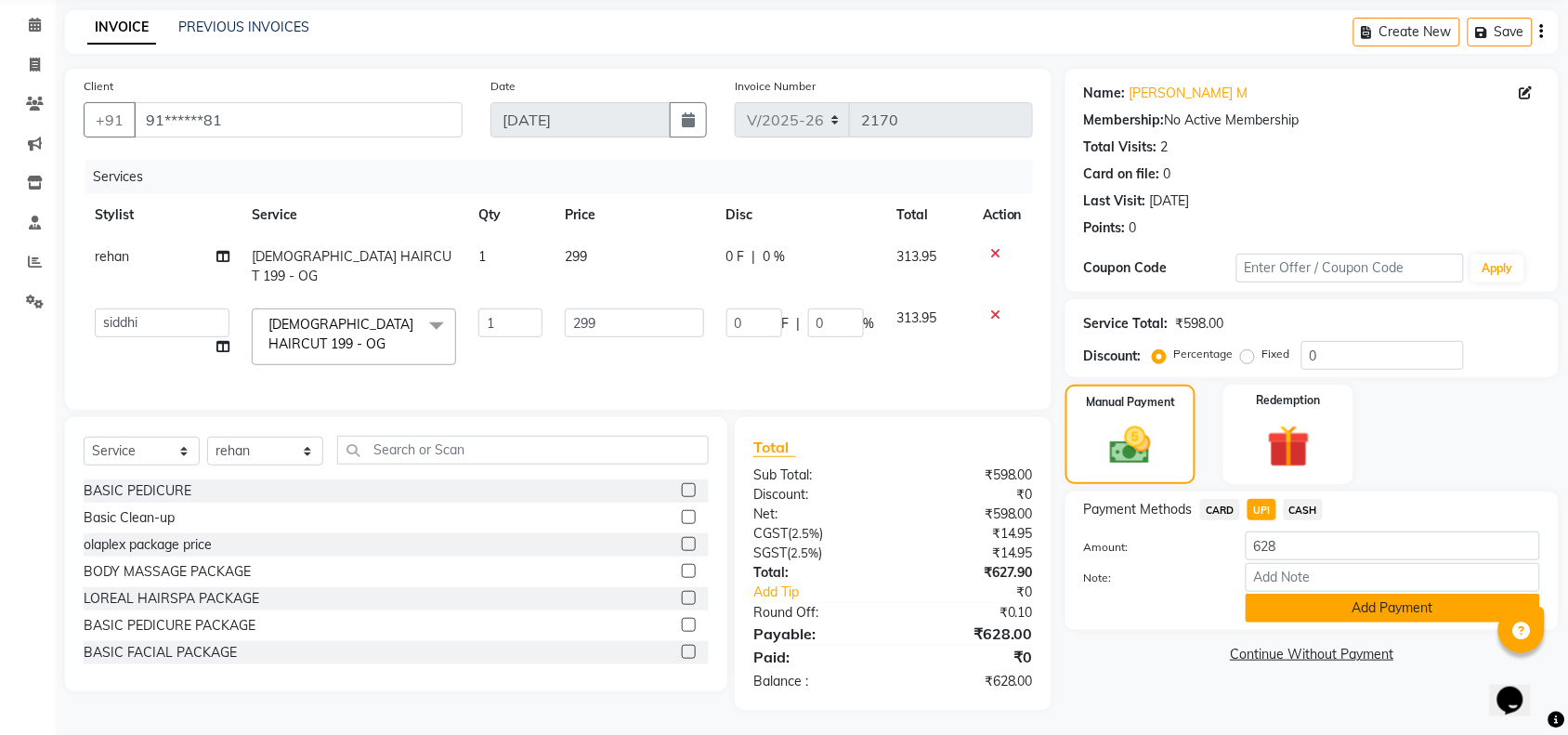
click at [1305, 601] on button "Add Payment" at bounding box center [1392, 607] width 294 height 29
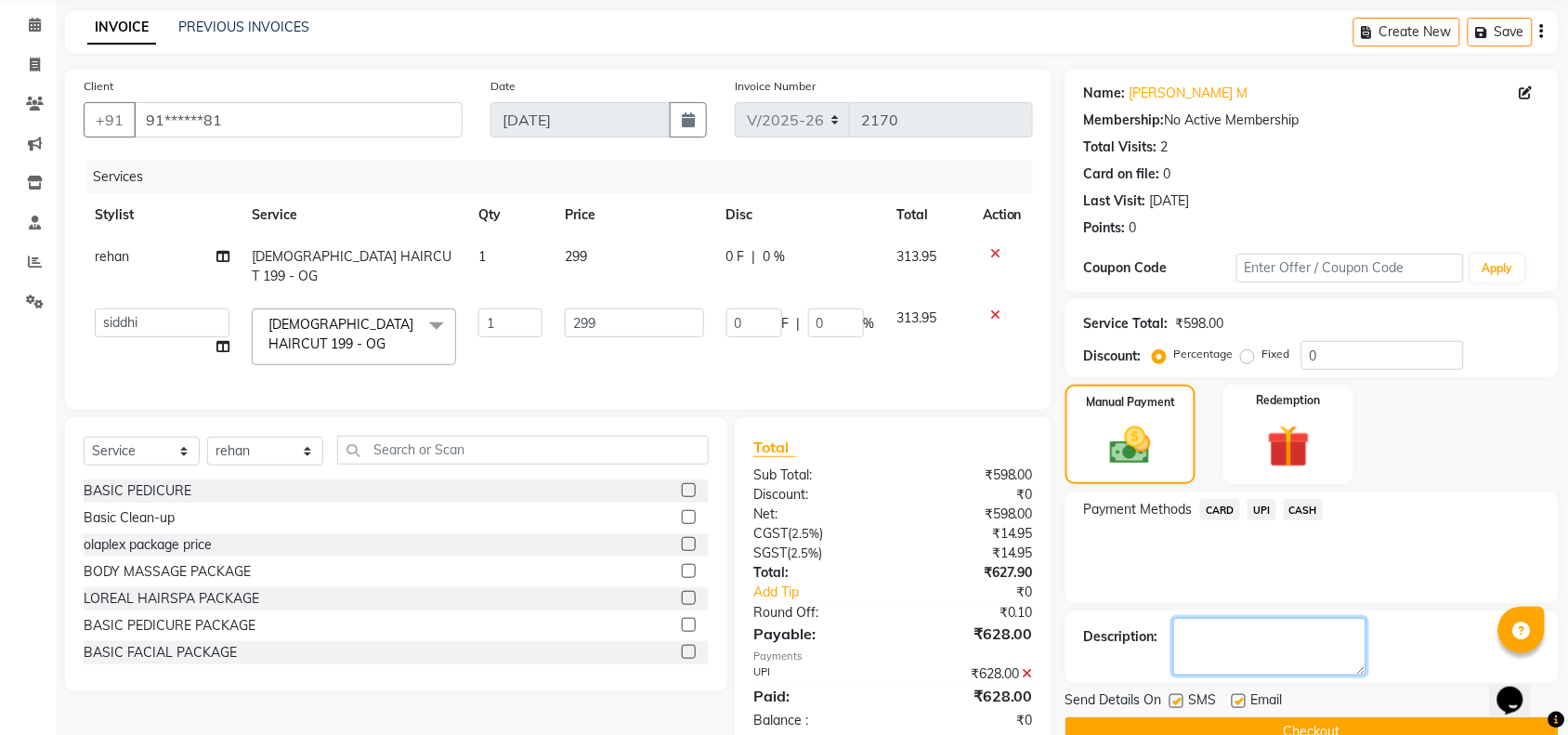
click at [1278, 659] on textarea at bounding box center [1269, 646] width 193 height 58
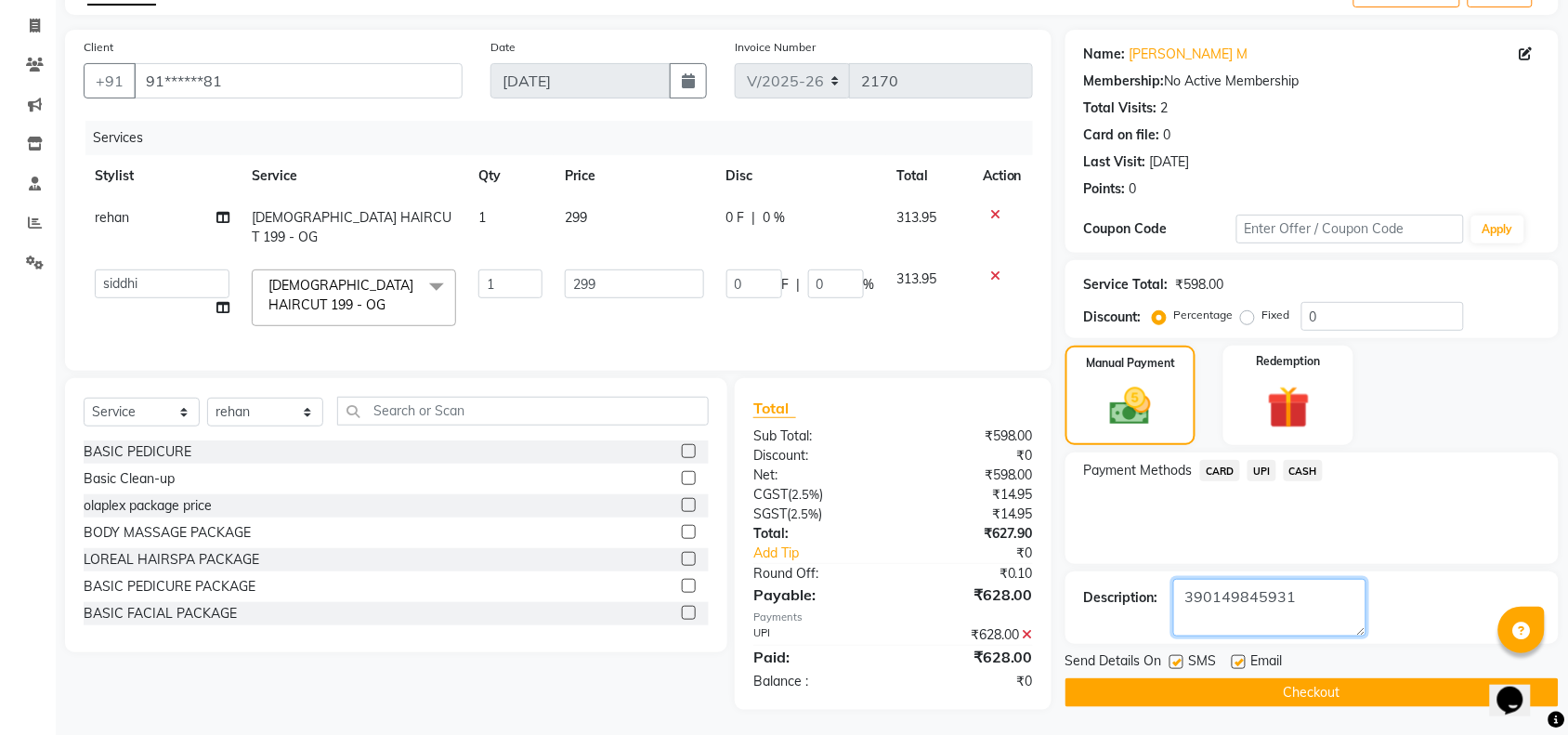
type textarea "390149845931"
click at [1261, 692] on button "Checkout" at bounding box center [1312, 692] width 493 height 29
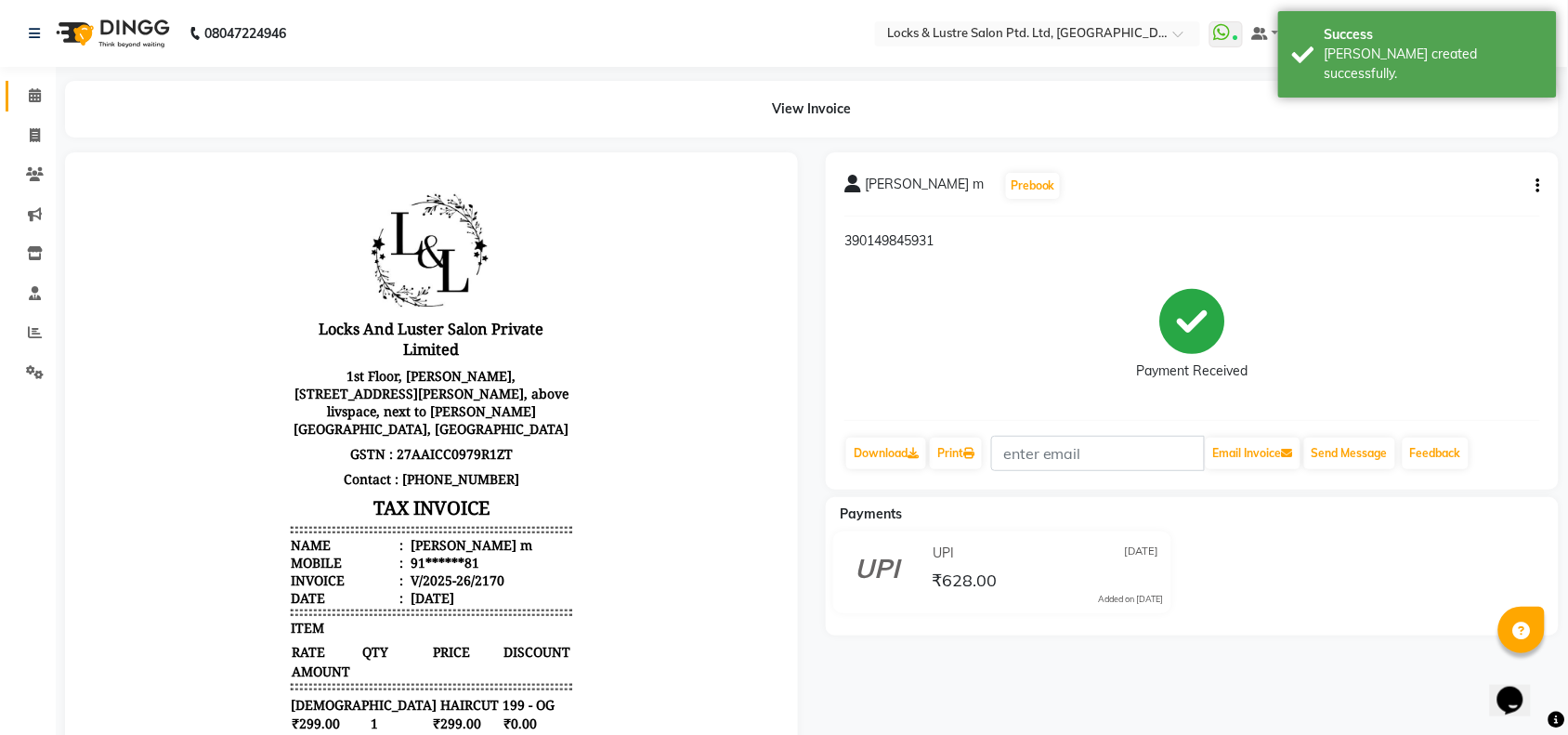
click at [20, 84] on link "Calendar" at bounding box center [28, 96] width 45 height 31
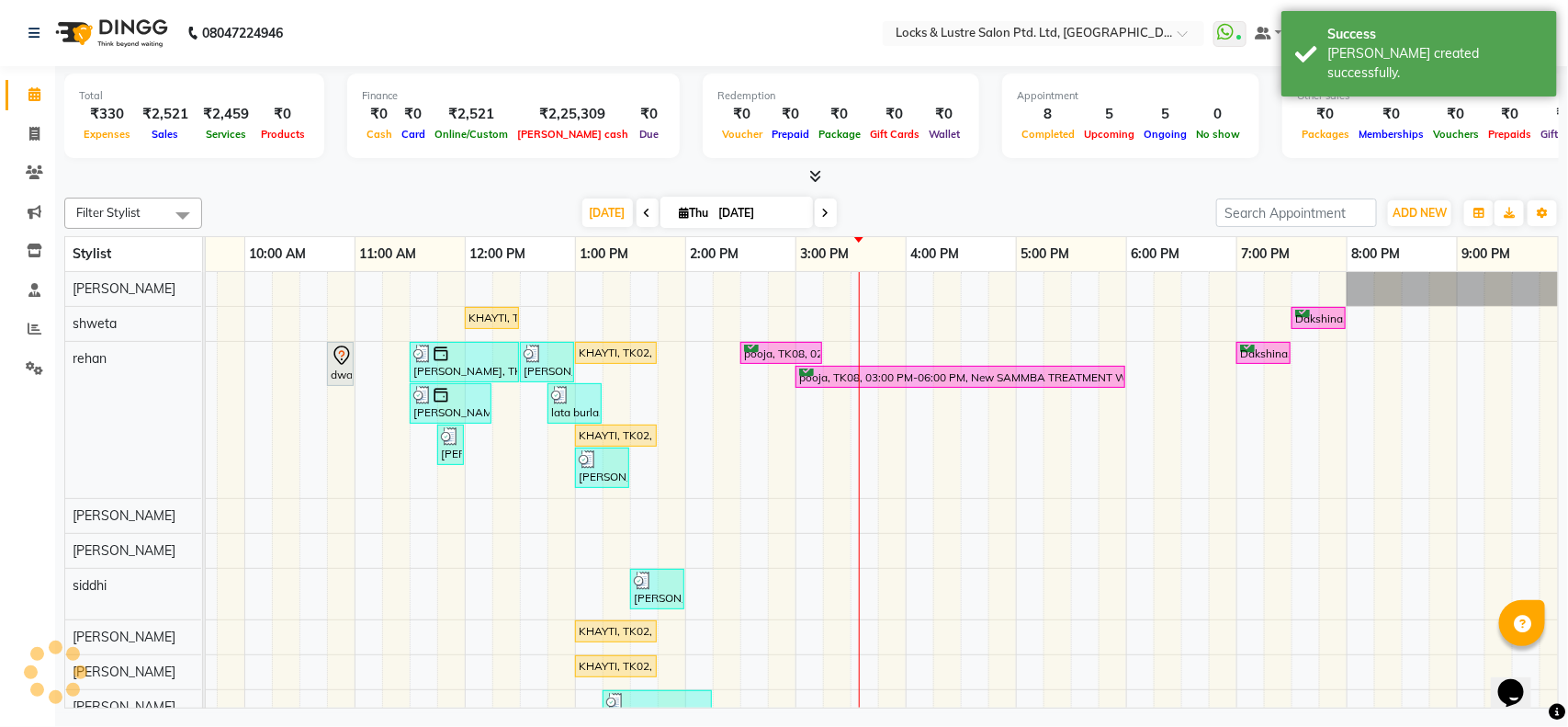
scroll to position [0, 202]
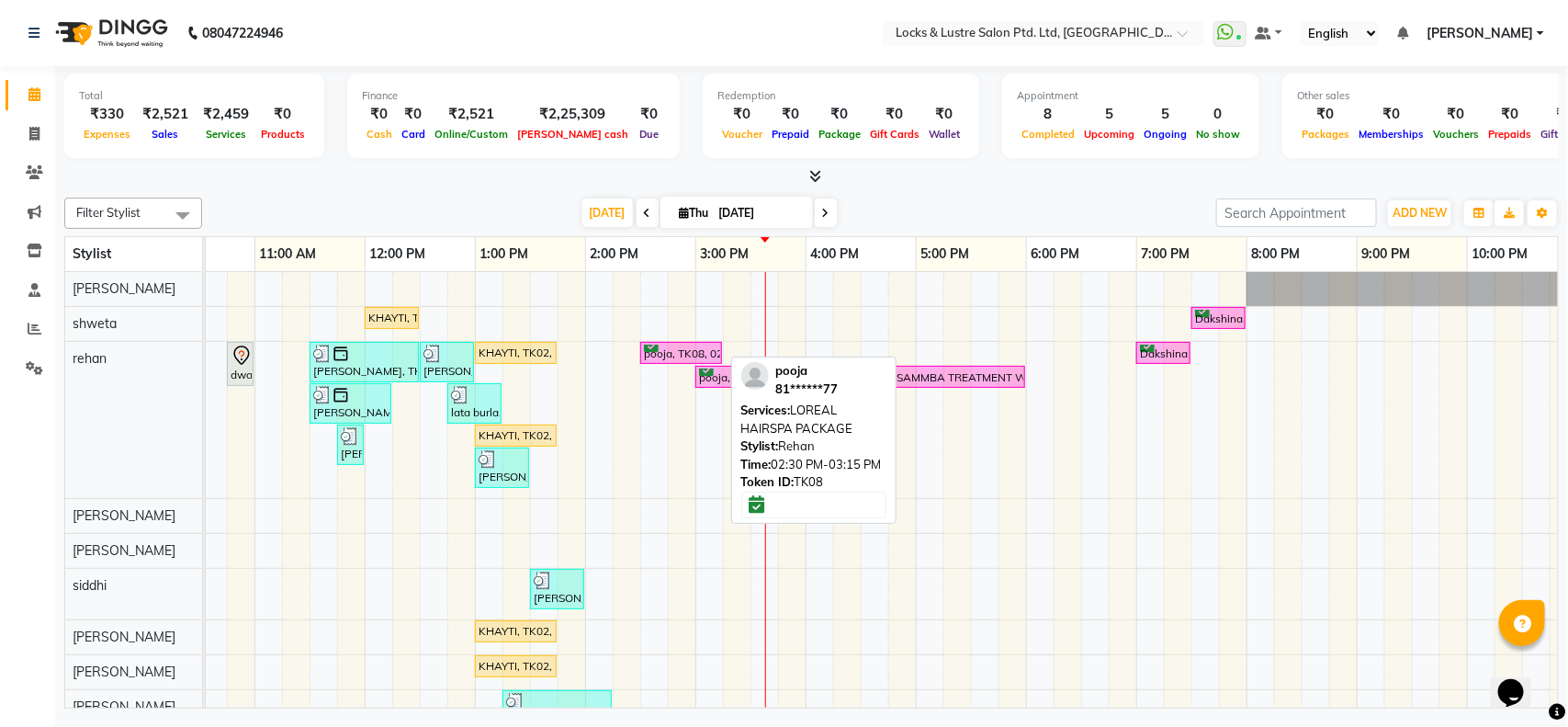
click at [670, 365] on link "pooja, TK08, 02:30 PM-03:15 PM, LOREAL HAIRSPA PACKAGE" at bounding box center [681, 353] width 82 height 23
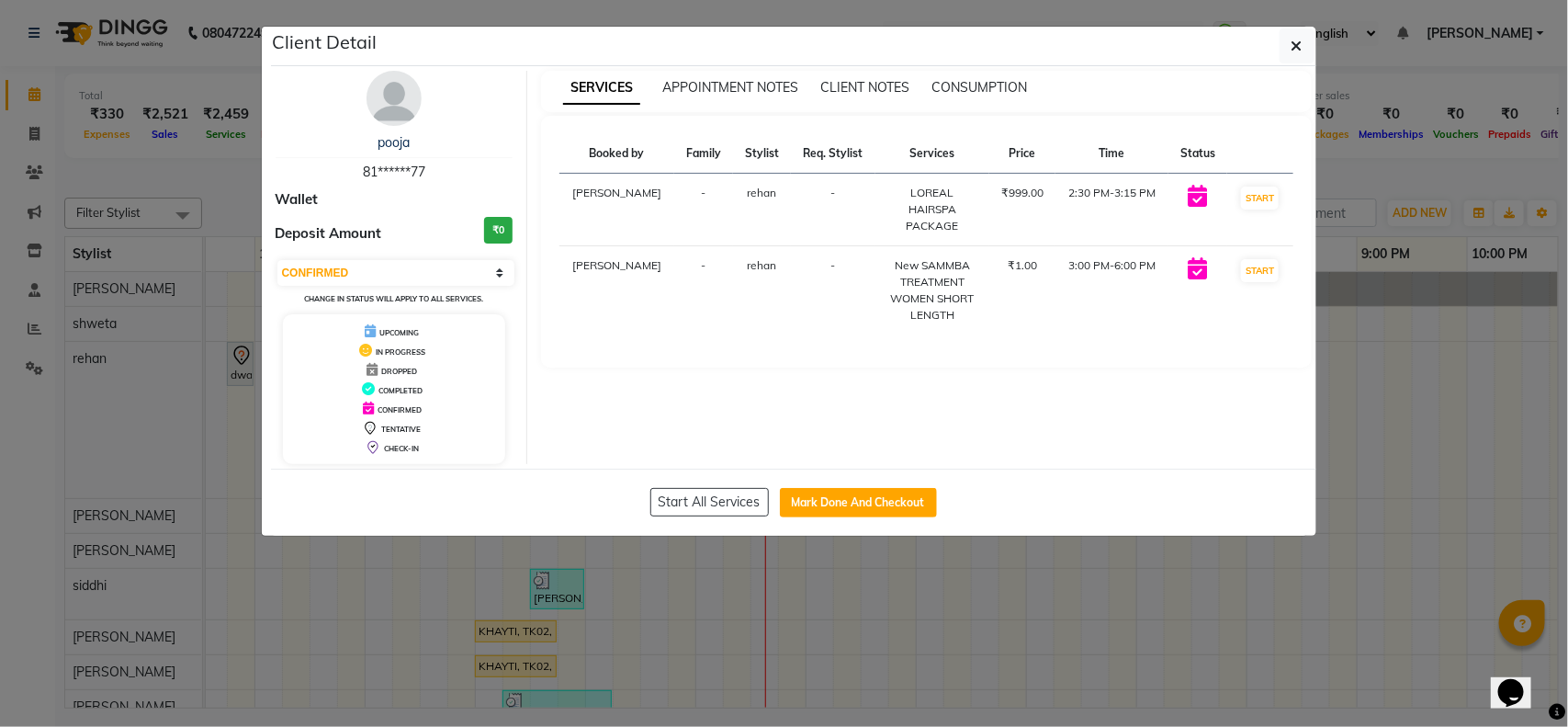
drag, startPoint x: 391, startPoint y: 255, endPoint x: 389, endPoint y: 241, distance: 14.1
click at [389, 241] on div "pooja 81******77 Wallet Deposit Amount ₹0 Select IN SERVICE CONFIRMED TENTATIVE…" at bounding box center [394, 268] width 266 height 394
click at [396, 273] on select "Select IN SERVICE CONFIRMED TENTATIVE CHECK IN MARK DONE UPCOMING" at bounding box center [396, 273] width 238 height 26
select select "1"
click at [277, 260] on select "Select IN SERVICE CONFIRMED TENTATIVE CHECK IN MARK DONE UPCOMING" at bounding box center [396, 273] width 238 height 26
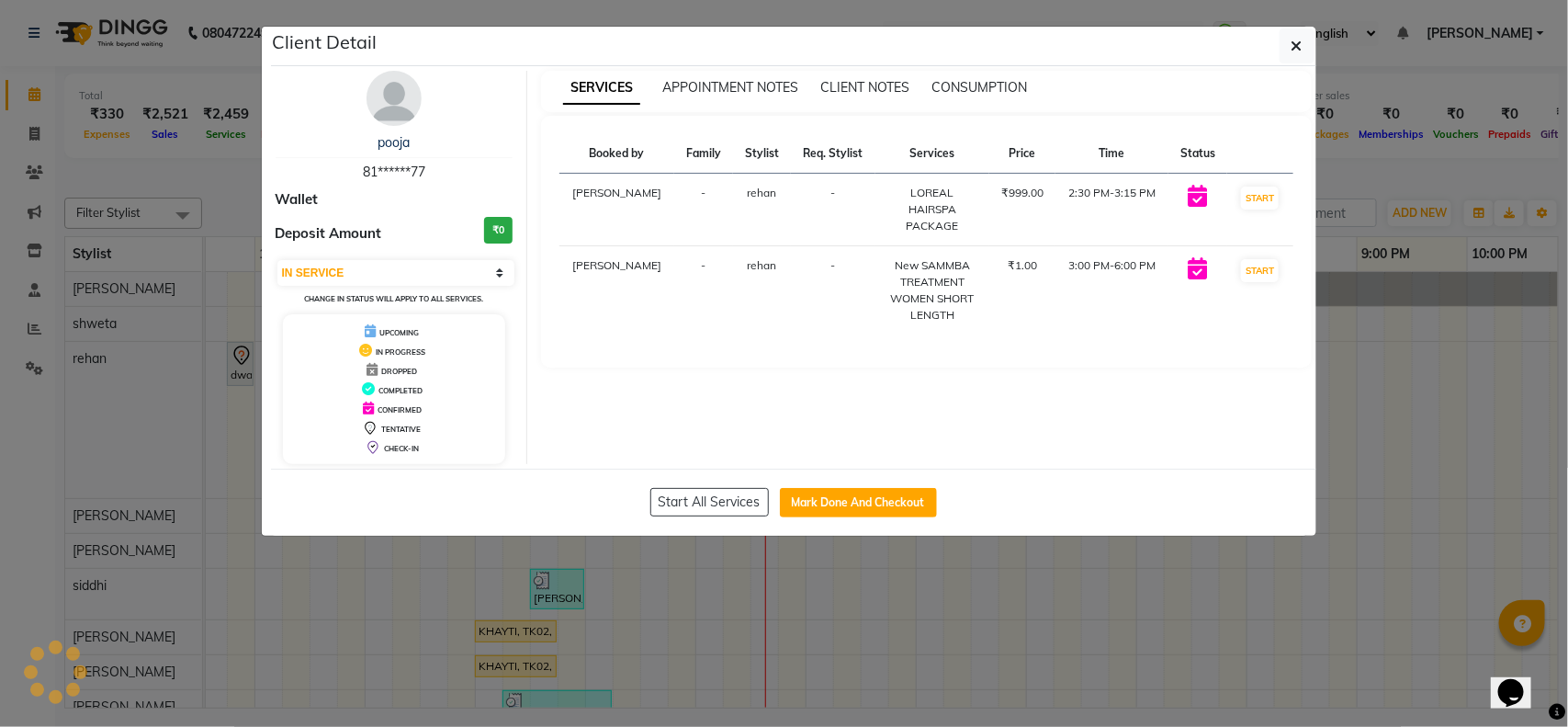
click at [227, 430] on ngb-modal-window "Client Detail pooja 81******77 Wallet Deposit Amount ₹0 Select IN SERVICE CONFI…" at bounding box center [784, 363] width 1568 height 727
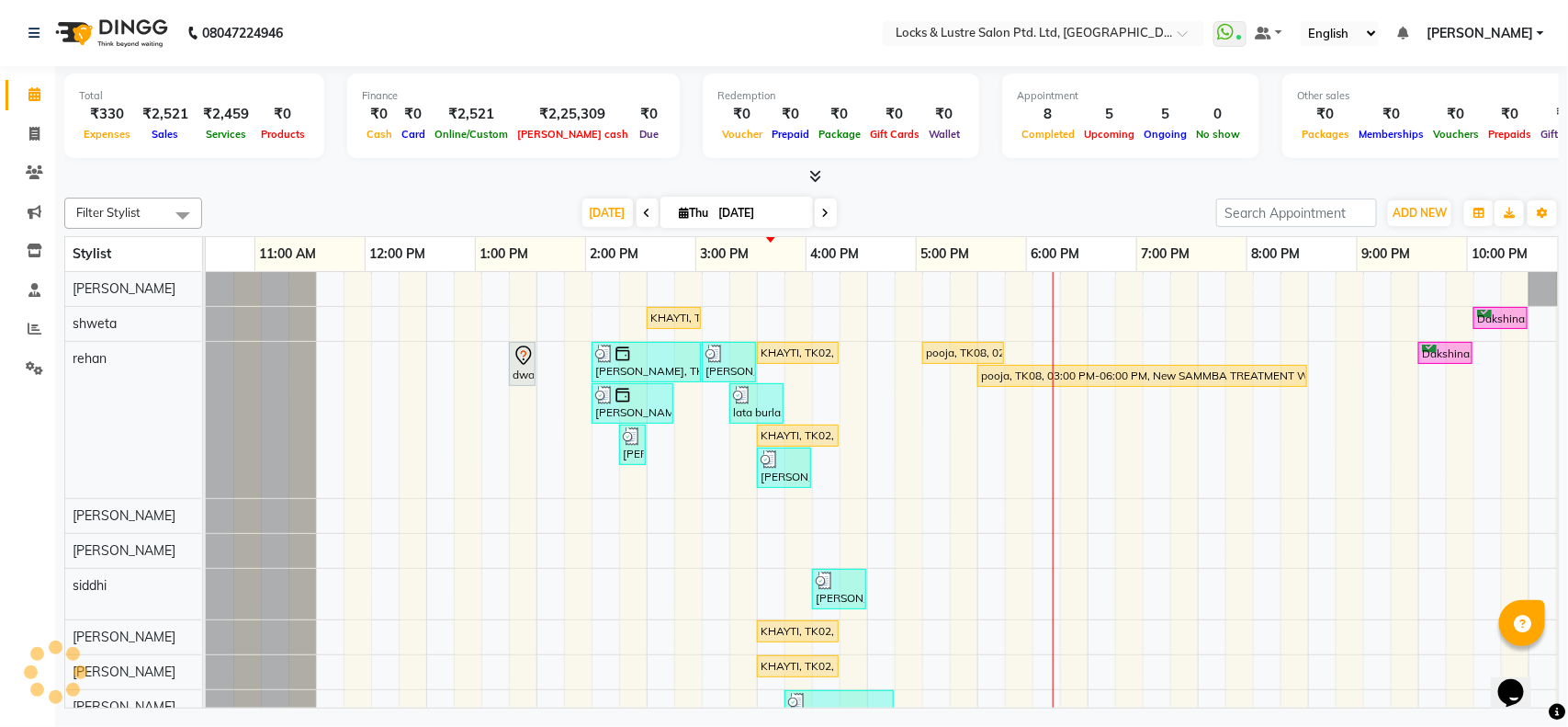
scroll to position [0, 0]
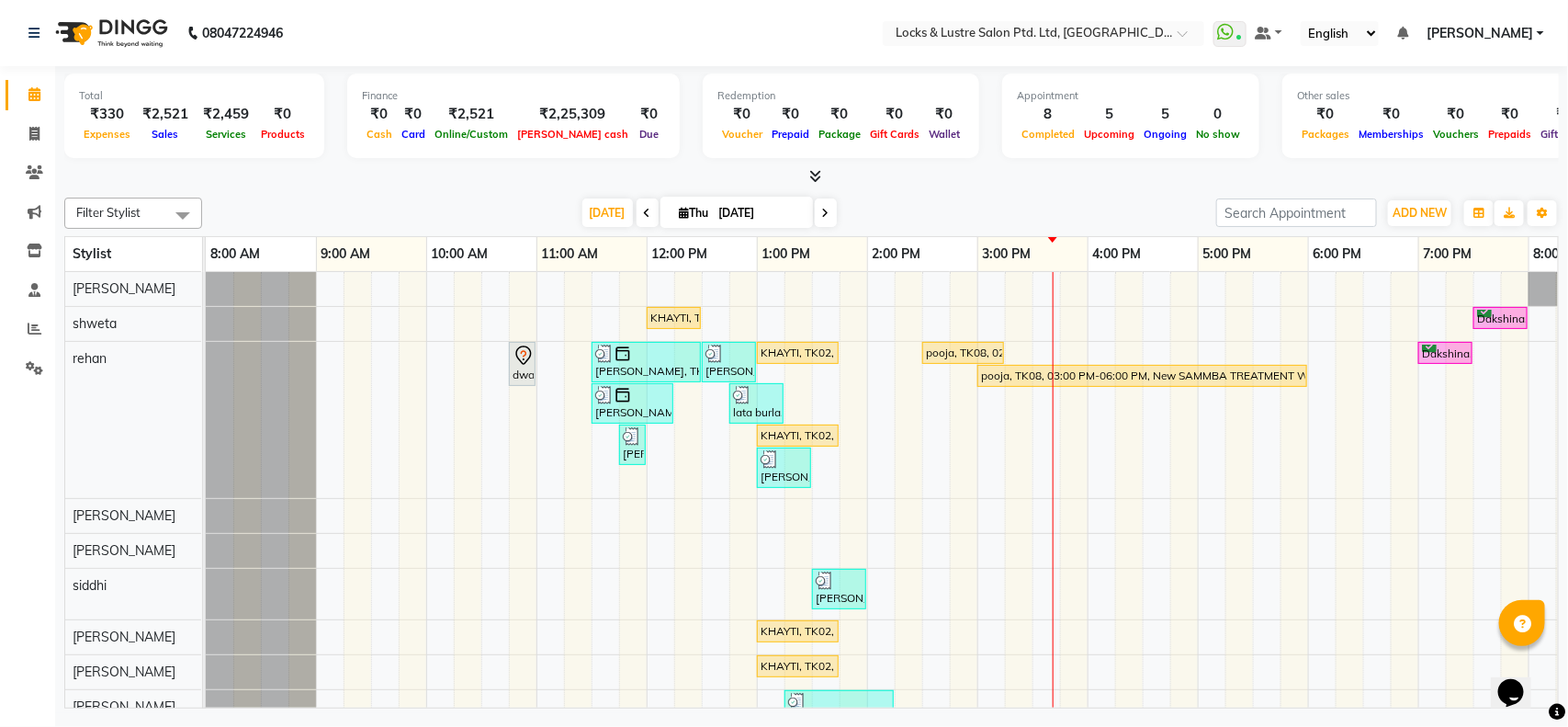
click at [819, 204] on span at bounding box center [826, 212] width 22 height 29
type input "[DATE]"
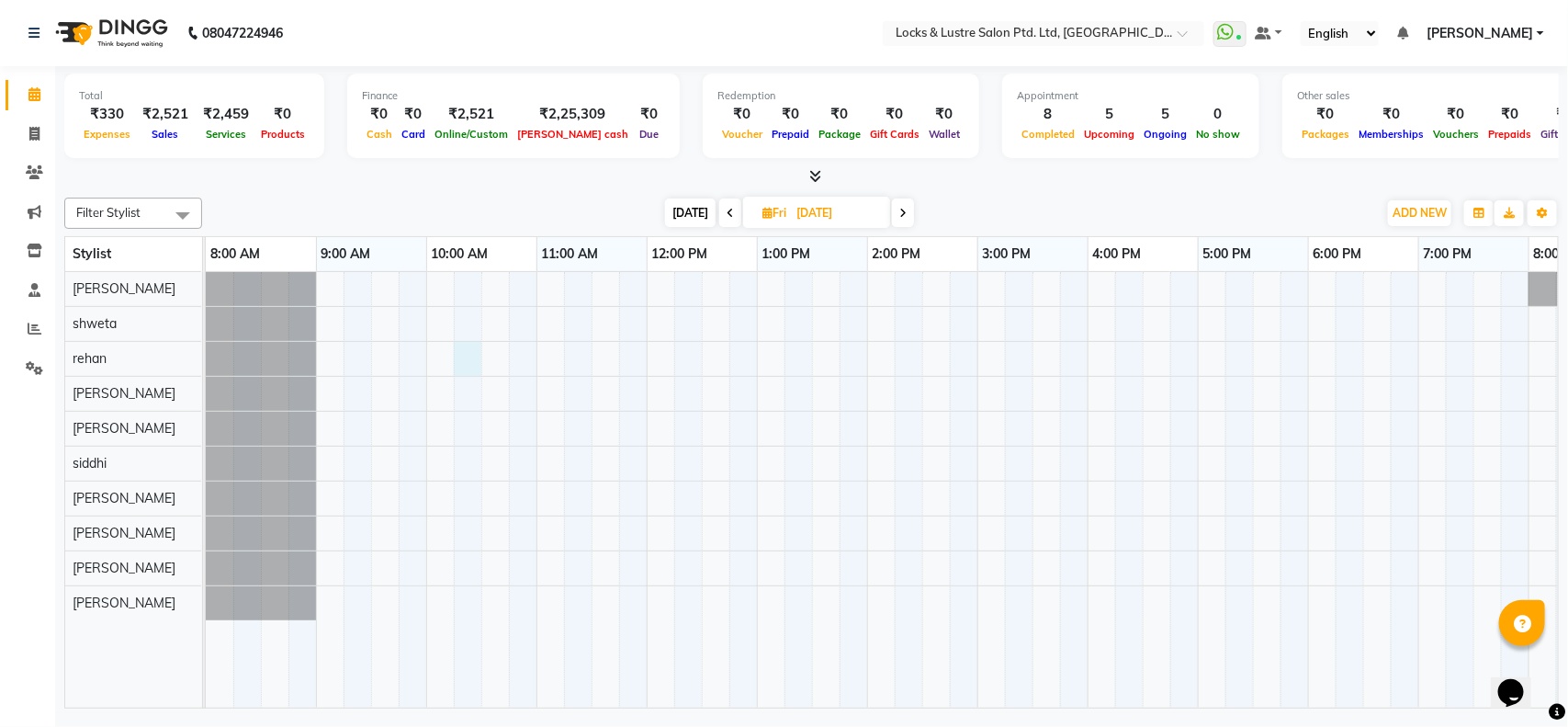
click at [475, 369] on div "rahul, 08:30 PM-08:45 PM, 99 Mens haircut - ABSOLUTE rahul, 08:45 PM-09:15 PM, …" at bounding box center [1087, 489] width 1763 height 435
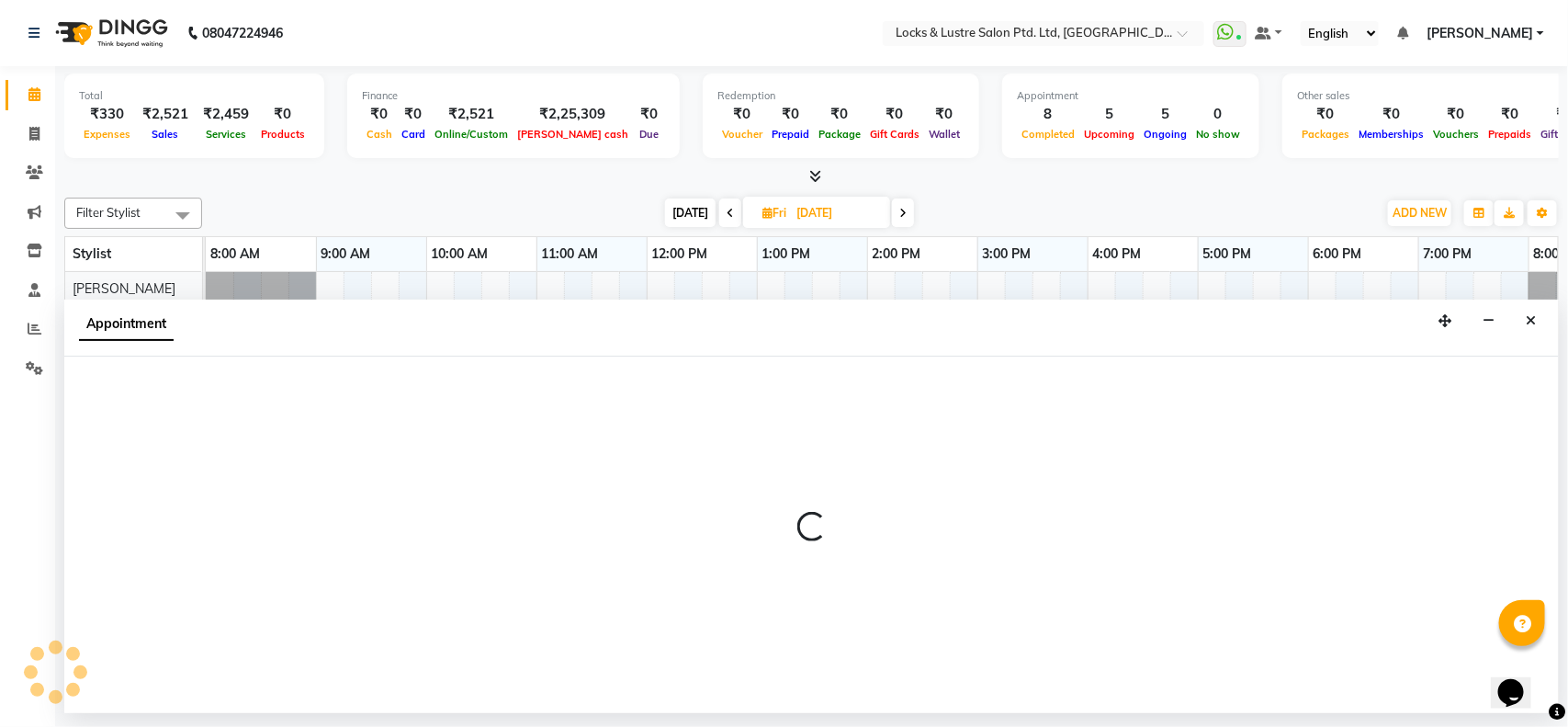
select select "62982"
select select "615"
select select "tentative"
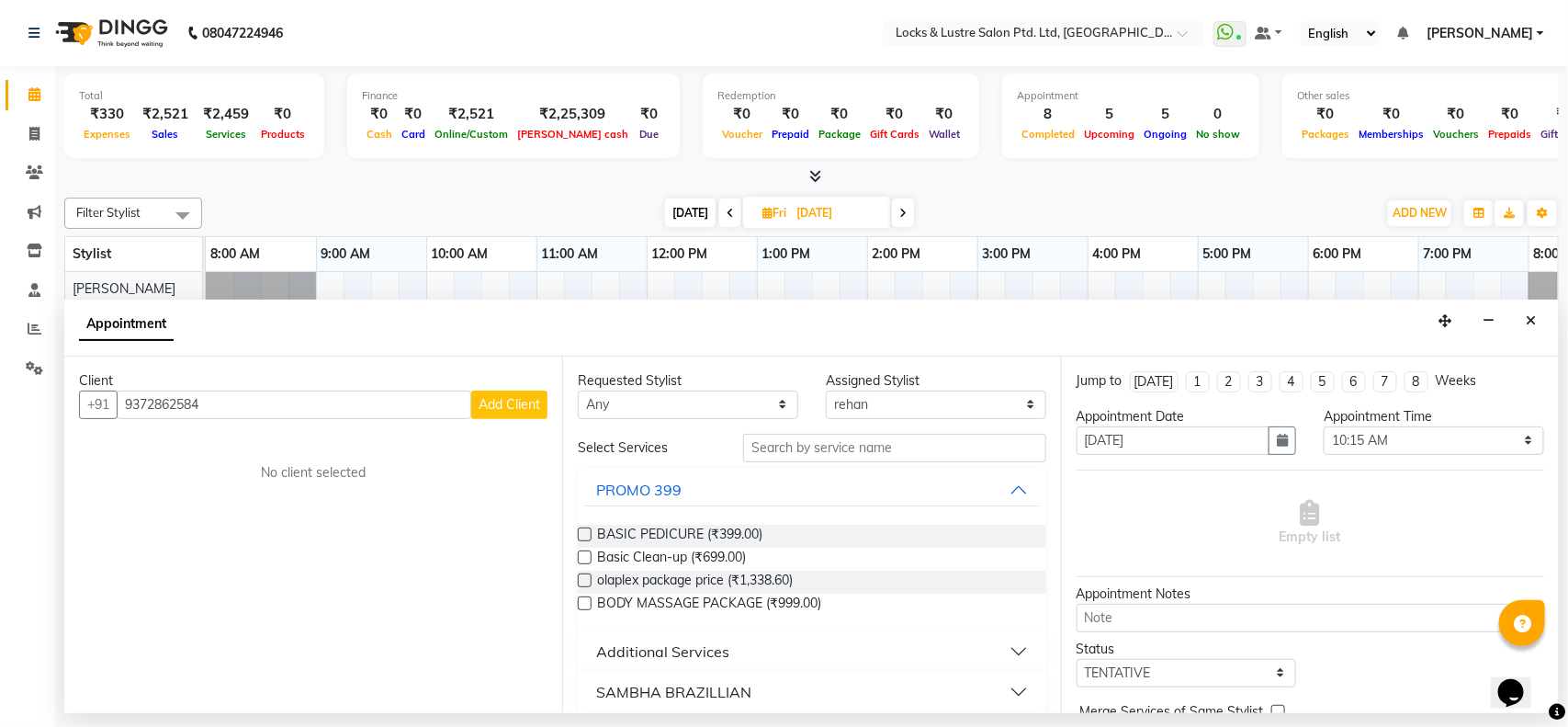
type input "9372862584"
click at [503, 410] on span "Add Client" at bounding box center [509, 405] width 62 height 17
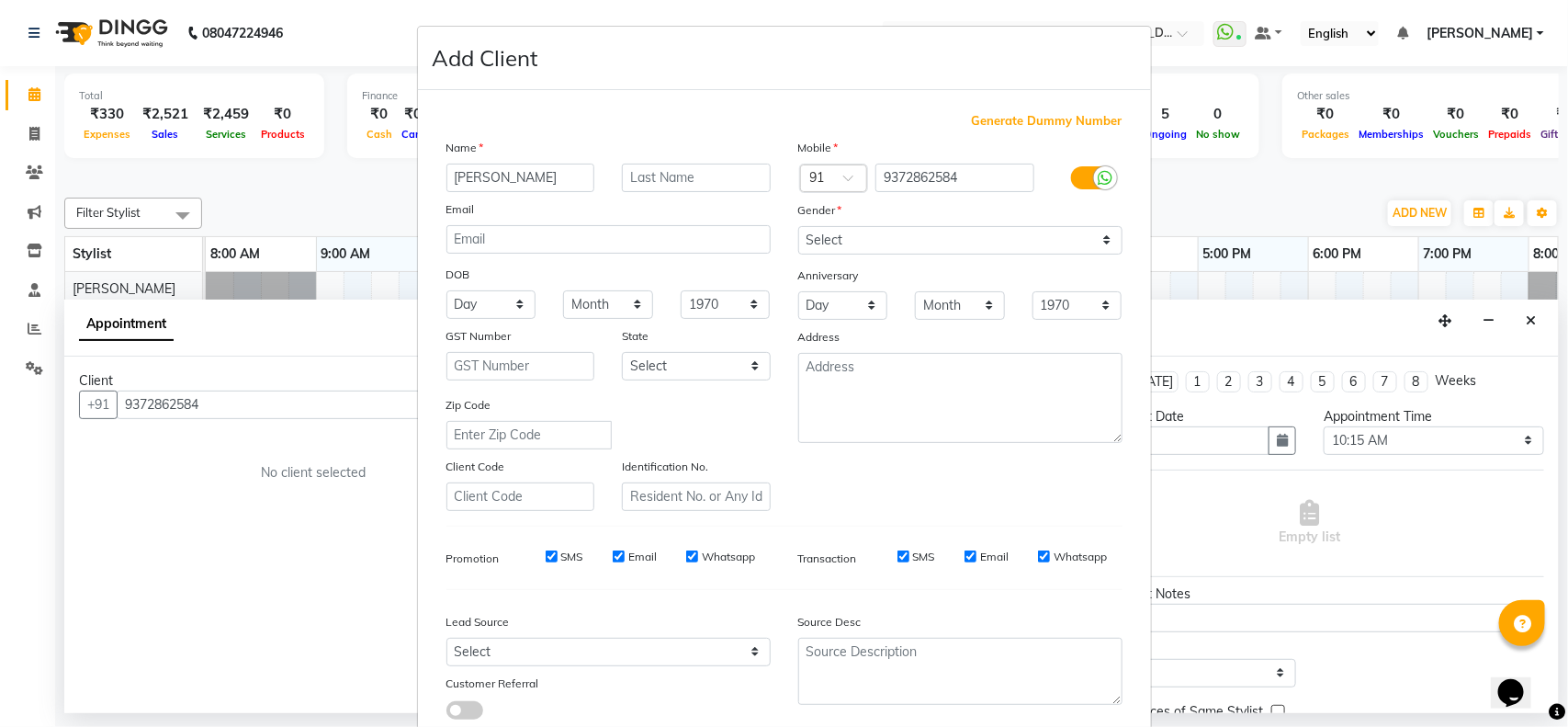
type input "darshika"
click at [856, 236] on select "Select [DEMOGRAPHIC_DATA] [DEMOGRAPHIC_DATA] Other Prefer Not To Say" at bounding box center [959, 240] width 324 height 29
select select "[DEMOGRAPHIC_DATA]"
click at [798, 226] on select "Select [DEMOGRAPHIC_DATA] [DEMOGRAPHIC_DATA] Other Prefer Not To Say" at bounding box center [959, 240] width 324 height 29
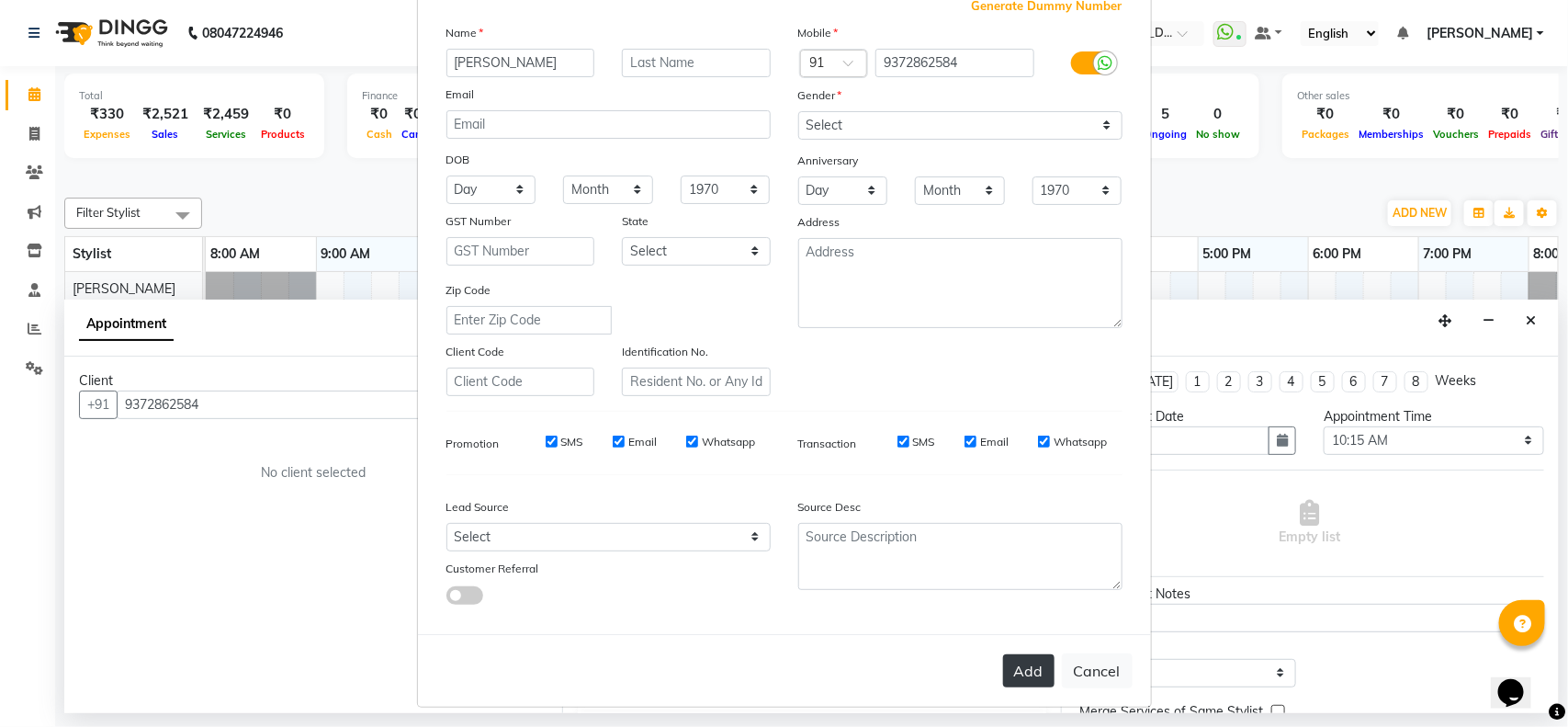
click at [1015, 672] on button "Add" at bounding box center [1029, 671] width 52 height 33
type input "93******84"
select select
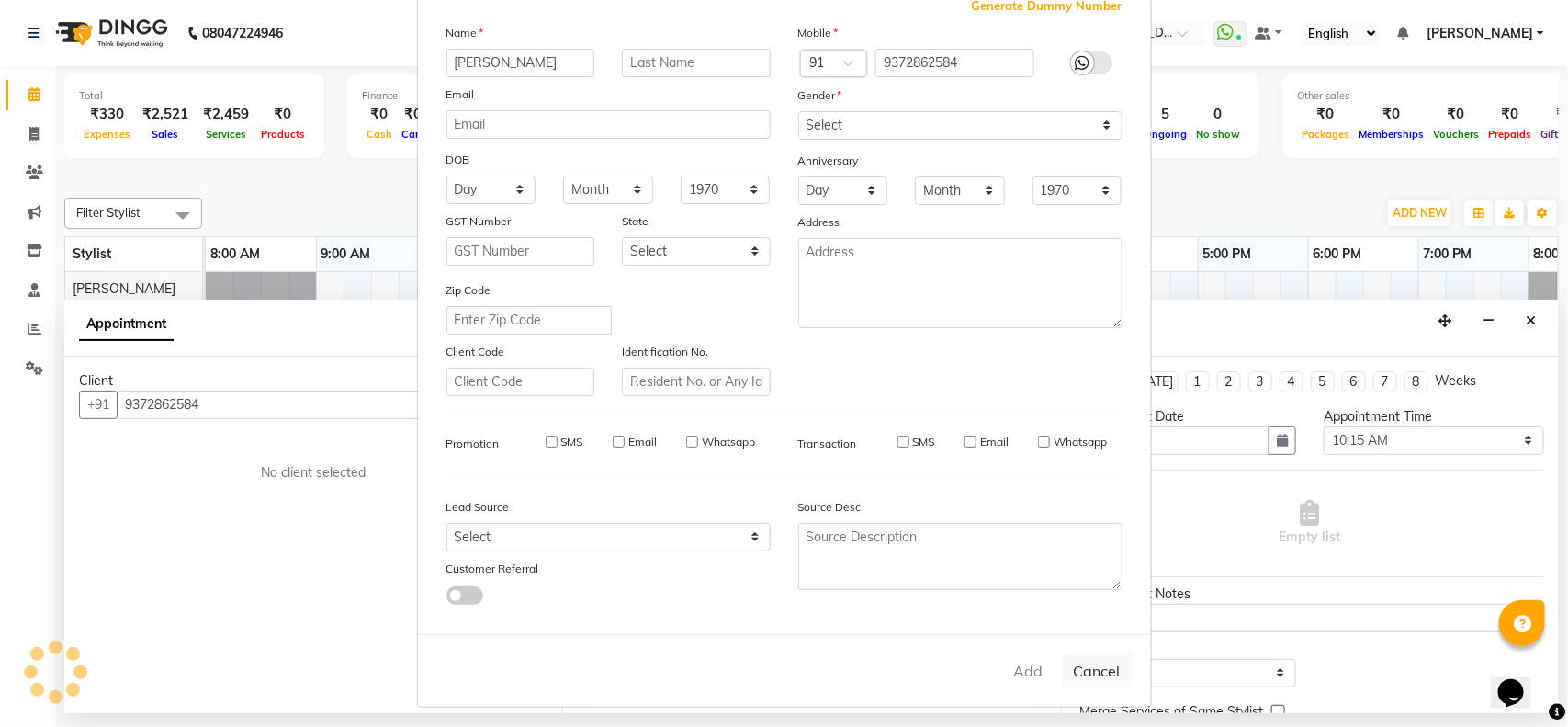
select select
checkbox input "false"
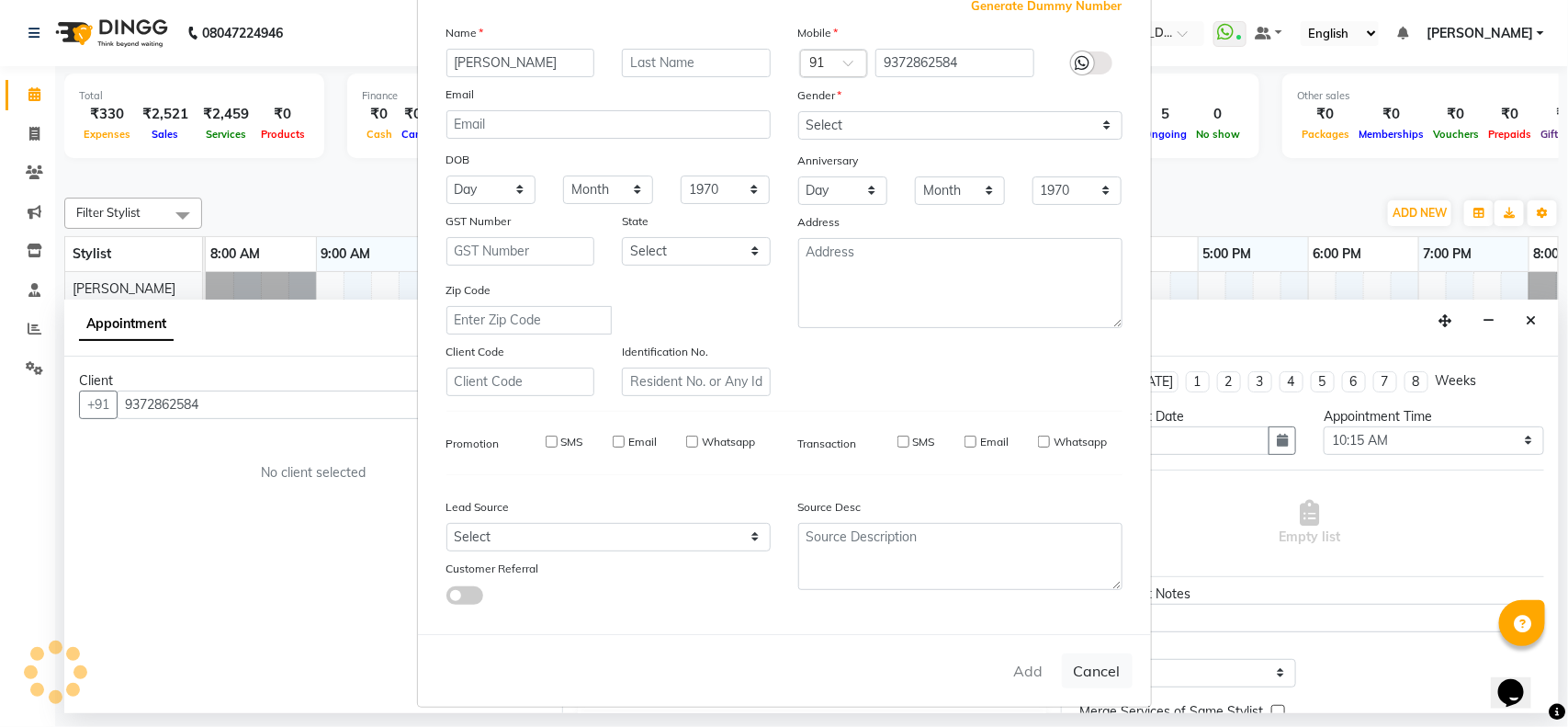
checkbox input "false"
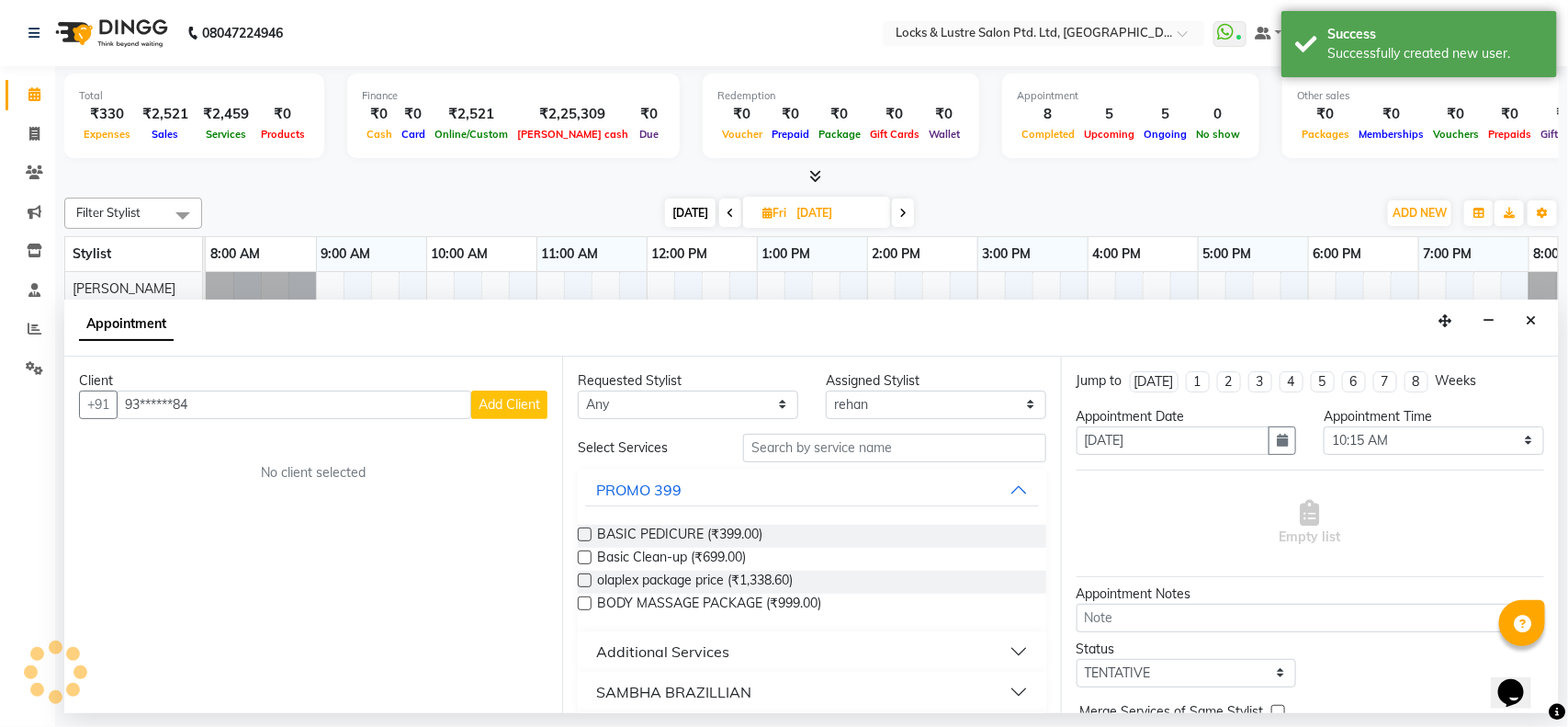
click at [1015, 660] on div "Add Cancel" at bounding box center [784, 624] width 733 height 73
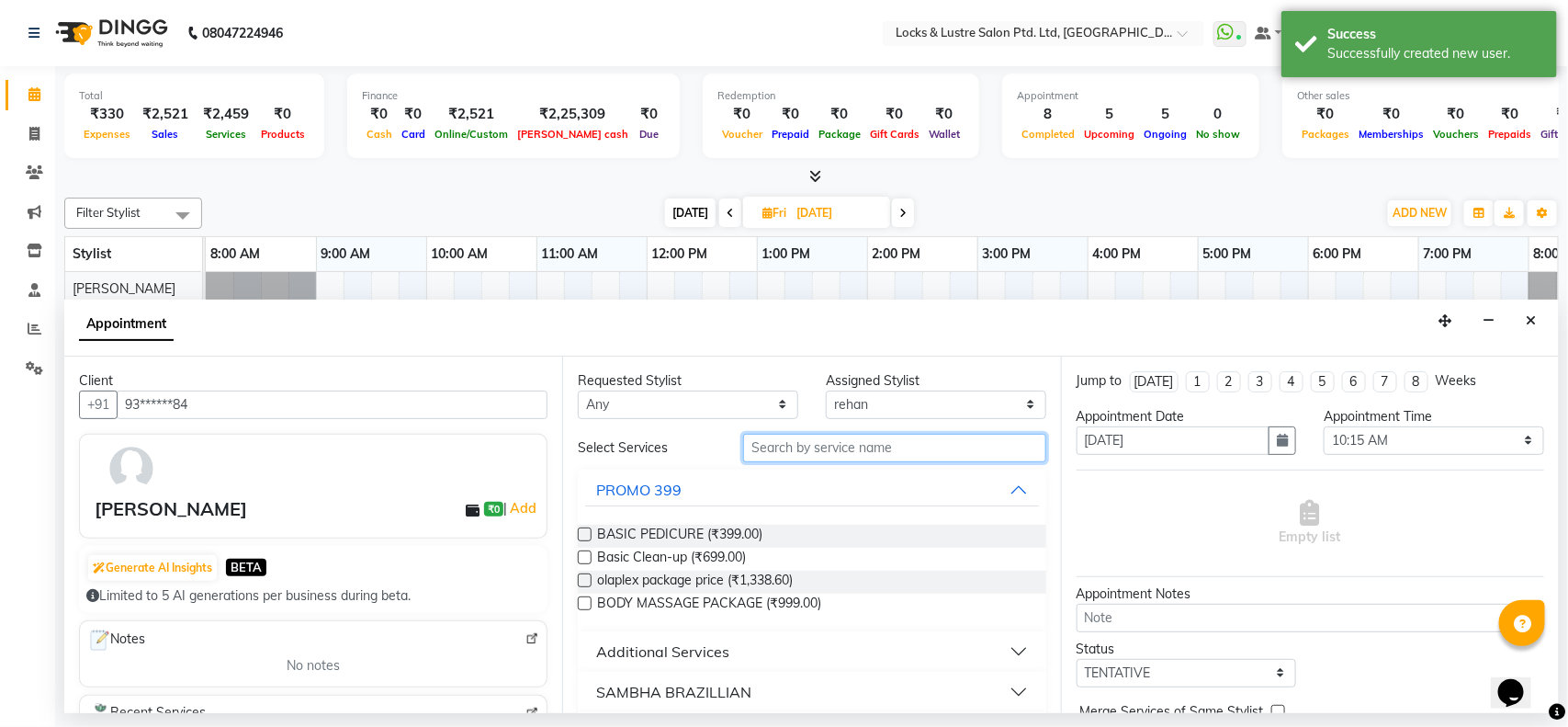
click at [857, 443] on input "text" at bounding box center [895, 447] width 303 height 29
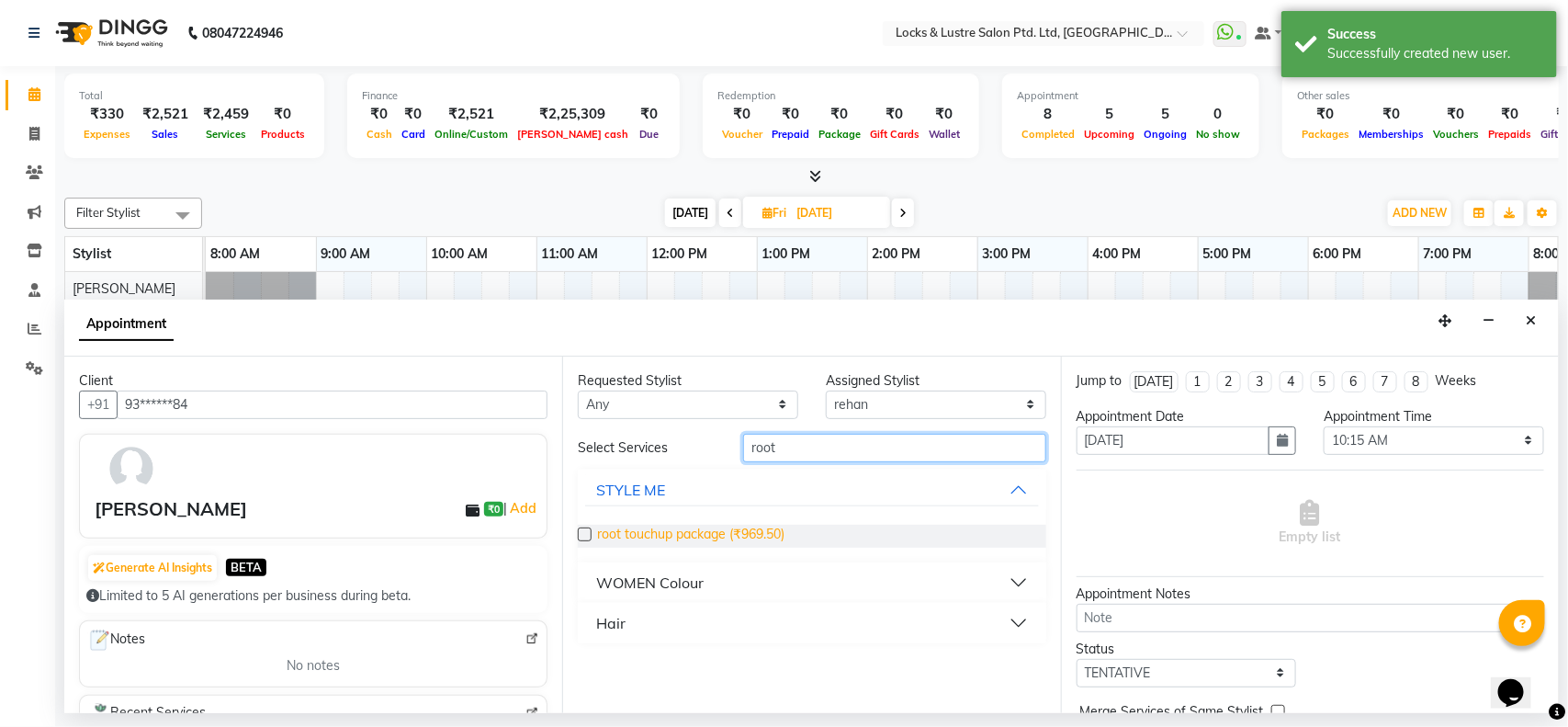
type input "root"
click at [694, 536] on span "root touchup package (₹969.50)" at bounding box center [690, 536] width 187 height 23
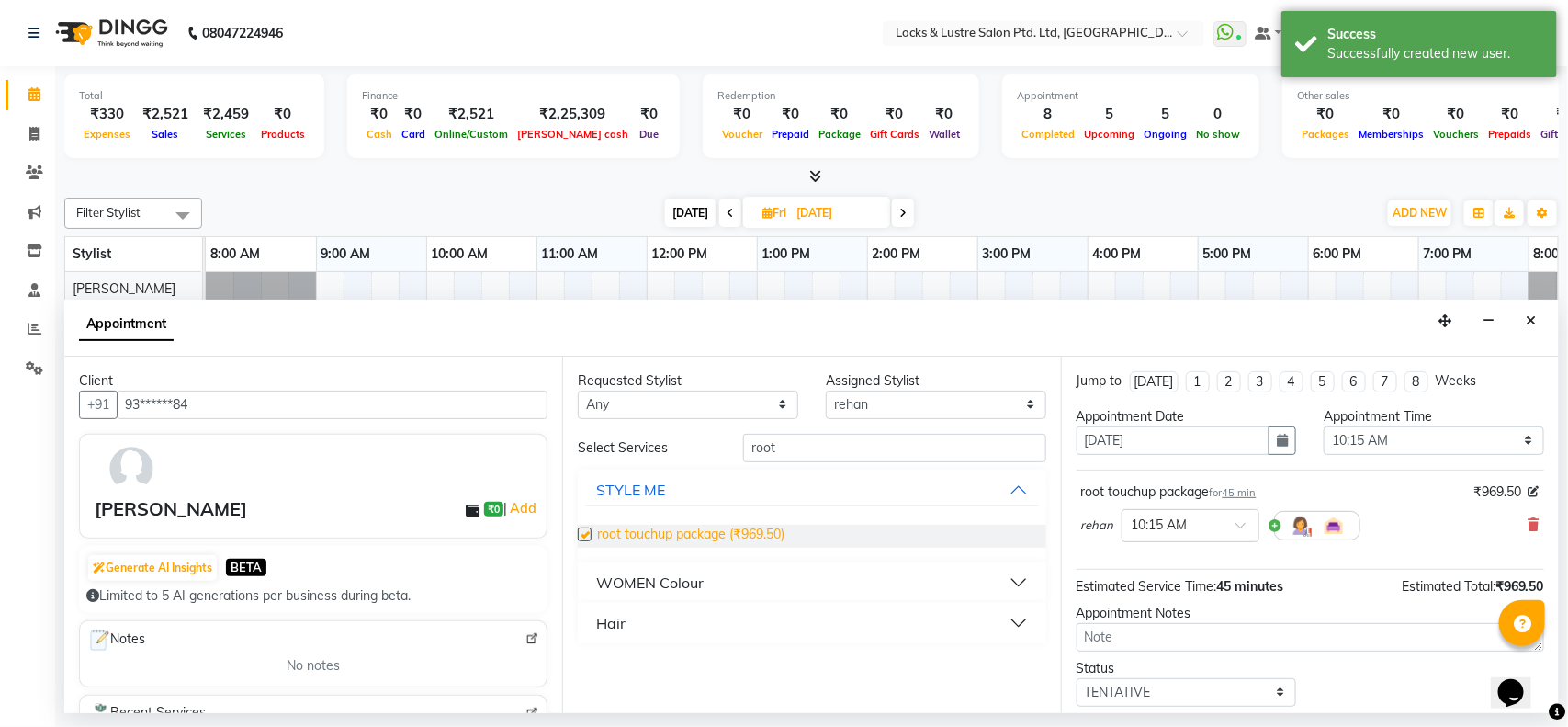
checkbox input "false"
click at [823, 441] on input "root" at bounding box center [895, 447] width 303 height 29
type input "r"
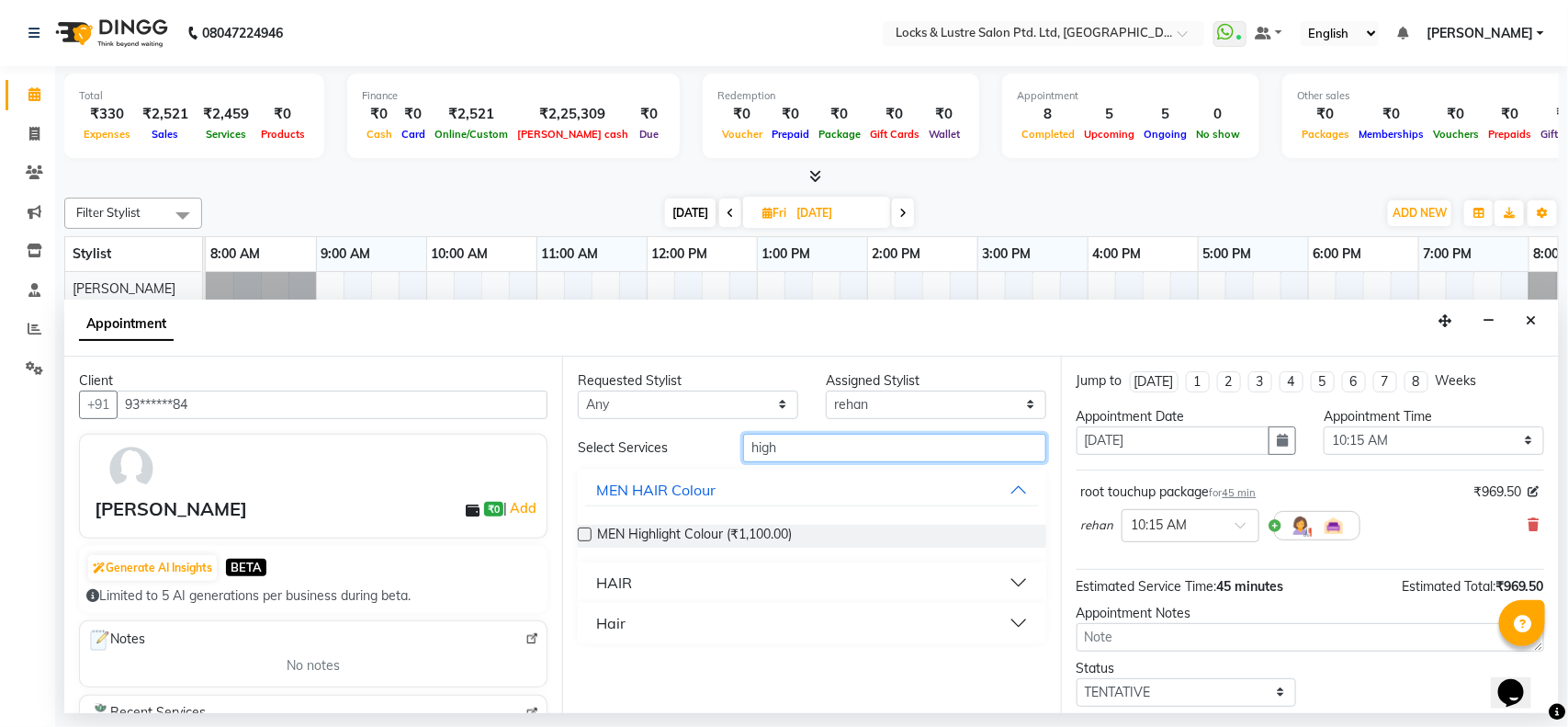
type input "high"
click at [1002, 572] on button "HAIR" at bounding box center [811, 583] width 452 height 33
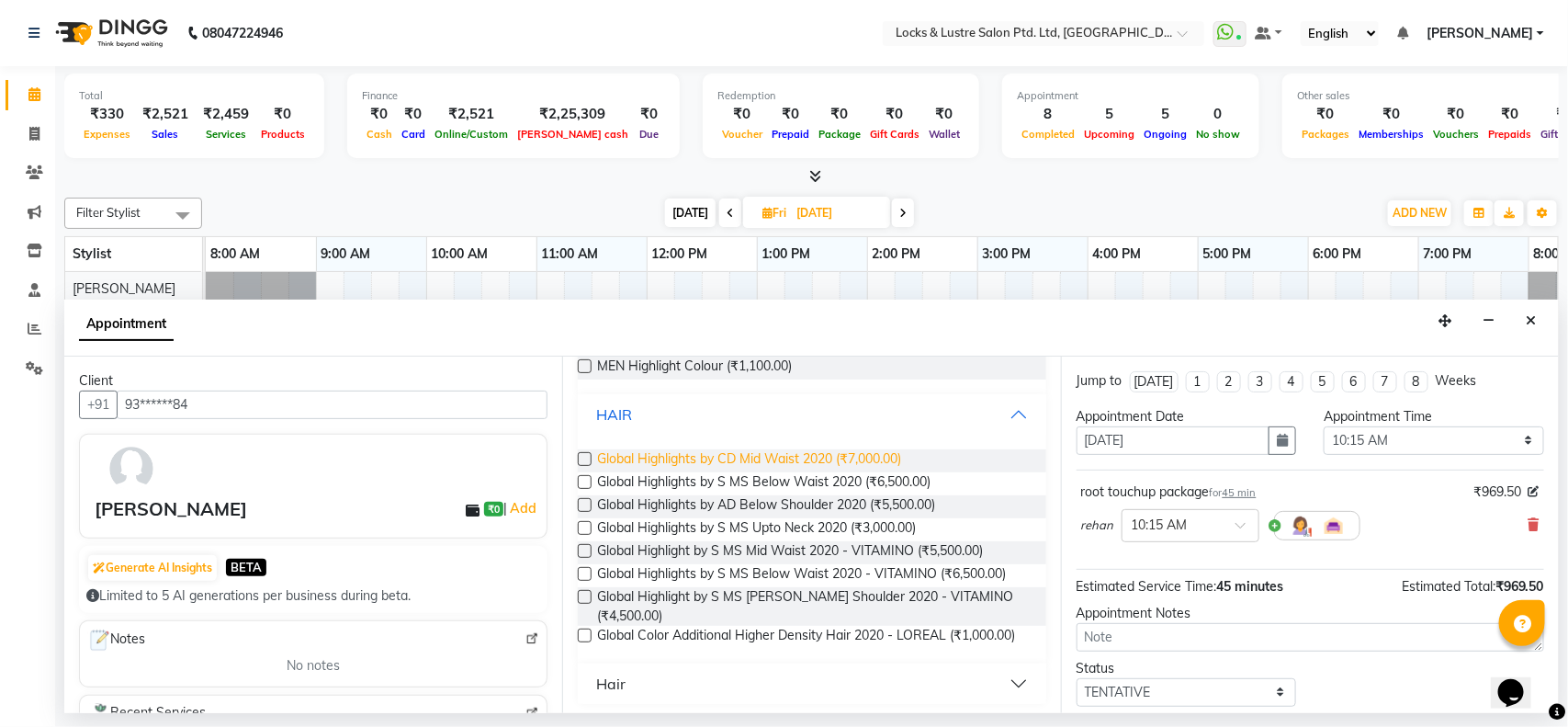
scroll to position [173, 0]
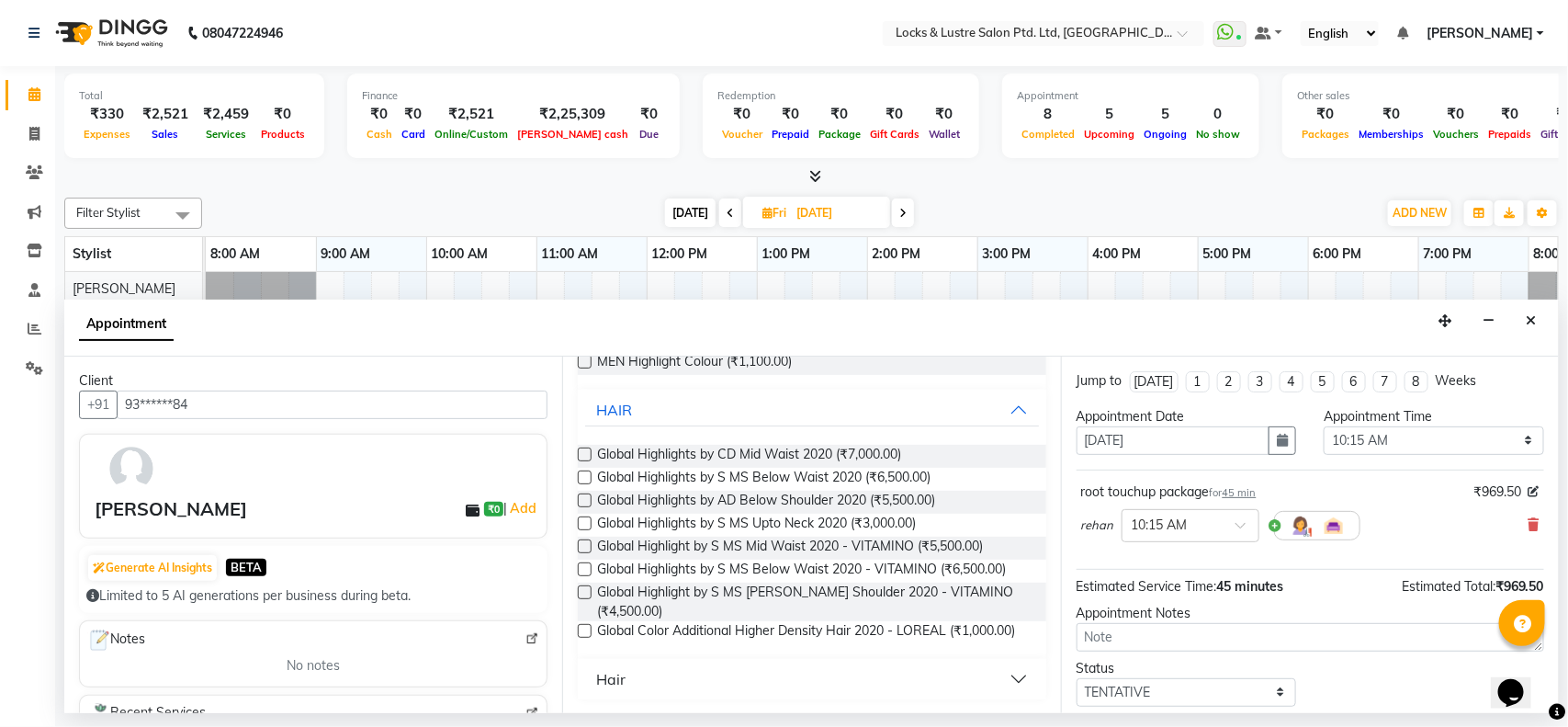
click at [795, 668] on button "Hair" at bounding box center [811, 679] width 452 height 33
click at [947, 687] on button "Hair" at bounding box center [811, 679] width 452 height 33
click at [992, 675] on button "Hair" at bounding box center [811, 679] width 452 height 33
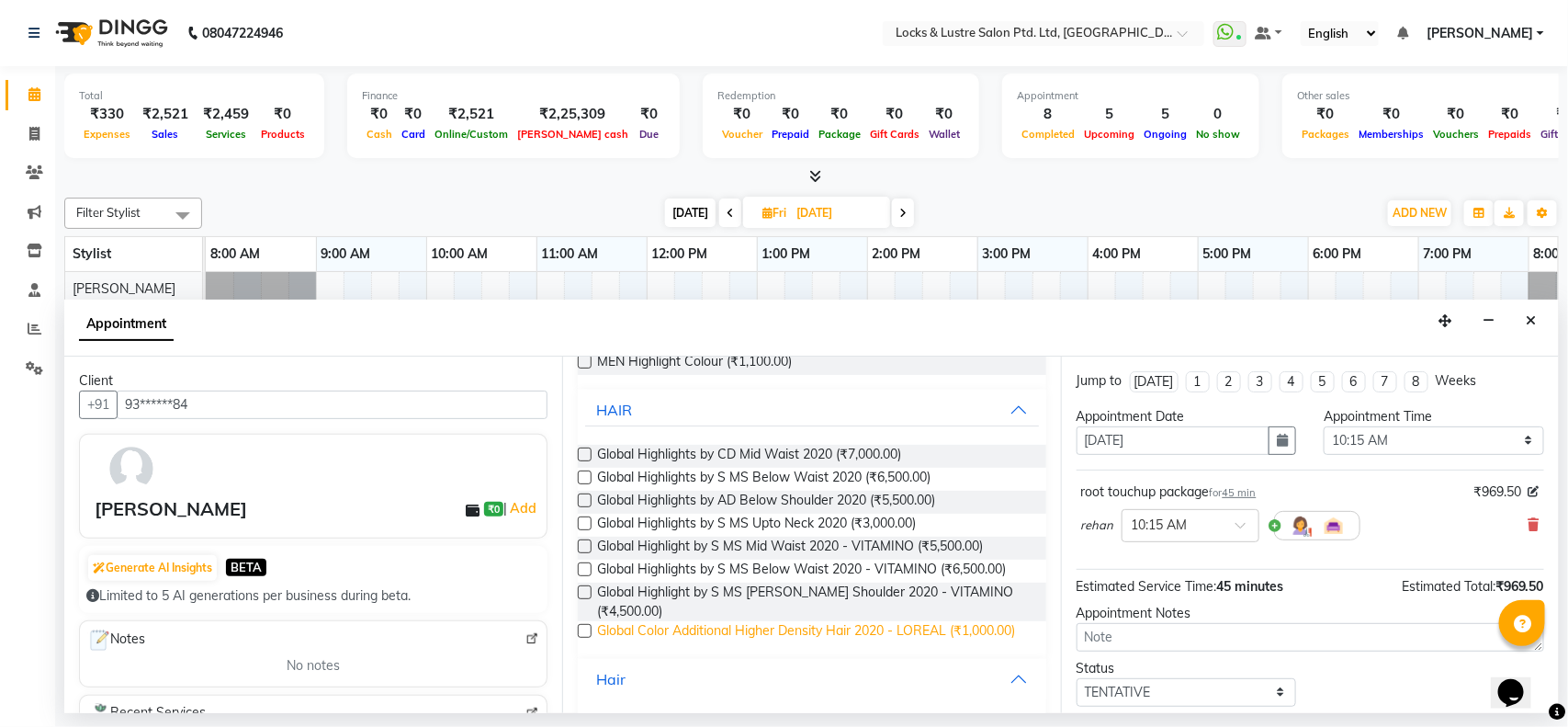
scroll to position [317, 0]
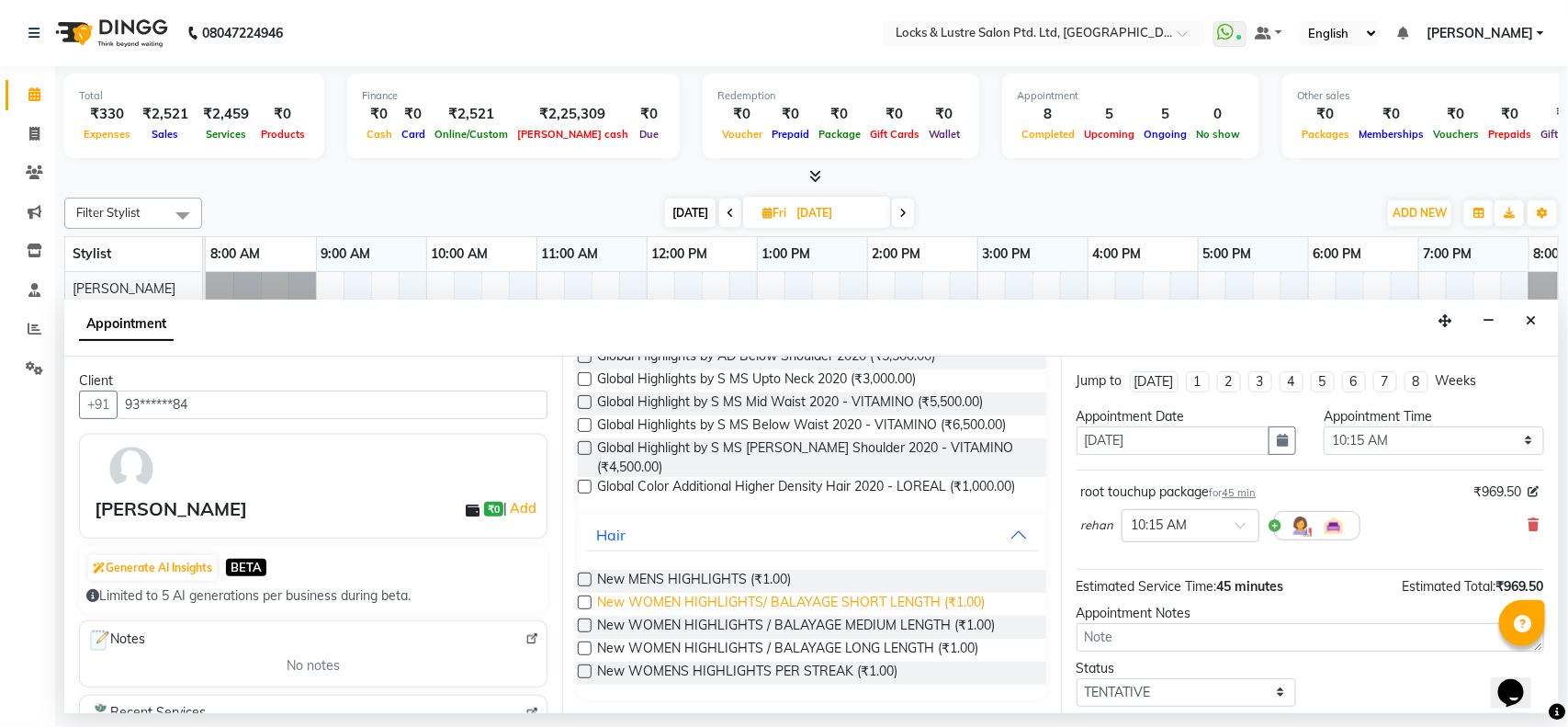
click at [616, 600] on span "New WOMEN HIGHLIGHTS/ BALAYAGE SHORT LENGTH (₹1.00)" at bounding box center [790, 603] width 388 height 23
checkbox input "false"
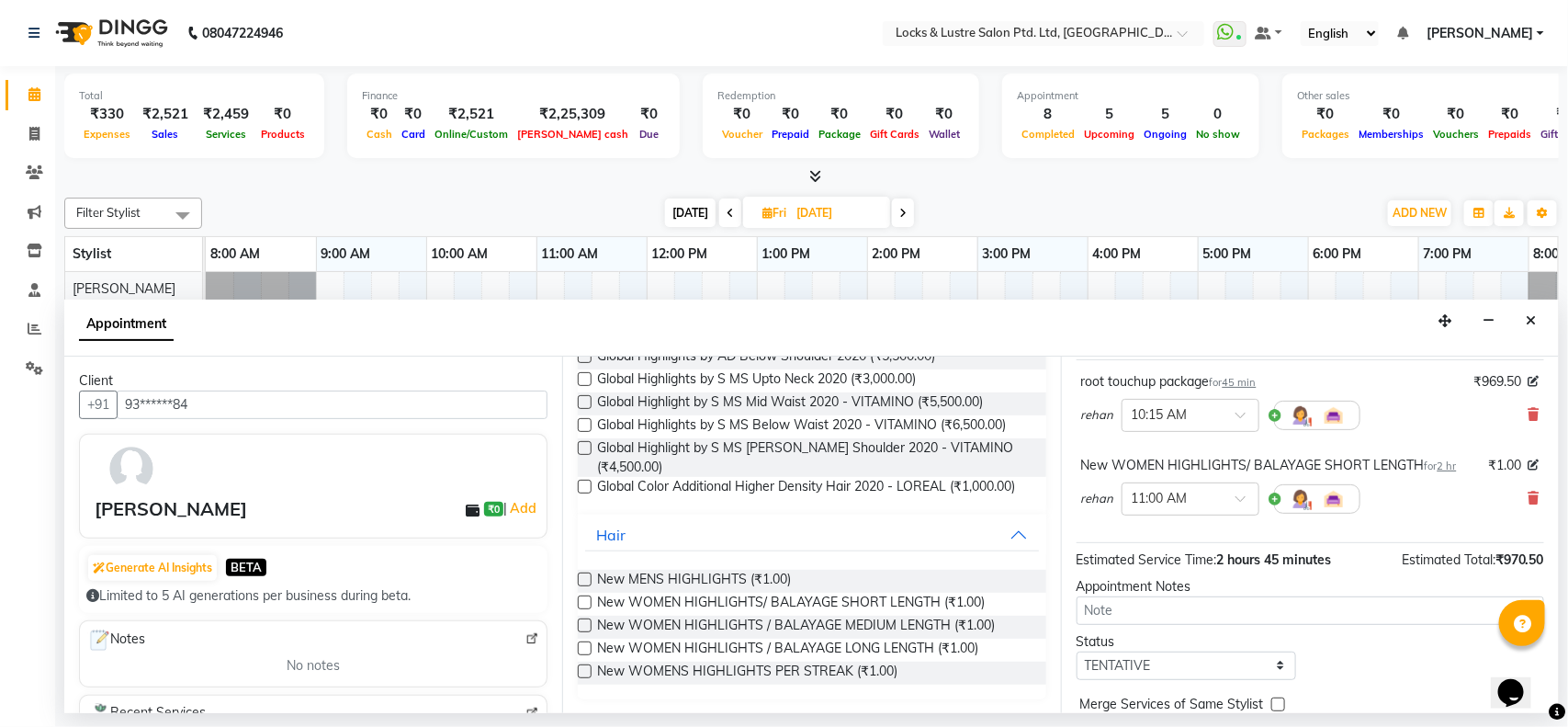
scroll to position [106, 0]
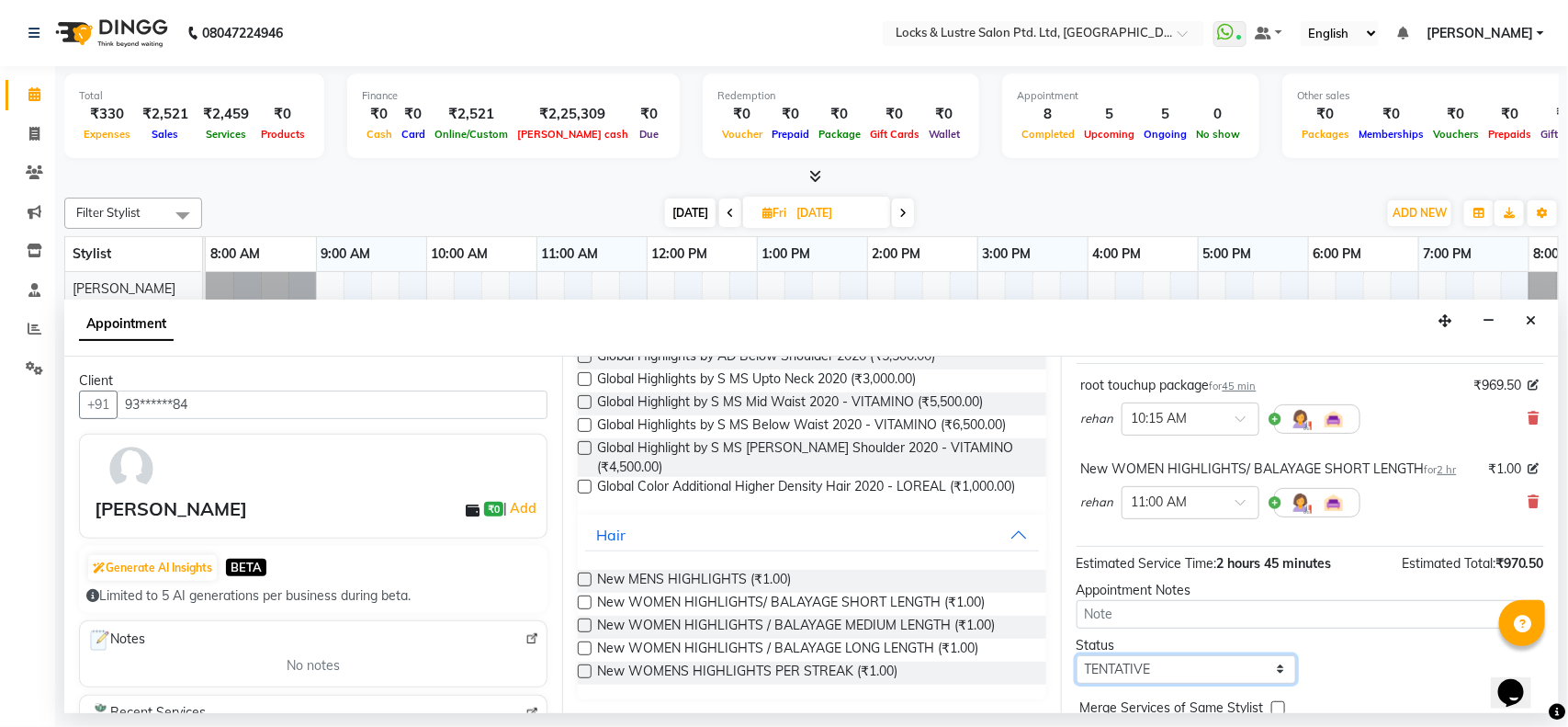
click at [1180, 664] on select "Select TENTATIVE CONFIRM UPCOMING" at bounding box center [1187, 669] width 221 height 29
select select "confirm booking"
click at [1077, 656] on select "Select TENTATIVE CONFIRM UPCOMING" at bounding box center [1187, 669] width 221 height 29
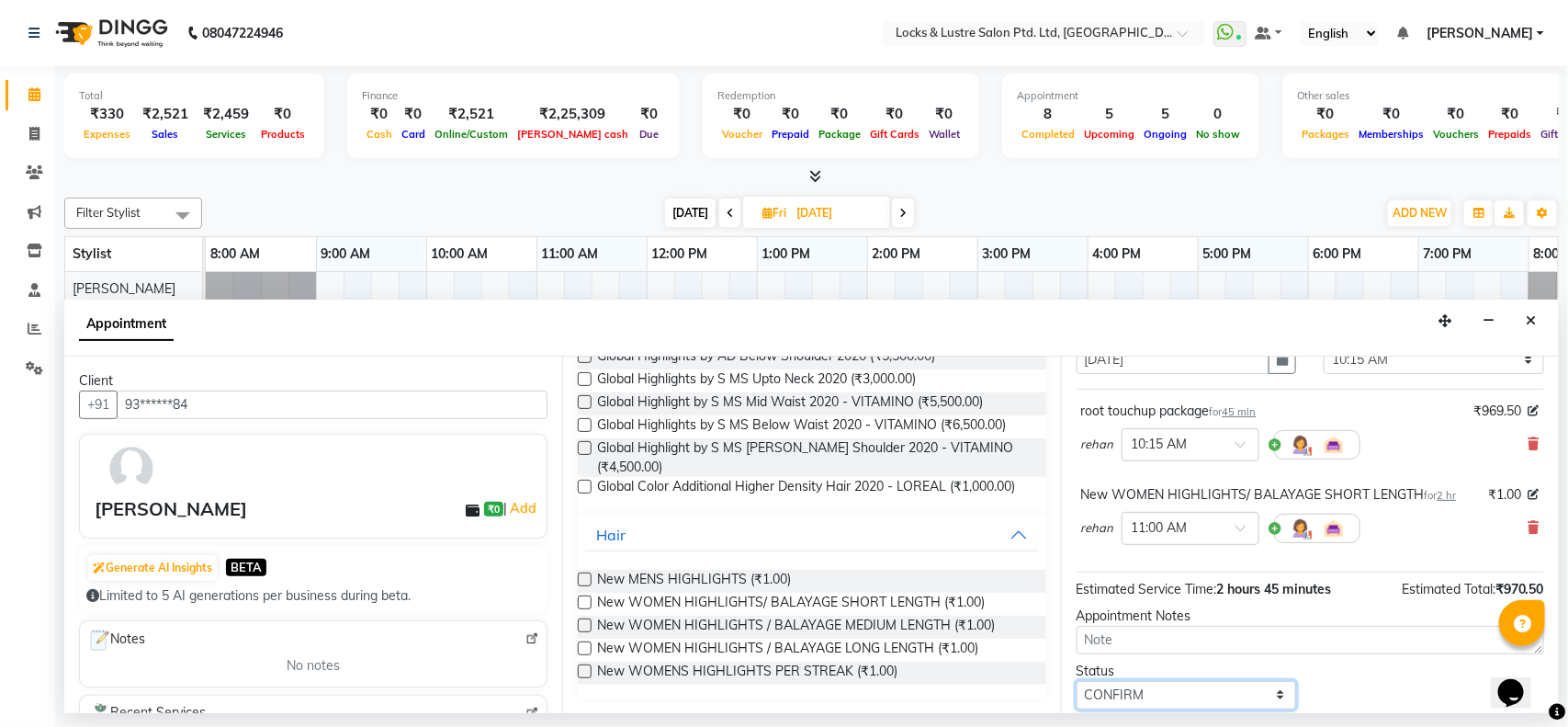
scroll to position [194, 0]
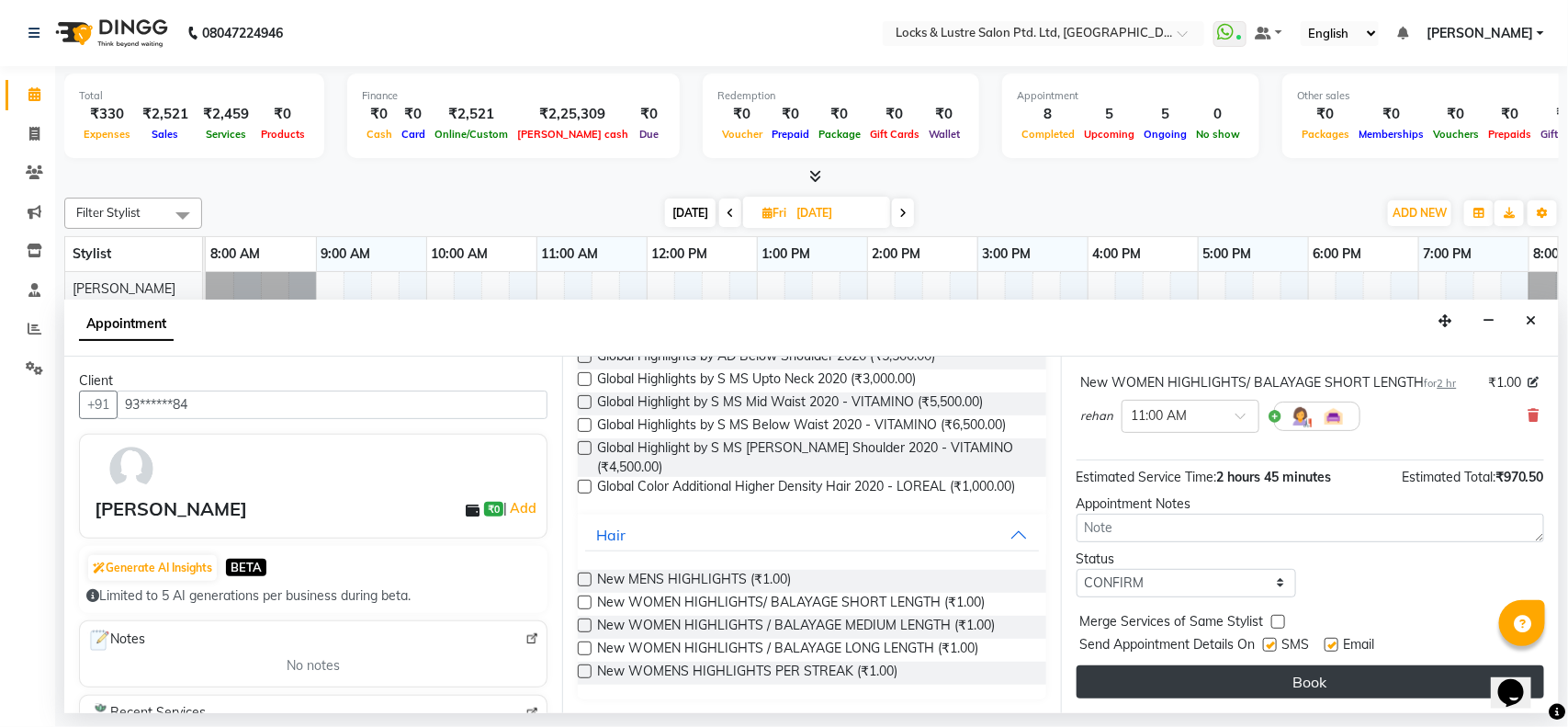
click at [1295, 691] on button "Book" at bounding box center [1310, 682] width 467 height 33
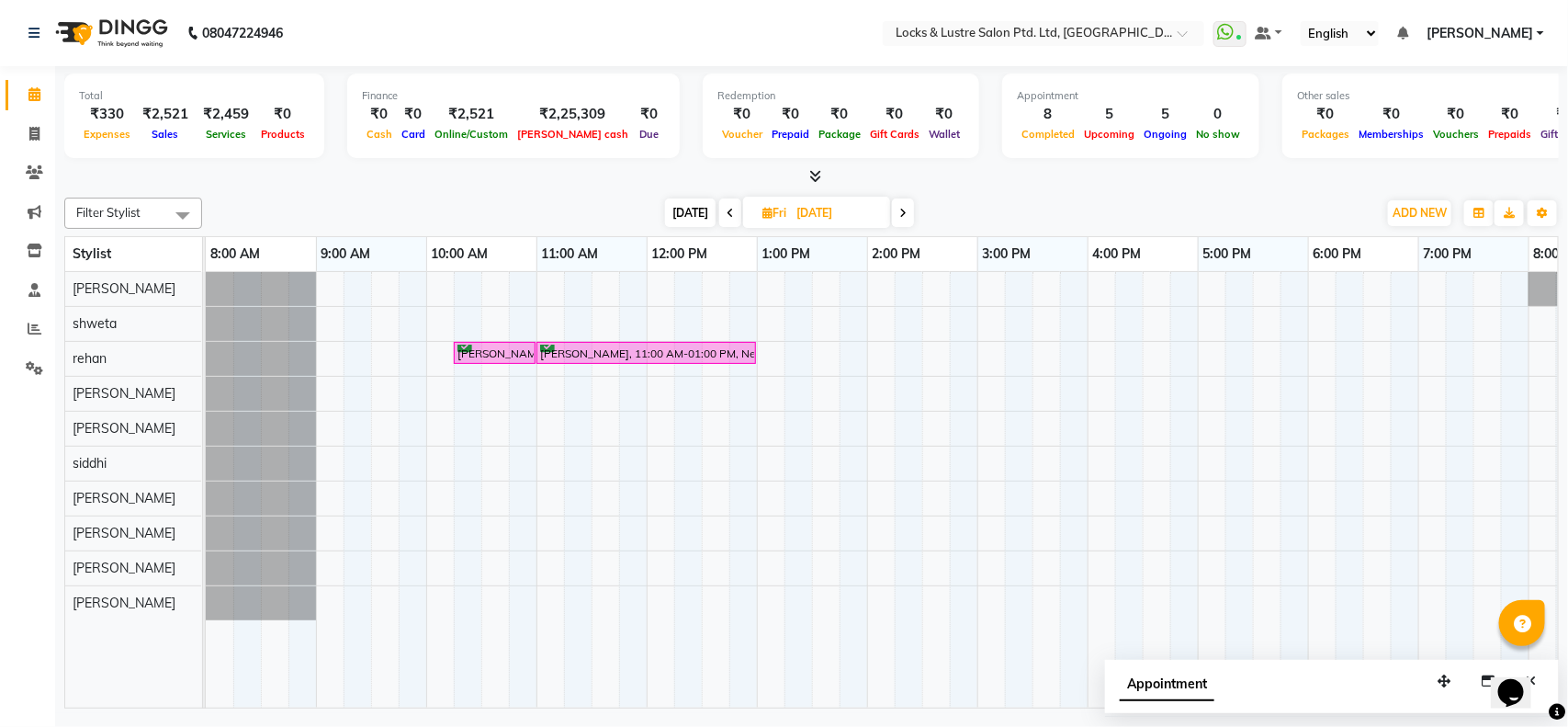
click at [698, 212] on span "[DATE]" at bounding box center [690, 212] width 51 height 29
type input "[DATE]"
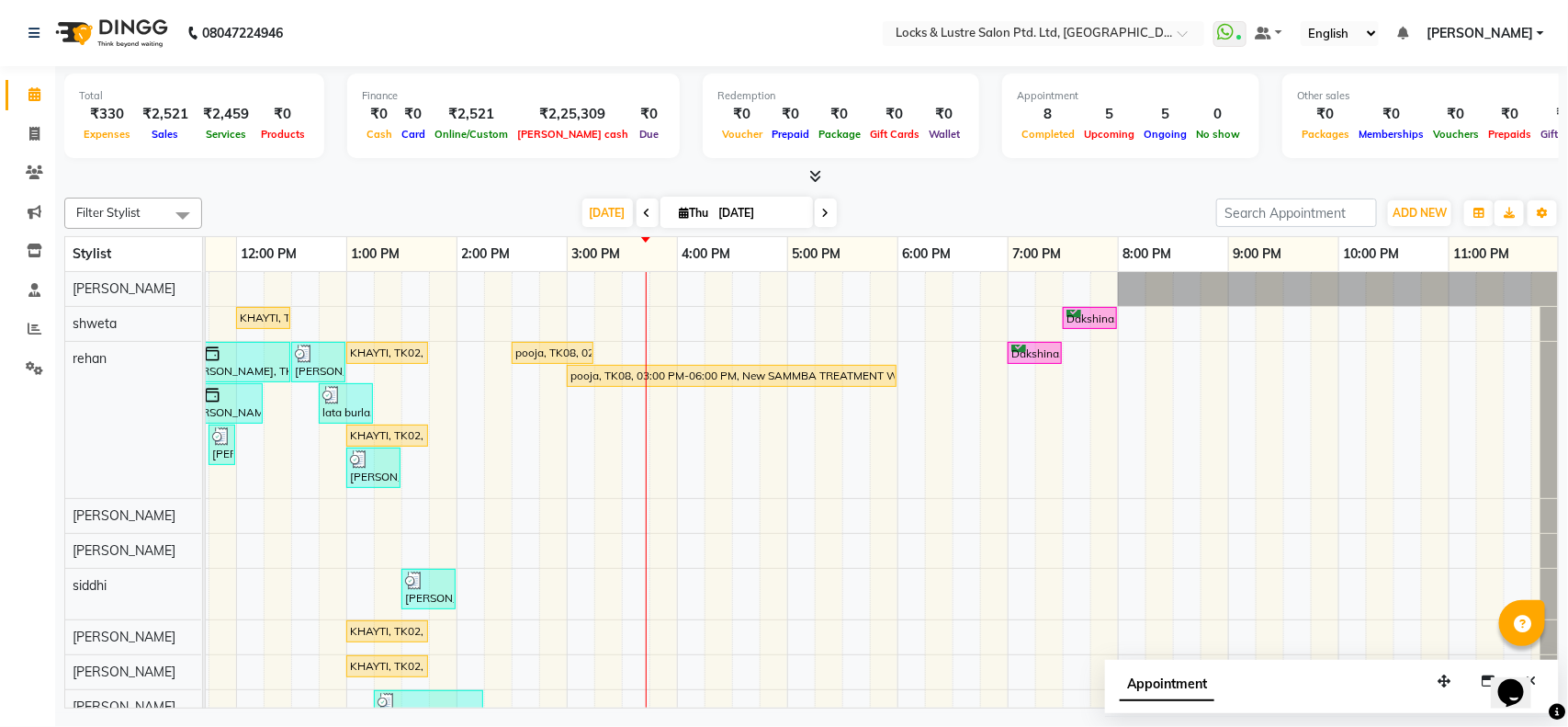
scroll to position [0, 428]
click at [677, 354] on div "KHAYTI, TK02, 12:00 PM-12:30 PM, PROMO 199 - Gel Polish Dakshina, TK07, 07:30 P…" at bounding box center [675, 523] width 1763 height 503
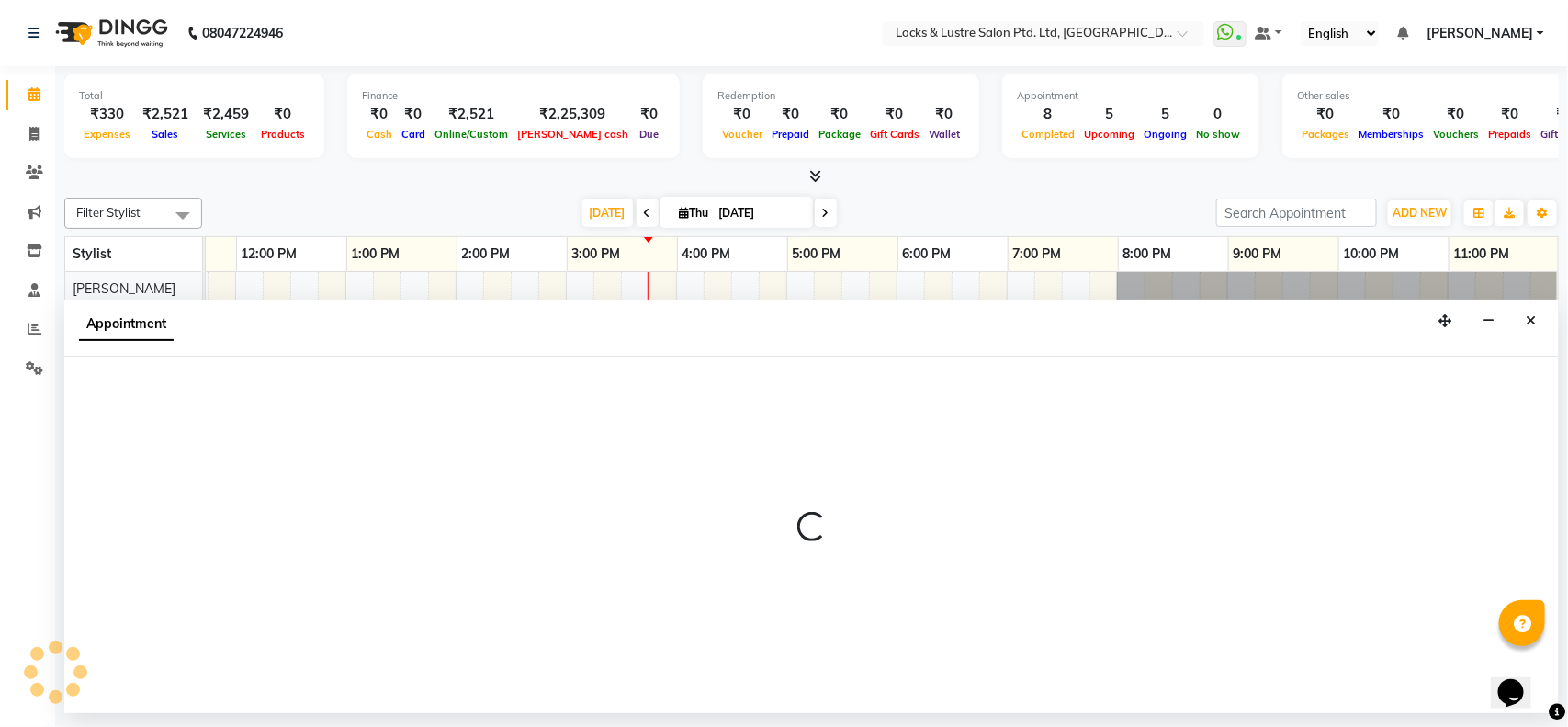
select select "62982"
select select "960"
select select "tentative"
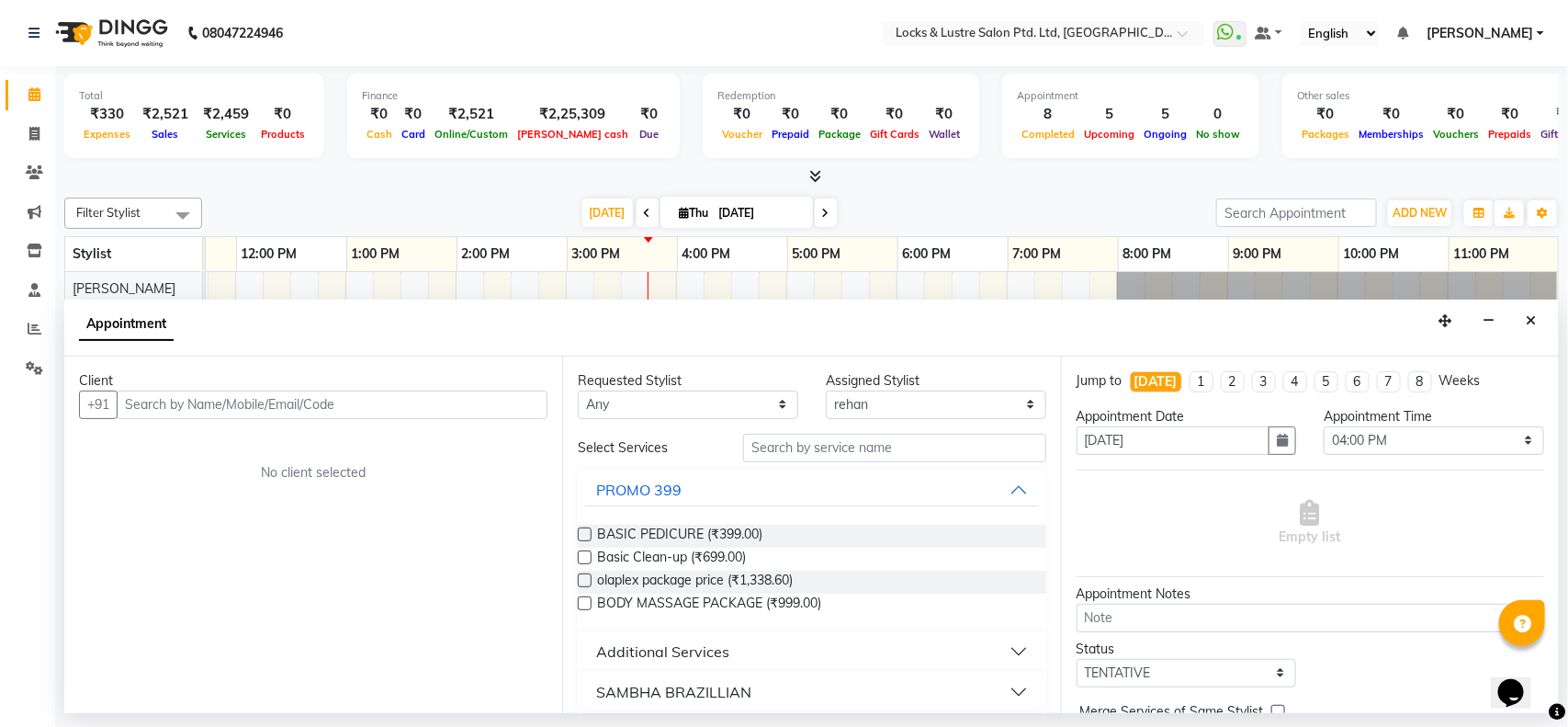
click at [440, 417] on input "text" at bounding box center [332, 405] width 430 height 29
click at [1522, 314] on button "Close" at bounding box center [1530, 321] width 27 height 29
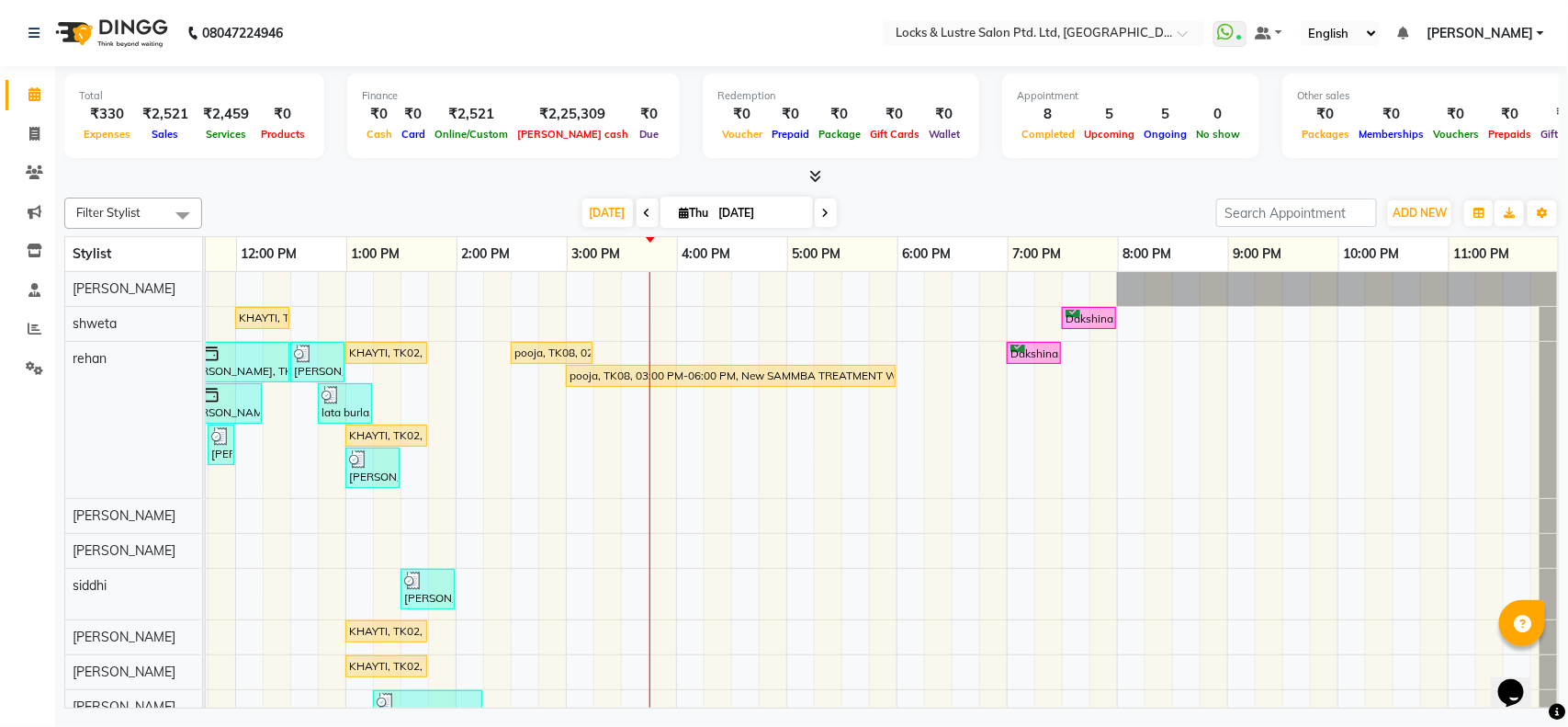
click at [834, 357] on div "KHAYTI, TK02, 12:00 PM-12:30 PM, PROMO 199 - Gel Polish Dakshina, TK07, 07:30 P…" at bounding box center [675, 523] width 1763 height 503
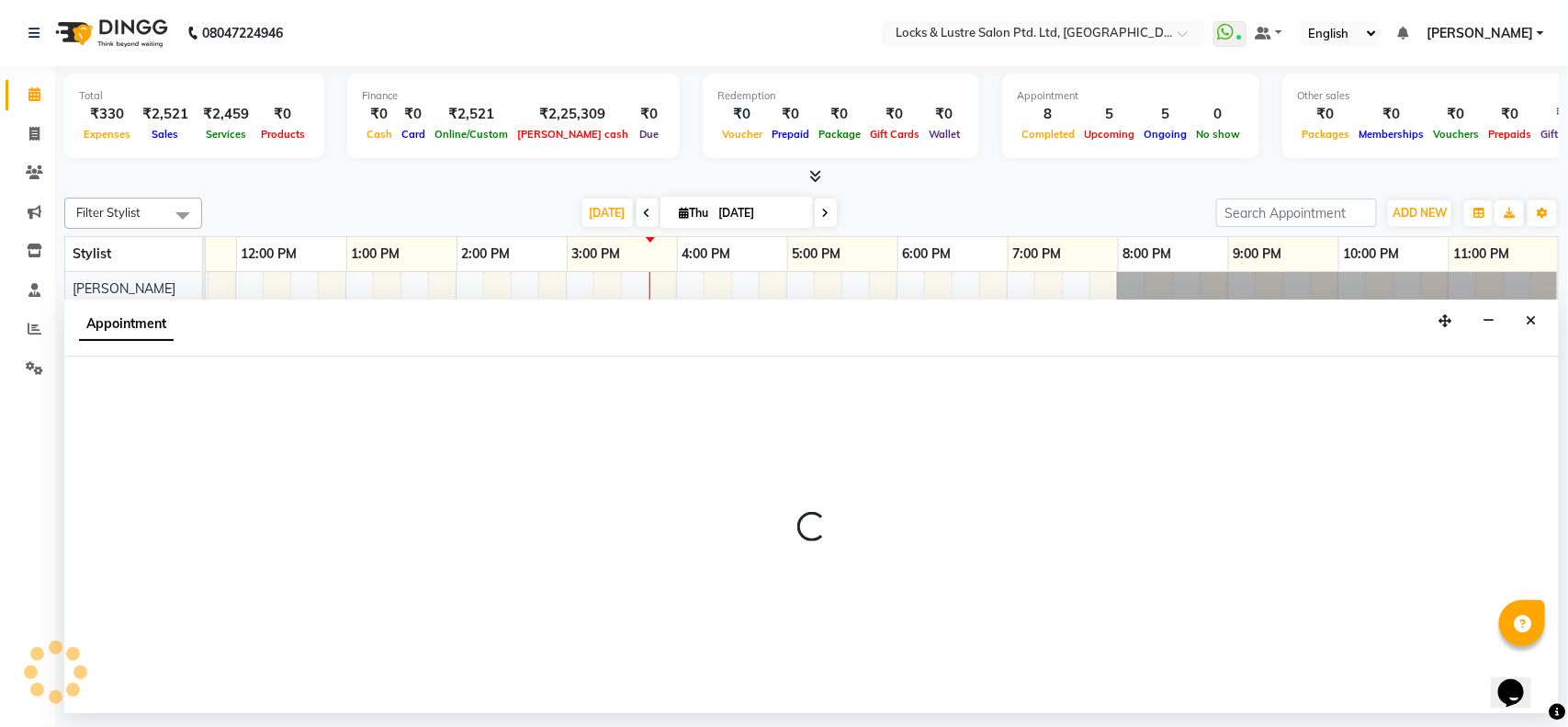
select select "62982"
select select "tentative"
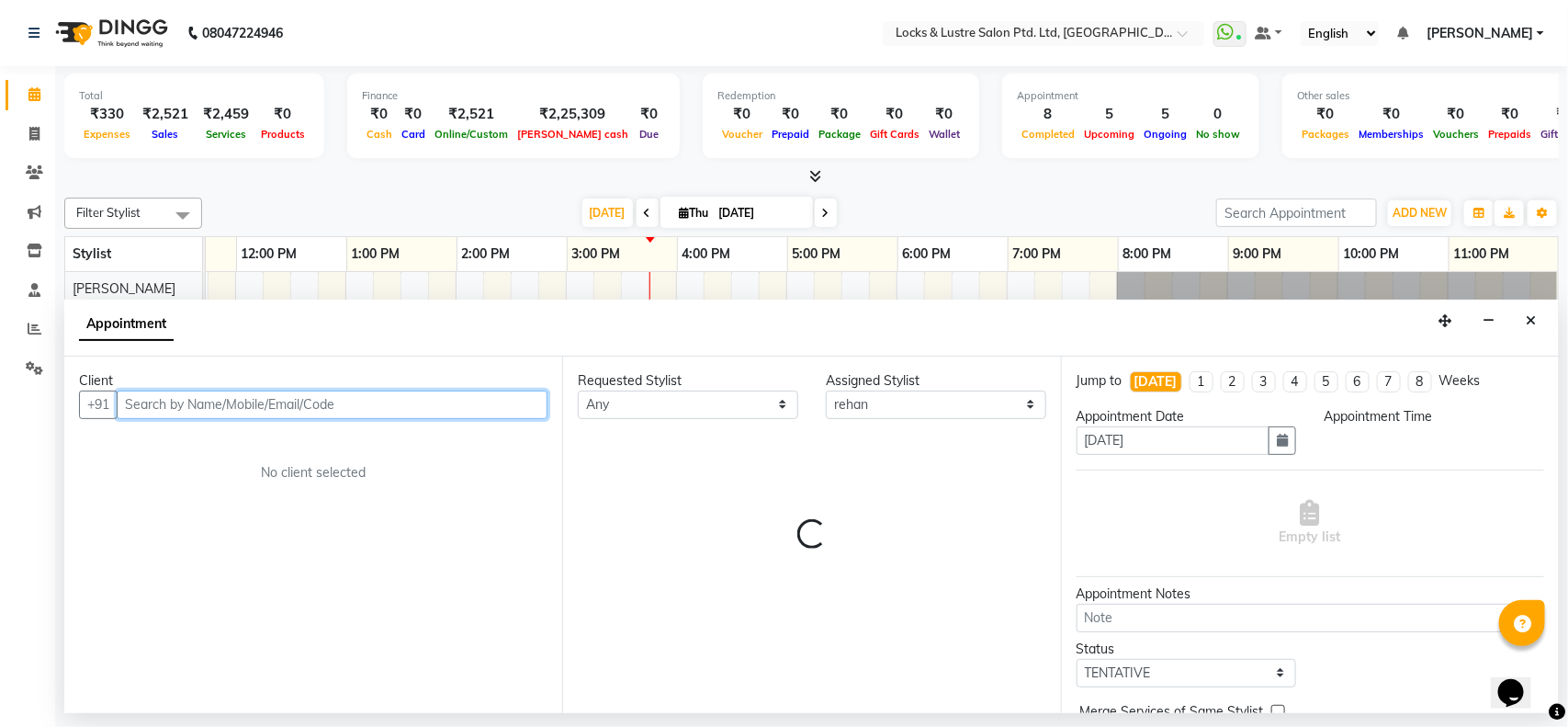
select select "1050"
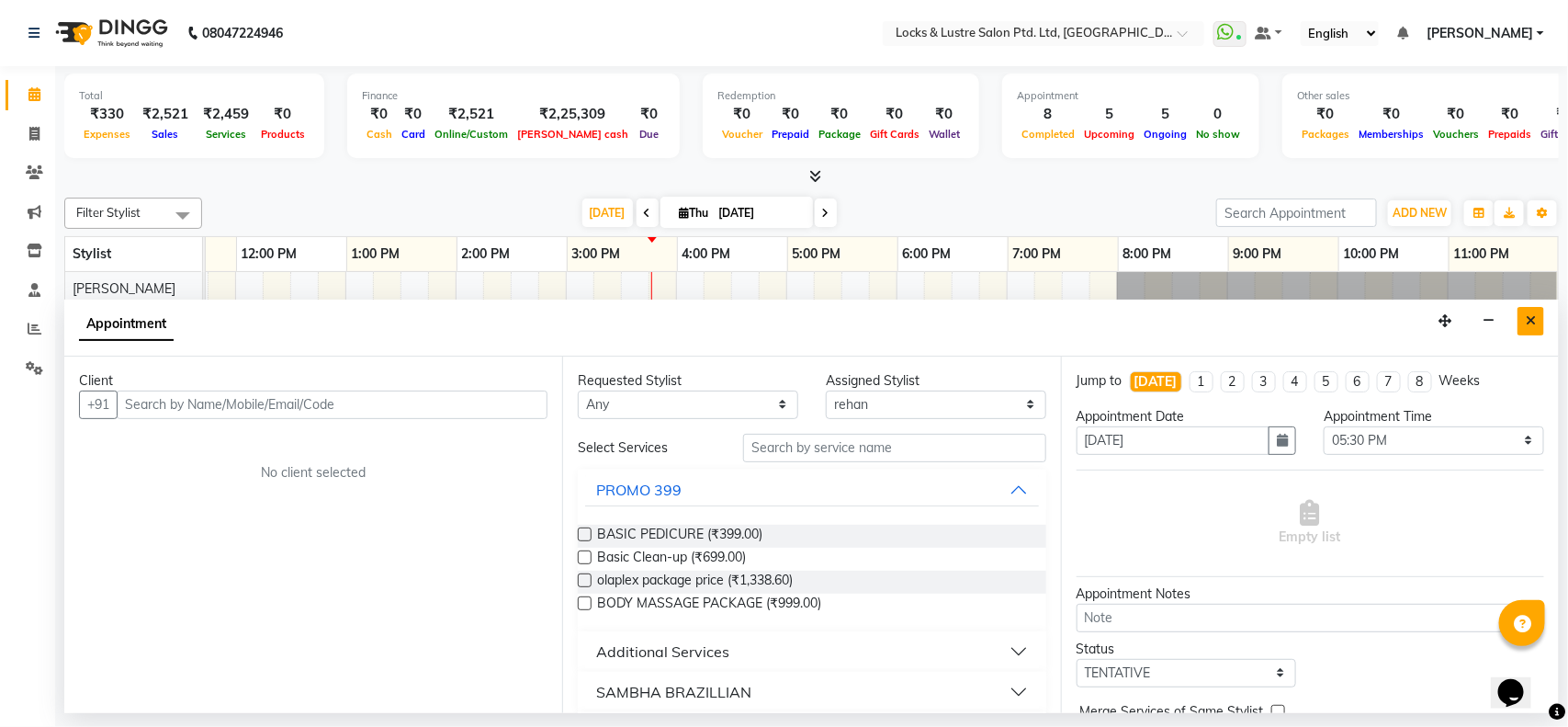
click at [1531, 322] on icon "Close" at bounding box center [1530, 321] width 10 height 13
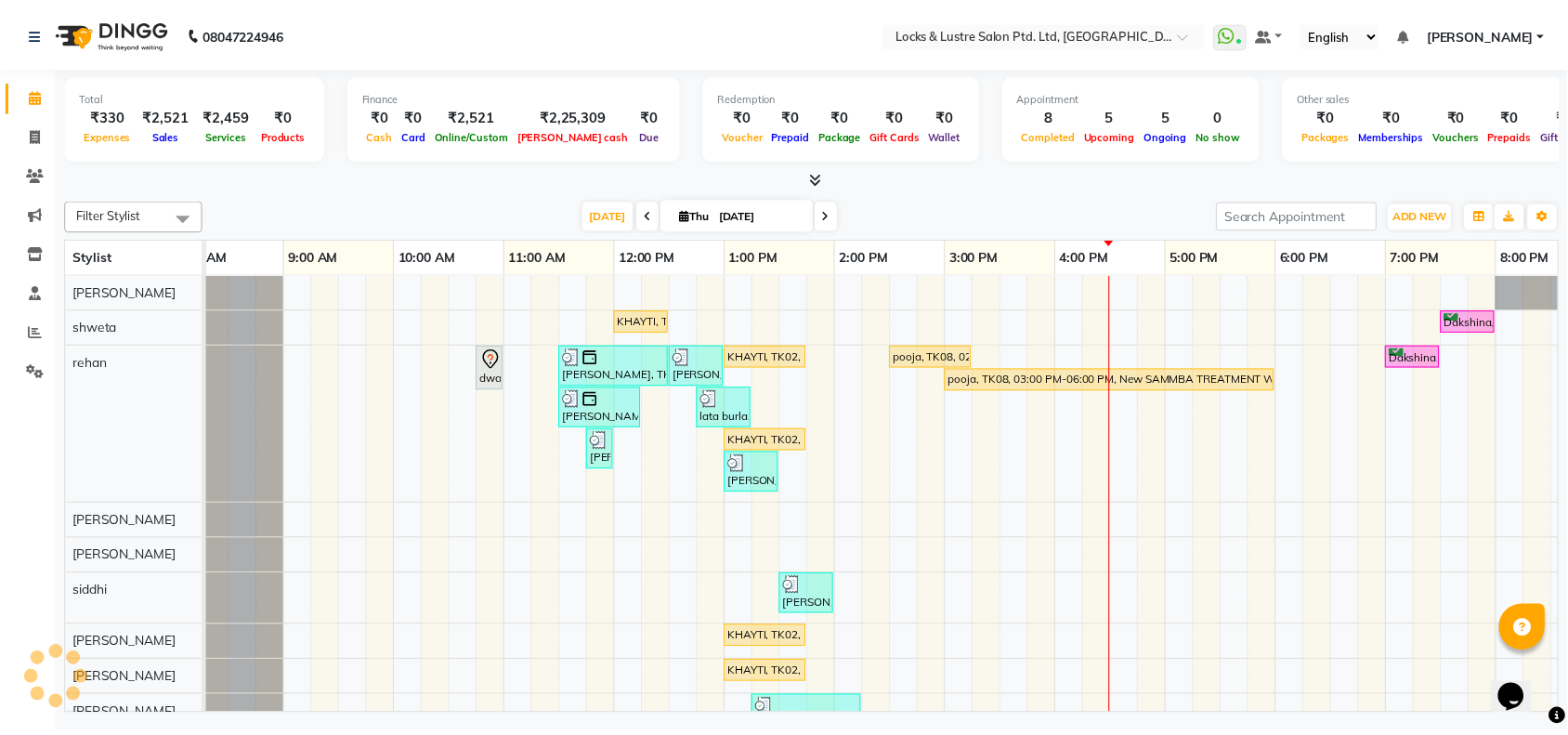
scroll to position [0, 33]
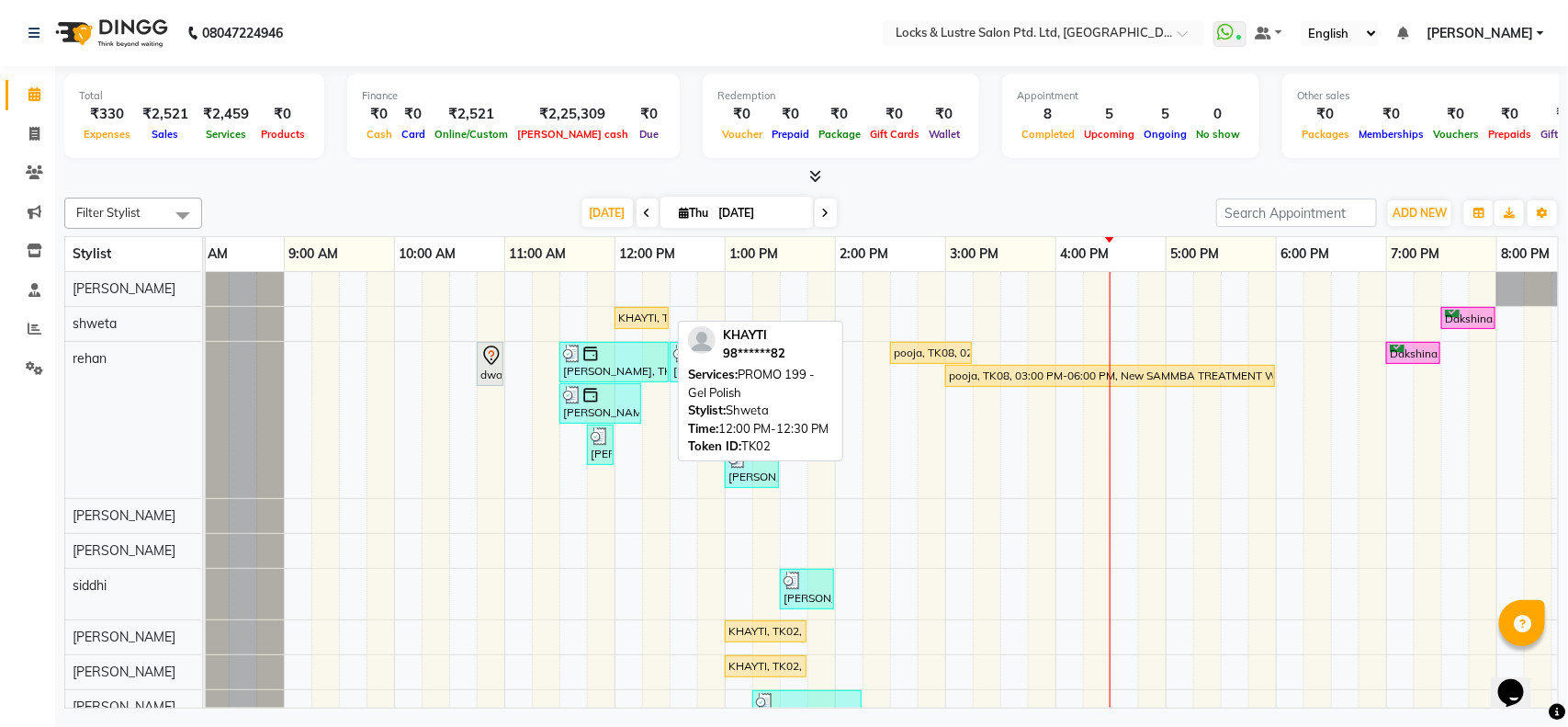
click at [634, 321] on div "KHAYTI, TK02, 12:00 PM-12:30 PM, PROMO 199 - Gel Polish" at bounding box center [641, 318] width 51 height 17
select select "1"
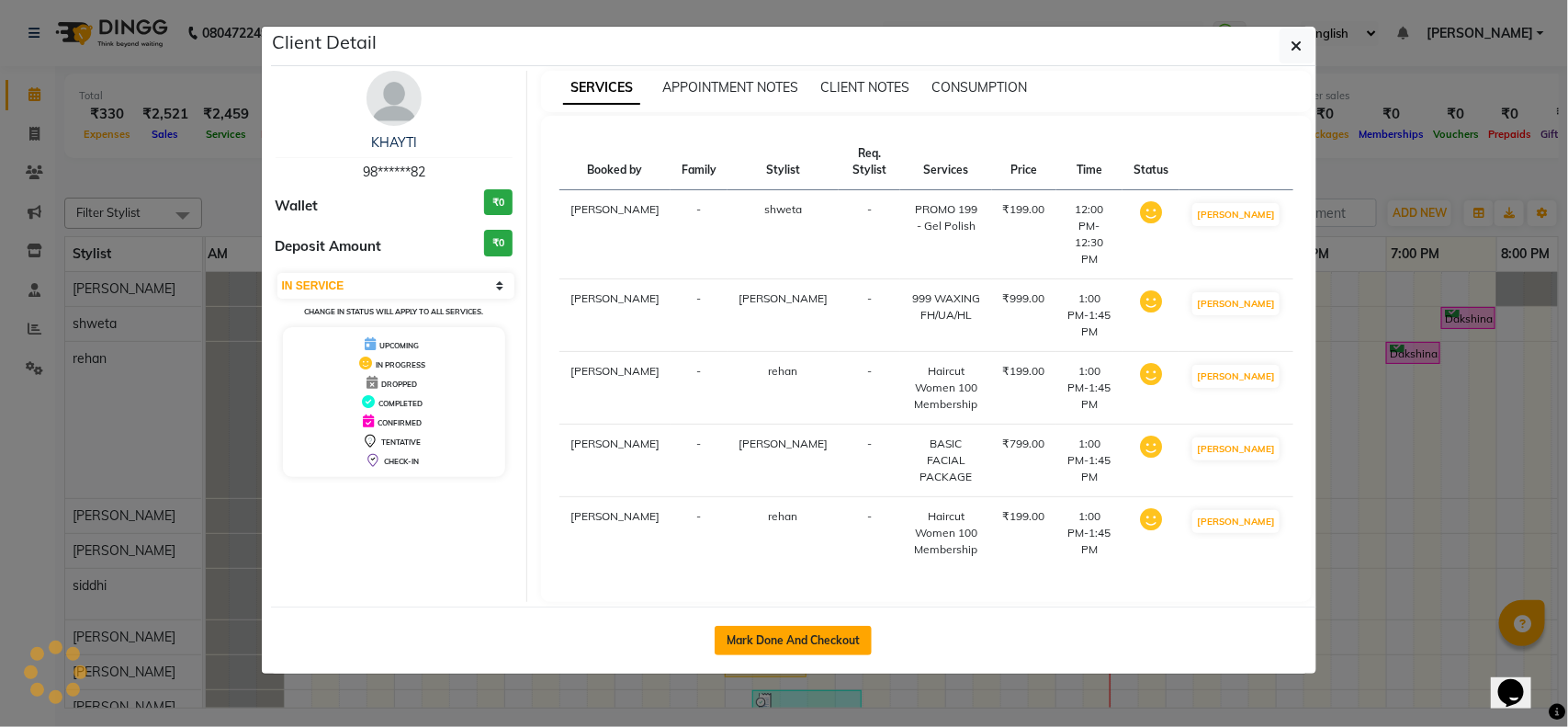
click at [815, 625] on button "Mark Done And Checkout" at bounding box center [793, 640] width 157 height 30
select select "service"
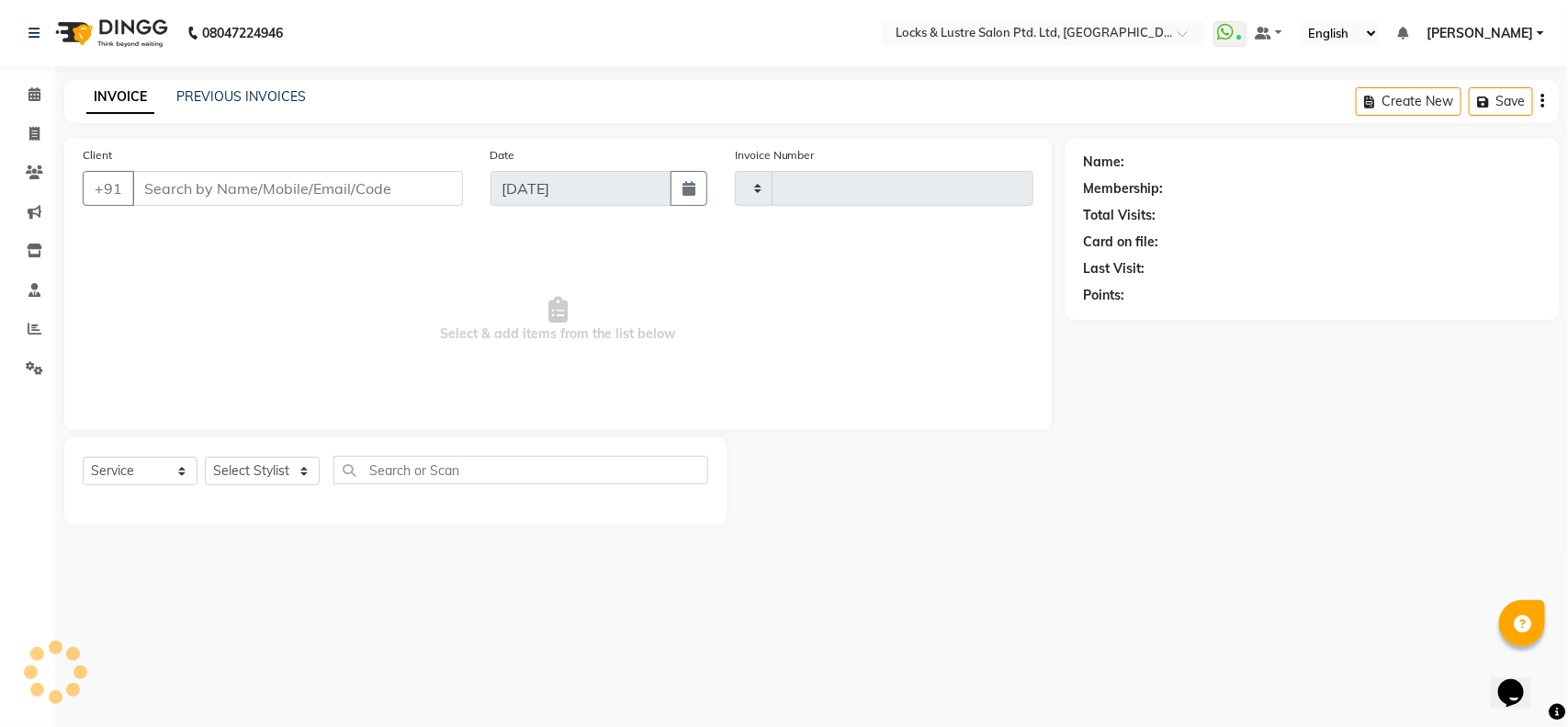
type input "2171"
select select "5928"
type input "98******82"
select select "62976"
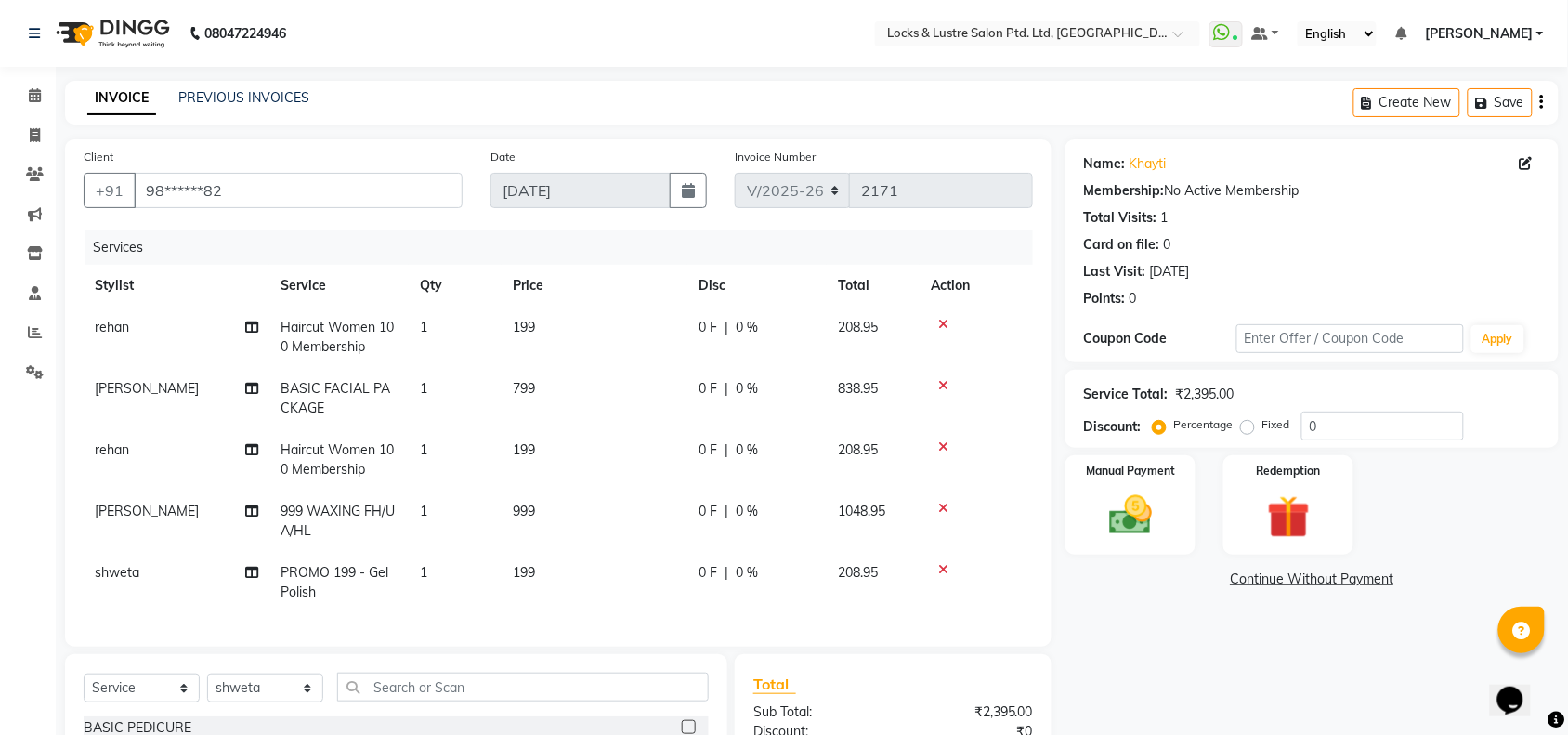
click at [160, 382] on span "[PERSON_NAME]" at bounding box center [146, 389] width 104 height 17
select select "89645"
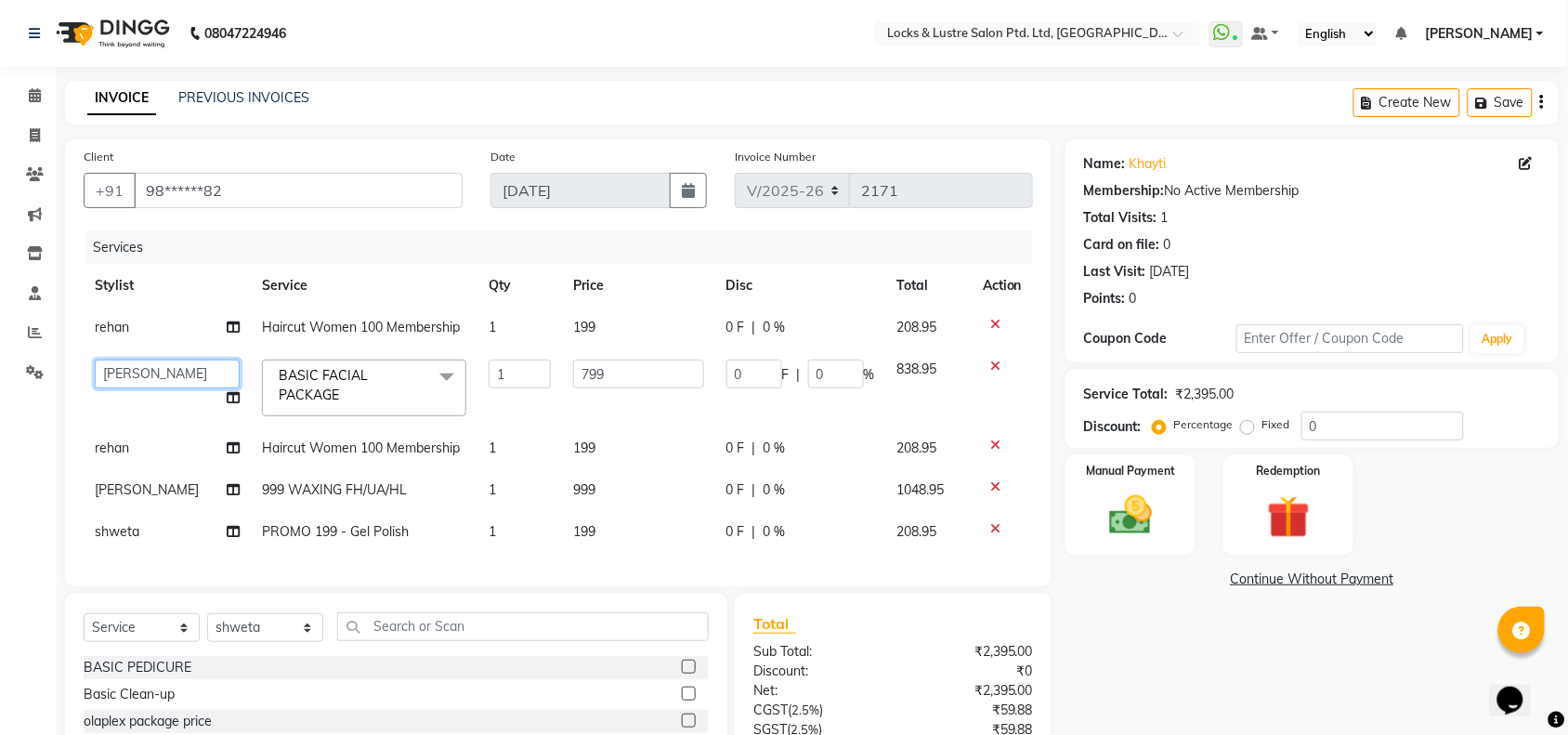
click at [161, 372] on select "adil Admin AHSAN SHAIKH aman Ana's Anuja anushree Ashish chandan DATTARAM Deepi…" at bounding box center [166, 374] width 145 height 29
select select "89165"
click at [609, 444] on td "199" at bounding box center [639, 447] width 153 height 42
select select "62982"
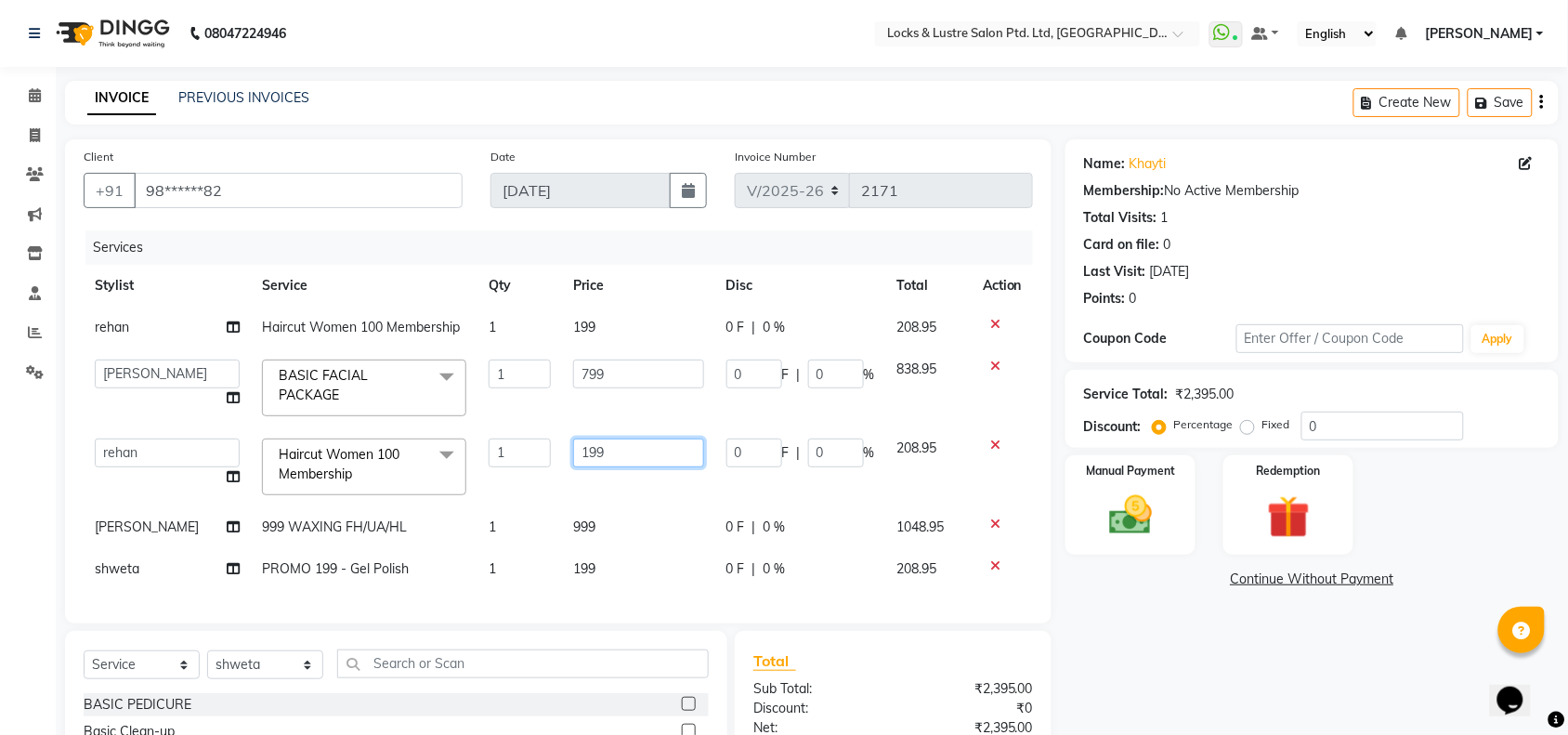
click at [609, 444] on input "199" at bounding box center [639, 452] width 131 height 29
type input "1"
type input "499"
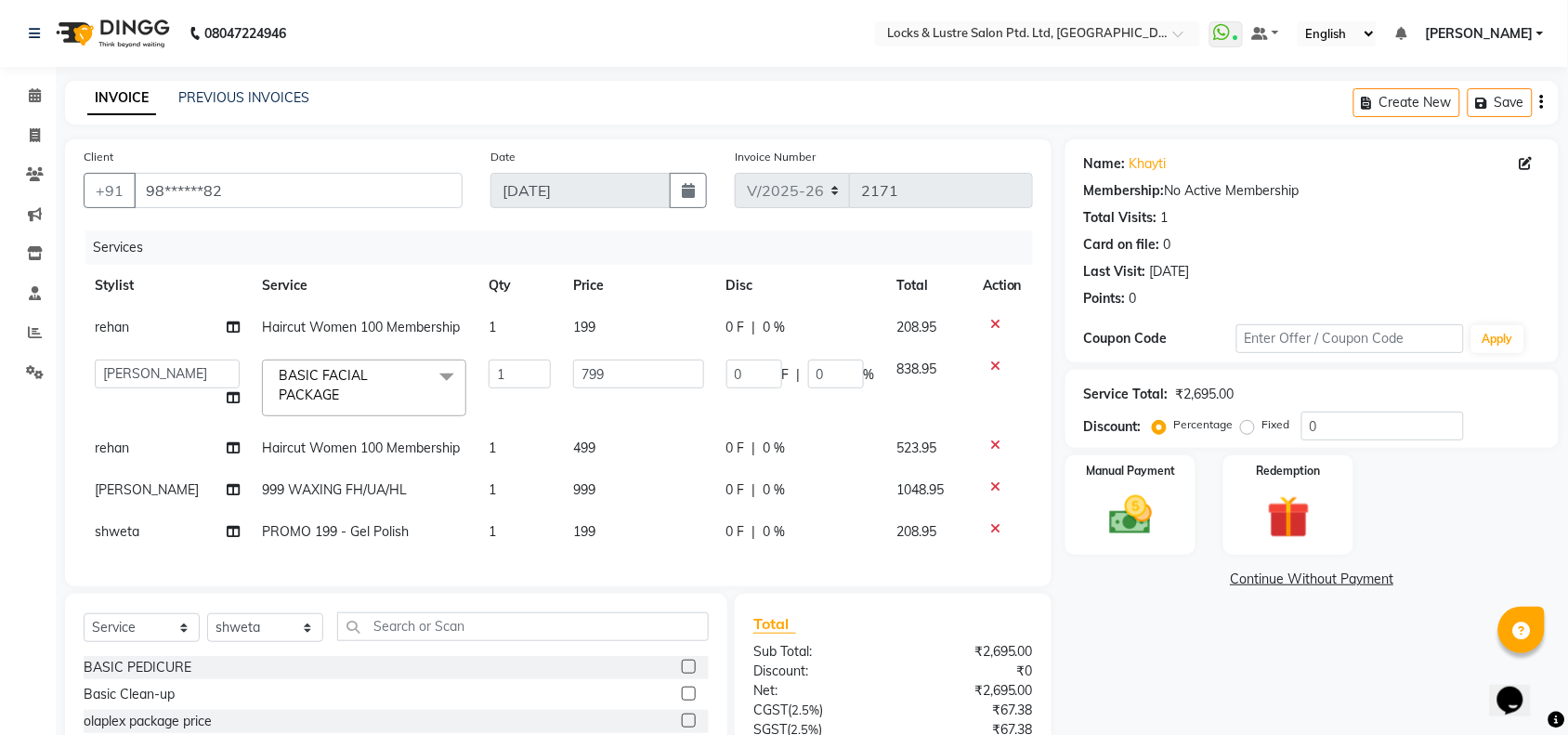
click at [590, 318] on td "199" at bounding box center [639, 327] width 153 height 42
select select "62982"
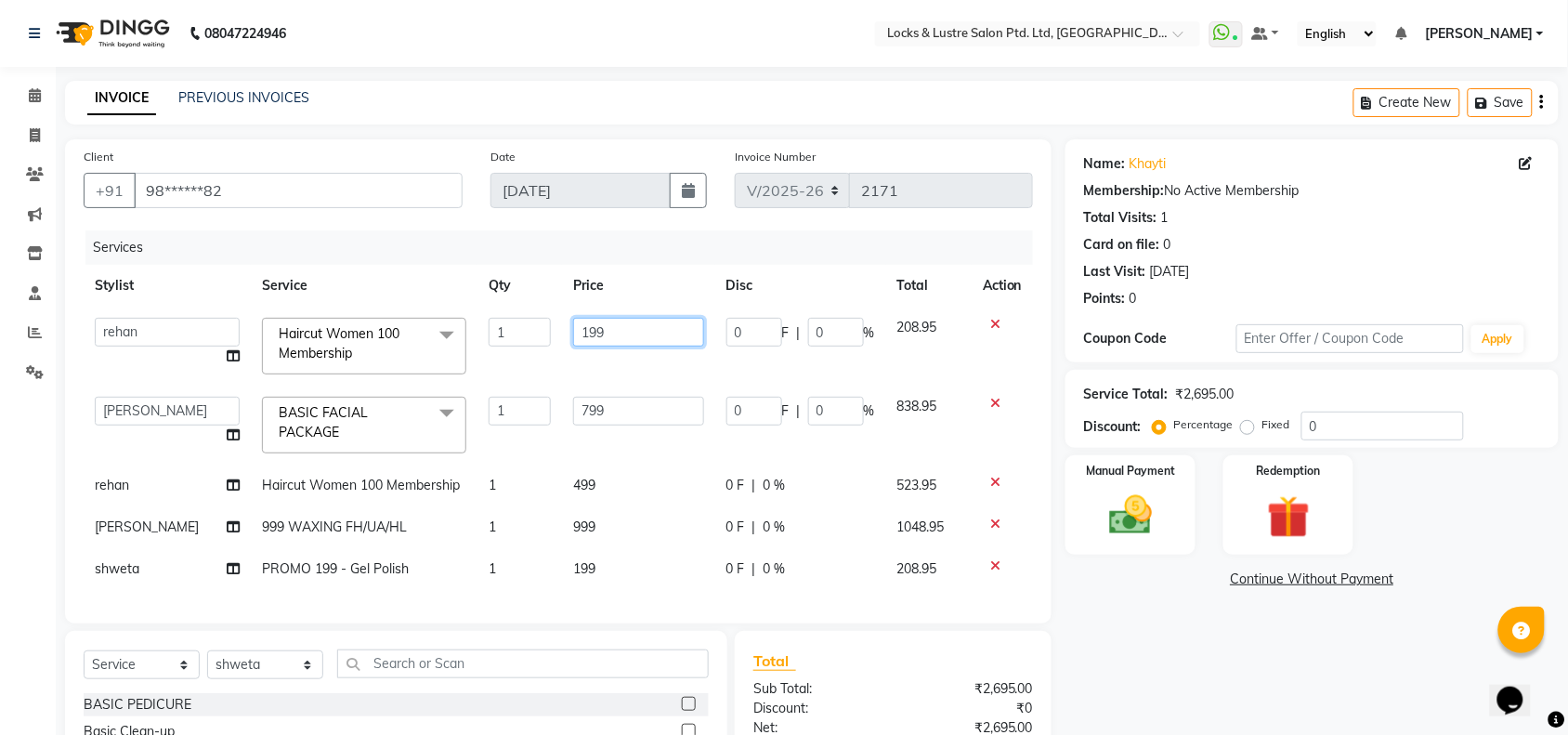
click at [605, 321] on input "199" at bounding box center [639, 332] width 131 height 29
type input "1"
type input "299"
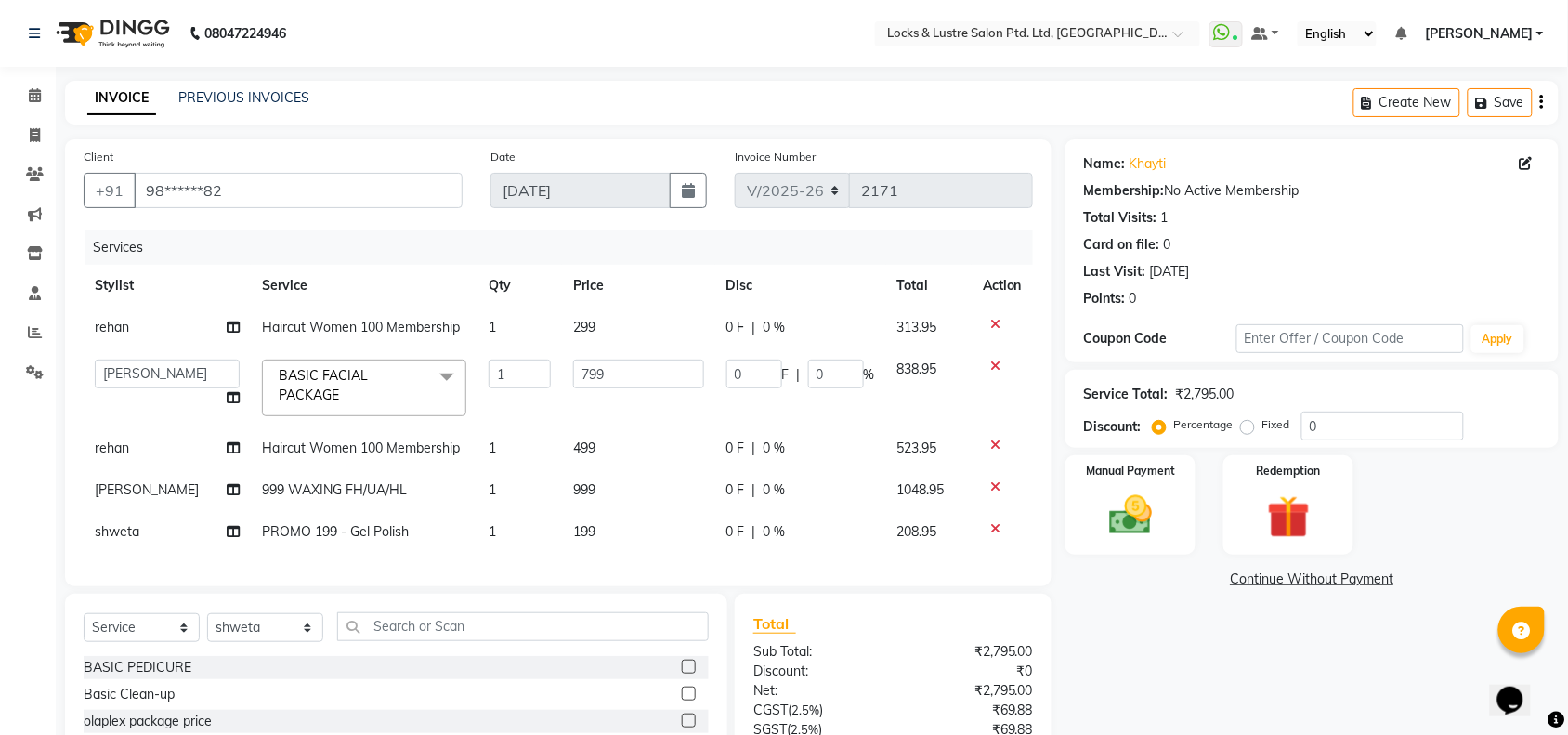
click at [651, 467] on tbody "rehan Haircut Women 100 Membership 1 299 0 F | 0 % 313.95 adil Admin AHSAN SHAI…" at bounding box center [558, 430] width 949 height 247
click at [610, 525] on td "199" at bounding box center [639, 531] width 153 height 42
select select "62976"
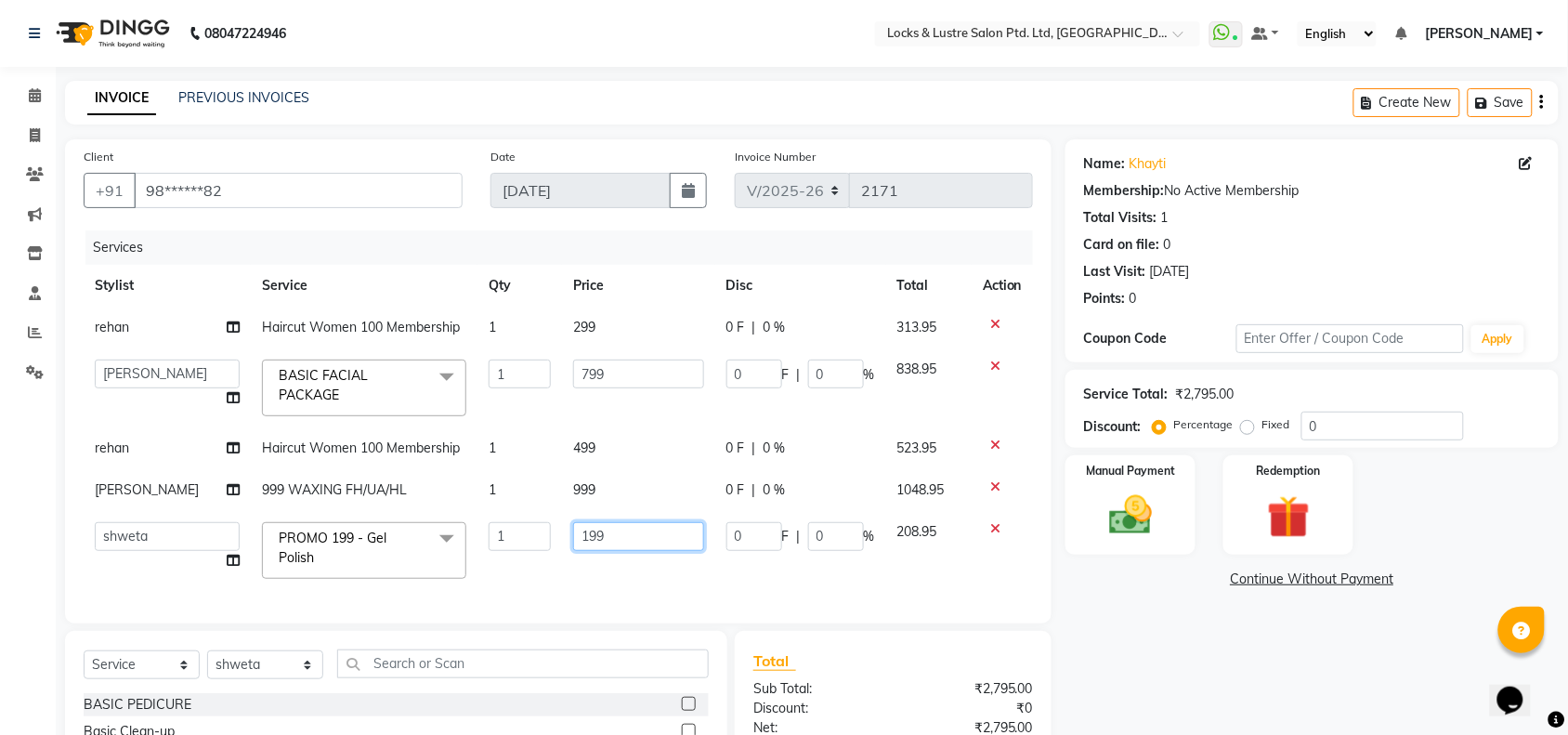
click at [619, 525] on input "199" at bounding box center [639, 536] width 131 height 29
type input "149"
click at [628, 577] on div "Services Stylist Service Qty Price Disc Total Action rehan Haircut Women 100 Me…" at bounding box center [558, 417] width 949 height 375
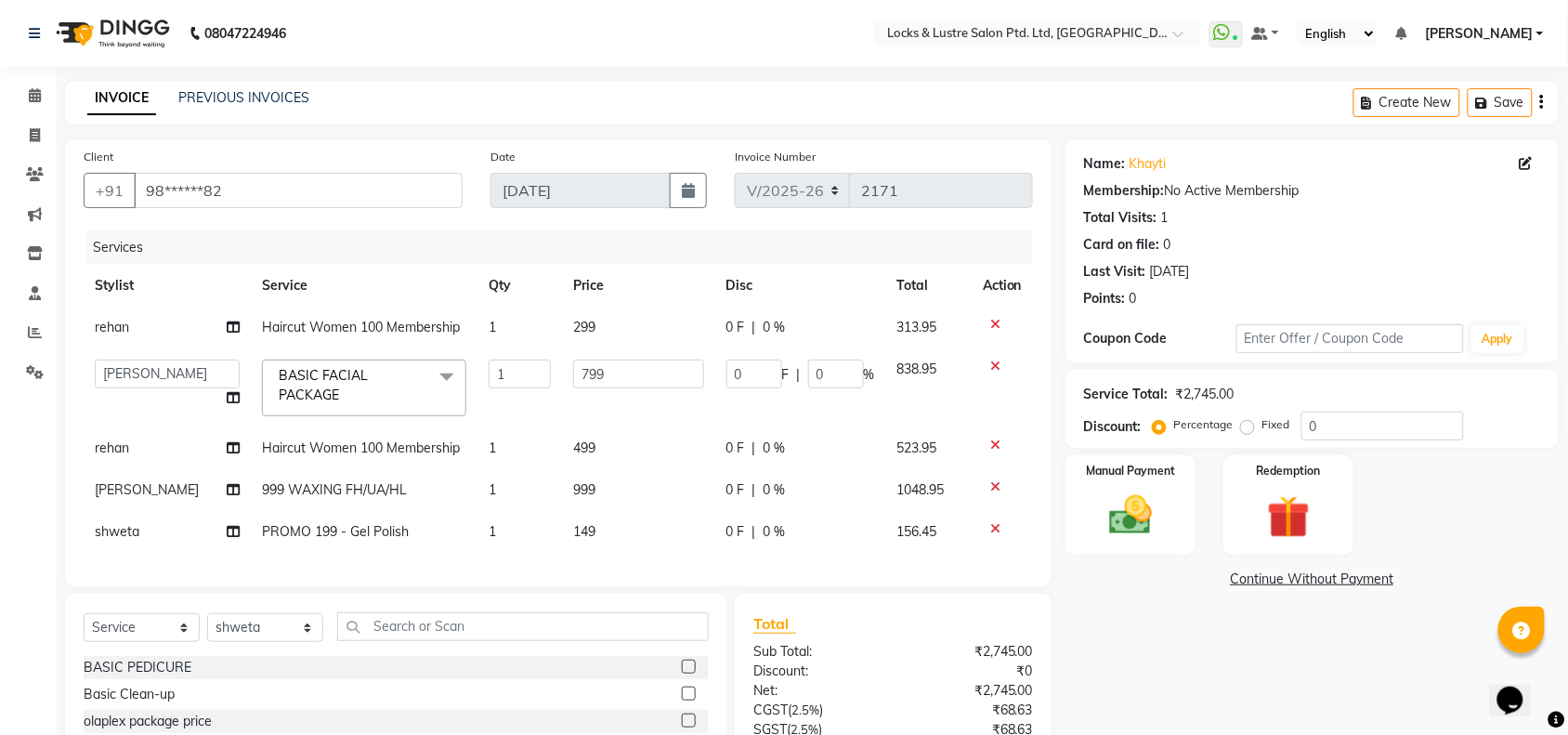
click at [374, 530] on span "PROMO 199 - Gel Polish" at bounding box center [334, 531] width 147 height 17
select select "62976"
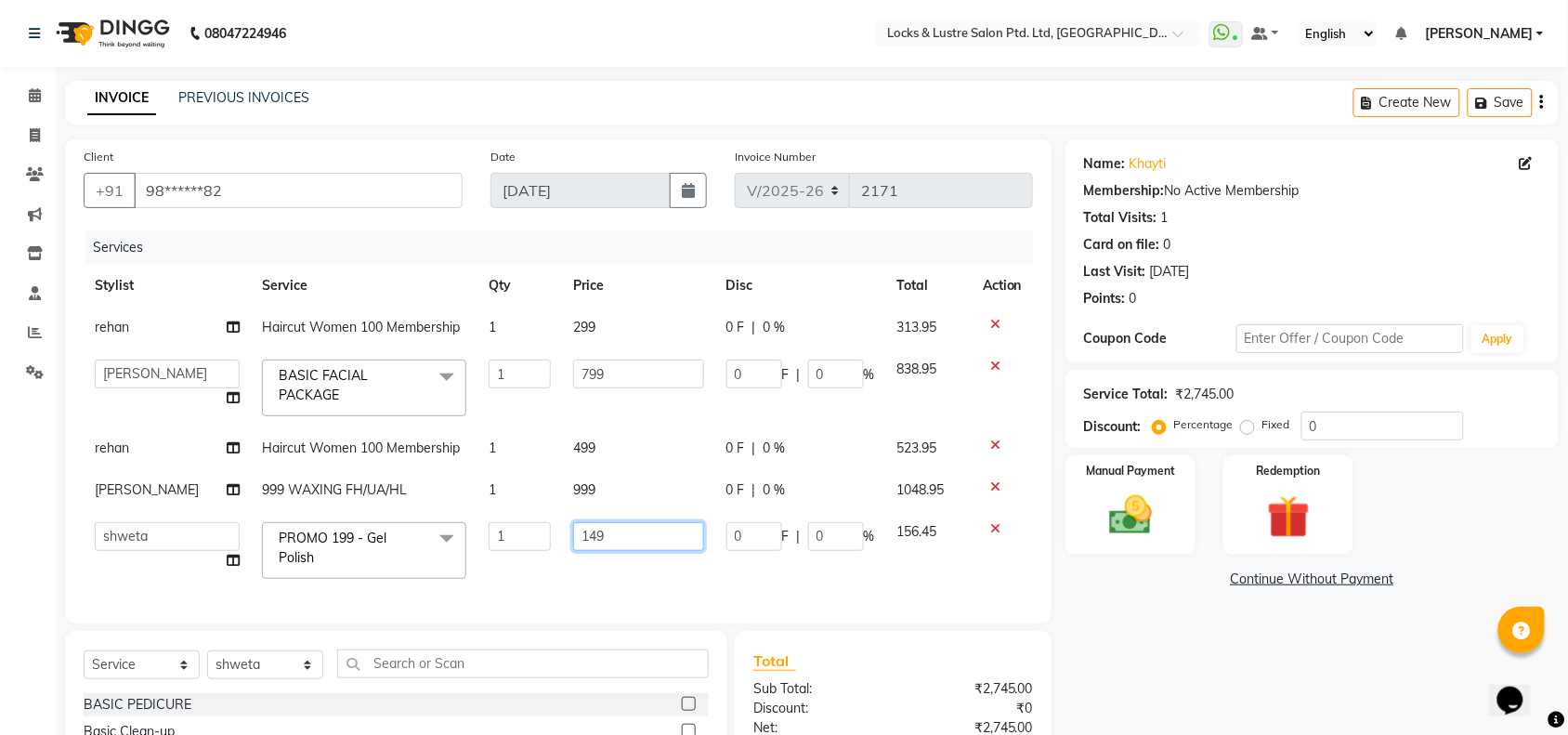
click at [604, 522] on input "149" at bounding box center [639, 536] width 131 height 29
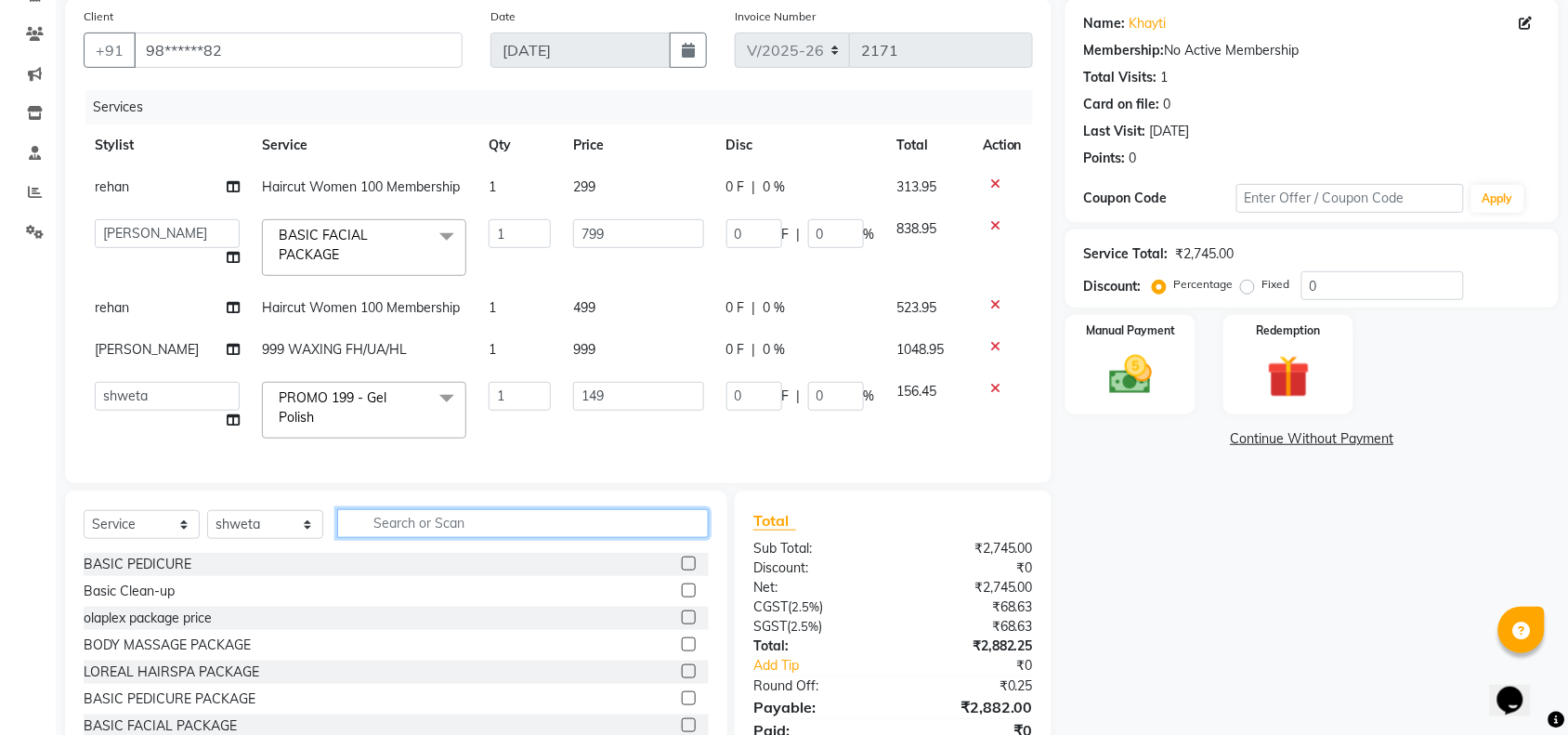
click at [411, 542] on div "Select Service Product Membership Package Voucher Prepaid Gift Card Select Styl…" at bounding box center [396, 627] width 662 height 274
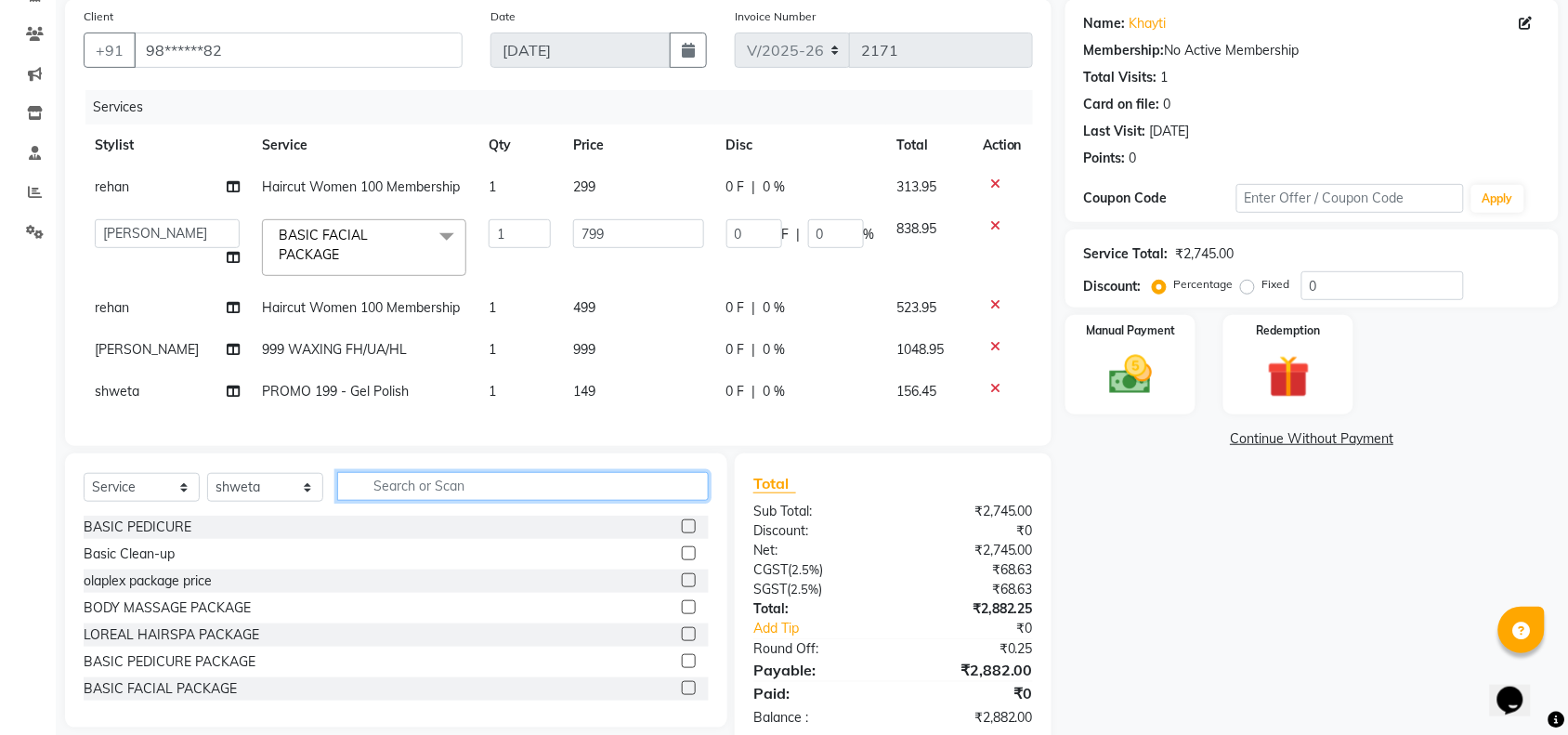
click at [444, 501] on input "text" at bounding box center [523, 486] width 372 height 29
type input "gel"
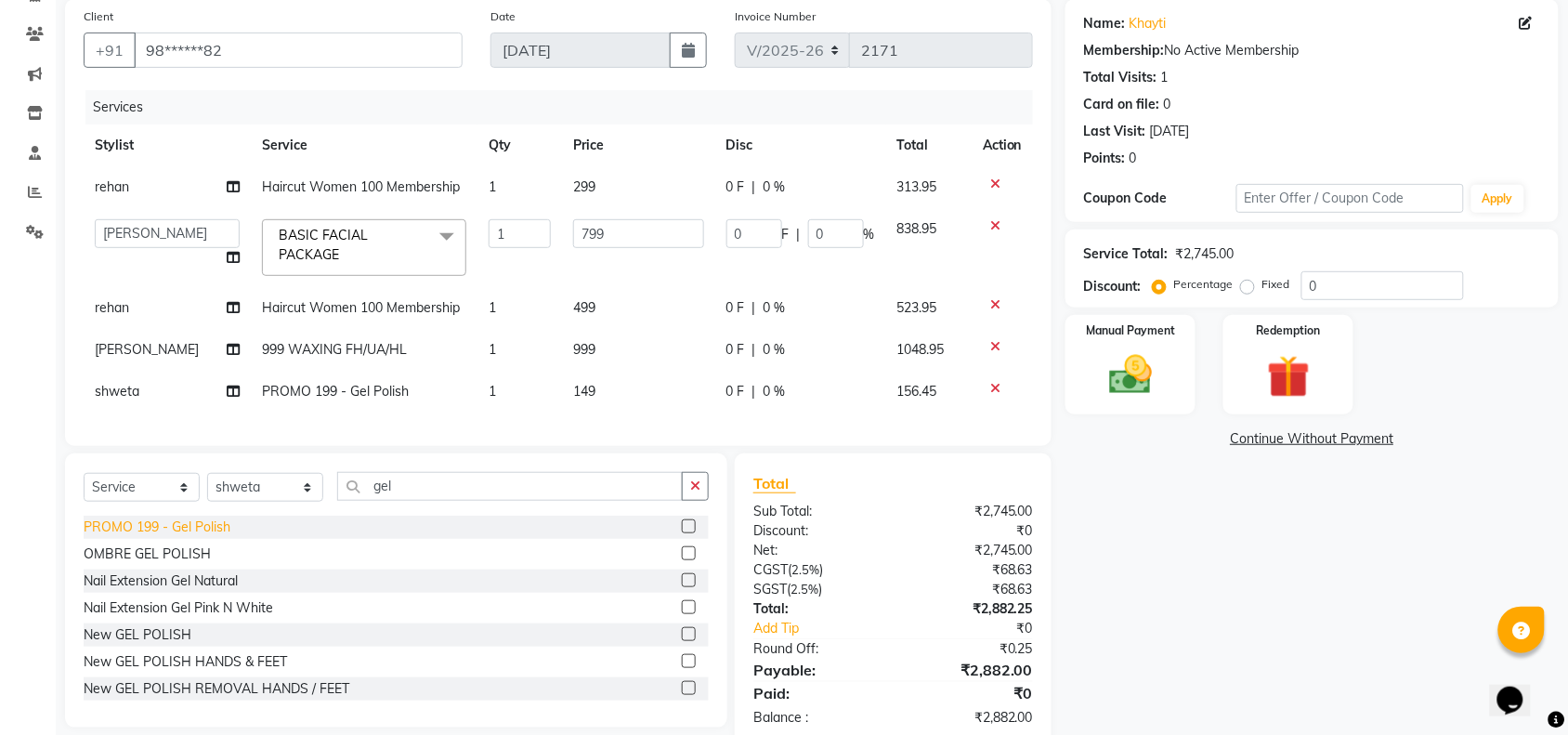
click at [173, 536] on div "PROMO 199 - Gel Polish" at bounding box center [157, 527] width 147 height 20
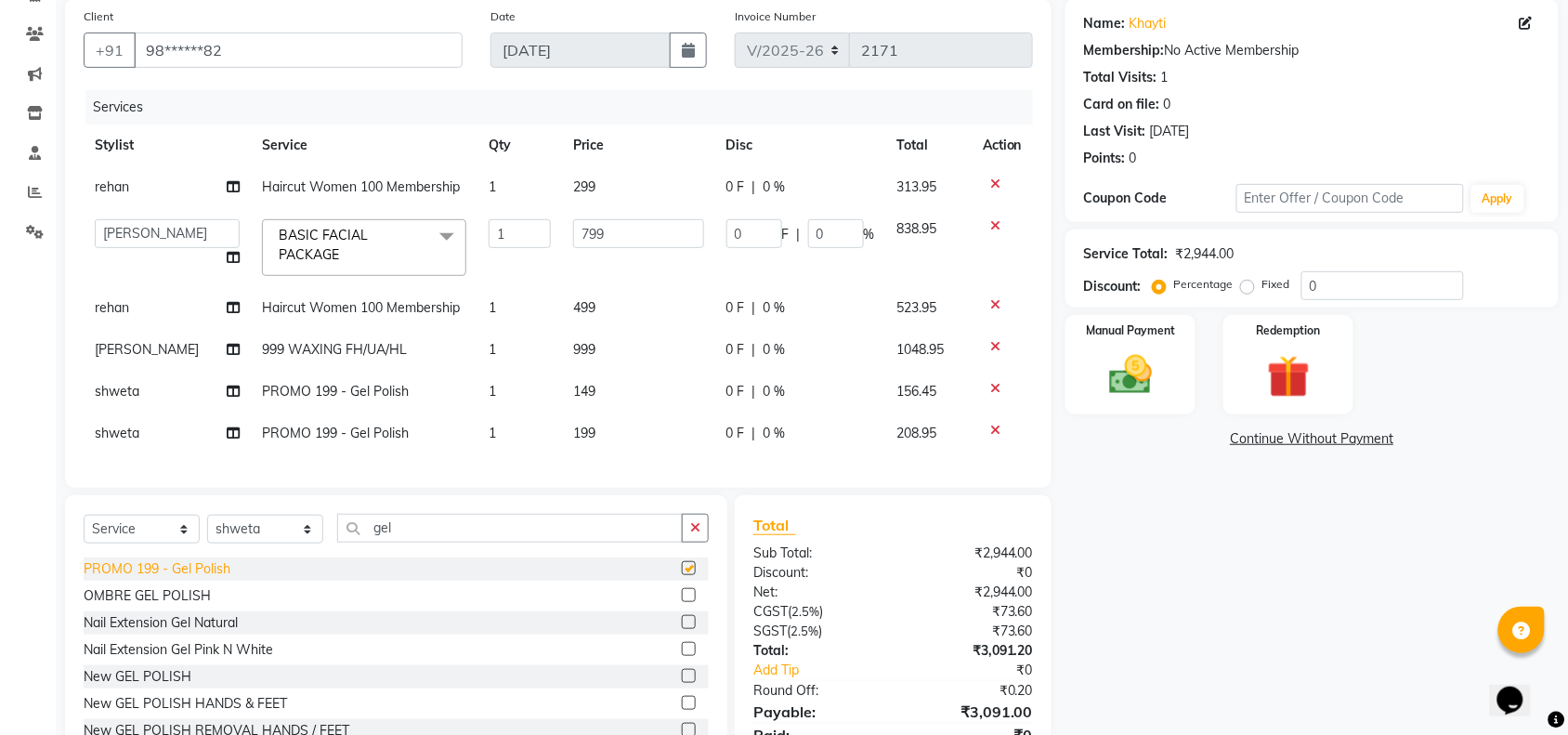
checkbox input "false"
click at [584, 421] on td "199" at bounding box center [639, 433] width 153 height 42
select select "62976"
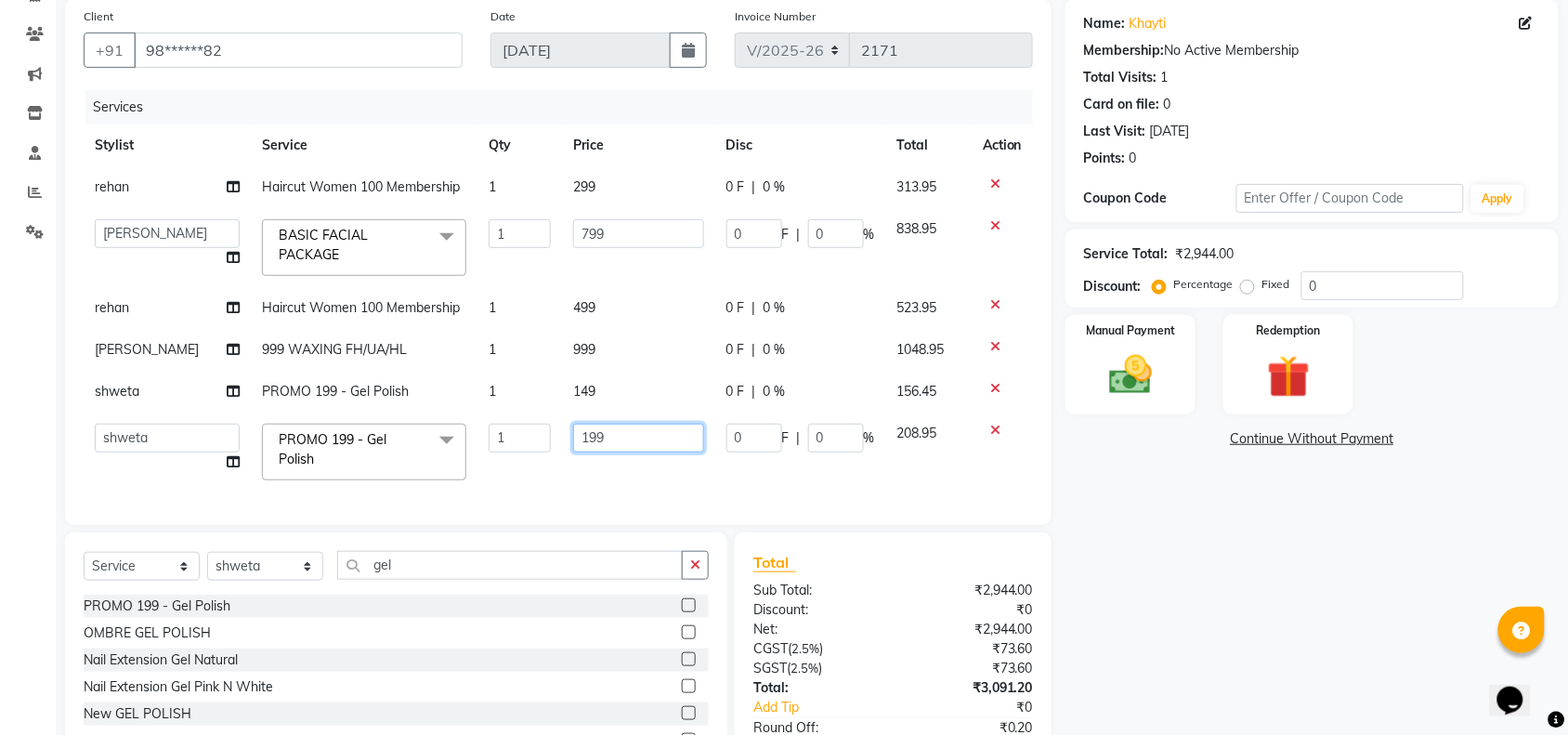
click at [610, 423] on input "199" at bounding box center [639, 437] width 131 height 29
type input "149"
click at [608, 478] on div "Services Stylist Service Qty Price Disc Total Action rehan Haircut Women 100 Me…" at bounding box center [558, 298] width 949 height 417
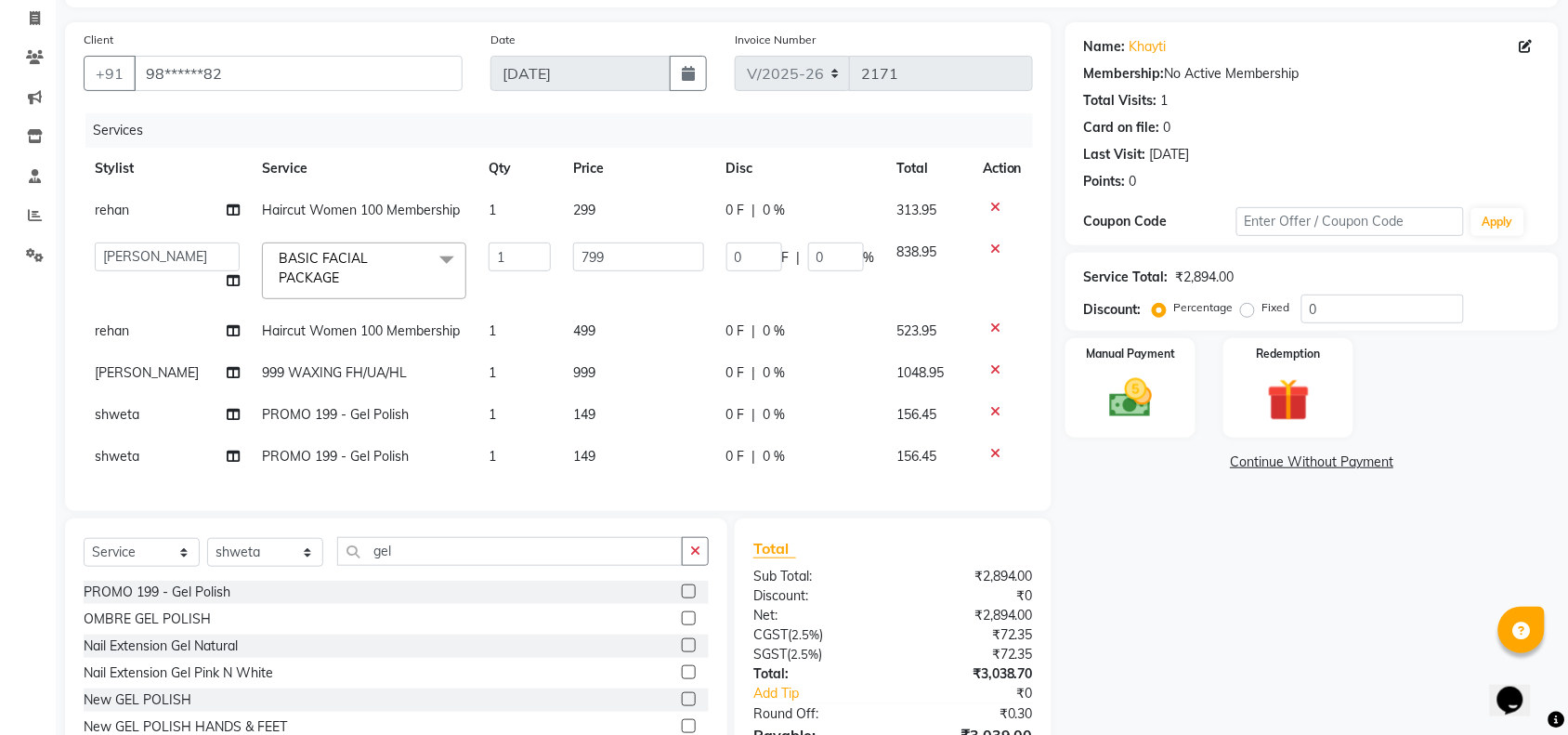
scroll to position [111, 0]
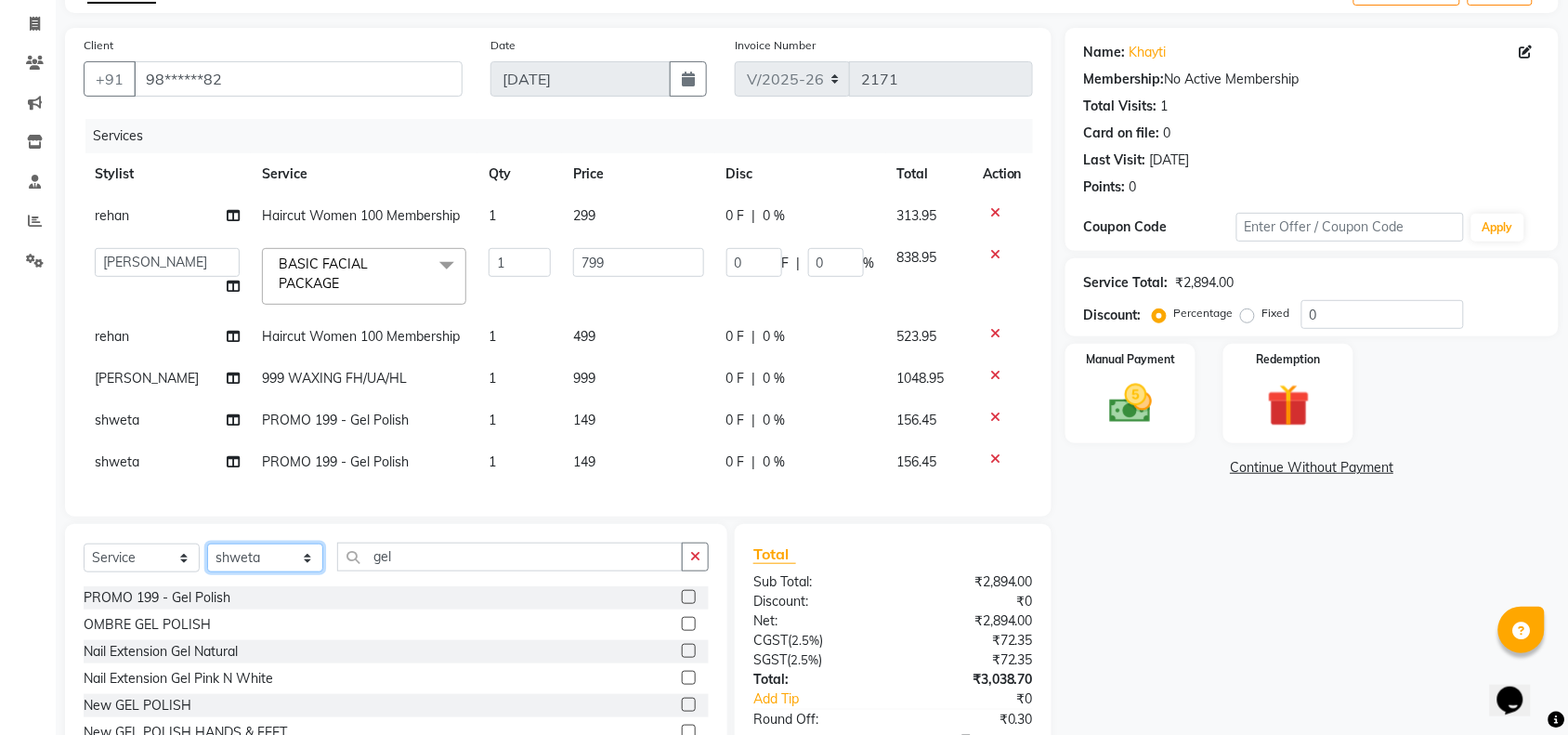
click at [304, 572] on select "Select Stylist adil Admin AHSAN SHAIKH aman Ana's Anuja anushree Ashish chandan…" at bounding box center [265, 558] width 116 height 29
select select "89165"
click at [207, 560] on select "Select Stylist adil Admin AHSAN SHAIKH aman Ana's Anuja anushree Ashish chandan…" at bounding box center [265, 558] width 116 height 29
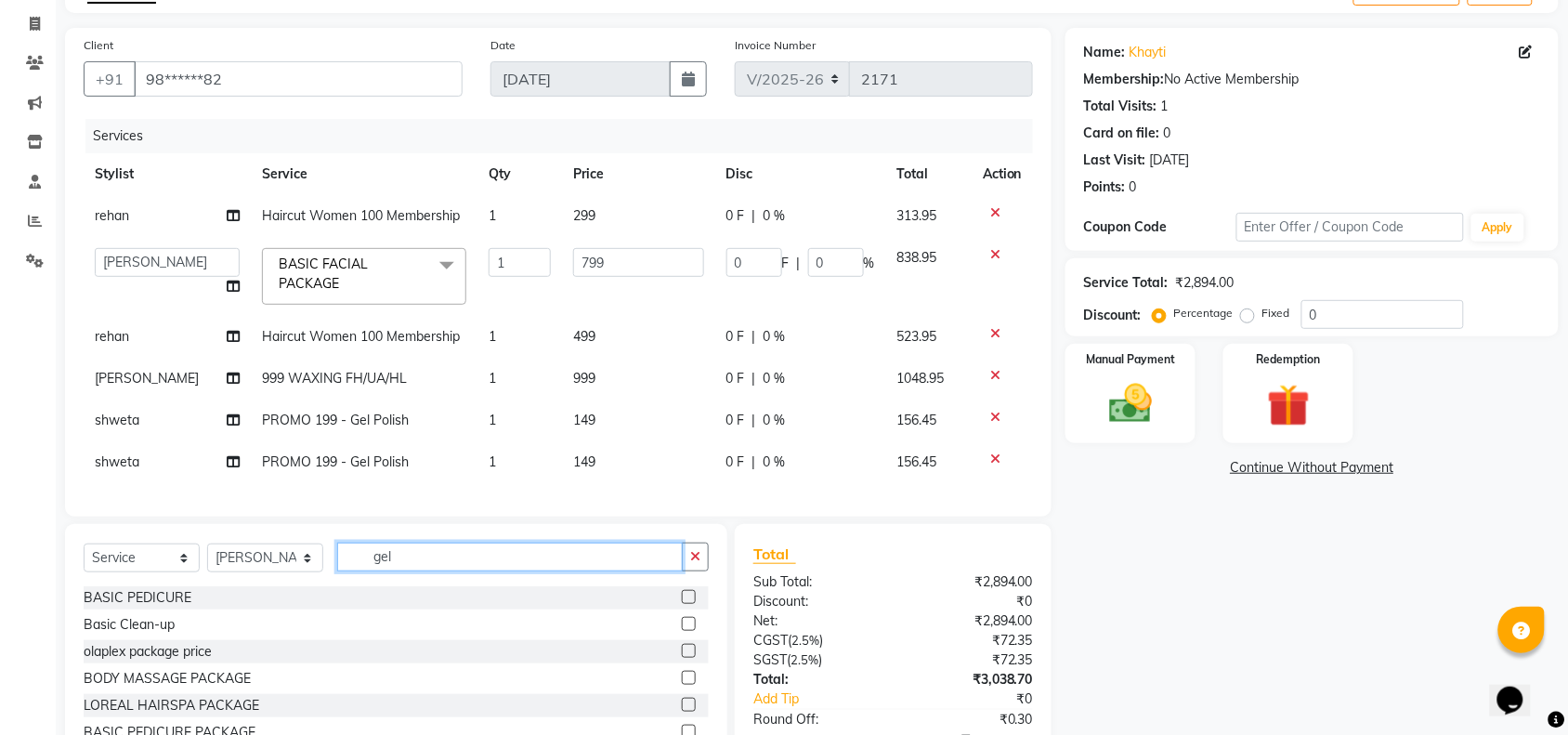
click at [451, 572] on input "gel" at bounding box center [510, 557] width 346 height 29
type input "g"
type input "r"
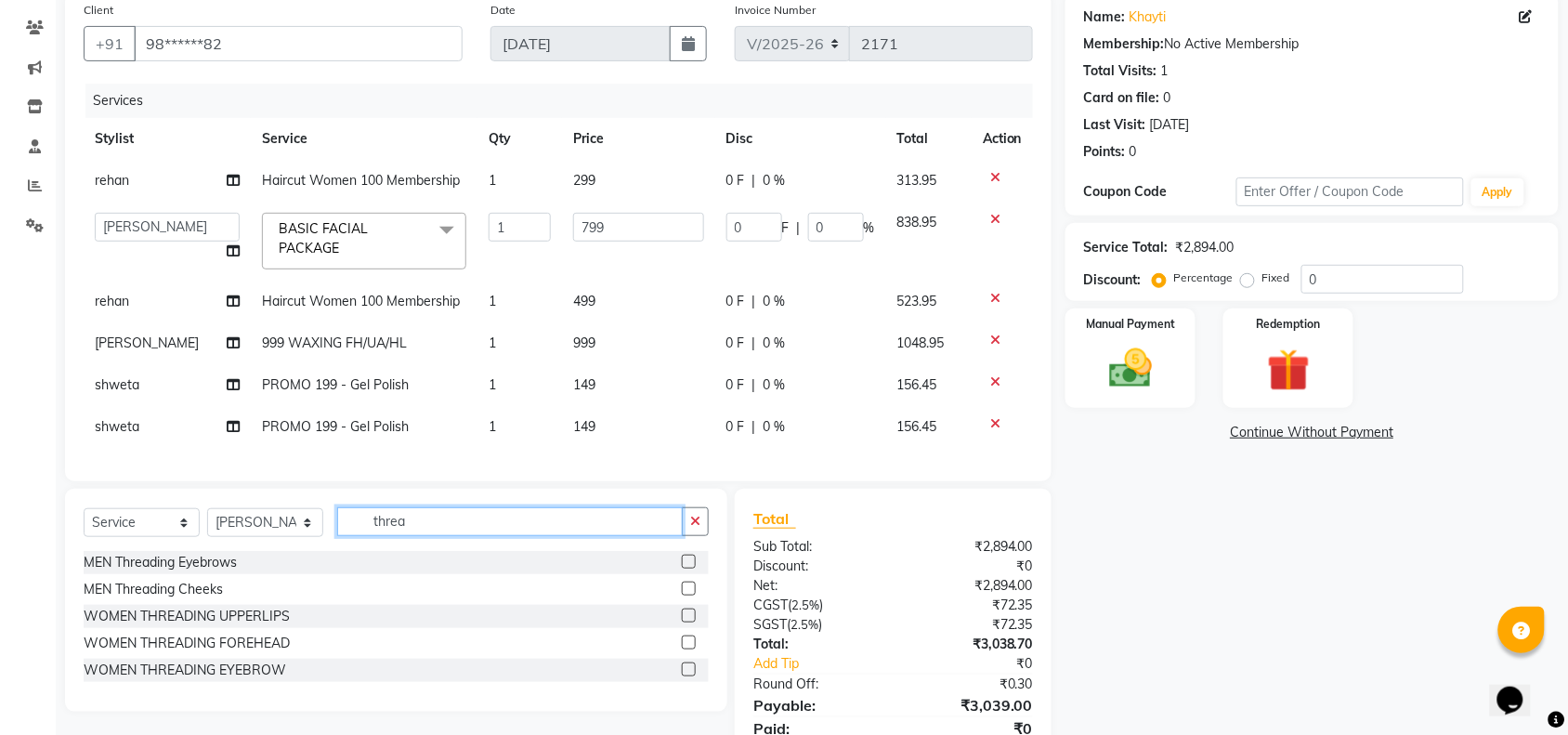
scroll to position [148, 0]
type input "threa"
click at [215, 678] on div "WOMEN THREADING EYEBROW" at bounding box center [185, 668] width 203 height 20
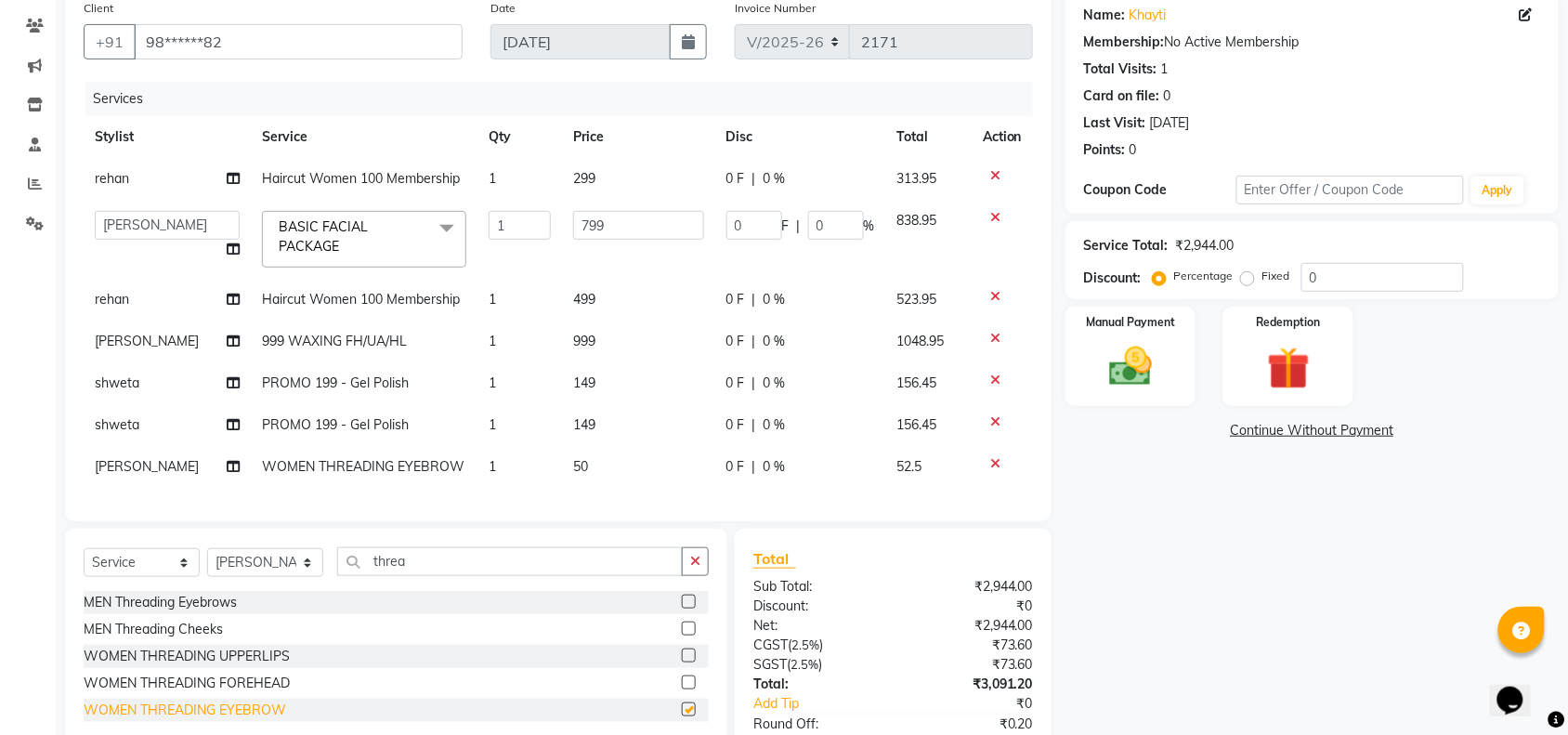
checkbox input "false"
click at [231, 693] on div "WOMEN THREADING FOREHEAD" at bounding box center [187, 683] width 206 height 20
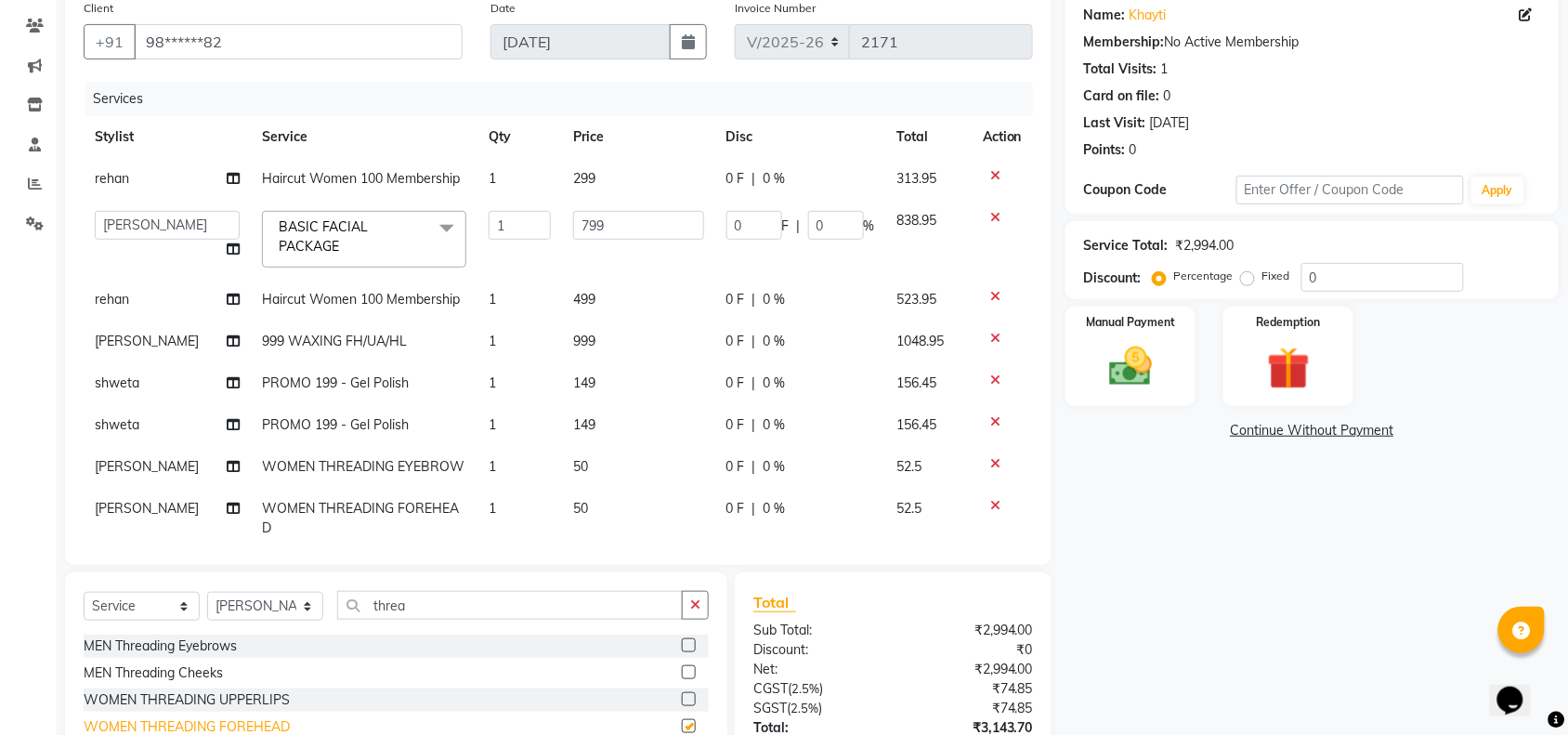
checkbox input "false"
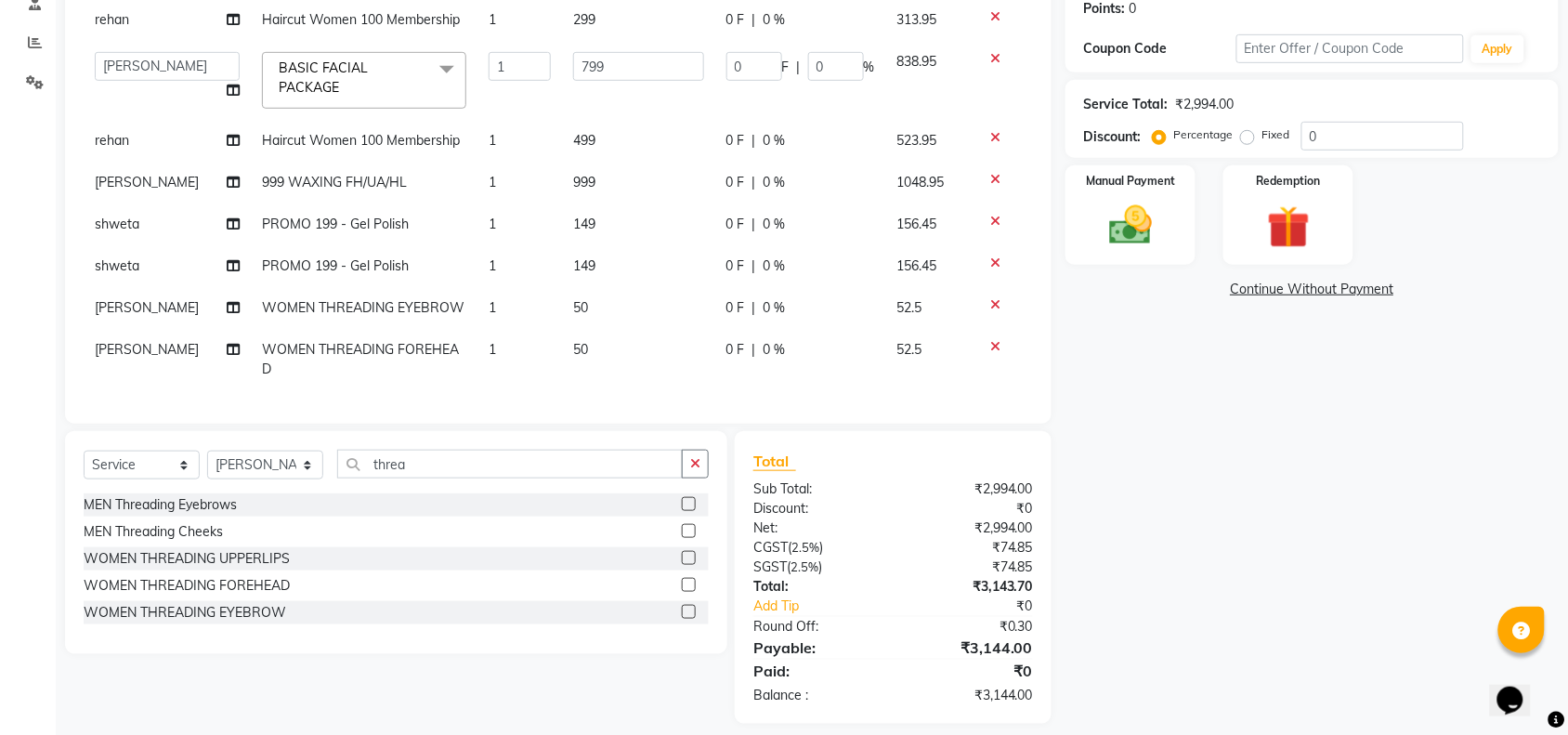
scroll to position [306, 0]
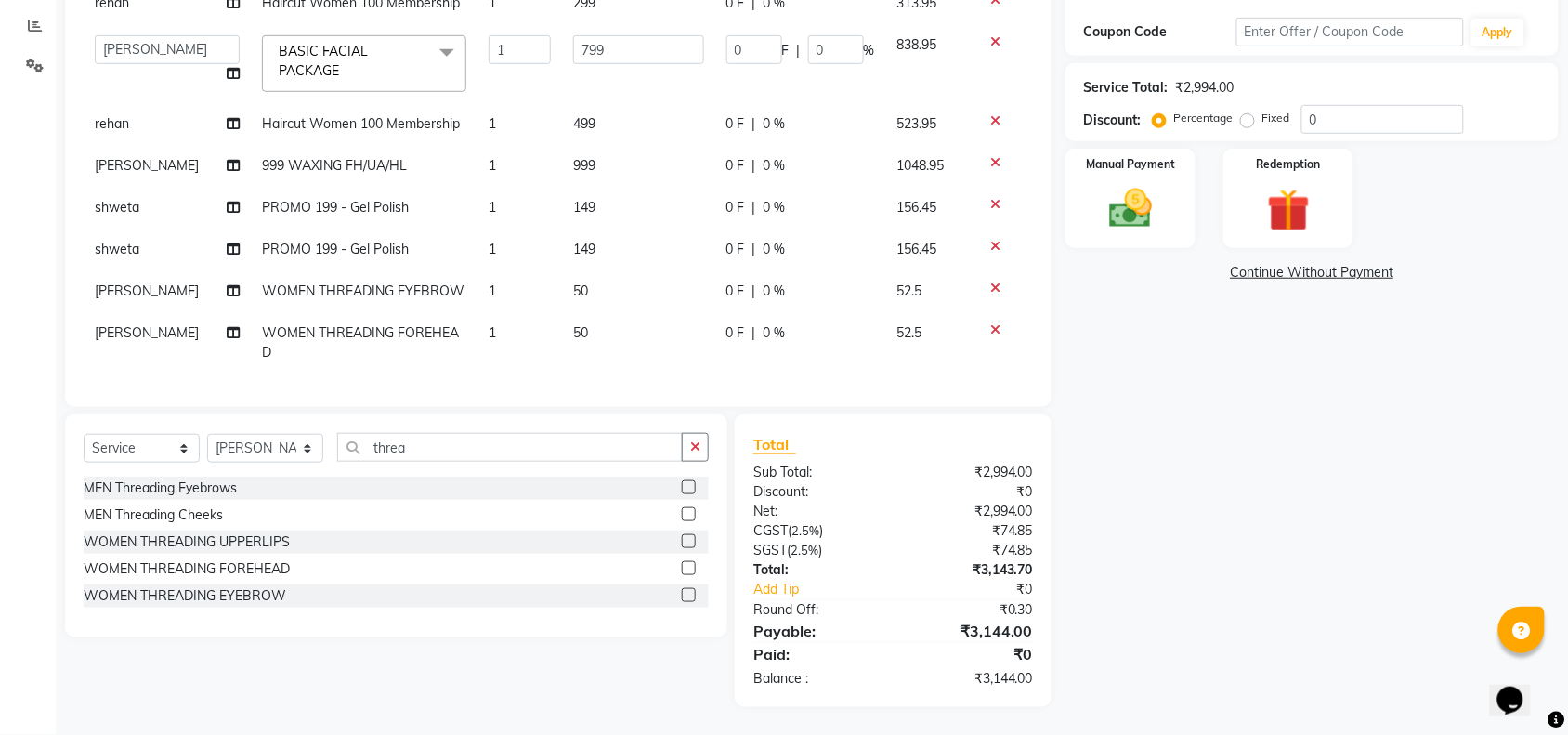
click at [588, 149] on td "999" at bounding box center [639, 165] width 153 height 42
select select "89165"
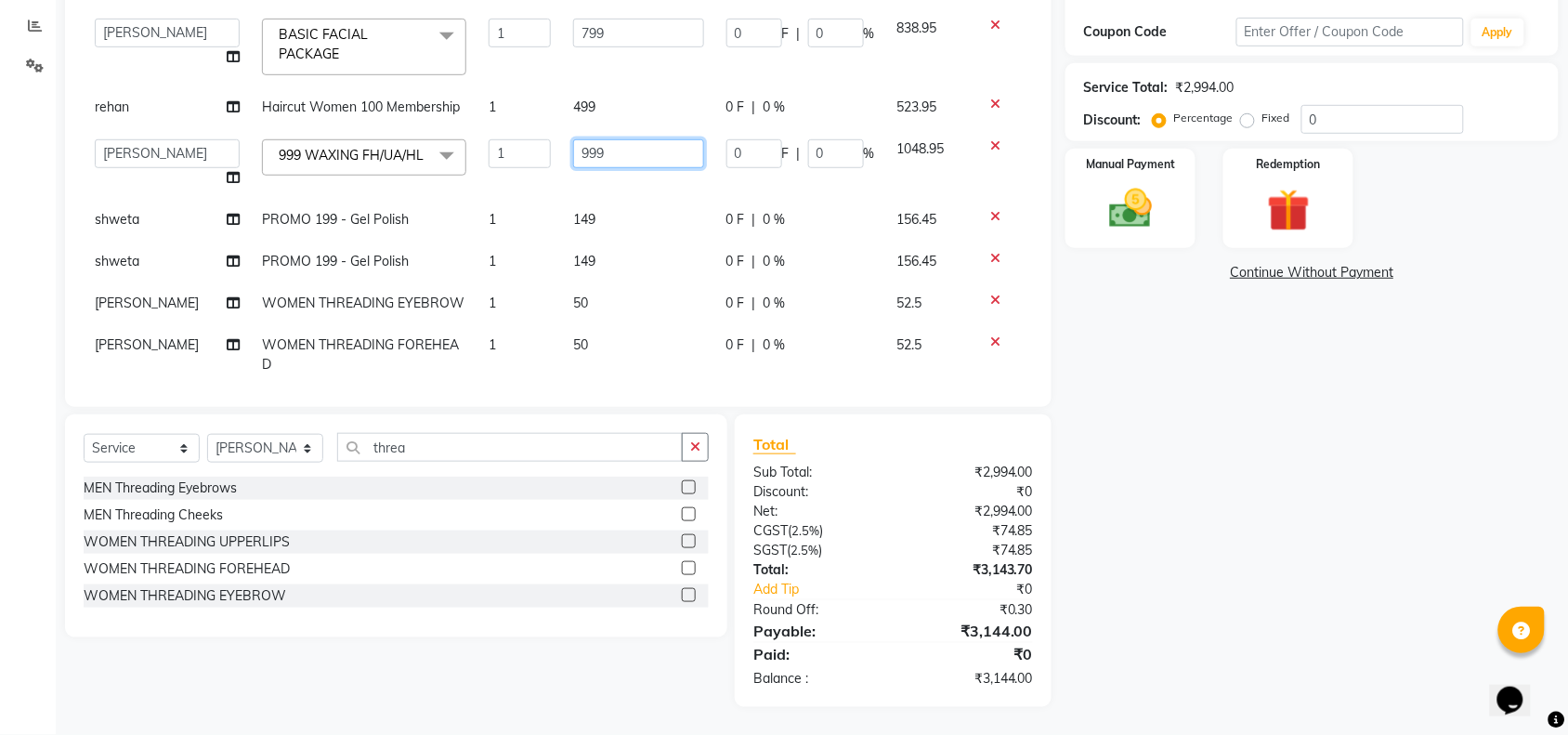
click at [603, 149] on input "999" at bounding box center [639, 153] width 131 height 29
type input "9"
type input "800"
click at [657, 225] on tbody "rehan Haircut Women 100 Membership 1 299 0 F | 0 % 313.95 adil Admin AHSAN SHAI…" at bounding box center [558, 176] width 949 height 420
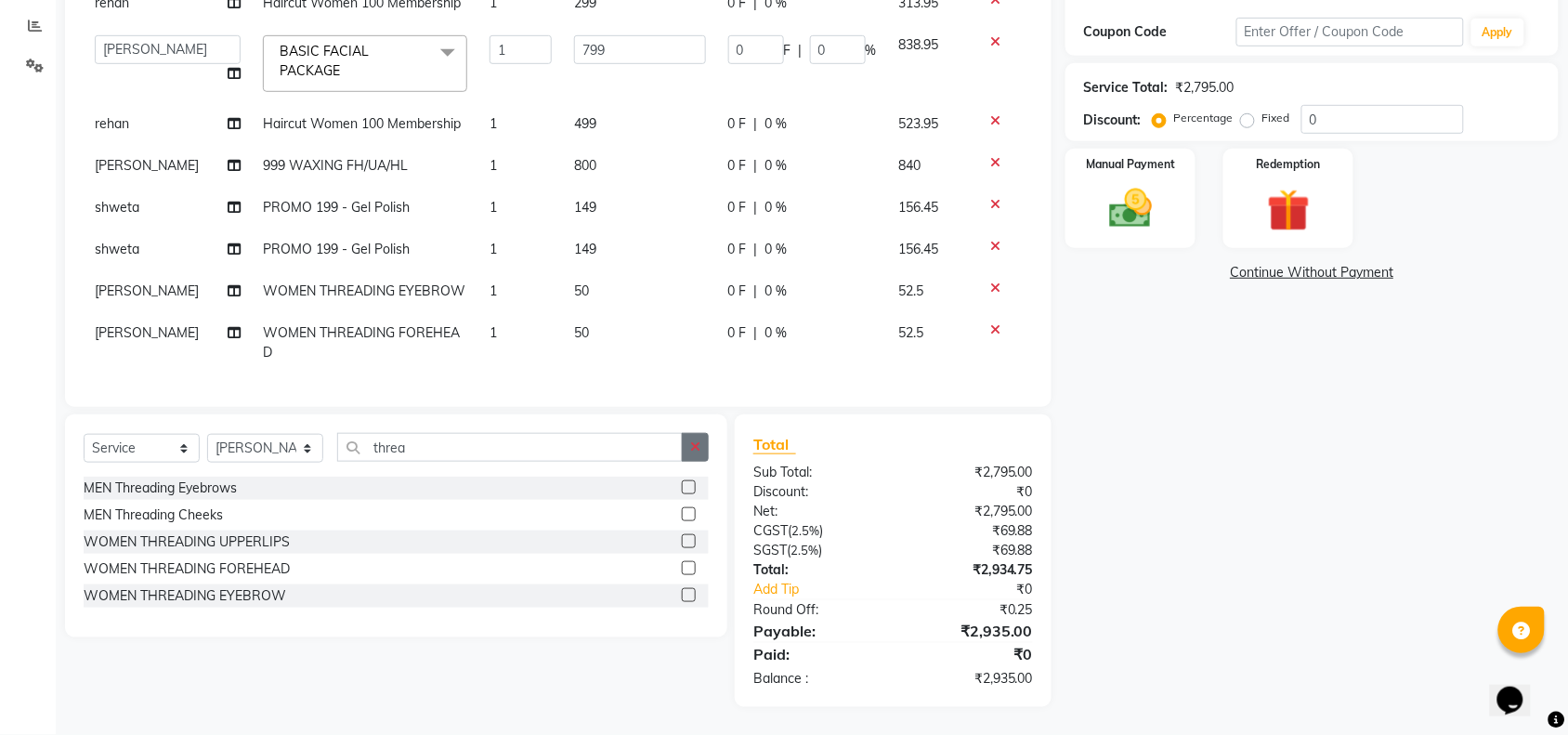
click at [685, 432] on button "button" at bounding box center [695, 446] width 27 height 29
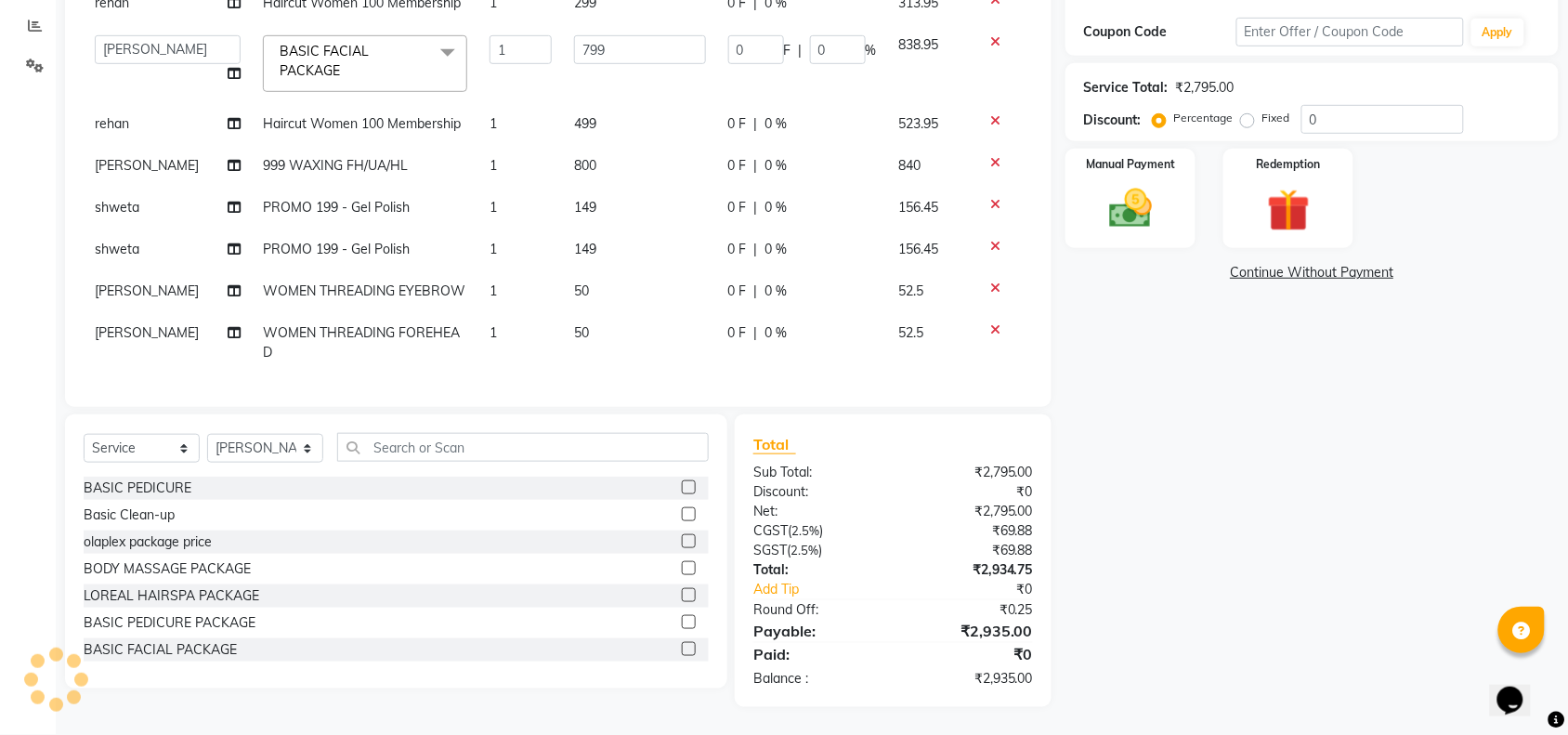
click at [595, 147] on td "800" at bounding box center [640, 165] width 154 height 42
select select "89165"
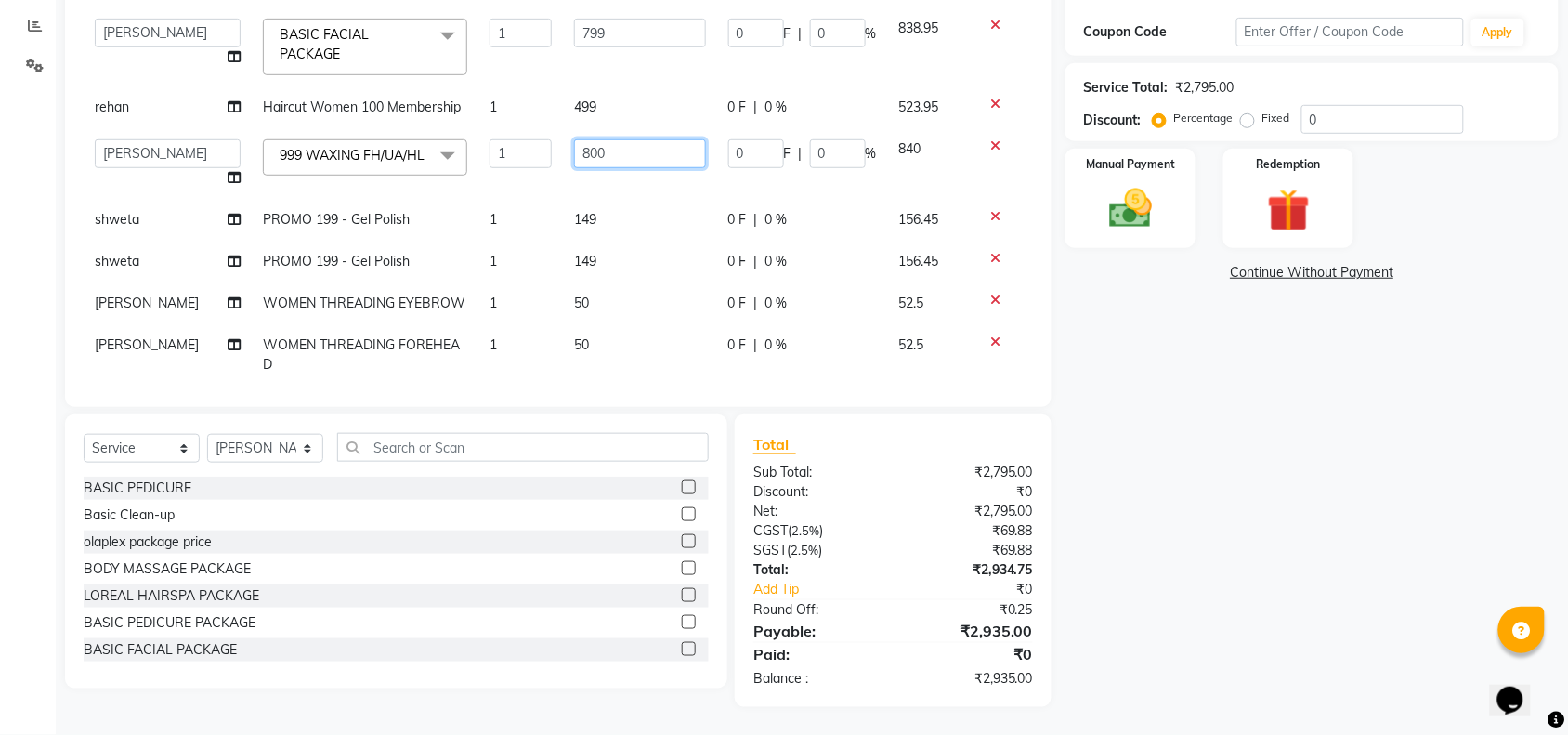
click at [604, 147] on input "800" at bounding box center [640, 153] width 132 height 29
type input "850"
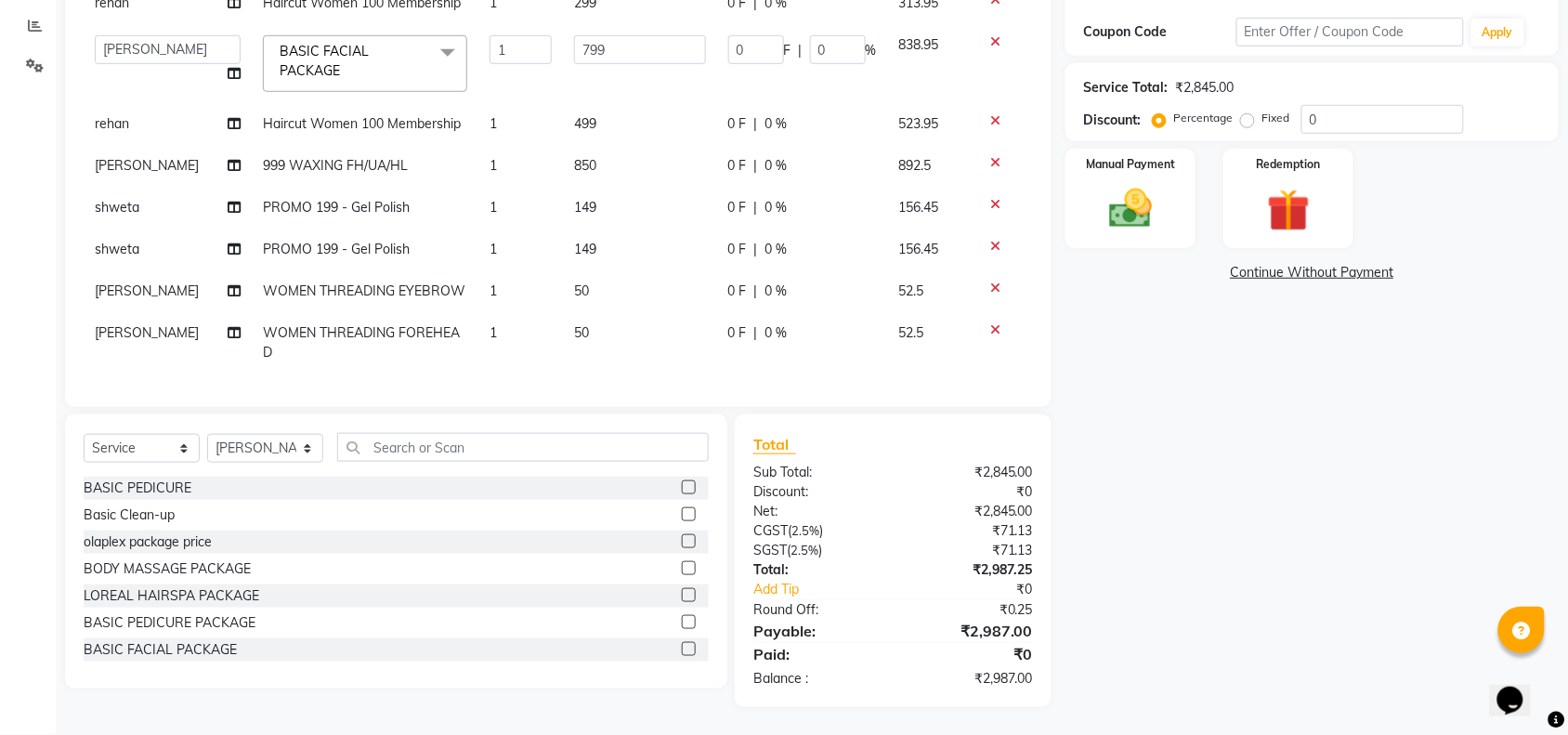
click at [817, 345] on td "0 F | 0 %" at bounding box center [802, 343] width 171 height 62
select select "89165"
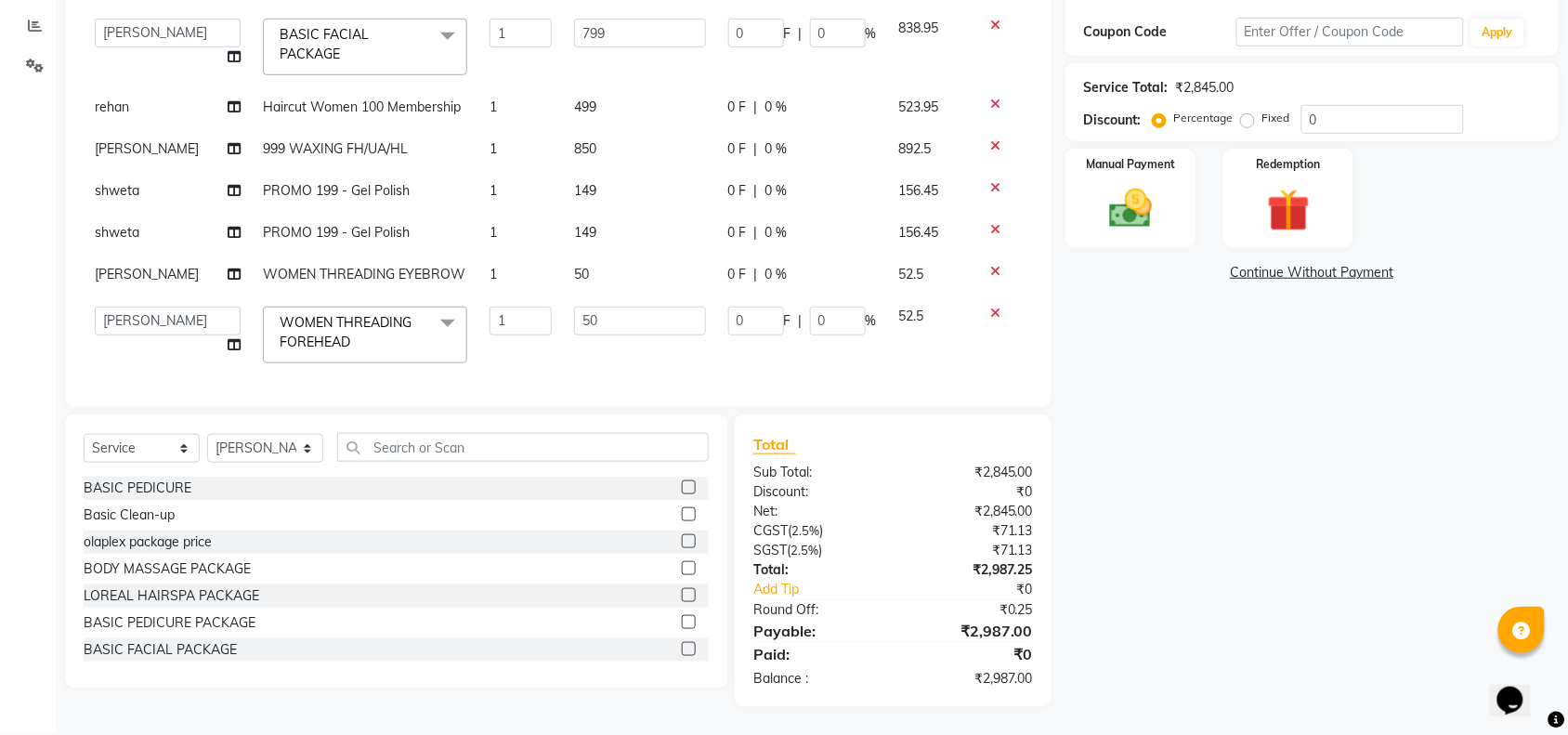
click at [590, 147] on td "850" at bounding box center [640, 148] width 154 height 42
select select "89165"
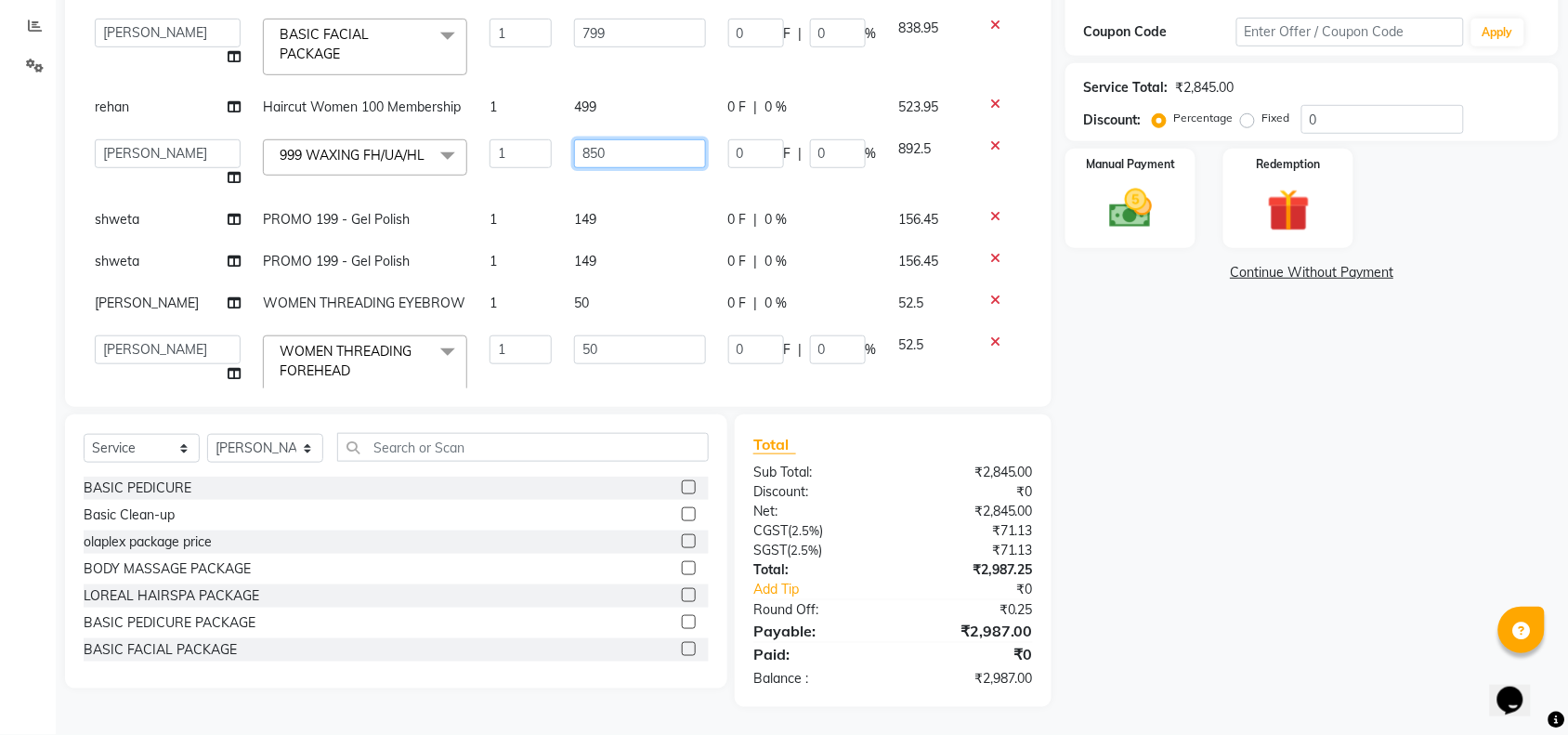
click at [614, 147] on input "850" at bounding box center [640, 153] width 132 height 29
type input "8"
type input "990"
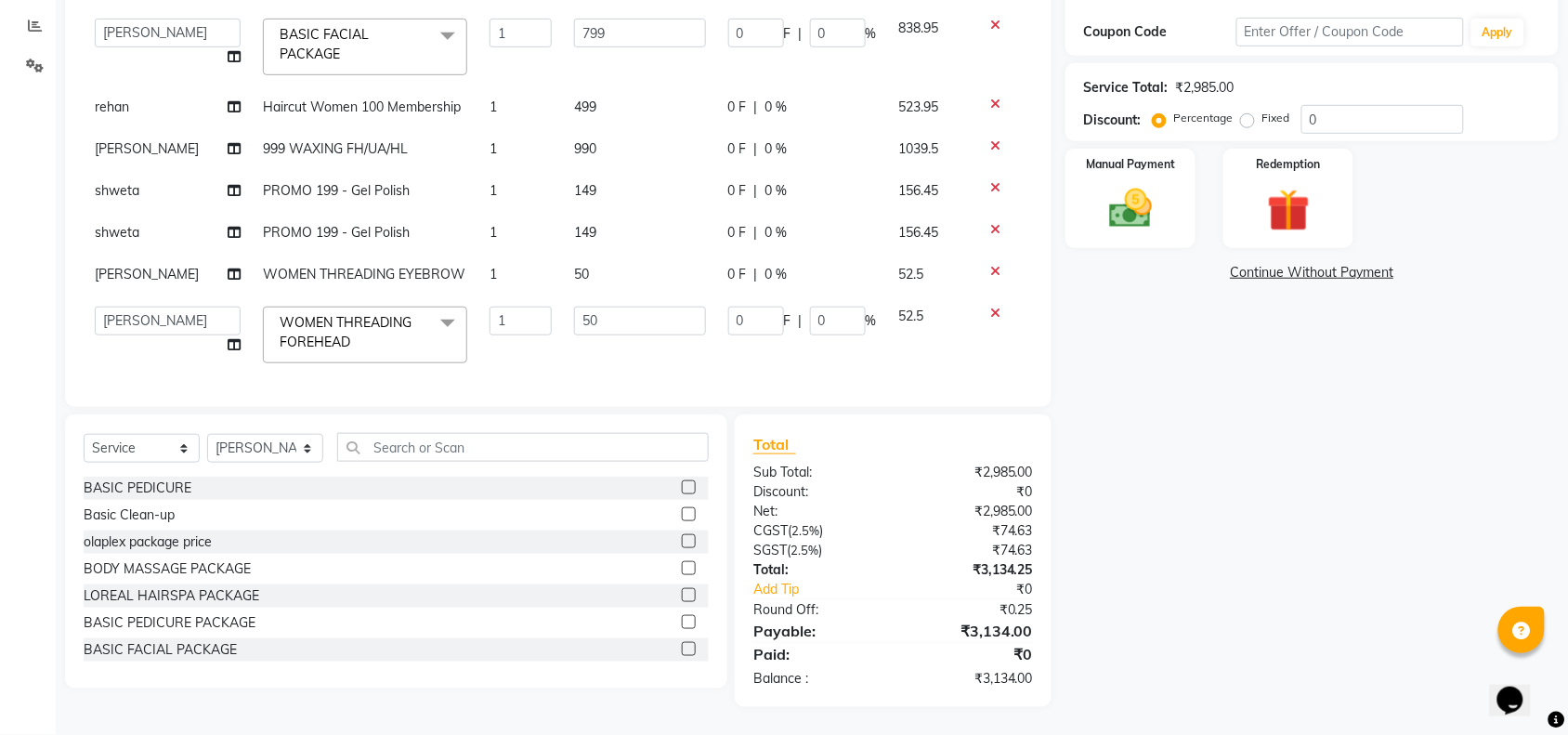
click at [894, 438] on div "Total" at bounding box center [893, 444] width 279 height 22
click at [943, 334] on td "52.5" at bounding box center [930, 334] width 84 height 79
click at [589, 139] on td "990" at bounding box center [640, 148] width 154 height 42
select select "89165"
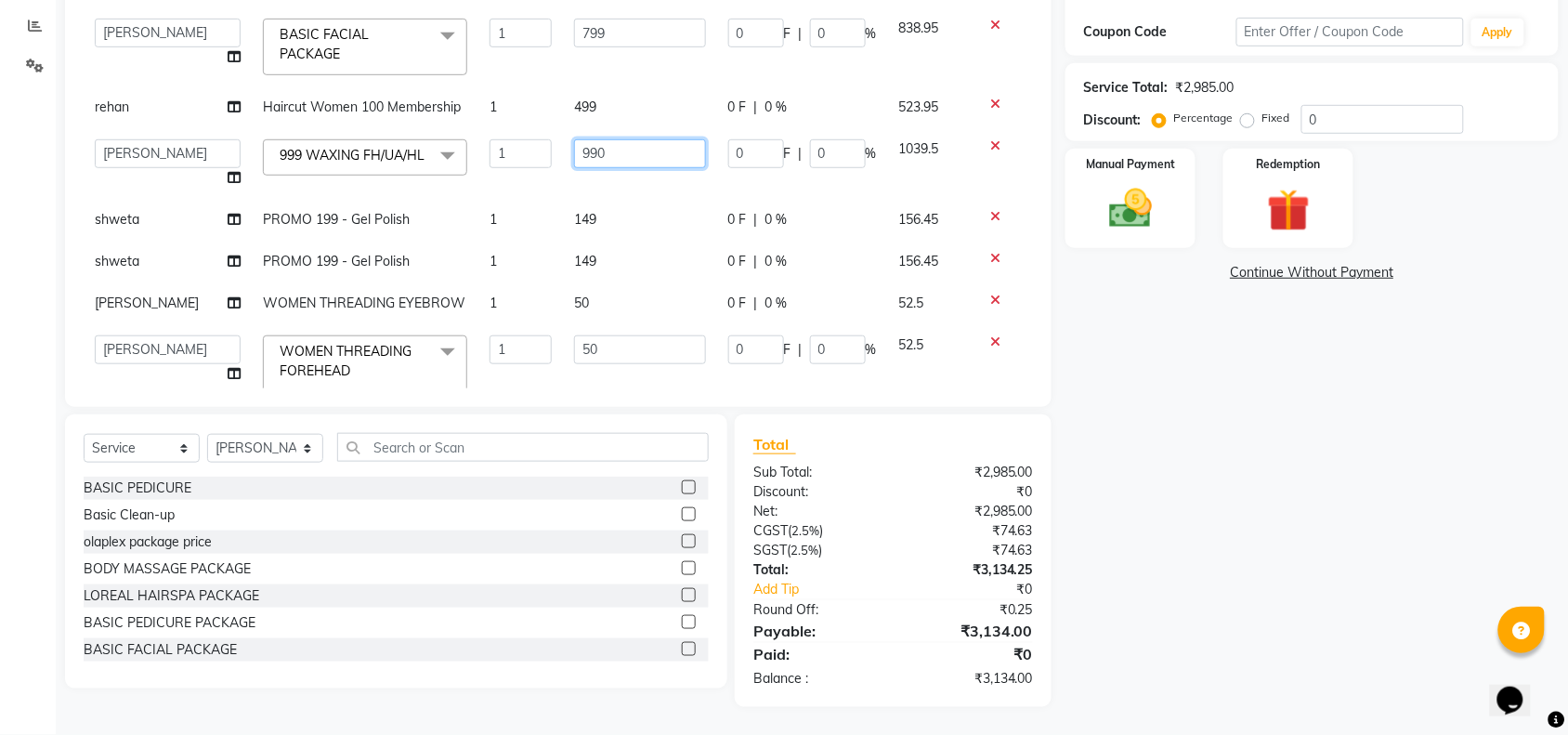
click at [609, 146] on input "990" at bounding box center [640, 153] width 132 height 29
type input "9"
type input "999"
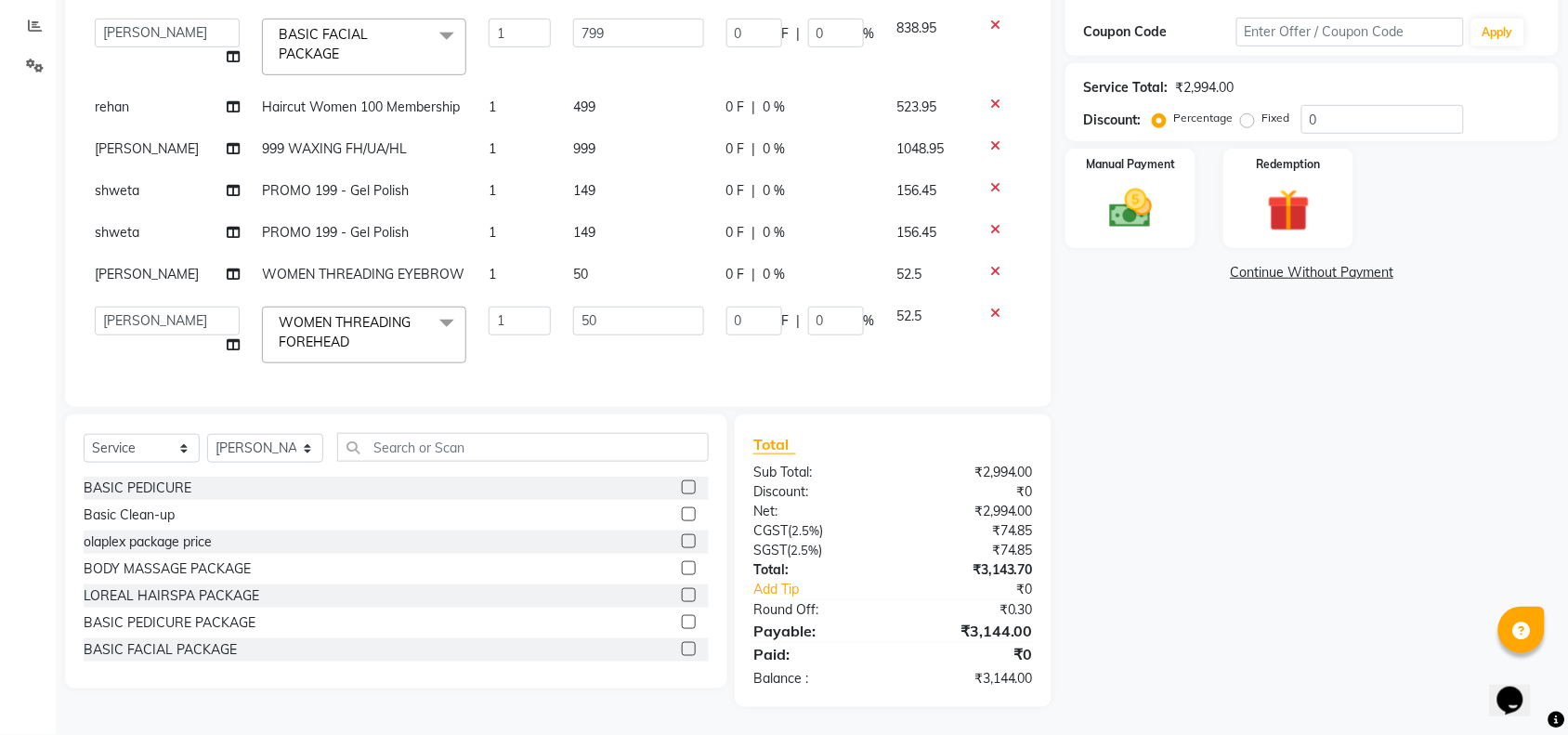
click at [1066, 300] on div "Name: Khayti Membership: No Active Membership Total Visits: 1 Card on file: 0 L…" at bounding box center [1319, 270] width 507 height 874
click at [590, 148] on td "999" at bounding box center [639, 148] width 153 height 42
select select "89165"
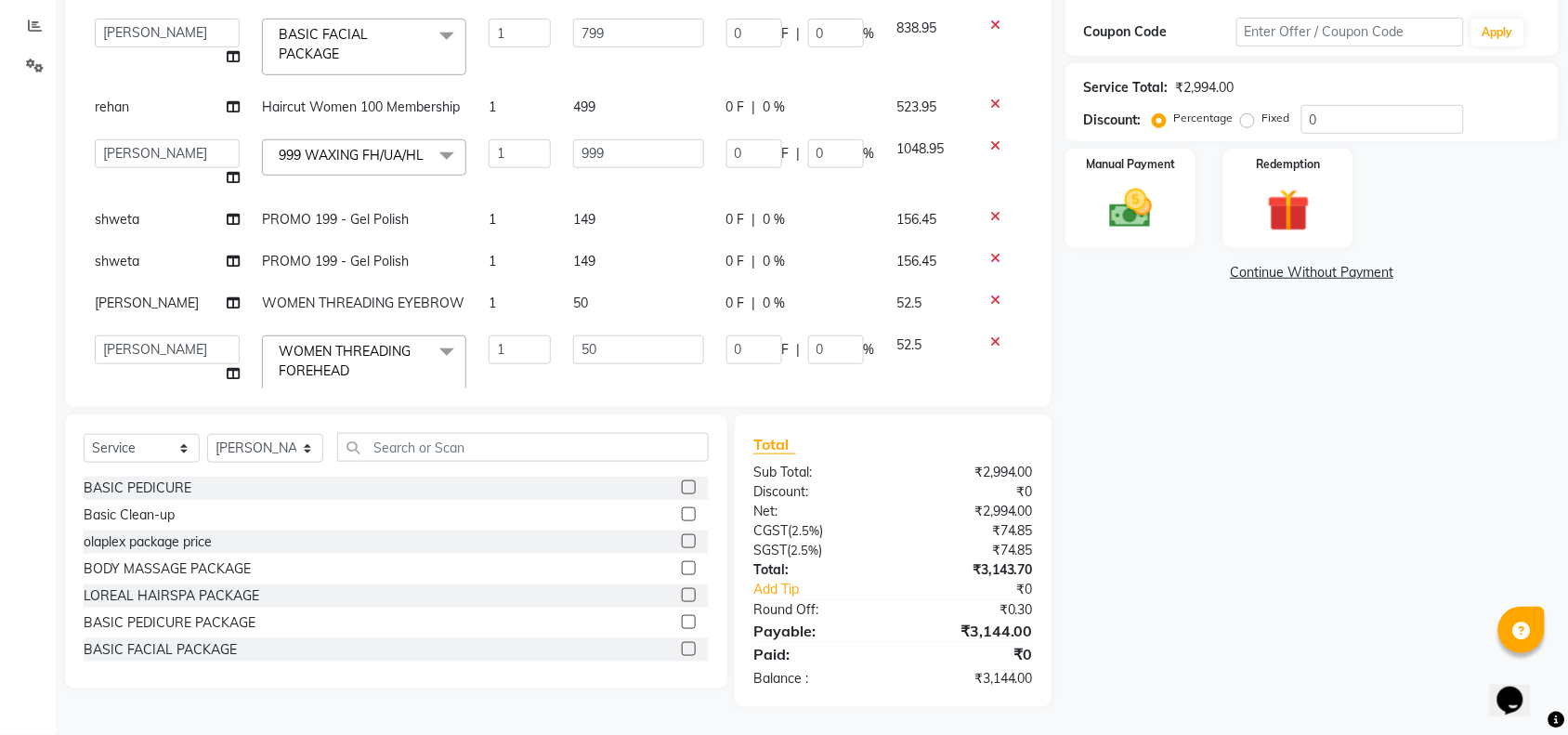
scroll to position [90, 0]
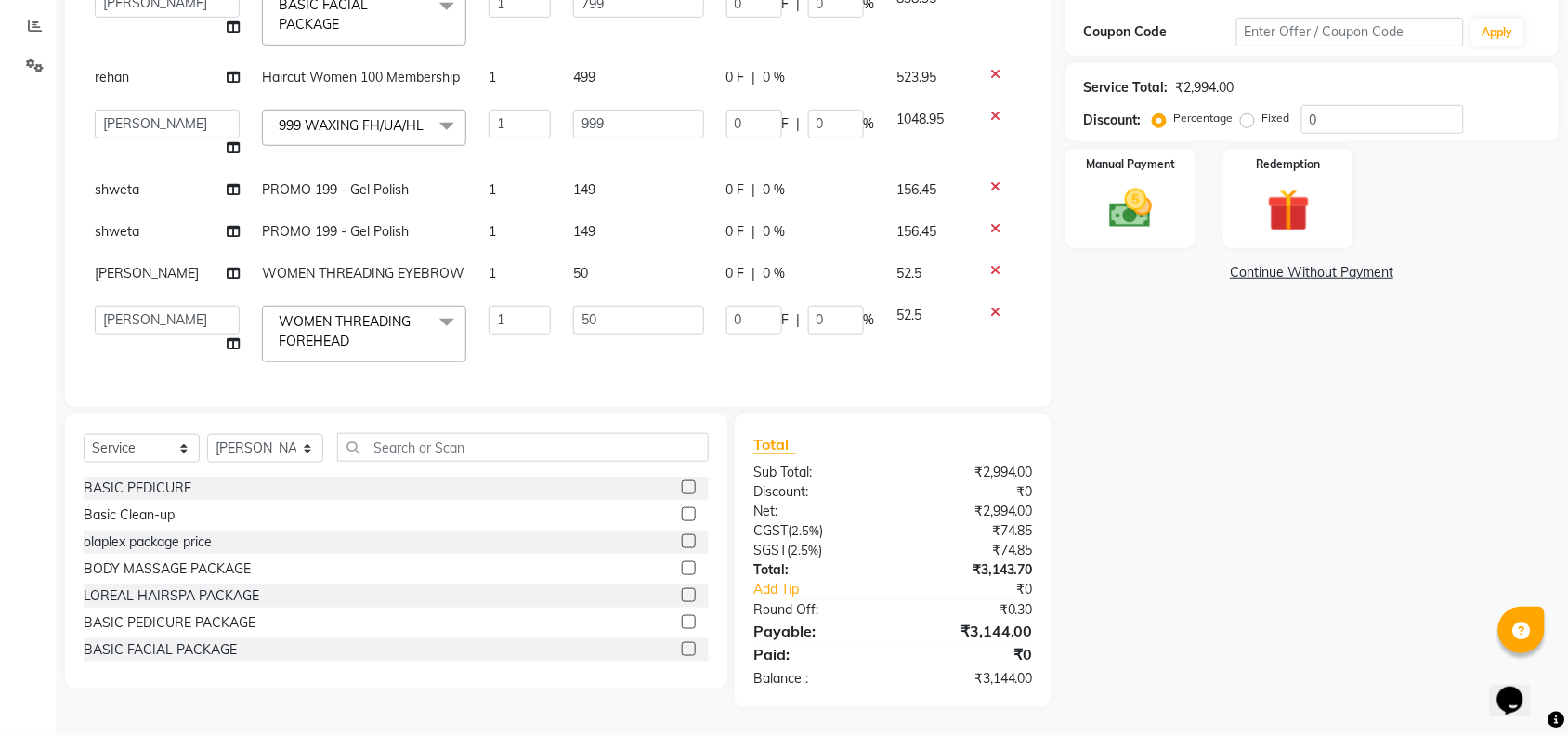
click at [562, 217] on td "149" at bounding box center [639, 232] width 153 height 42
select select "62976"
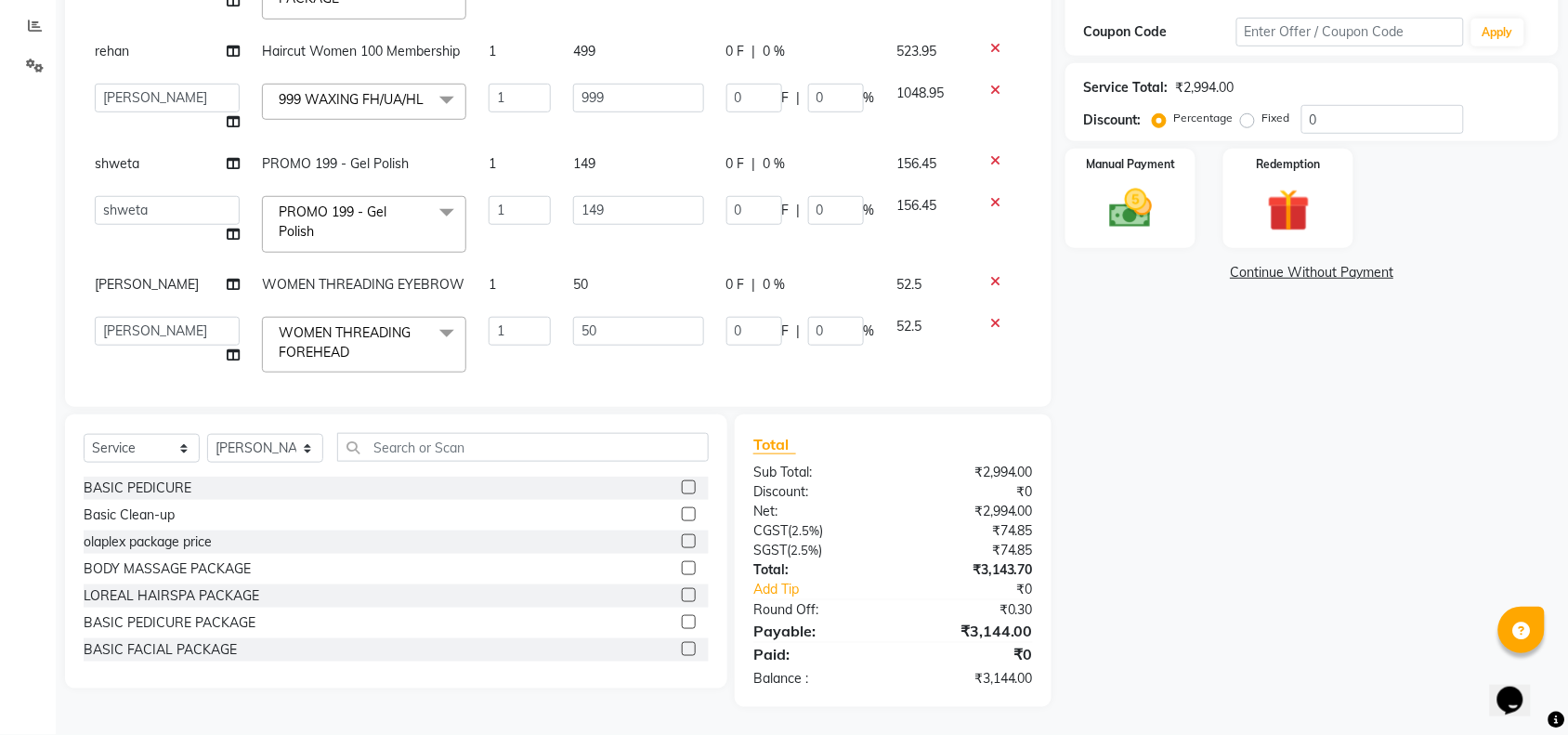
click at [562, 217] on td "149" at bounding box center [639, 224] width 153 height 79
click at [610, 92] on input "999" at bounding box center [639, 98] width 131 height 29
type input "9"
type input "490"
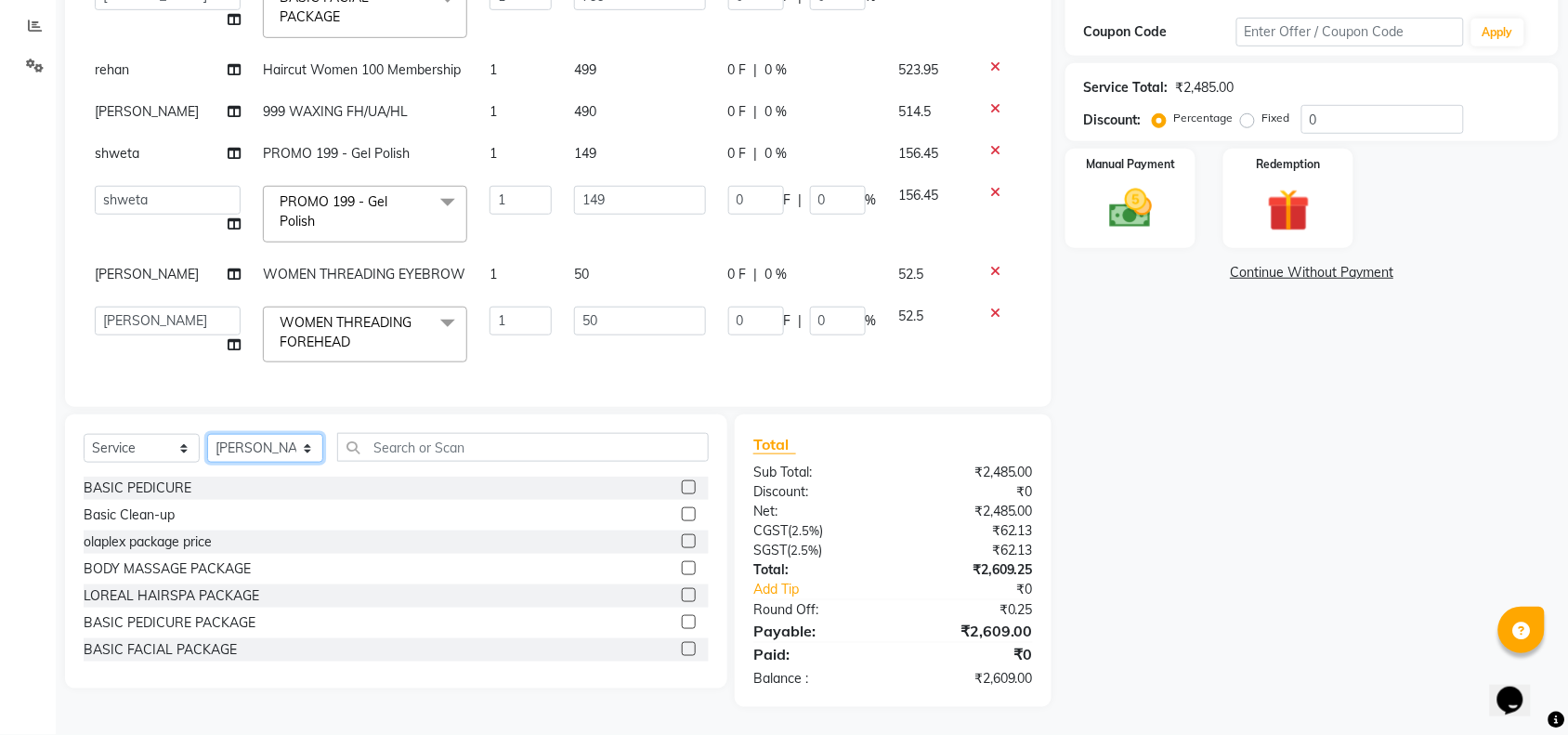
click at [285, 433] on select "Select Stylist adil Admin AHSAN SHAIKH aman Ana's Anuja anushree Ashish chandan…" at bounding box center [265, 447] width 116 height 29
select select "89645"
click at [285, 433] on select "Select Stylist adil Admin AHSAN SHAIKH aman Ana's Anuja anushree Ashish chandan…" at bounding box center [265, 447] width 116 height 29
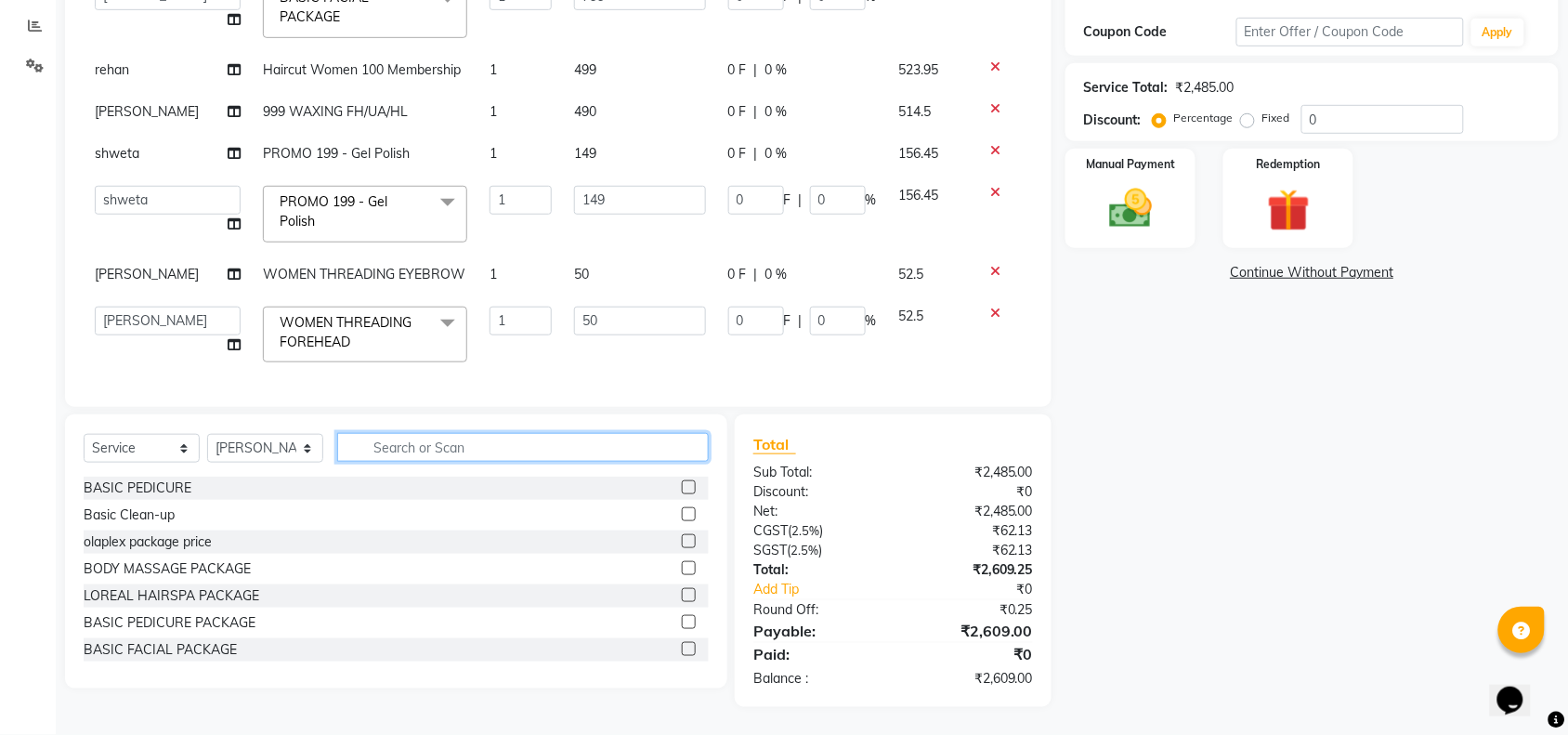
click at [436, 447] on input "text" at bounding box center [523, 446] width 372 height 29
type input "waxing"
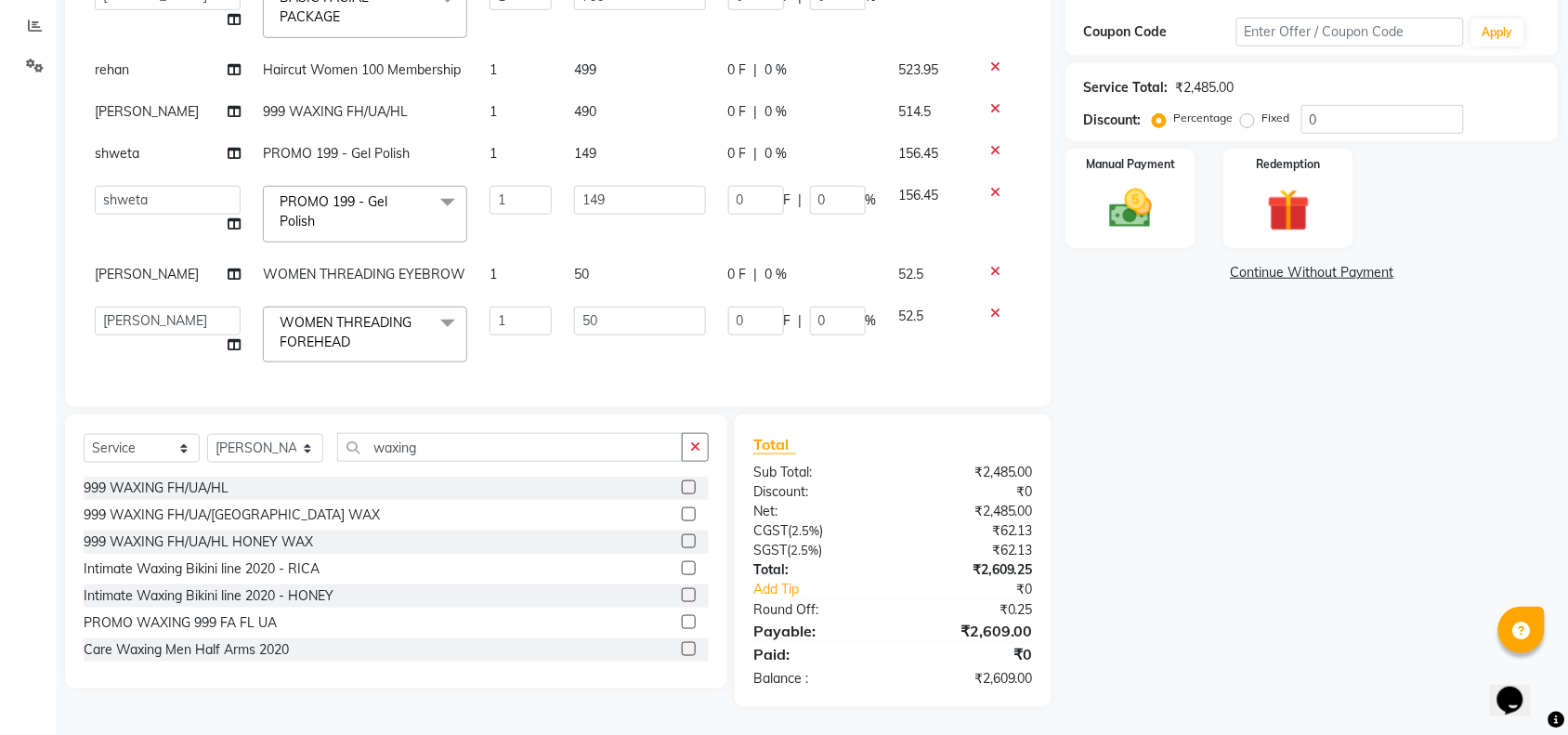
click at [682, 480] on label at bounding box center [688, 487] width 14 height 14
click at [682, 482] on input "checkbox" at bounding box center [687, 488] width 12 height 12
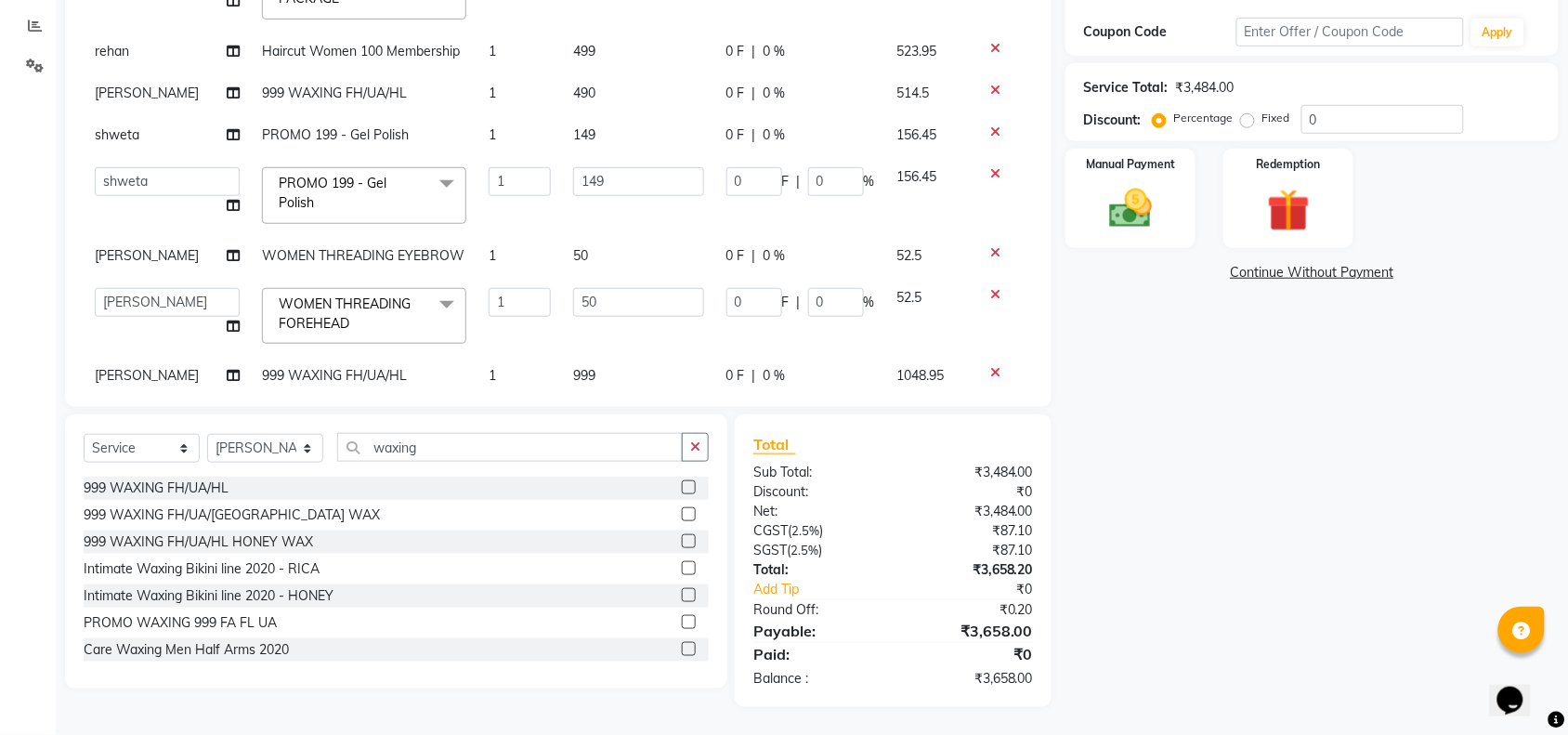
scroll to position [0, 0]
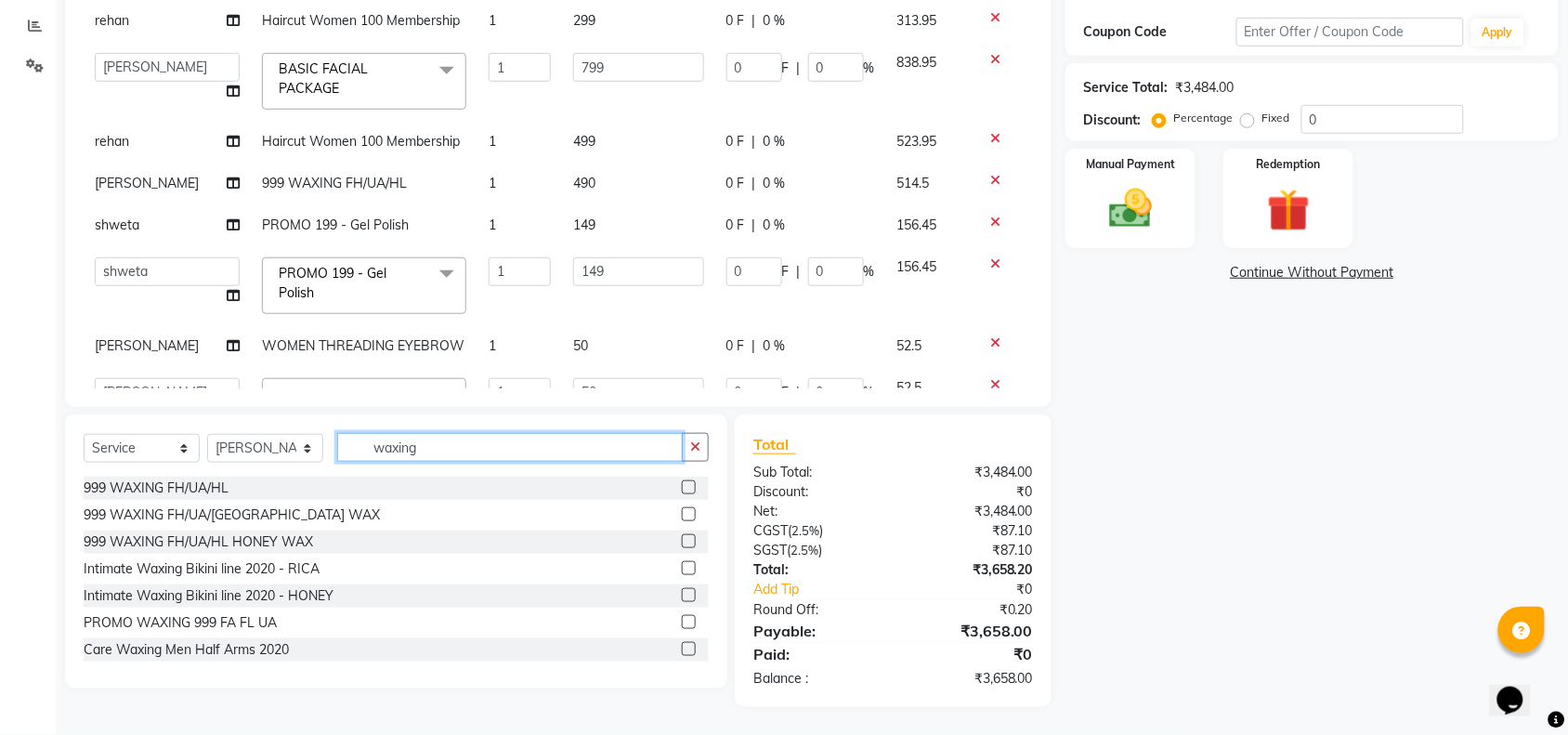
click at [619, 455] on input "waxing" at bounding box center [510, 446] width 346 height 29
click at [682, 488] on label at bounding box center [688, 487] width 14 height 14
click at [682, 488] on input "checkbox" at bounding box center [687, 488] width 12 height 12
checkbox input "false"
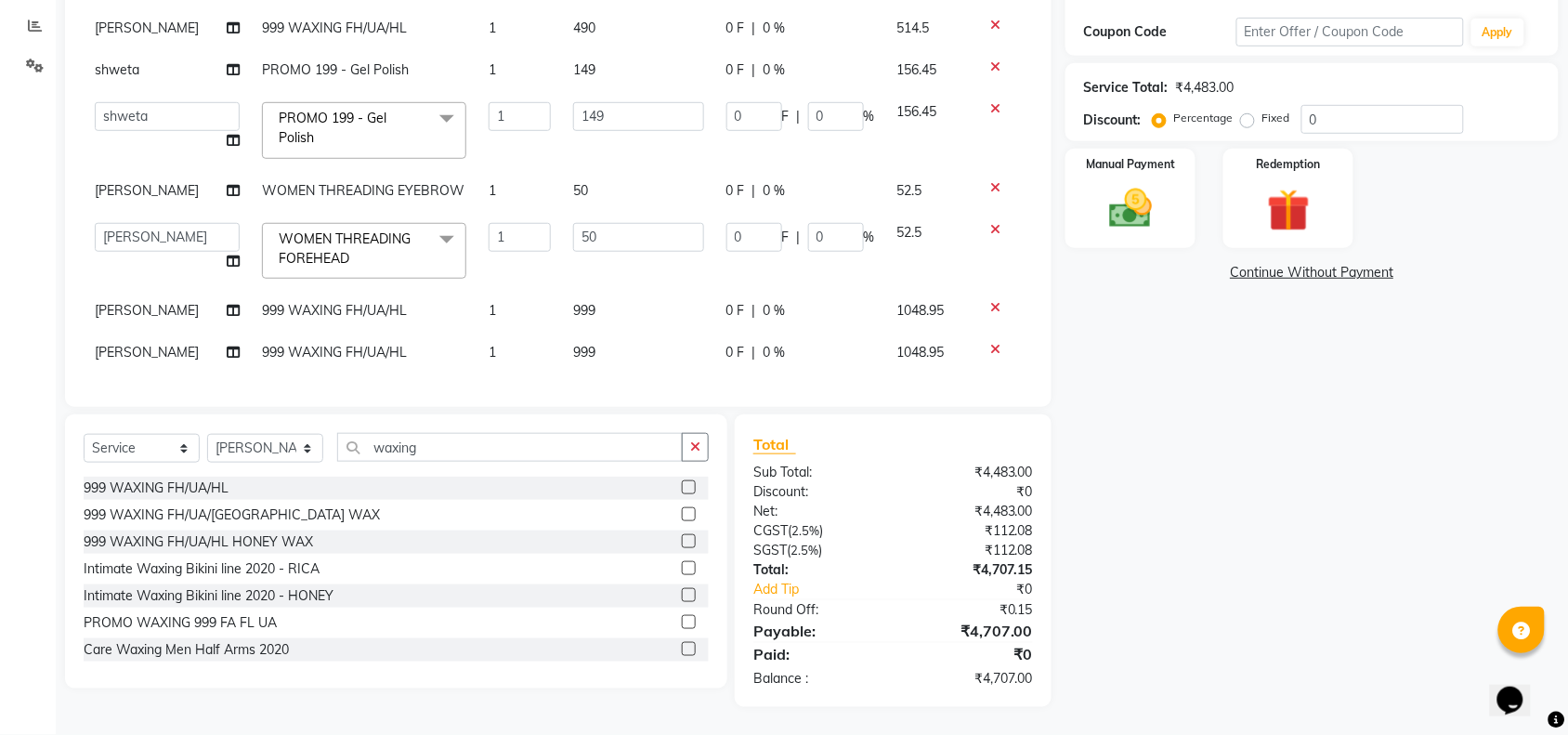
scroll to position [304, 0]
click at [990, 303] on icon at bounding box center [995, 309] width 10 height 13
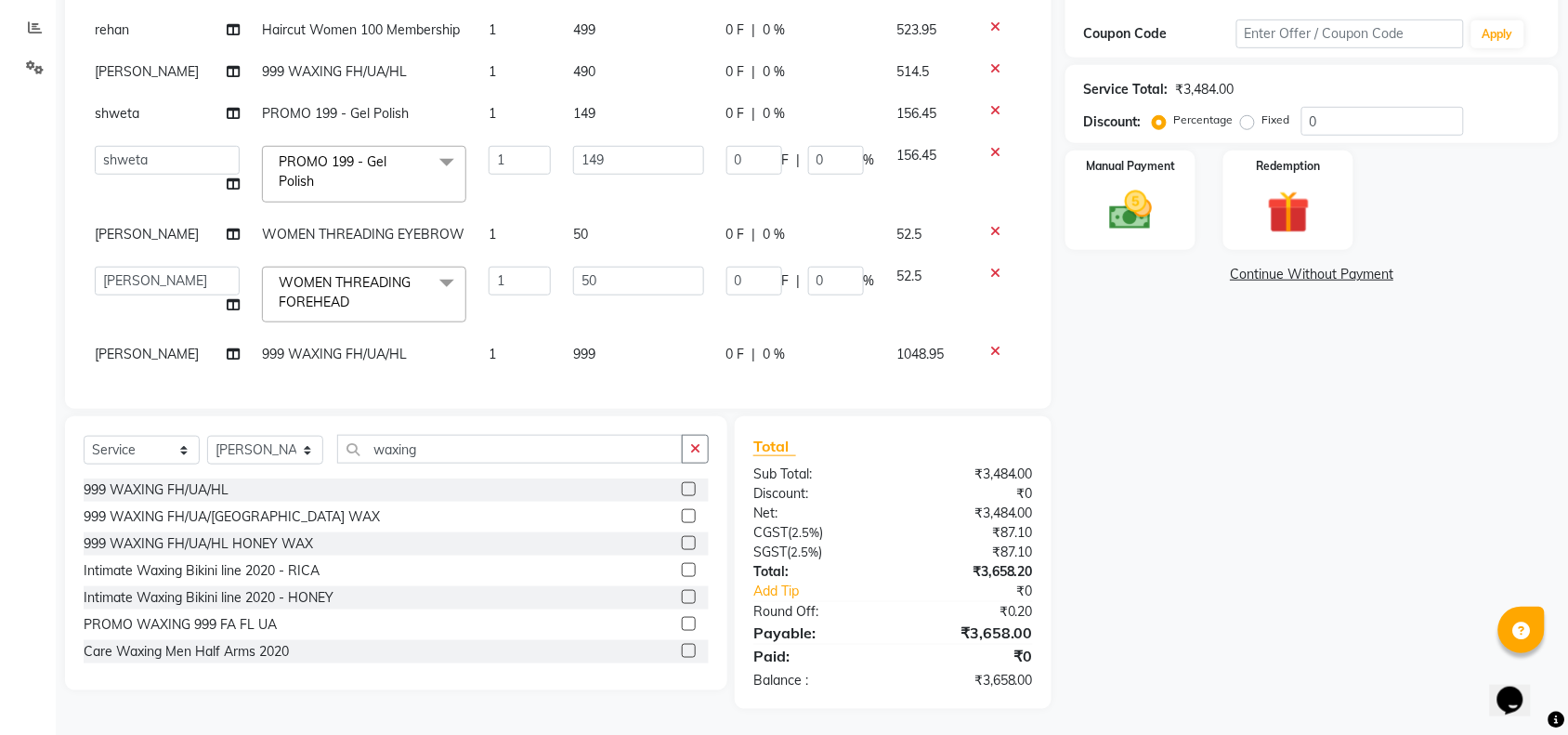
click at [597, 333] on td "999" at bounding box center [639, 354] width 153 height 42
select select "89645"
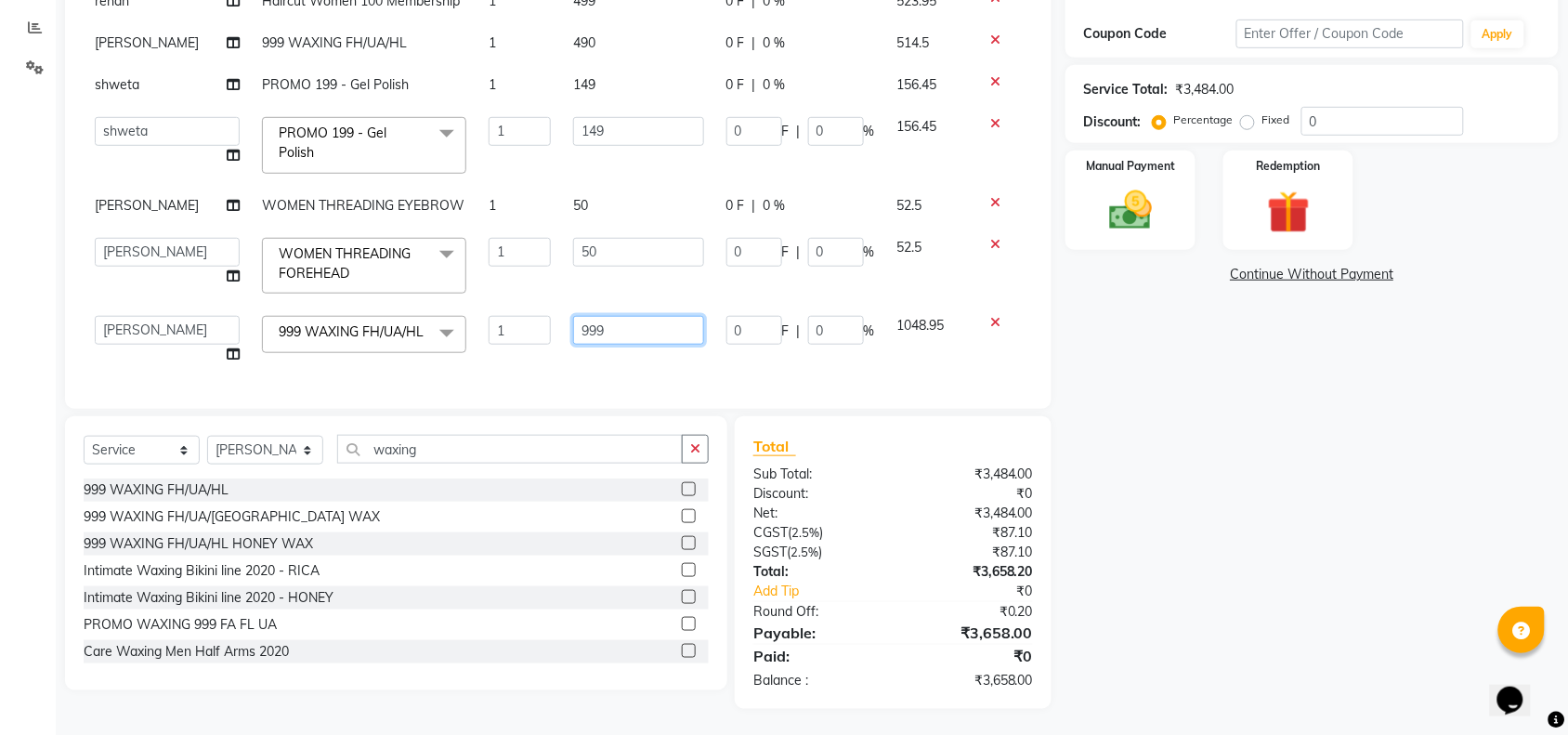
click at [634, 316] on input "999" at bounding box center [639, 330] width 131 height 29
type input "9"
type input "490"
click at [642, 351] on td "490" at bounding box center [639, 340] width 153 height 71
select select "89645"
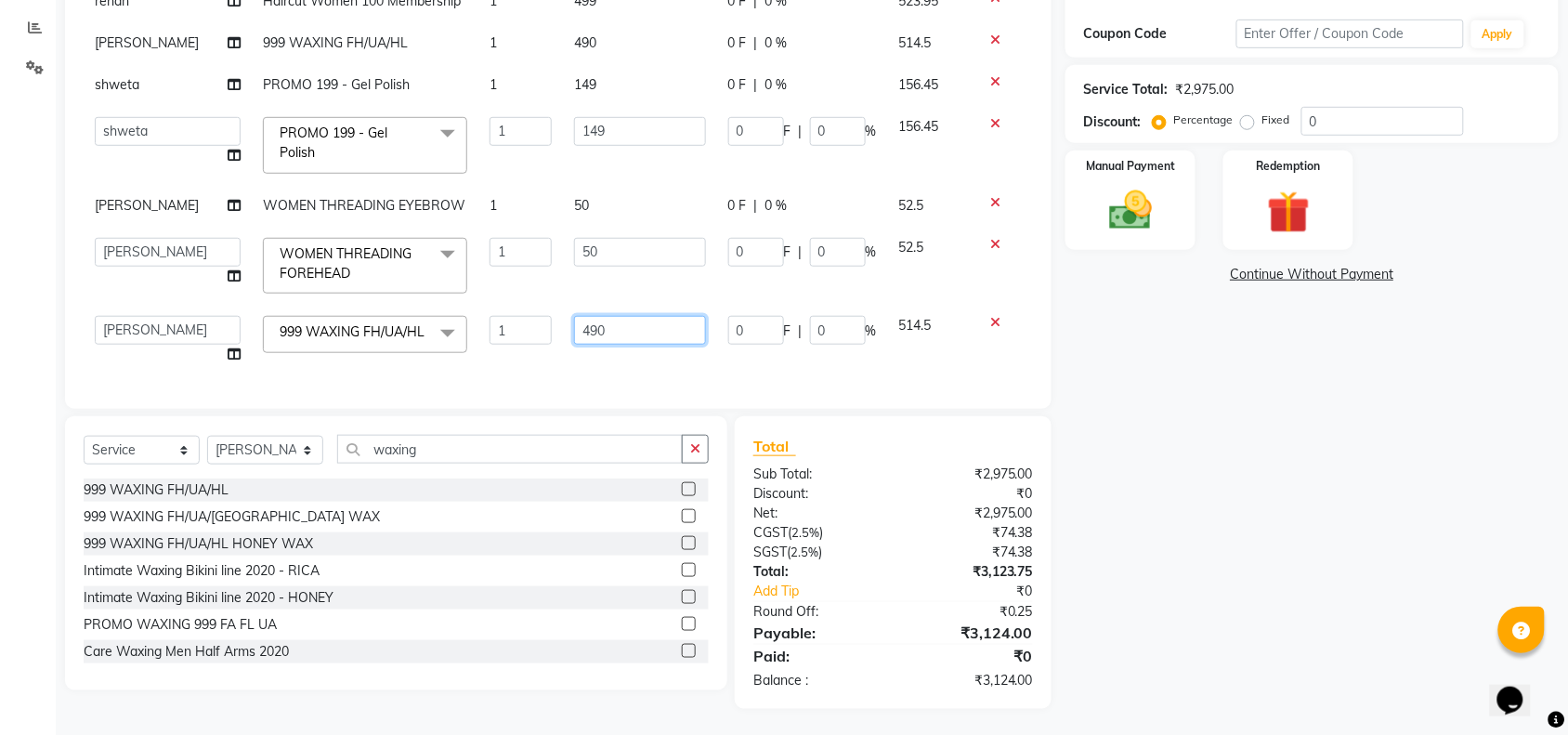
click at [641, 316] on input "490" at bounding box center [640, 330] width 132 height 29
type input "450"
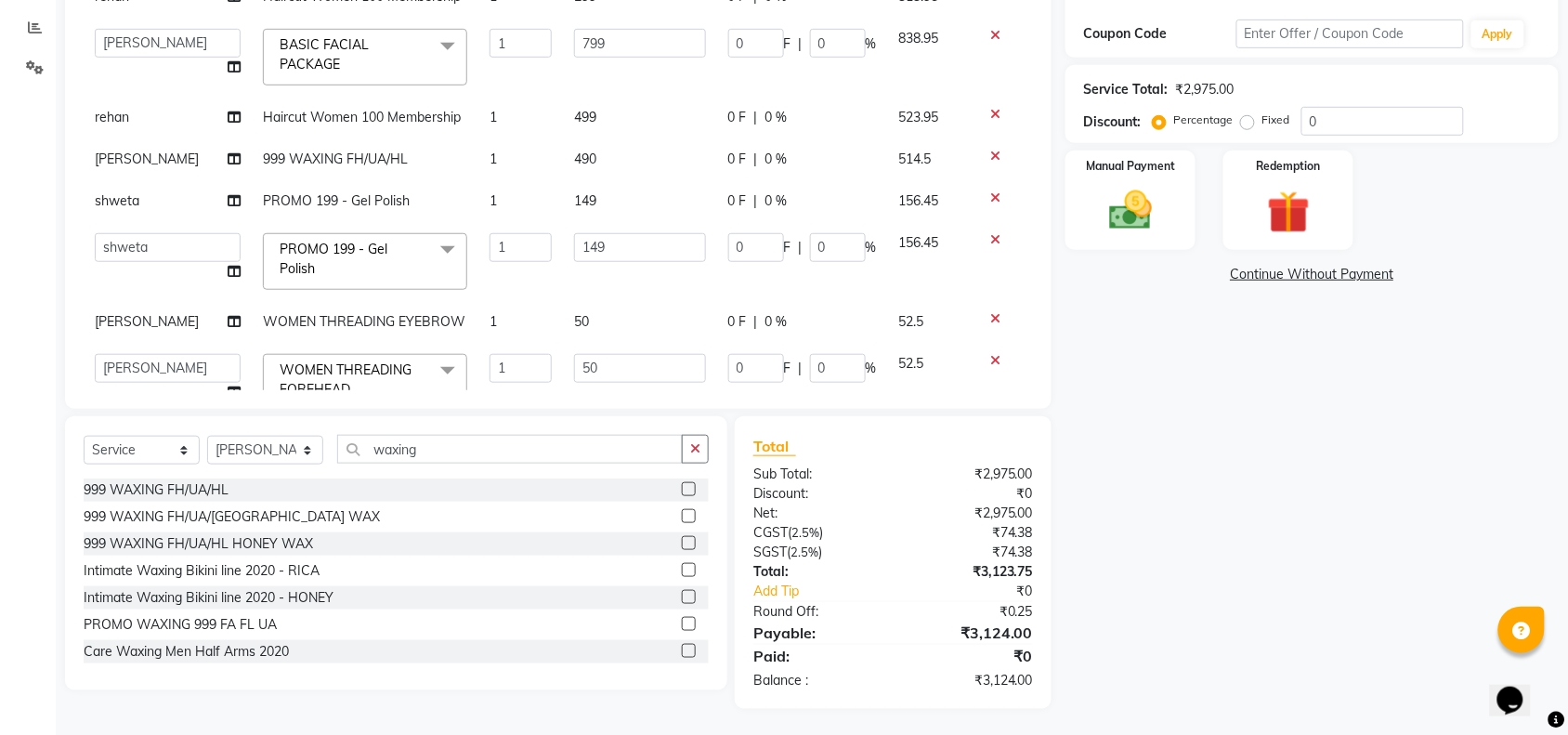
scroll to position [25, 0]
click at [613, 247] on input "149" at bounding box center [640, 248] width 132 height 29
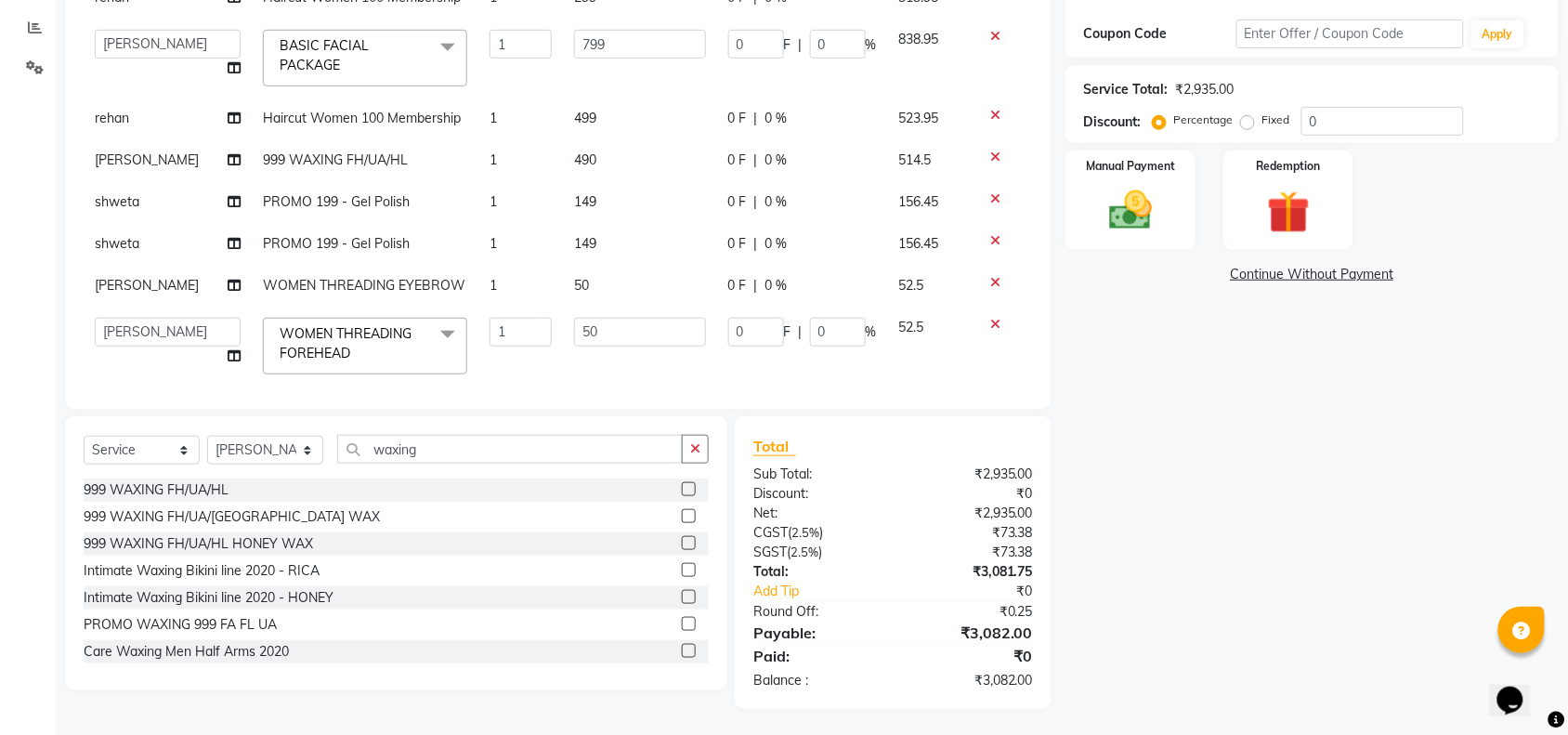
click at [601, 161] on td "490" at bounding box center [640, 160] width 154 height 42
select select "89165"
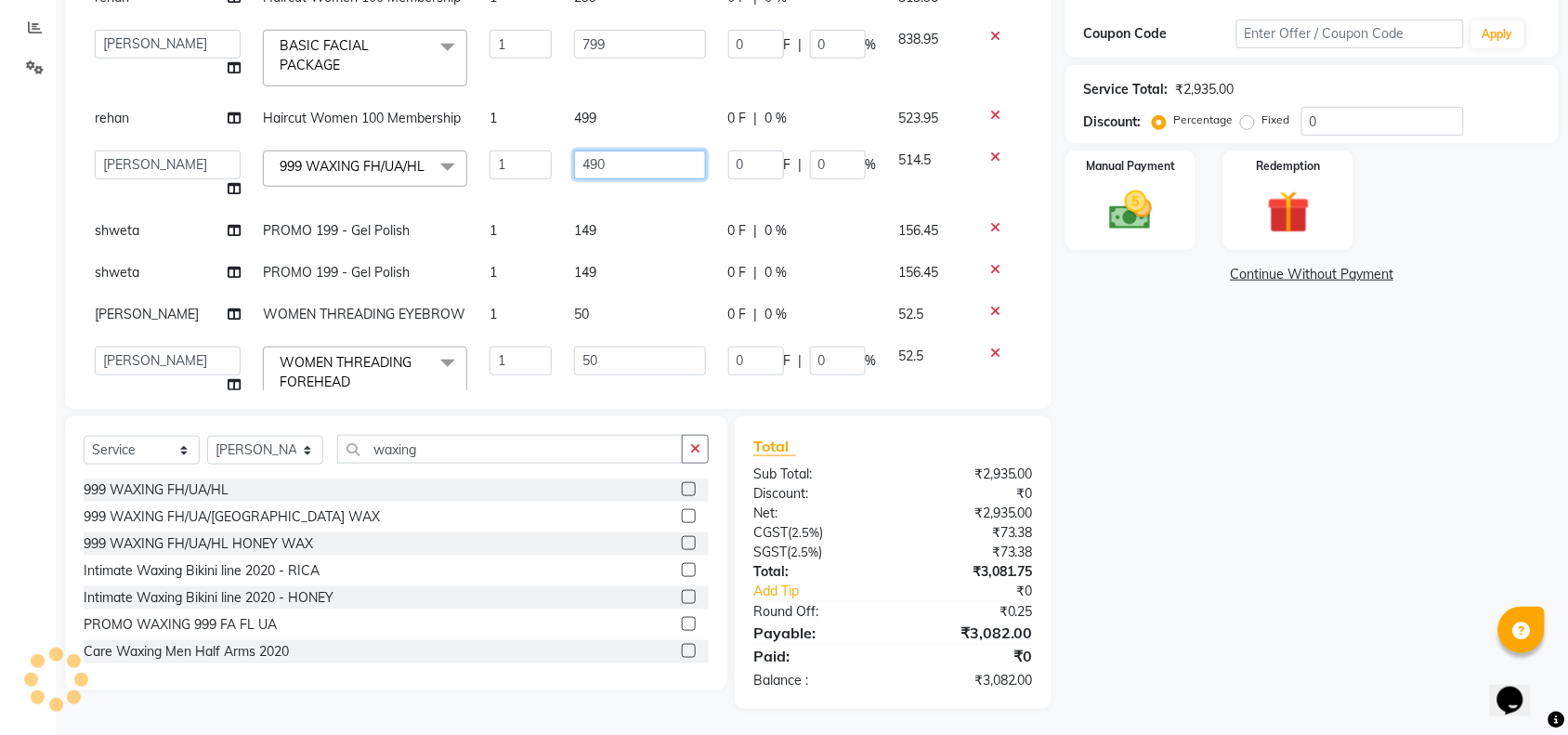
click at [601, 158] on input "490" at bounding box center [640, 164] width 132 height 29
type input "450"
click at [624, 245] on tbody "rehan Haircut Women 100 Membership 1 299 0 F | 0 % 313.95 adil Admin AHSAN SHAI…" at bounding box center [558, 216] width 949 height 479
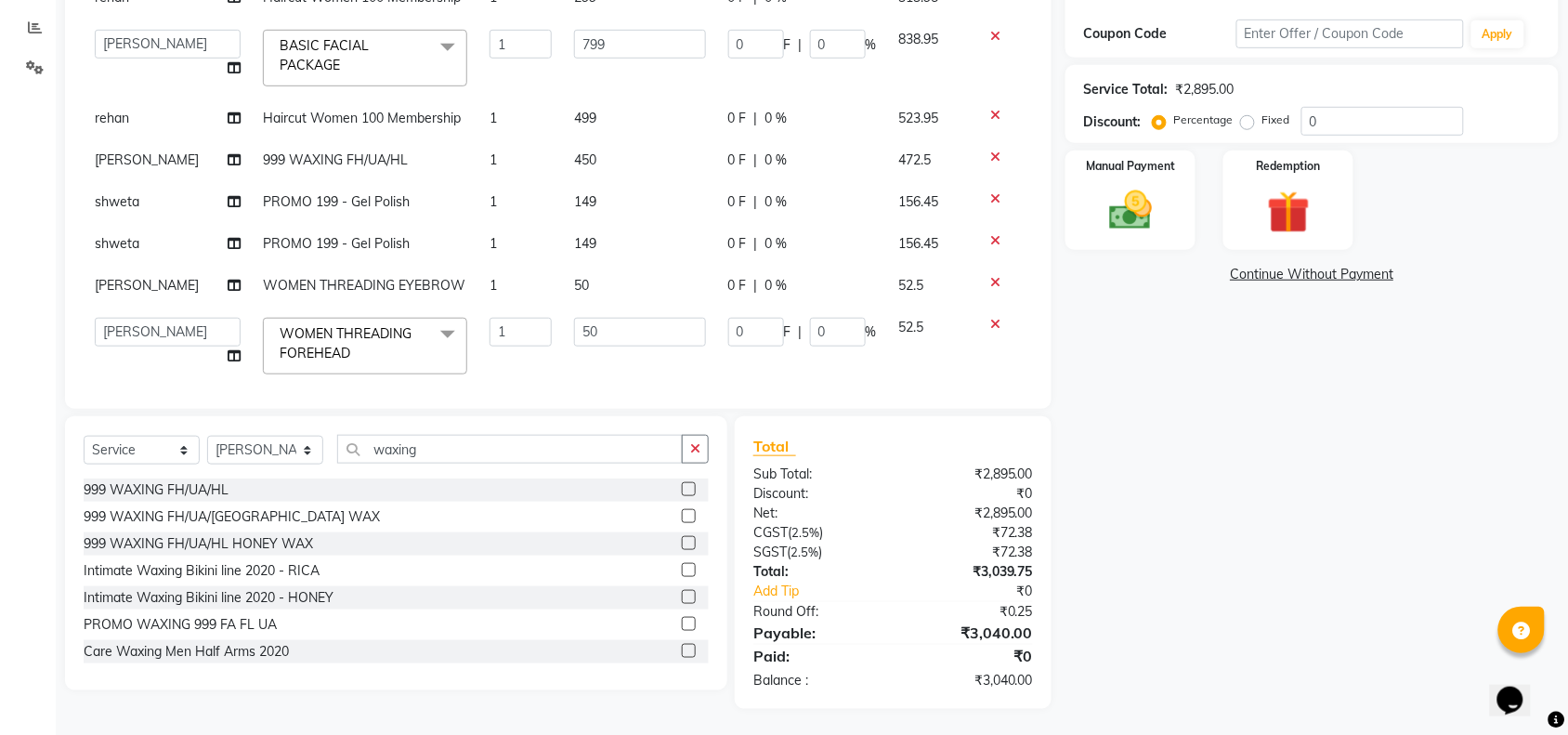
scroll to position [94, 0]
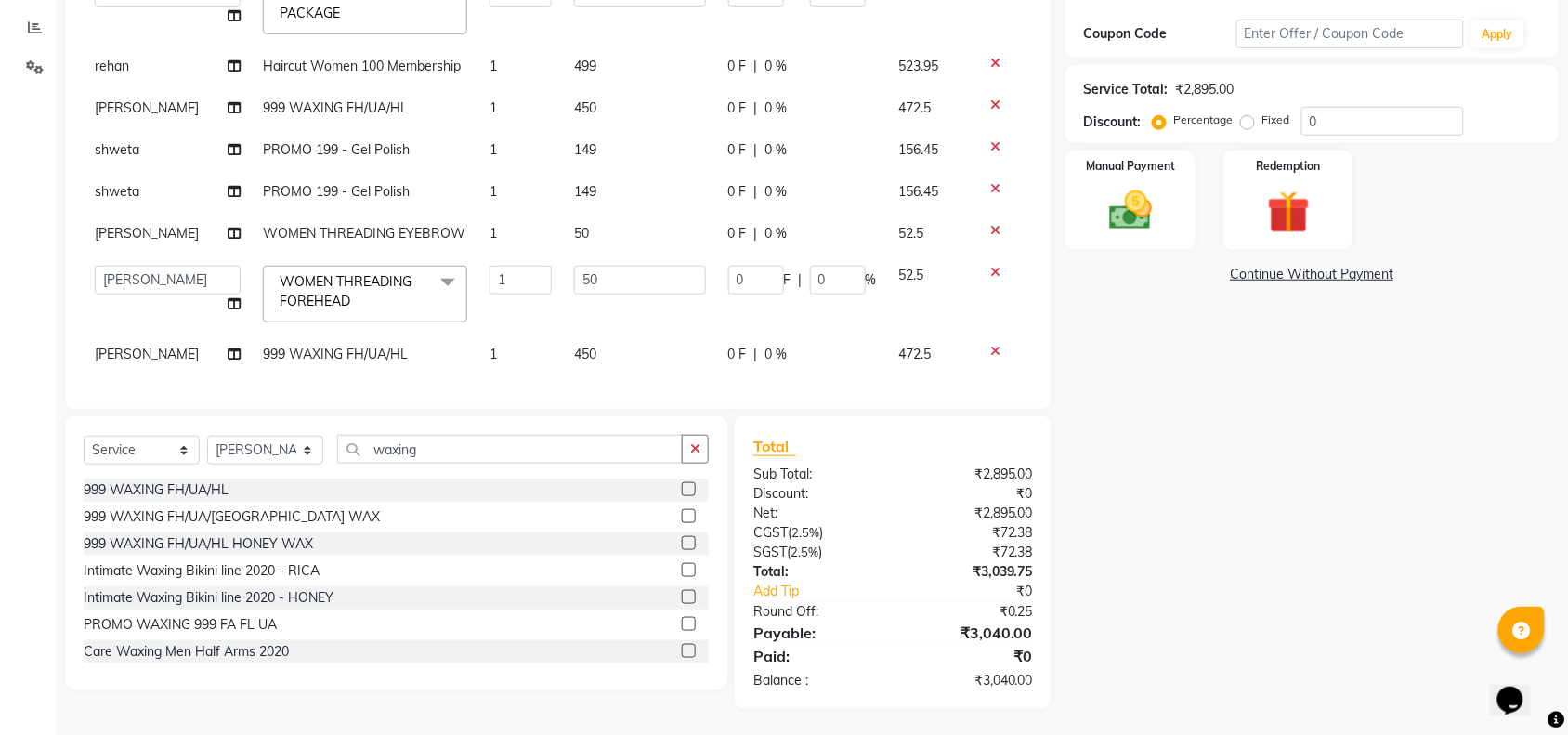
click at [465, 464] on div "Select Service Product Membership Package Voucher Prepaid Gift Card Select Styl…" at bounding box center [396, 456] width 625 height 44
click at [472, 450] on input "waxing" at bounding box center [510, 448] width 346 height 29
click at [699, 455] on button "button" at bounding box center [695, 448] width 27 height 29
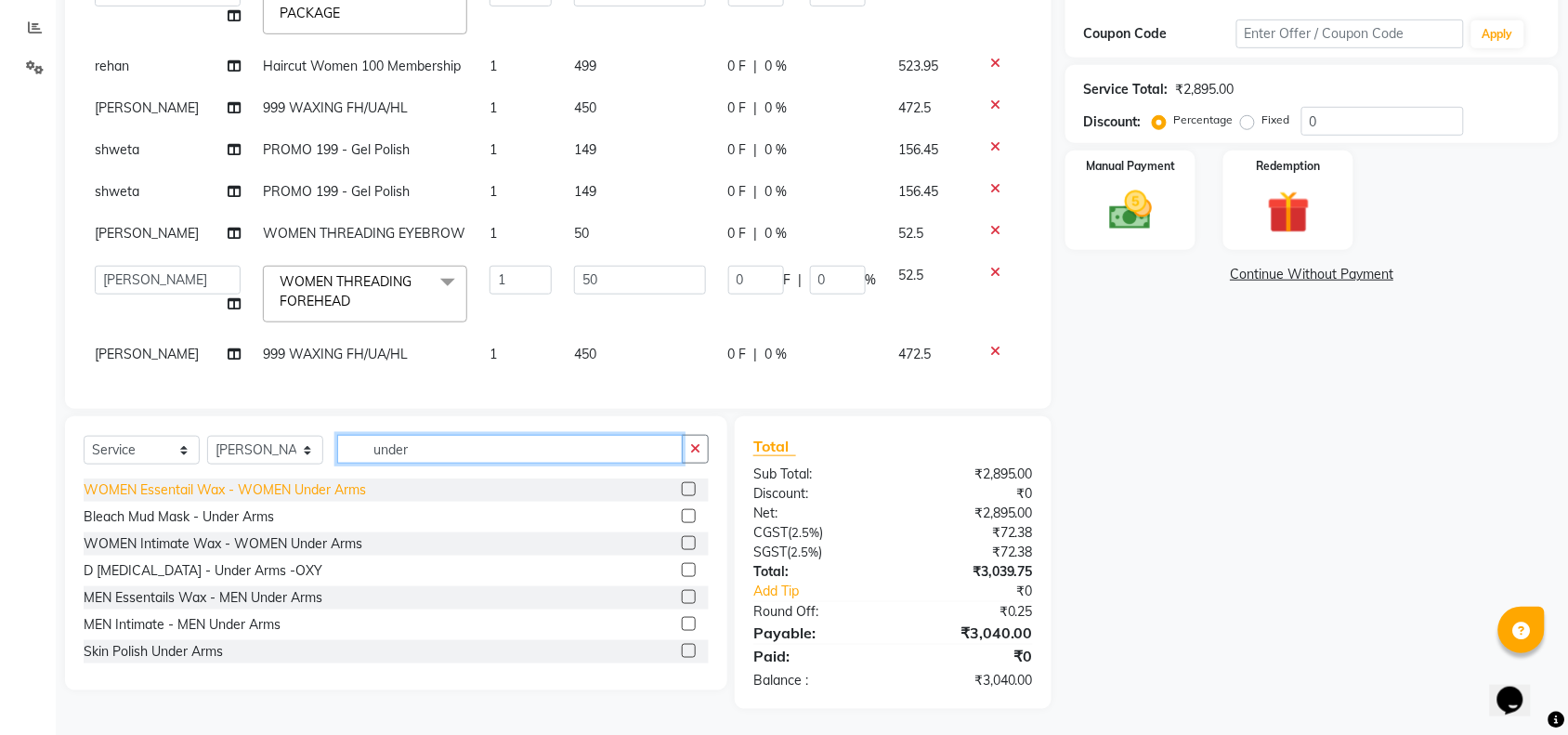
type input "under"
click at [295, 486] on div "WOMEN Essentail Wax - WOMEN Under Arms" at bounding box center [225, 489] width 282 height 20
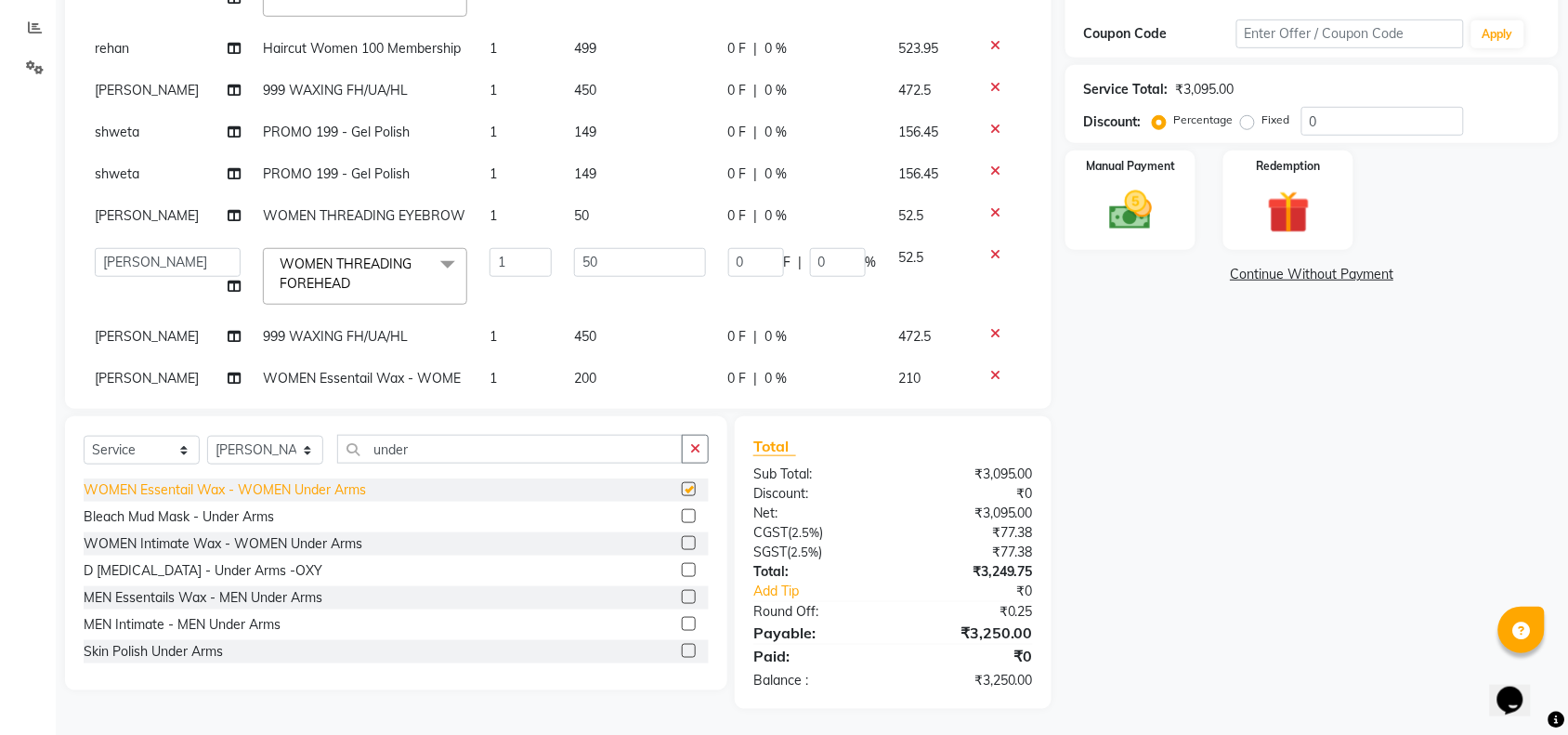
checkbox input "false"
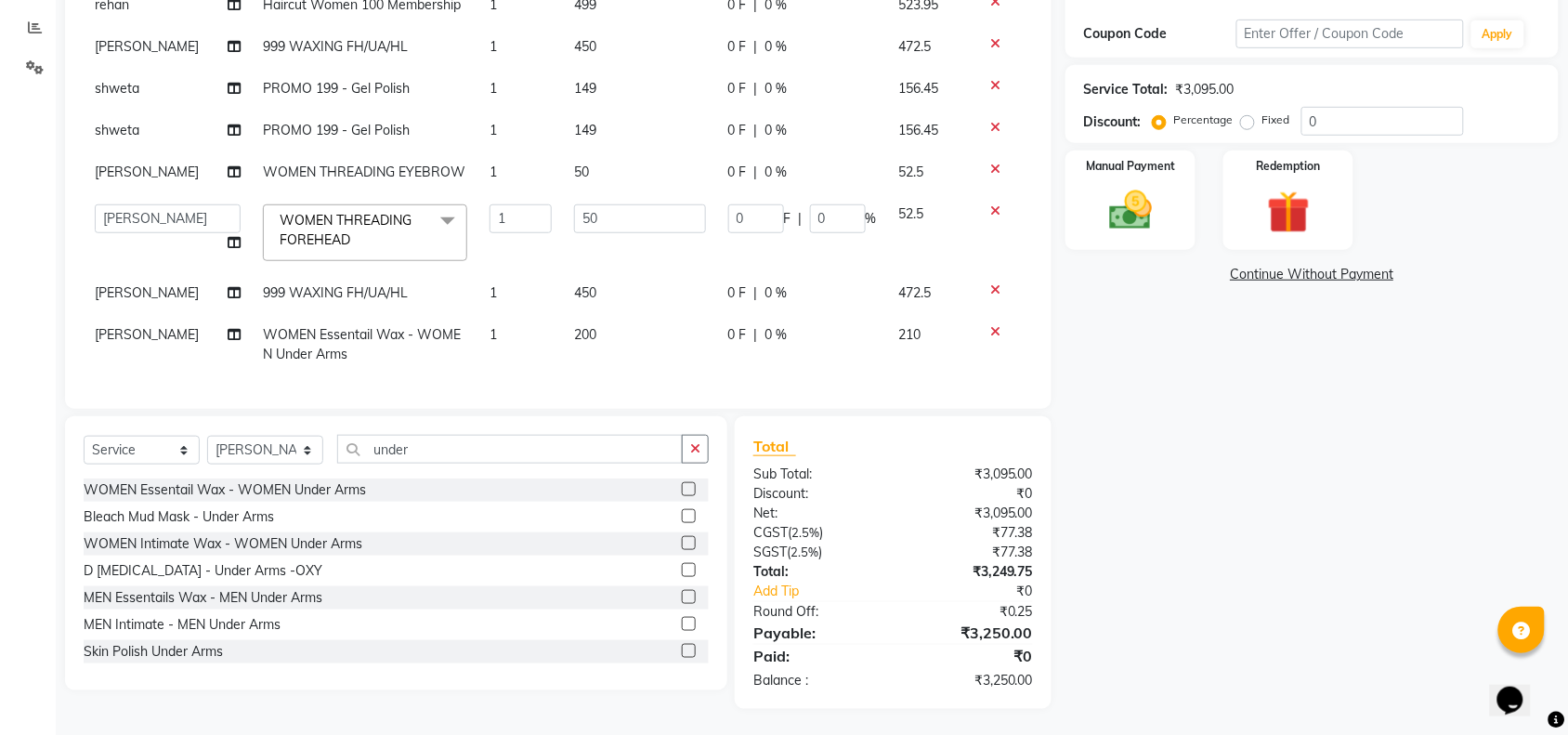
click at [595, 314] on td "200" at bounding box center [640, 345] width 154 height 62
select select "89645"
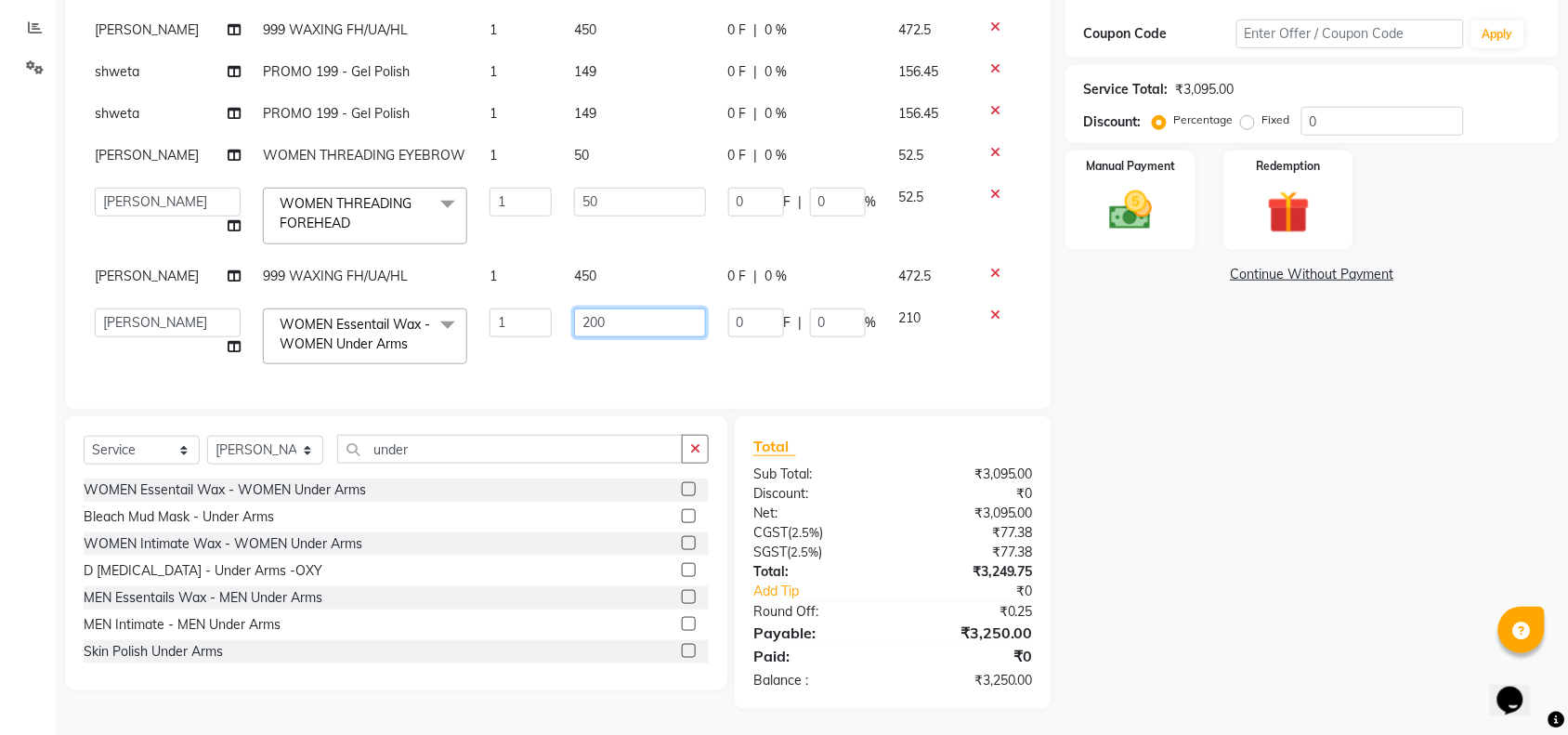
click at [604, 311] on input "200" at bounding box center [640, 322] width 132 height 29
type input "2"
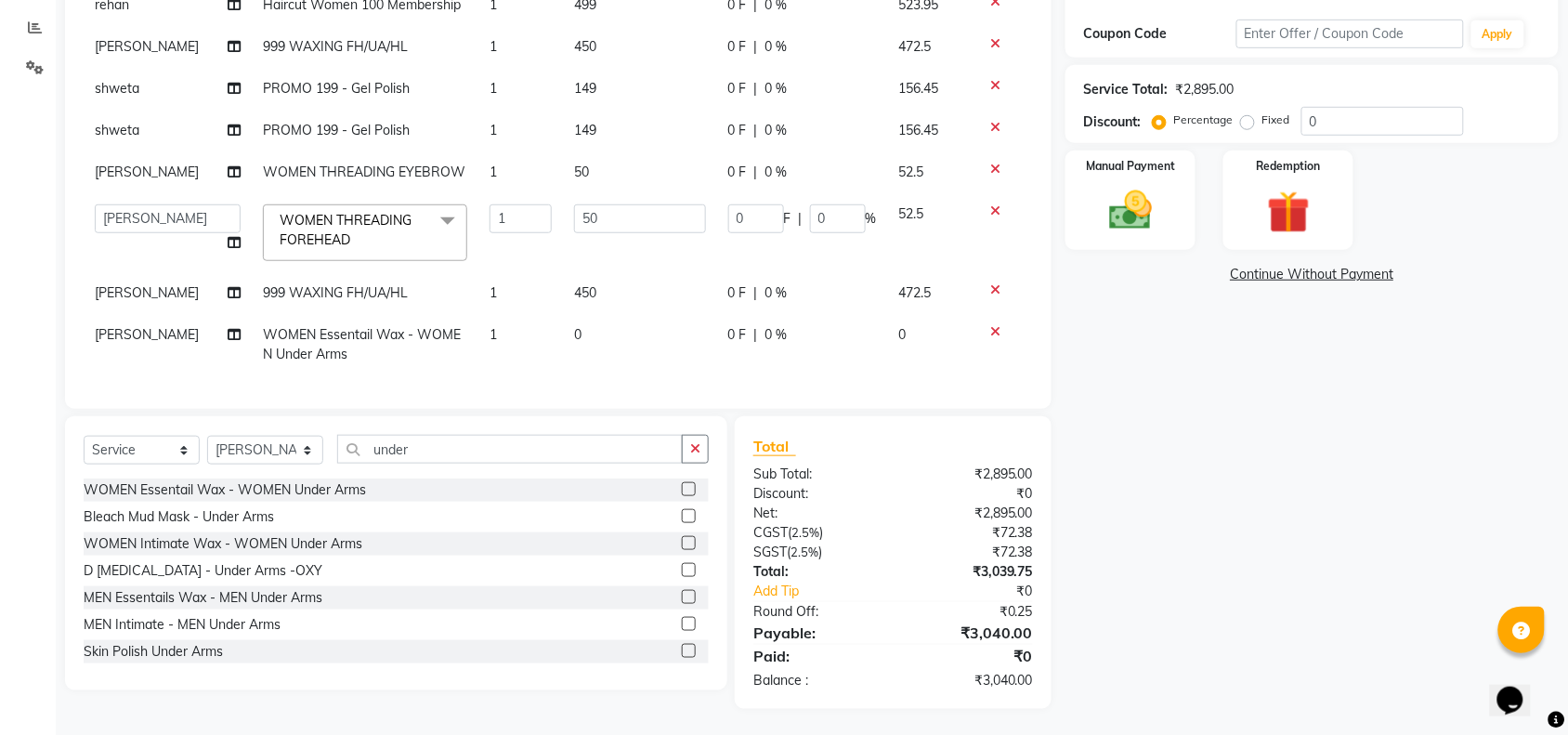
click at [984, 325] on div at bounding box center [1002, 332] width 39 height 13
click at [990, 325] on icon at bounding box center [995, 332] width 10 height 13
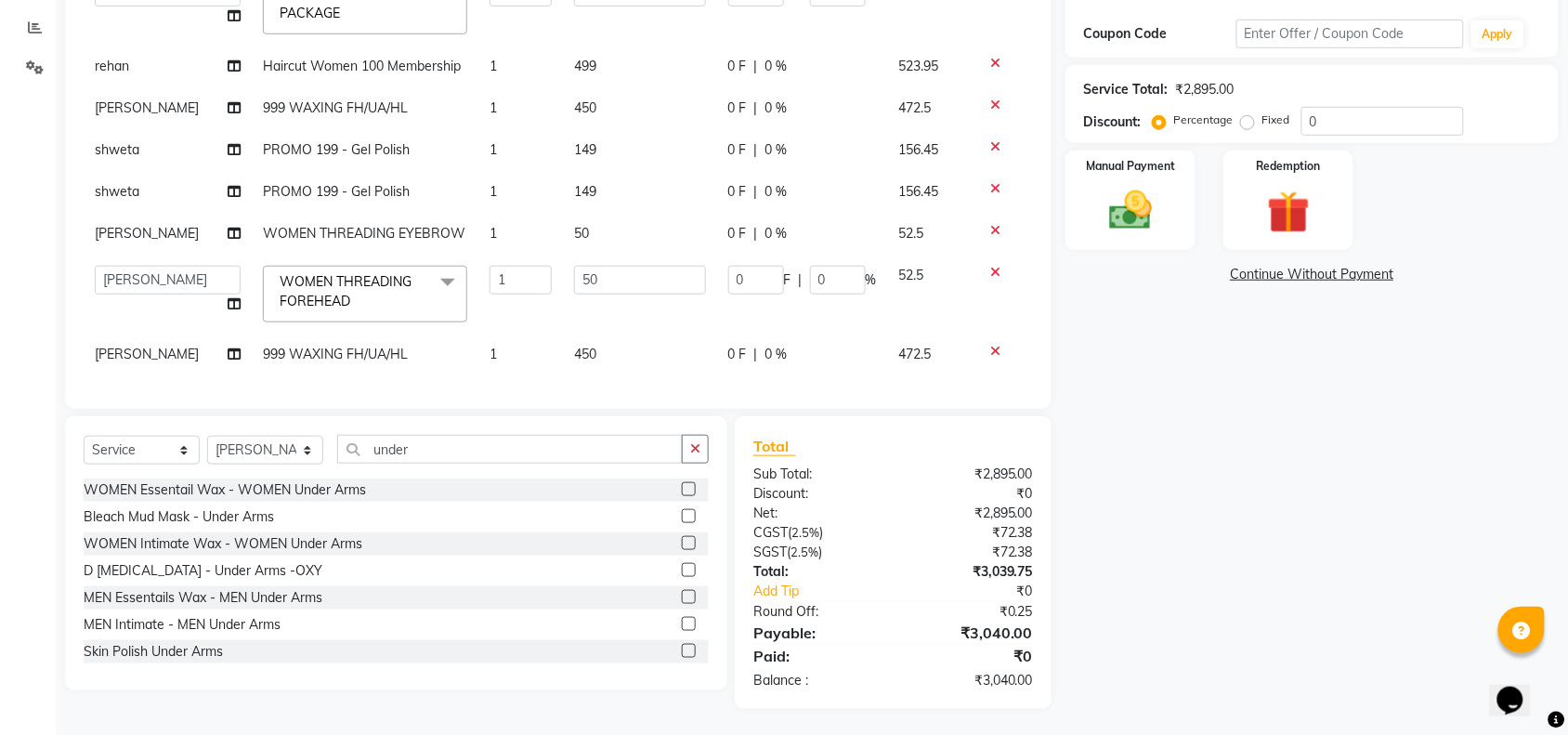
scroll to position [94, 0]
click at [601, 333] on td "450" at bounding box center [640, 354] width 154 height 42
select select "89645"
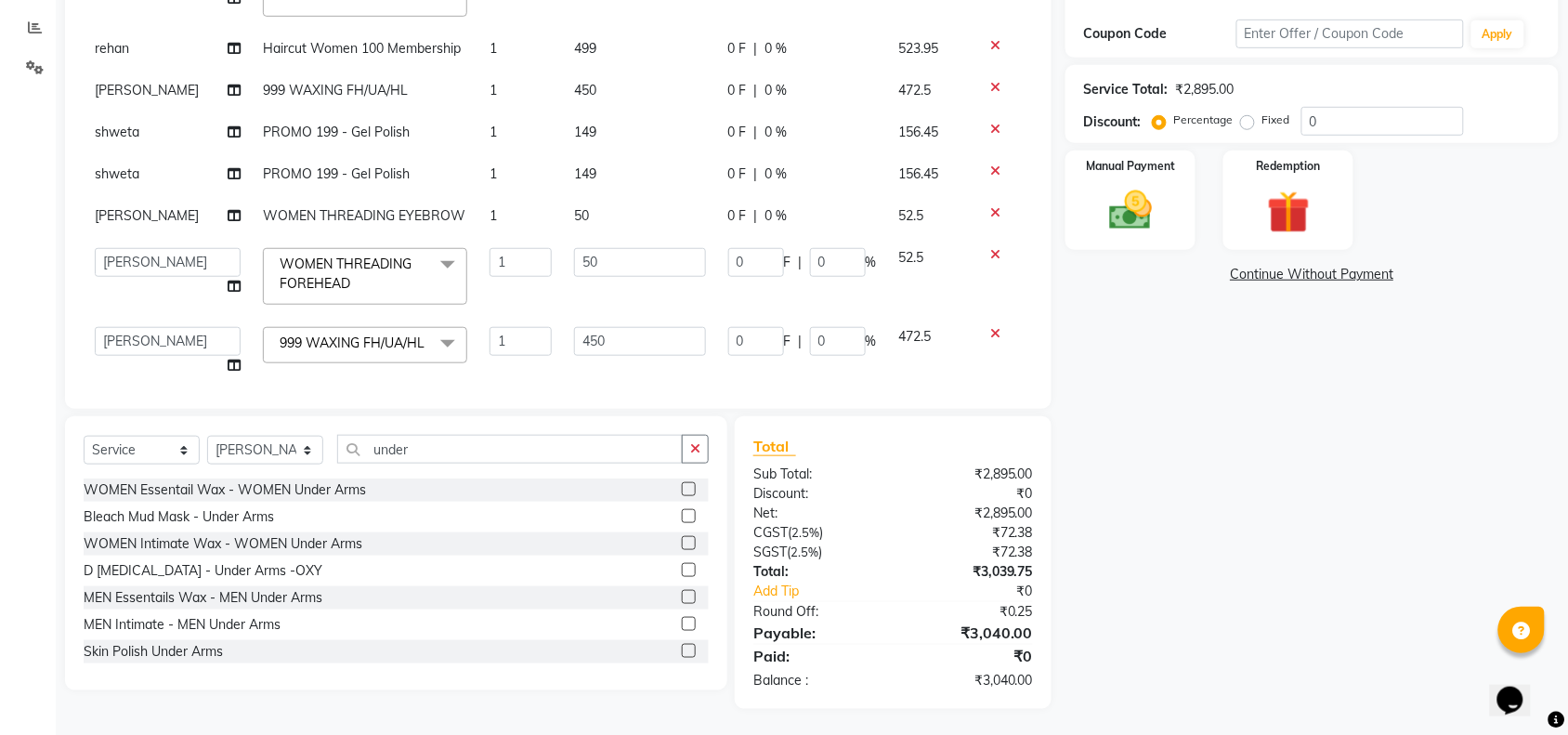
scroll to position [132, 0]
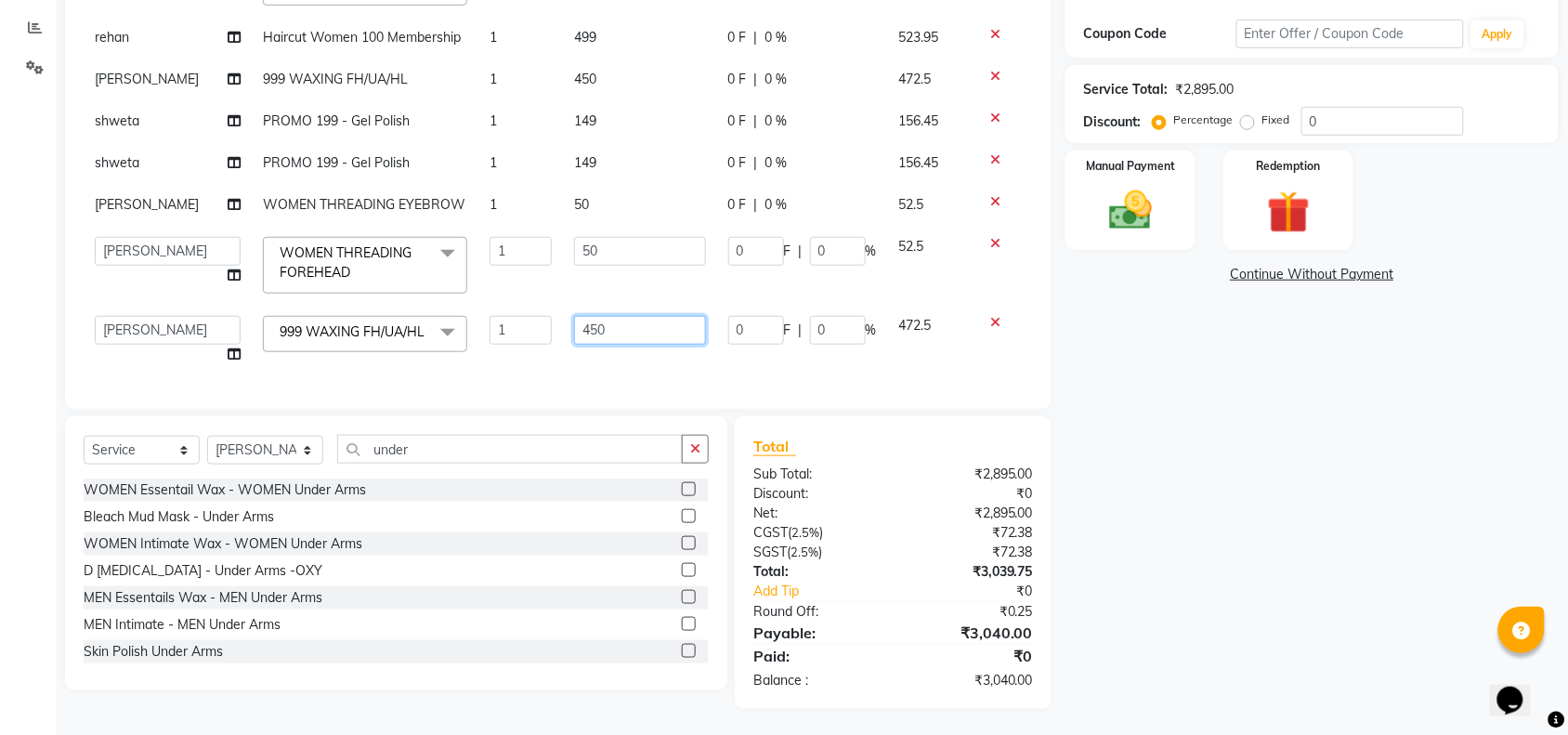
click at [611, 316] on input "450" at bounding box center [640, 330] width 132 height 29
type input "4"
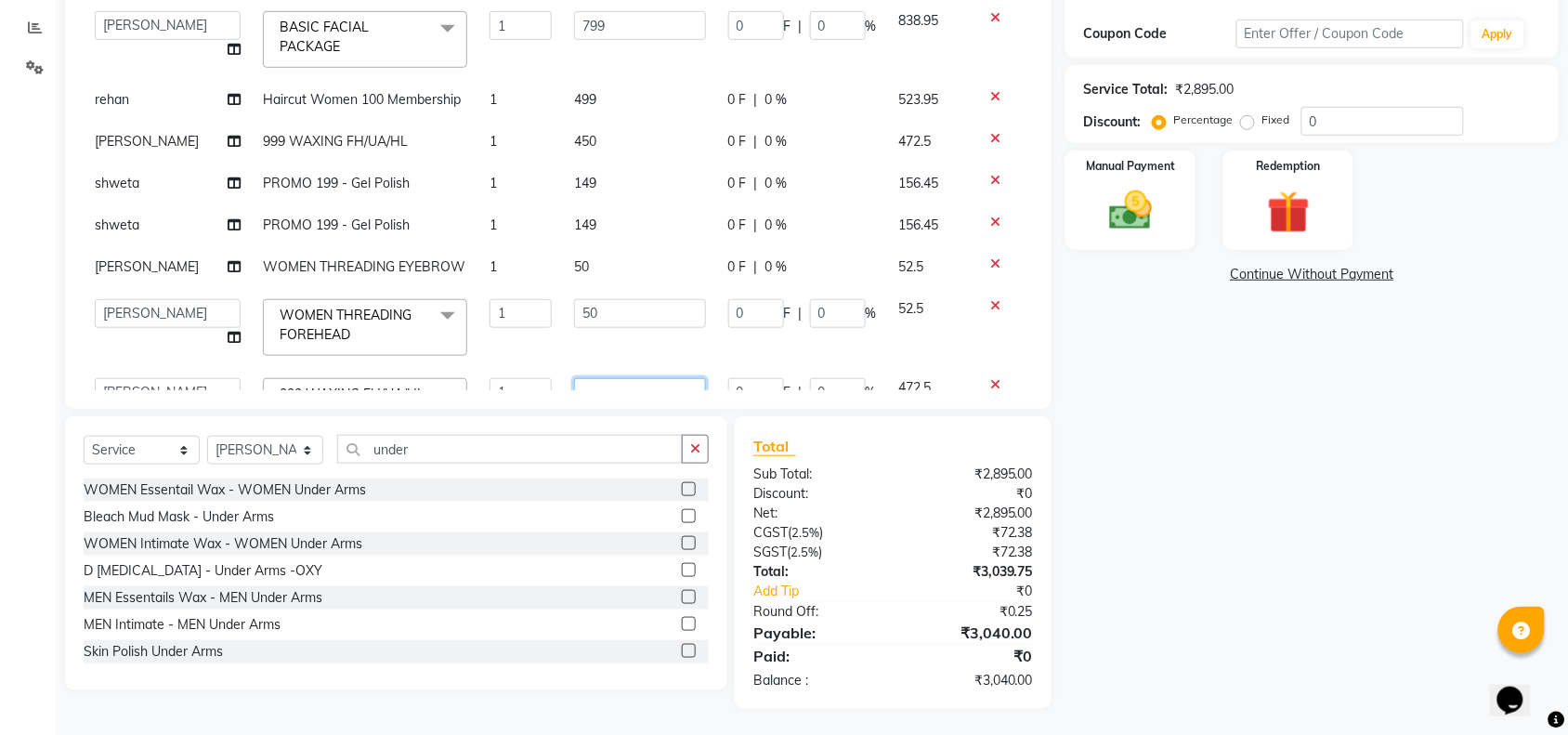
scroll to position [0, 0]
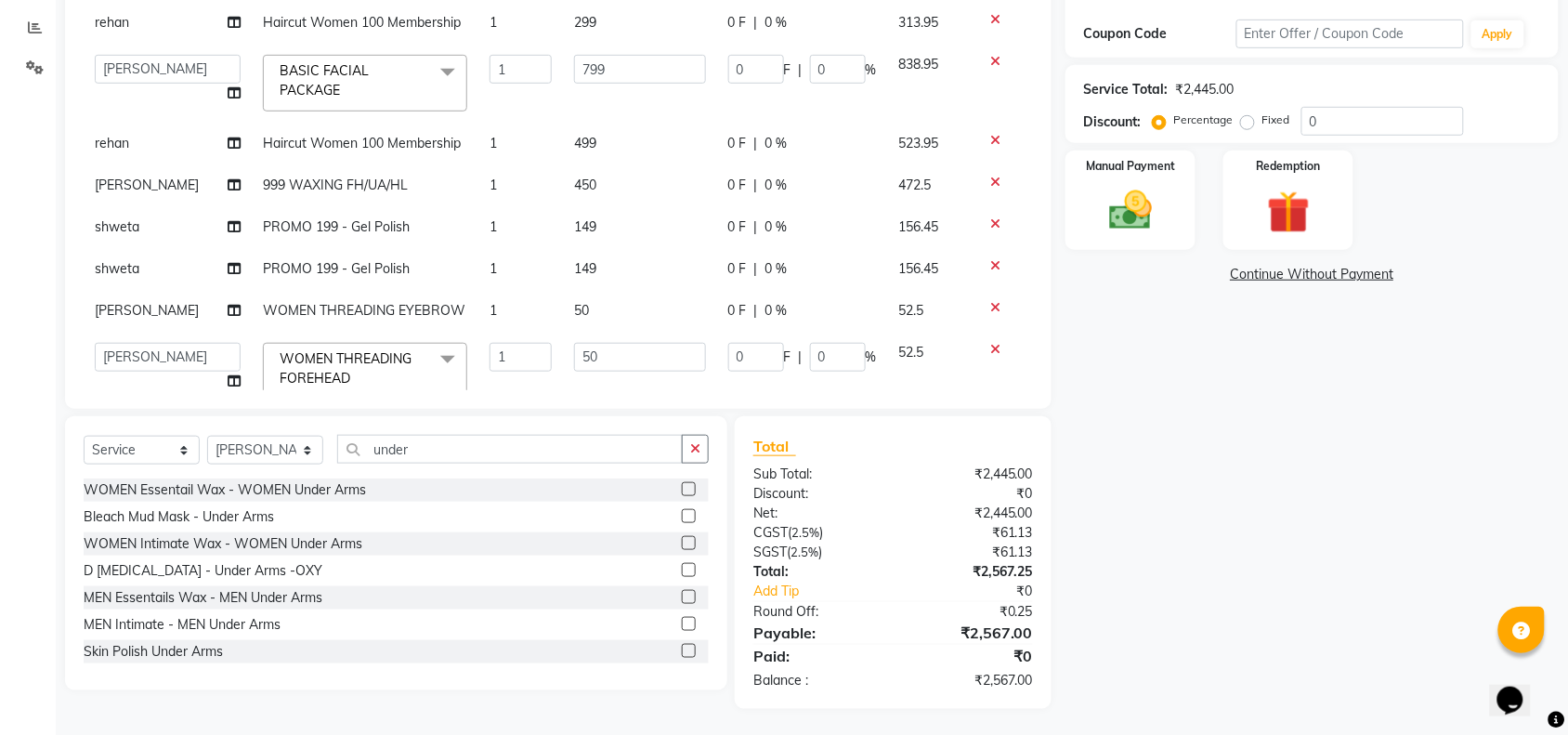
click at [597, 181] on td "450" at bounding box center [640, 185] width 154 height 42
select select "89165"
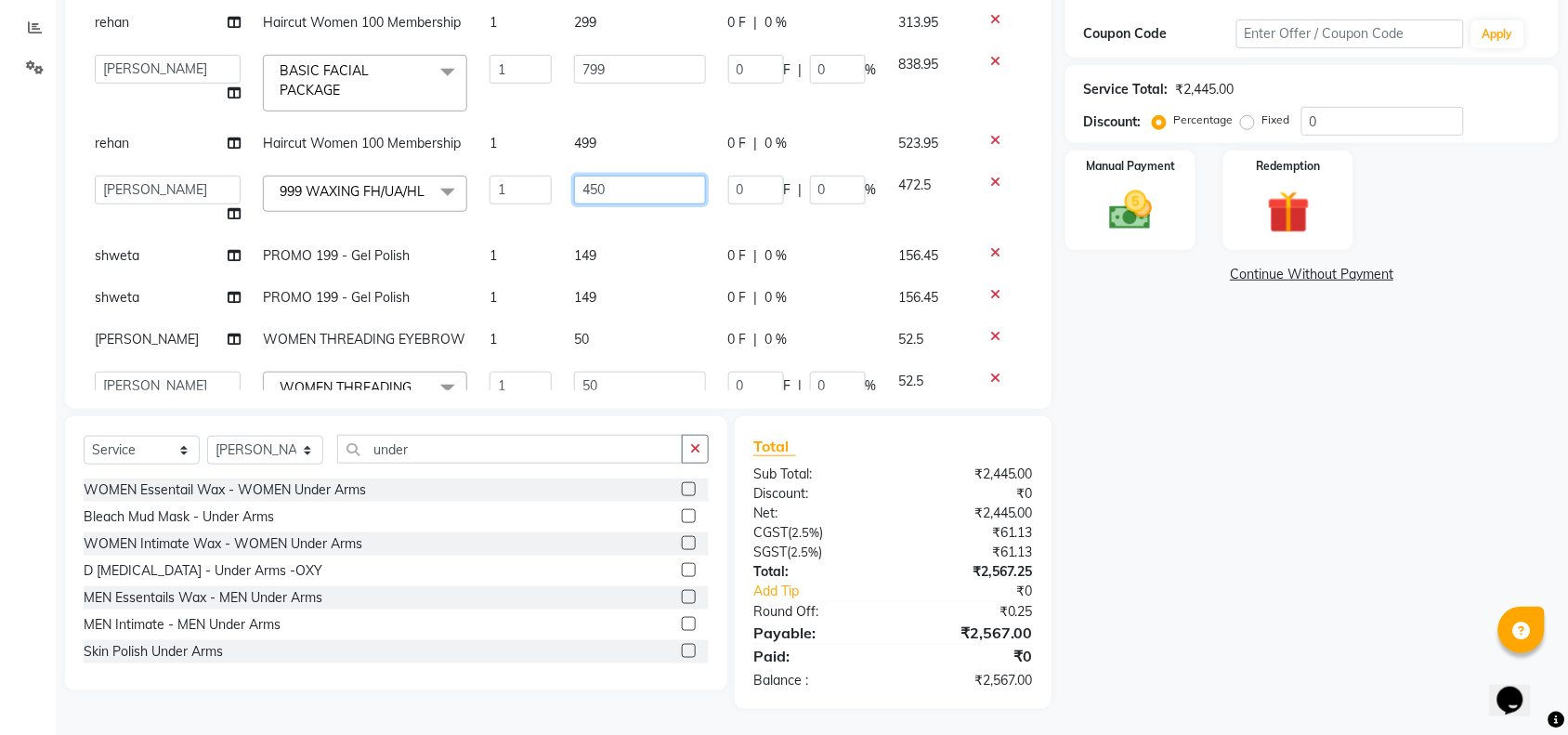
click at [606, 184] on input "450" at bounding box center [640, 190] width 132 height 29
type input "4"
type input "650"
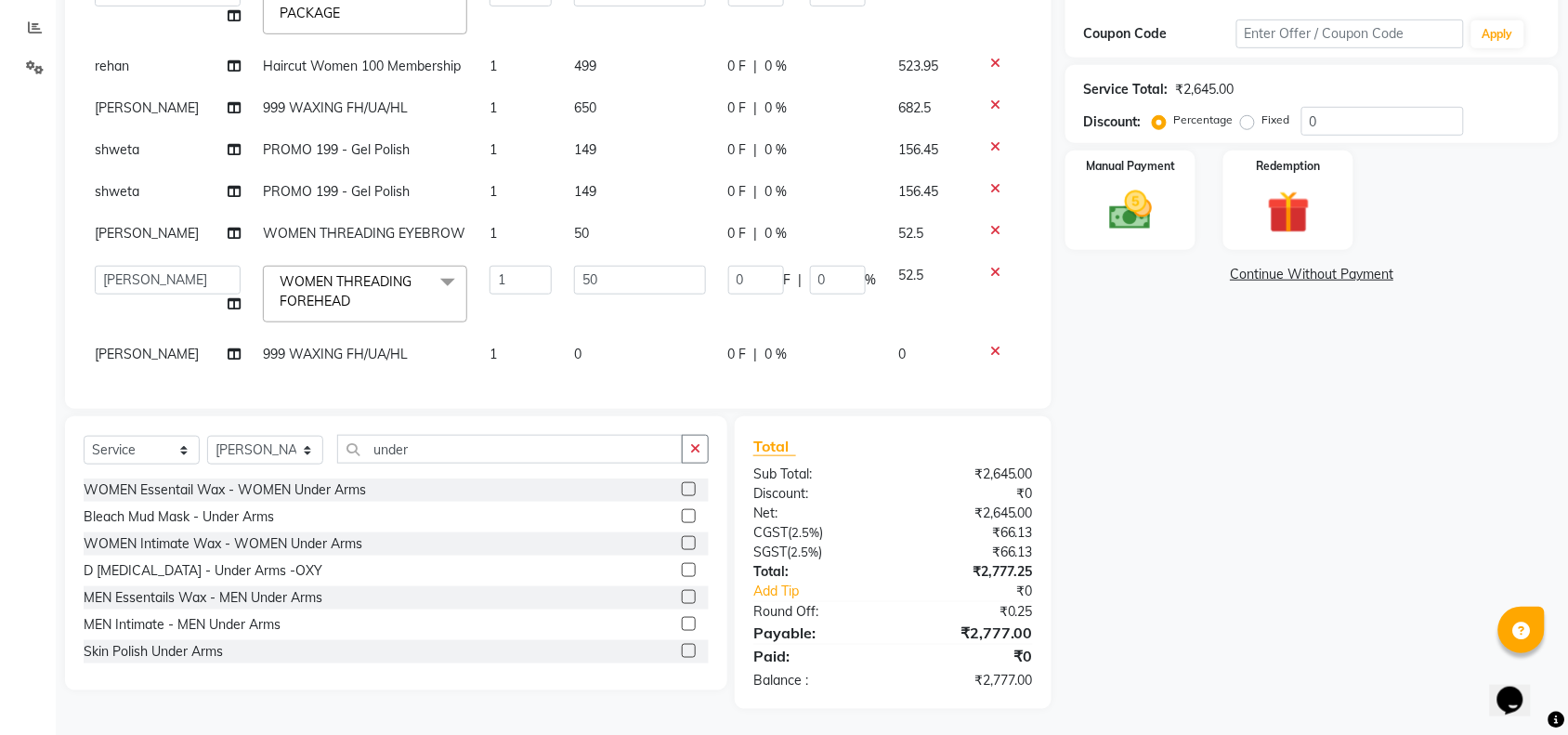
click at [589, 333] on td "0" at bounding box center [640, 354] width 154 height 42
select select "89645"
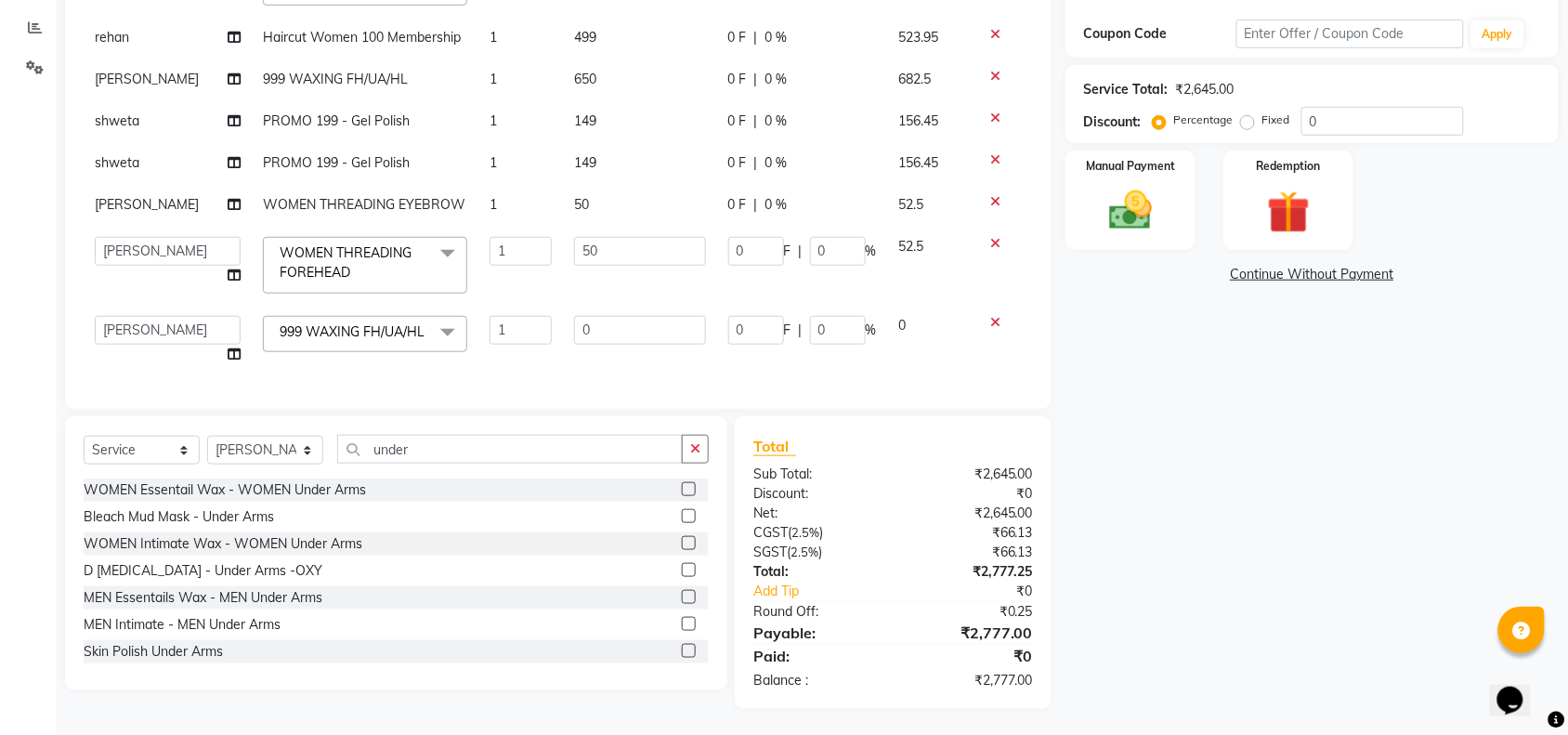
click at [623, 304] on td "0" at bounding box center [640, 340] width 154 height 71
click at [623, 316] on input "0" at bounding box center [640, 330] width 132 height 29
type input "450"
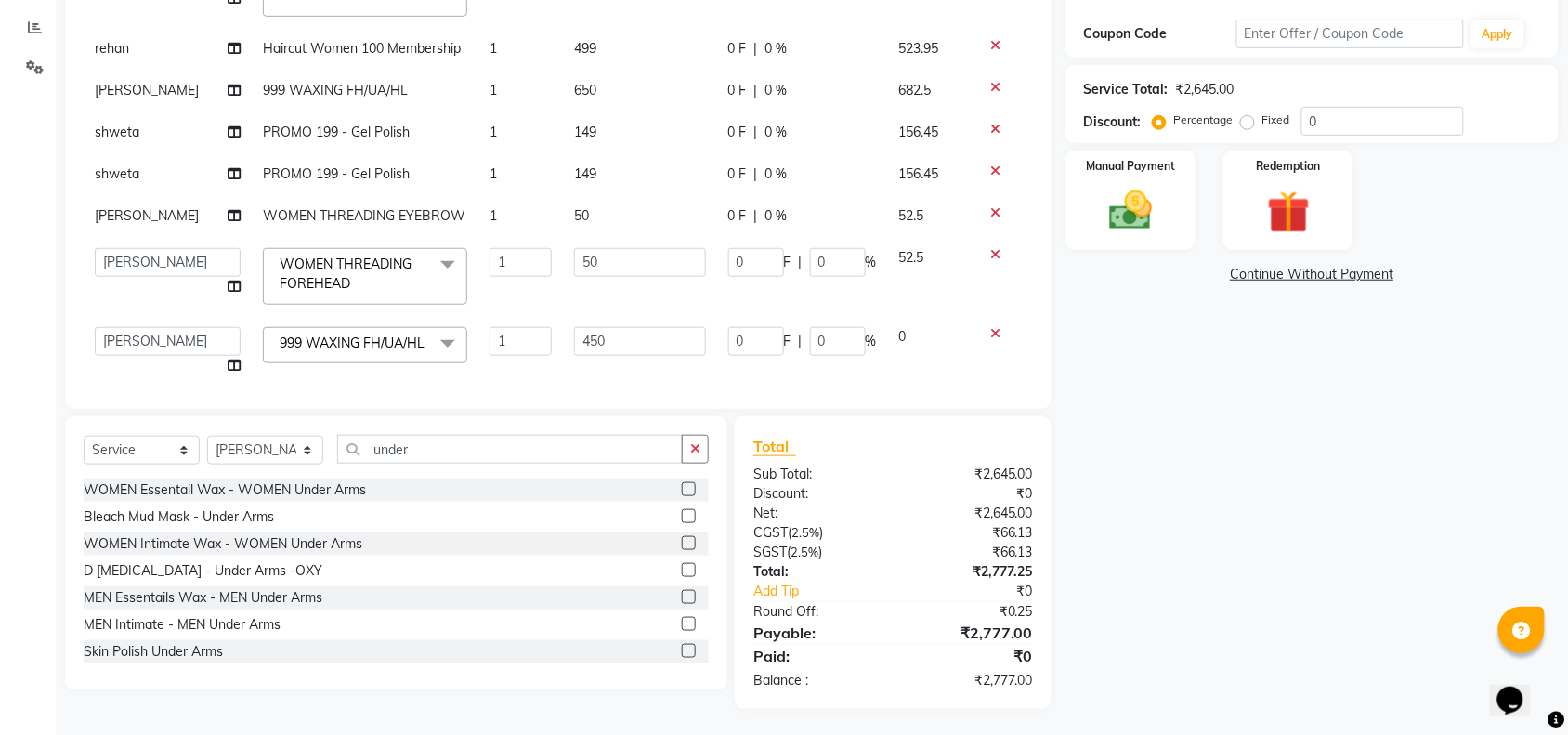
click at [638, 334] on td "450" at bounding box center [640, 351] width 154 height 71
select select "89645"
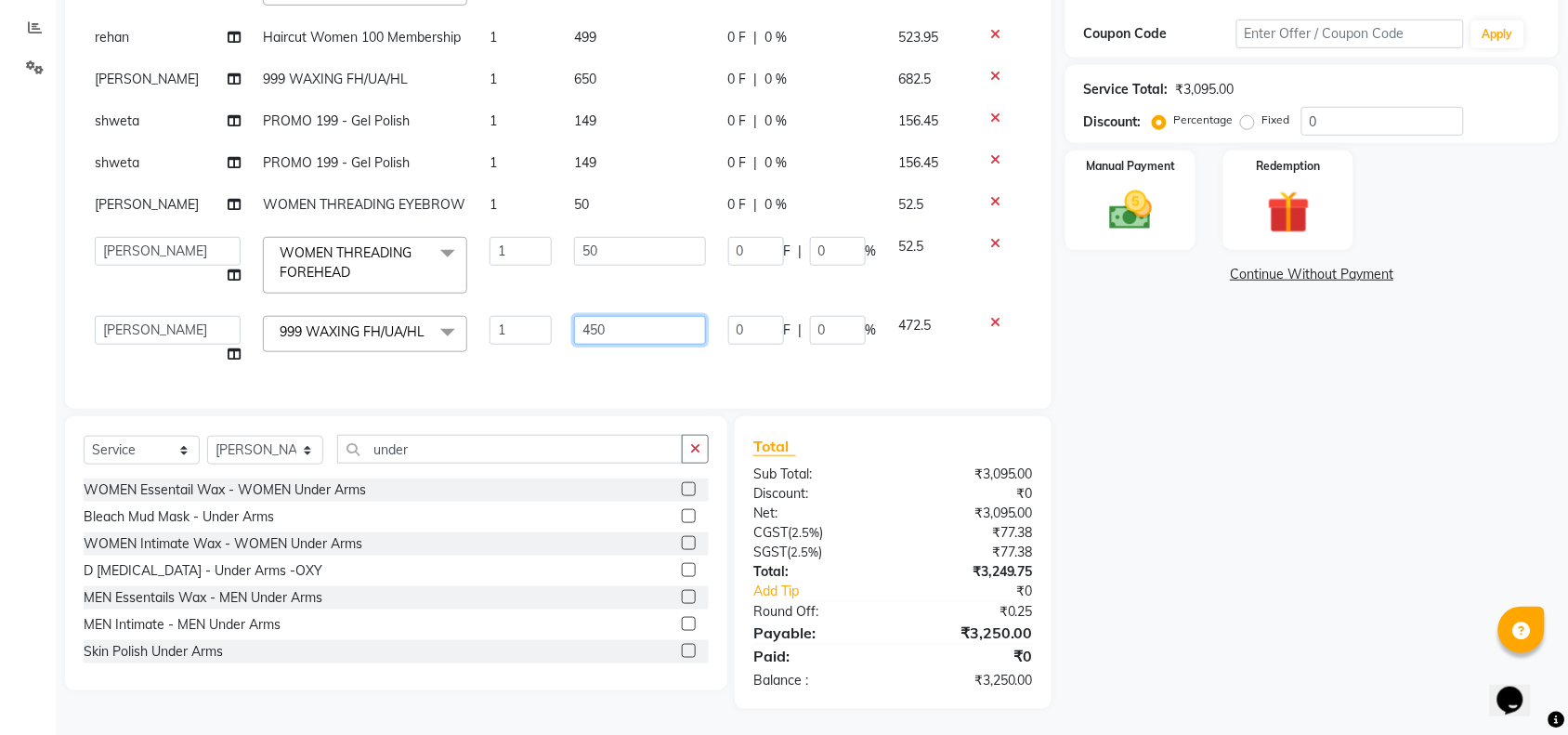
click at [628, 316] on input "450" at bounding box center [640, 330] width 132 height 29
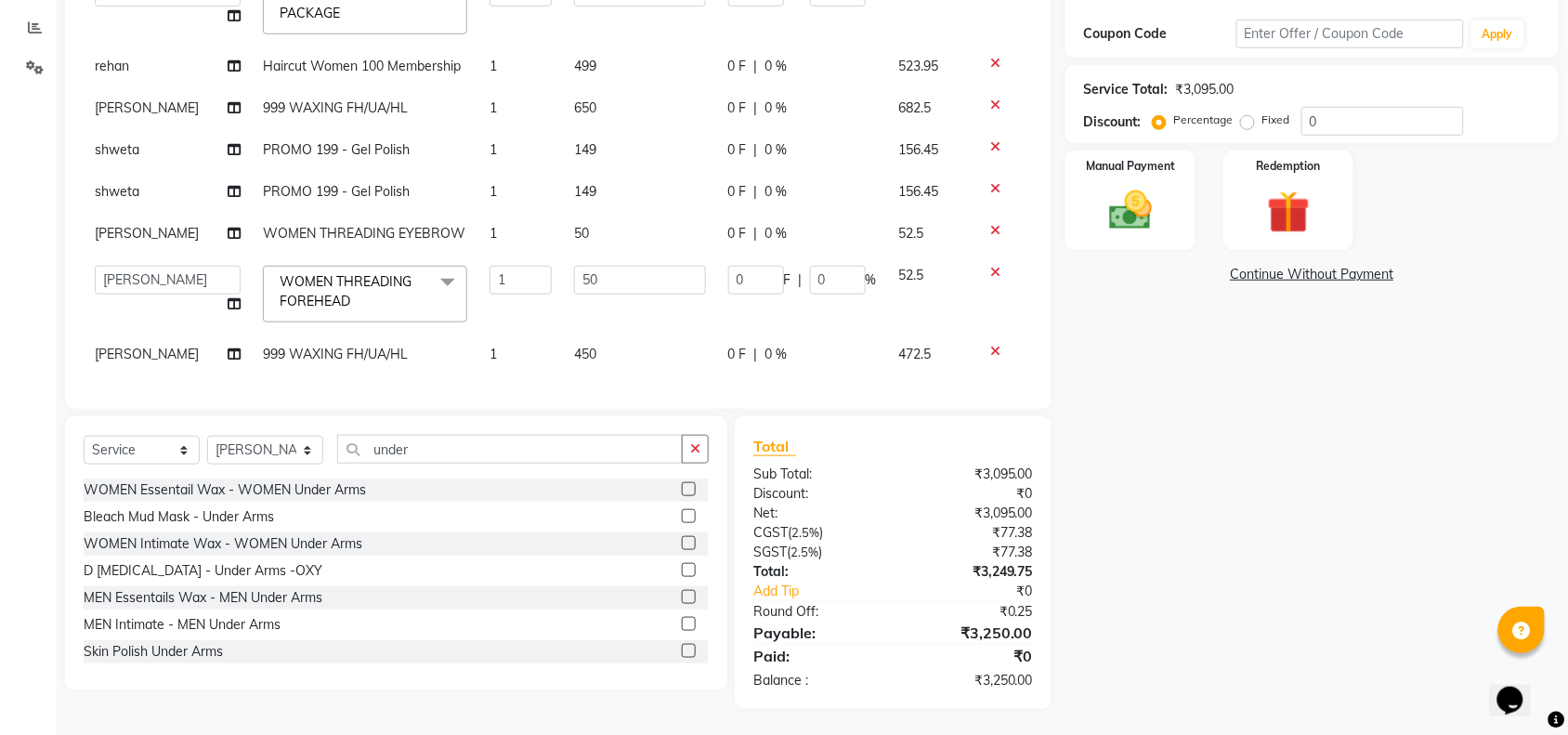
scroll to position [94, 0]
click at [591, 53] on tbody "rehan Haircut Women 100 Membership 1 299 0 F | 0 % 313.95 adil Admin AHSAN SHAI…" at bounding box center [558, 149] width 949 height 450
click at [588, 94] on td "650" at bounding box center [640, 107] width 154 height 42
select select "89165"
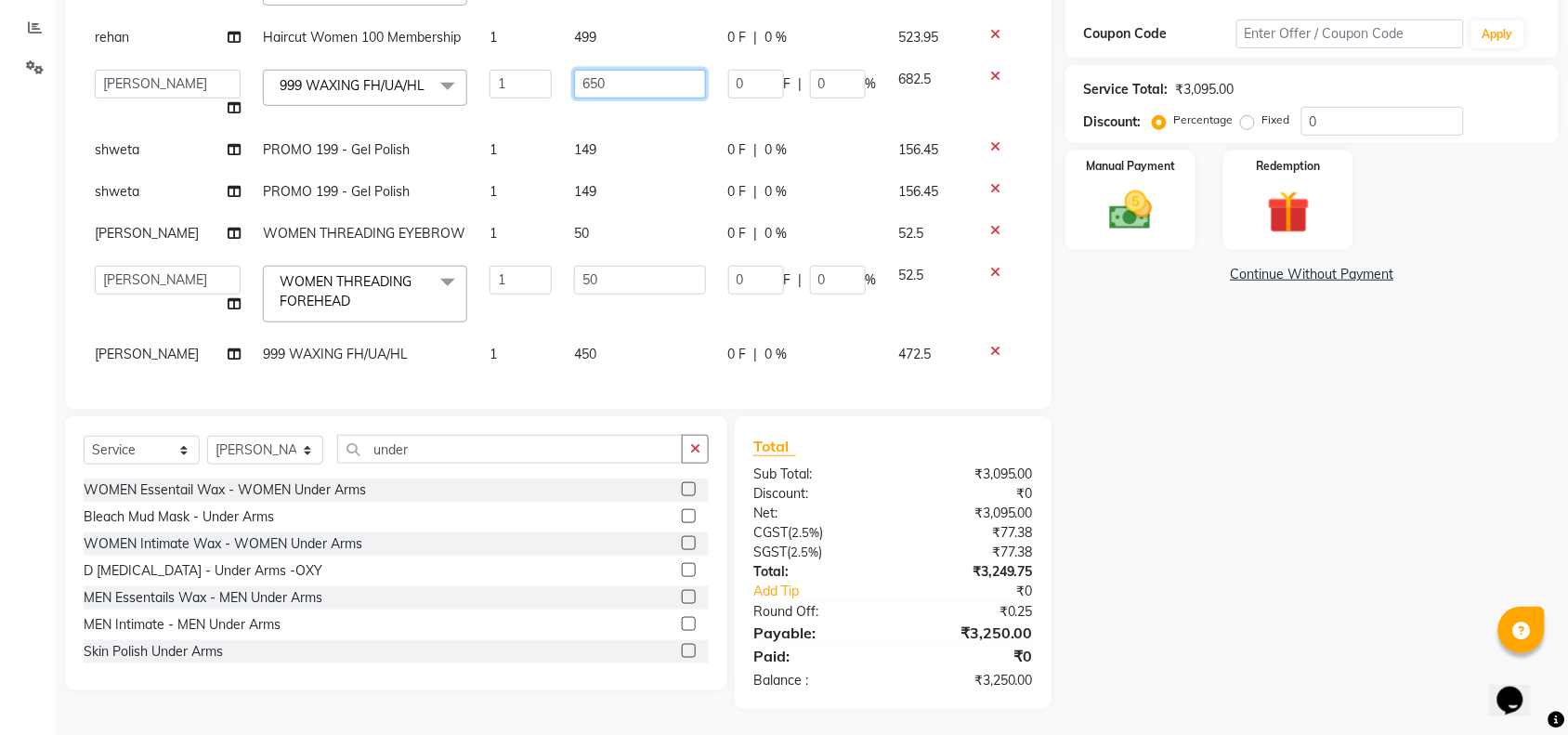
click at [600, 70] on input "650" at bounding box center [640, 84] width 132 height 29
type input "6"
type input "4"
type input "550"
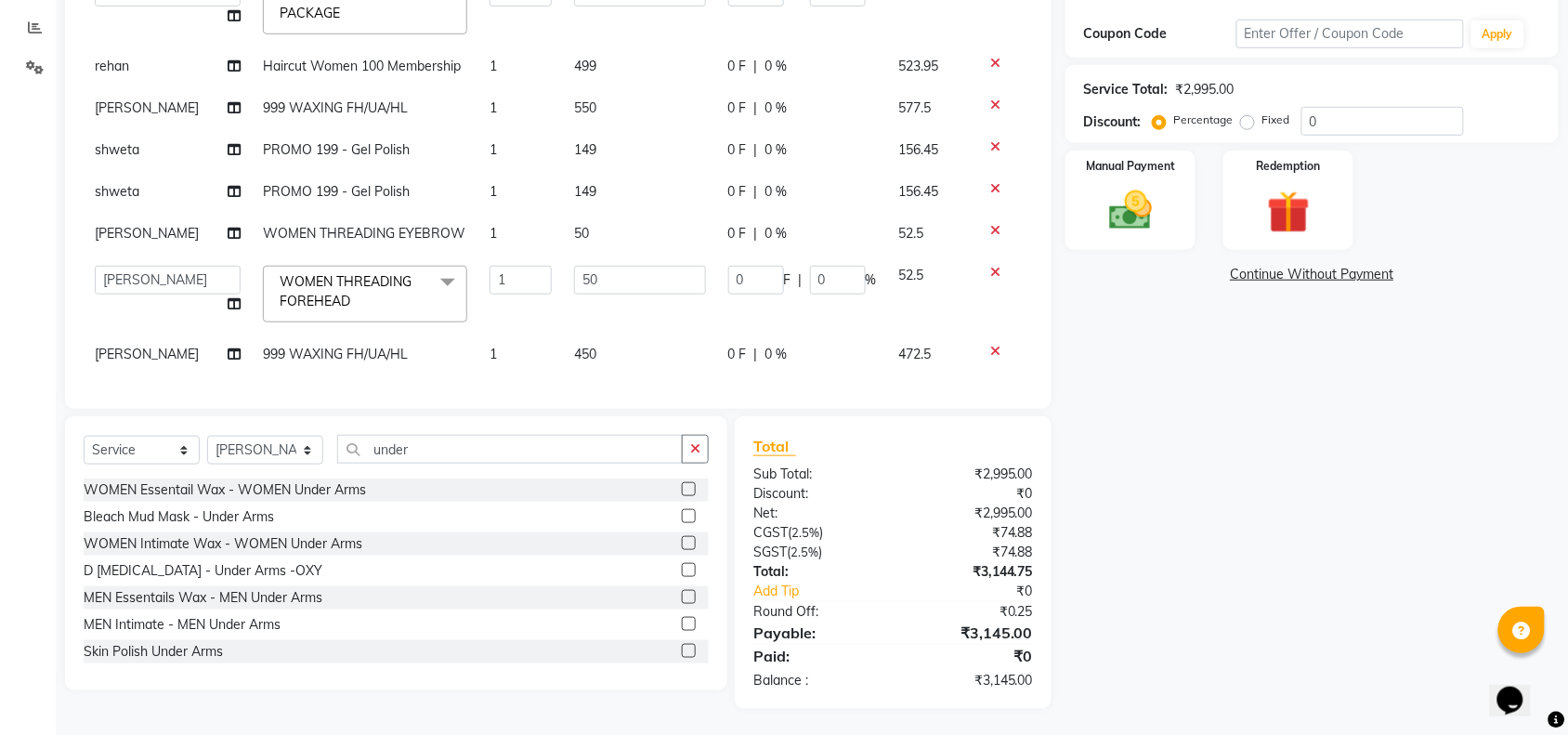
click at [636, 309] on td "50" at bounding box center [640, 293] width 154 height 79
click at [610, 87] on td "550" at bounding box center [640, 107] width 154 height 42
select select "89165"
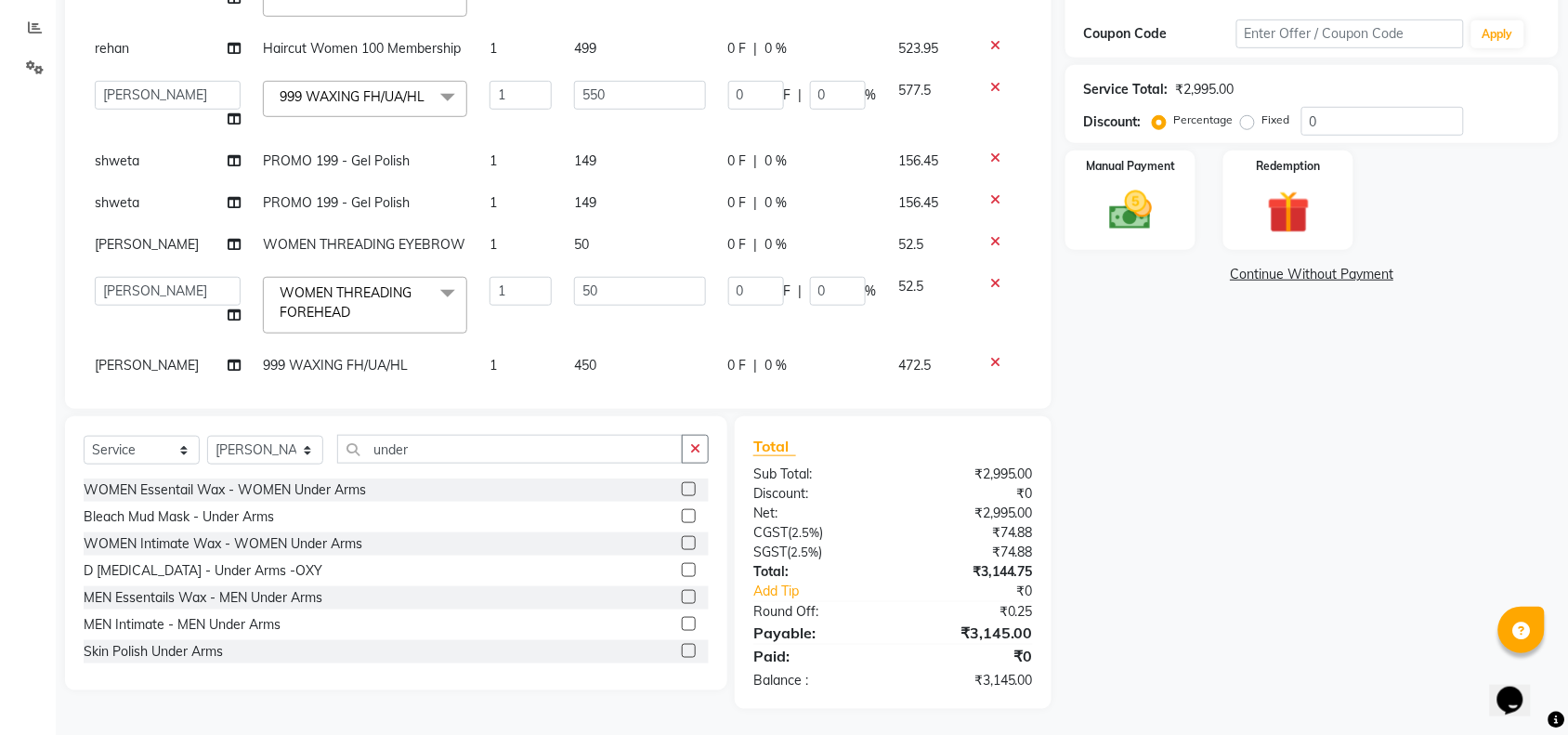
scroll to position [132, 0]
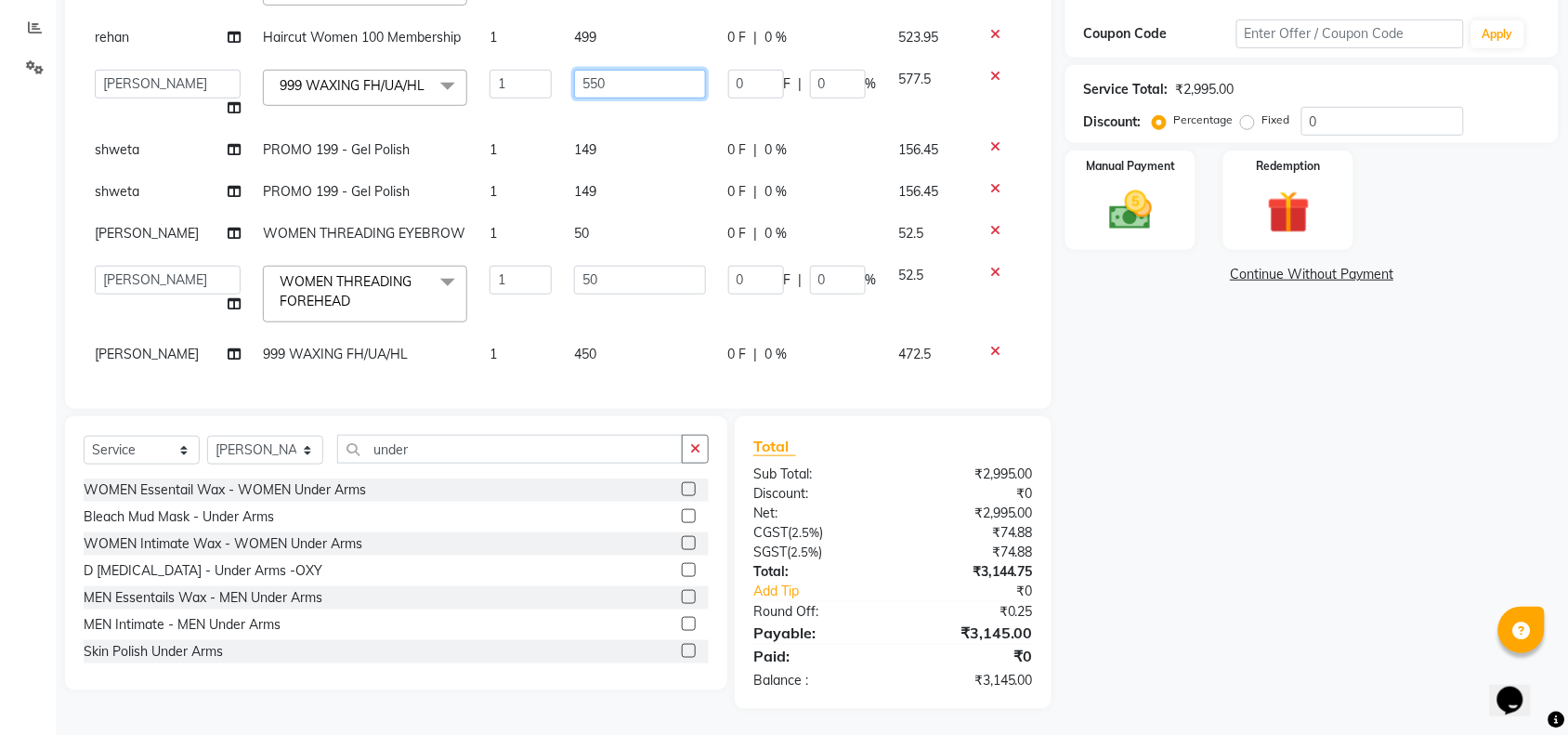
click at [618, 70] on input "550" at bounding box center [640, 84] width 132 height 29
type input "5"
type input "600"
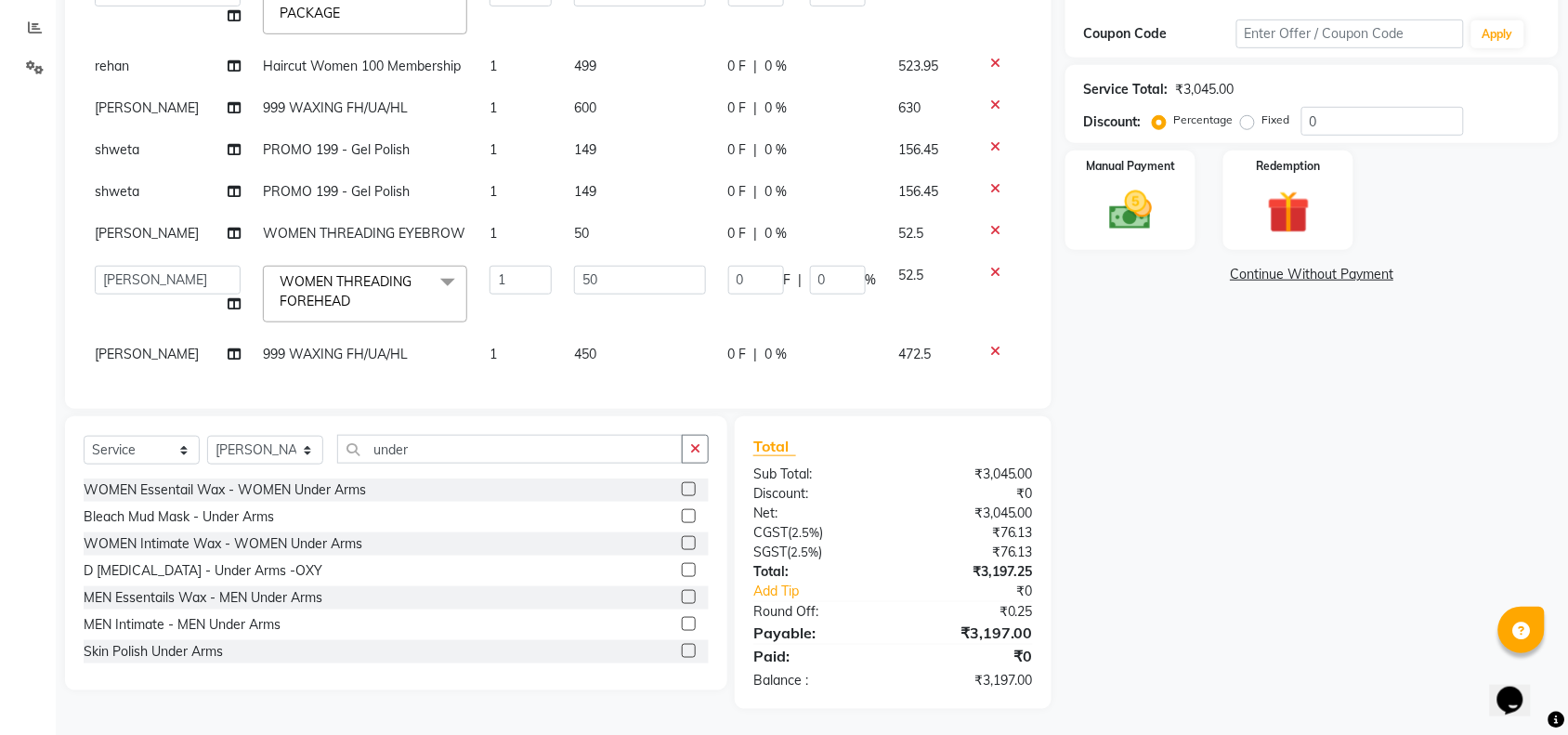
scroll to position [94, 0]
click at [638, 280] on td "50" at bounding box center [640, 293] width 154 height 79
click at [599, 87] on td "600" at bounding box center [640, 107] width 154 height 42
select select "89165"
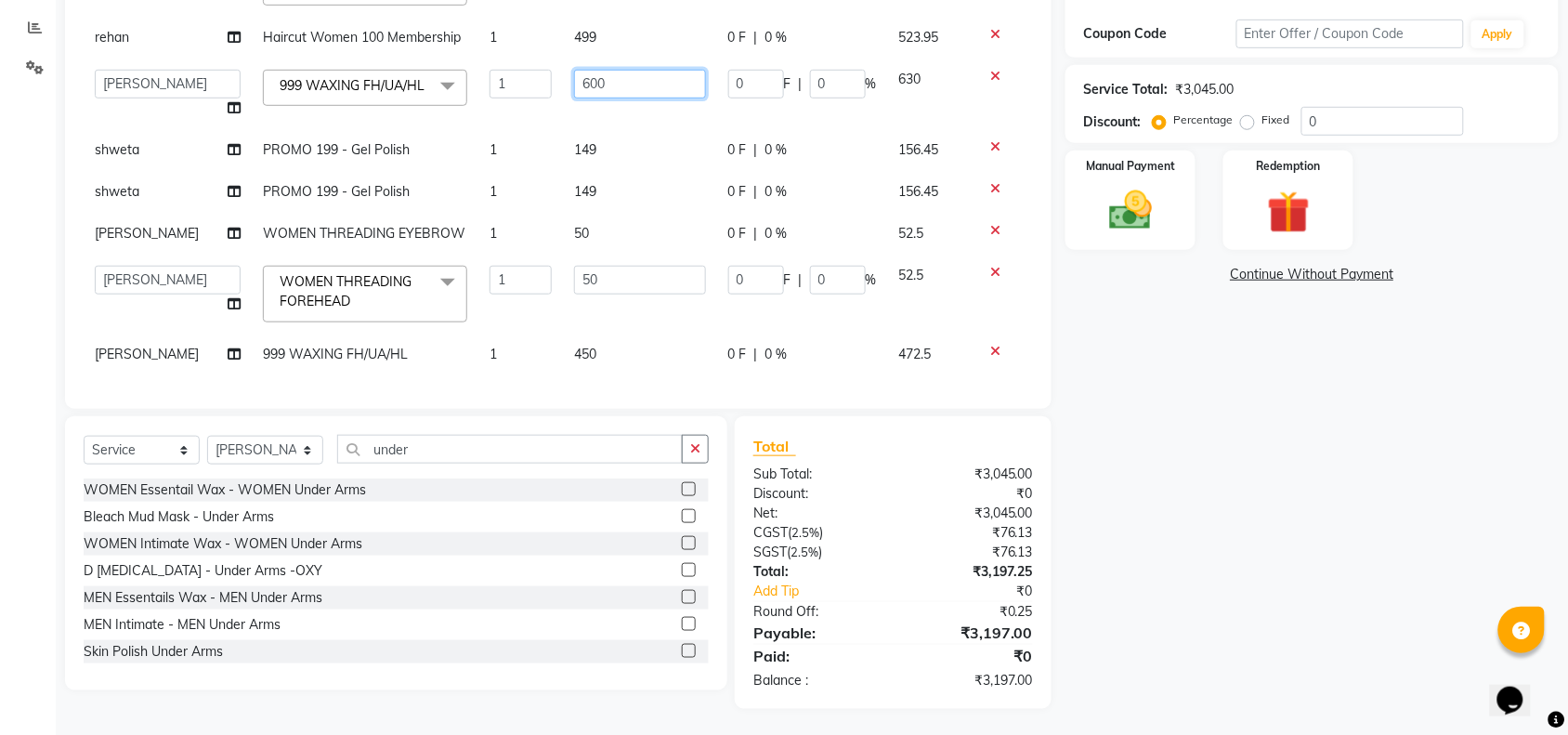
click at [615, 70] on input "600" at bounding box center [640, 84] width 132 height 29
type input "6"
type input "4"
type input "580"
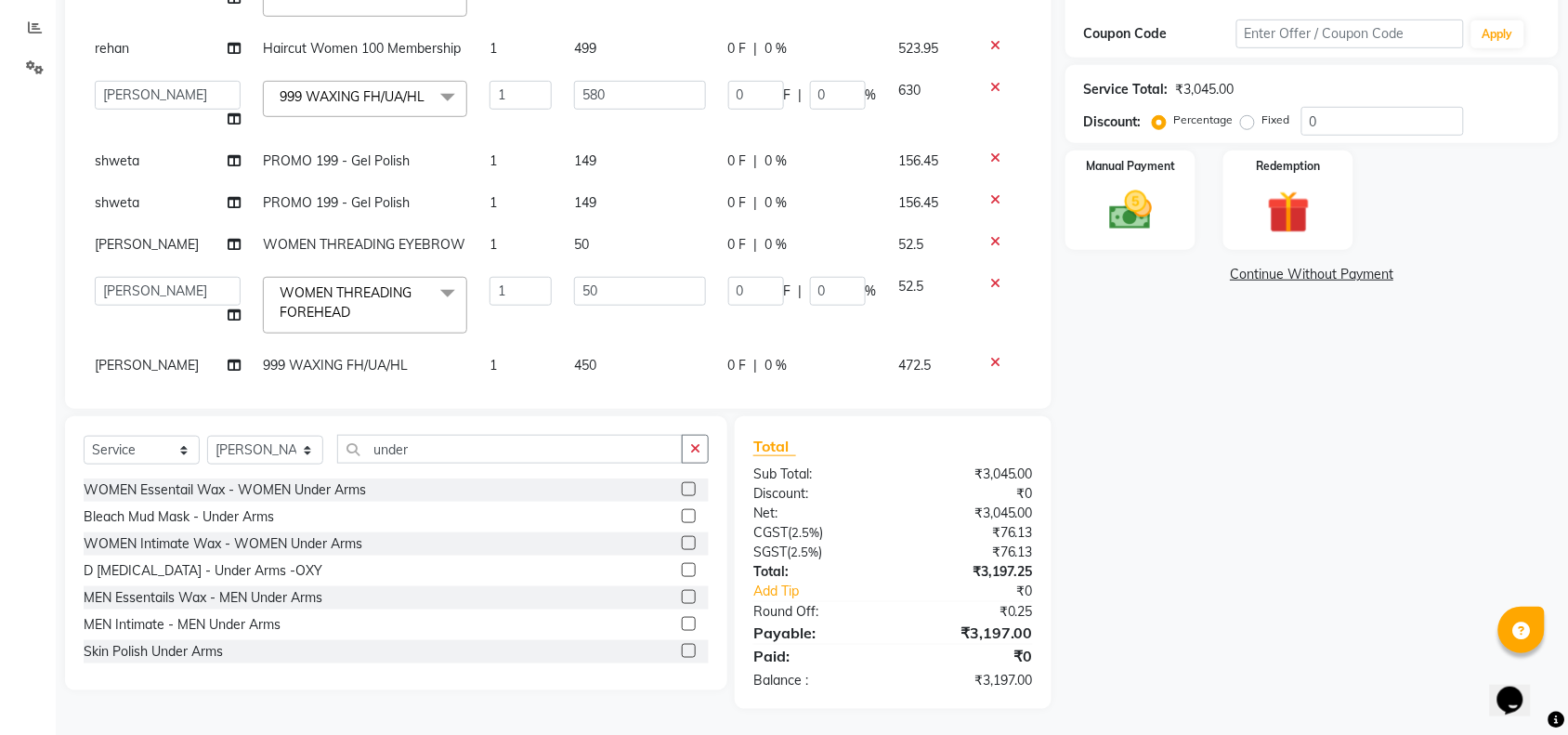
click at [631, 140] on td "149" at bounding box center [640, 161] width 154 height 42
select select "62976"
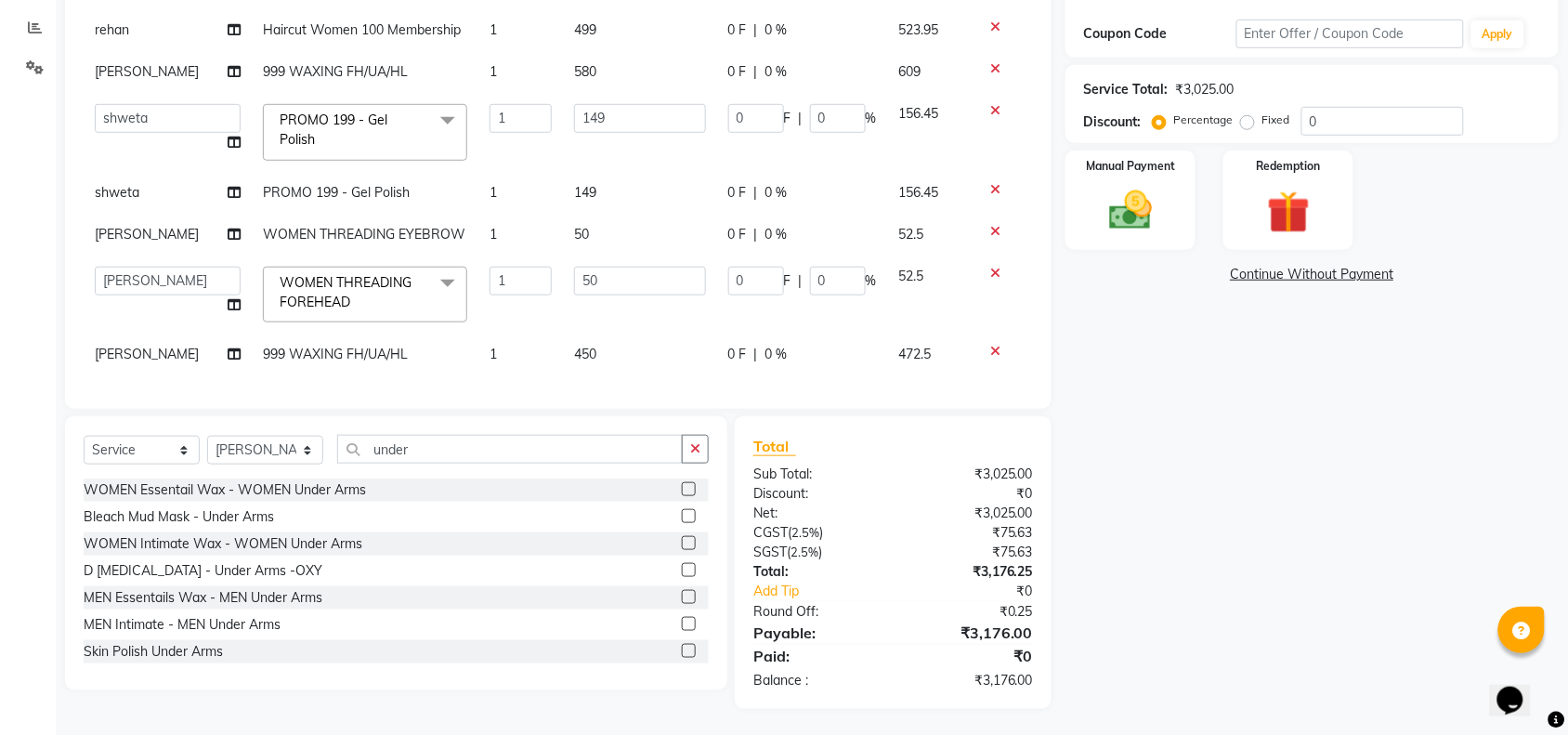
click at [1083, 363] on div "Name: Khayti Membership: No Active Membership Total Visits: 1 Card on file: 0 L…" at bounding box center [1319, 272] width 507 height 874
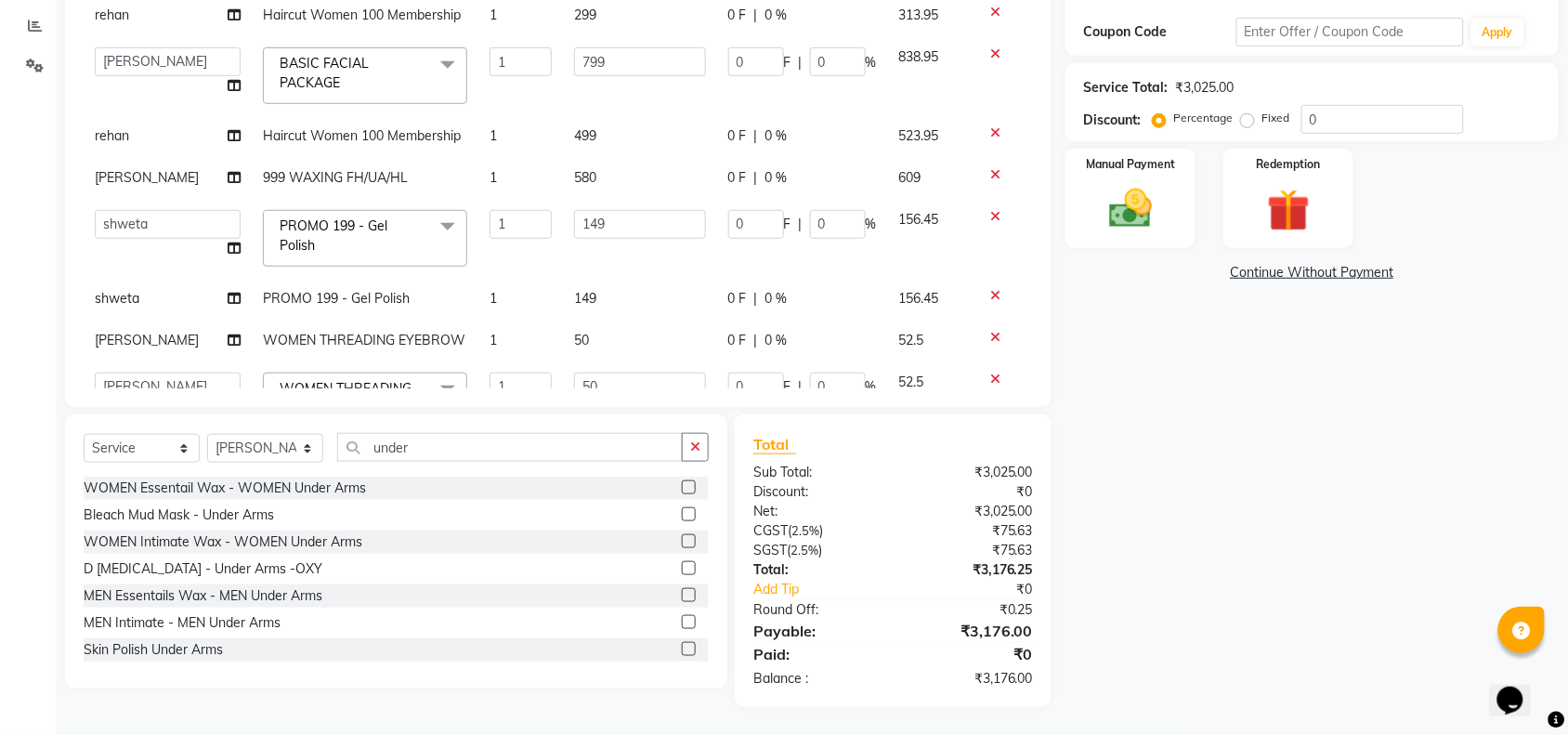
scroll to position [0, 0]
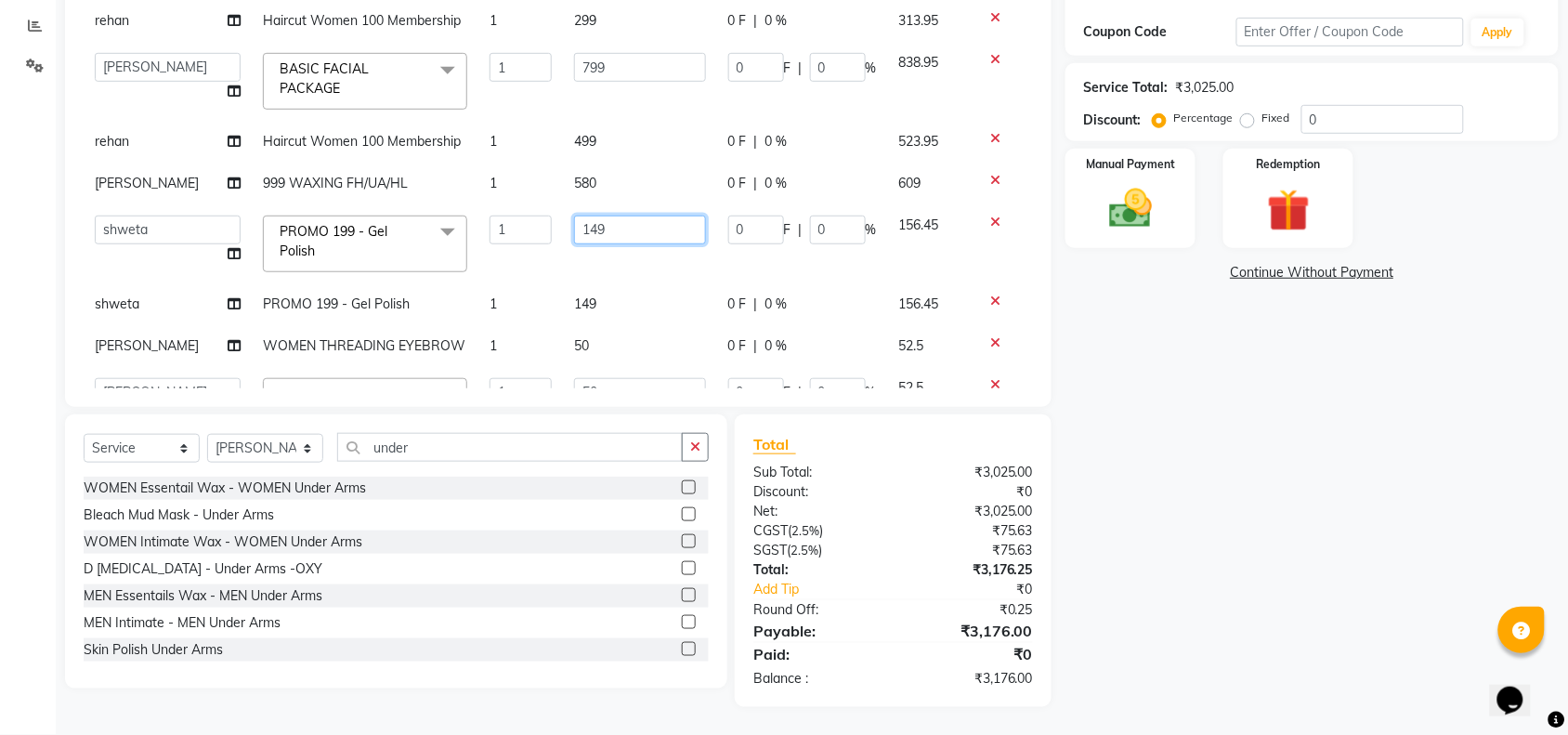
click at [611, 235] on input "149" at bounding box center [640, 230] width 132 height 29
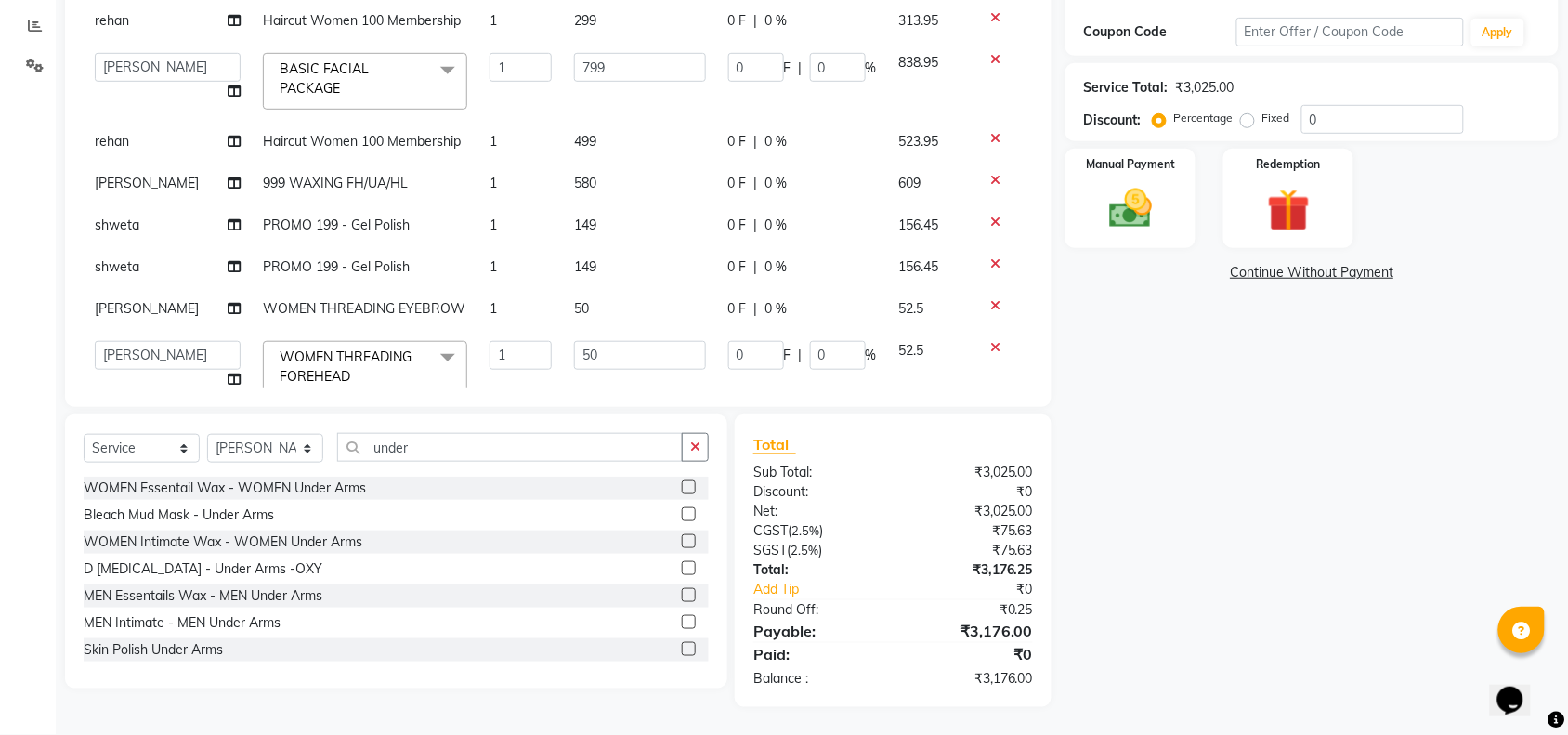
click at [601, 158] on td "499" at bounding box center [640, 141] width 154 height 42
select select "62982"
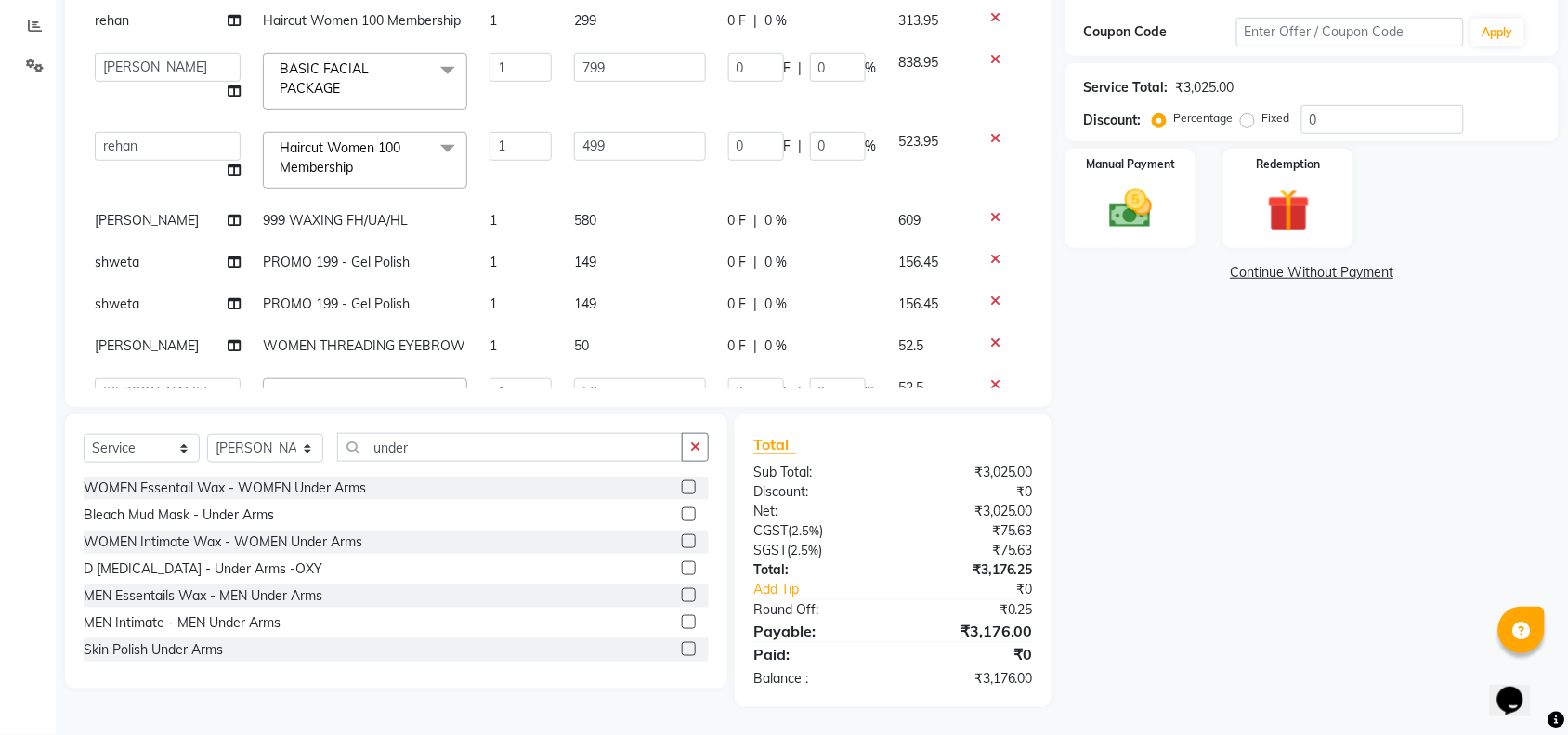
click at [600, 215] on td "580" at bounding box center [640, 220] width 154 height 42
select select "89165"
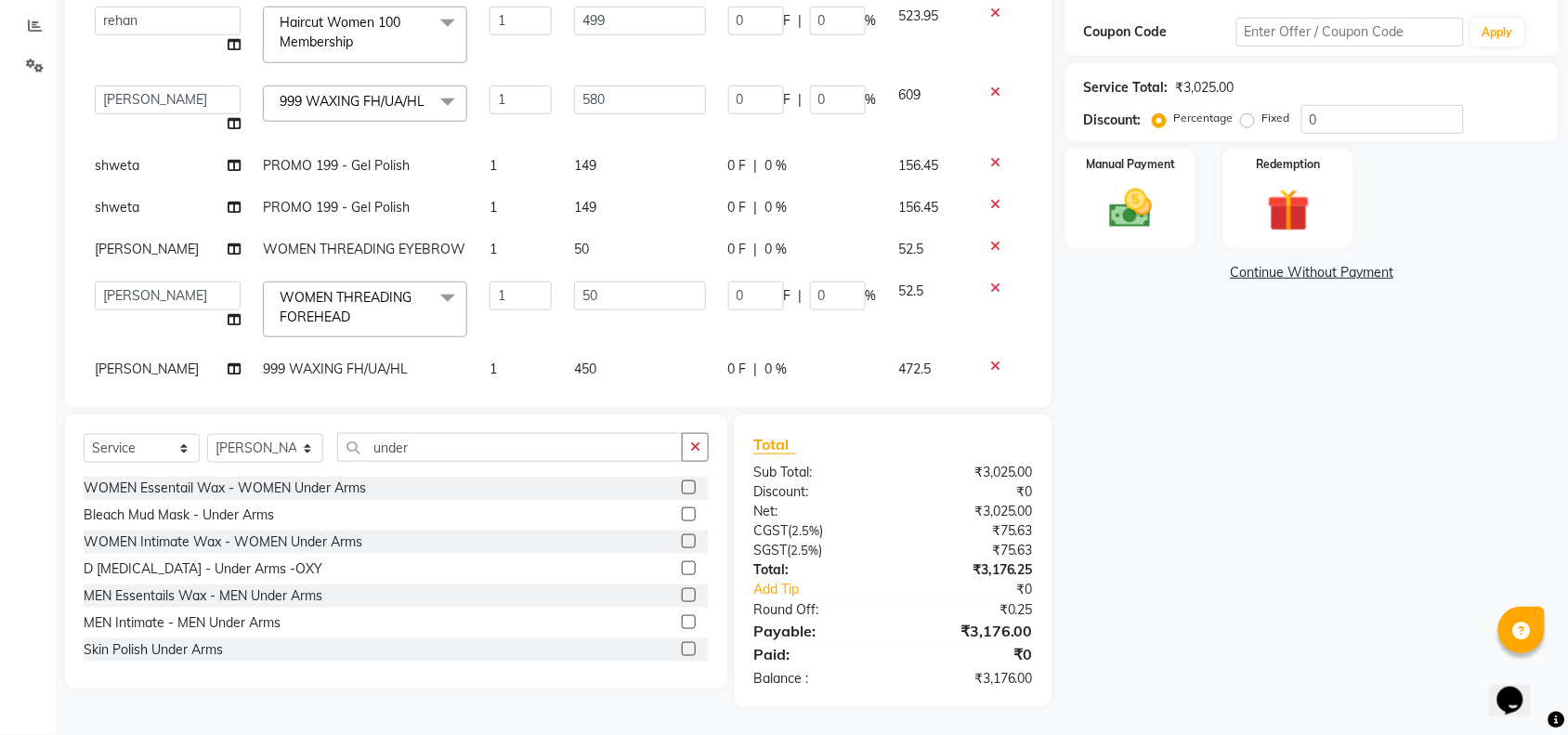
scroll to position [122, 0]
click at [627, 103] on input "580" at bounding box center [640, 102] width 132 height 29
type input "5"
type input "420"
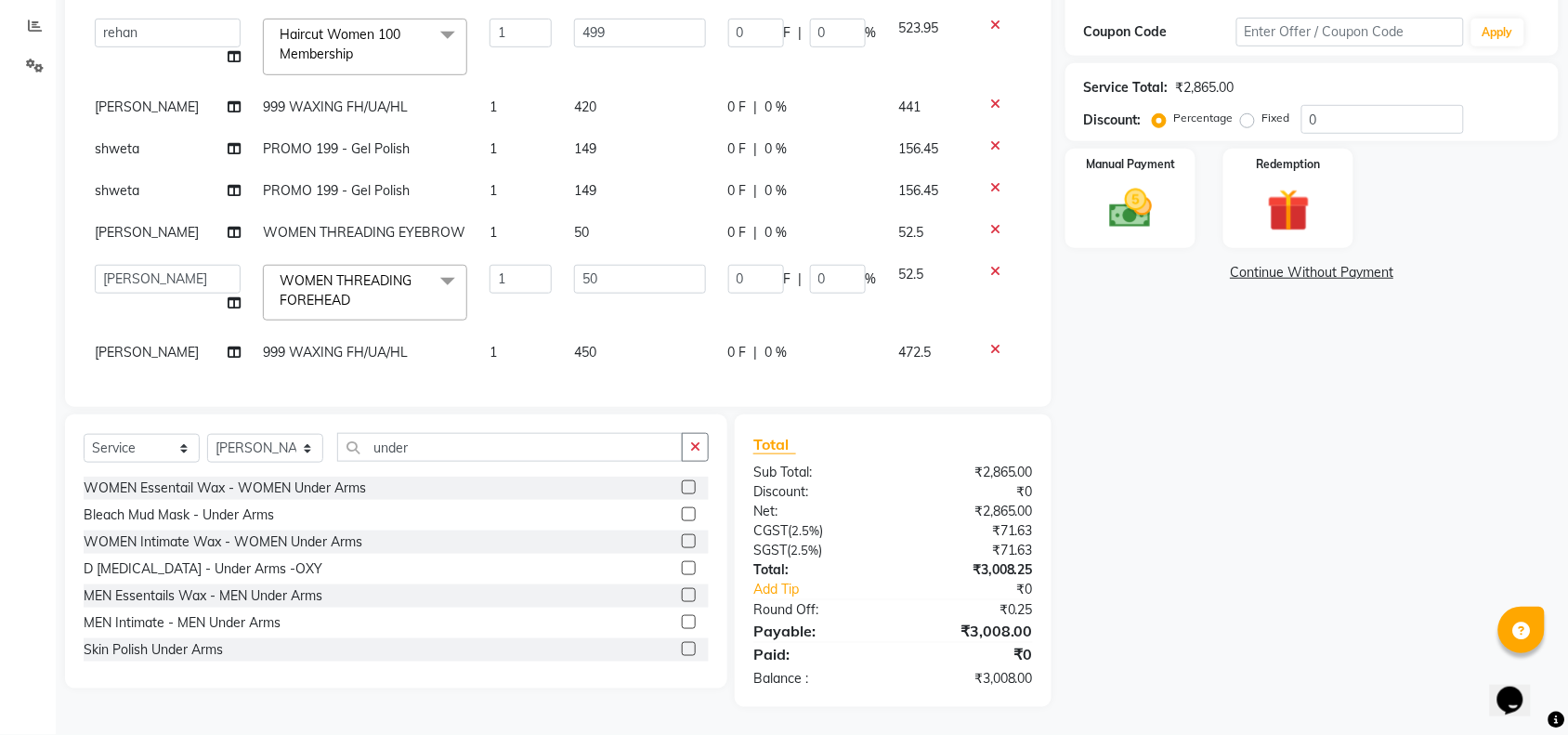
click at [614, 332] on td "450" at bounding box center [640, 352] width 154 height 42
select select "89645"
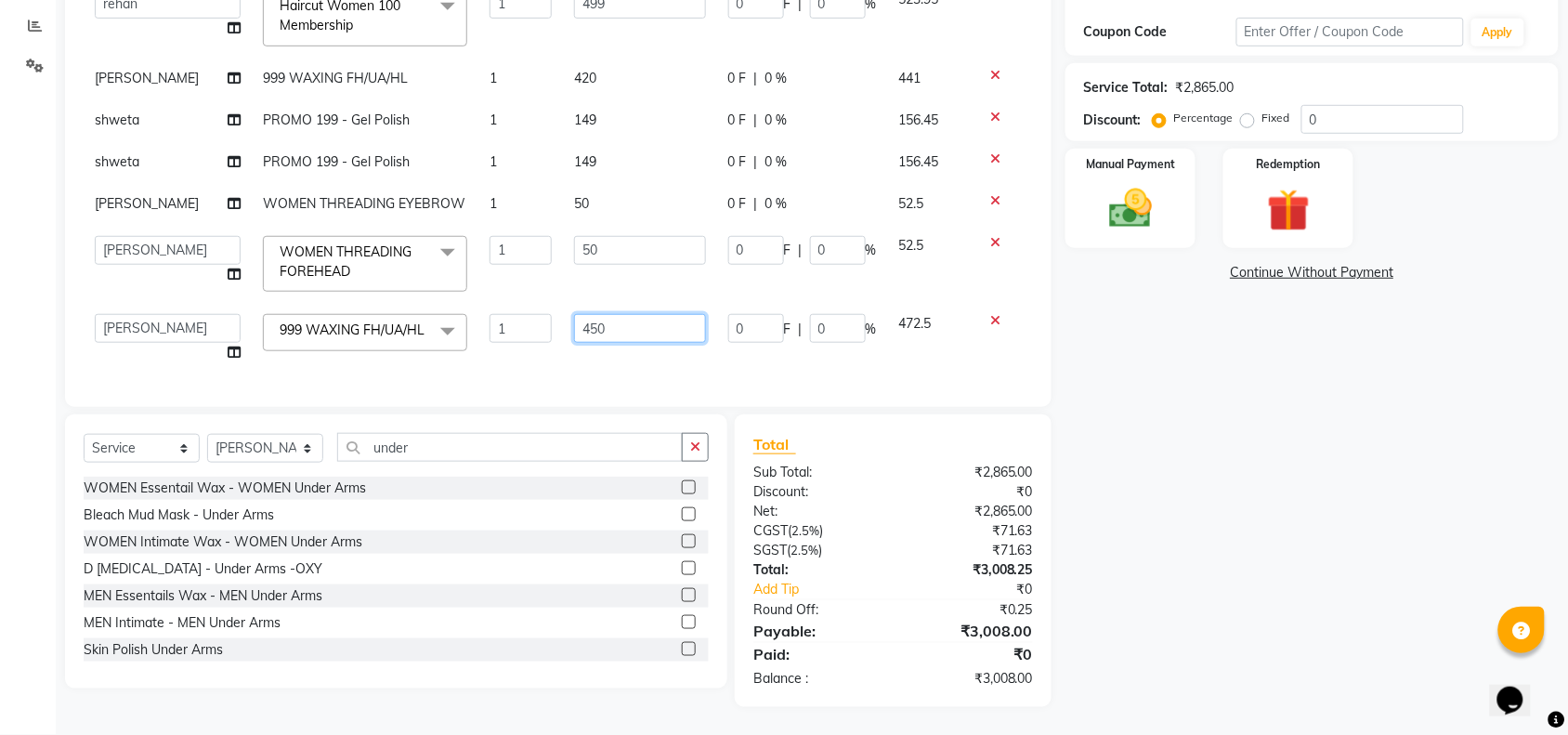
click at [627, 314] on input "450" at bounding box center [640, 328] width 132 height 29
type input "420"
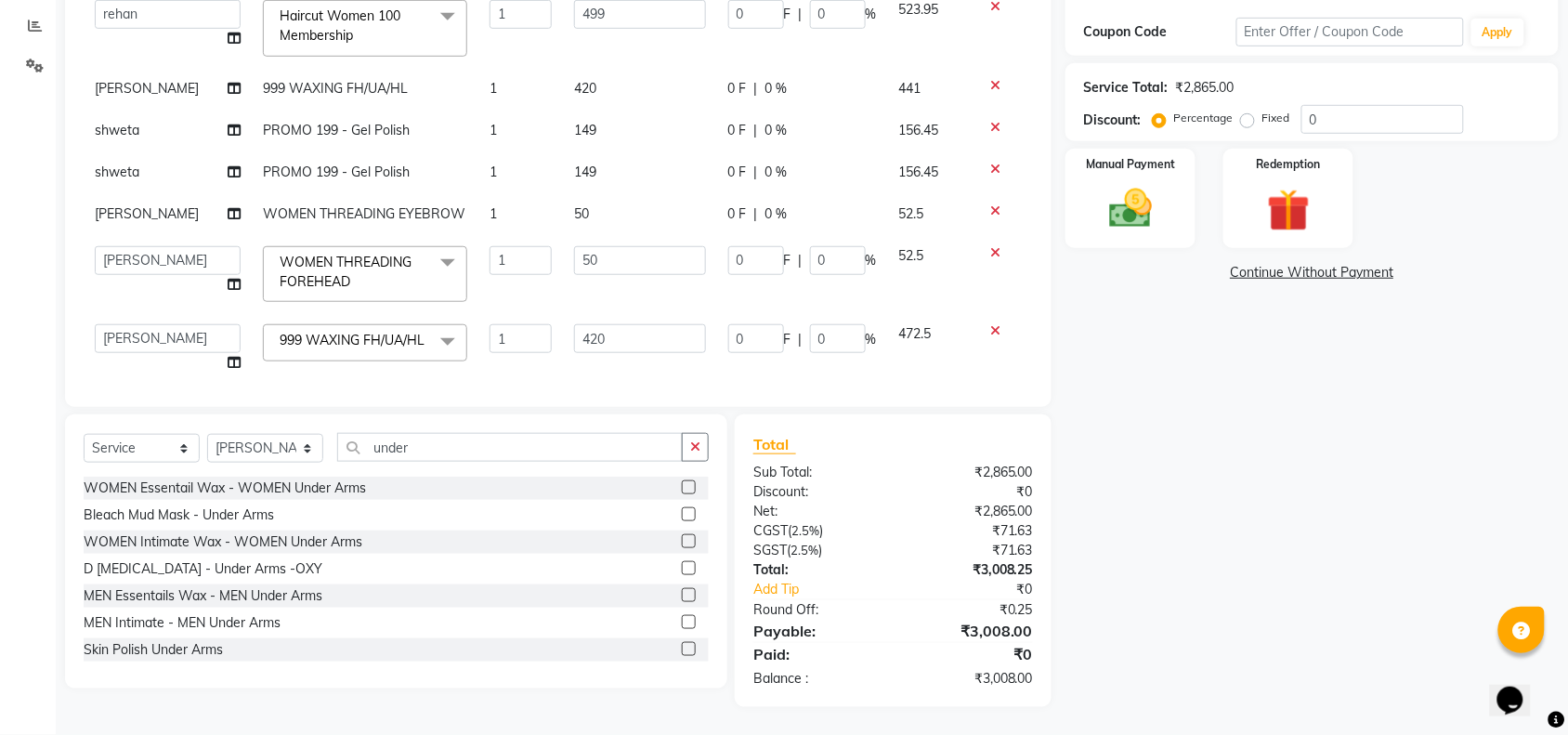
click at [577, 40] on tbody "rehan Haircut Women 100 Membership 1 299 0 F | 0 % 313.95 adil Admin AHSAN SHAI…" at bounding box center [558, 126] width 949 height 516
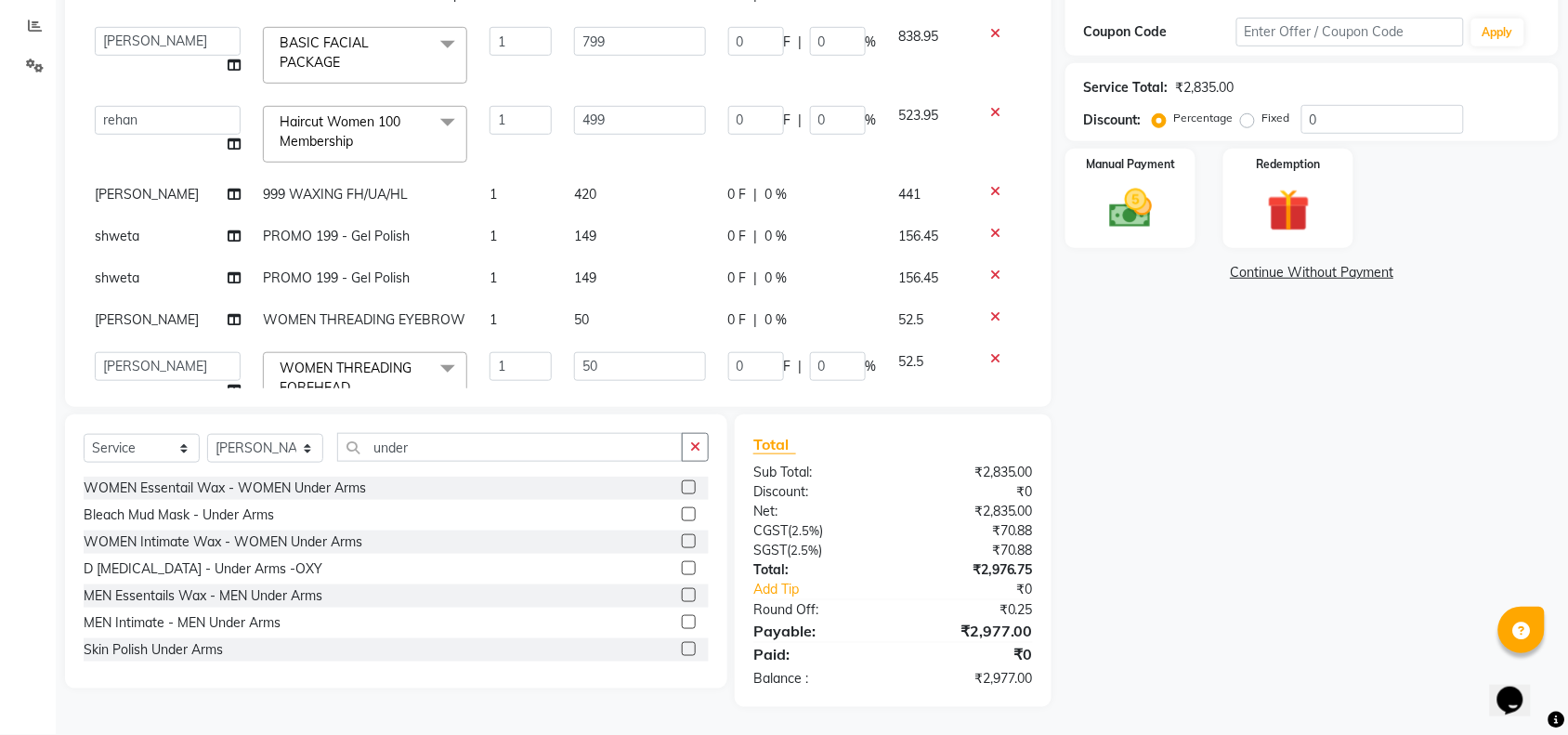
scroll to position [16, 0]
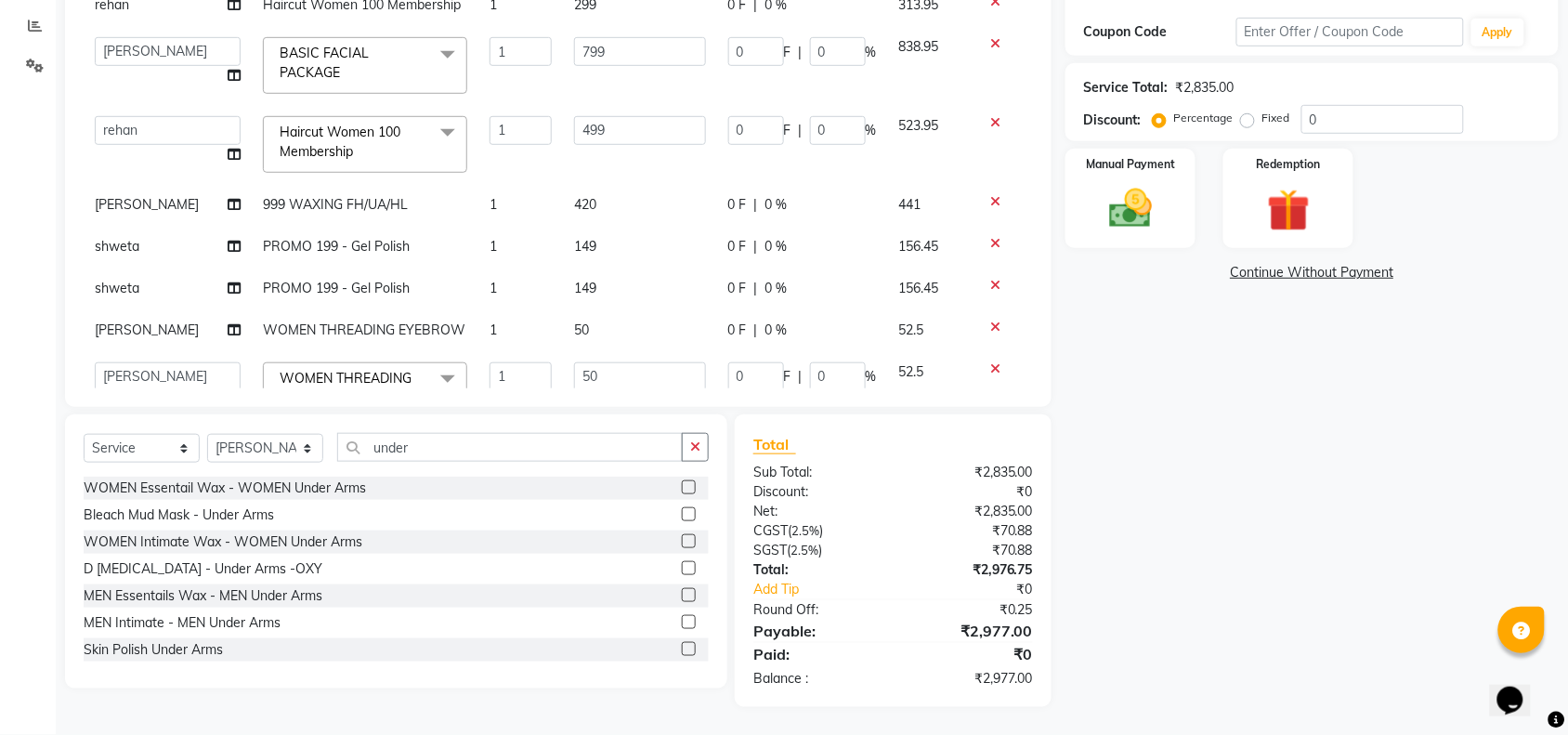
click at [577, 191] on td "420" at bounding box center [640, 205] width 154 height 42
select select "89165"
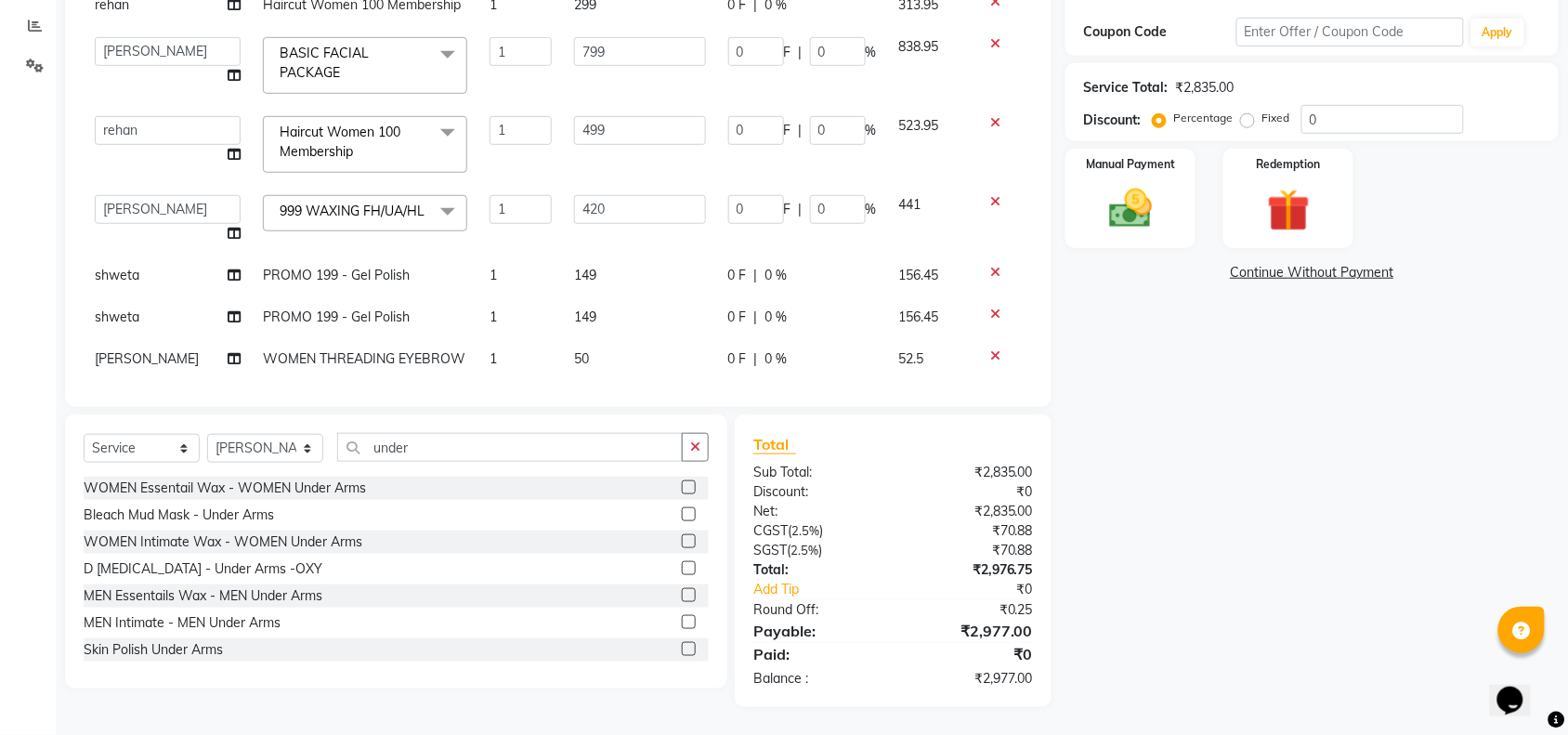
click at [604, 192] on td "420" at bounding box center [640, 219] width 154 height 71
click at [606, 215] on input "420" at bounding box center [640, 209] width 132 height 29
type input "4"
type input "500"
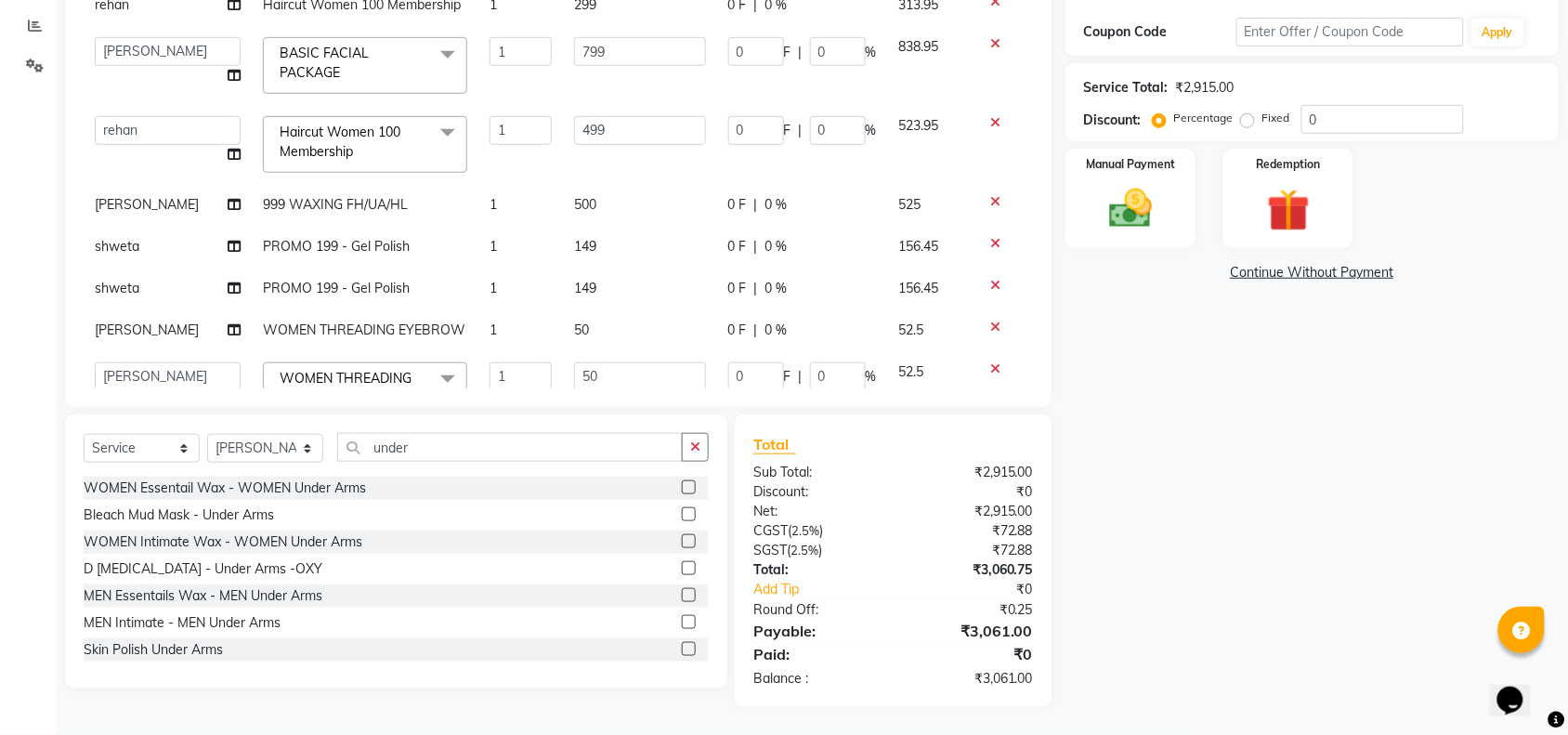
click at [637, 281] on tbody "rehan Haircut Women 100 Membership 1 299 0 F | 0 % 313.95 adil Admin AHSAN SHAI…" at bounding box center [558, 227] width 949 height 487
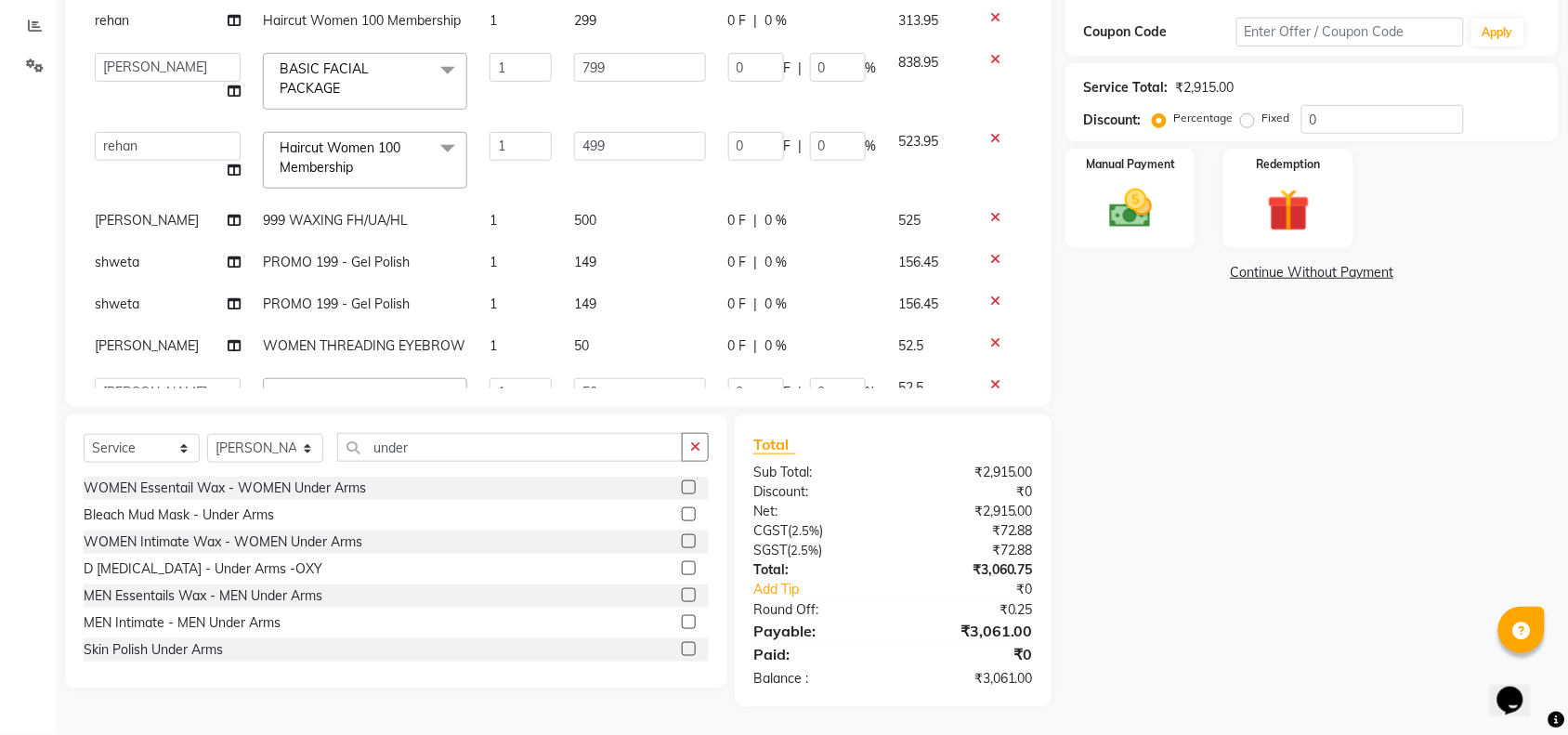
click at [614, 210] on td "500" at bounding box center [640, 220] width 154 height 42
select select "89165"
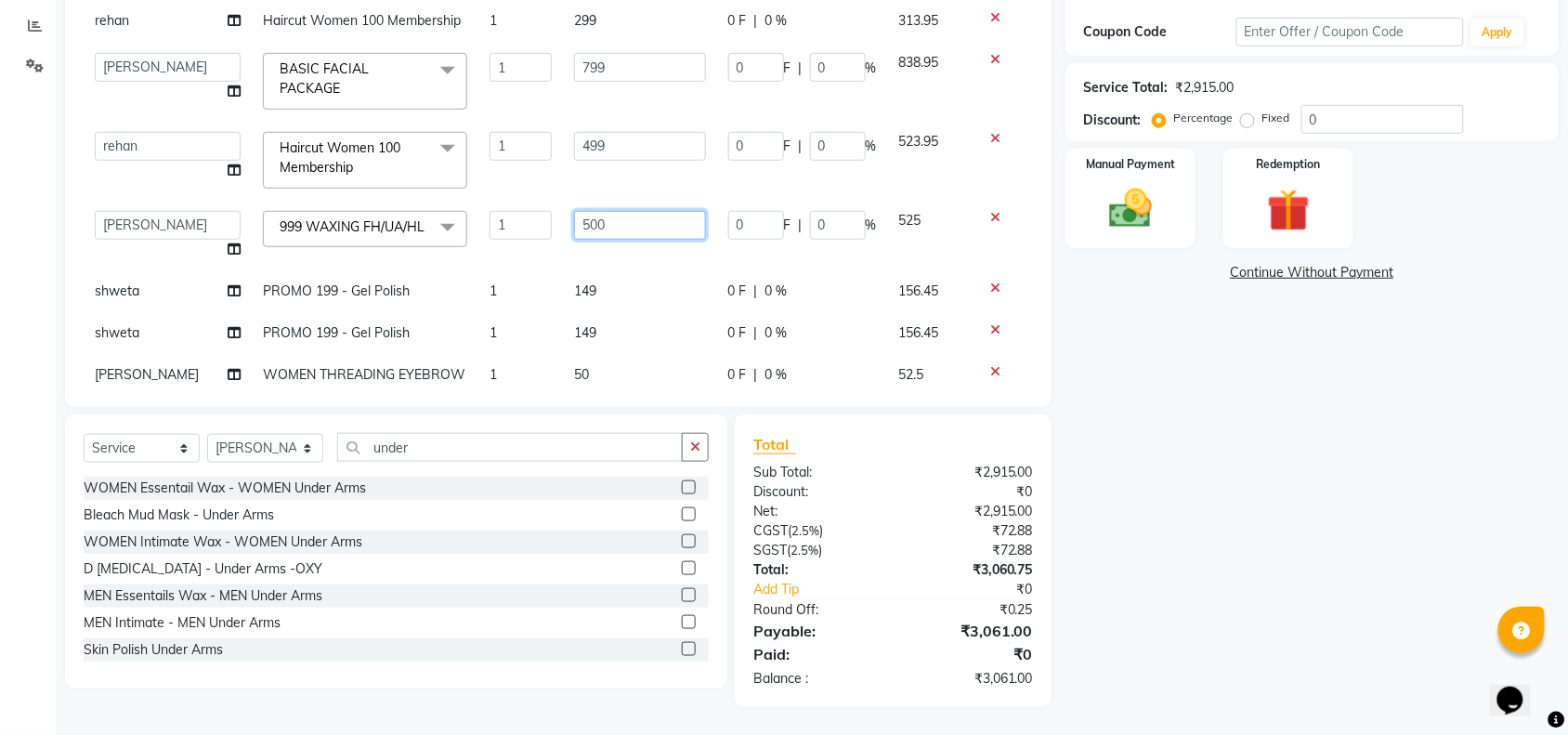
click at [614, 211] on input "500" at bounding box center [640, 225] width 132 height 29
type input "520"
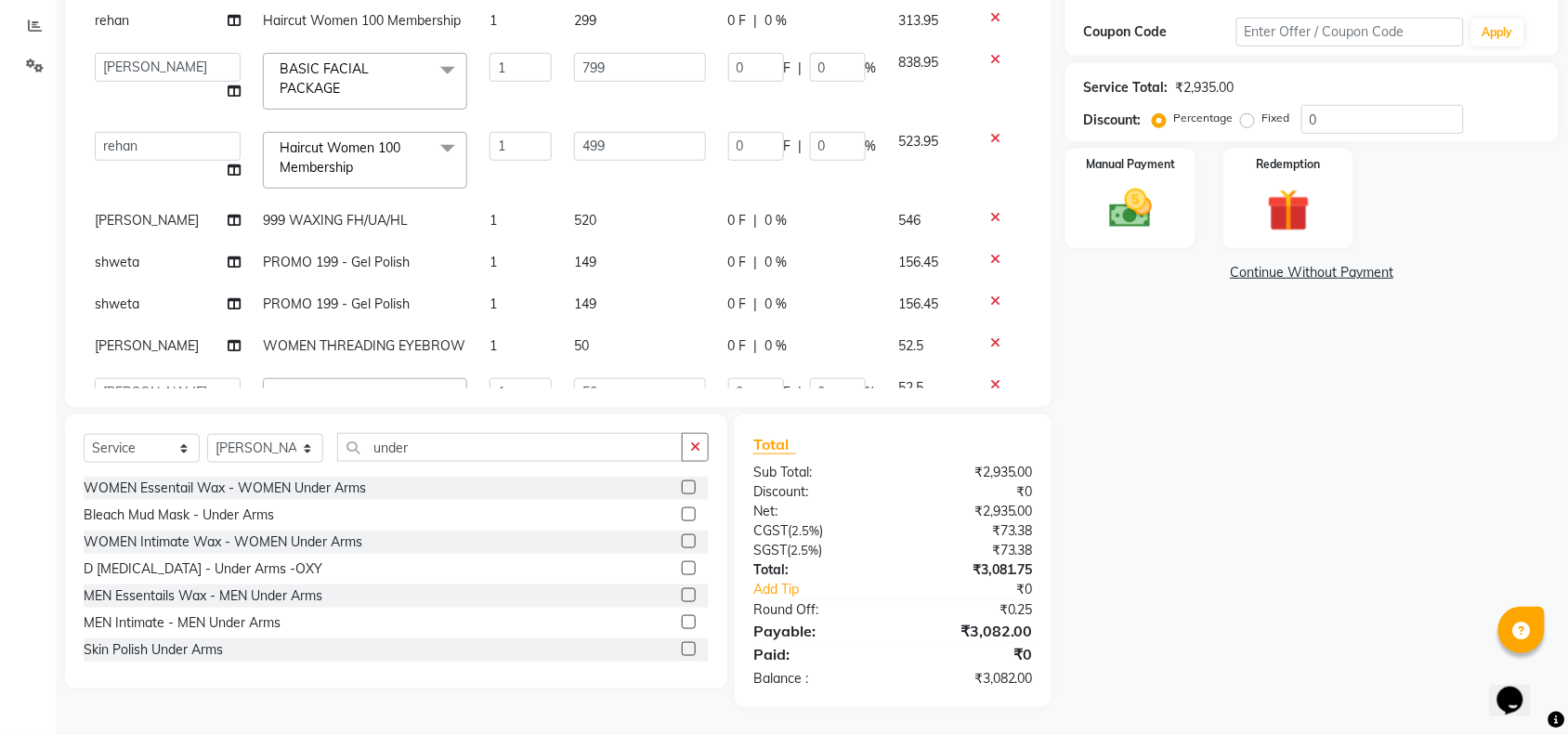
click at [637, 279] on td "149" at bounding box center [640, 262] width 154 height 42
select select "62976"
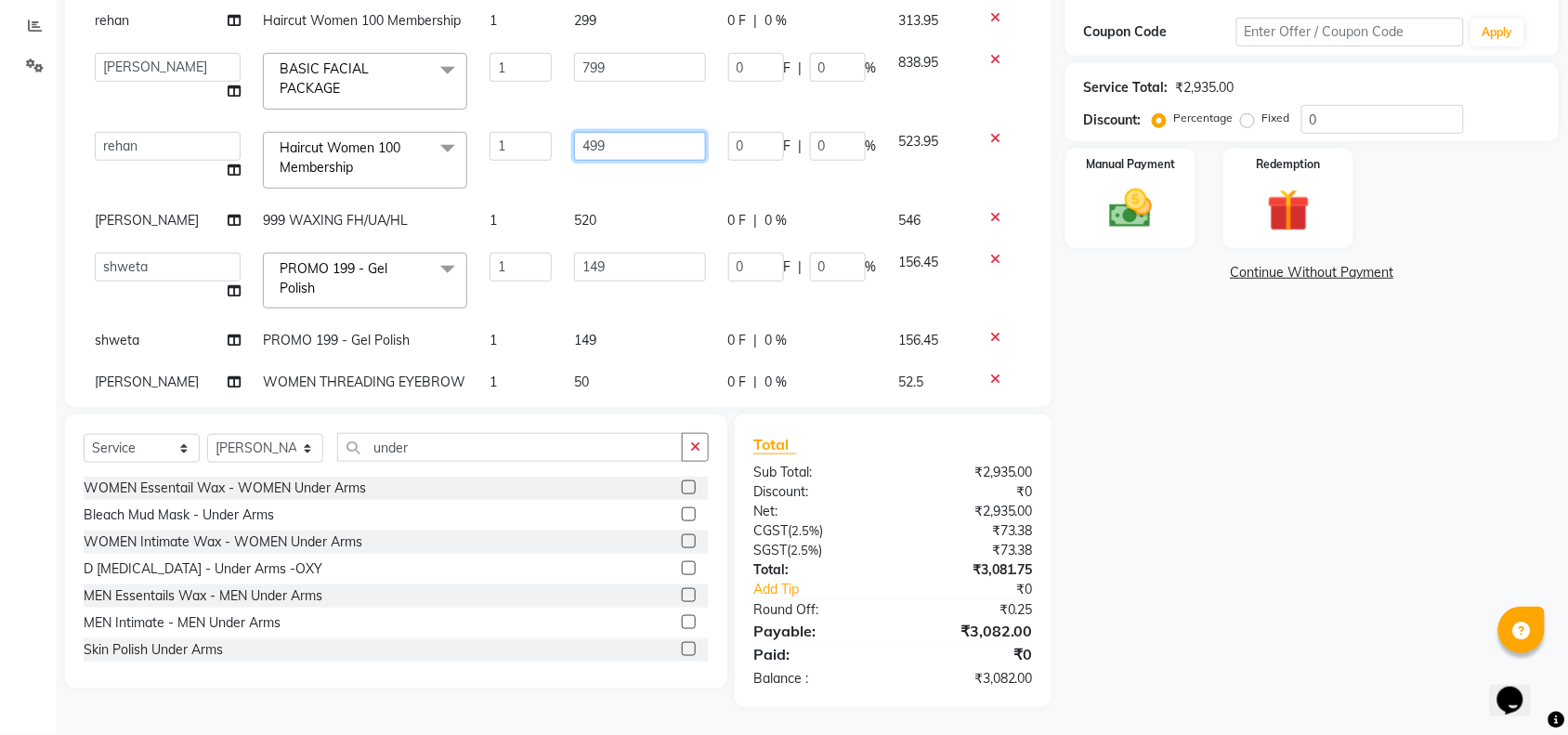
click at [613, 134] on input "499" at bounding box center [640, 146] width 132 height 29
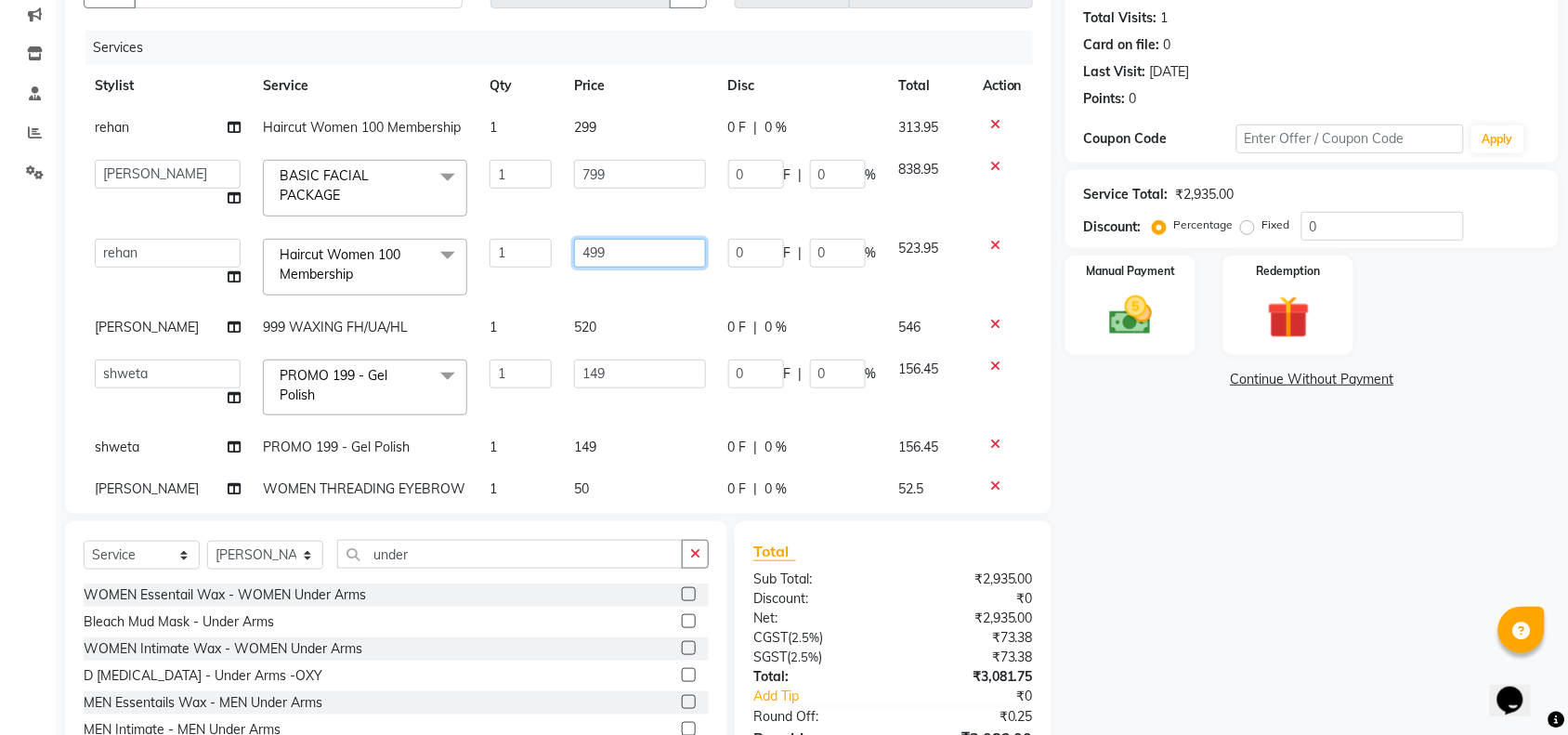
scroll to position [197, 0]
click at [601, 332] on tbody "rehan Haircut Women 100 Membership 1 299 0 F | 0 % 313.95 adil Admin AHSAN SHAI…" at bounding box center [558, 371] width 949 height 524
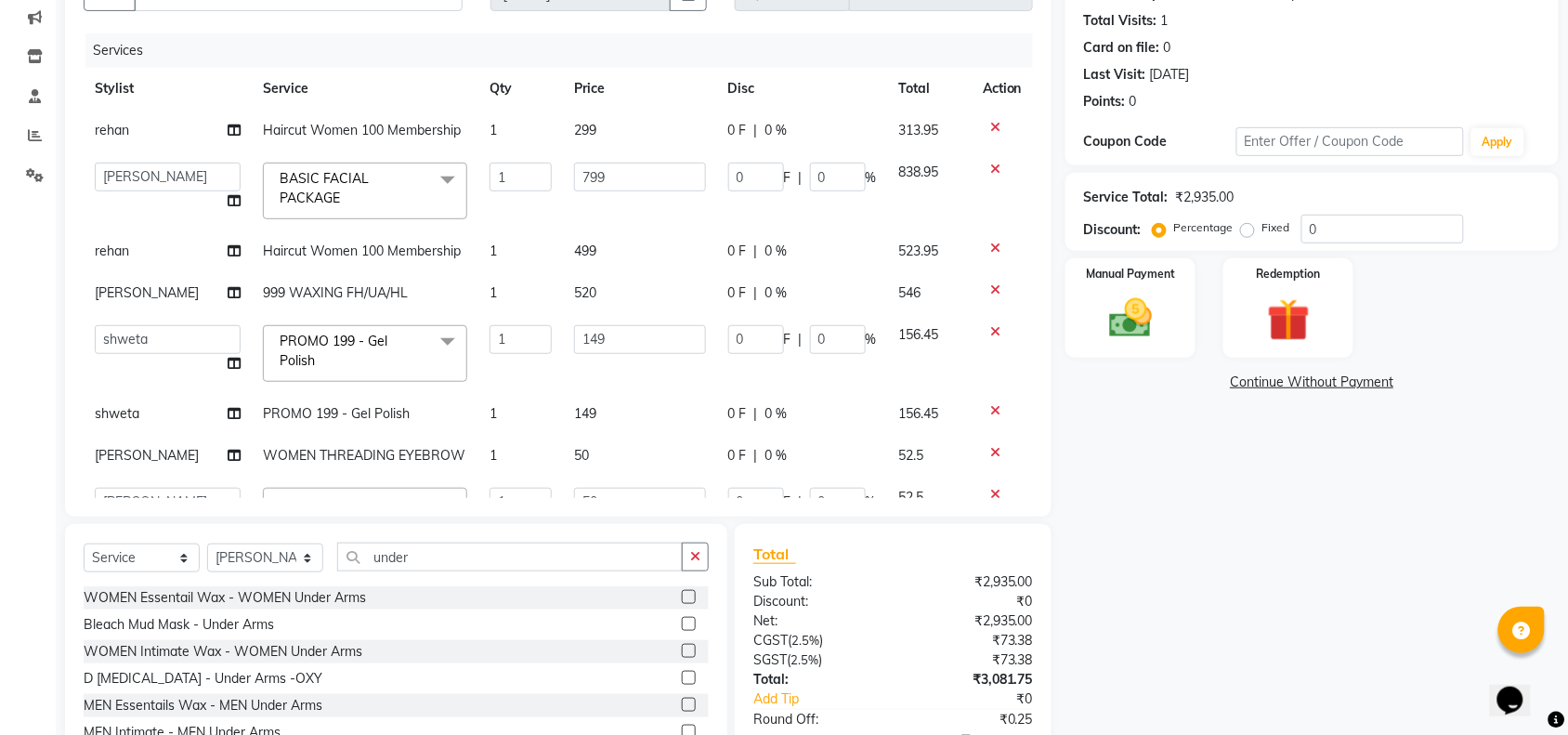
click at [611, 278] on td "520" at bounding box center [640, 292] width 154 height 42
select select "89165"
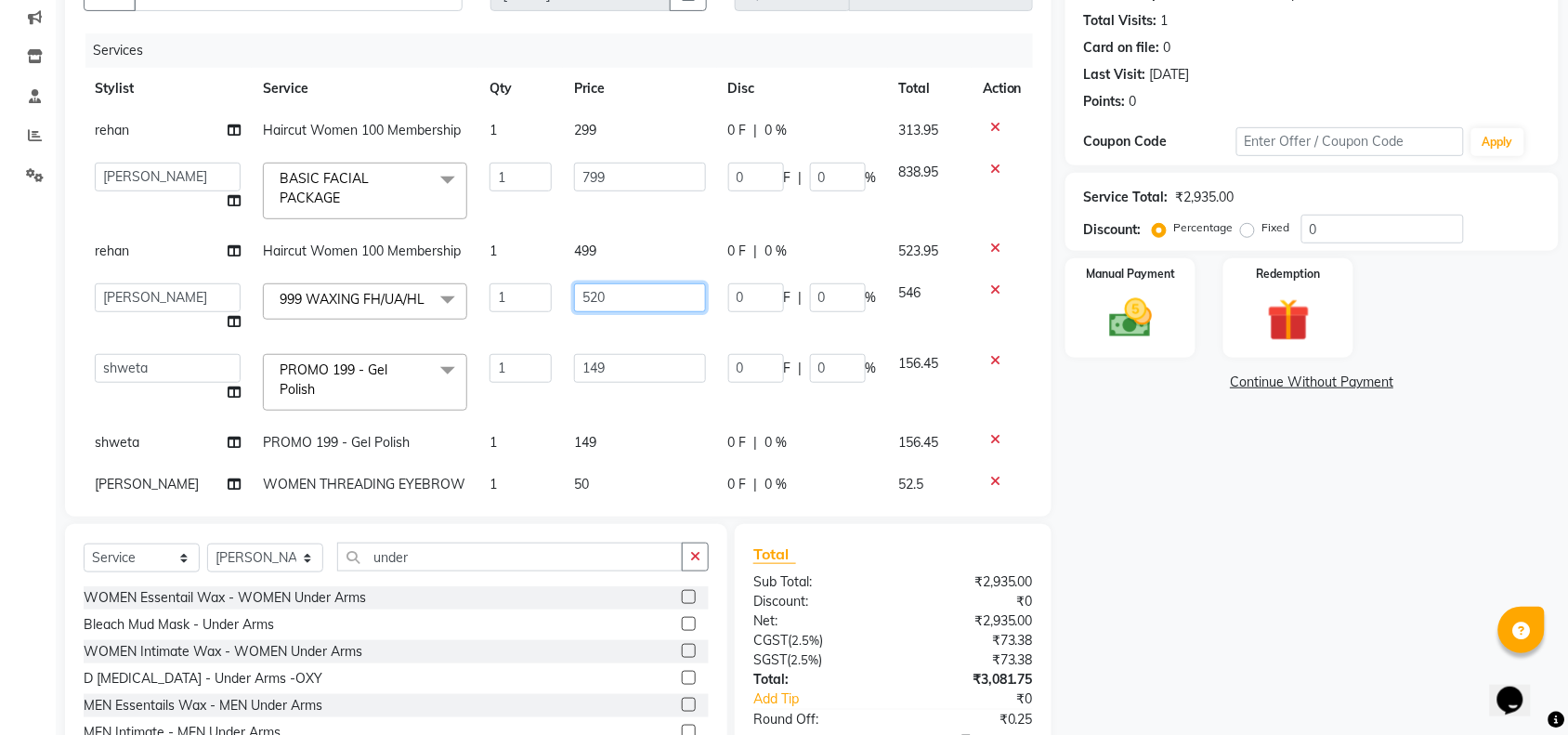
click at [634, 292] on input "520" at bounding box center [640, 297] width 132 height 29
type input "530"
click at [652, 334] on tbody "rehan Haircut Women 100 Membership 1 299 0 F | 0 % 313.95 adil Admin AHSAN SHAI…" at bounding box center [558, 367] width 949 height 516
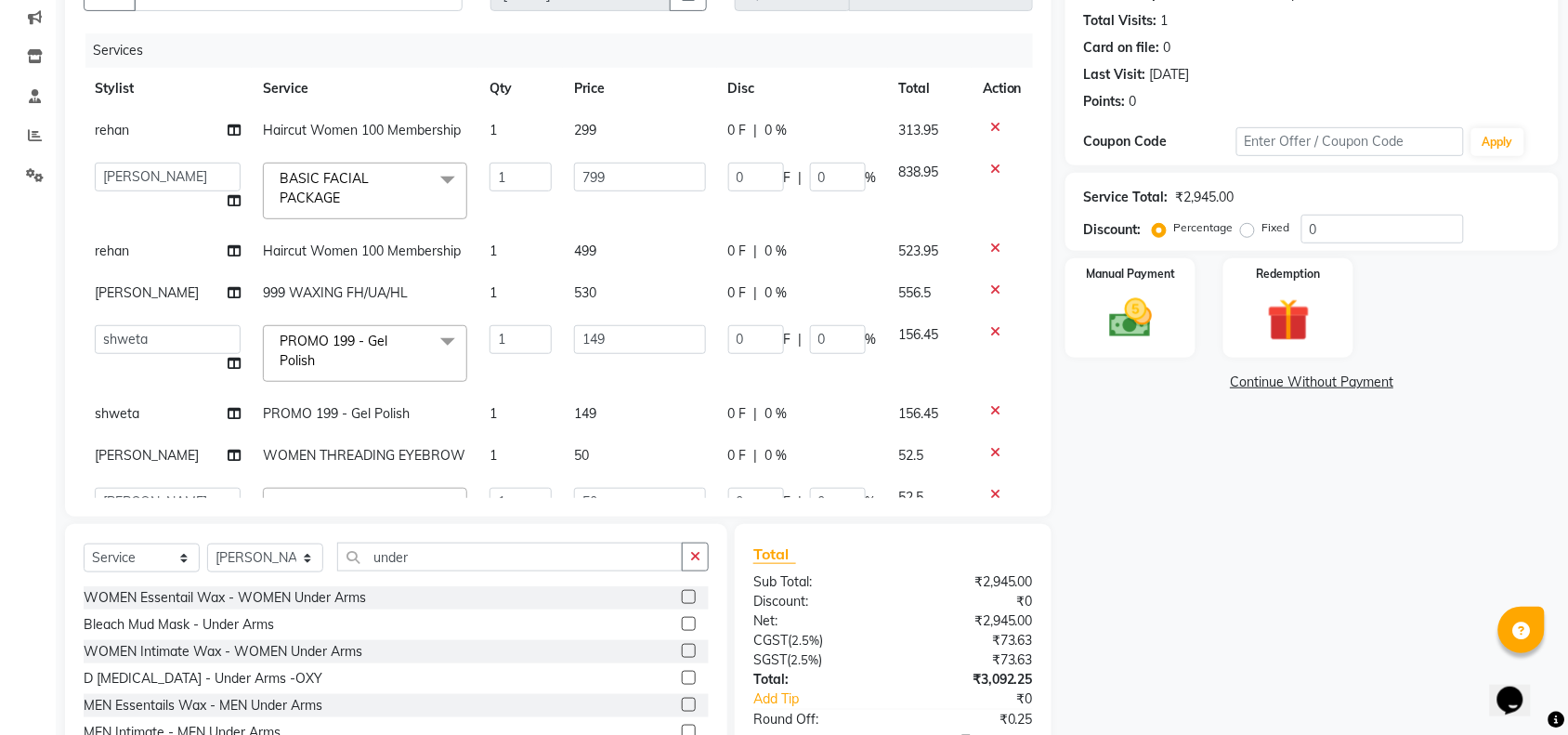
click at [618, 288] on td "530" at bounding box center [640, 292] width 154 height 42
select select "89165"
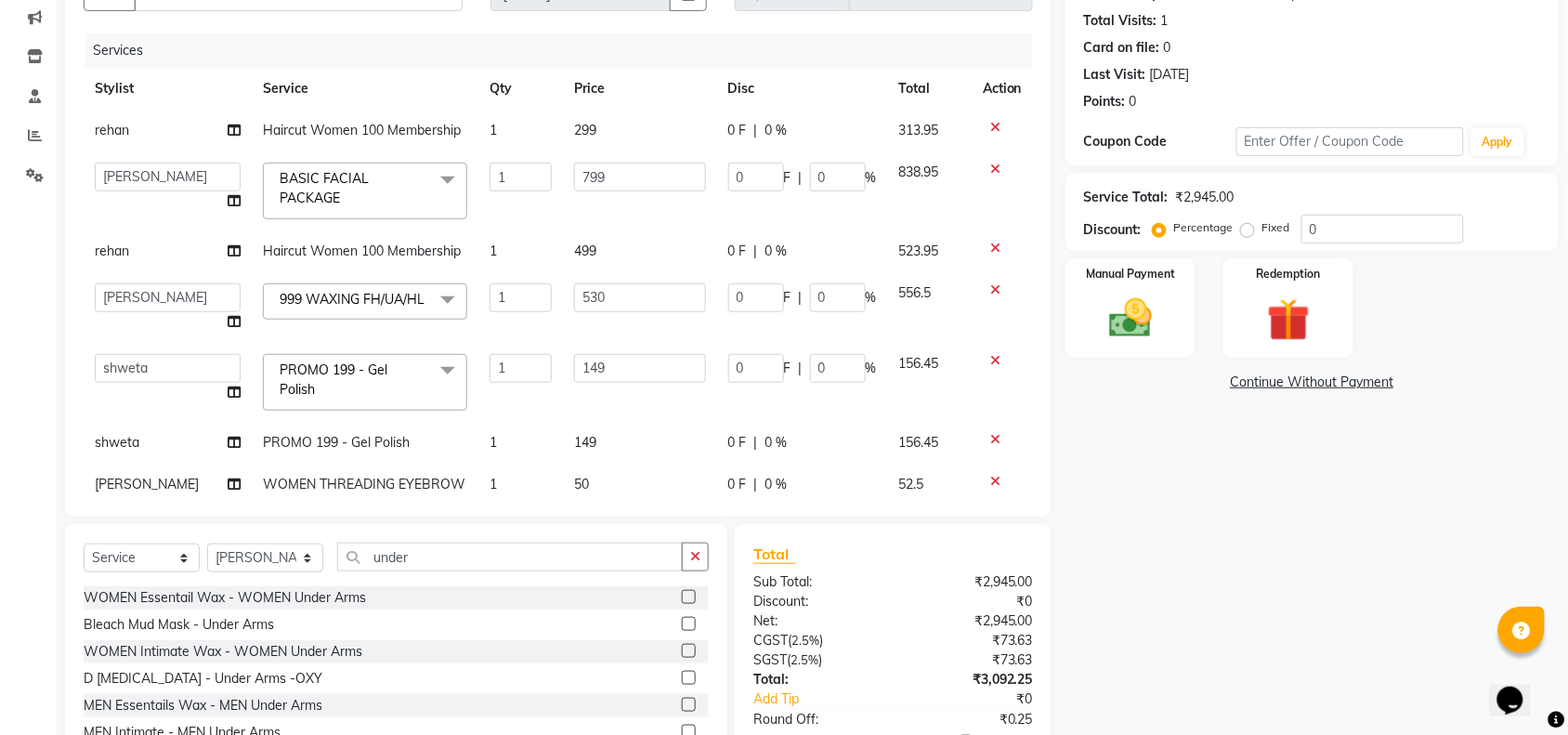
scroll to position [169, 0]
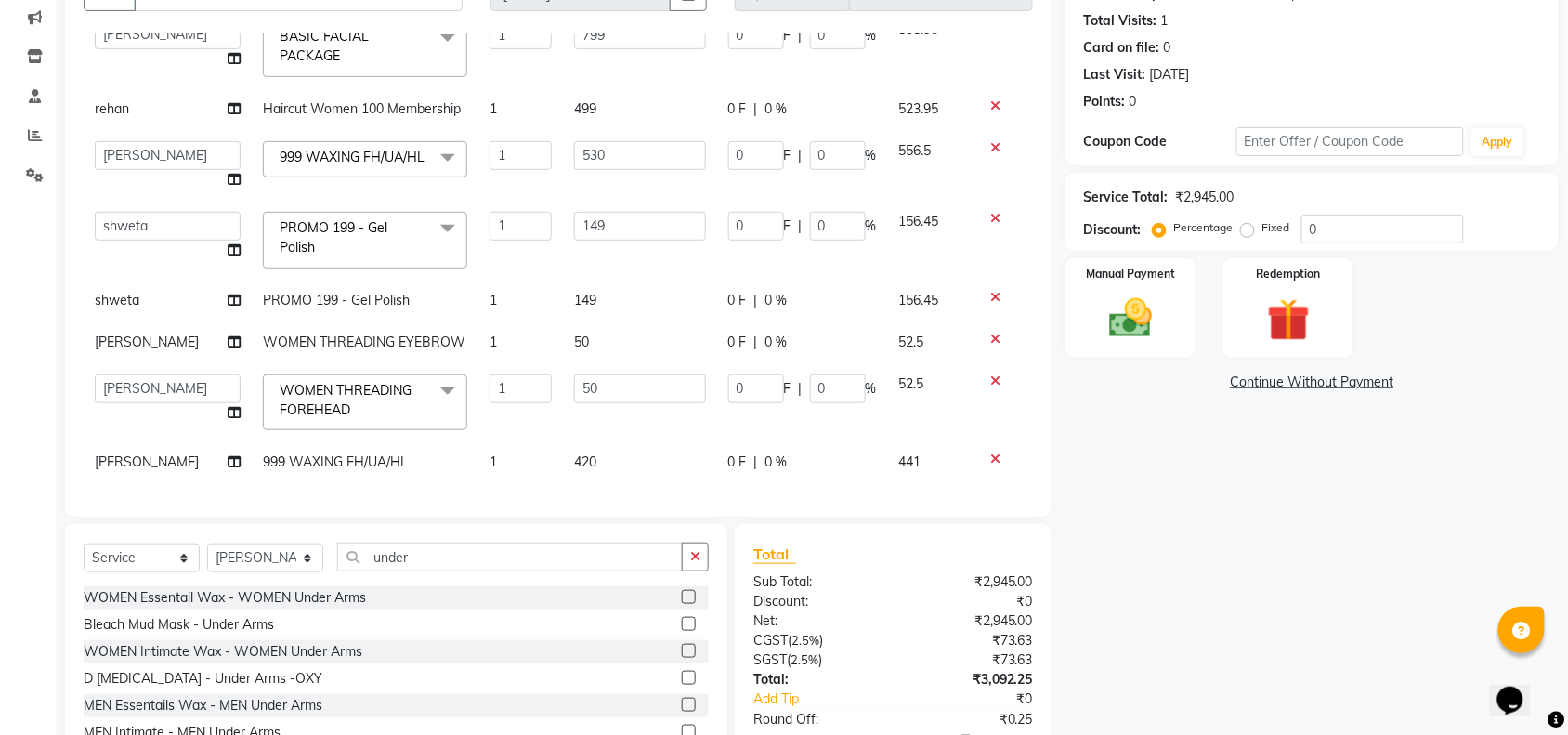
click at [613, 441] on td "420" at bounding box center [640, 461] width 154 height 42
select select "89645"
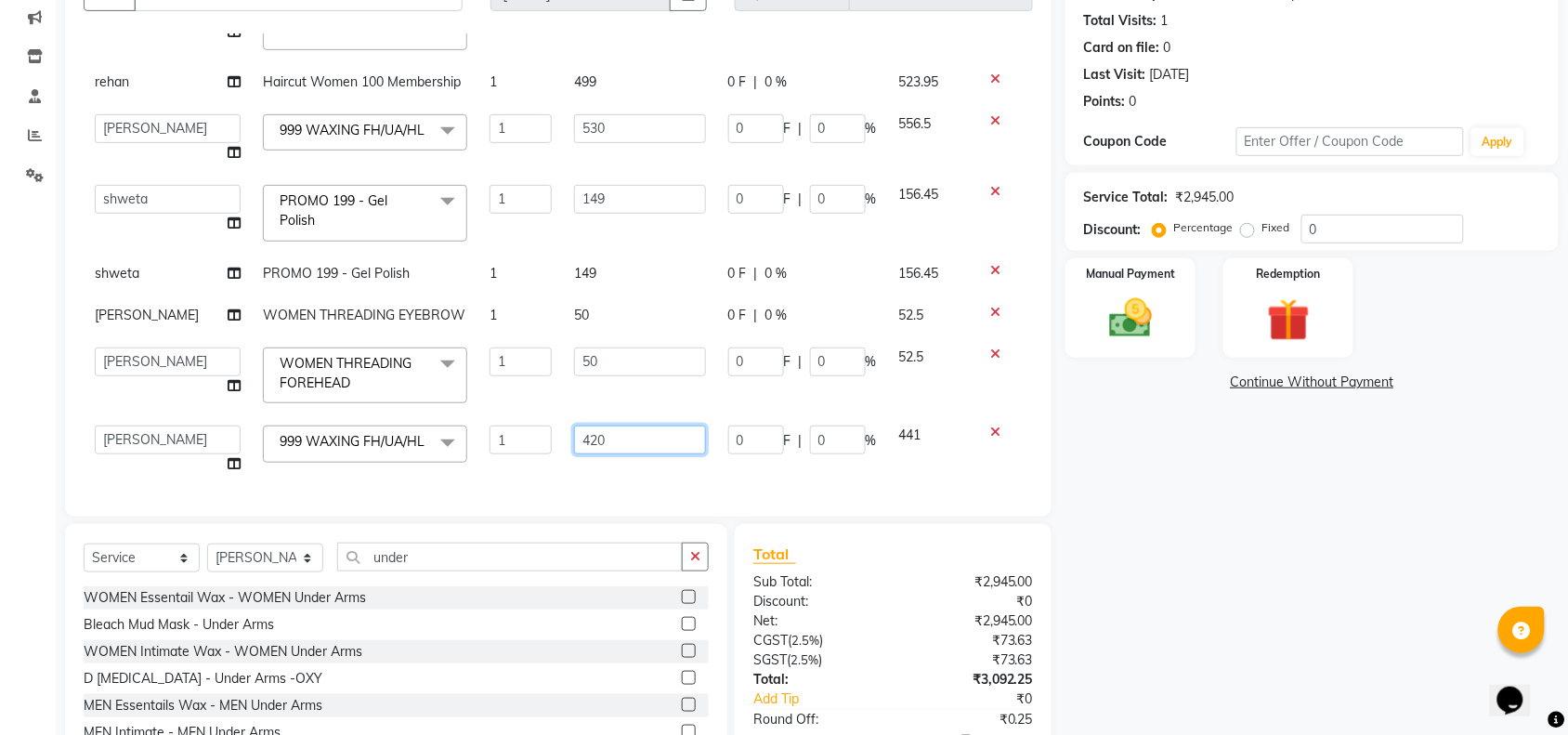
click at [615, 437] on input "420" at bounding box center [640, 439] width 132 height 29
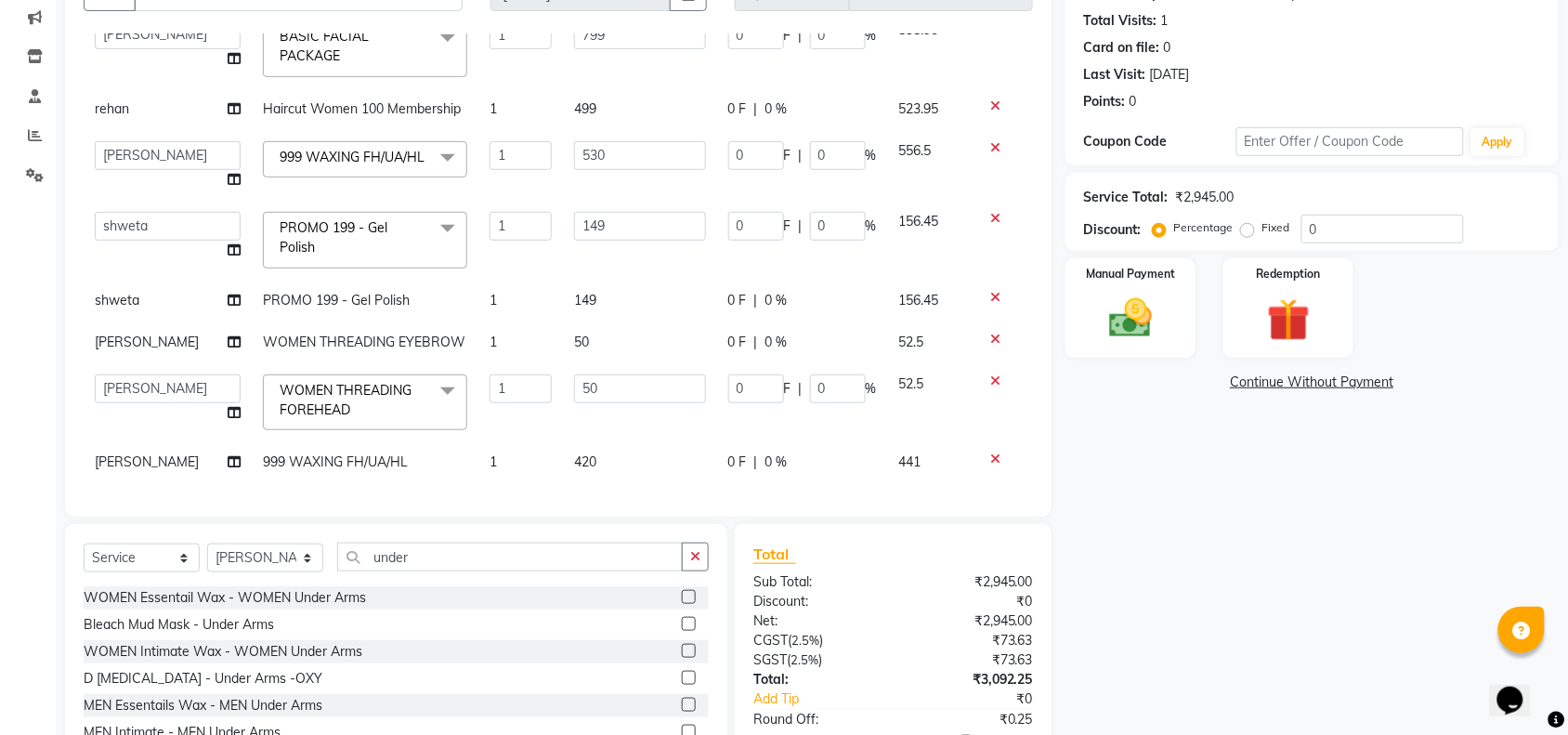
click at [790, 446] on td "0 F | 0 %" at bounding box center [802, 461] width 171 height 42
select select "89645"
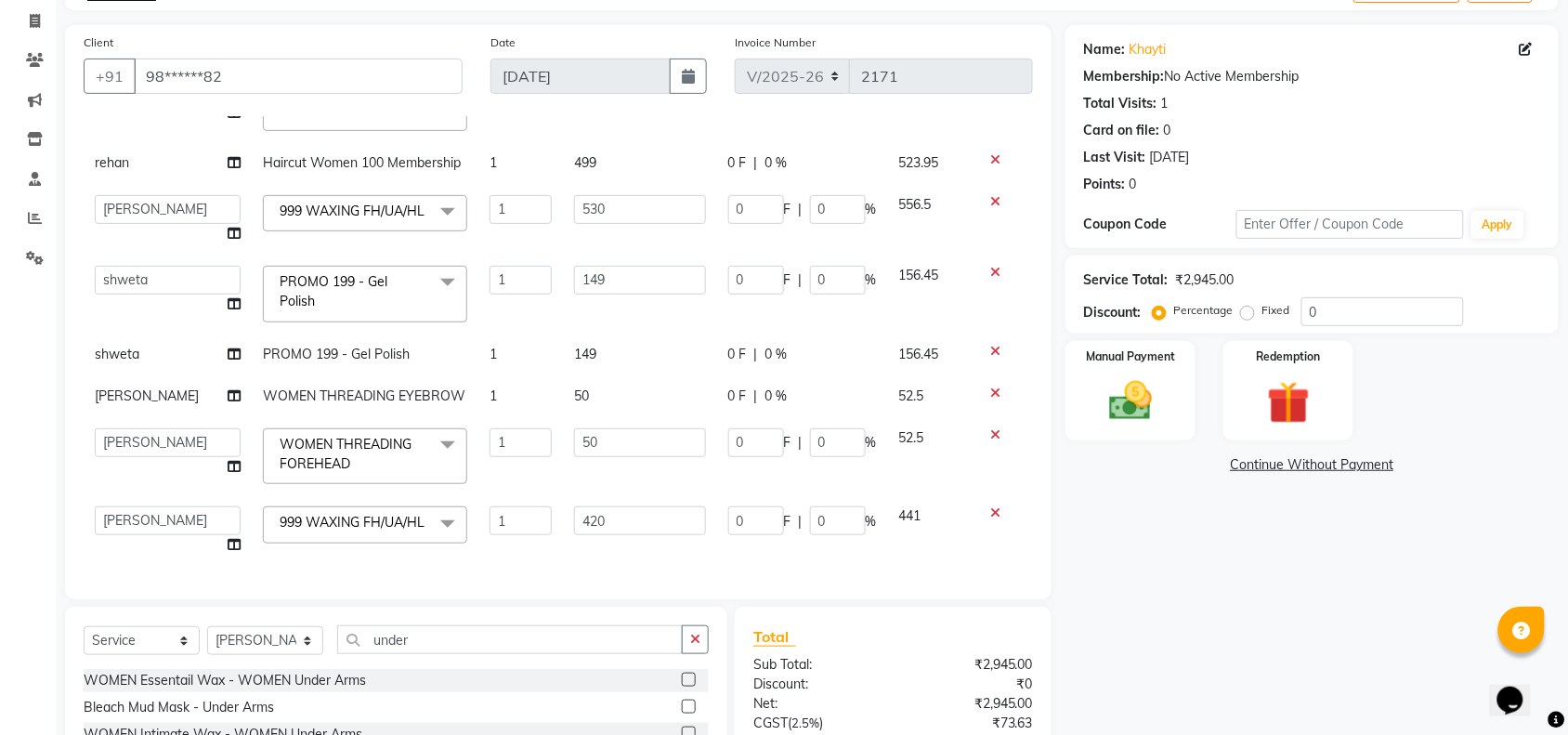
scroll to position [116, 0]
click at [1122, 545] on div "Name: Khayti Membership: No Active Membership Total Visits: 1 Card on file: 0 L…" at bounding box center [1319, 460] width 507 height 874
click at [627, 193] on input "530" at bounding box center [640, 207] width 132 height 29
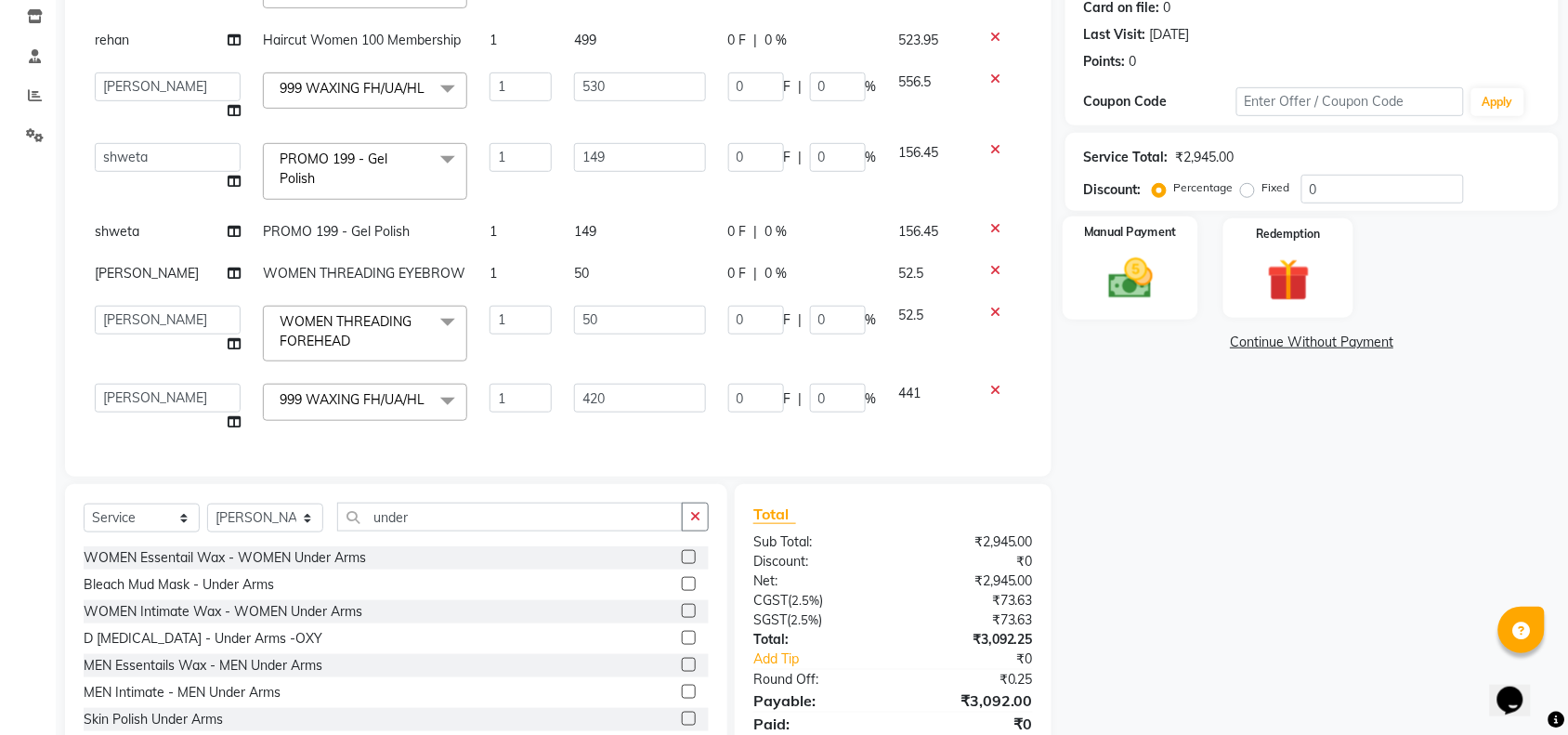
scroll to position [169, 0]
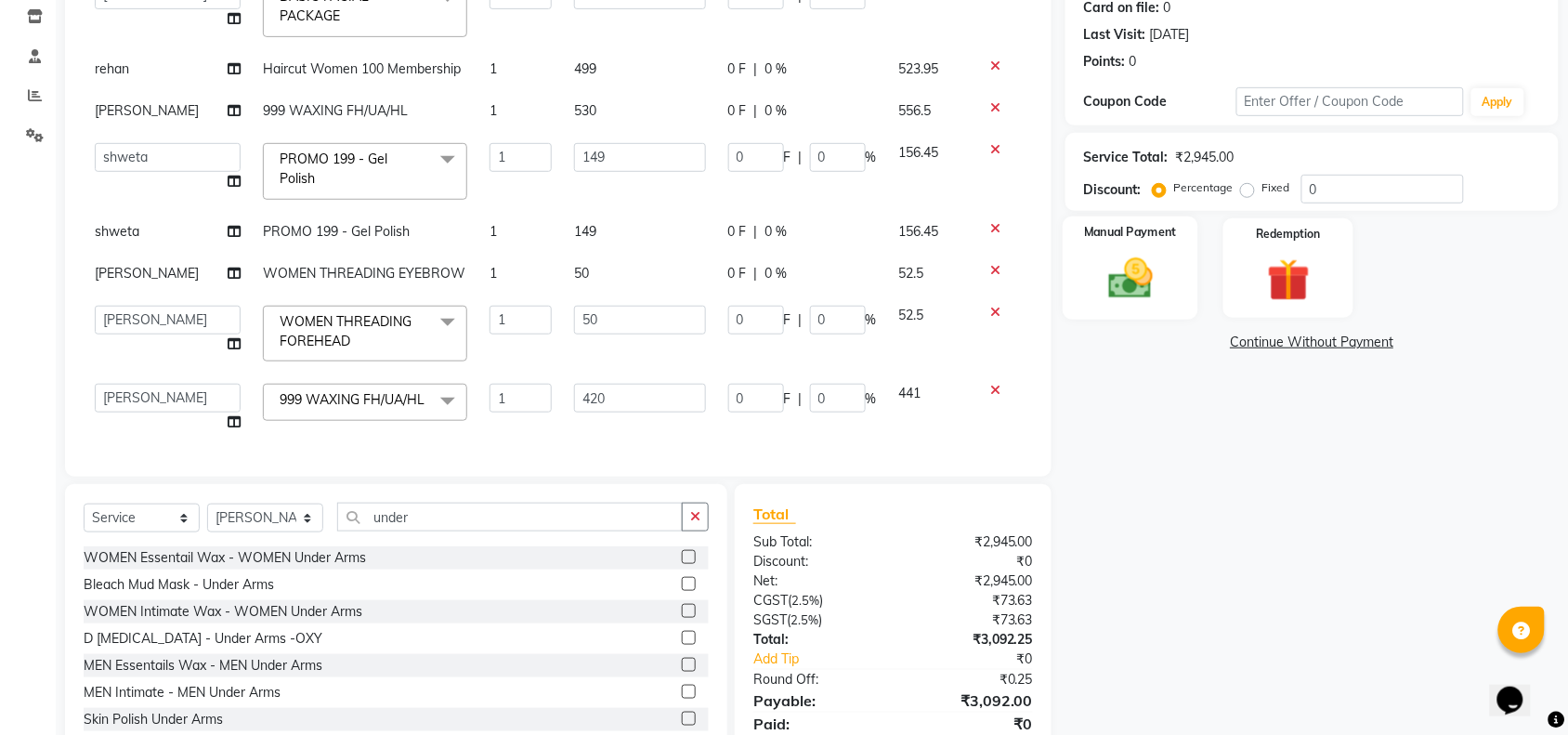
click at [1157, 288] on img at bounding box center [1131, 277] width 73 height 51
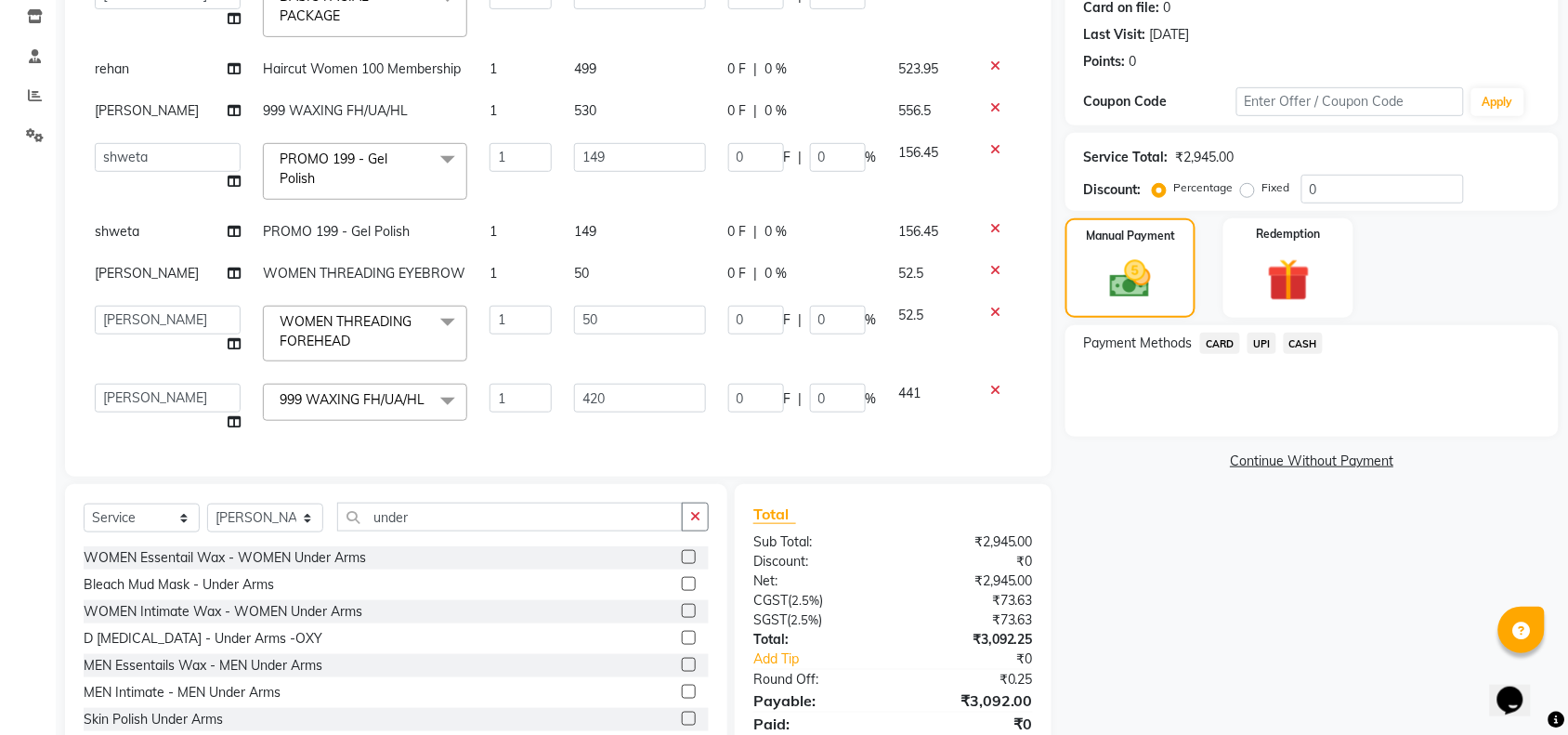
click at [1303, 350] on span "CASH" at bounding box center [1303, 343] width 40 height 21
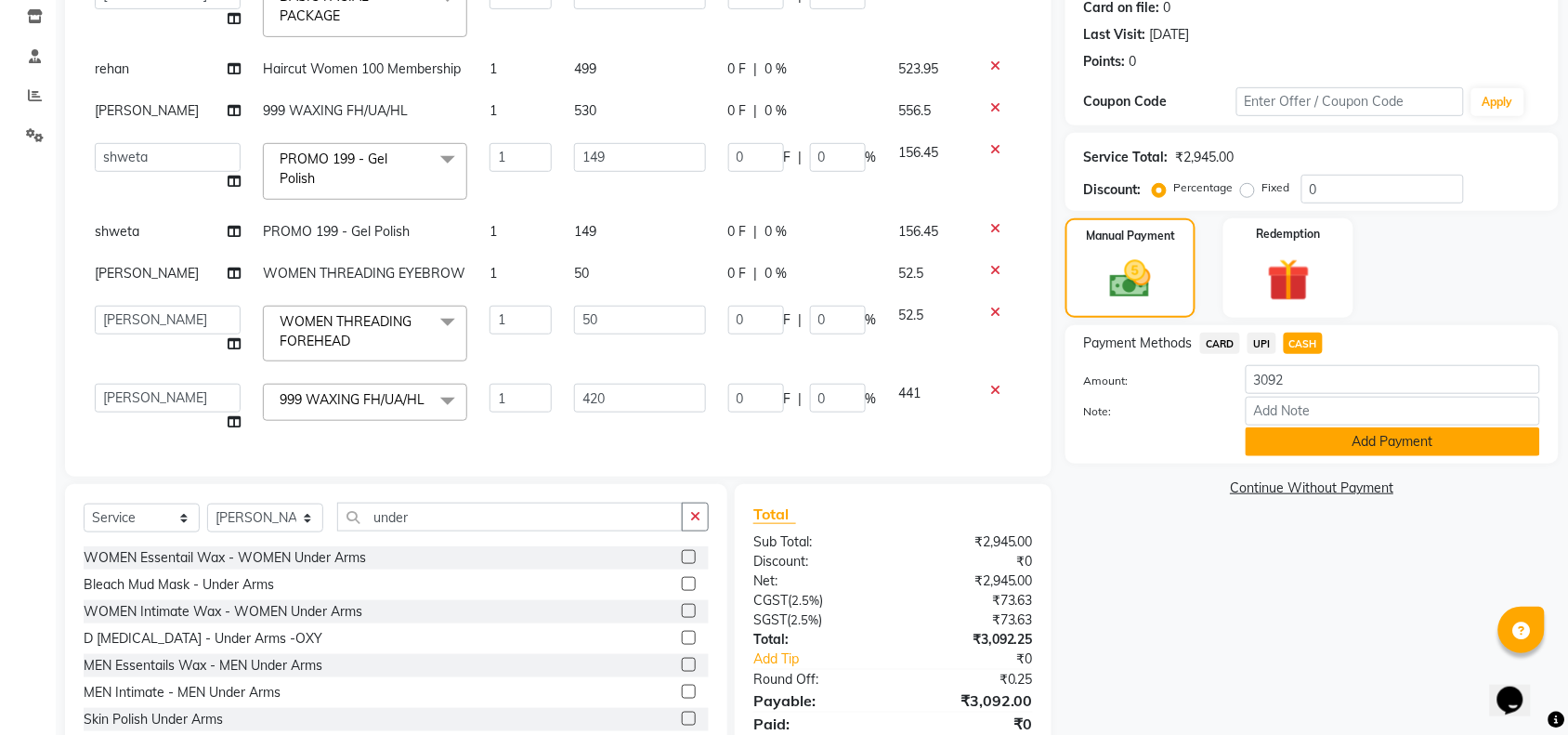
click at [1314, 436] on button "Add Payment" at bounding box center [1392, 441] width 294 height 29
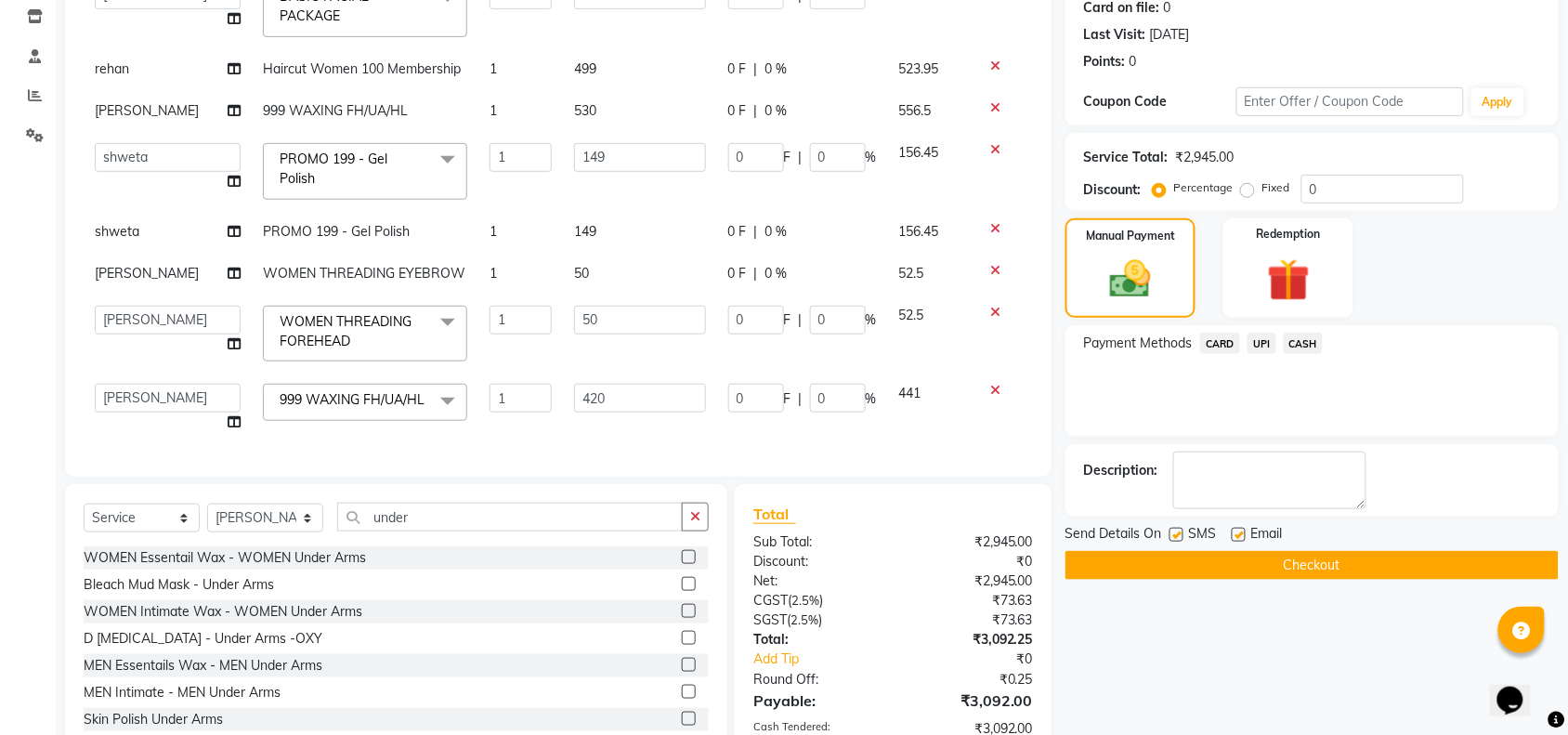
click at [1278, 562] on button "Checkout" at bounding box center [1312, 565] width 493 height 29
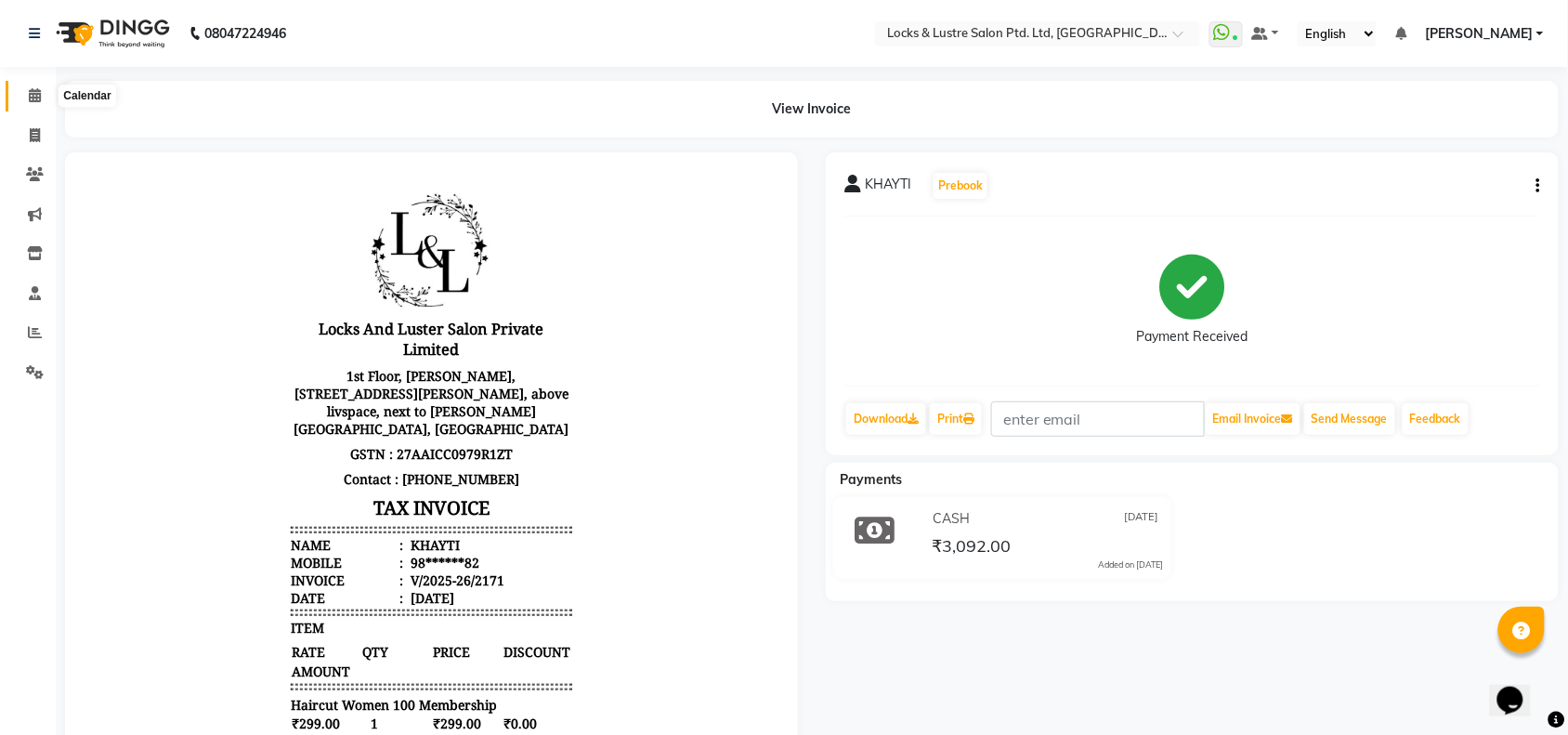
click at [31, 98] on icon at bounding box center [35, 94] width 12 height 14
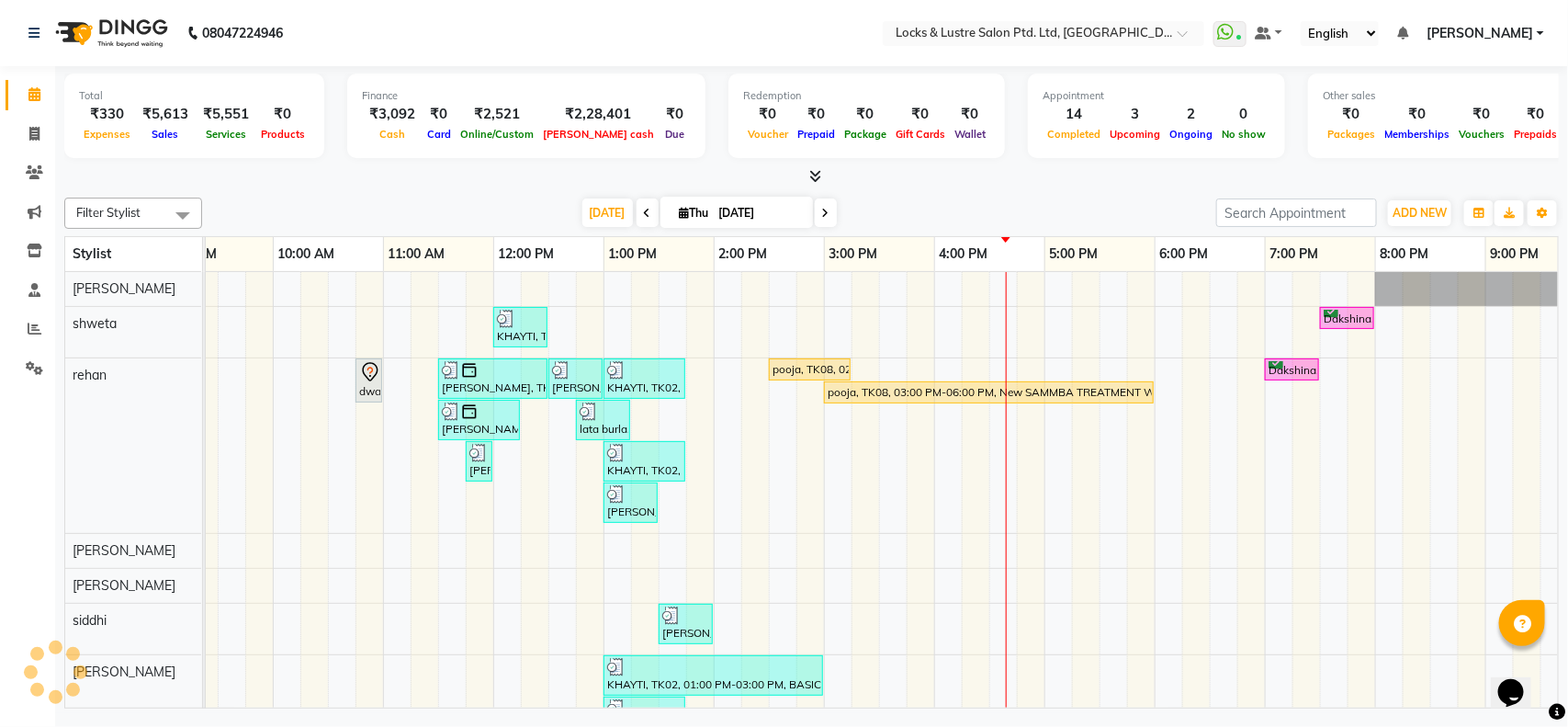
scroll to position [0, 411]
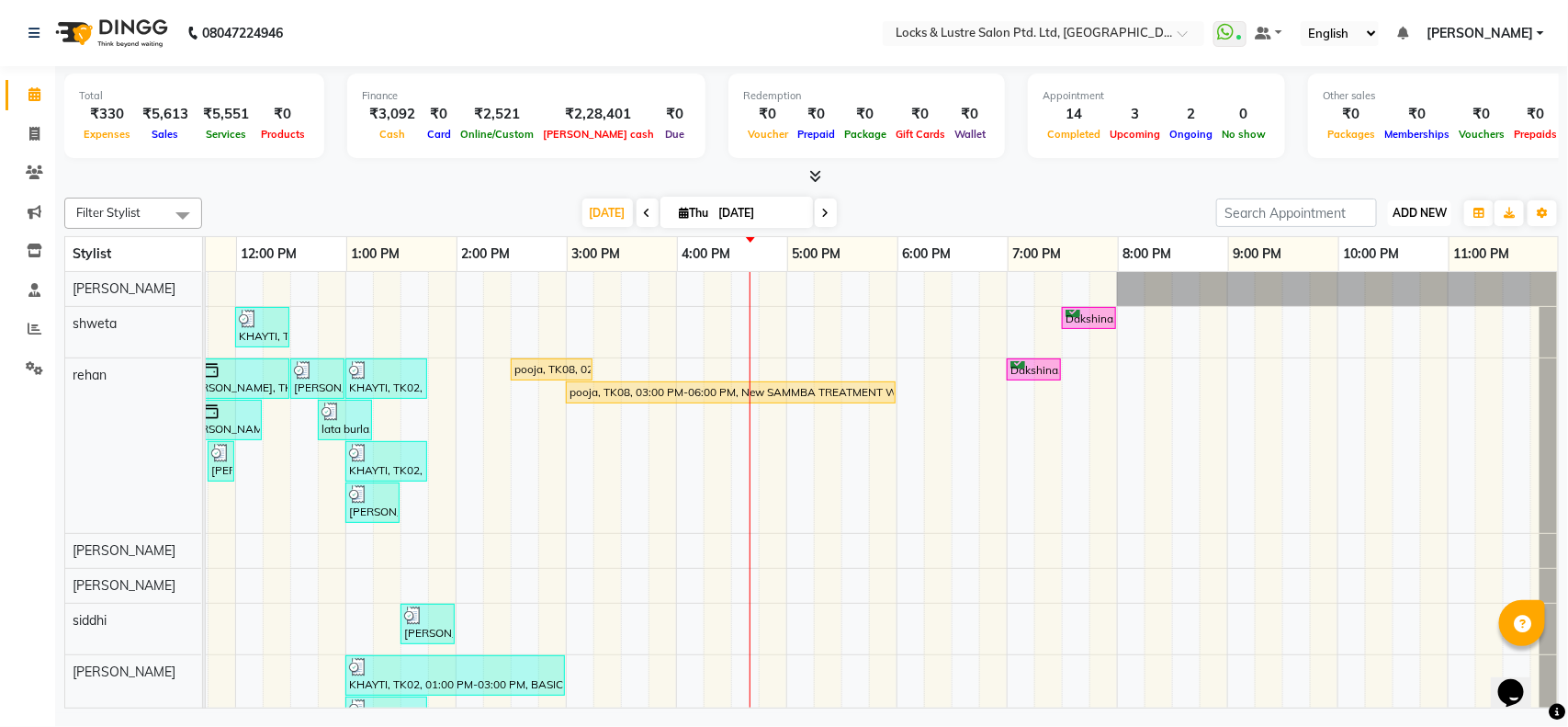
click at [1404, 208] on span "ADD NEW" at bounding box center [1419, 212] width 54 height 14
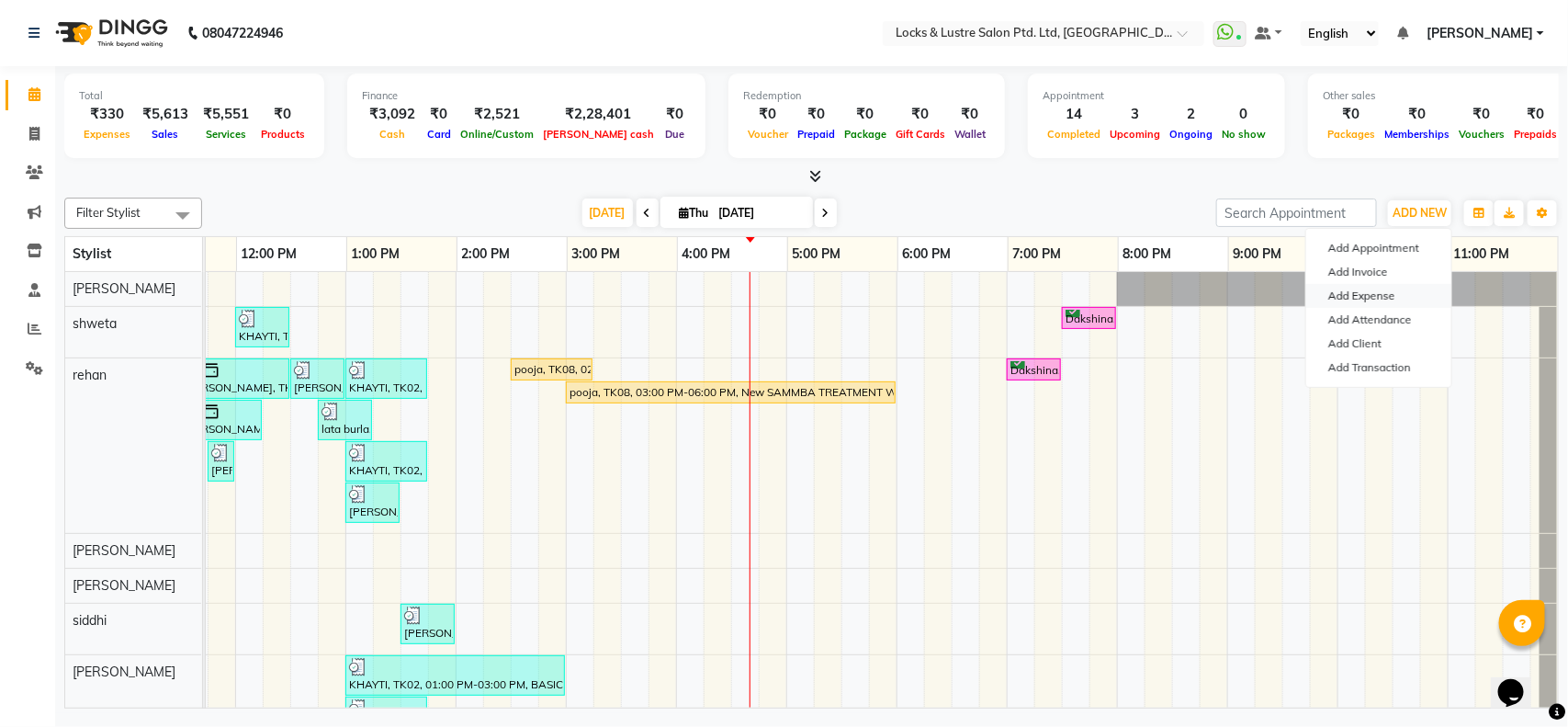
click at [1383, 292] on link "Add Expense" at bounding box center [1378, 296] width 145 height 24
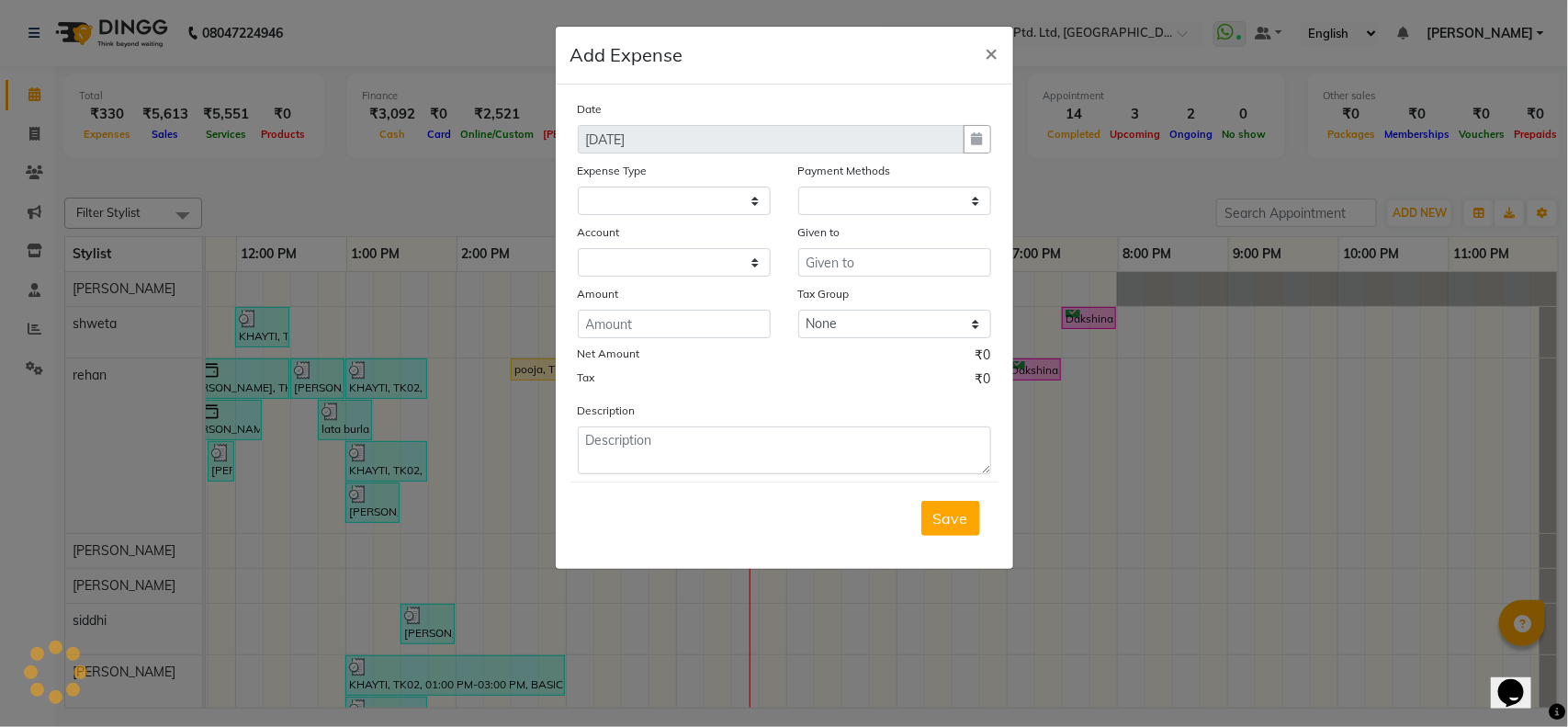
select select "1"
select select "4902"
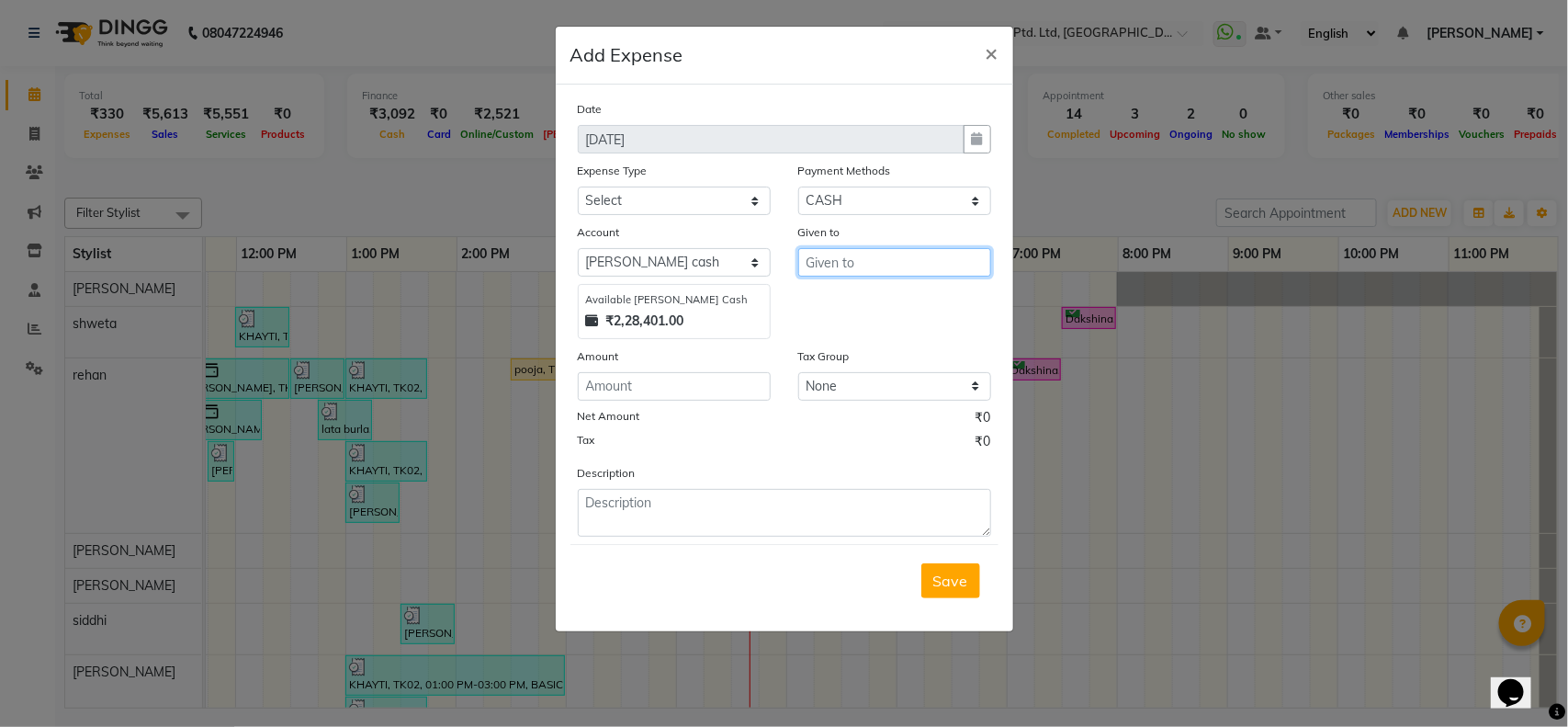
click at [906, 252] on input "text" at bounding box center [894, 262] width 193 height 29
type input "sunil"
click at [701, 191] on select "Select Advance Salary Bank charges Cash transfer to bank Cash transfer to hub C…" at bounding box center [674, 200] width 193 height 29
select select "13756"
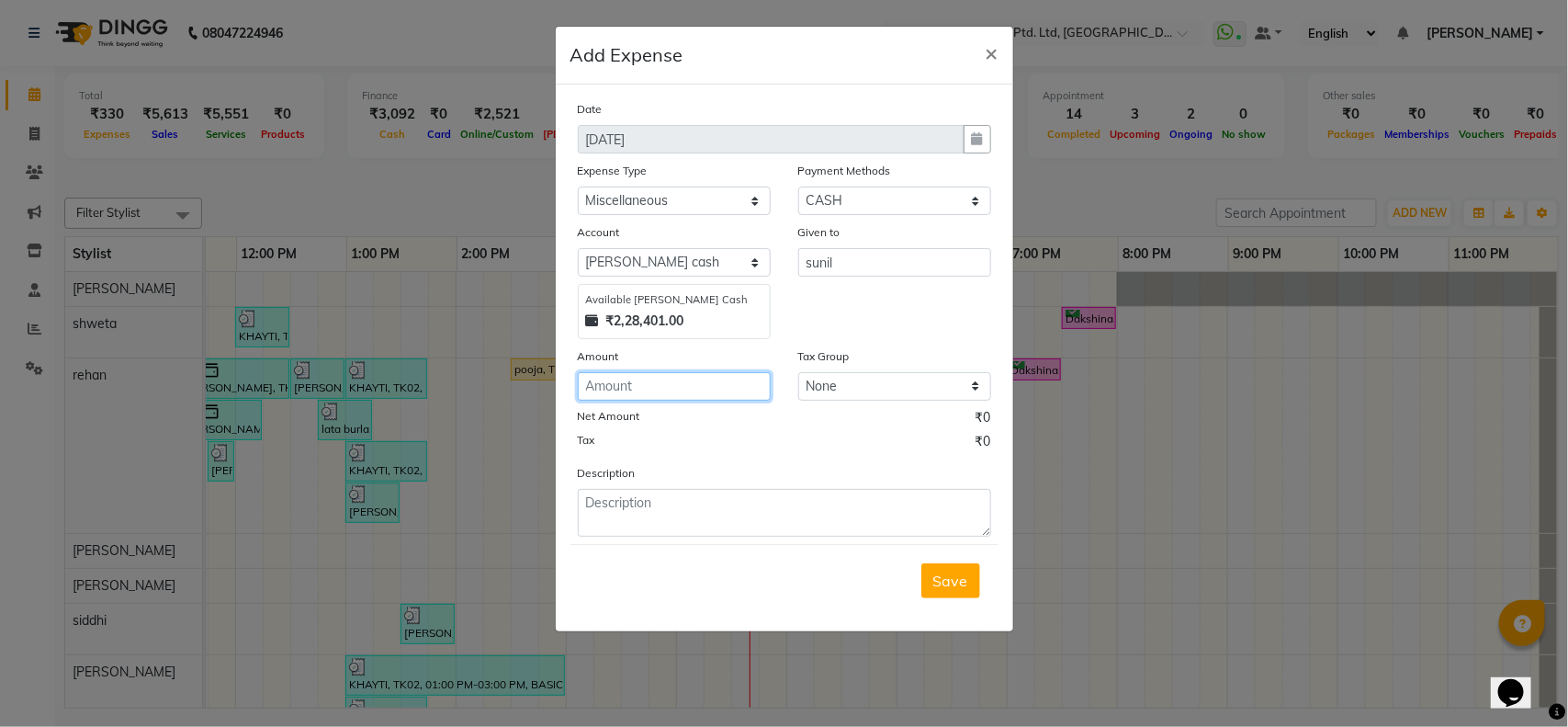
click at [710, 382] on input "number" at bounding box center [674, 386] width 193 height 29
type input "50"
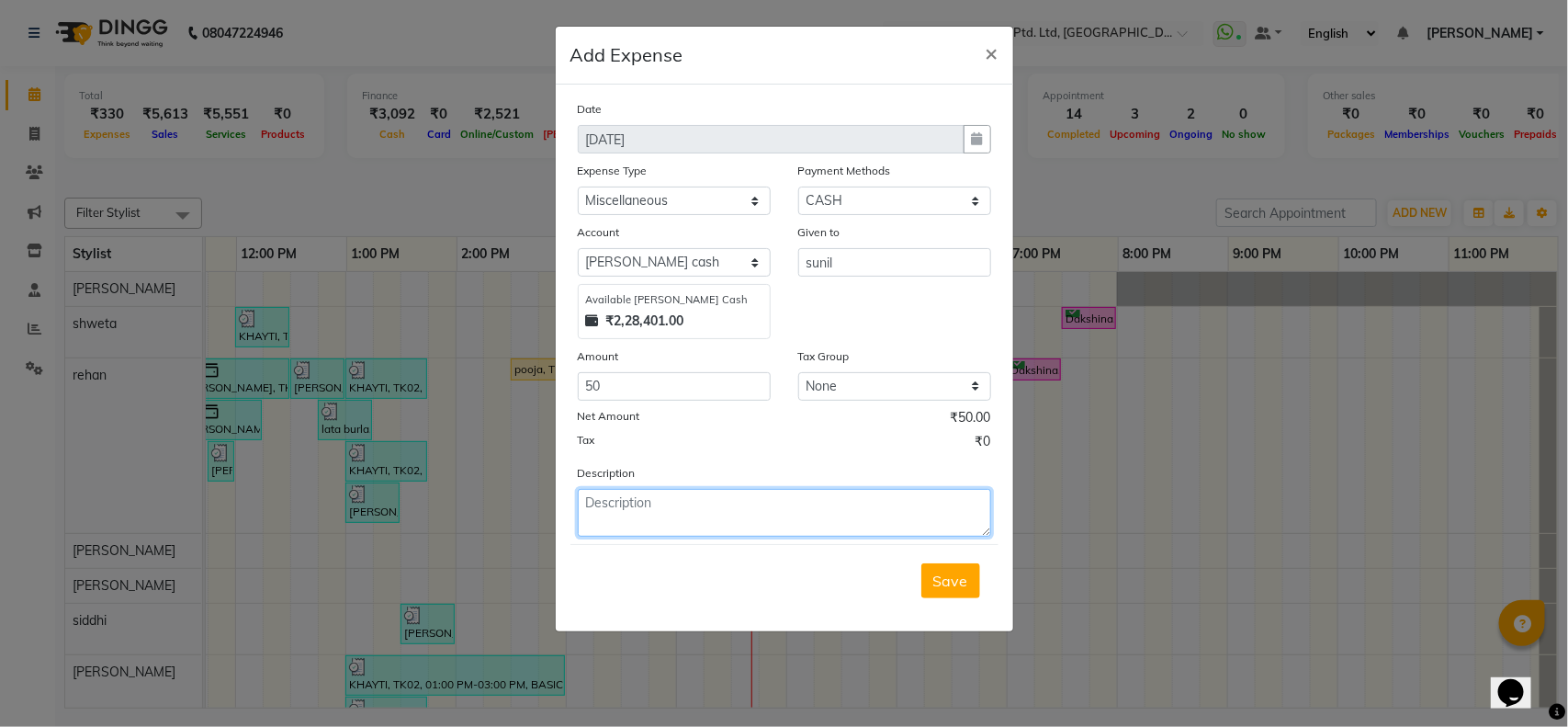
click at [649, 503] on textarea at bounding box center [785, 513] width 414 height 48
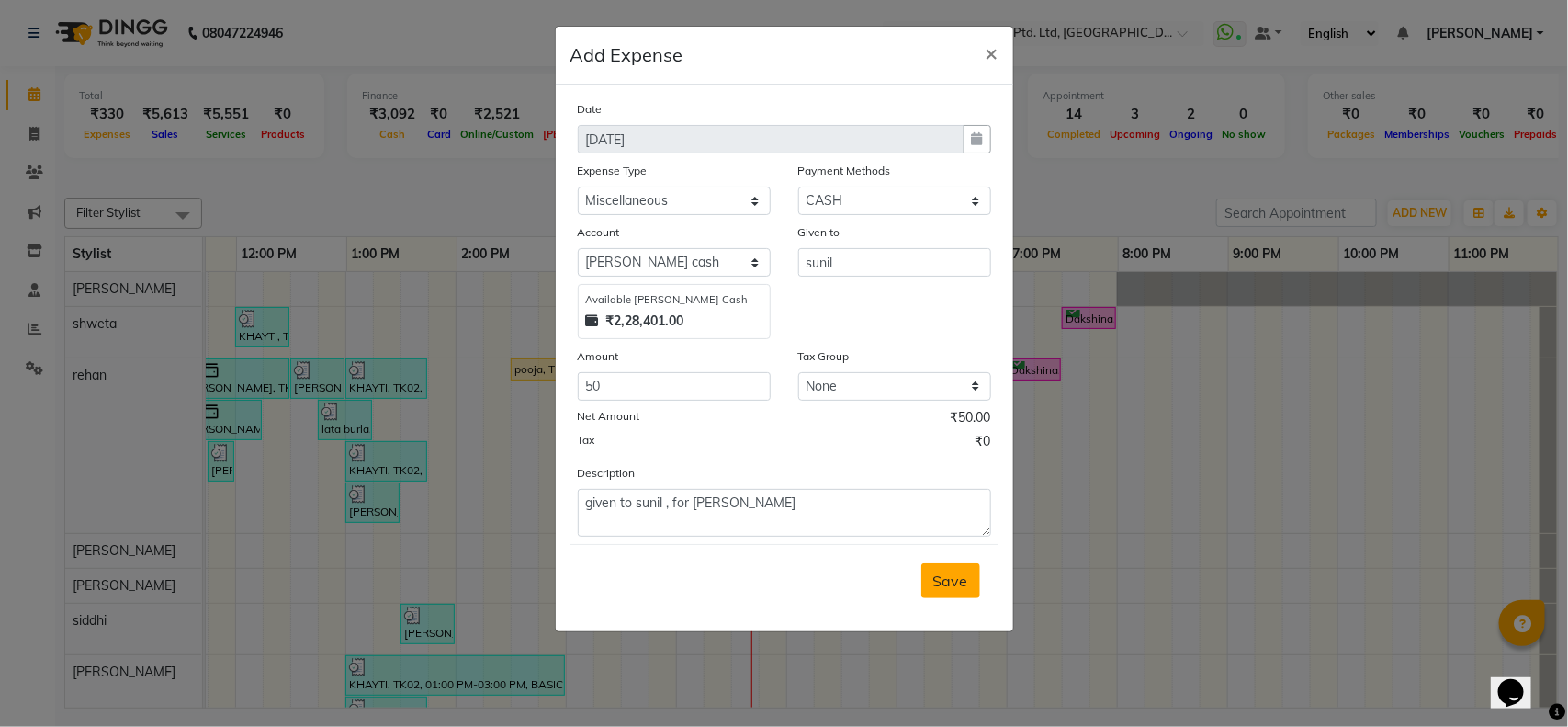
click at [936, 563] on button "Save" at bounding box center [950, 581] width 59 height 35
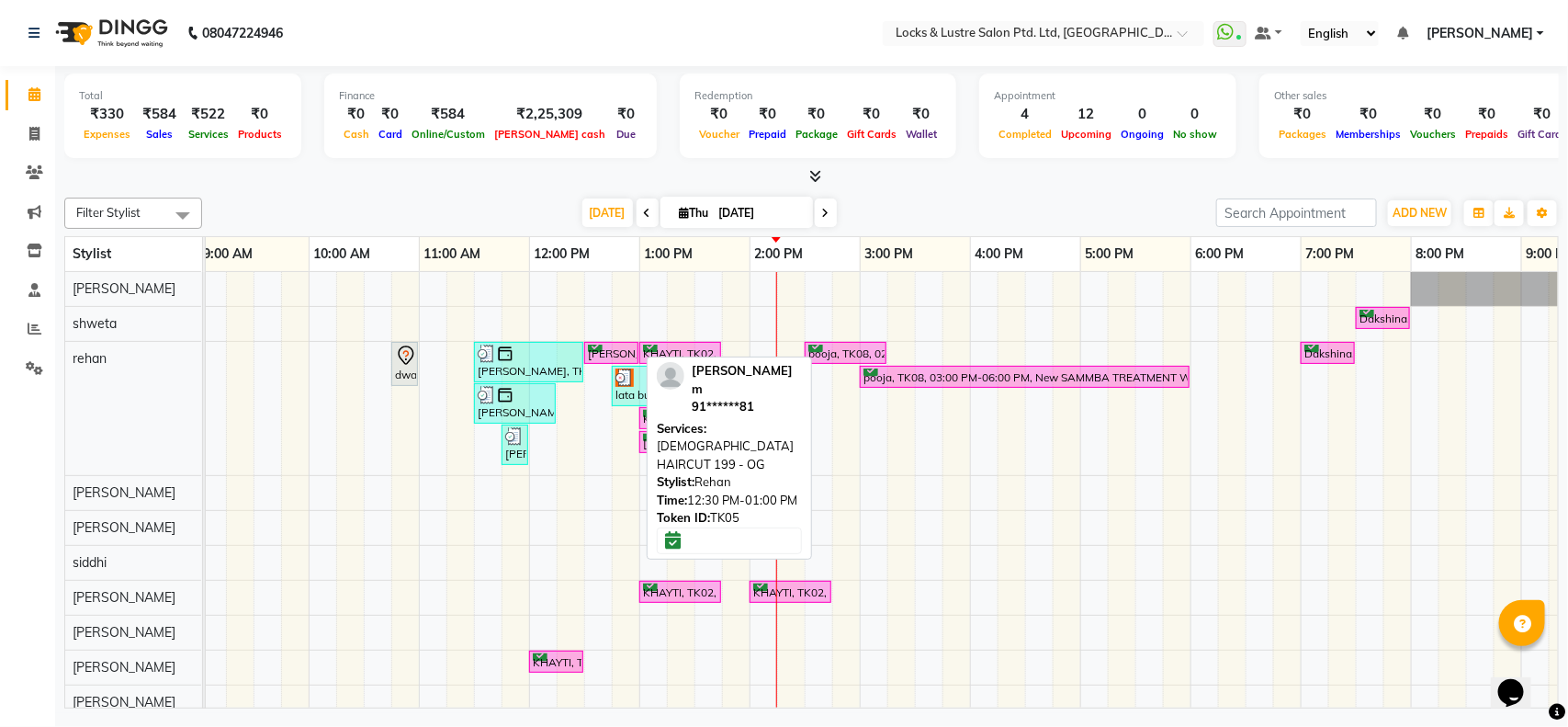
click at [611, 354] on div "[PERSON_NAME] m, TK05, 12:30 PM-01:00 PM, [DEMOGRAPHIC_DATA] HAIRCUT 199 - OG" at bounding box center [610, 353] width 51 height 18
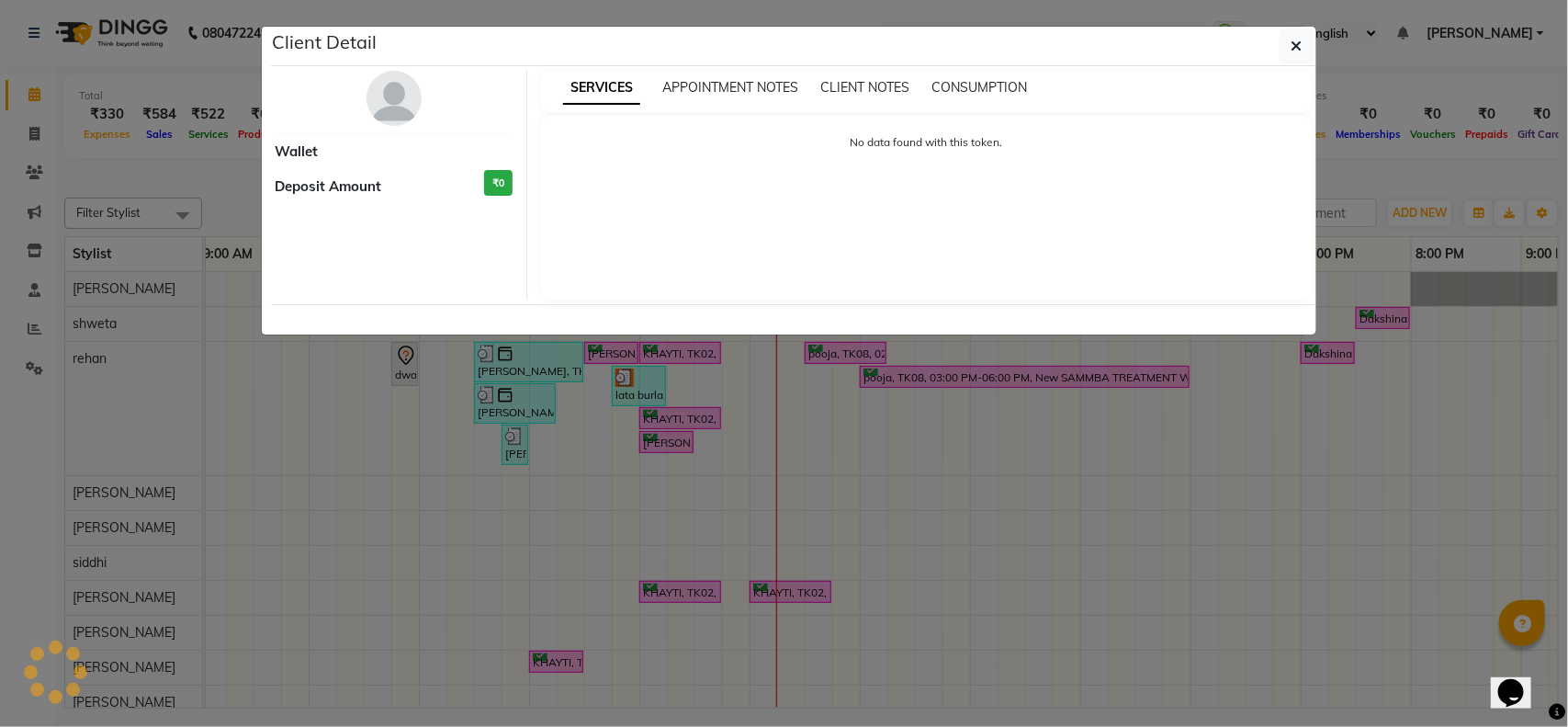
select select "6"
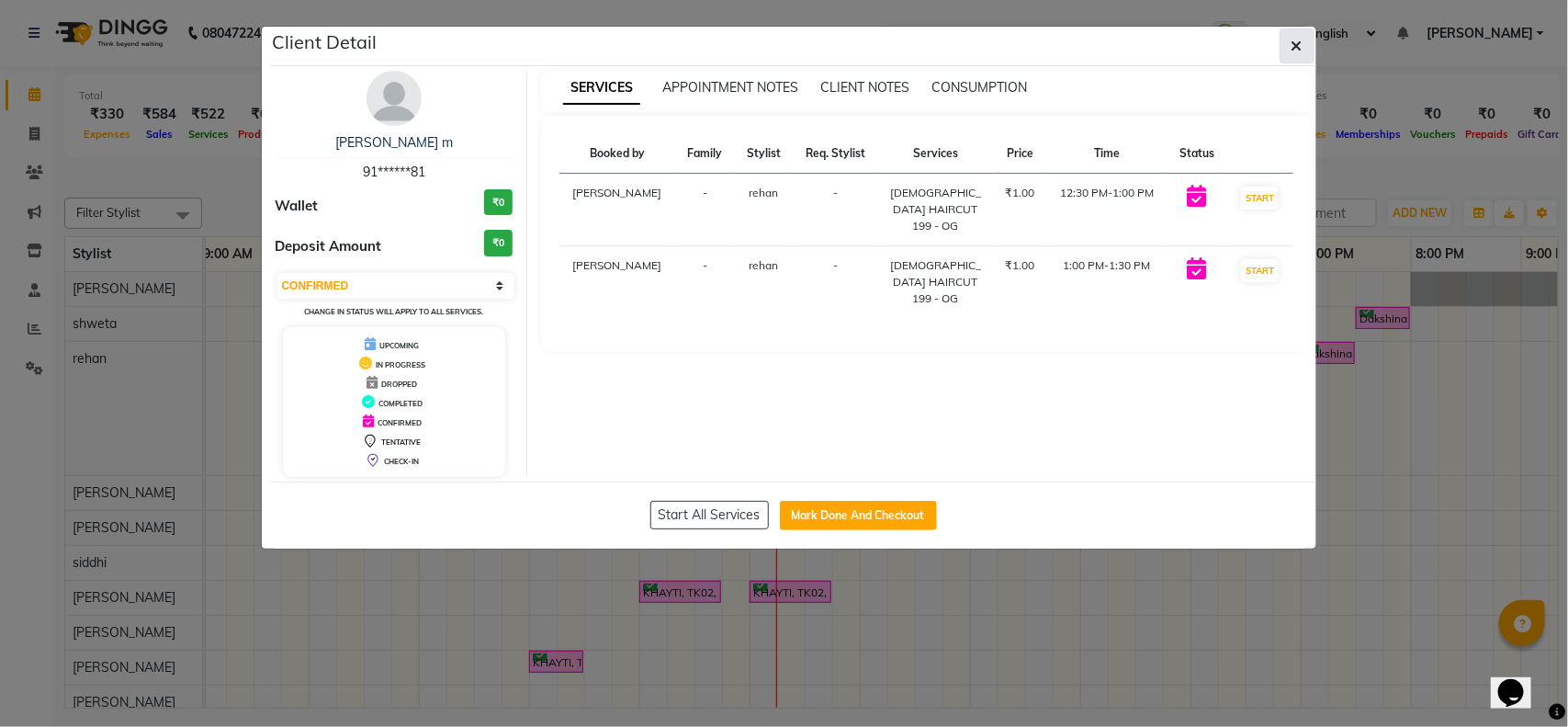
click at [1300, 53] on icon "button" at bounding box center [1297, 46] width 11 height 15
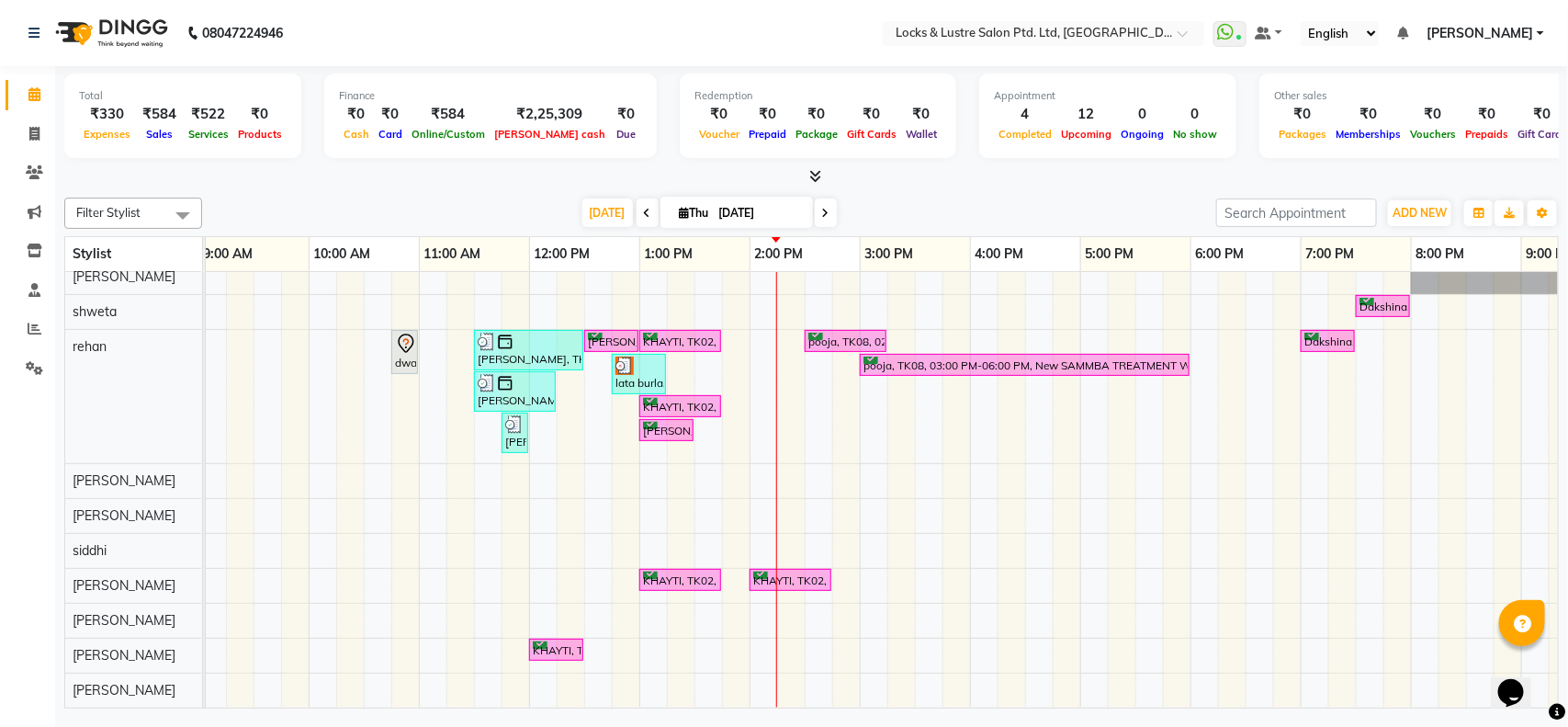
scroll to position [32, 0]
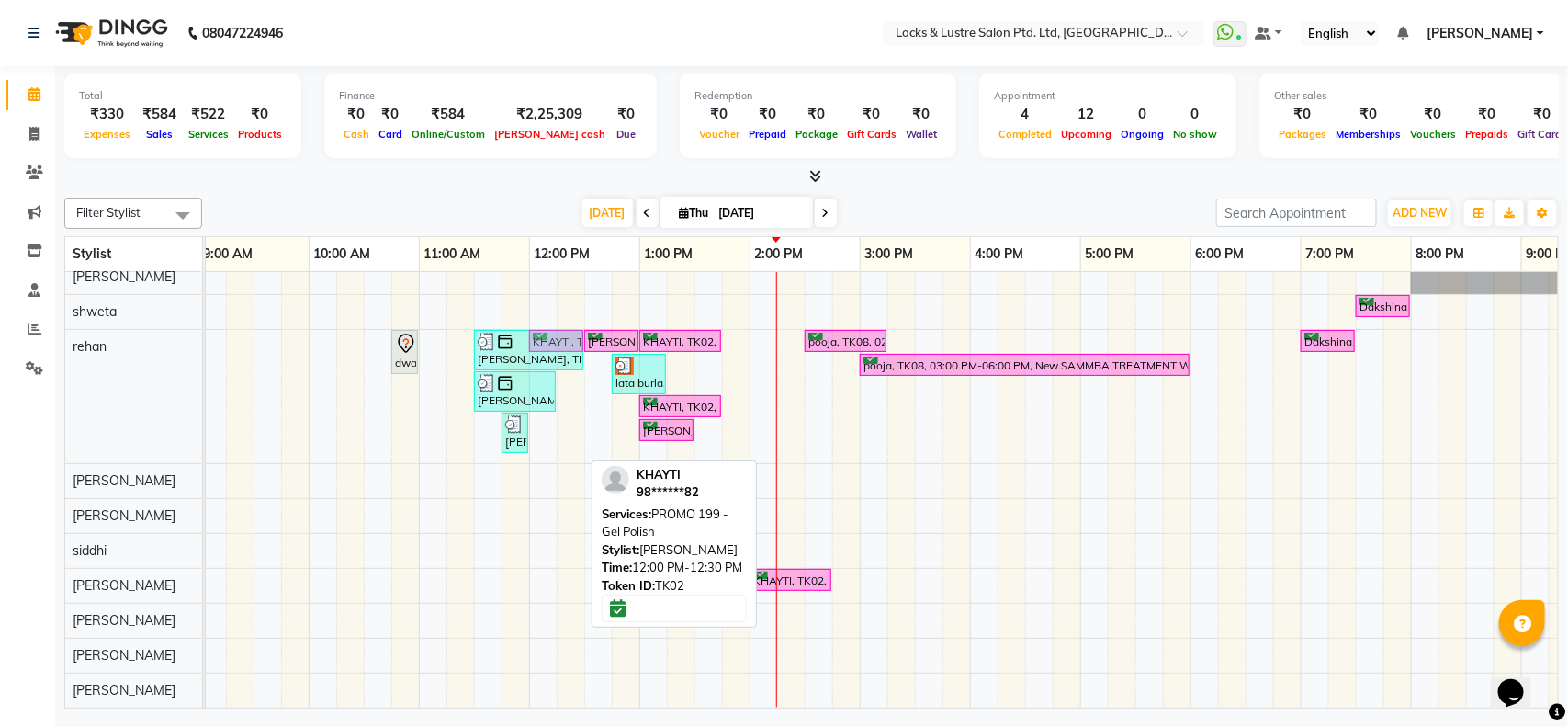
drag, startPoint x: 549, startPoint y: 634, endPoint x: 537, endPoint y: 416, distance: 218.3
click at [537, 416] on div "Dakshina, TK07, 07:30 PM-08:00 PM, PROMO 199 - Gel Polish dwalin, TK04, 10:45 A…" at bounding box center [969, 483] width 1763 height 447
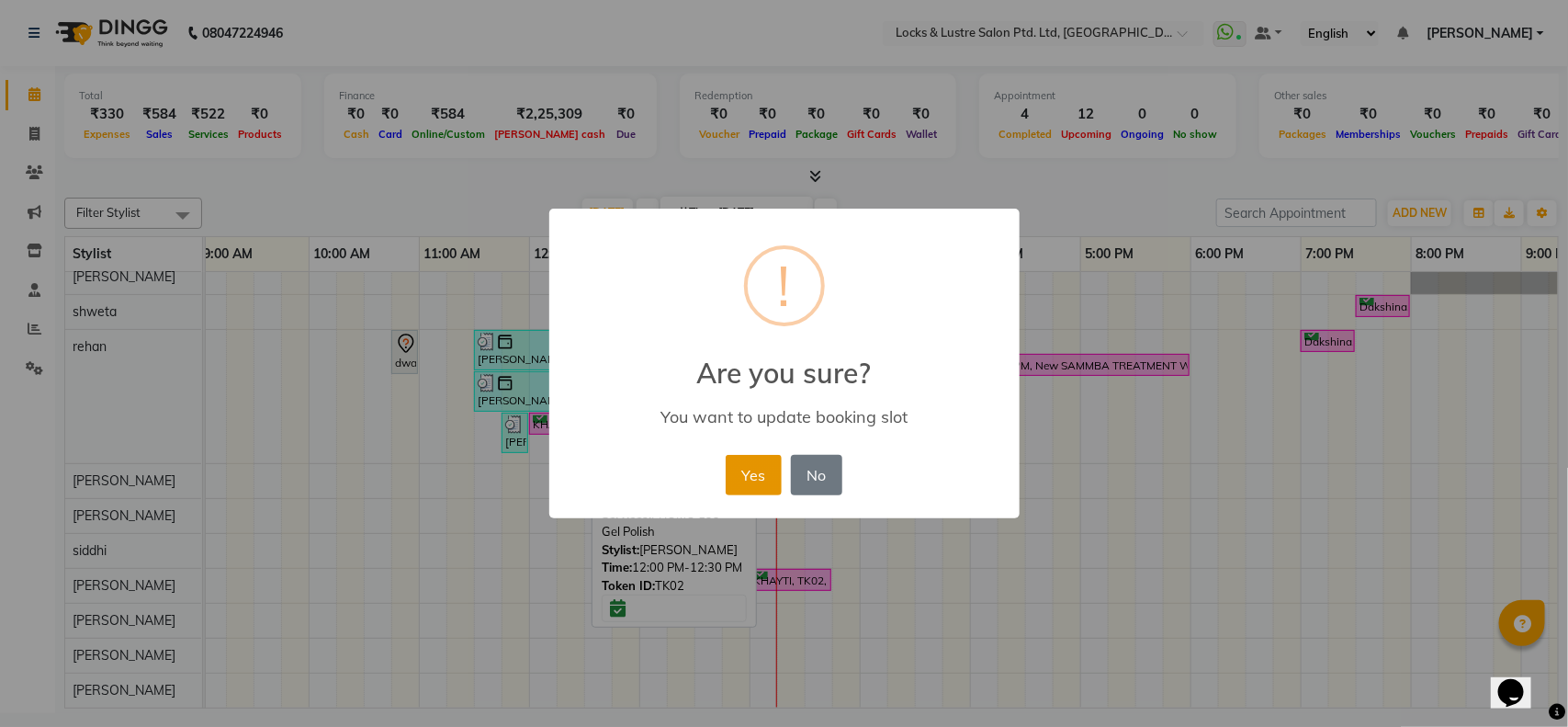
click at [744, 487] on button "Yes" at bounding box center [754, 475] width 56 height 41
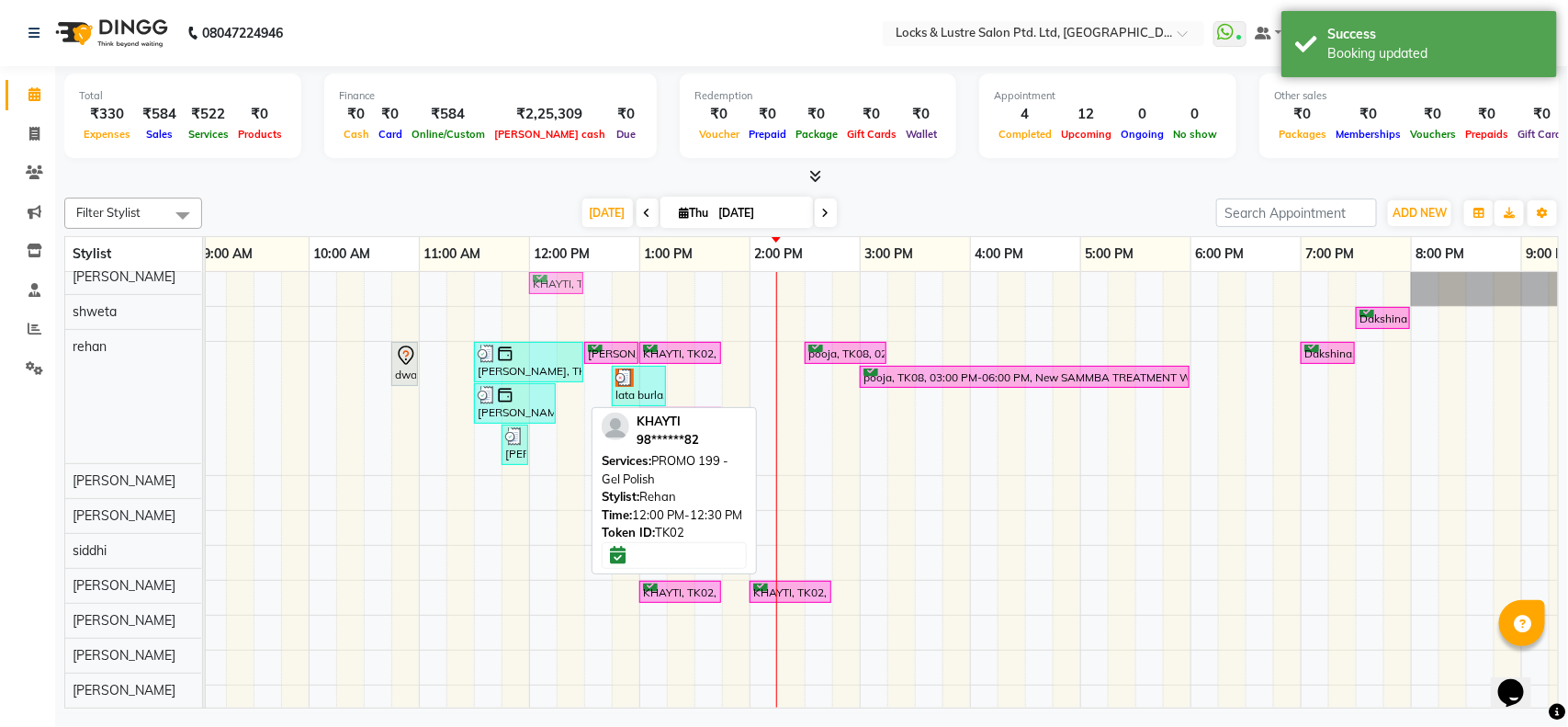
scroll to position [0, 0]
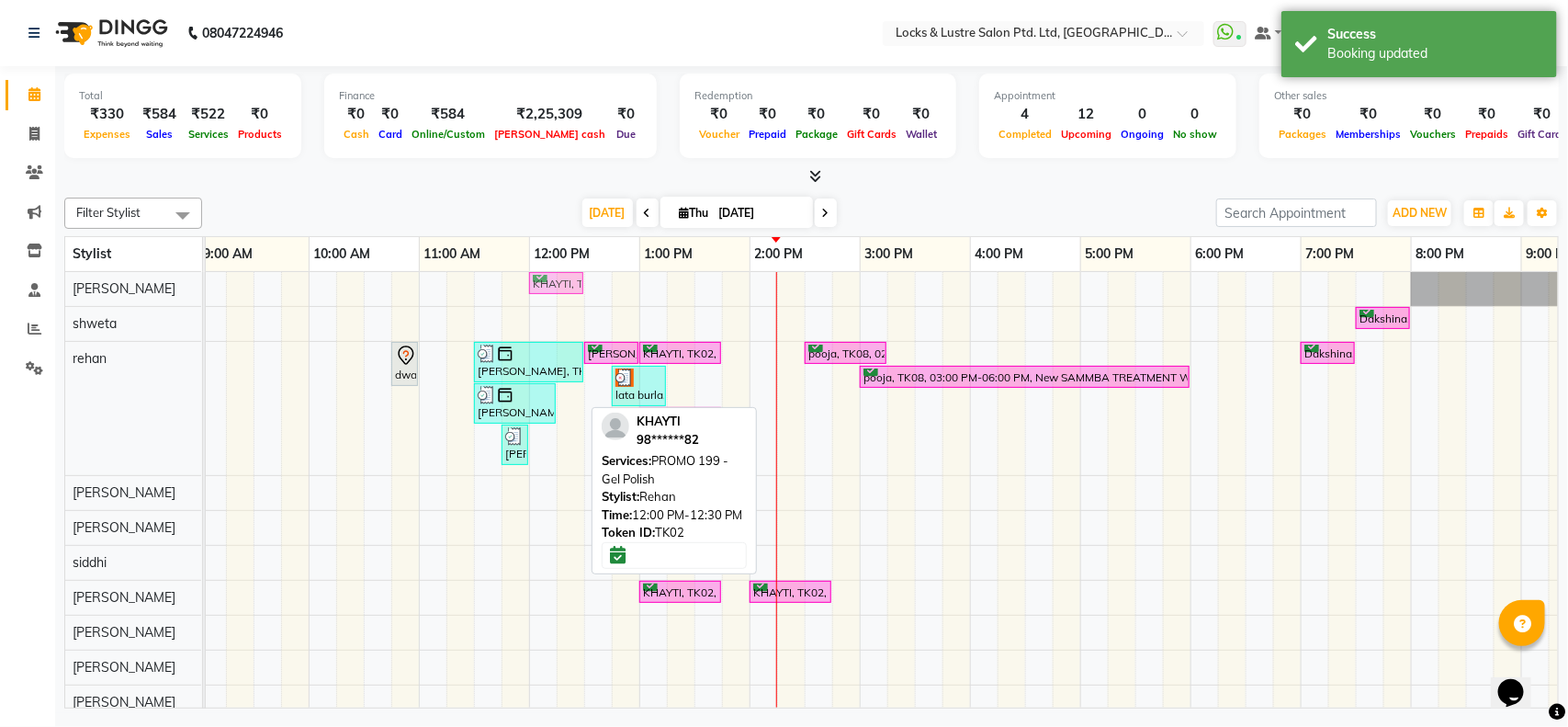
drag, startPoint x: 565, startPoint y: 405, endPoint x: 559, endPoint y: 301, distance: 104.2
click at [561, 294] on tbody "KHAYTI, TK02, 12:00 PM-12:30 PM, PROMO 199 - Gel Polish Dakshina, TK07, 07:30 P…" at bounding box center [969, 495] width 1763 height 447
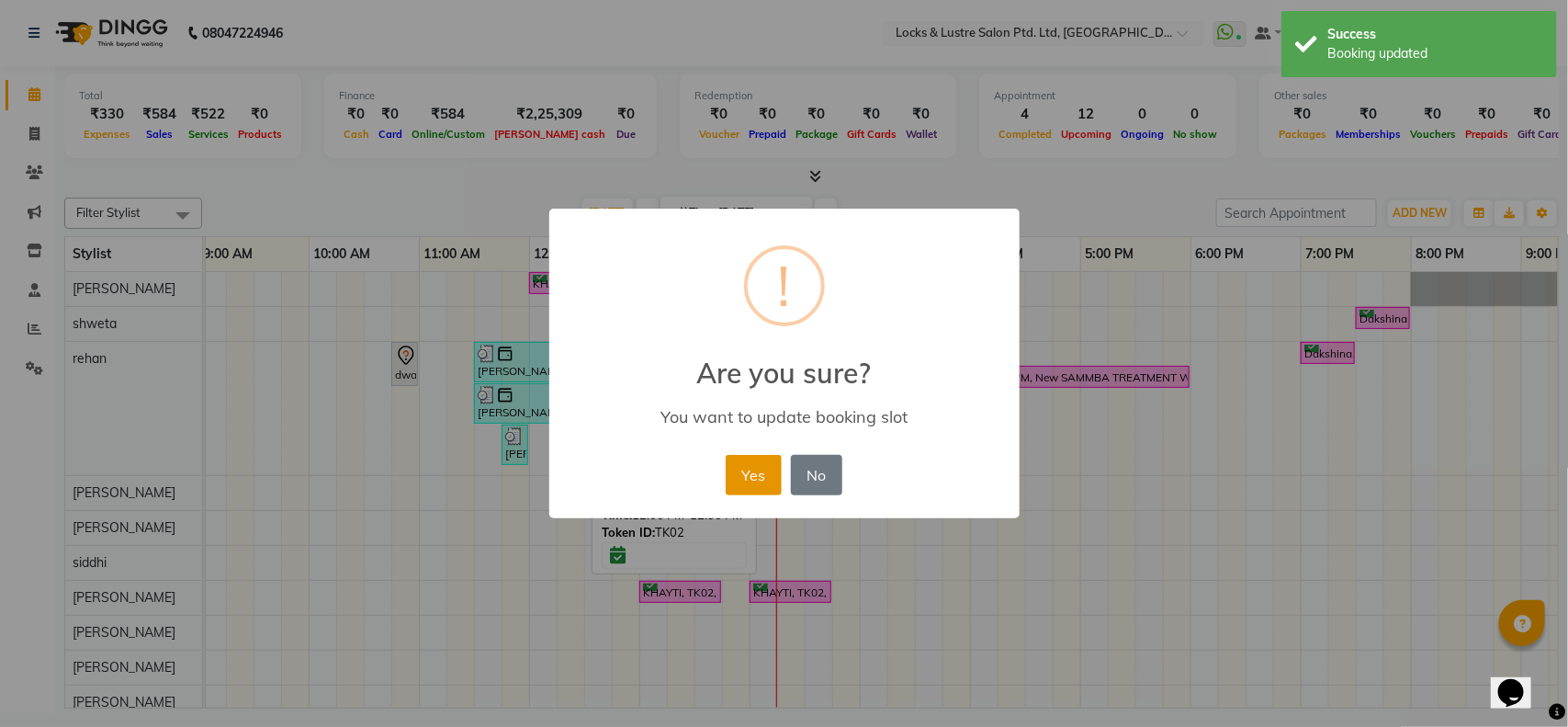
click at [728, 474] on button "Yes" at bounding box center [754, 475] width 56 height 41
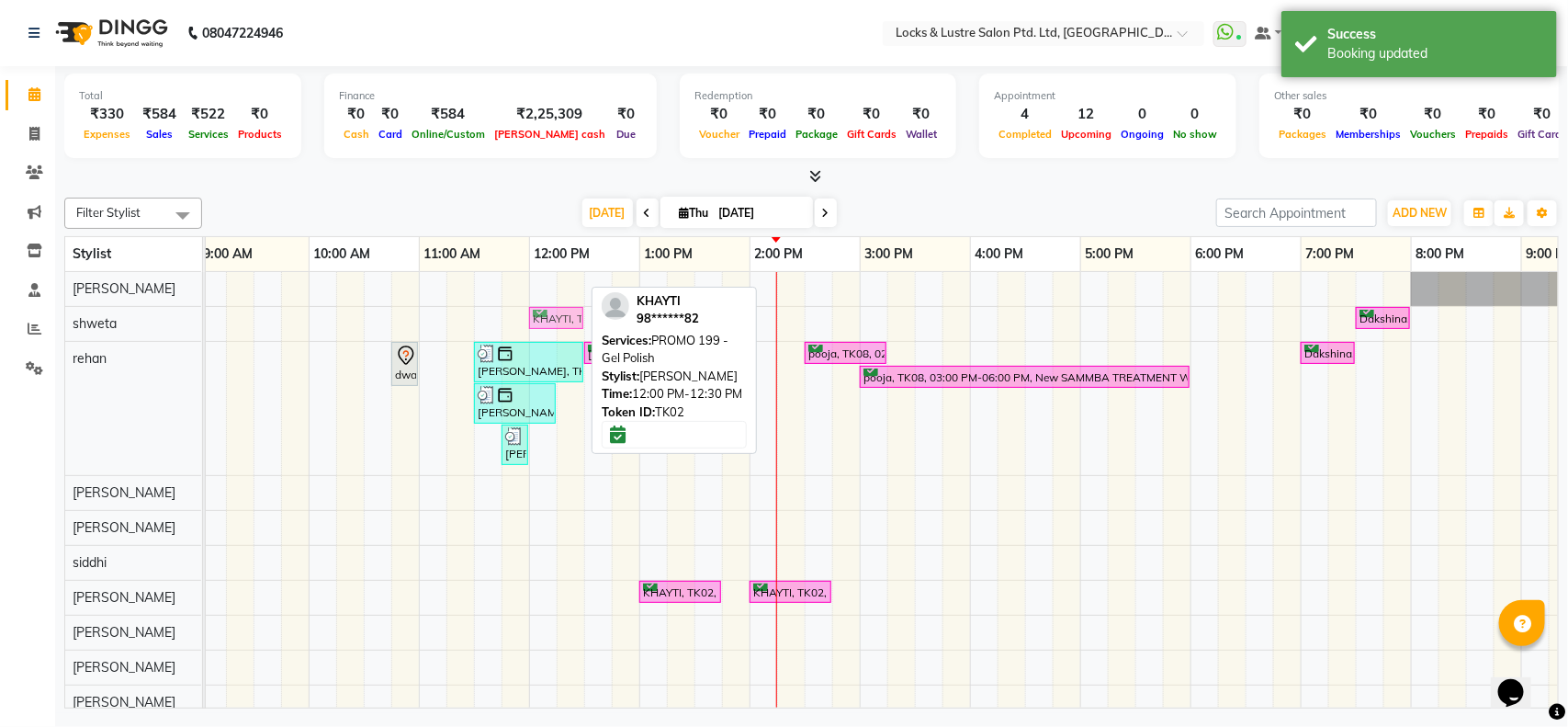
drag, startPoint x: 565, startPoint y: 285, endPoint x: 563, endPoint y: 327, distance: 42.0
click at [563, 327] on tbody "KHAYTI, TK02, 12:00 PM-12:30 PM, PROMO 199 - Gel Polish Dakshina, TK07, 07:30 P…" at bounding box center [969, 495] width 1763 height 447
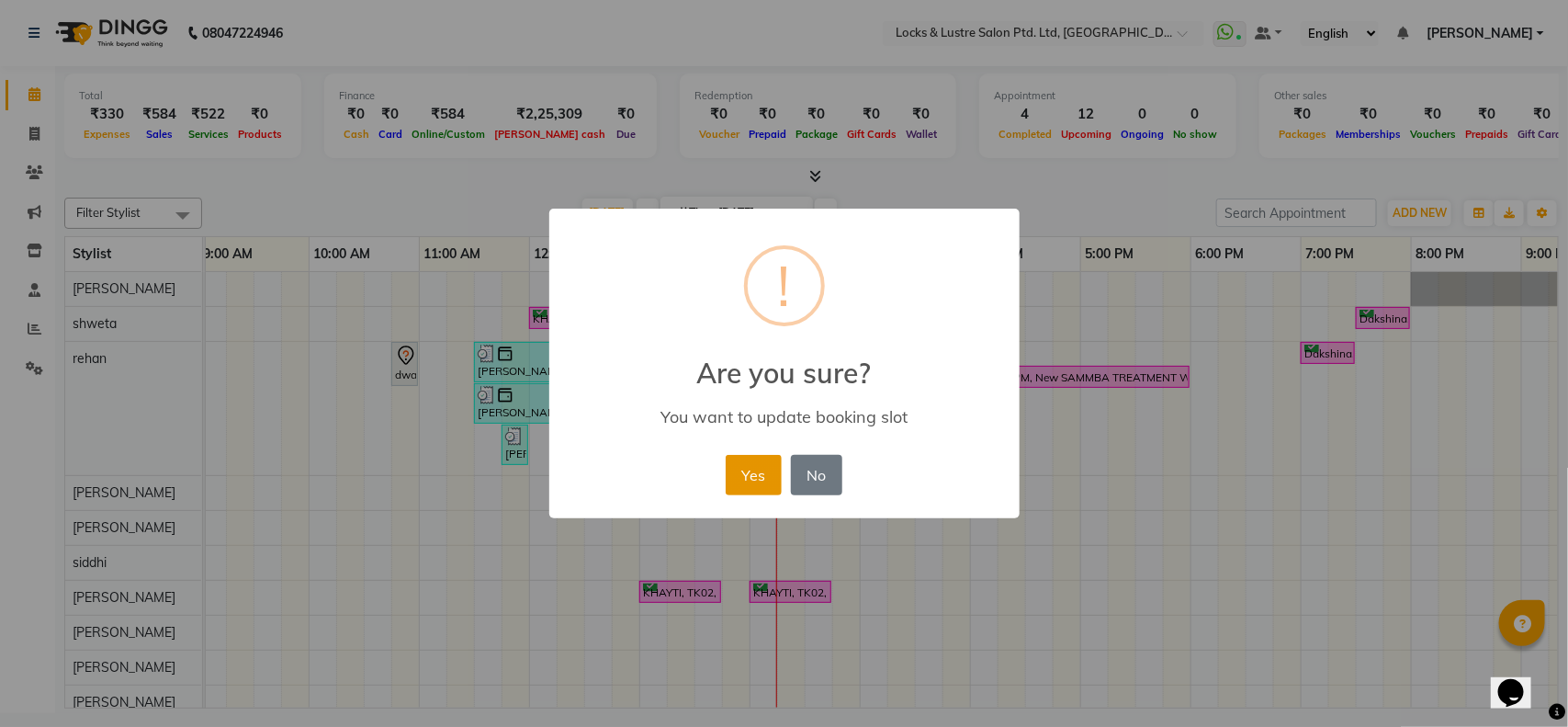
click at [749, 475] on button "Yes" at bounding box center [754, 475] width 56 height 41
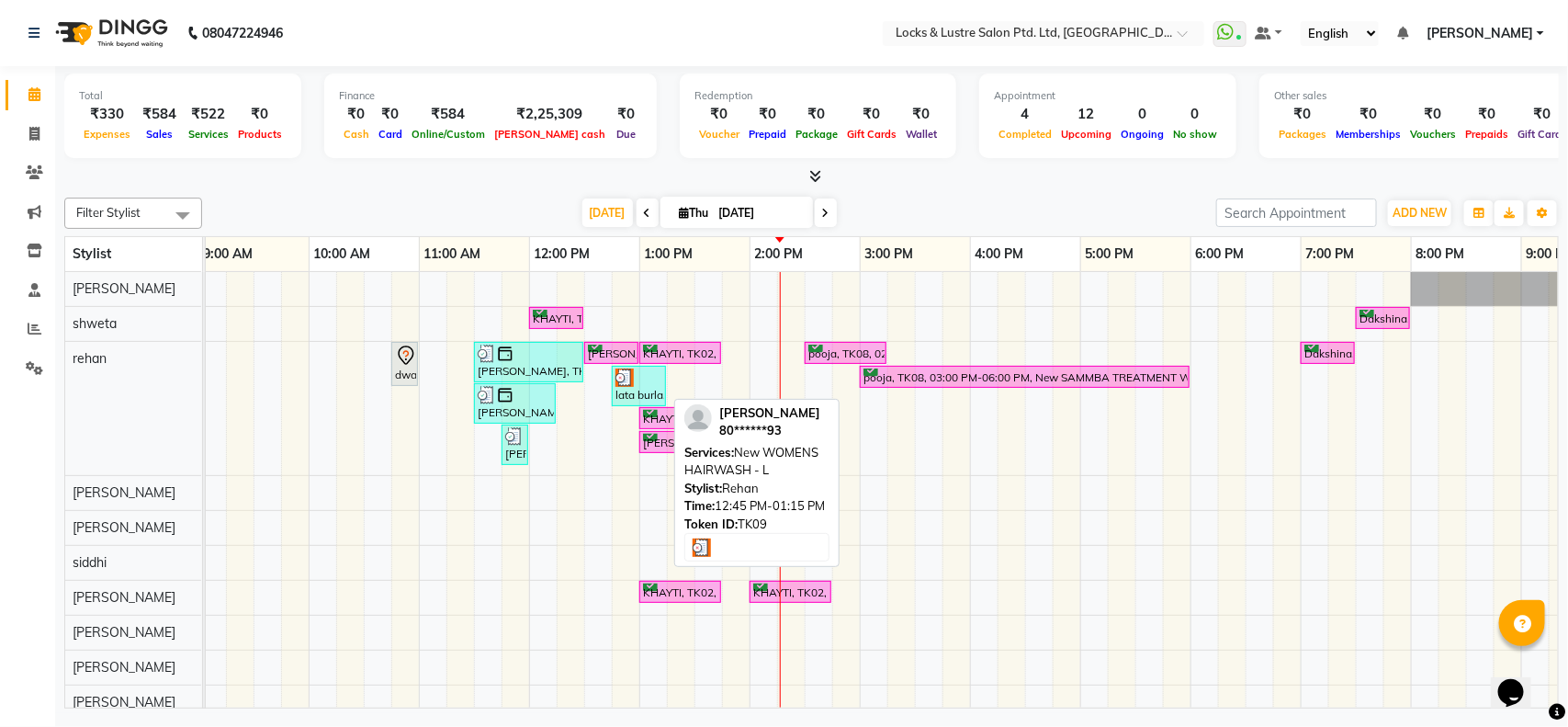
click at [650, 386] on div at bounding box center [638, 378] width 47 height 18
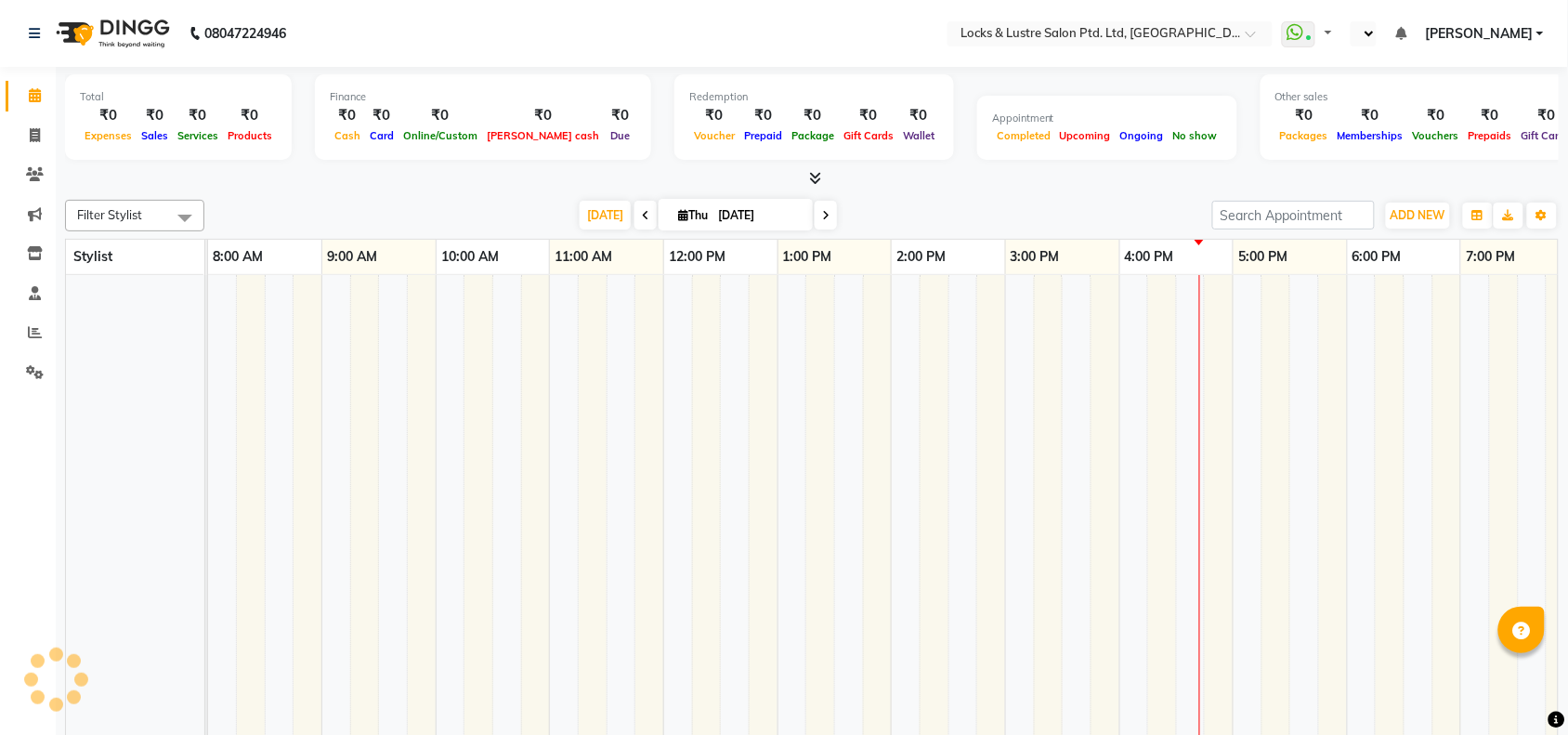
select select "en"
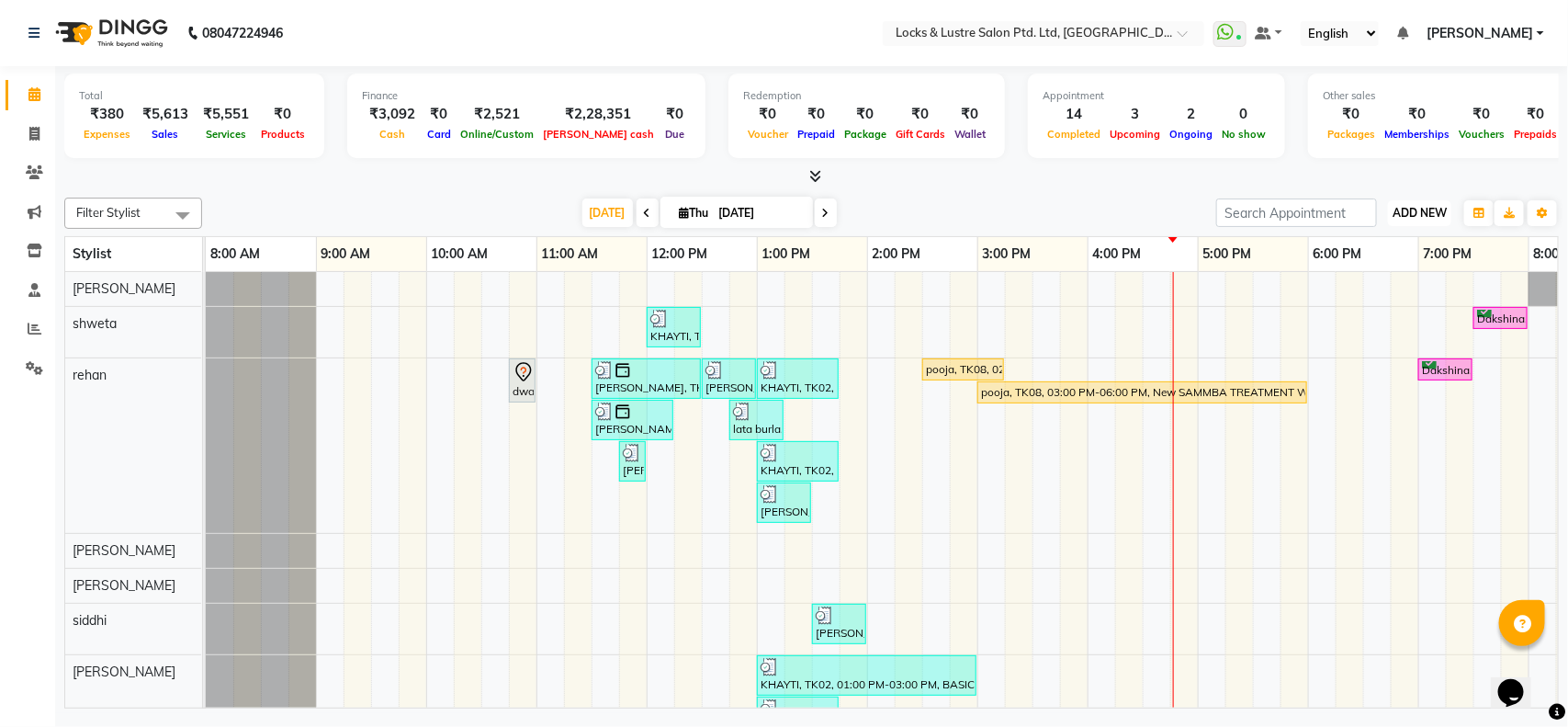
click at [1426, 214] on span "ADD NEW" at bounding box center [1419, 212] width 54 height 14
click at [1382, 291] on link "Add Expense" at bounding box center [1378, 296] width 145 height 24
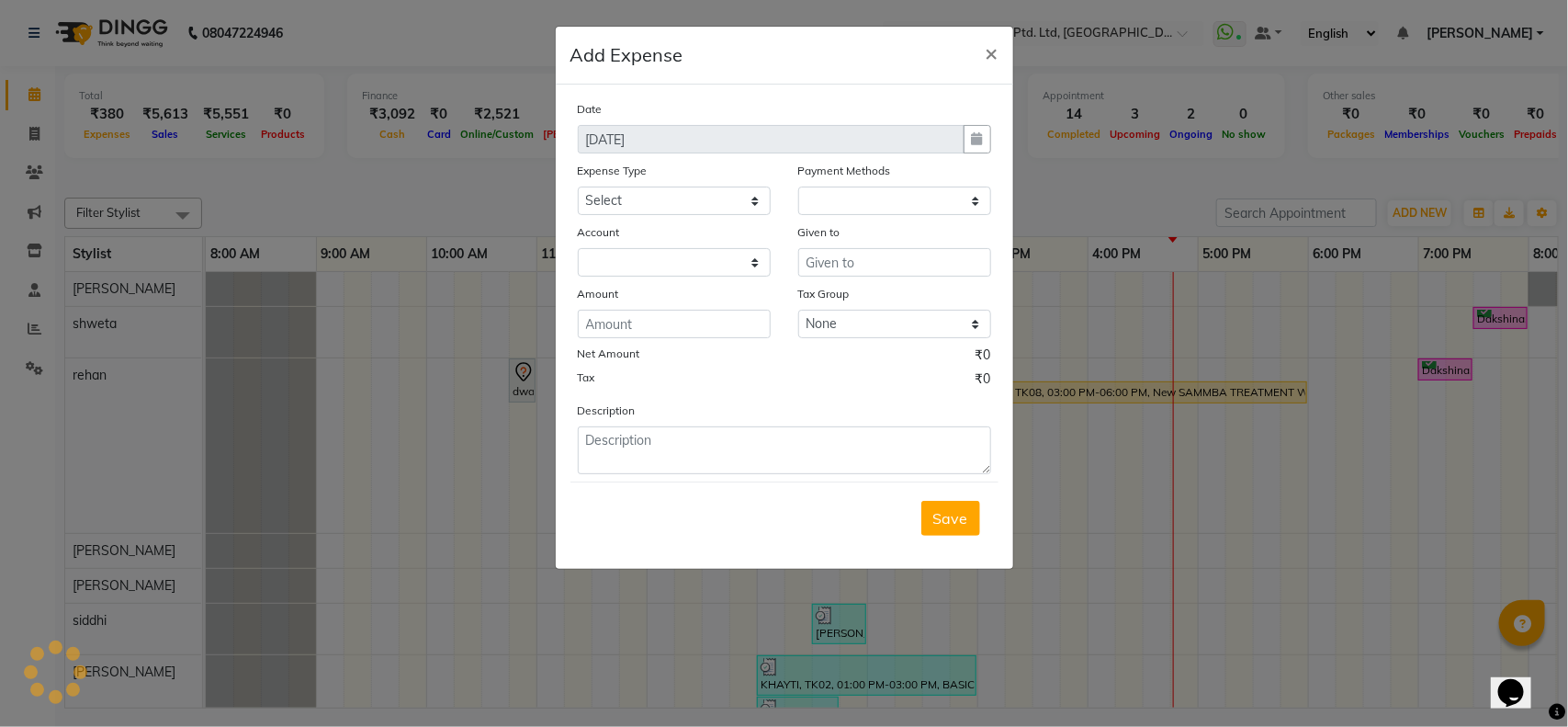
select select "1"
select select "4902"
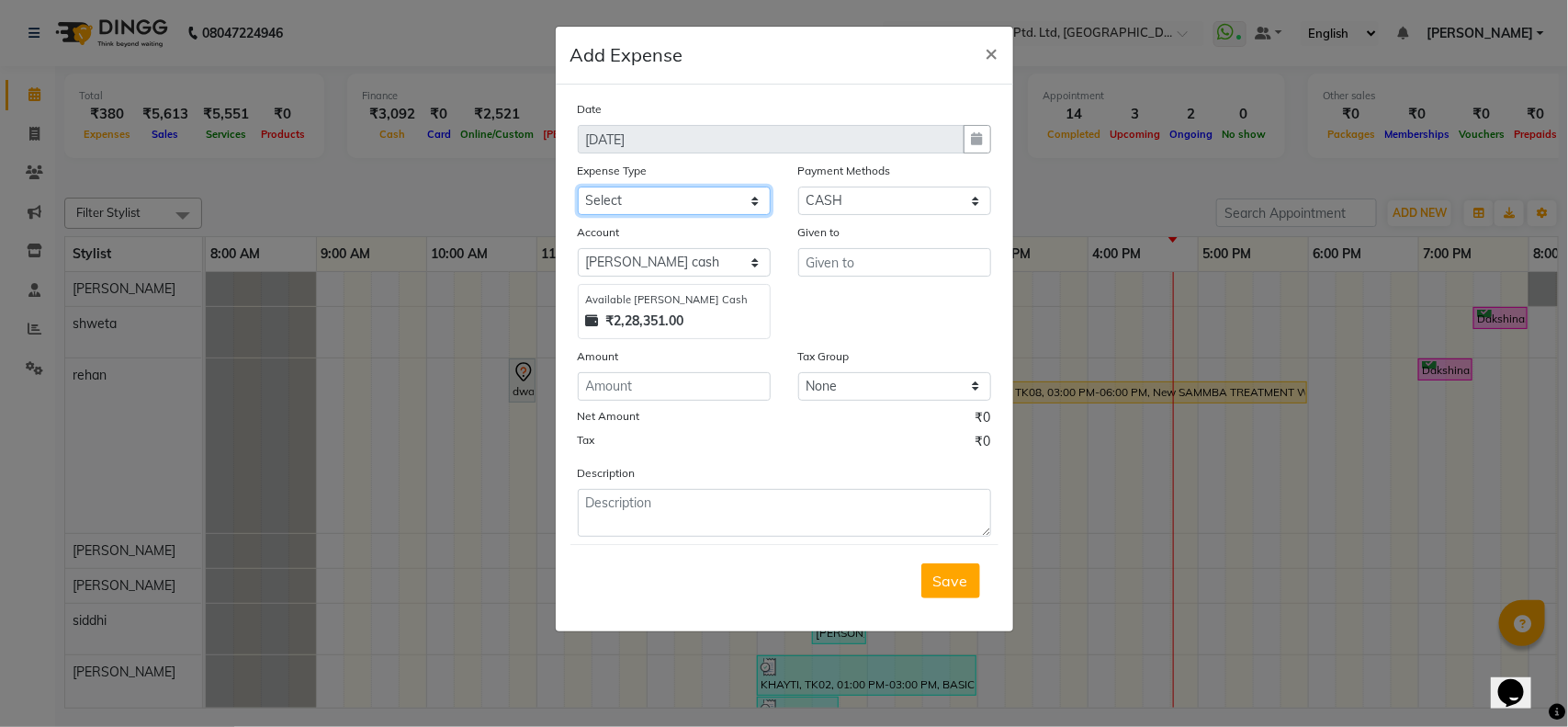
click at [682, 195] on select "Select Advance Salary Bank charges Cash transfer to bank Cash transfer to hub C…" at bounding box center [674, 200] width 193 height 29
select select "13756"
click at [578, 187] on select "Select Advance Salary Bank charges Cash transfer to bank Cash transfer to hub C…" at bounding box center [674, 200] width 193 height 29
click at [894, 272] on input "text" at bounding box center [894, 262] width 193 height 29
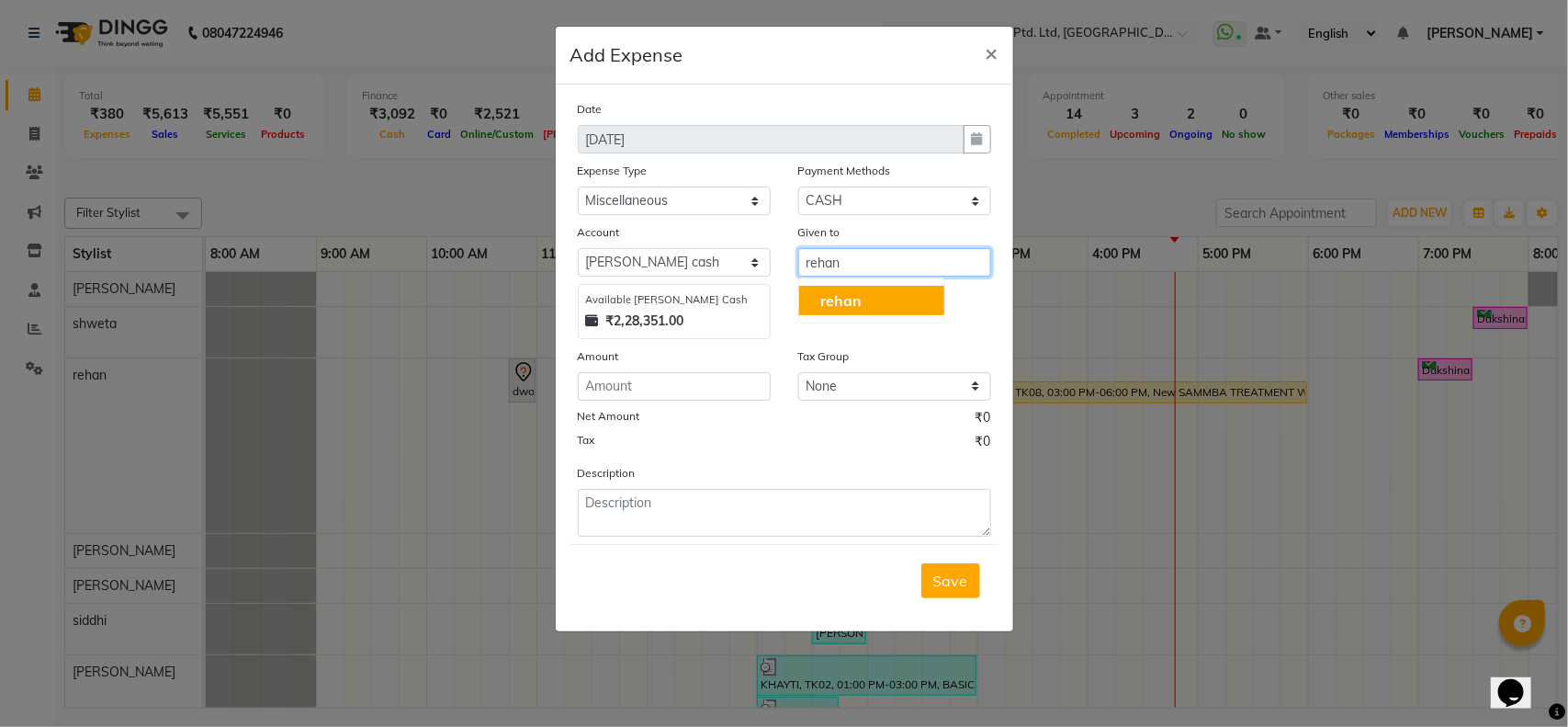
click at [870, 296] on button "rehan" at bounding box center [871, 300] width 145 height 30
type input "rehan"
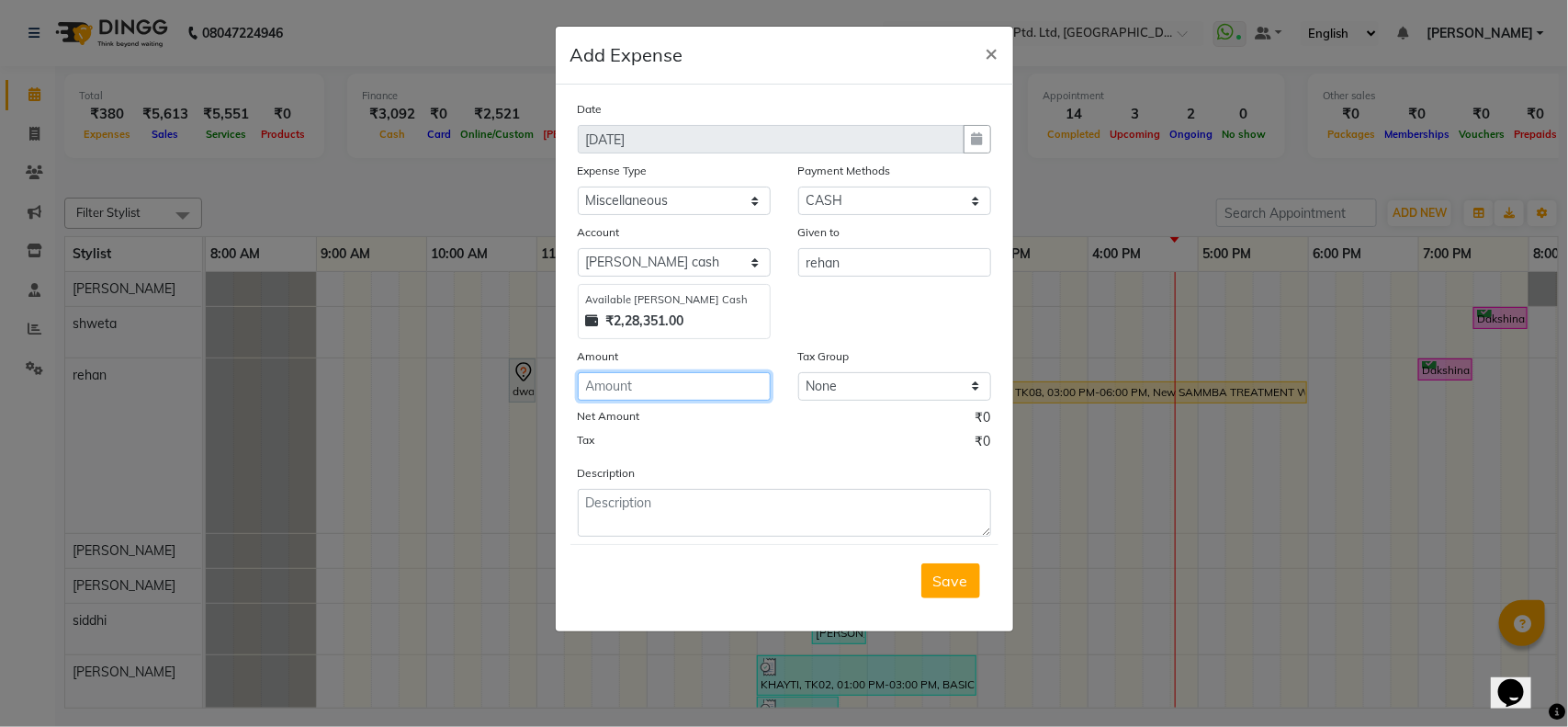
click at [663, 379] on input "number" at bounding box center [674, 386] width 193 height 29
type input "300"
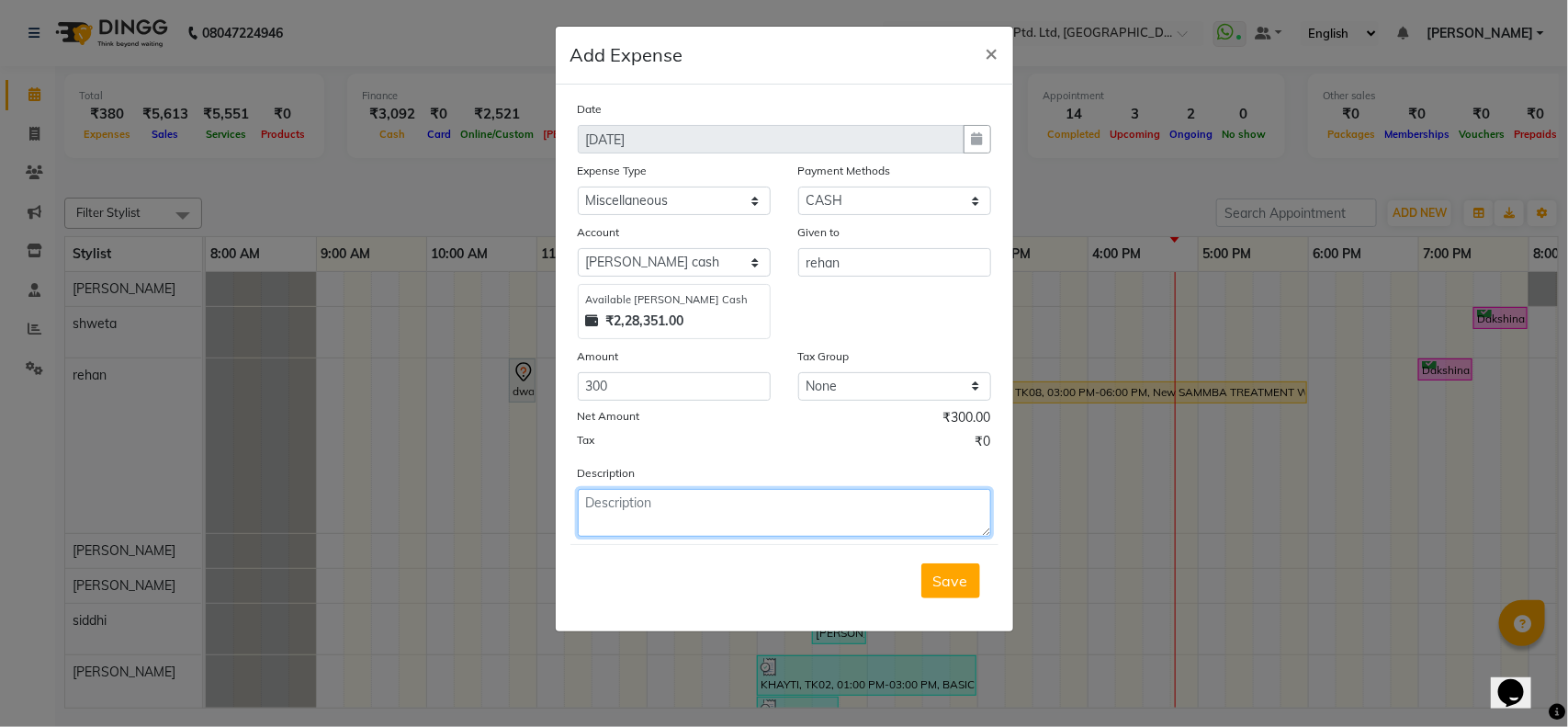
click at [658, 501] on textarea at bounding box center [785, 513] width 414 height 48
type textarea "used for water bottel"
click at [955, 585] on span "Save" at bounding box center [950, 581] width 35 height 18
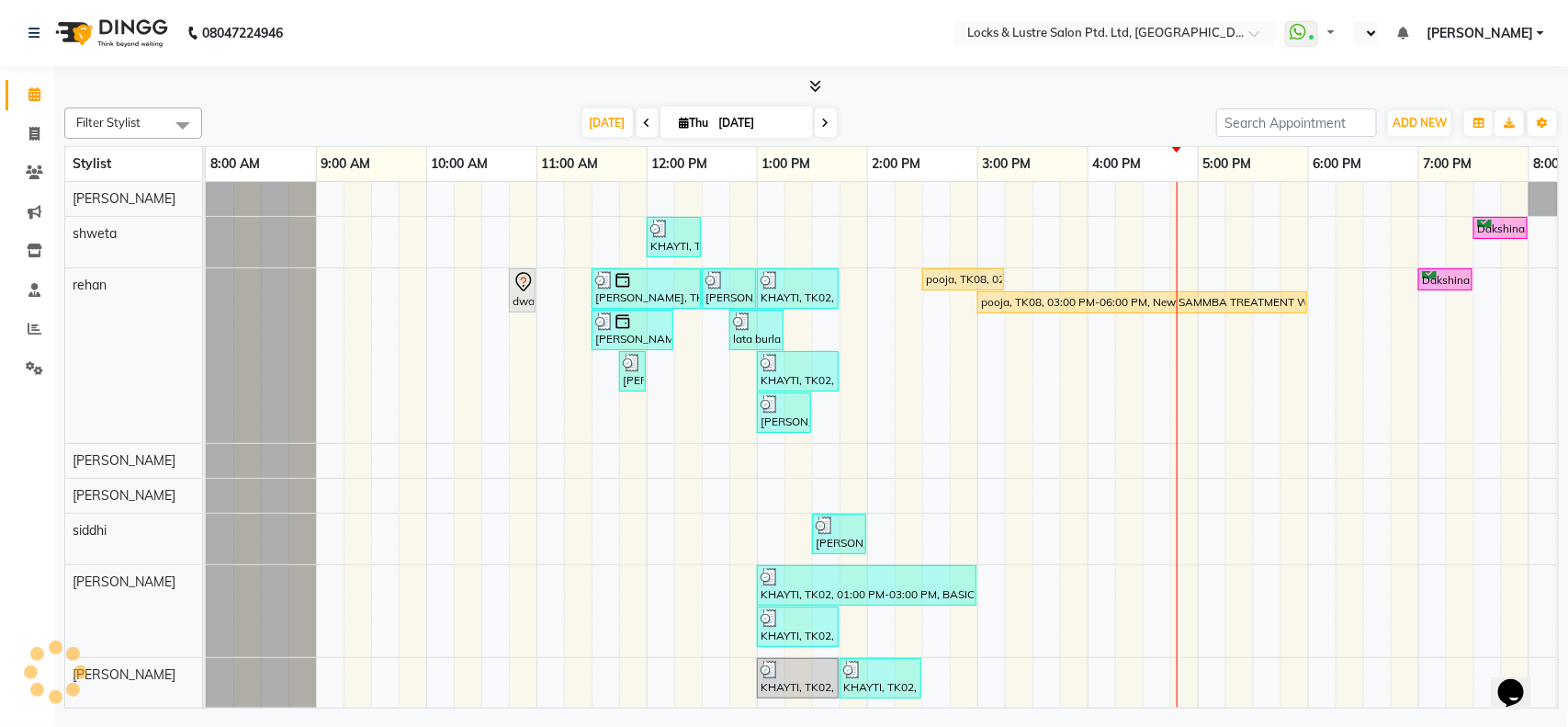
select select "en"
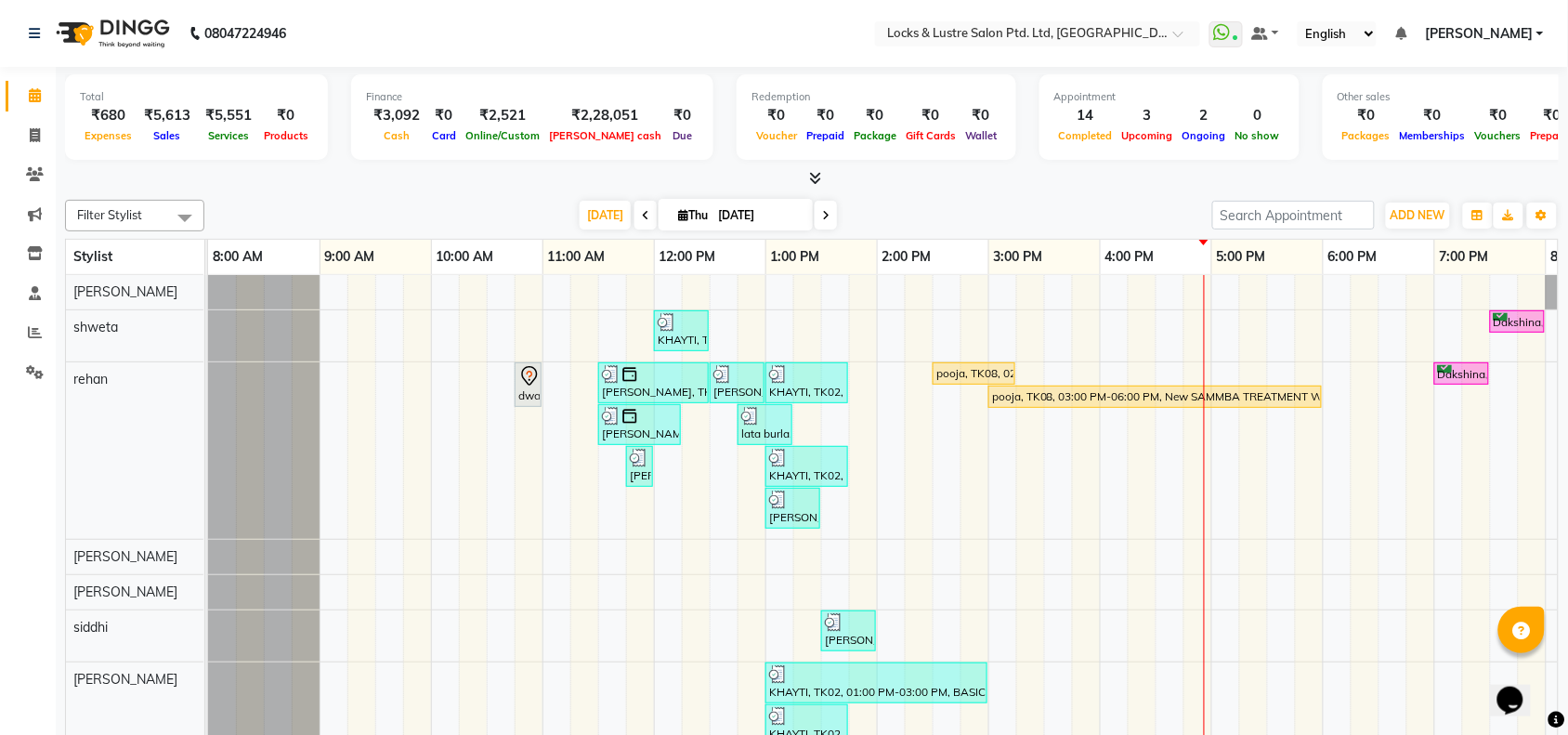
click at [777, 212] on input "[DATE]" at bounding box center [758, 216] width 92 height 28
select select "10"
select select "2025"
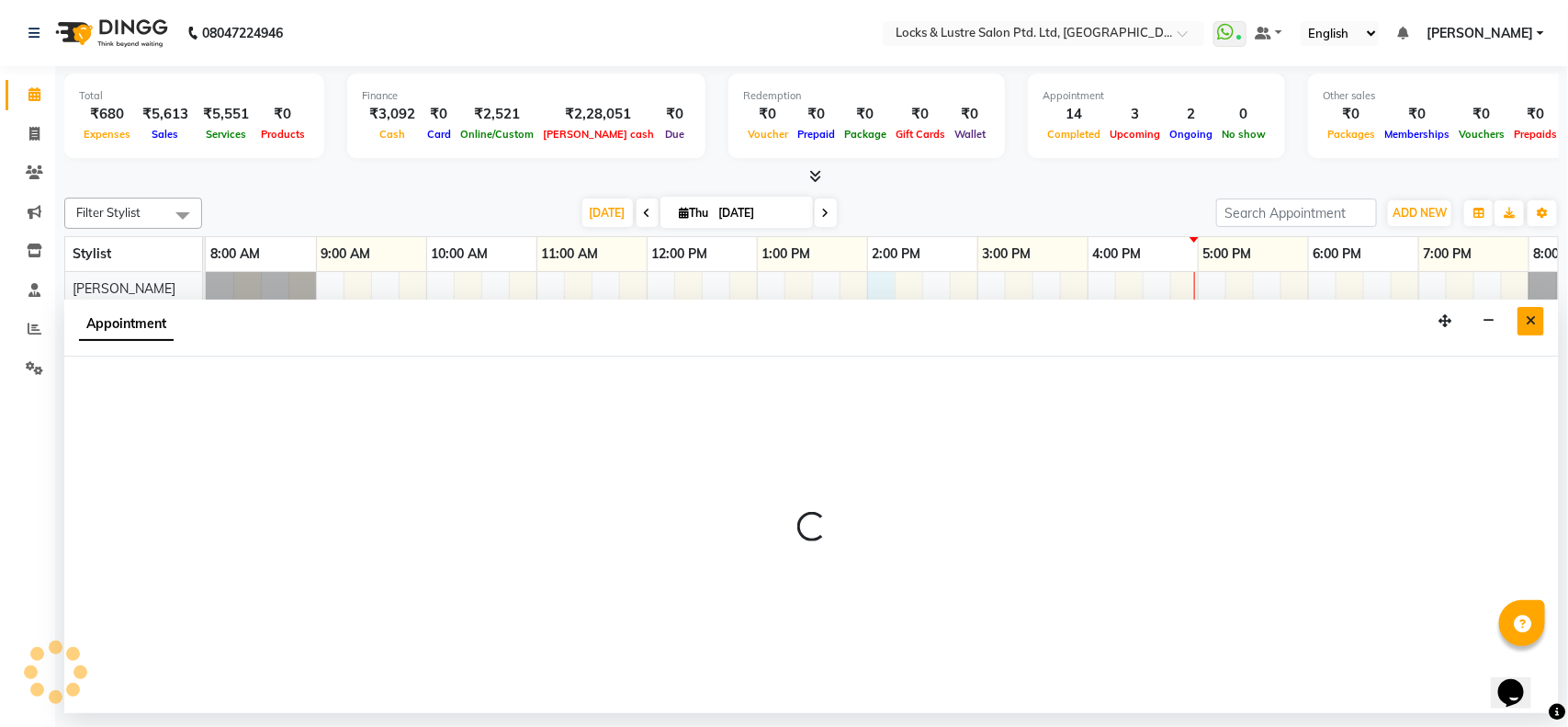
click at [1536, 317] on button "Close" at bounding box center [1530, 321] width 27 height 29
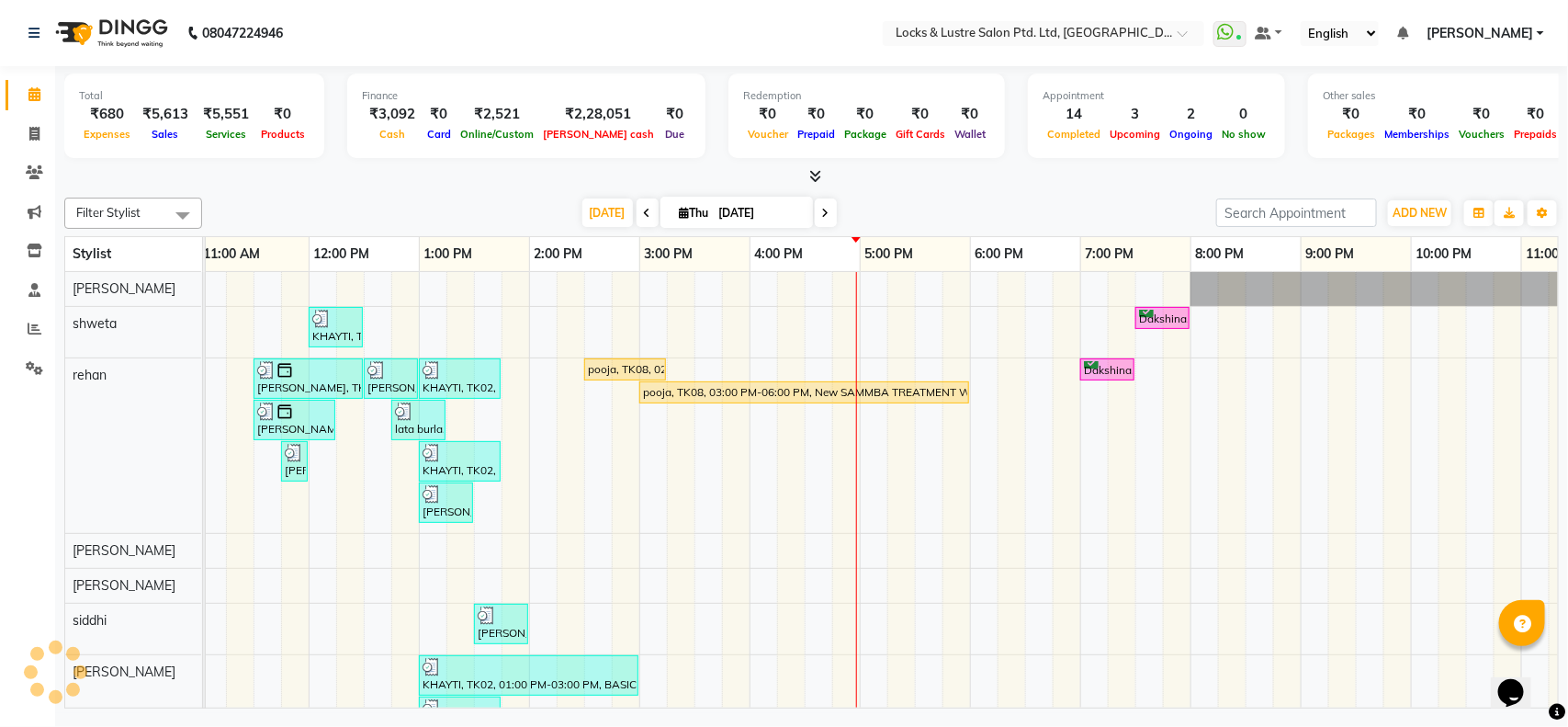
scroll to position [0, 411]
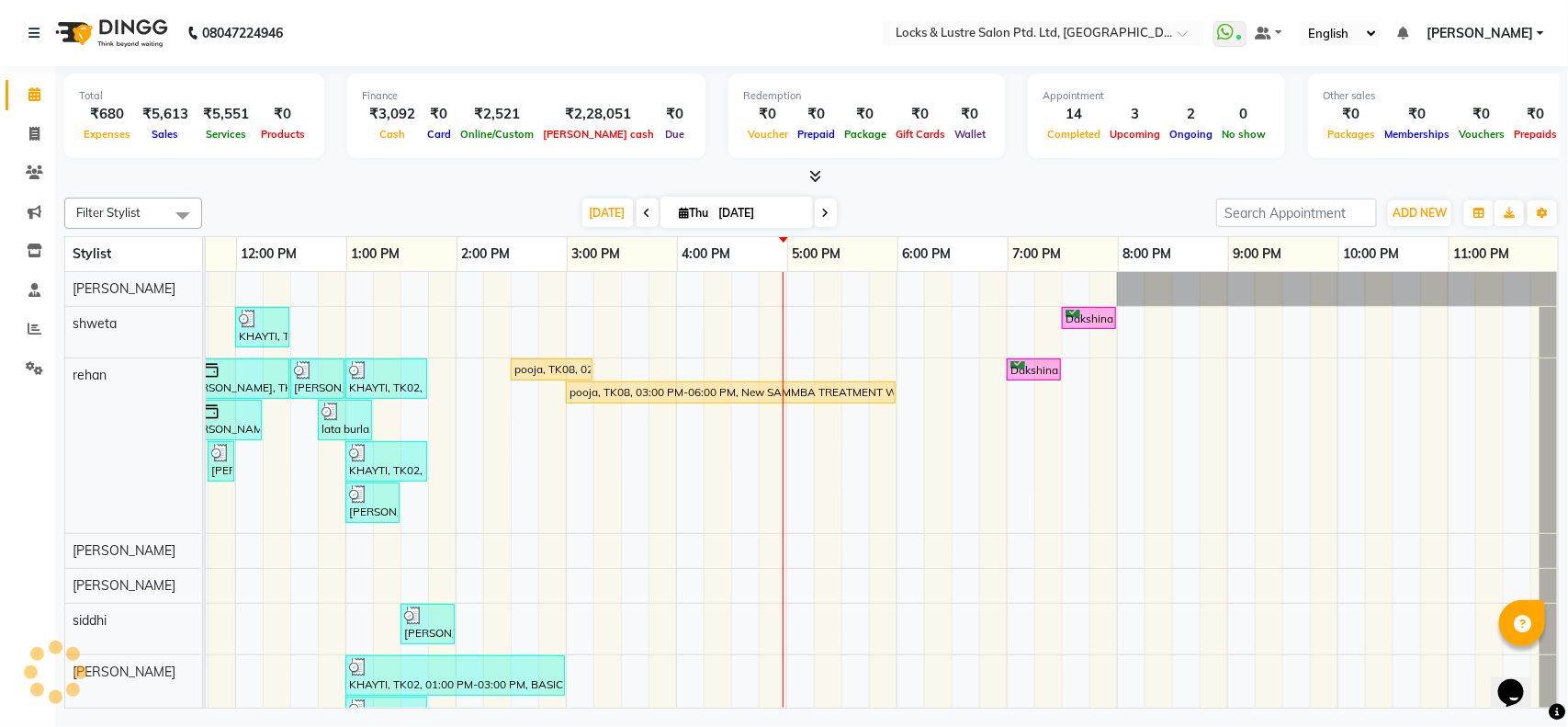
click at [822, 213] on icon at bounding box center [826, 213] width 7 height 11
type input "[DATE]"
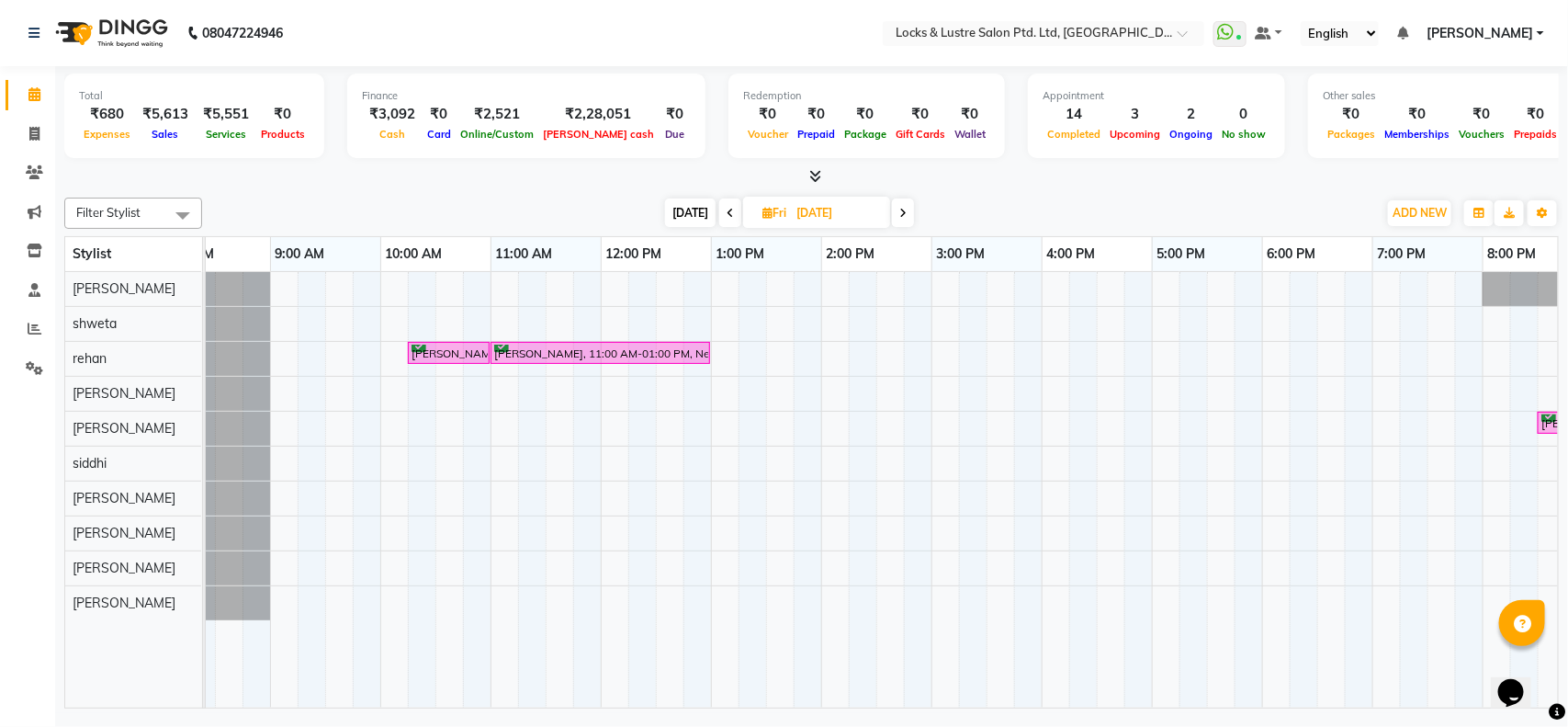
scroll to position [0, 7]
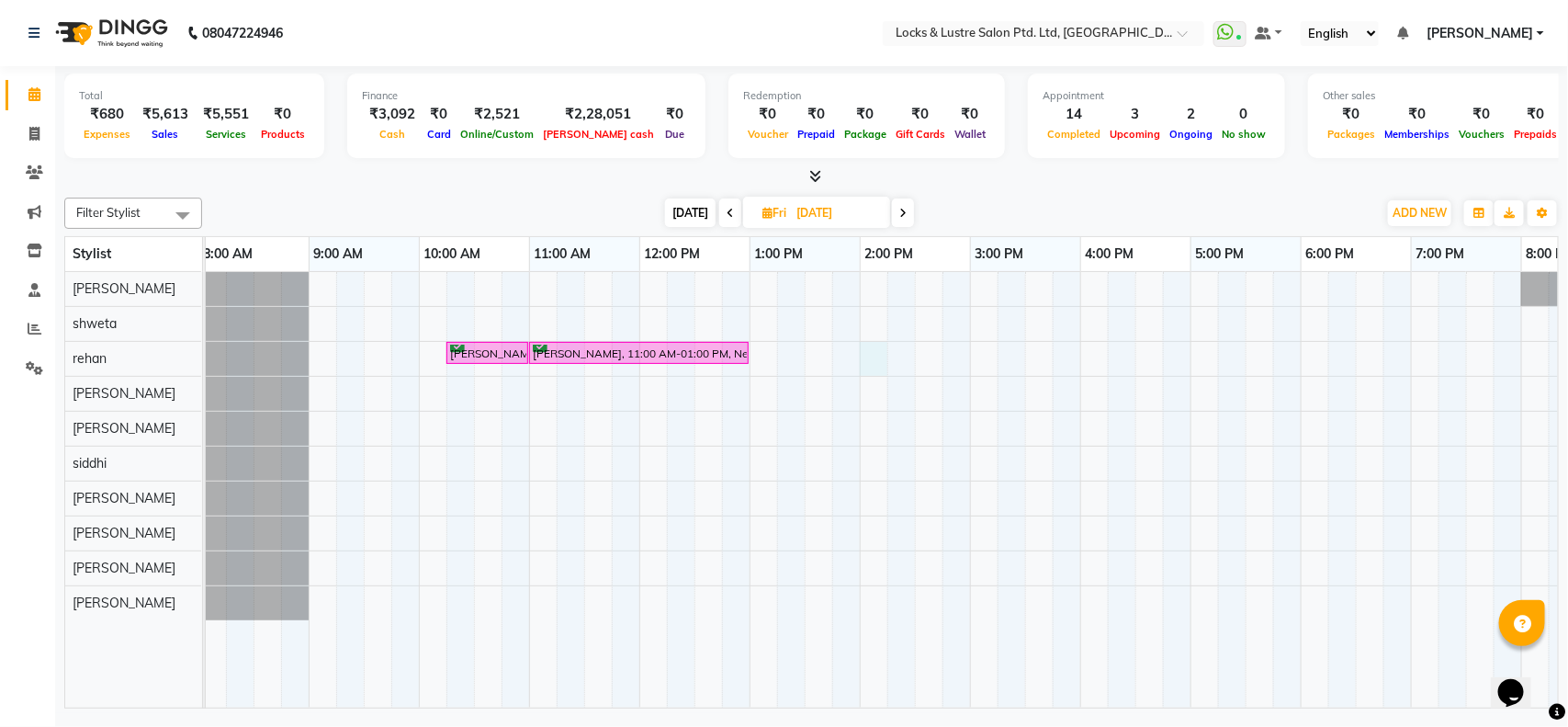
click at [866, 354] on div "[PERSON_NAME], 10:15 AM-11:00 AM, root touchup package [PERSON_NAME], 11:00 AM-…" at bounding box center [1080, 489] width 1763 height 435
select select "62982"
select select "840"
select select "tentative"
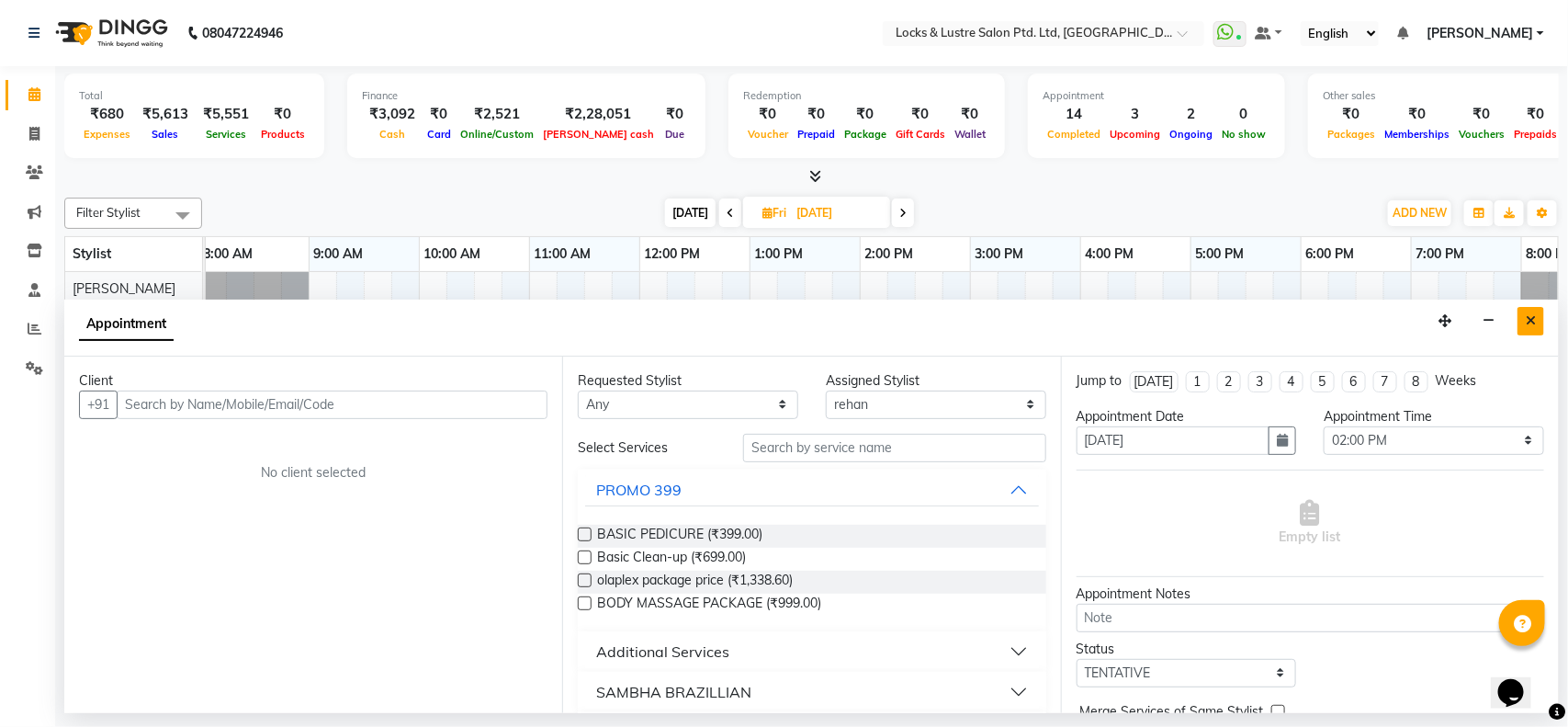
click at [1538, 320] on button "Close" at bounding box center [1530, 321] width 27 height 29
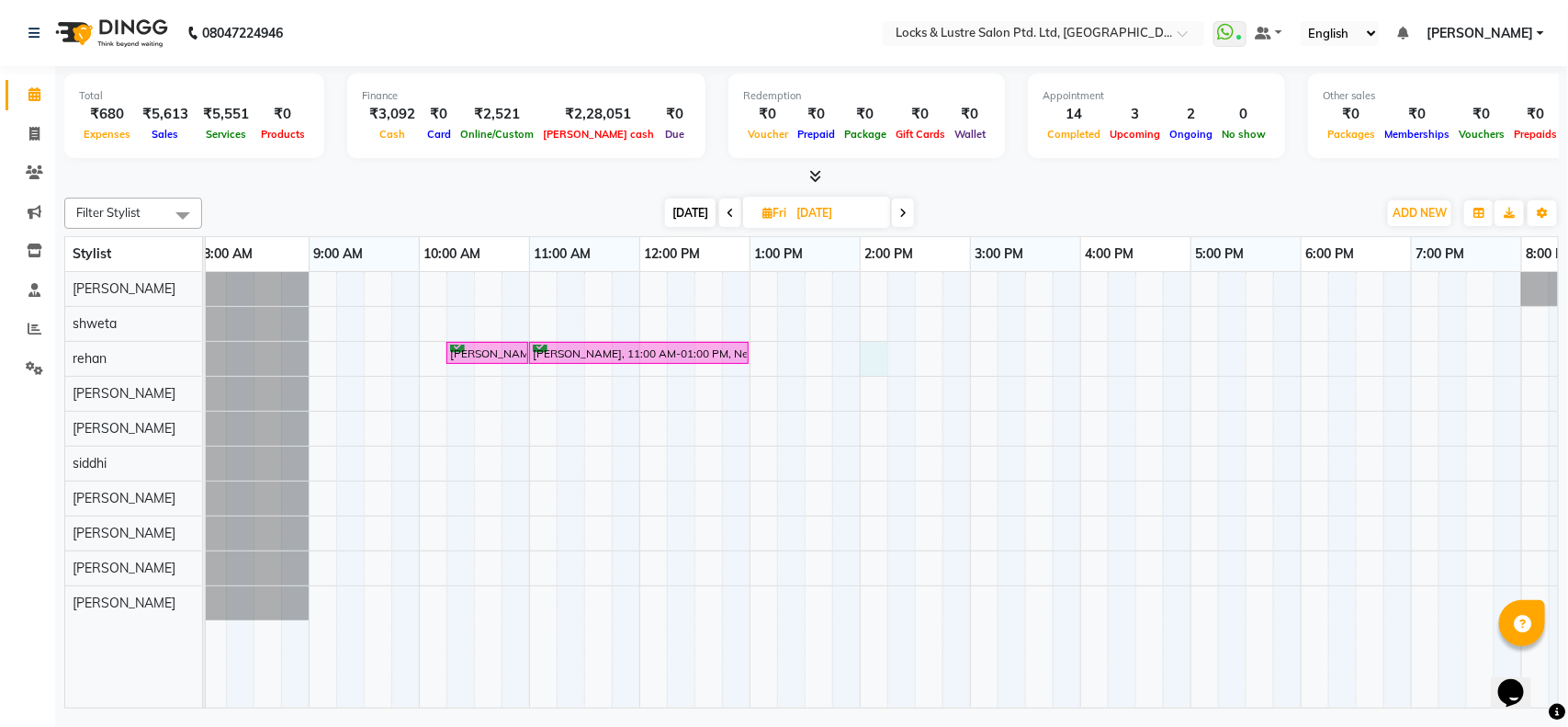
click at [878, 364] on div "[PERSON_NAME], 10:15 AM-11:00 AM, root touchup package [PERSON_NAME], 11:00 AM-…" at bounding box center [1080, 489] width 1763 height 435
select select "62982"
select select "840"
select select "tentative"
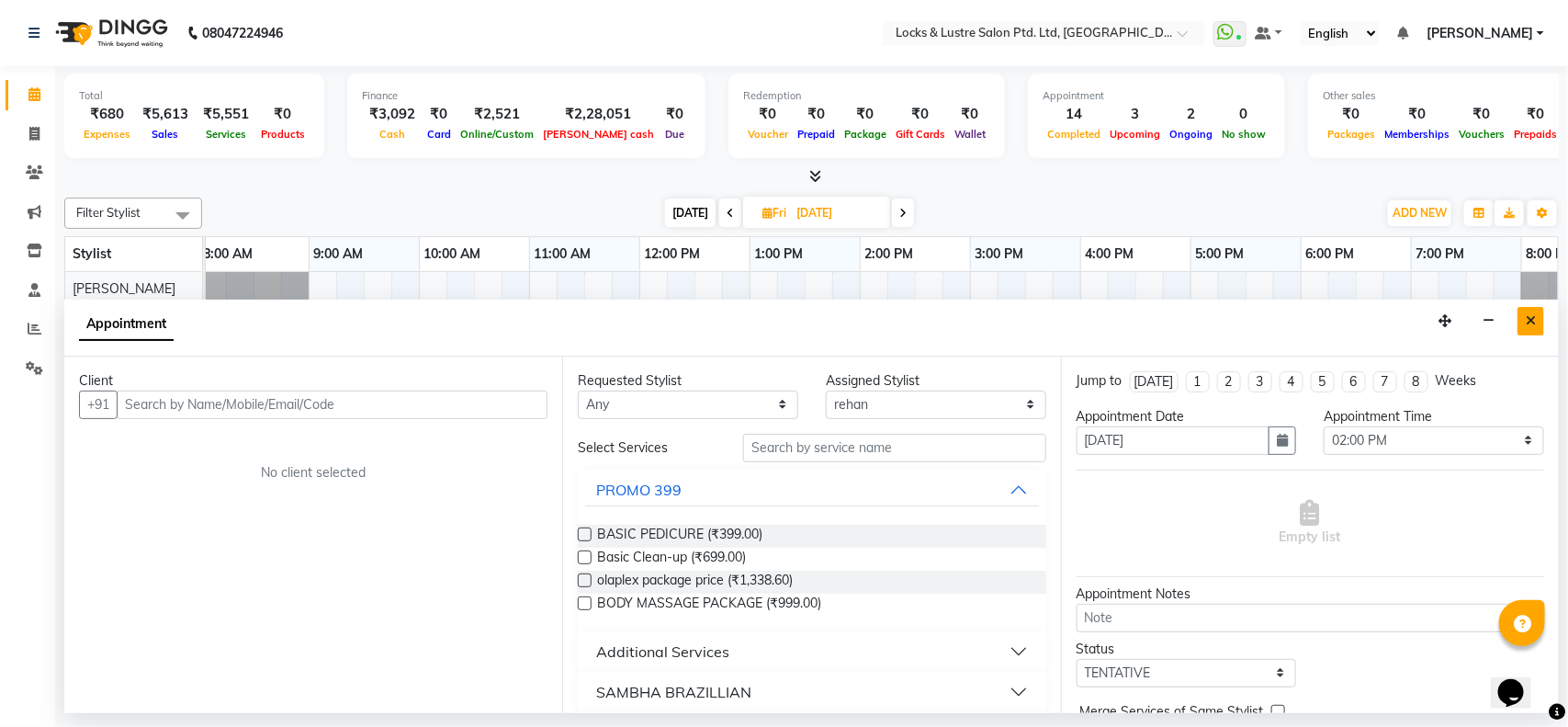
click at [1535, 315] on icon "Close" at bounding box center [1530, 321] width 10 height 13
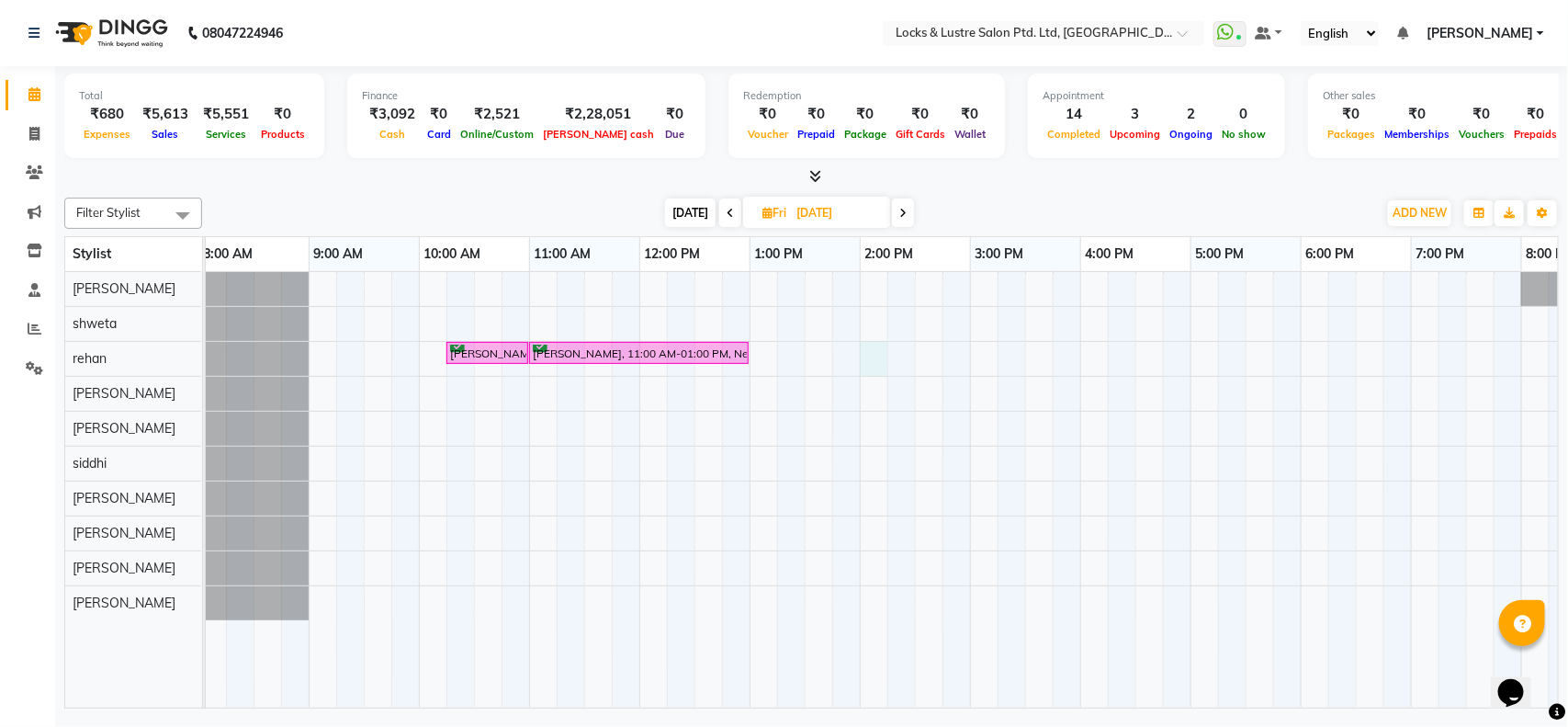
click at [865, 352] on div "[PERSON_NAME], 10:15 AM-11:00 AM, root touchup package [PERSON_NAME], 11:00 AM-…" at bounding box center [1080, 489] width 1763 height 435
select select "62982"
select select "840"
select select "tentative"
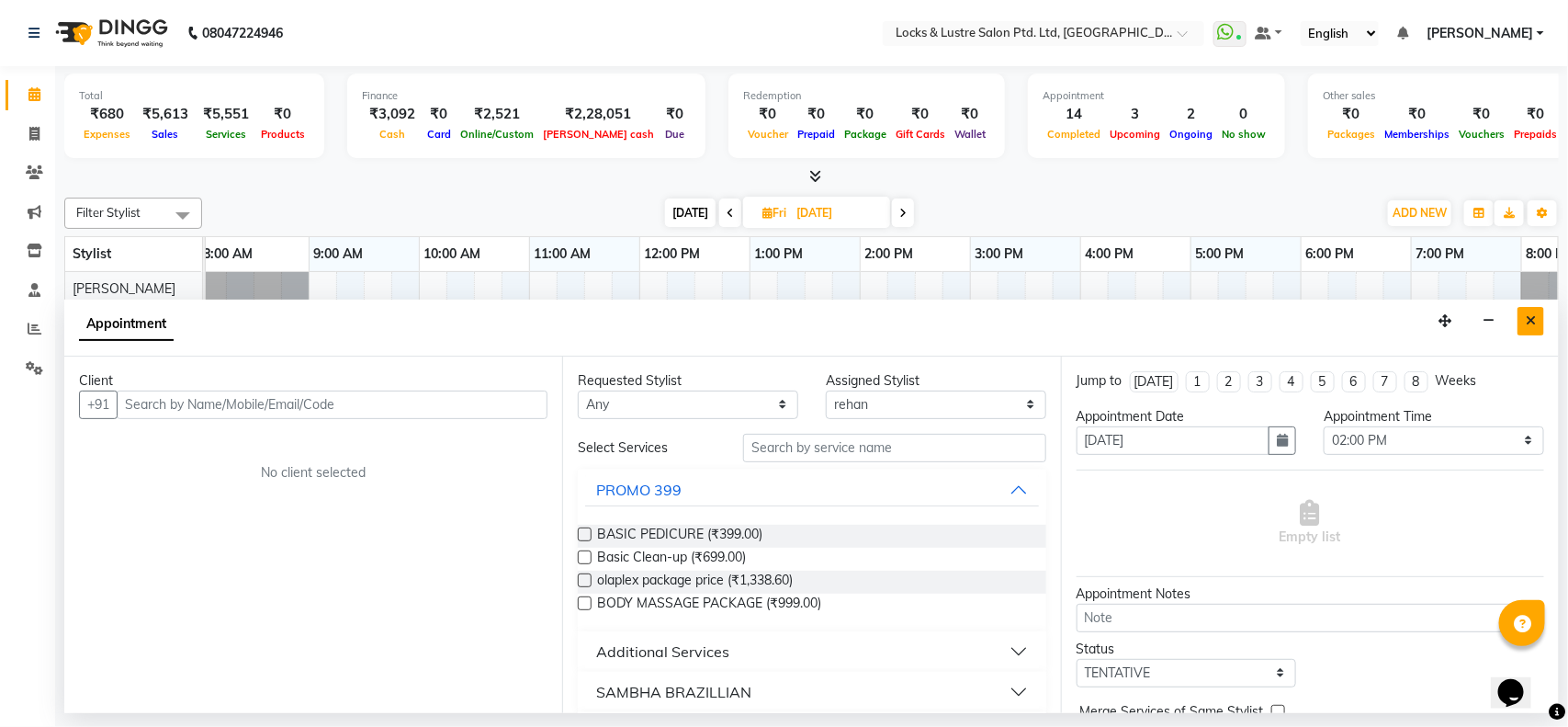
click at [1527, 323] on icon "Close" at bounding box center [1530, 321] width 10 height 13
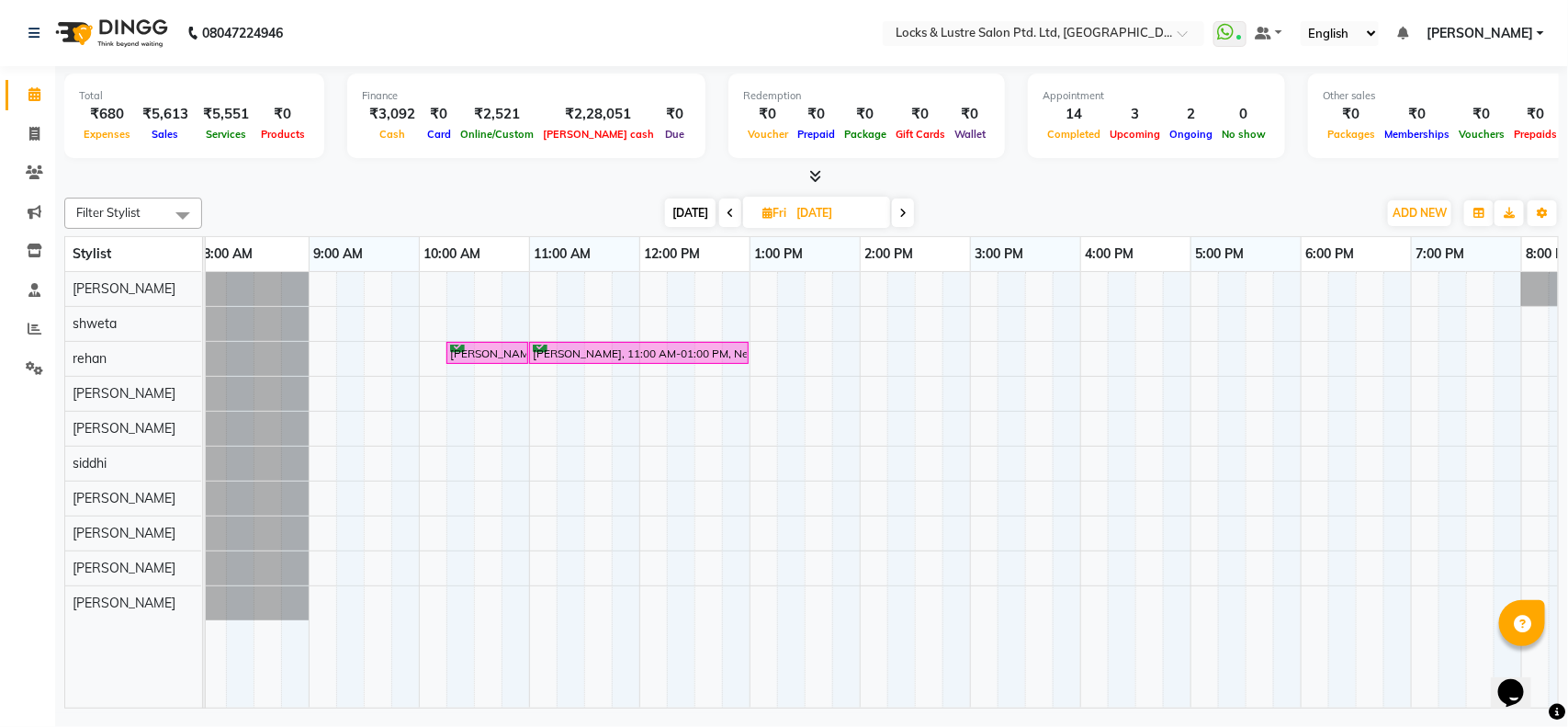
click at [699, 208] on span "[DATE]" at bounding box center [690, 212] width 51 height 29
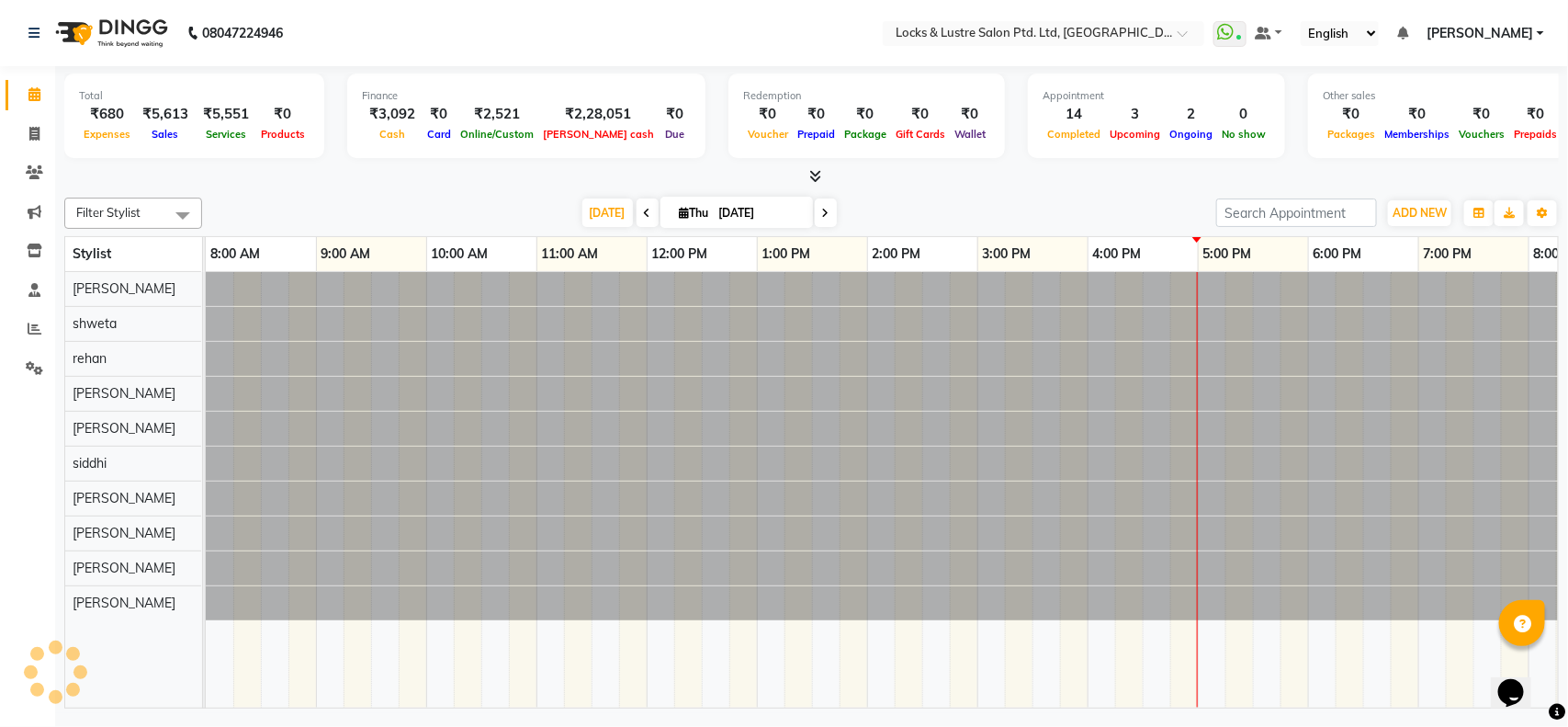
scroll to position [0, 411]
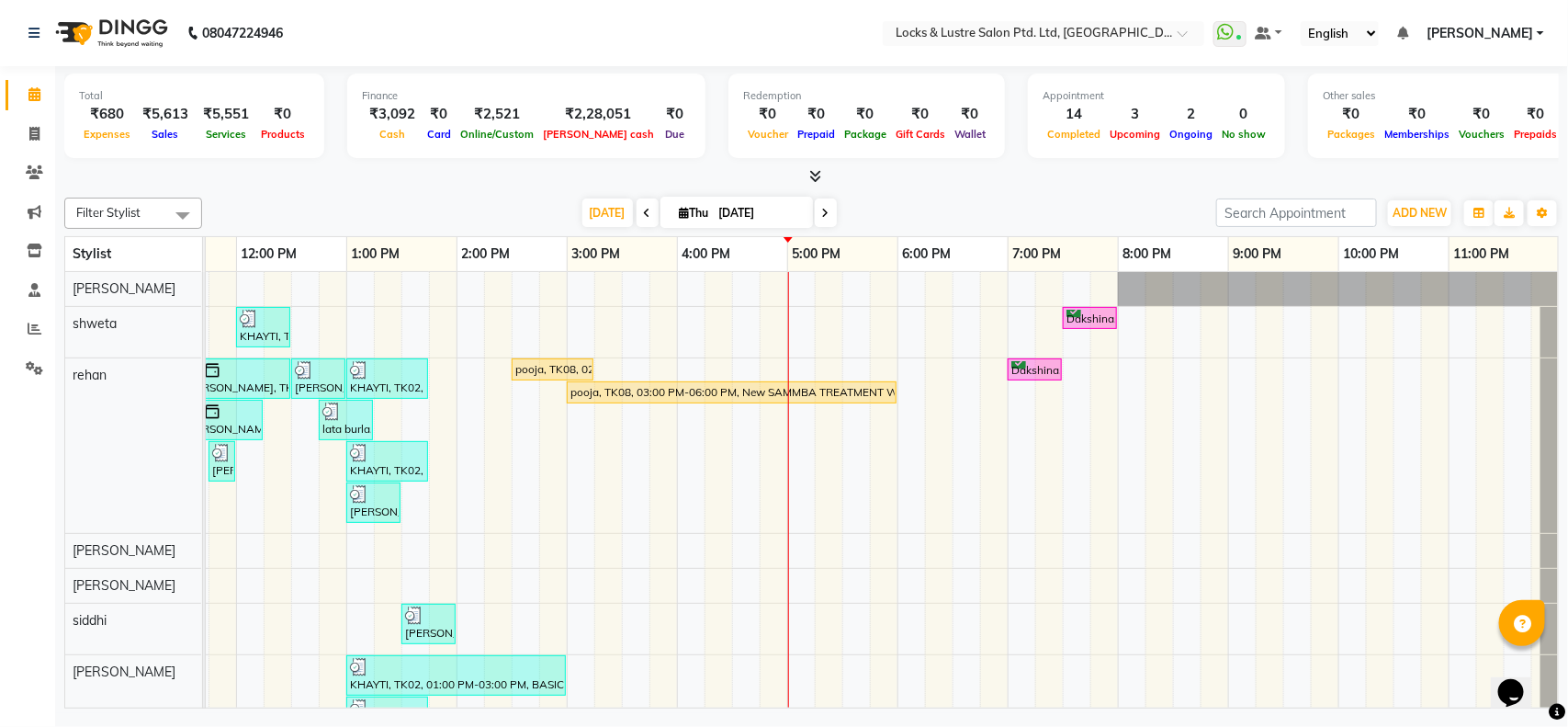
click at [822, 213] on icon at bounding box center [826, 213] width 7 height 11
type input "[DATE]"
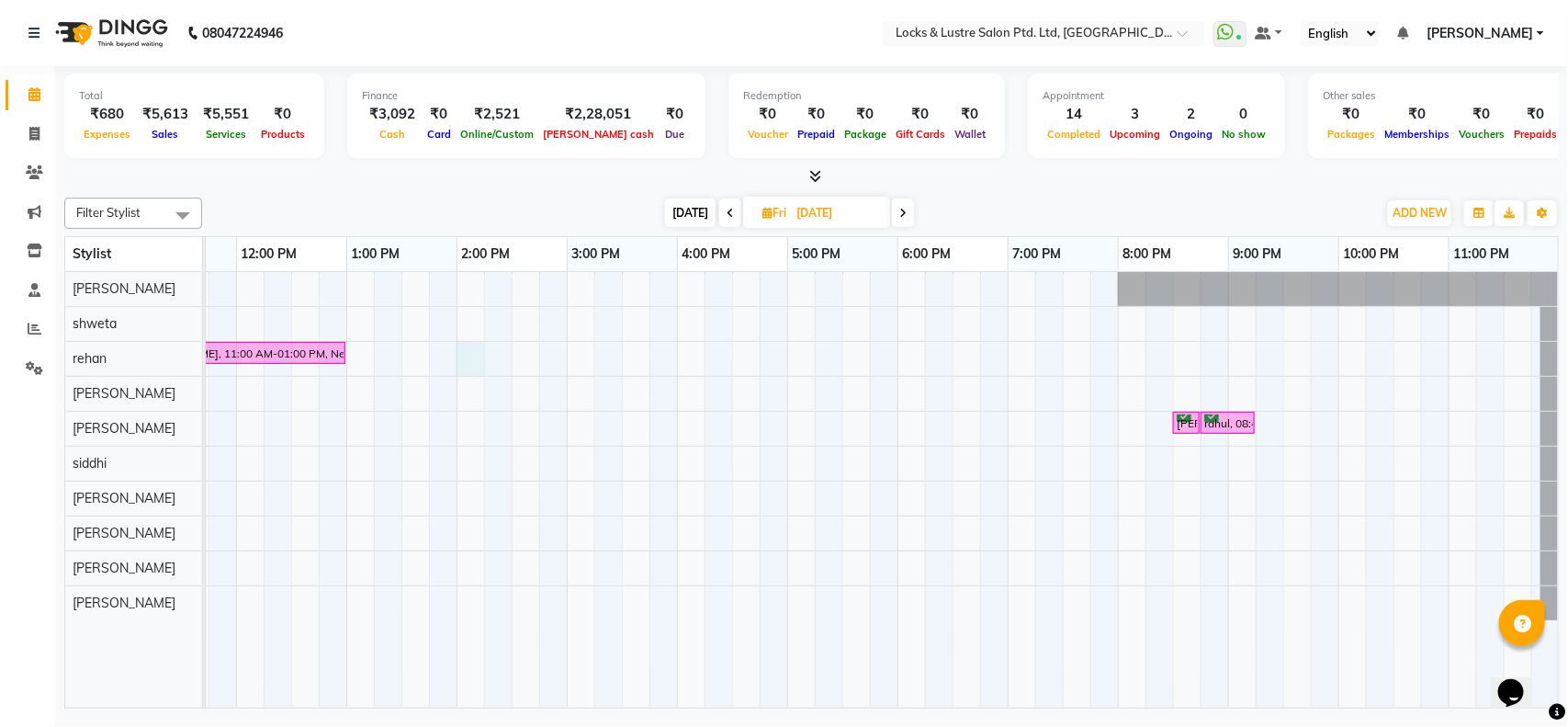
click at [473, 356] on div "[PERSON_NAME], 10:15 AM-11:00 AM, root touchup package [PERSON_NAME], 11:00 AM-…" at bounding box center [676, 489] width 1763 height 435
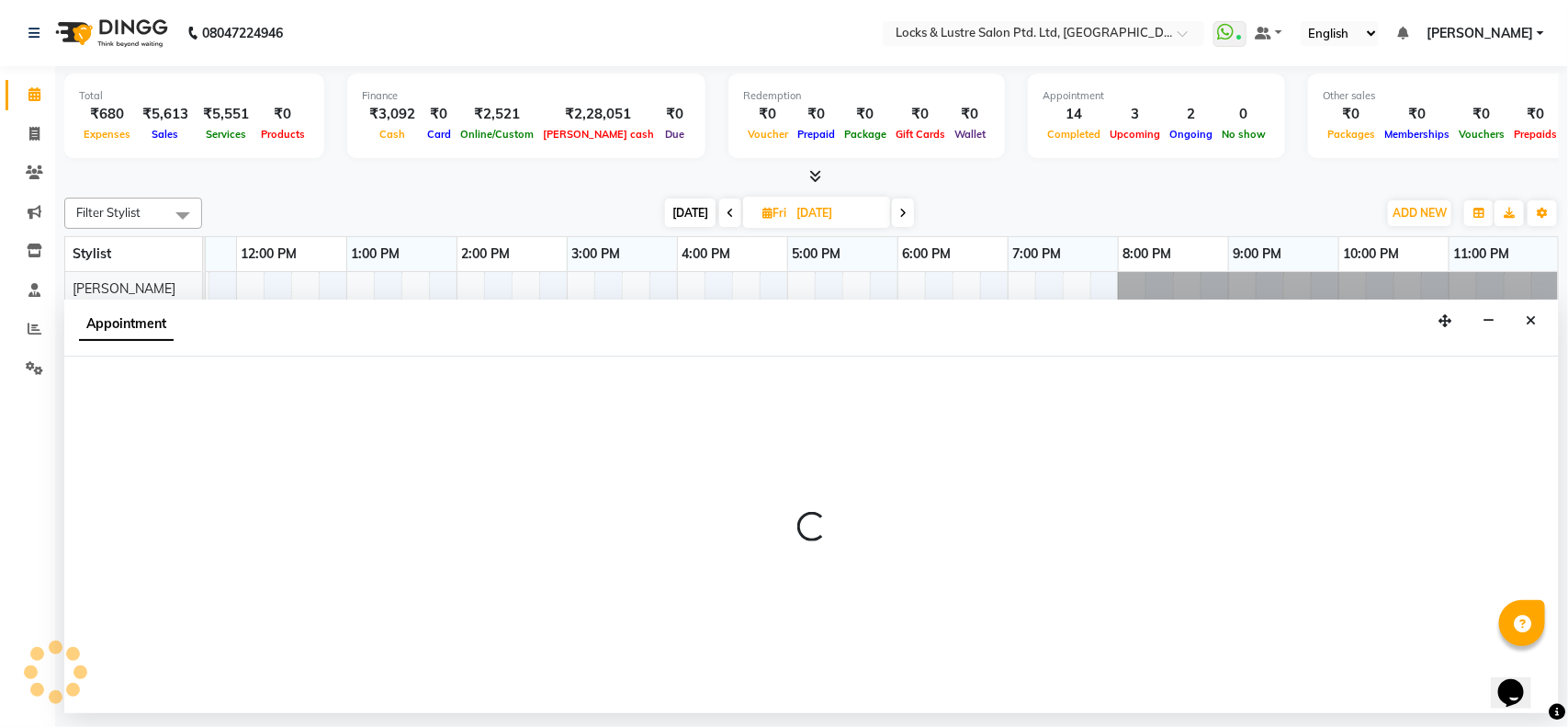
select select "62982"
select select "tentative"
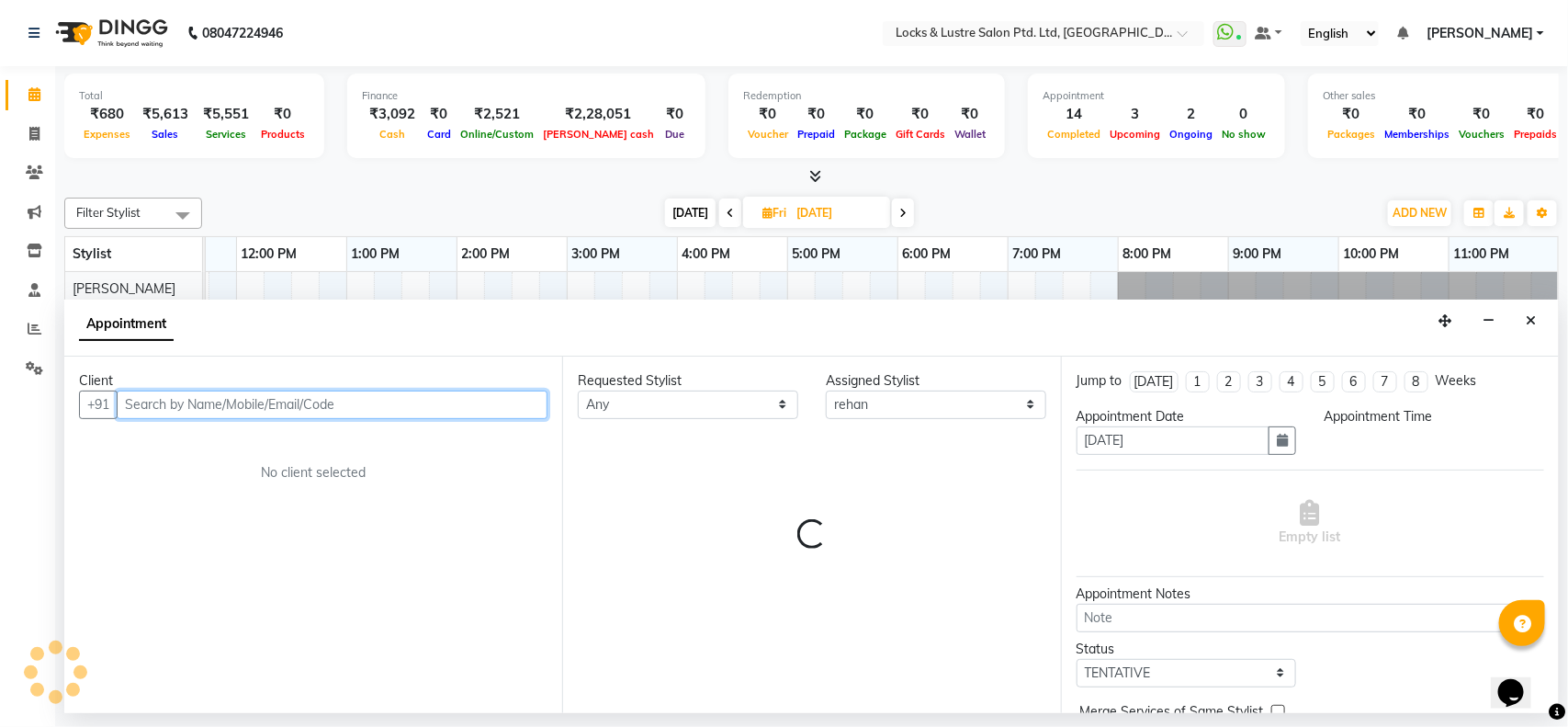
select select "840"
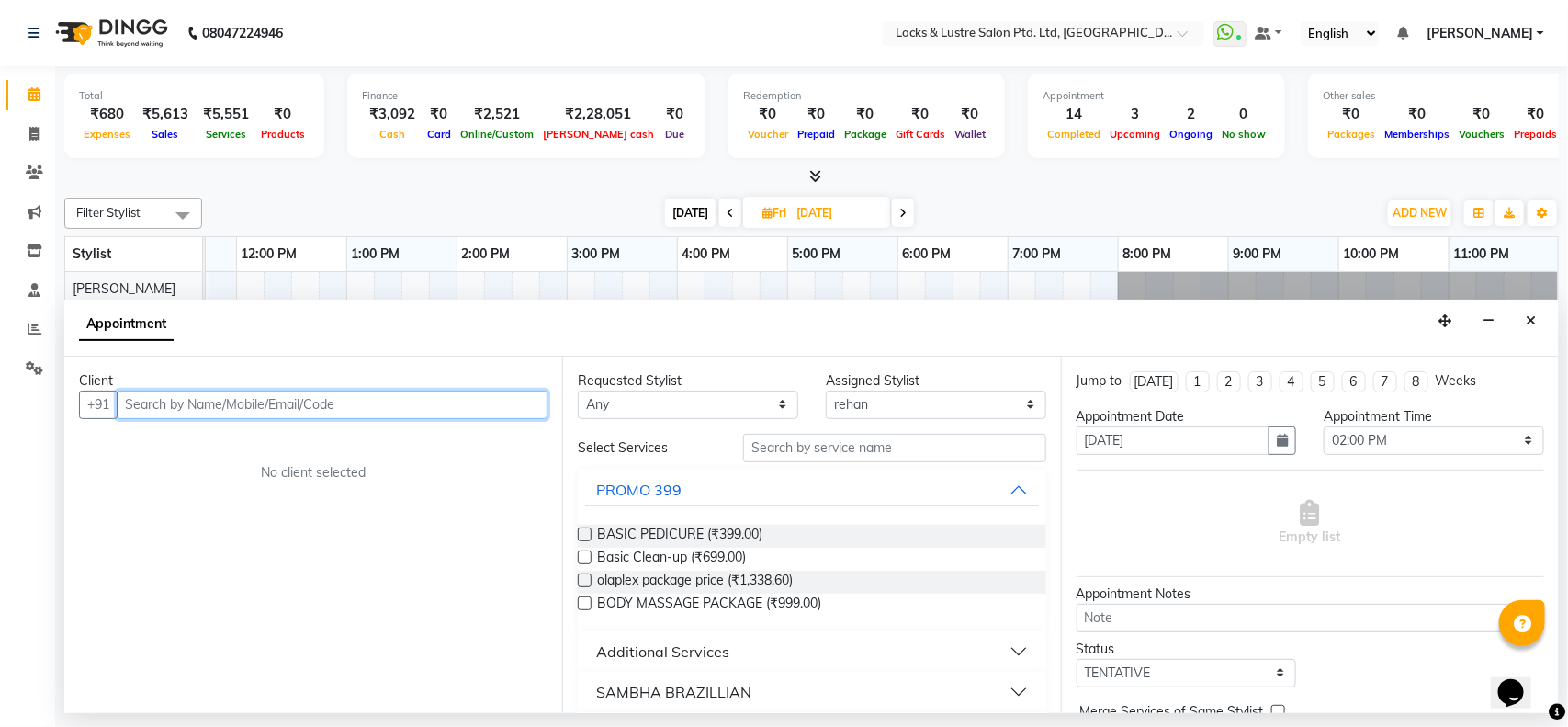
click at [235, 409] on input "text" at bounding box center [332, 405] width 430 height 29
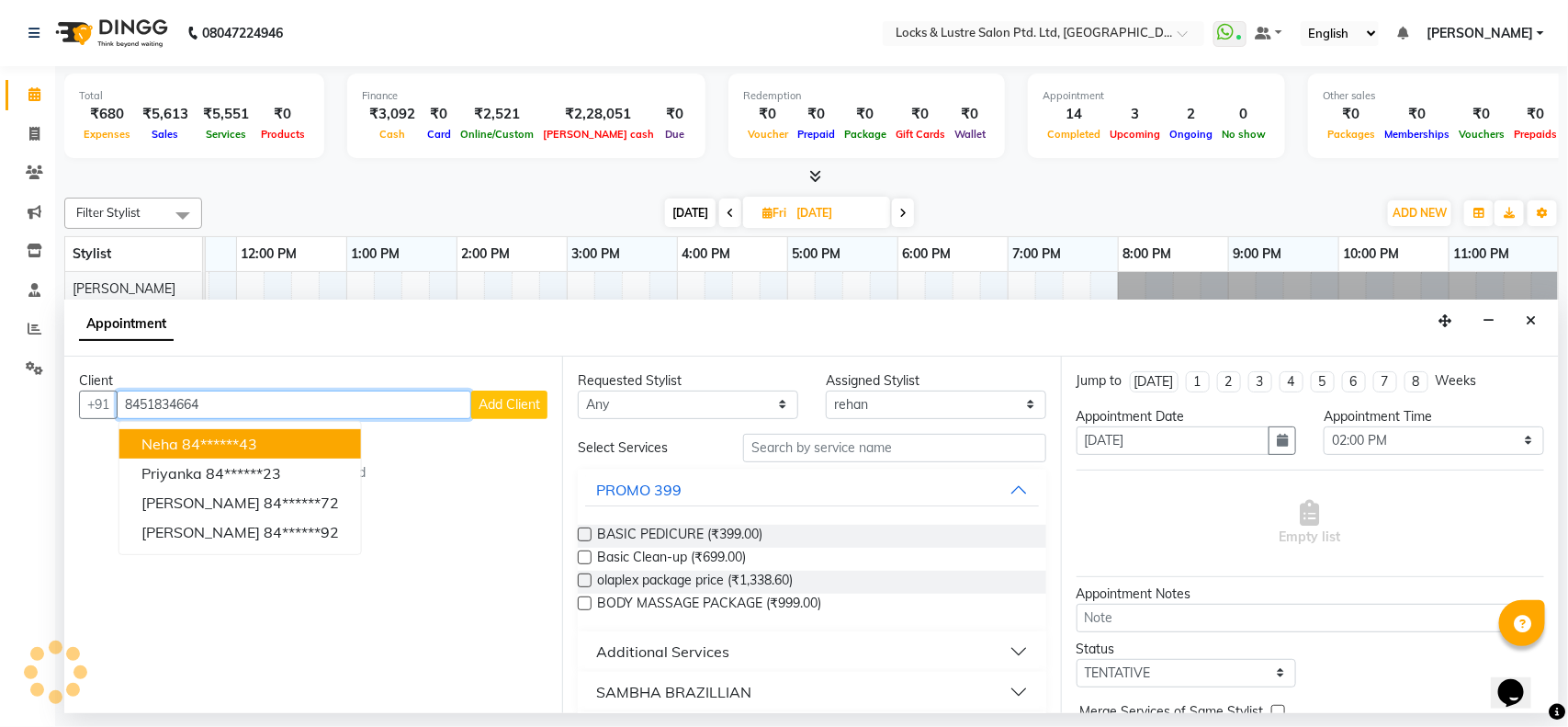
type input "8451834664"
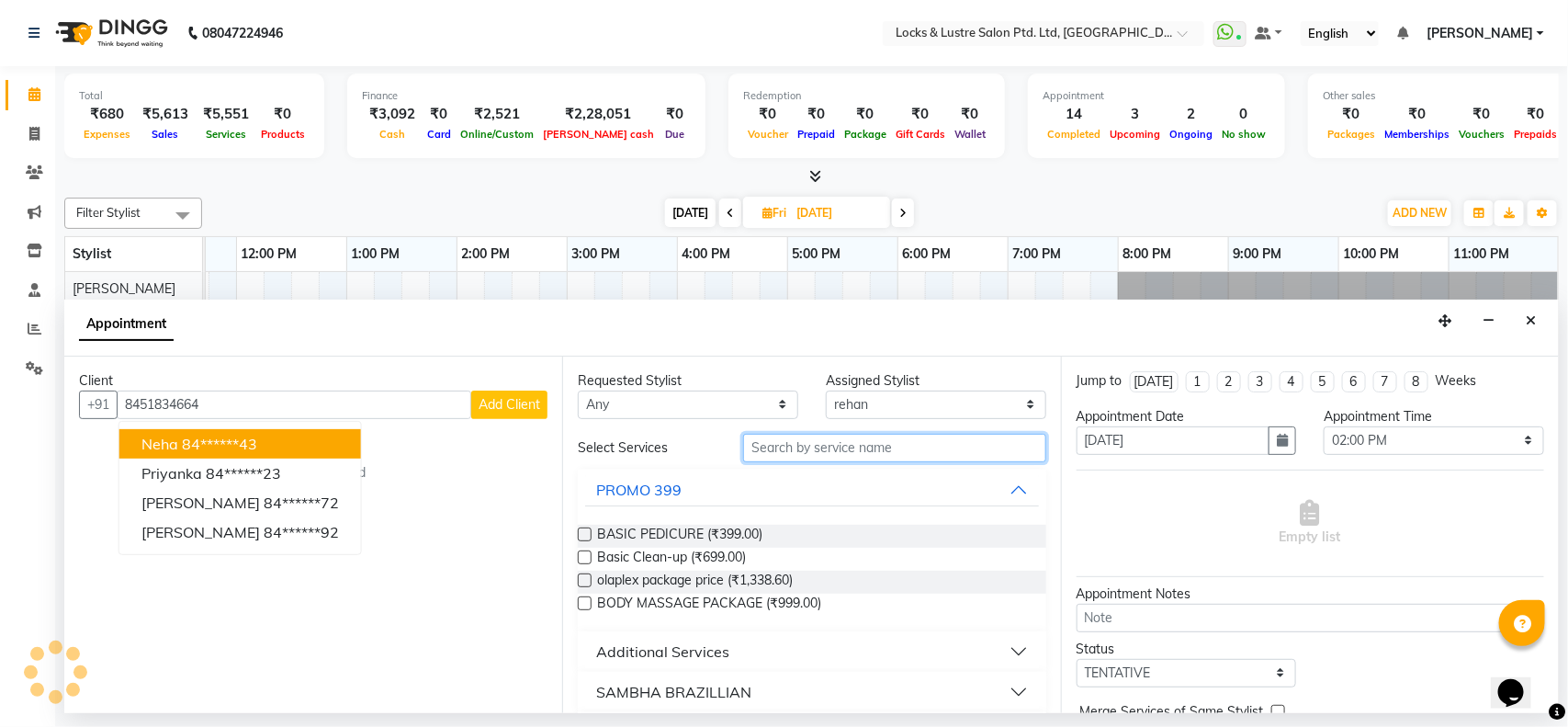
click at [764, 445] on input "text" at bounding box center [895, 447] width 303 height 29
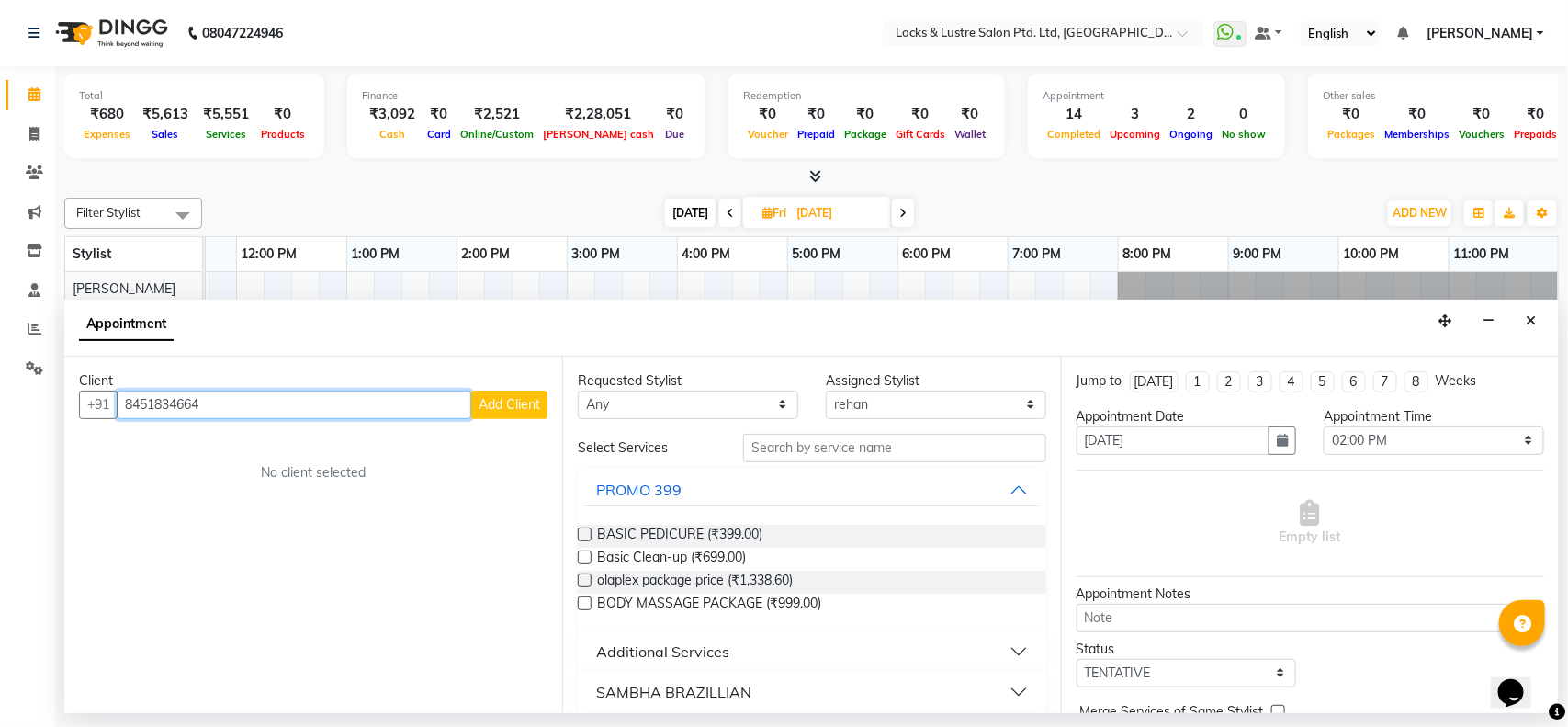
click at [347, 410] on input "8451834664" at bounding box center [294, 405] width 355 height 29
click at [485, 416] on button "Add Client" at bounding box center [509, 405] width 77 height 29
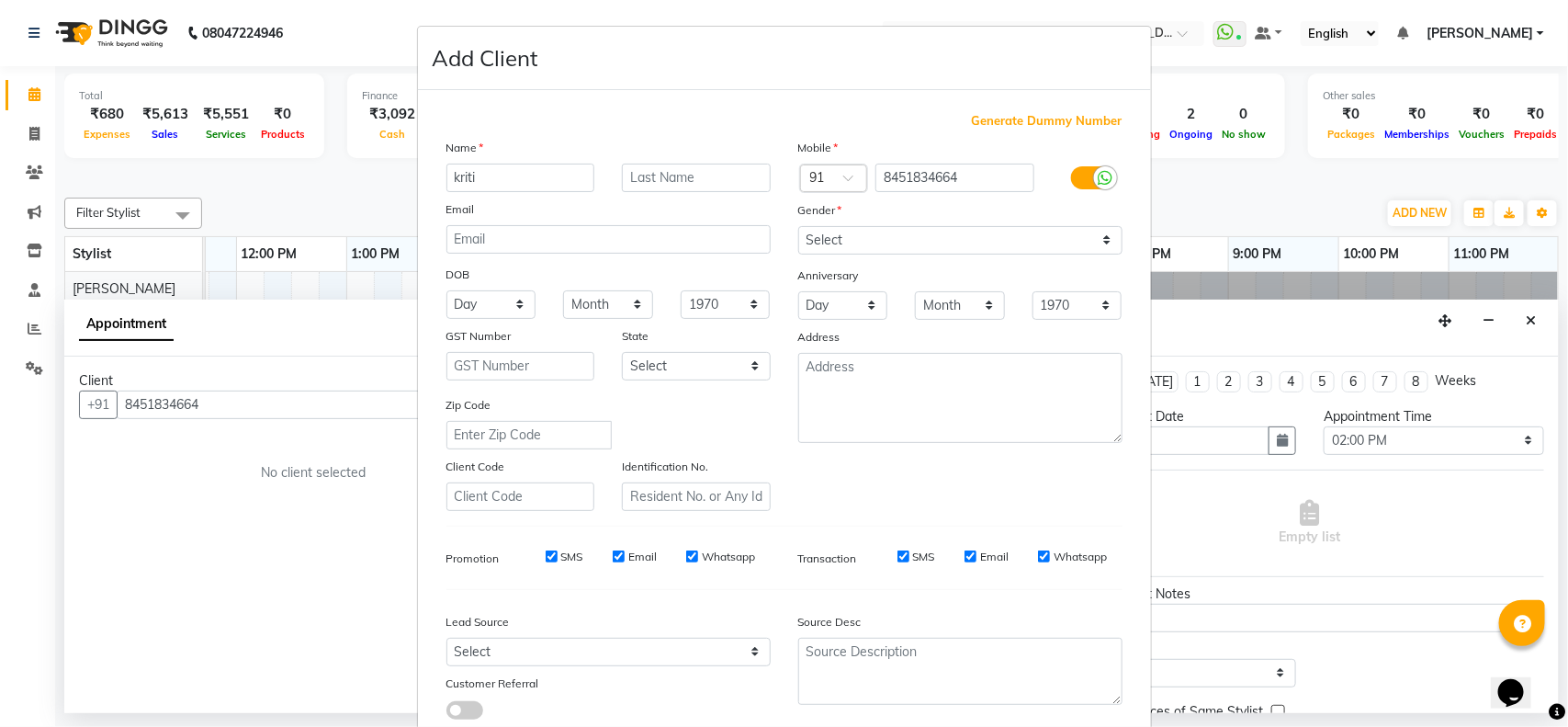
type input "kriti"
click at [850, 248] on select "Select [DEMOGRAPHIC_DATA] [DEMOGRAPHIC_DATA] Other Prefer Not To Say" at bounding box center [959, 240] width 324 height 29
select select "[DEMOGRAPHIC_DATA]"
click at [798, 226] on select "Select [DEMOGRAPHIC_DATA] [DEMOGRAPHIC_DATA] Other Prefer Not To Say" at bounding box center [959, 240] width 324 height 29
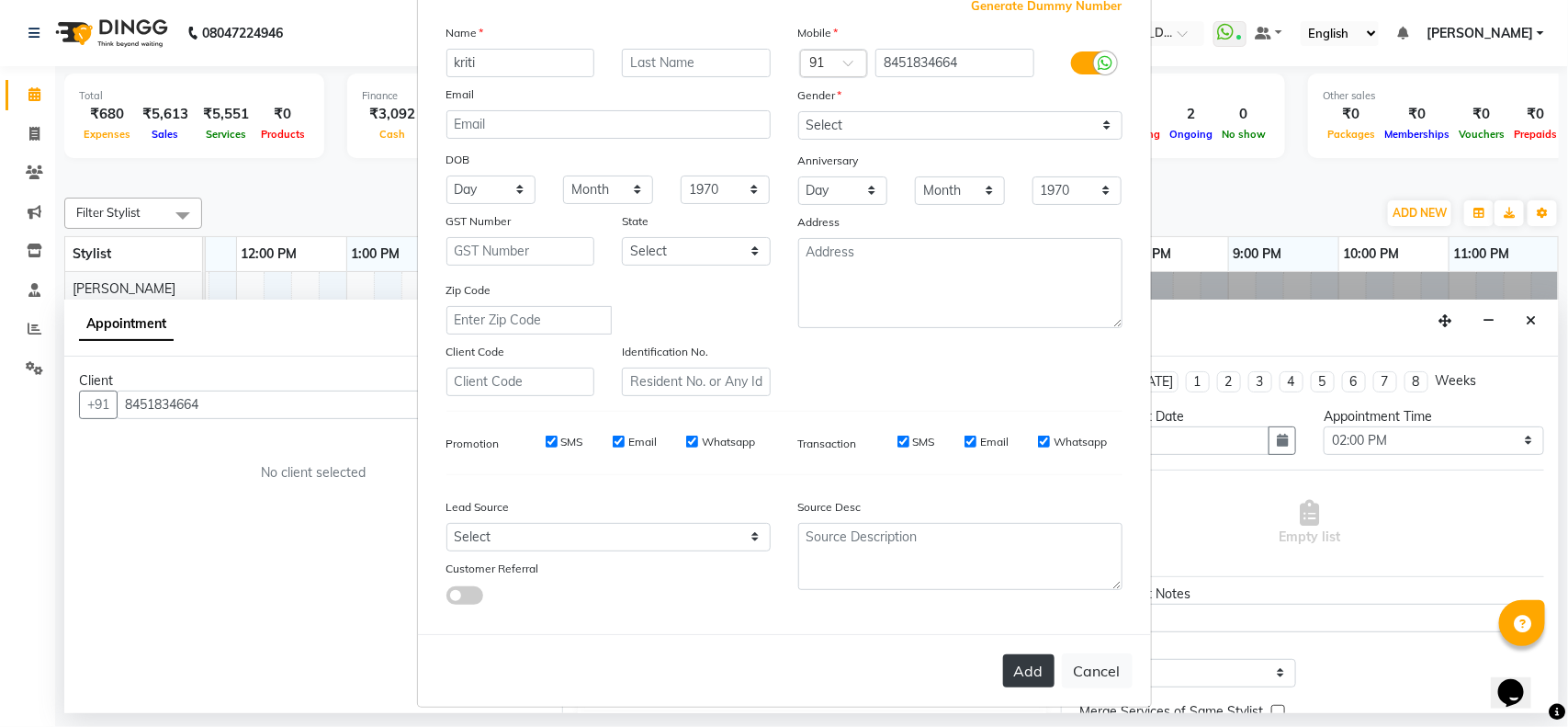
click at [1031, 666] on button "Add" at bounding box center [1029, 671] width 52 height 33
type input "84******64"
select select
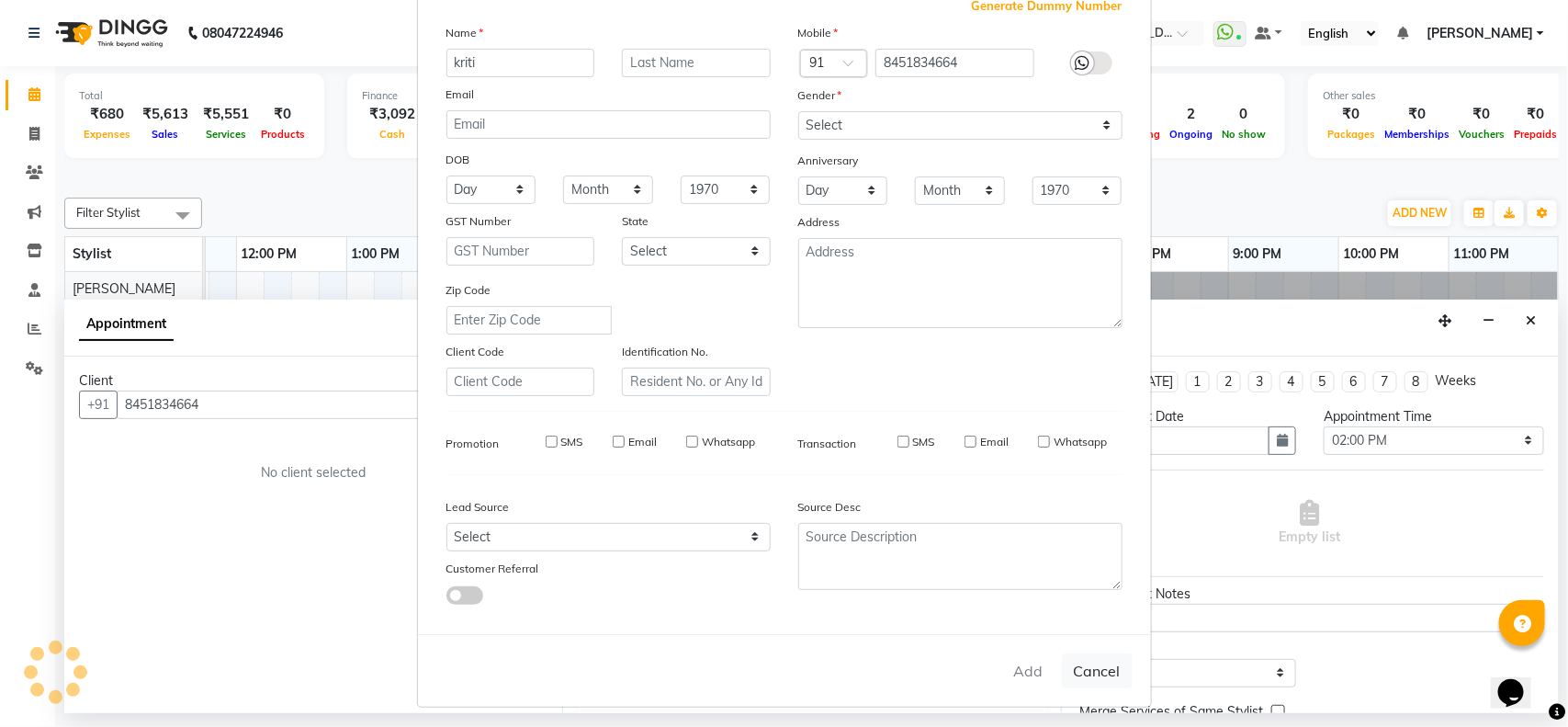
select select
checkbox input "false"
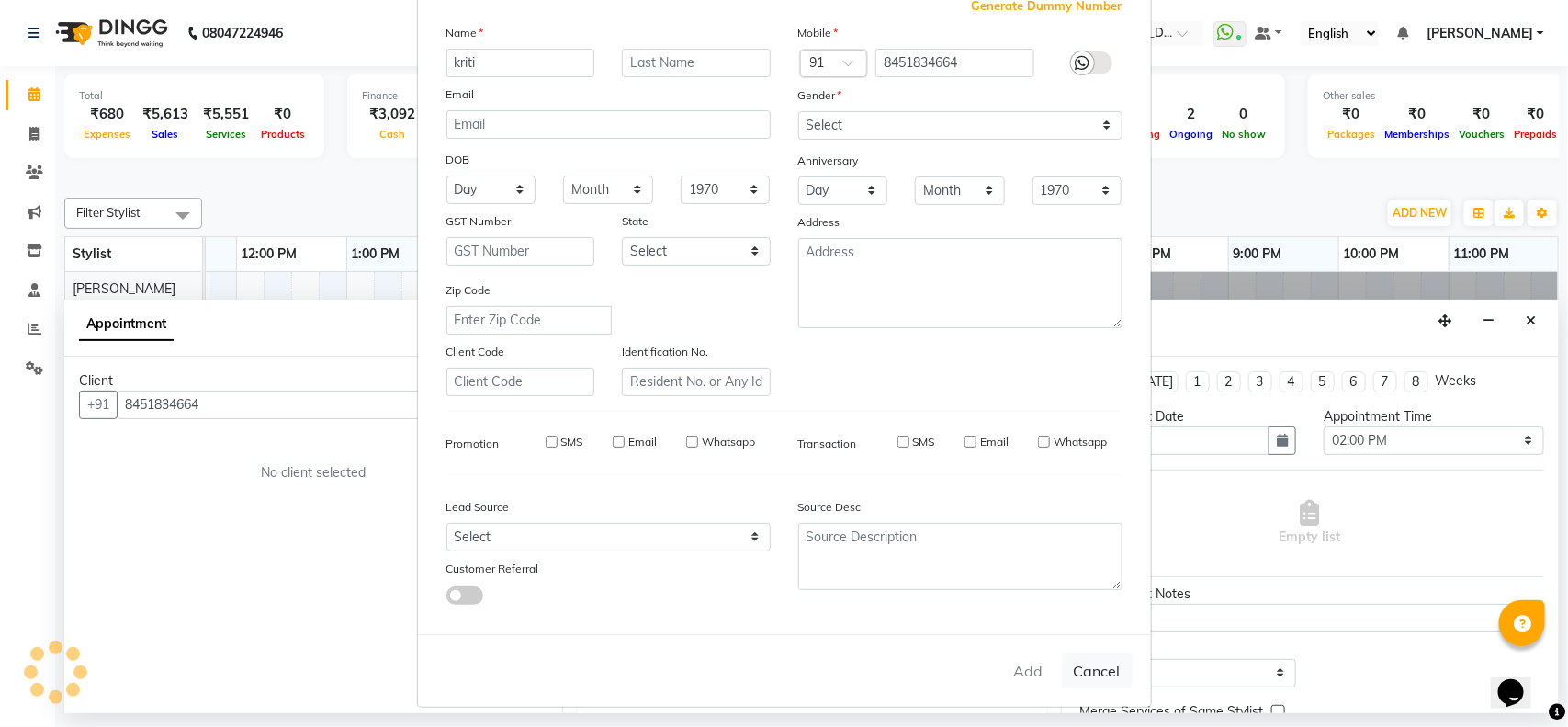
checkbox input "false"
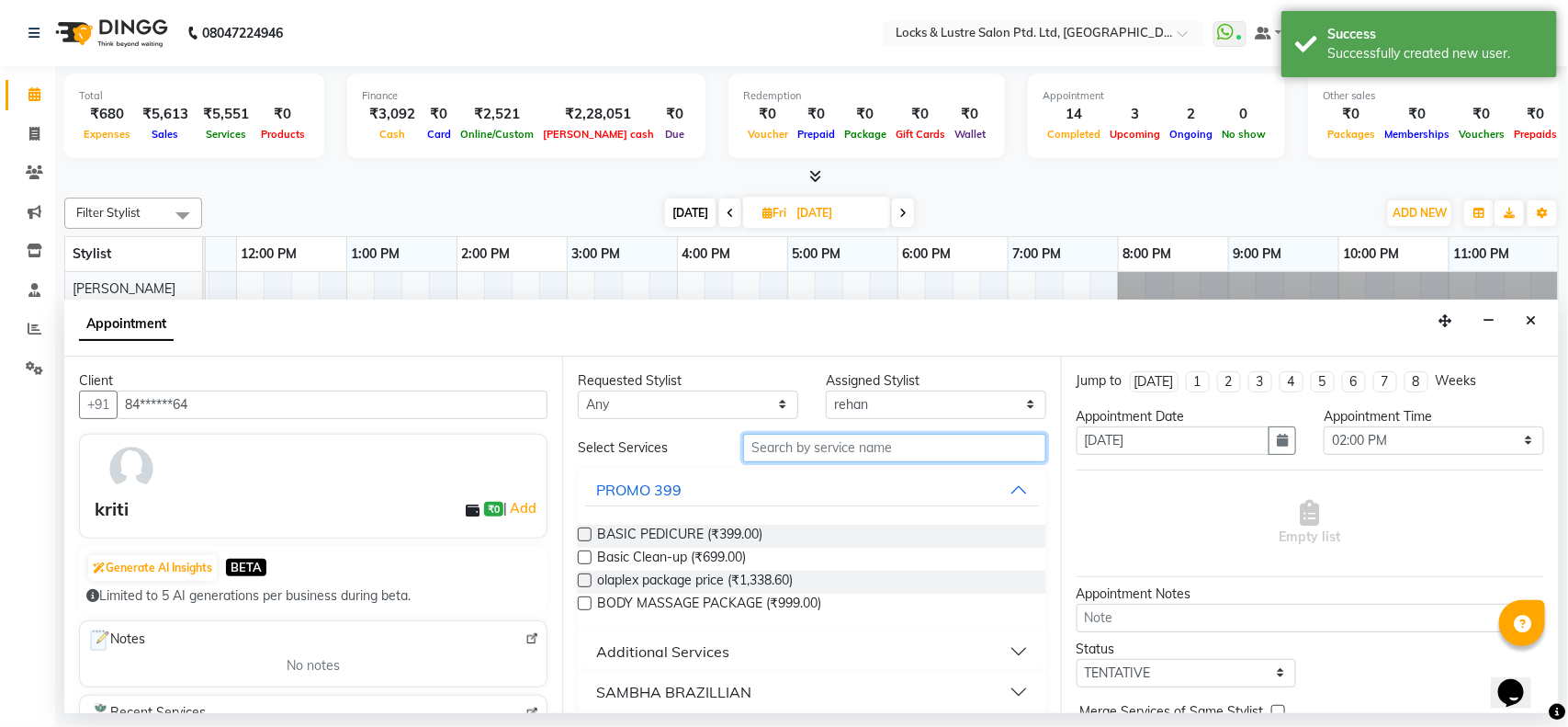
click at [804, 443] on input "text" at bounding box center [895, 447] width 303 height 29
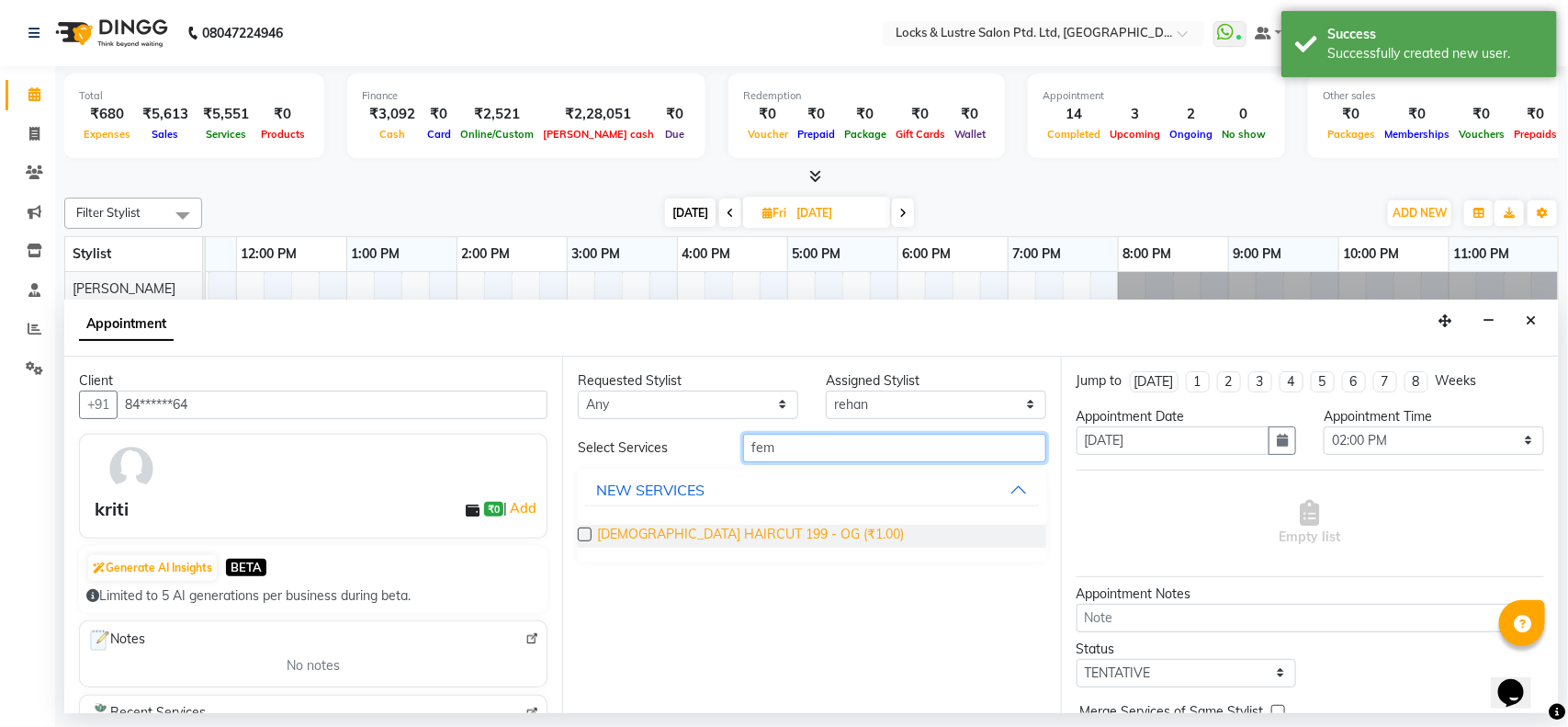
type input "fem"
click at [653, 528] on span "[DEMOGRAPHIC_DATA] HAIRCUT 199 - OG (₹1.00)" at bounding box center [750, 536] width 307 height 23
checkbox input "false"
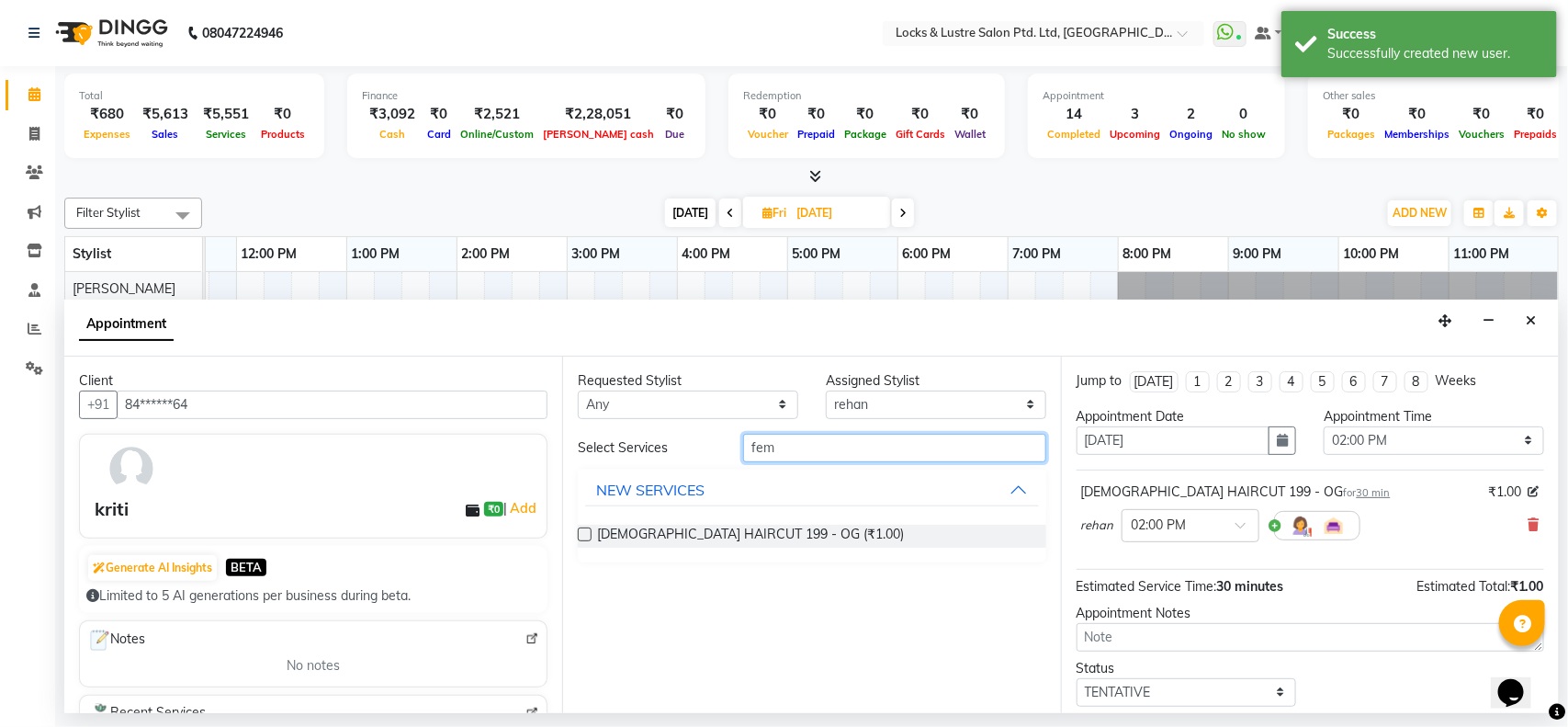
click at [832, 451] on input "fem" at bounding box center [895, 447] width 303 height 29
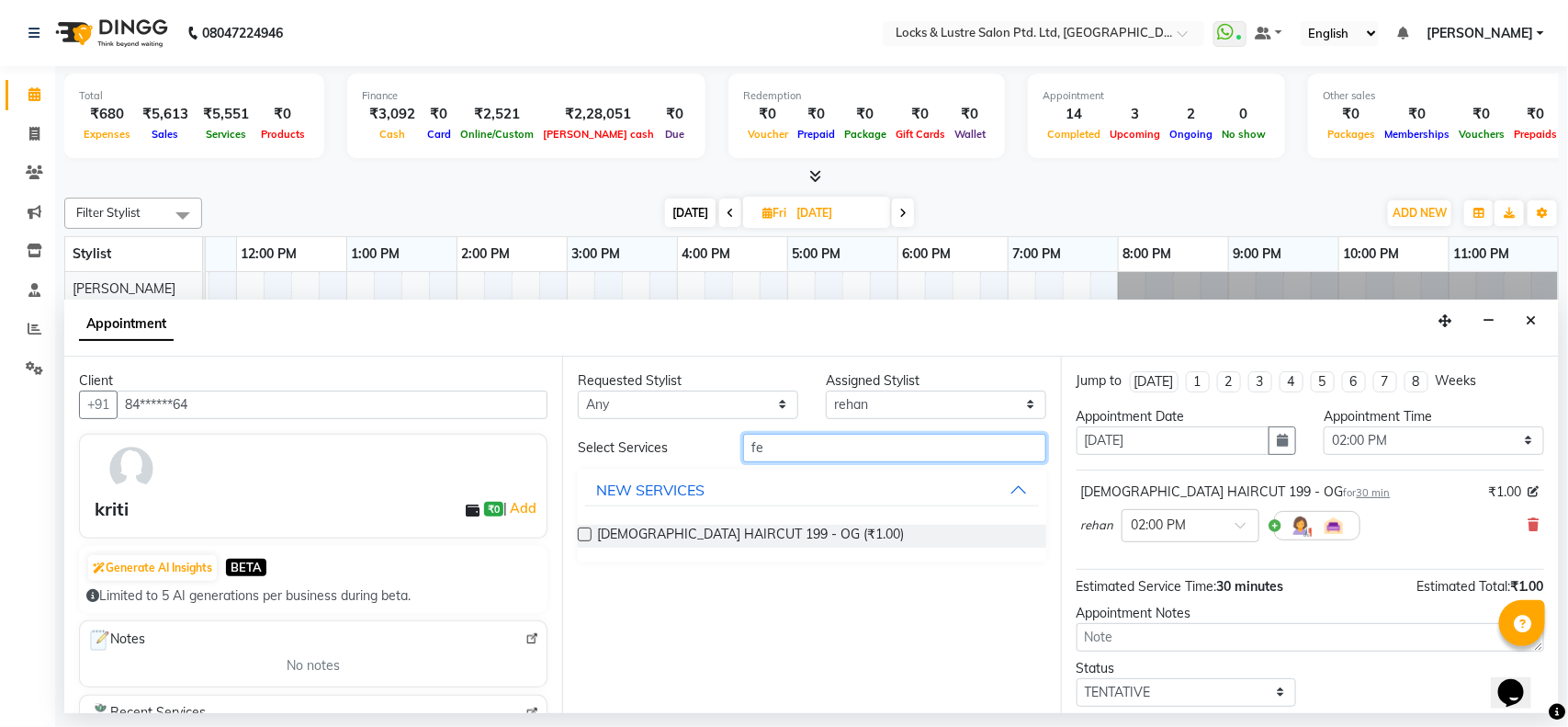
type input "f"
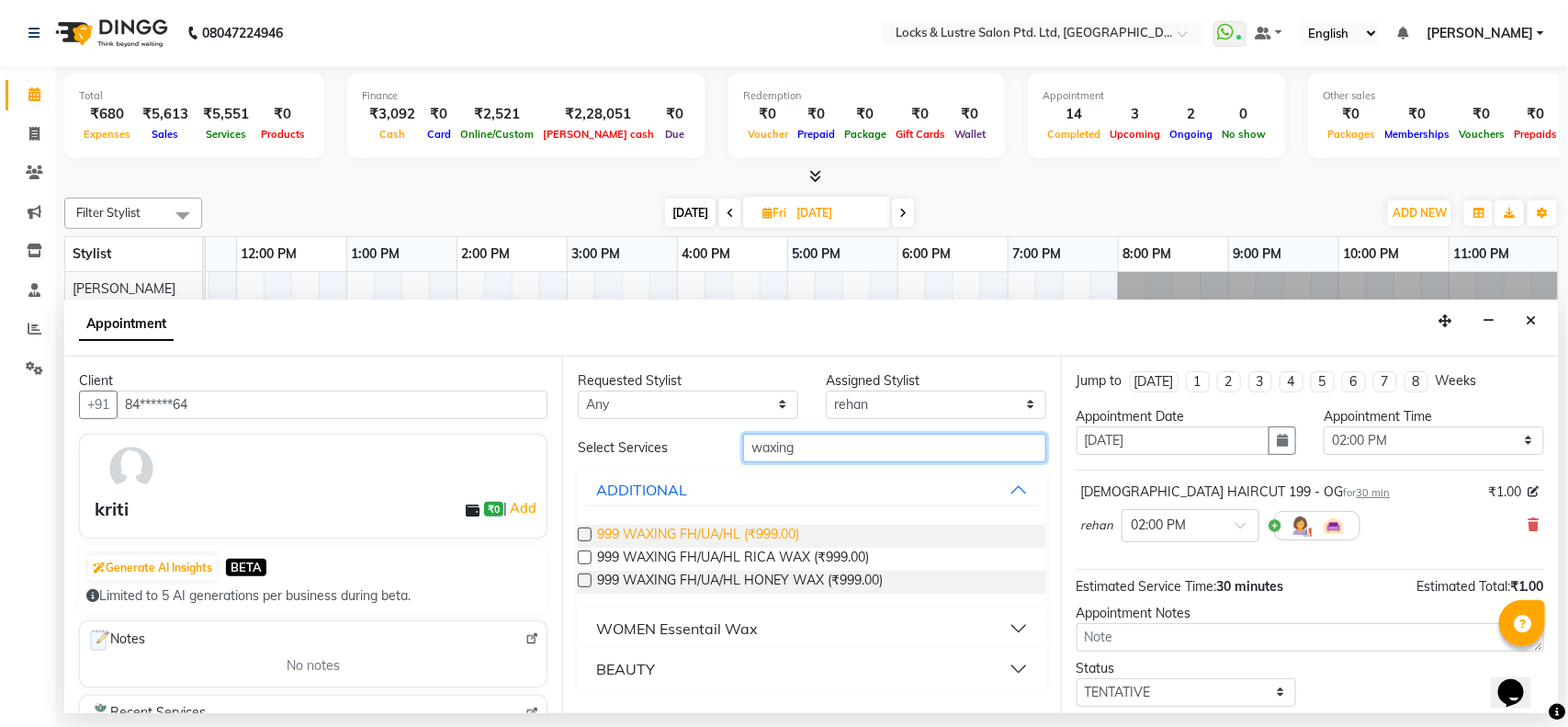
type input "waxing"
click at [682, 531] on span "999 WAXING FH/UA/HL (₹999.00)" at bounding box center [697, 536] width 202 height 23
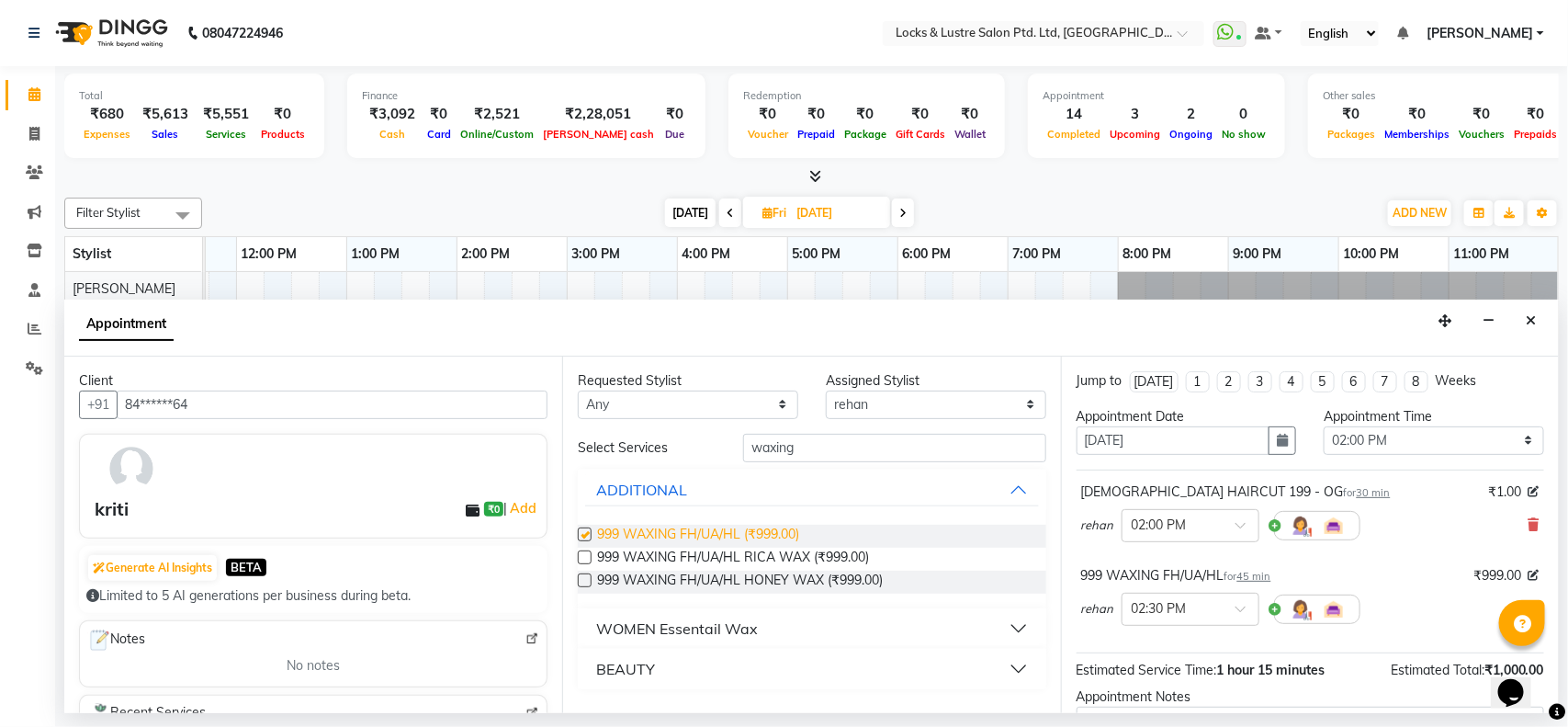
checkbox input "false"
click at [866, 446] on input "waxing" at bounding box center [895, 447] width 303 height 29
type input "w"
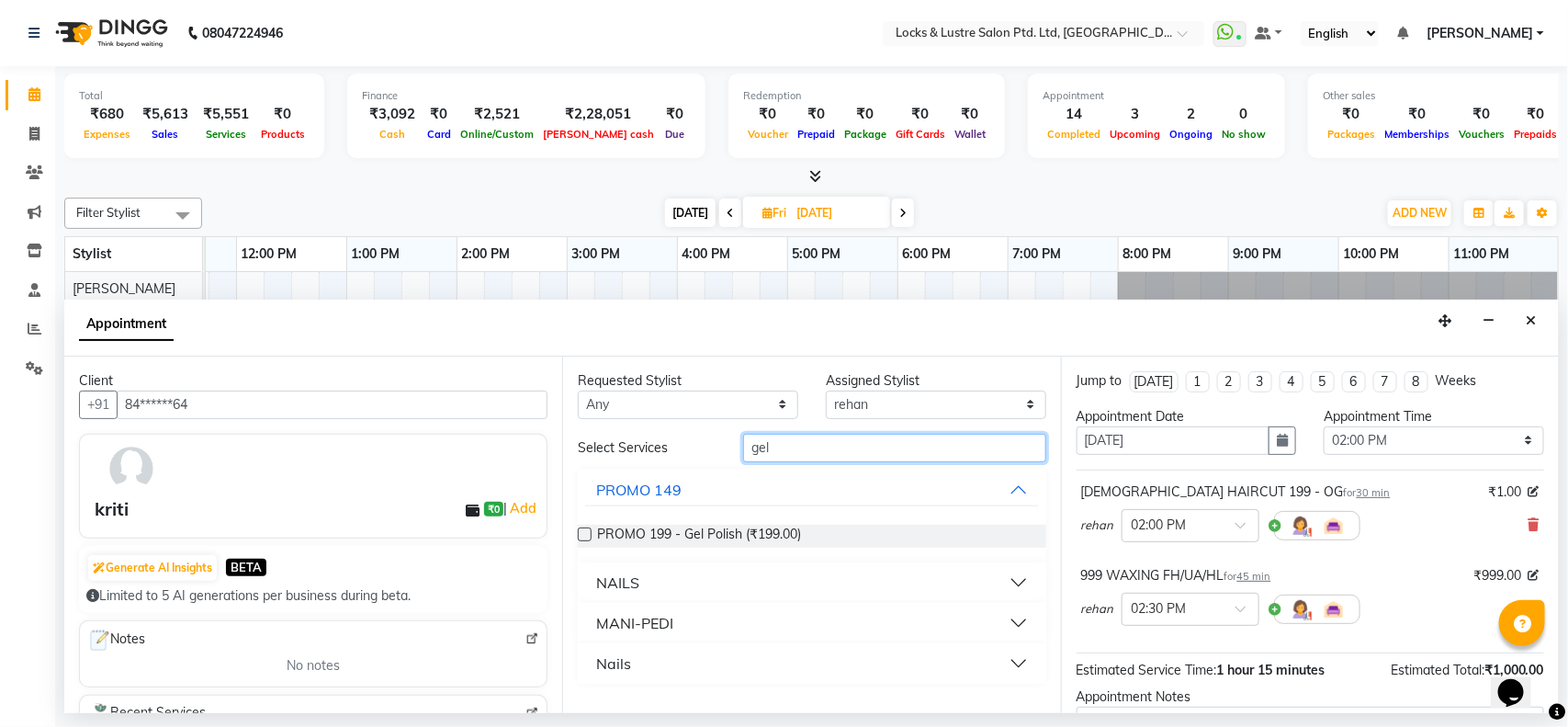
type input "gel"
click at [901, 417] on select "Select [PERSON_NAME] [PERSON_NAME] [PERSON_NAME] [PERSON_NAME] [PERSON_NAME] [P…" at bounding box center [935, 405] width 221 height 29
select select "62976"
click at [826, 391] on select "Select [PERSON_NAME] [PERSON_NAME] [PERSON_NAME] [PERSON_NAME] [PERSON_NAME] [P…" at bounding box center [935, 405] width 221 height 29
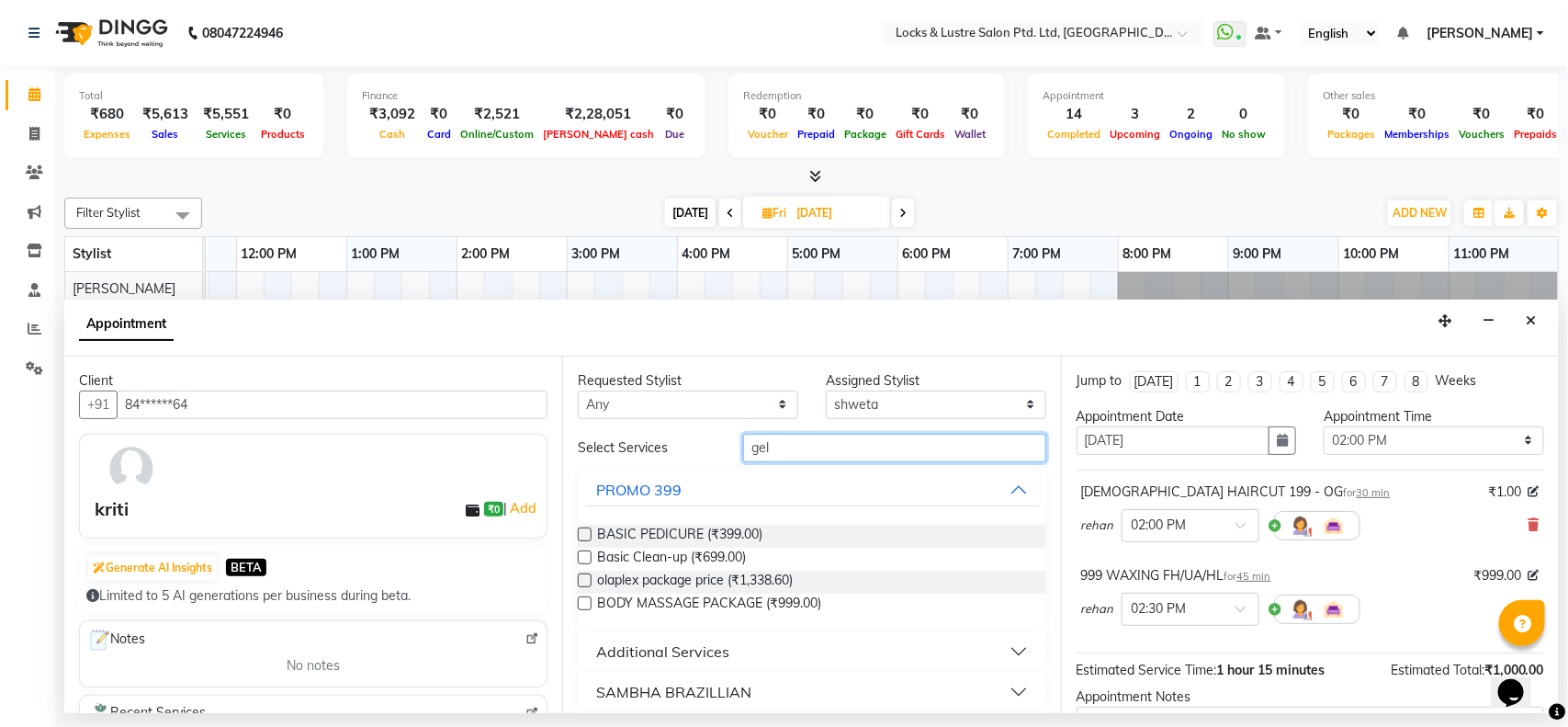
click at [822, 438] on input "gel" at bounding box center [895, 447] width 303 height 29
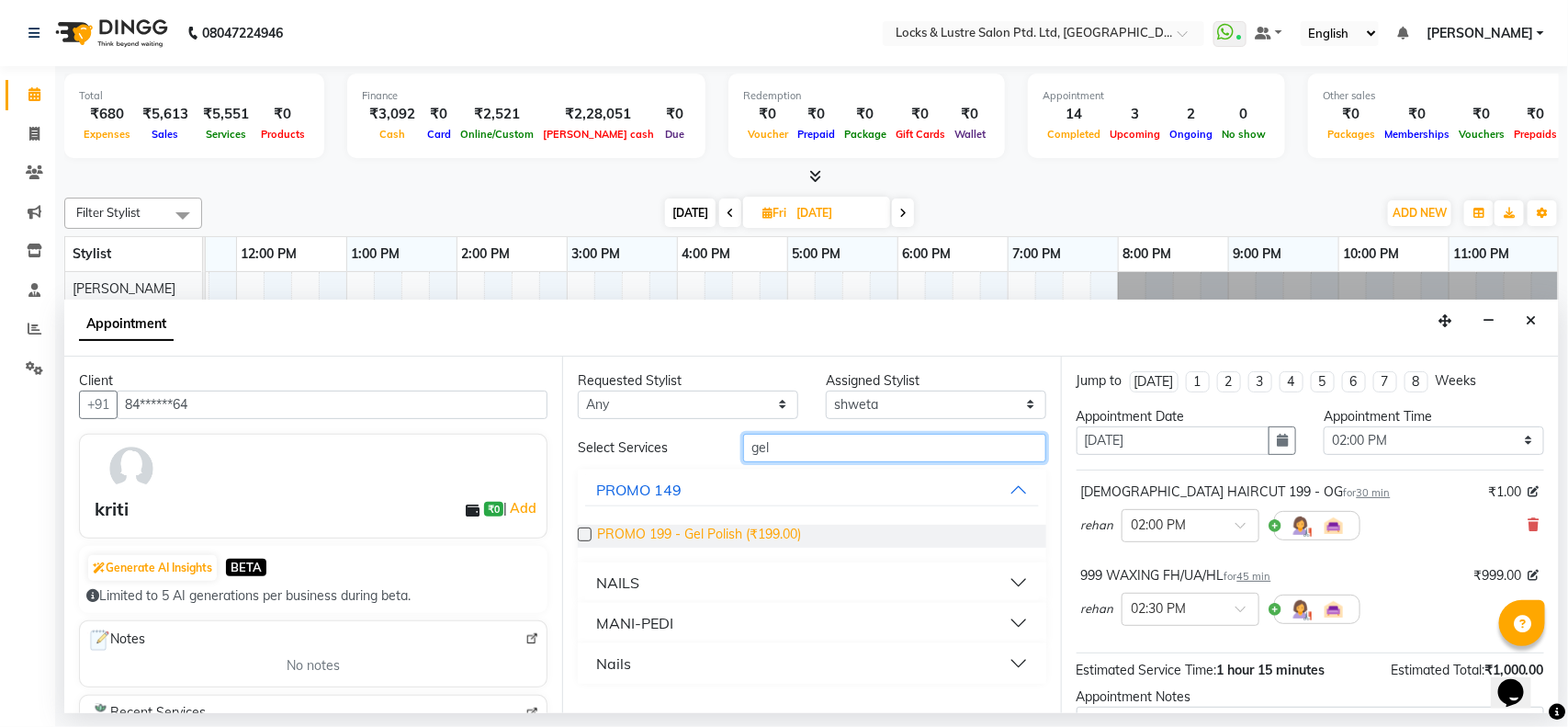
type input "gel"
click at [616, 533] on span "PROMO 199 - Gel Polish (₹199.00)" at bounding box center [698, 536] width 204 height 23
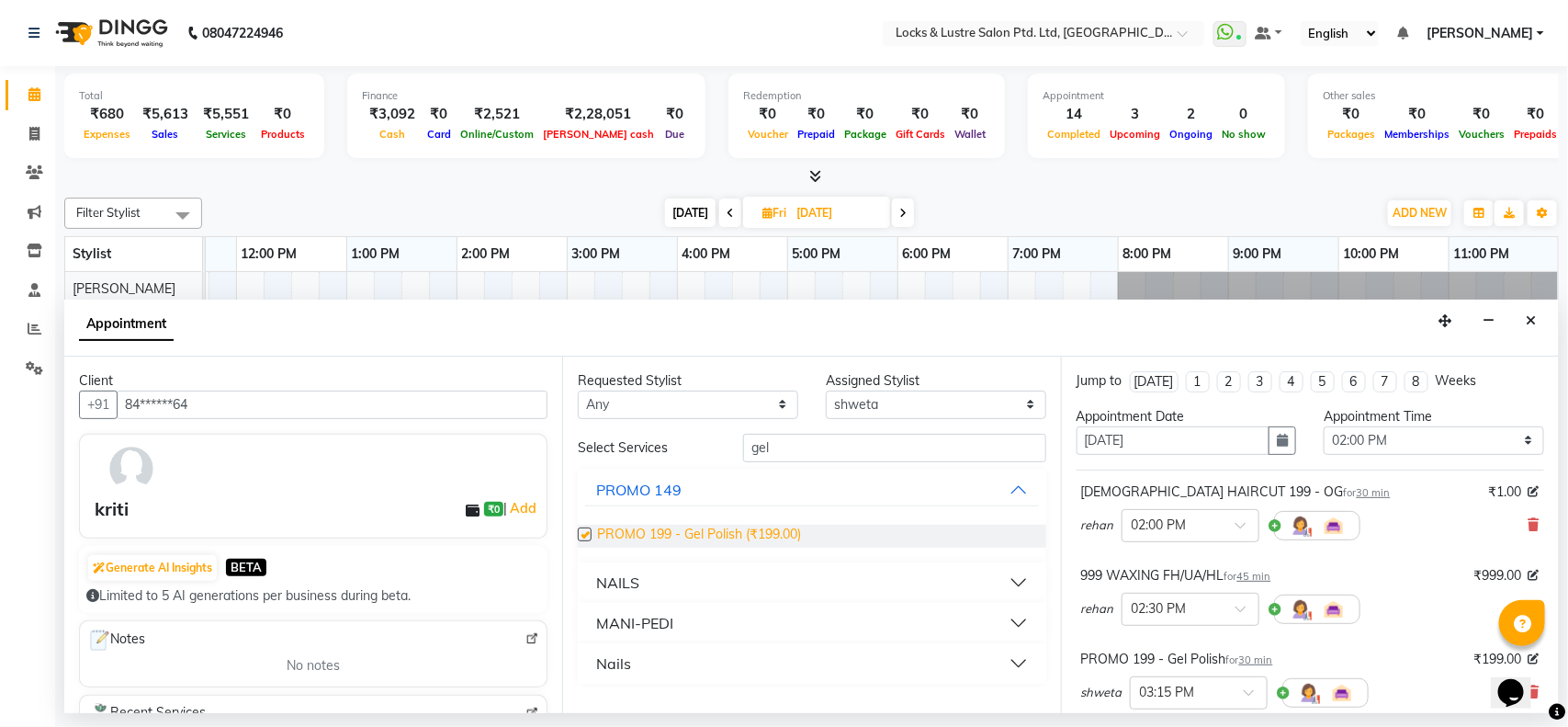
checkbox input "false"
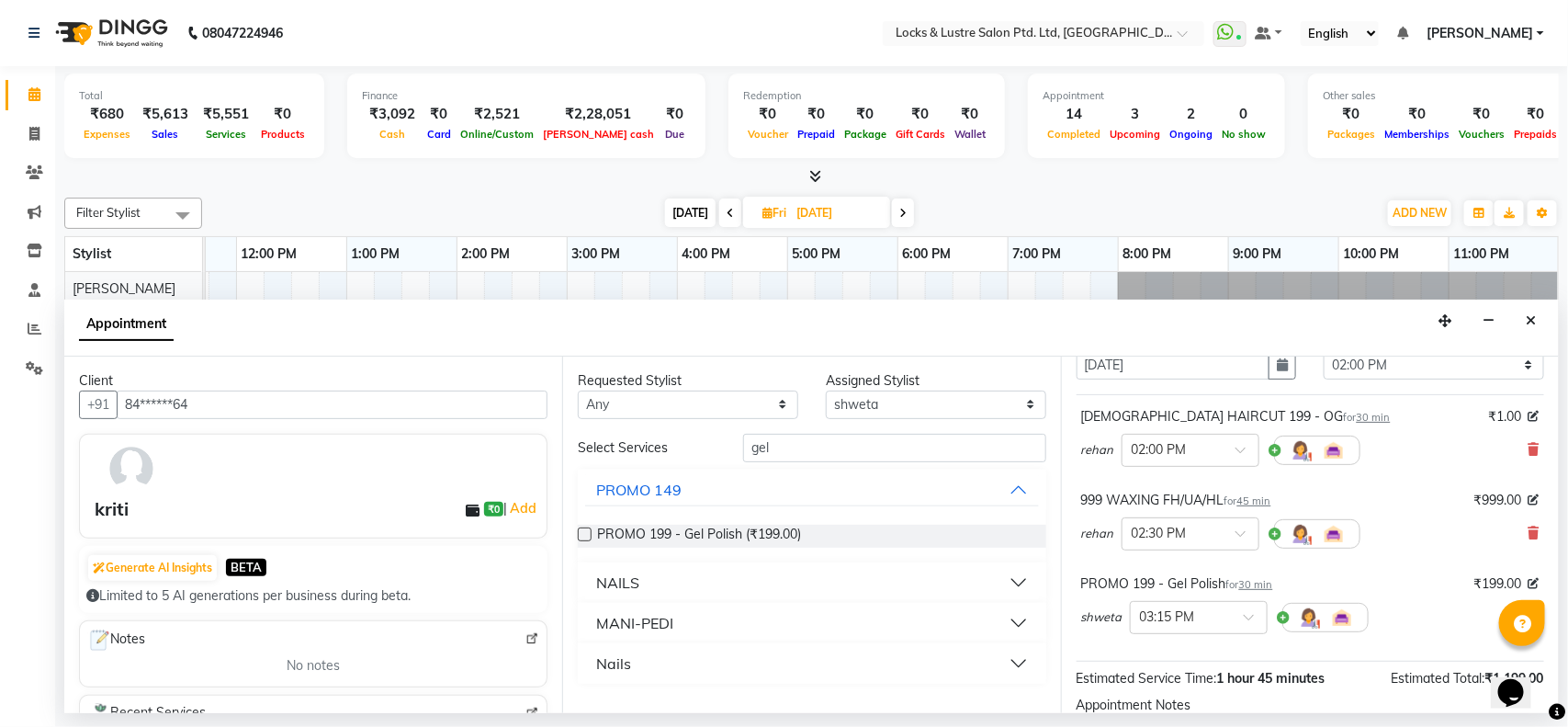
scroll to position [77, 0]
click at [1528, 531] on icon at bounding box center [1534, 532] width 11 height 13
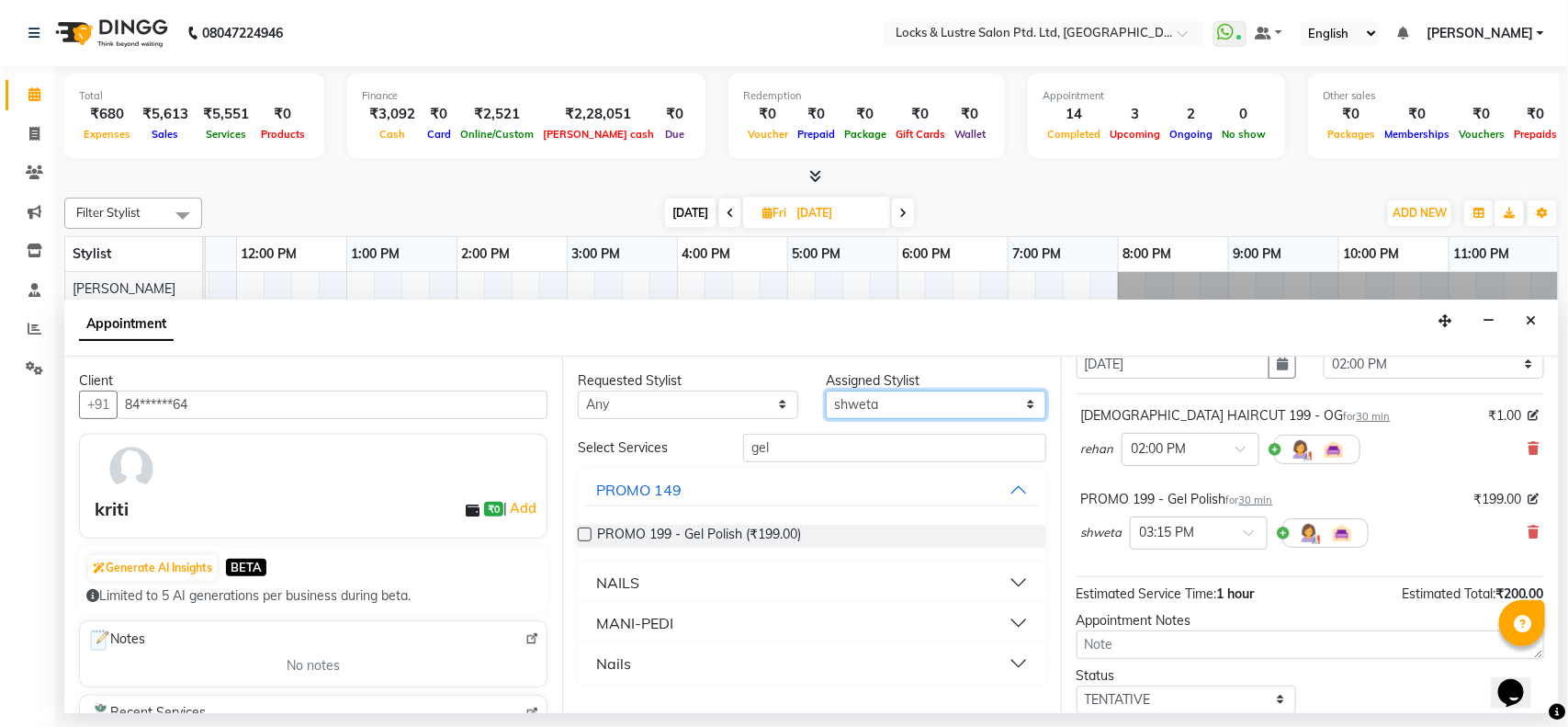
click at [980, 396] on select "Select [PERSON_NAME] [PERSON_NAME] [PERSON_NAME] [PERSON_NAME] [PERSON_NAME] [P…" at bounding box center [935, 405] width 221 height 29
select select "89165"
click at [826, 391] on select "Select [PERSON_NAME] [PERSON_NAME] [PERSON_NAME] [PERSON_NAME] [PERSON_NAME] [P…" at bounding box center [935, 405] width 221 height 29
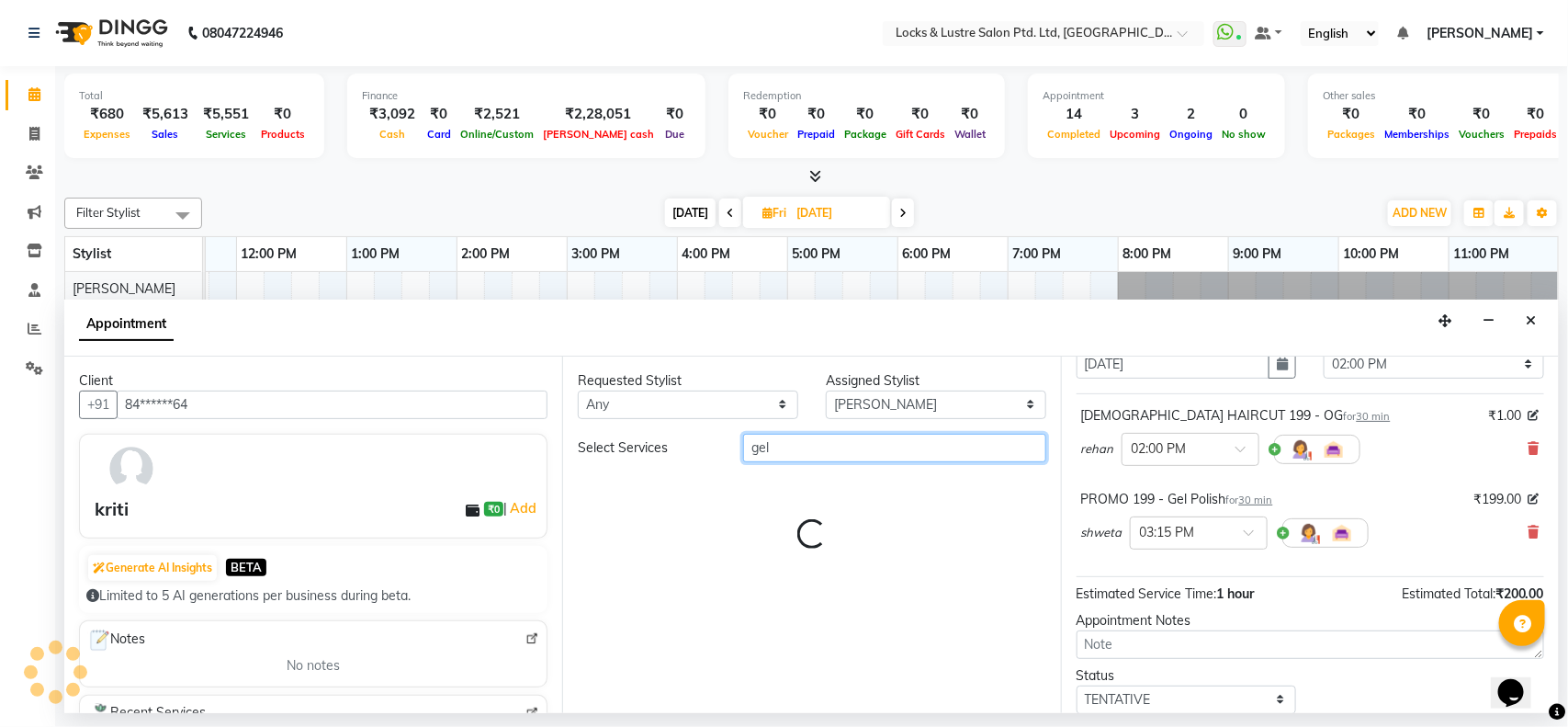
click at [953, 447] on input "gel" at bounding box center [895, 447] width 303 height 29
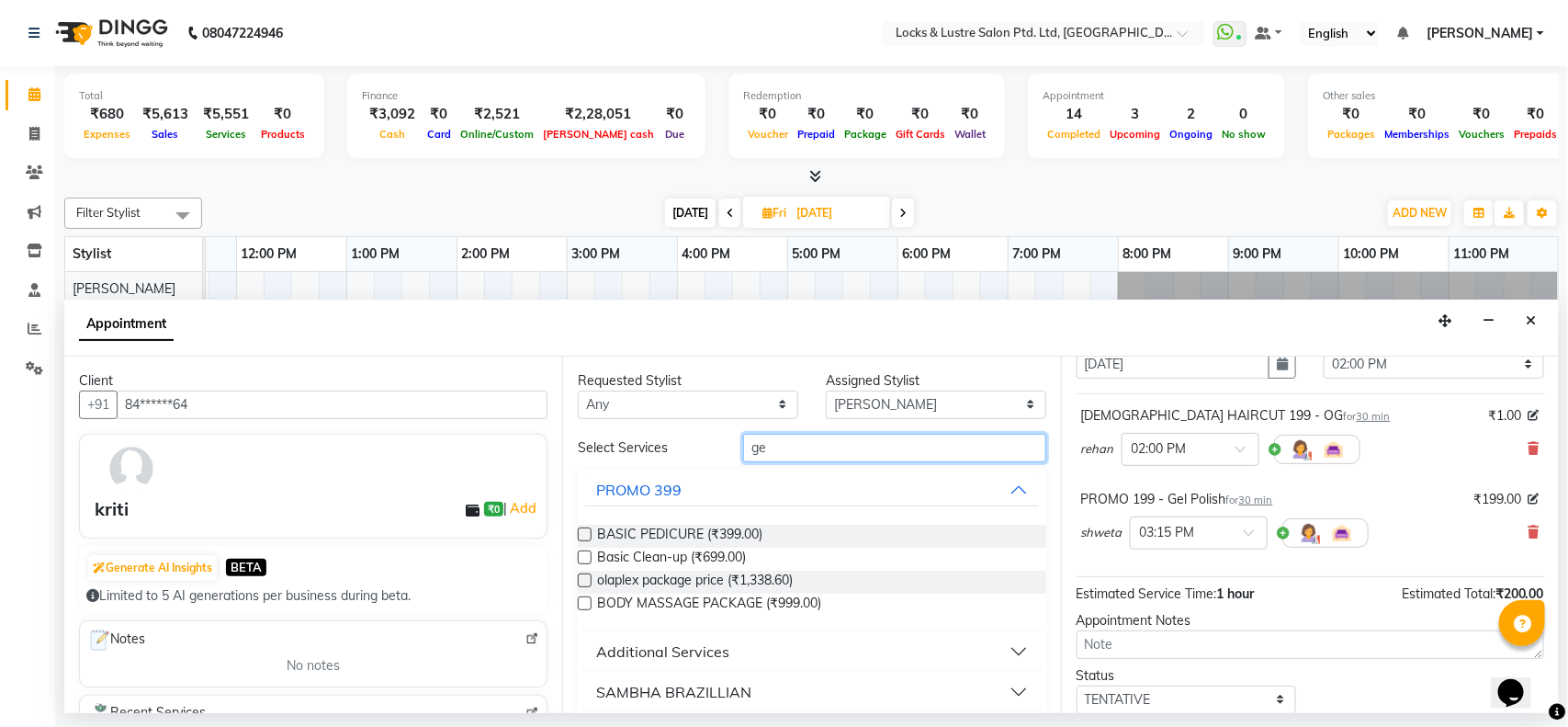
type input "g"
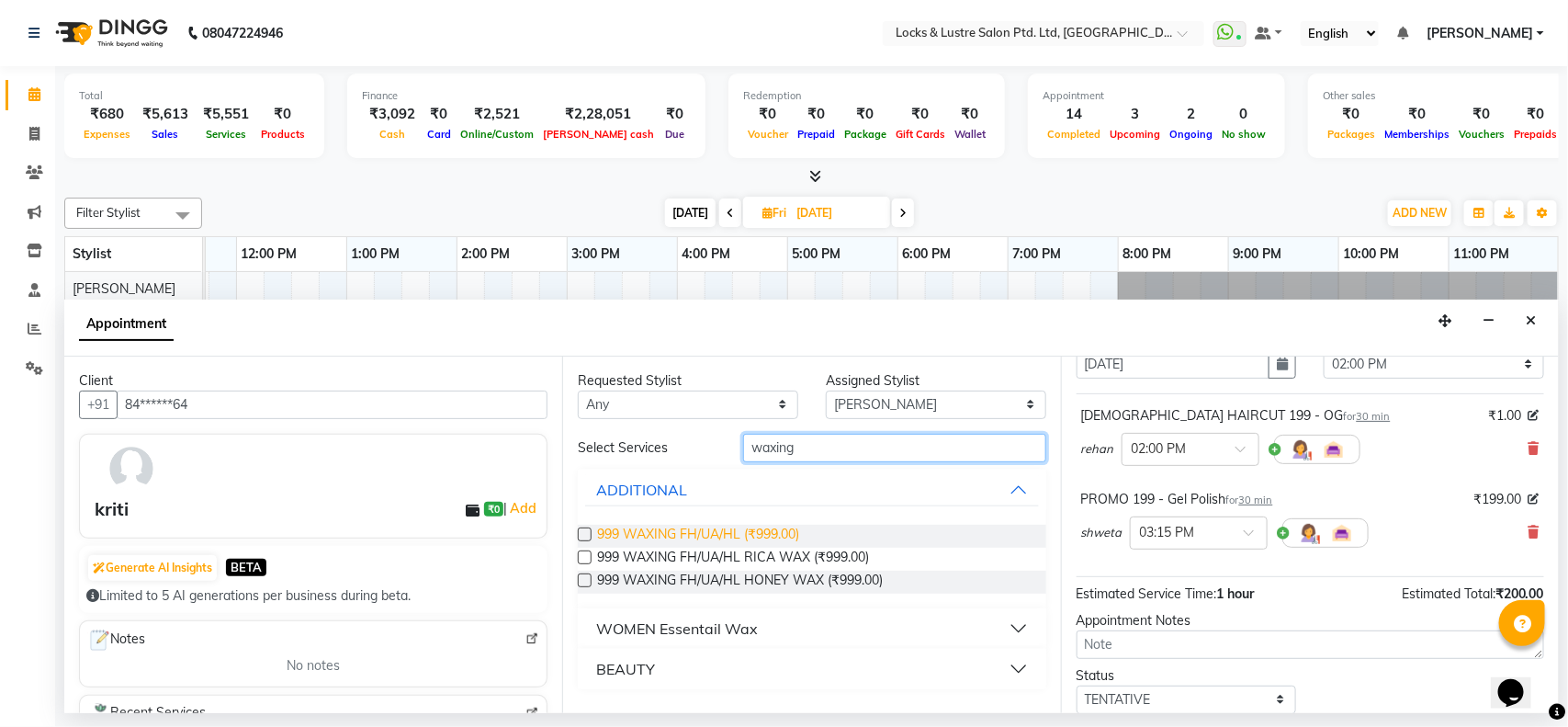
type input "waxing"
click at [676, 536] on span "999 WAXING FH/UA/HL (₹999.00)" at bounding box center [697, 536] width 202 height 23
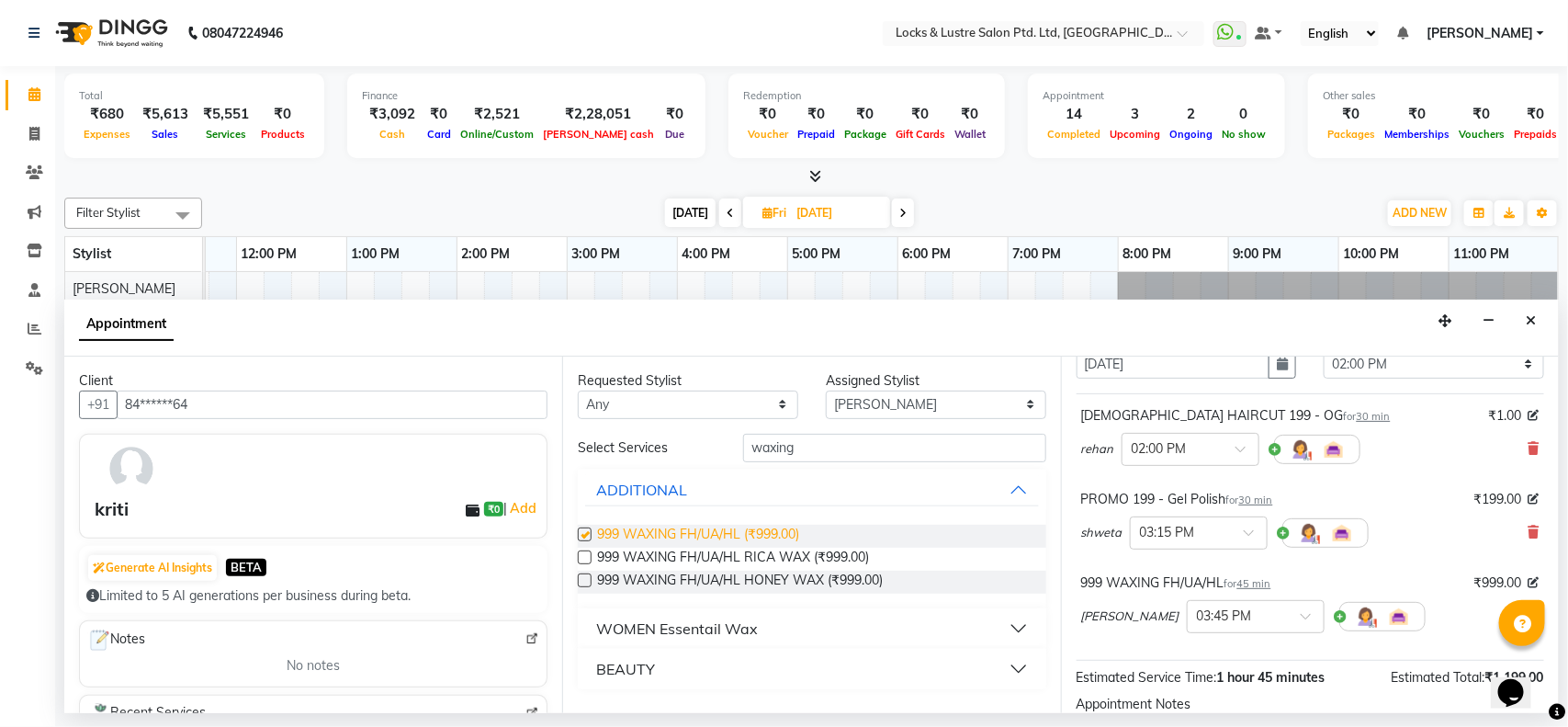
checkbox input "false"
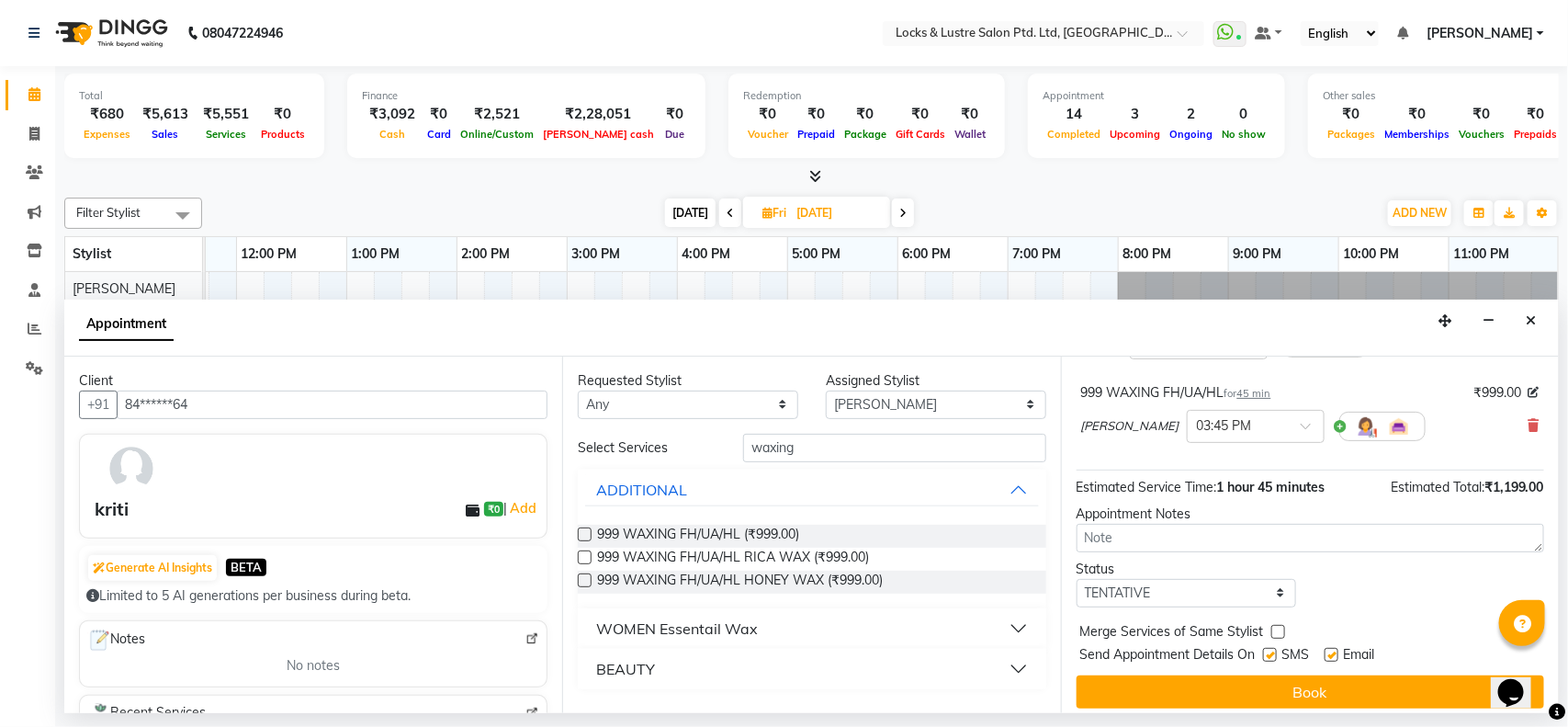
scroll to position [267, 0]
click at [1173, 590] on select "Select TENTATIVE CONFIRM UPCOMING" at bounding box center [1187, 592] width 221 height 29
select select "confirm booking"
click at [1077, 579] on select "Select TENTATIVE CONFIRM UPCOMING" at bounding box center [1187, 592] width 221 height 29
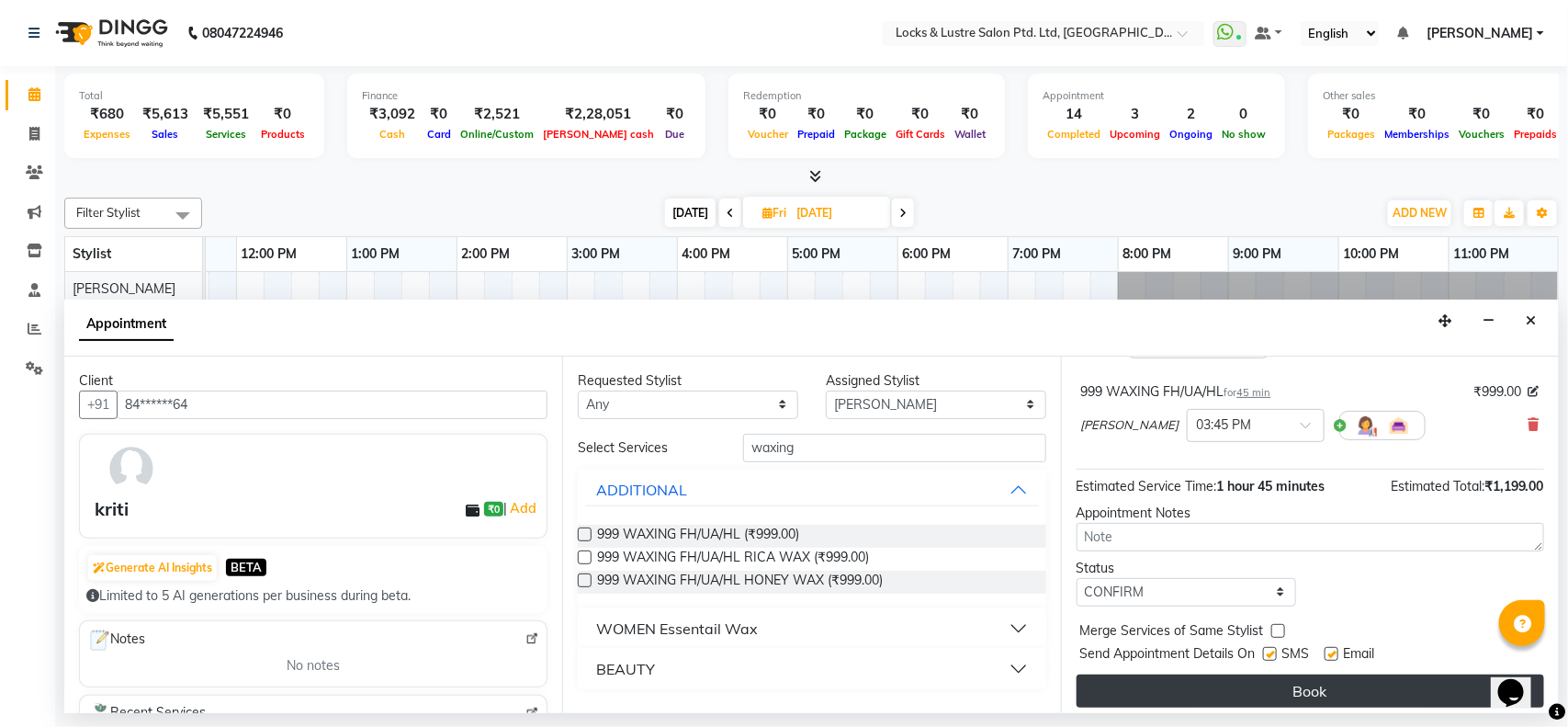
click at [1182, 695] on button "Book" at bounding box center [1310, 691] width 467 height 33
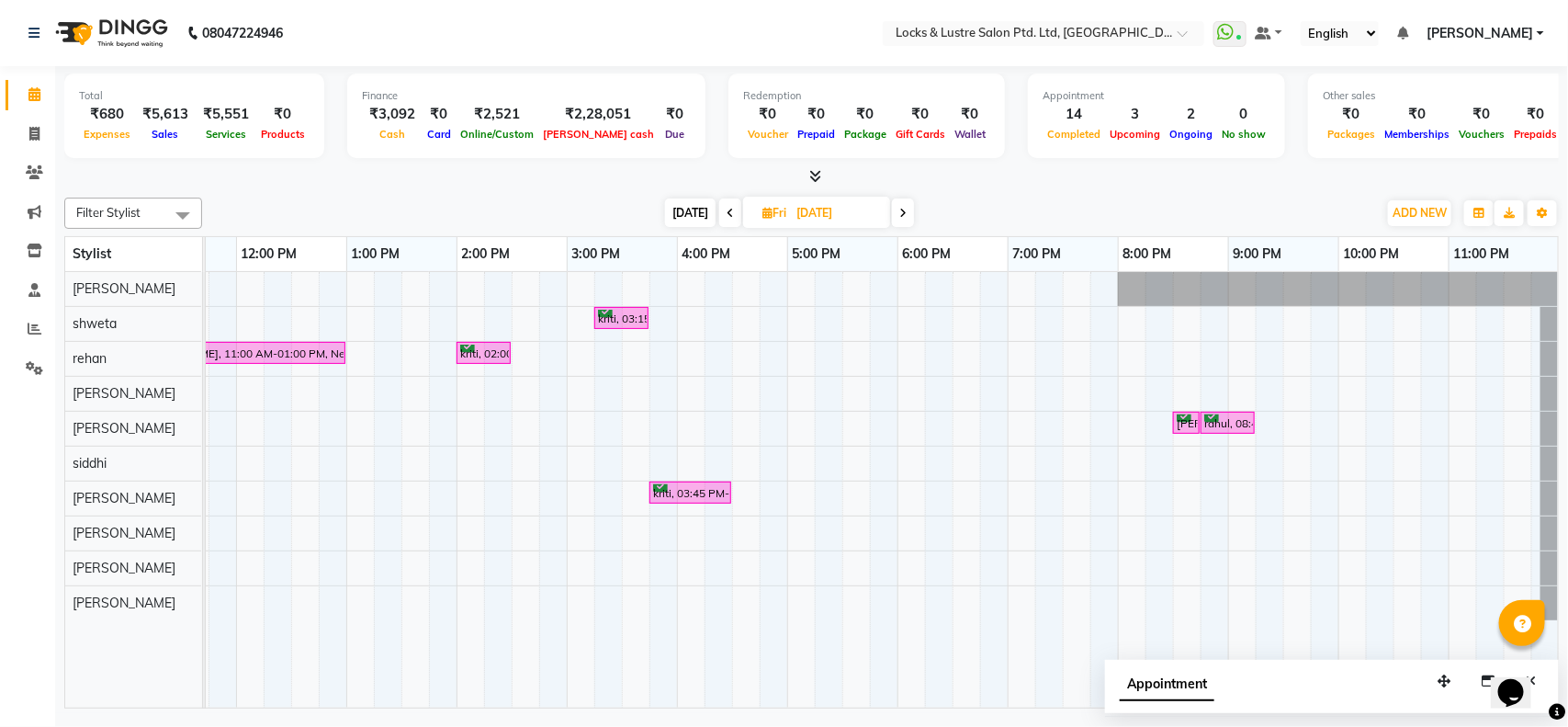
click at [687, 205] on span "[DATE]" at bounding box center [690, 212] width 51 height 29
type input "[DATE]"
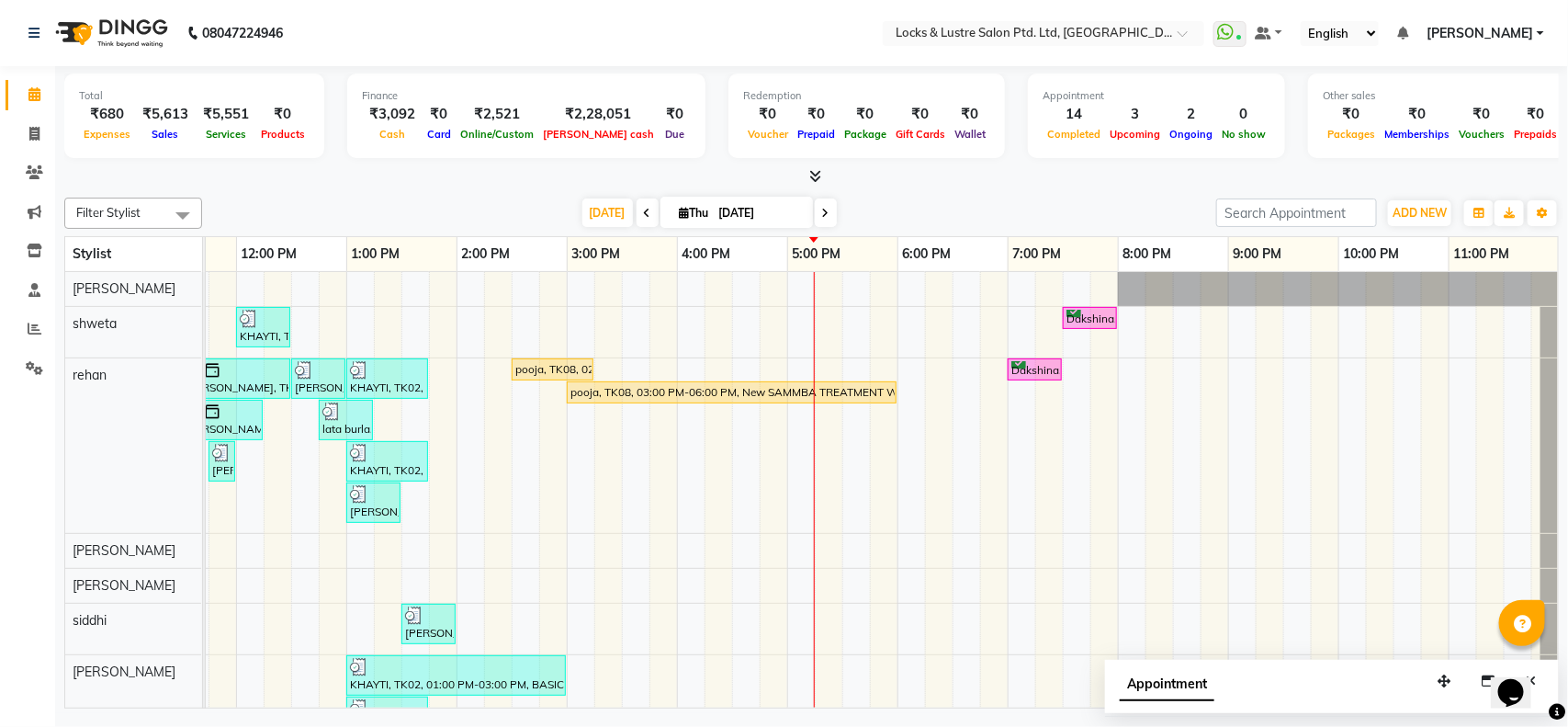
scroll to position [0, 428]
